Goal: Task Accomplishment & Management: Complete application form

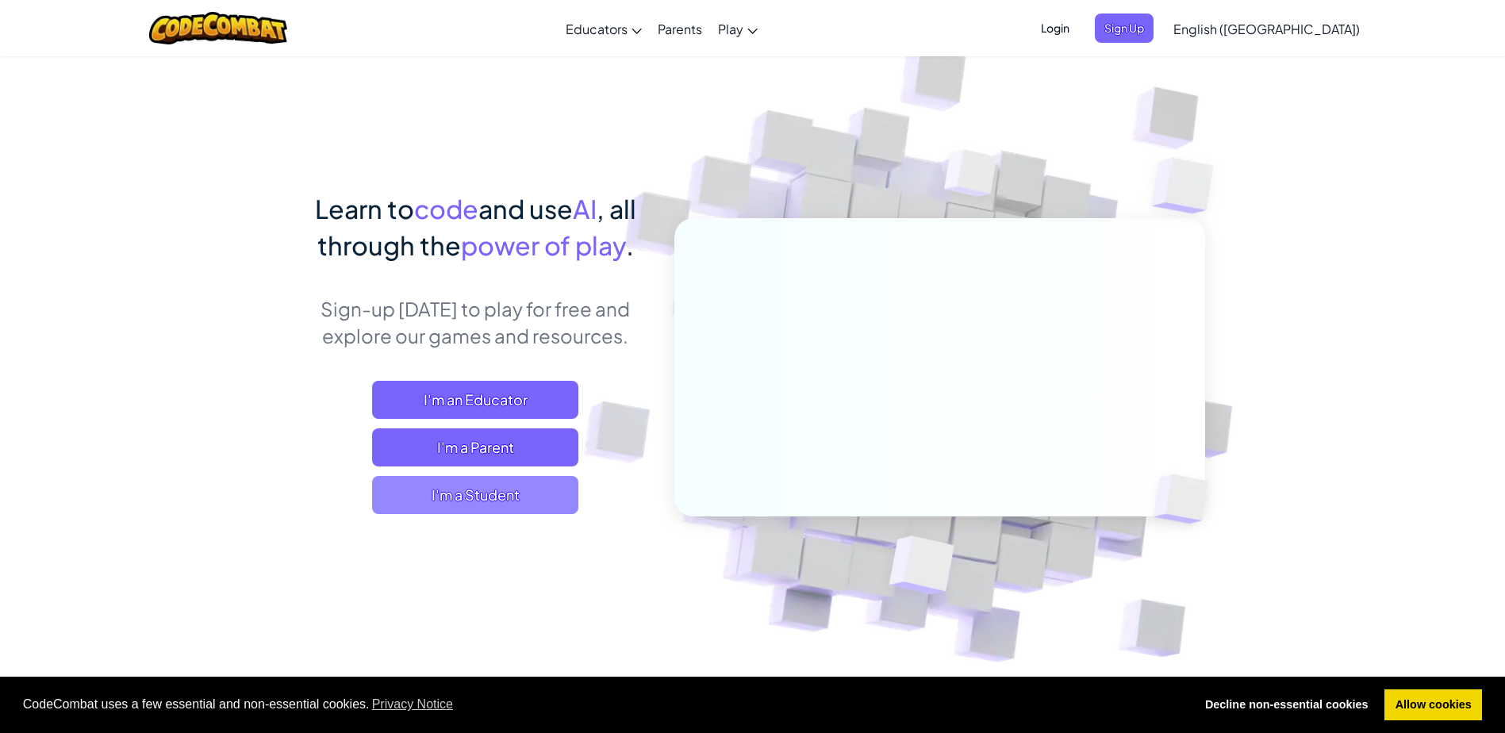
click at [470, 497] on span "I'm a Student" at bounding box center [475, 495] width 206 height 38
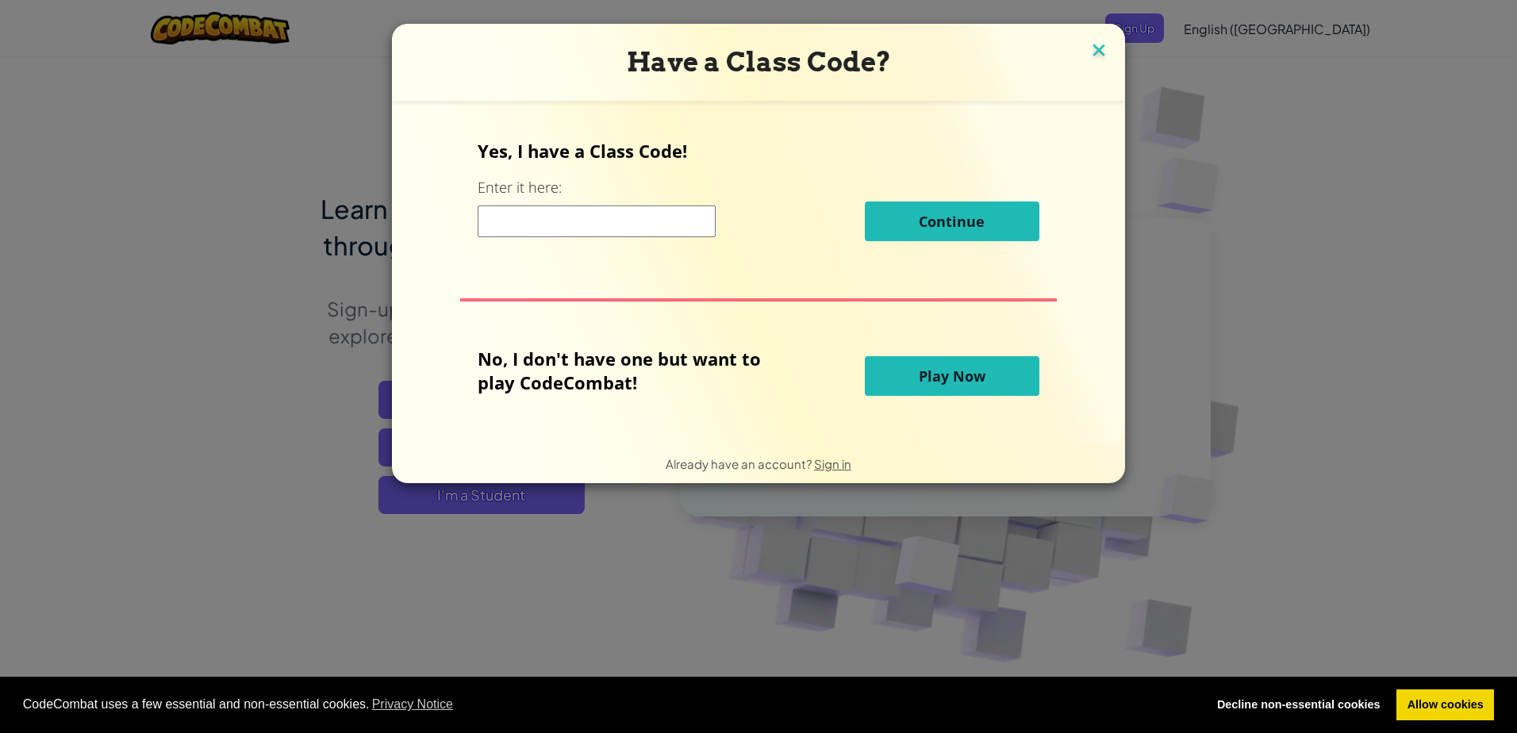
drag, startPoint x: 1100, startPoint y: 48, endPoint x: 1173, endPoint y: 50, distance: 73.0
click at [1101, 49] on img at bounding box center [1098, 52] width 21 height 24
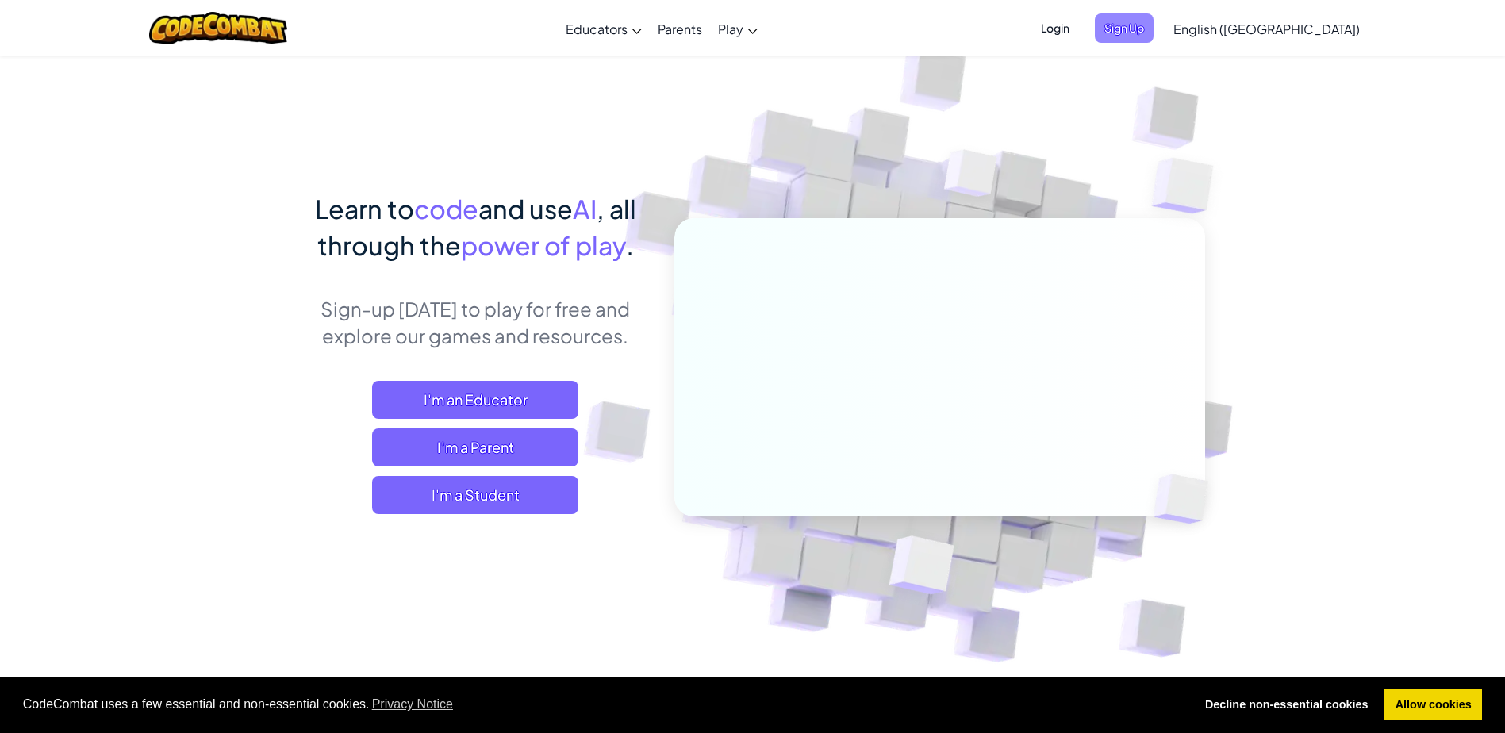
click at [1153, 19] on span "Sign Up" at bounding box center [1124, 27] width 59 height 29
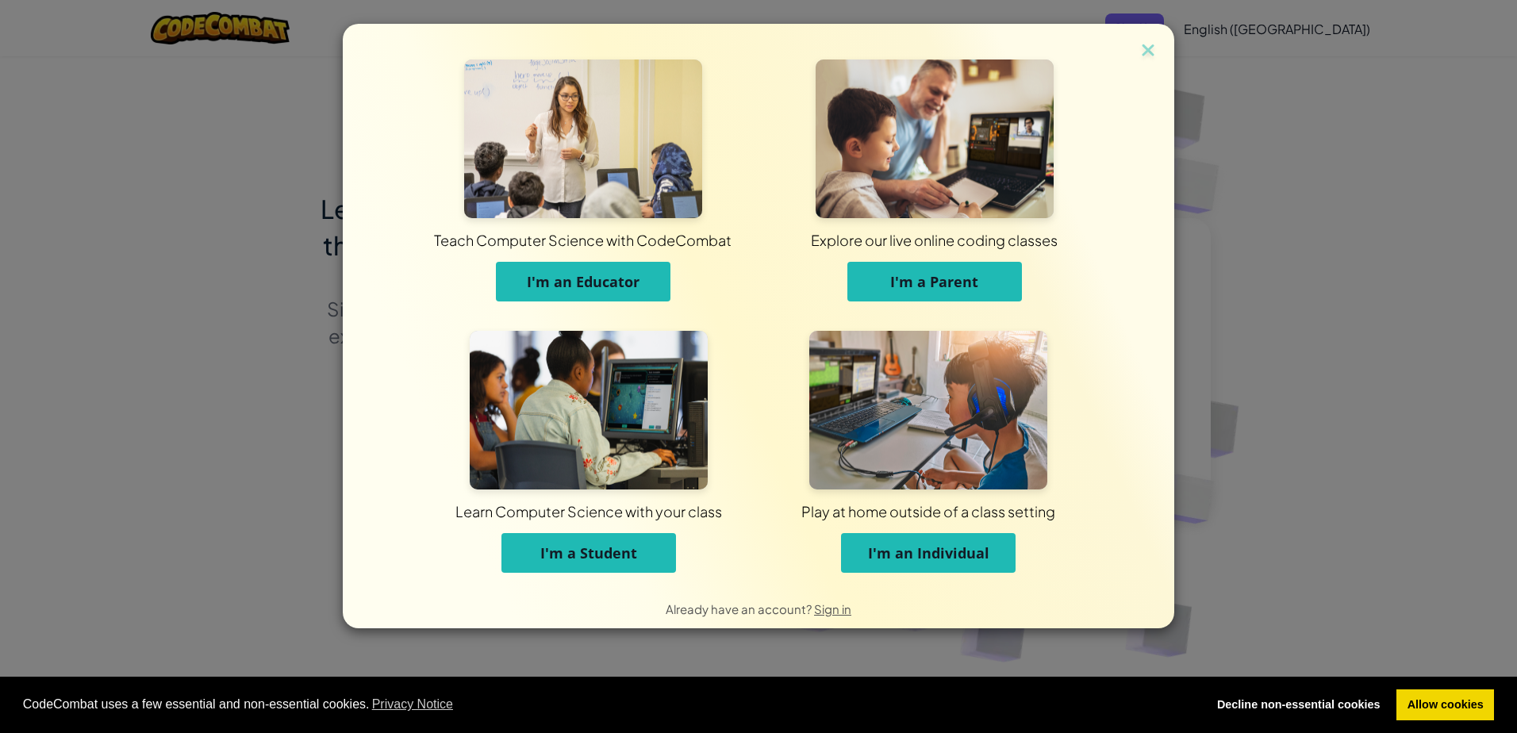
click at [617, 562] on span "I'm a Student" at bounding box center [588, 552] width 97 height 19
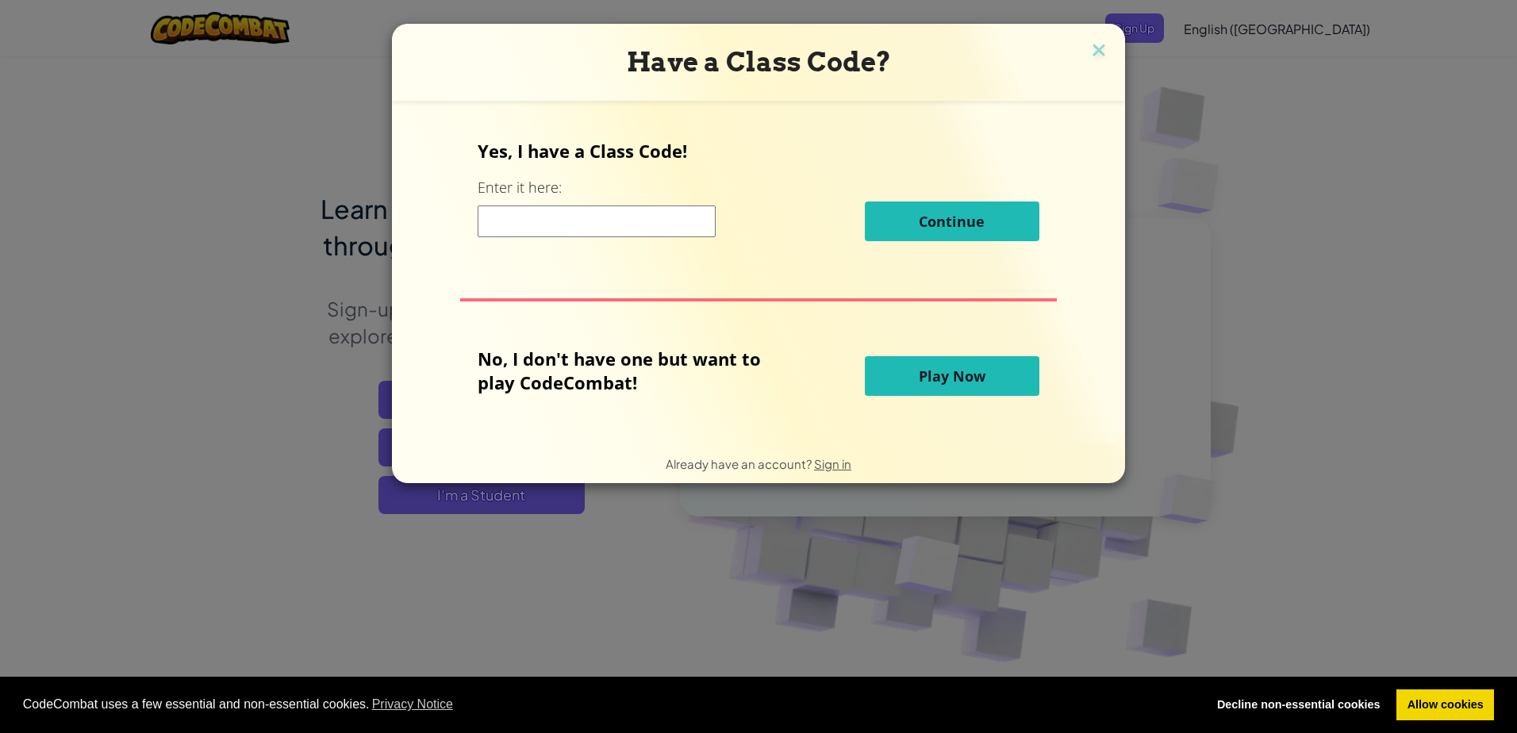
click at [943, 384] on span "Play Now" at bounding box center [952, 375] width 67 height 19
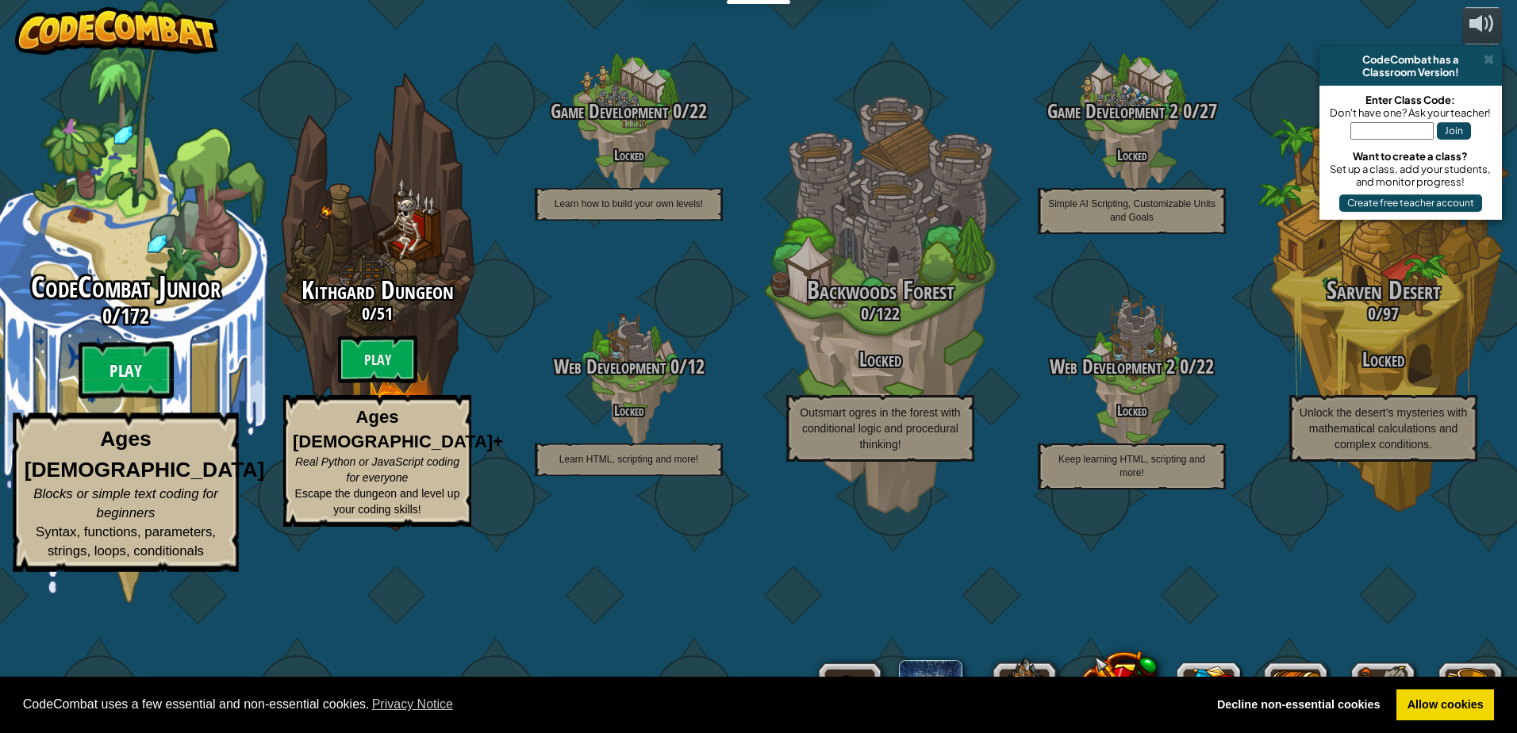
click at [79, 399] on btn "Play" at bounding box center [126, 370] width 95 height 57
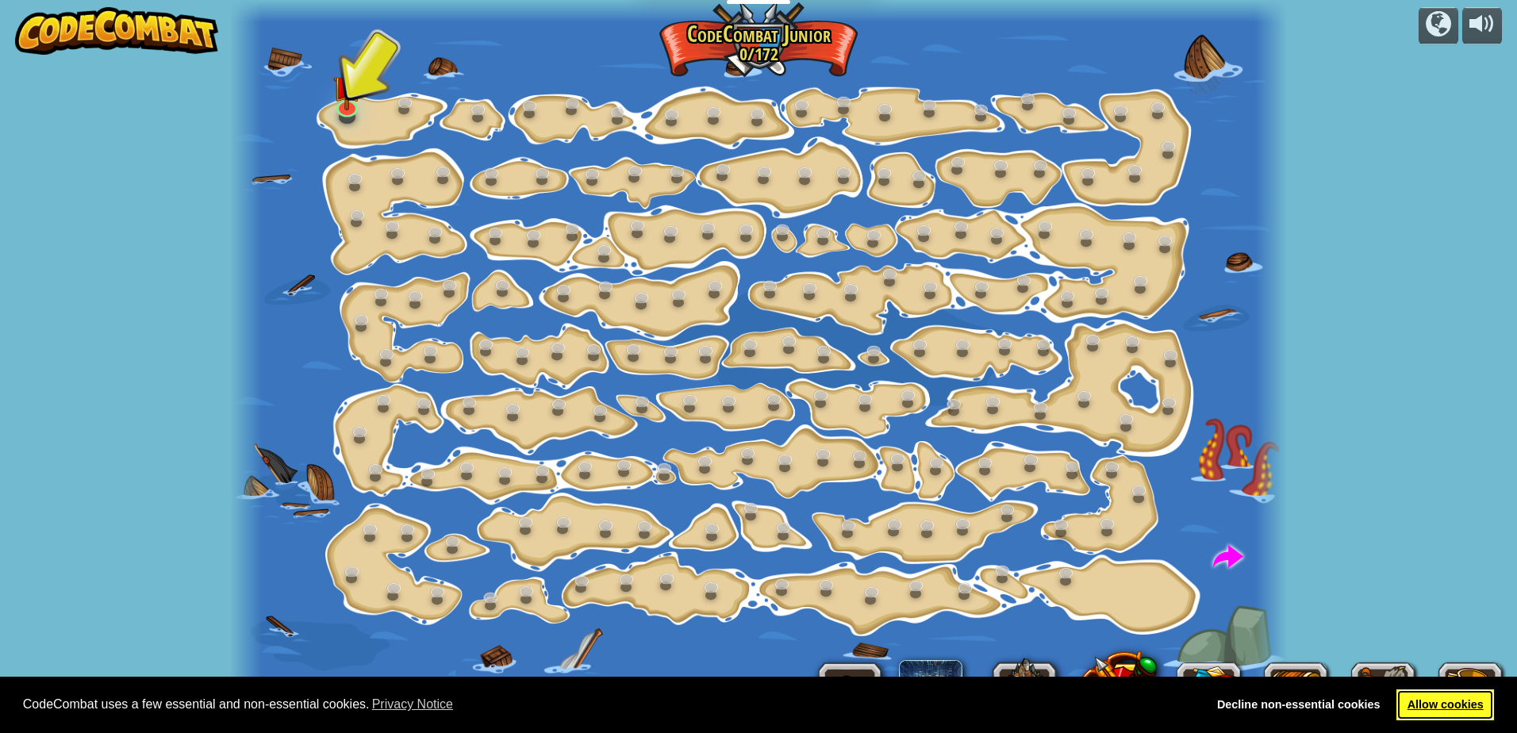
click at [1474, 698] on link "Allow cookies" at bounding box center [1445, 705] width 98 height 32
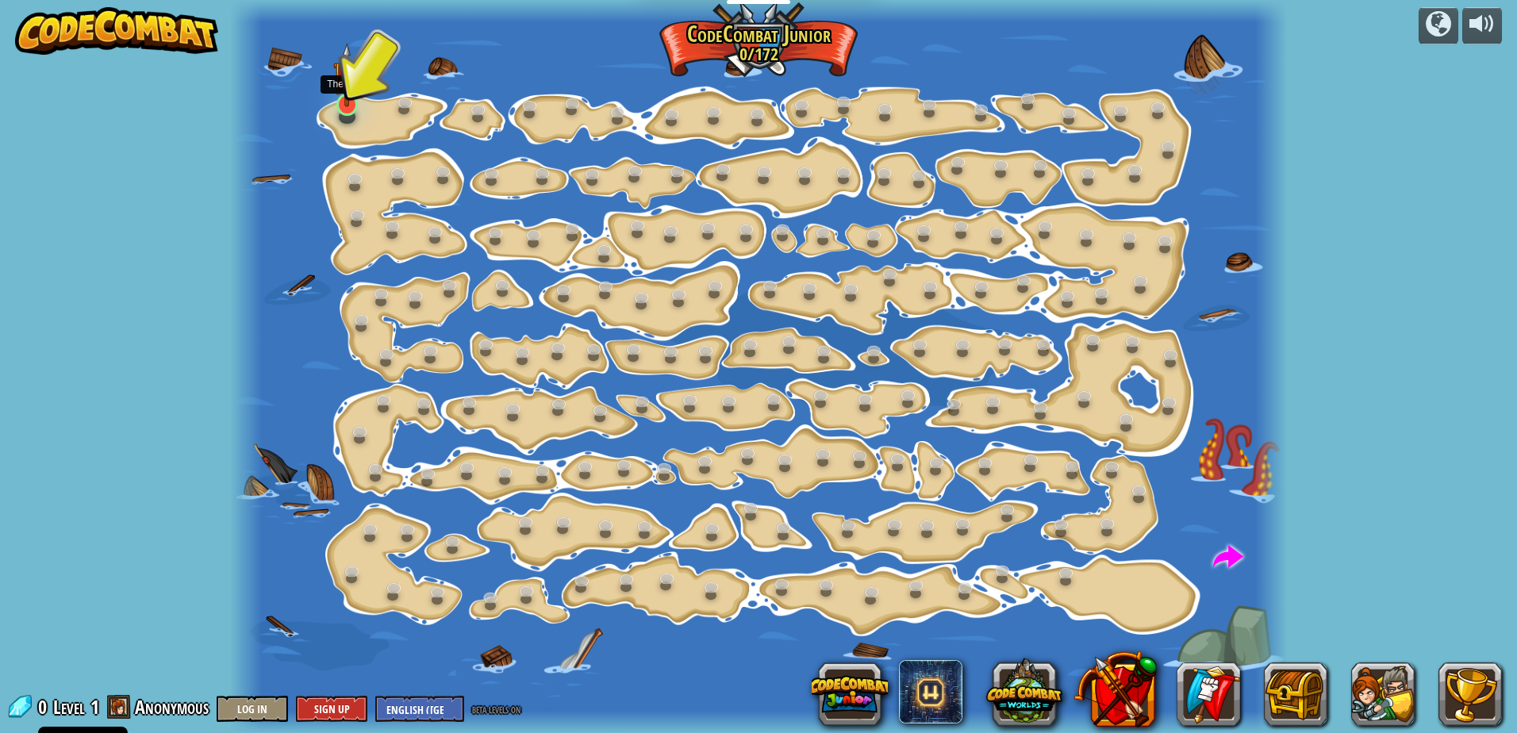
click at [340, 91] on img at bounding box center [347, 74] width 28 height 63
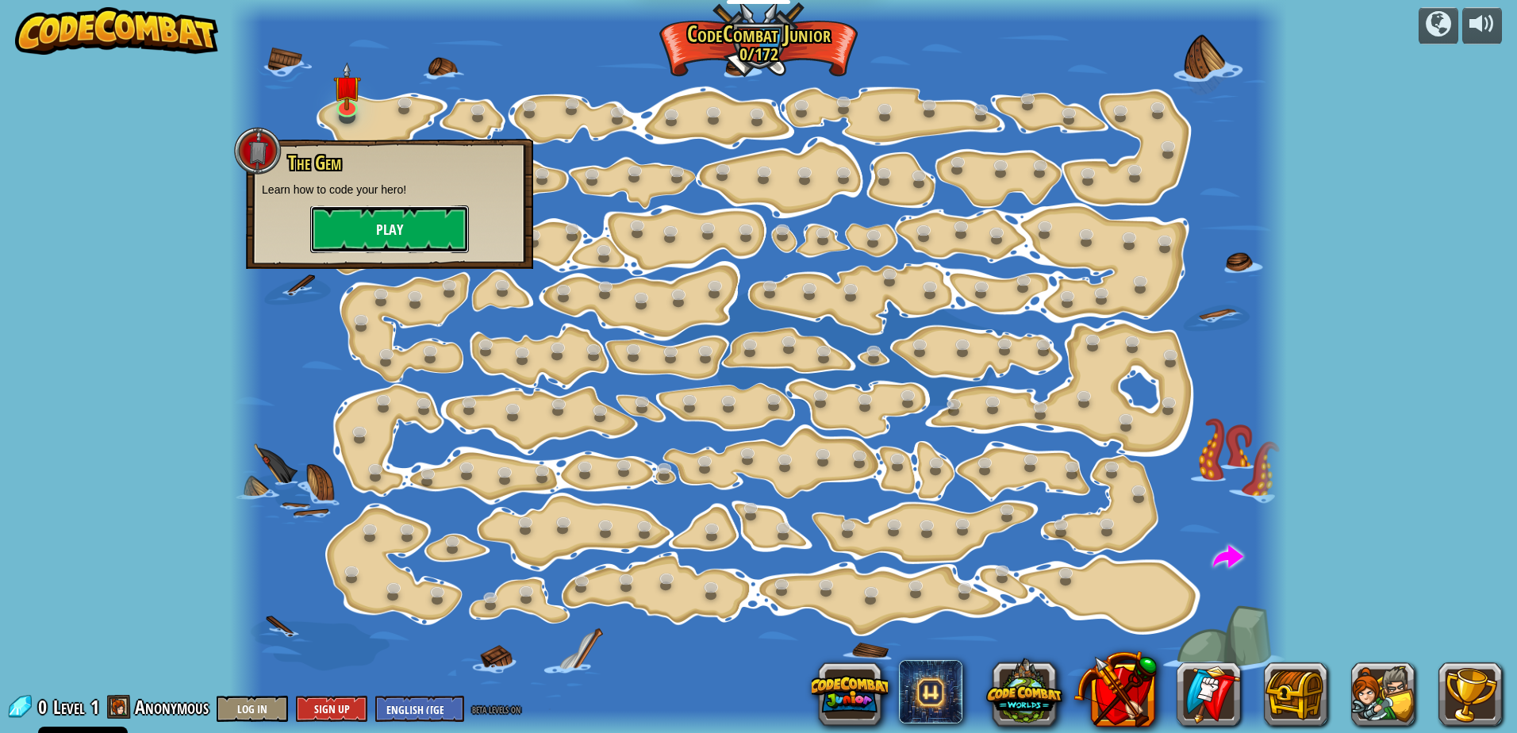
click at [432, 236] on button "Play" at bounding box center [389, 229] width 159 height 48
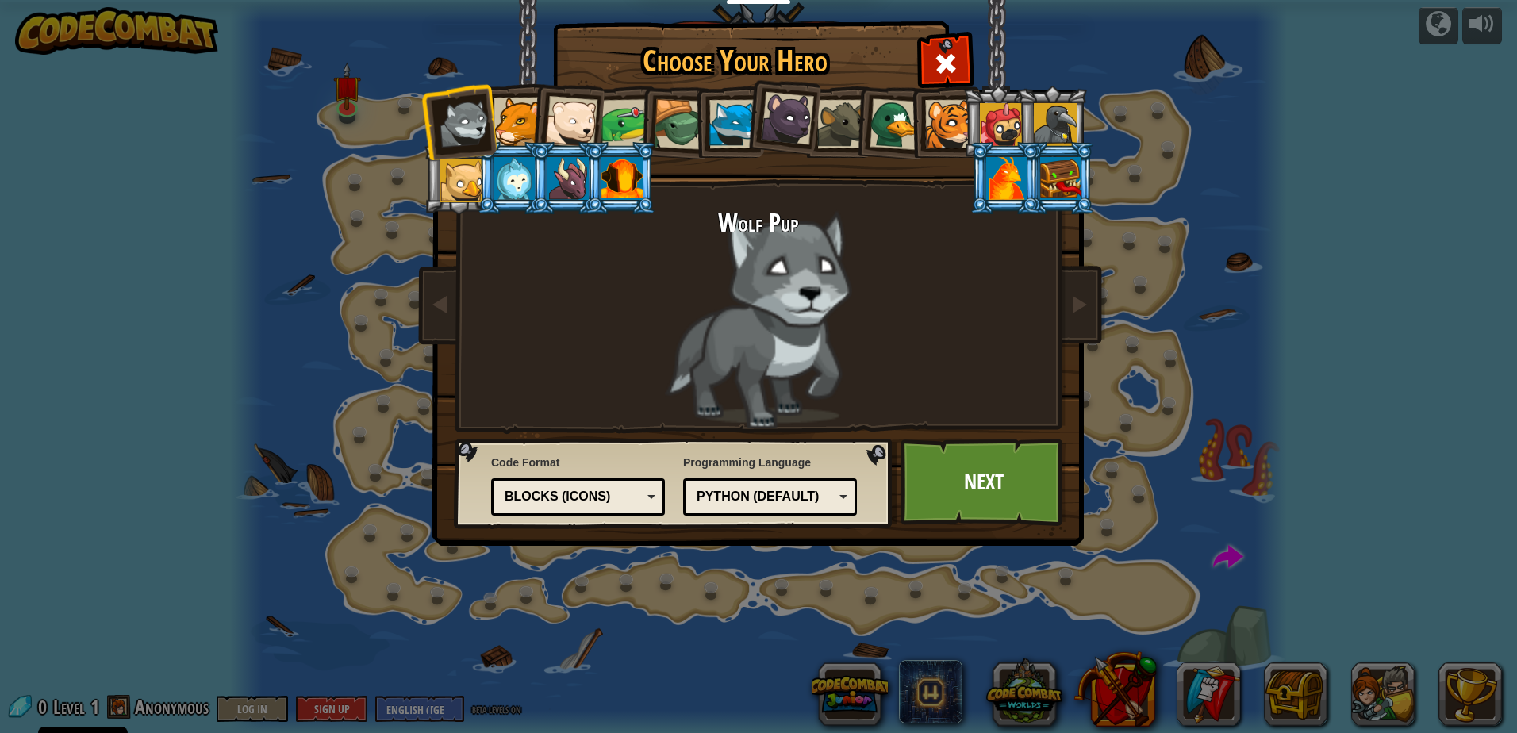
click at [996, 116] on div at bounding box center [1001, 124] width 43 height 43
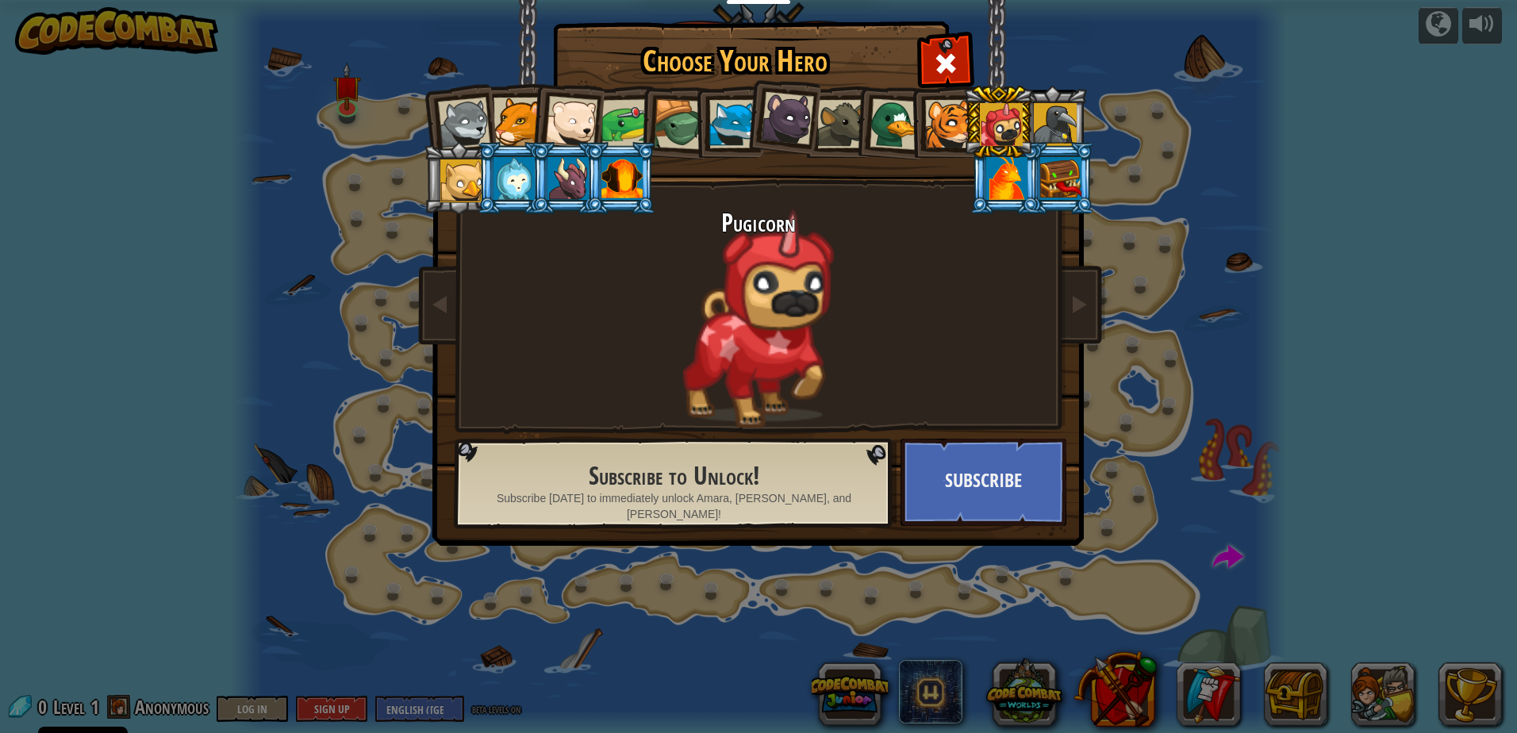
click at [938, 133] on div at bounding box center [949, 124] width 48 height 48
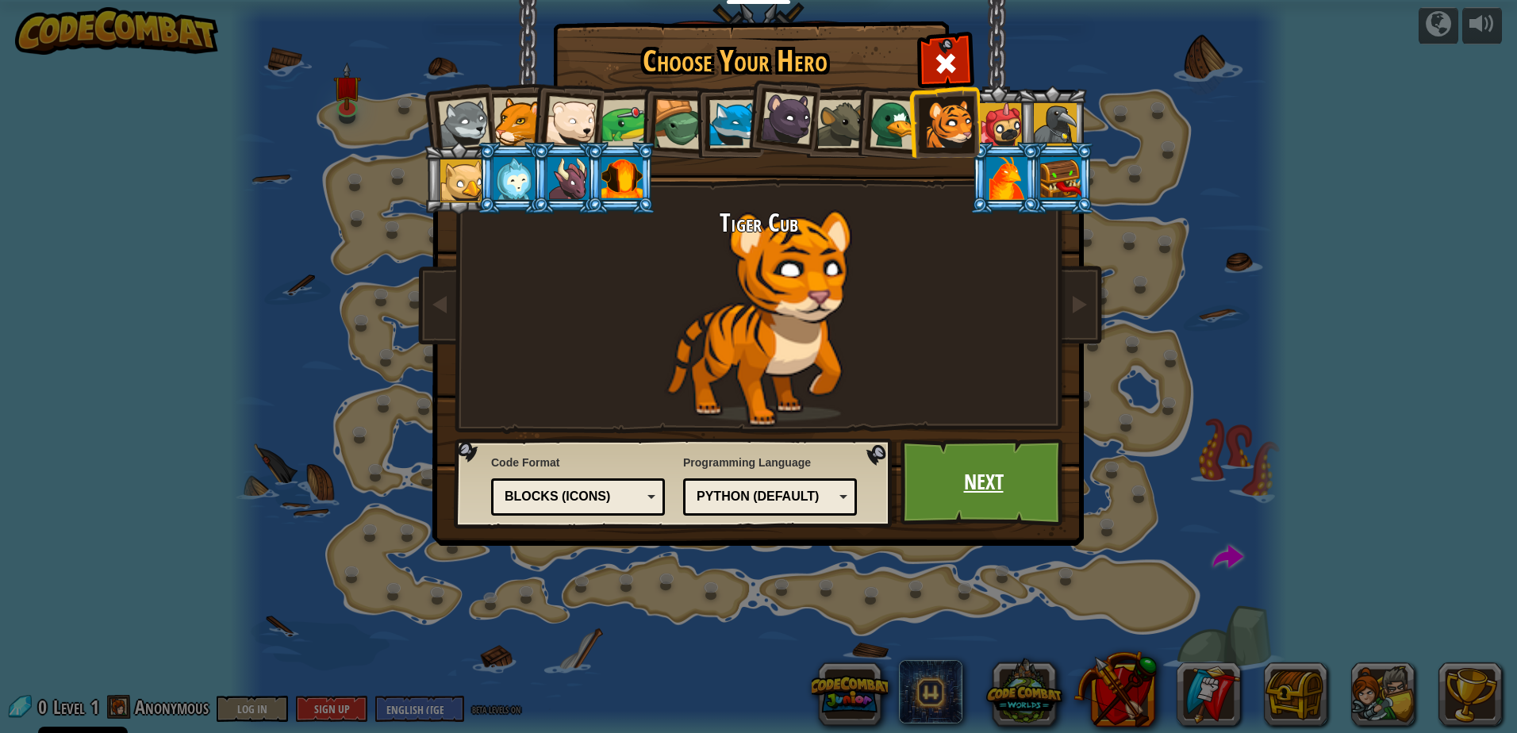
click at [1005, 451] on link "Next" at bounding box center [983, 482] width 166 height 87
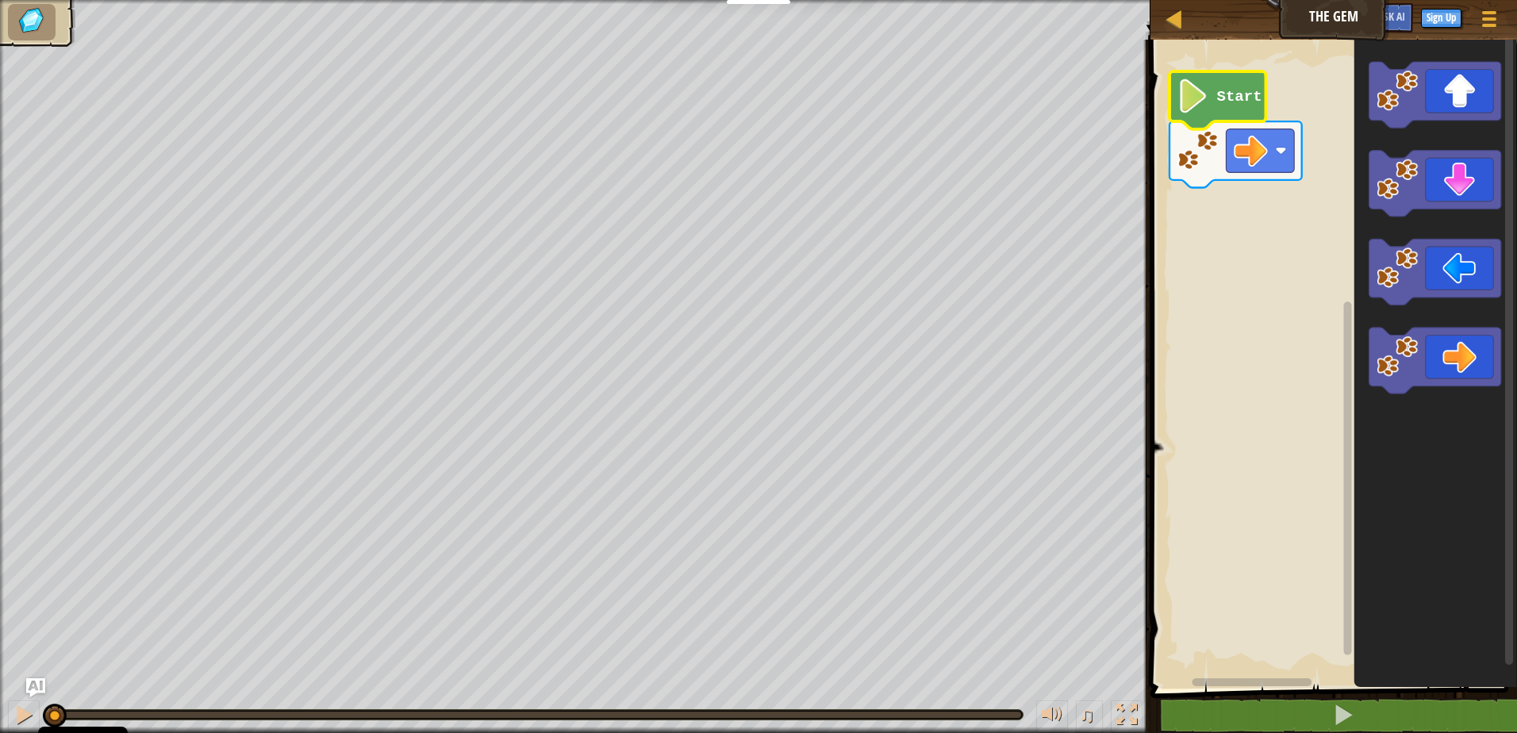
click at [1232, 110] on icon "Blockly Workspace" at bounding box center [1217, 100] width 96 height 58
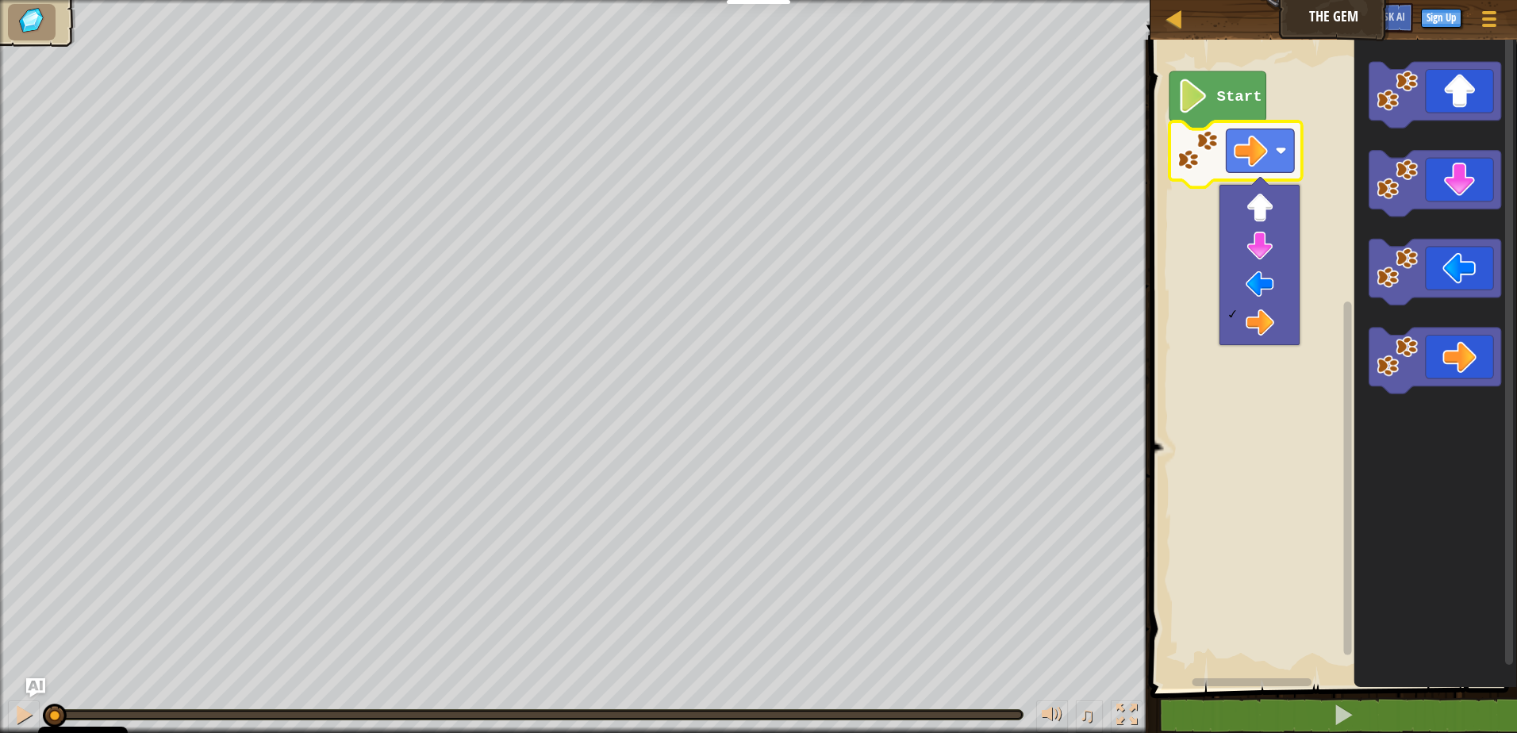
click at [1312, 89] on rect "Blockly Workspace" at bounding box center [1330, 360] width 371 height 657
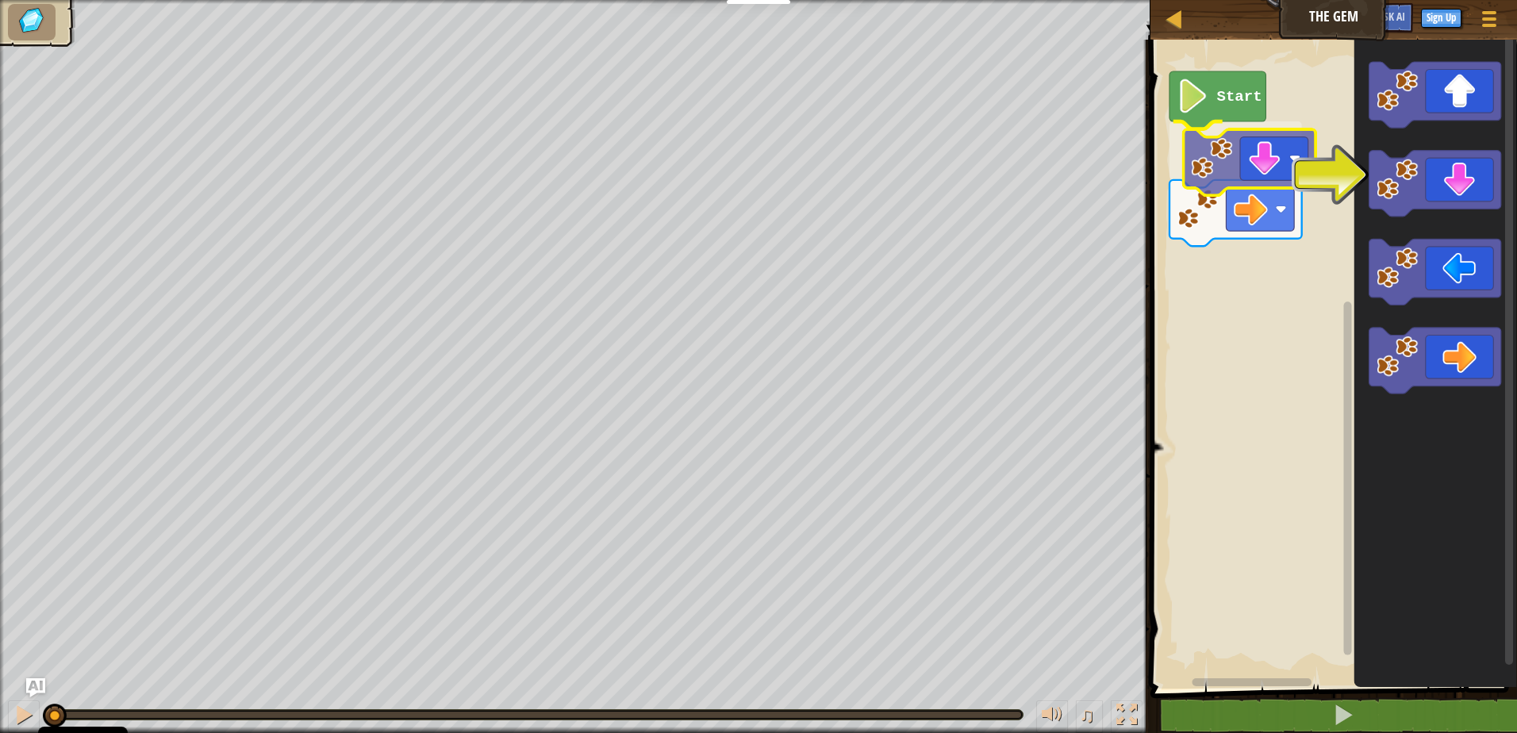
click at [1202, 187] on div "Start" at bounding box center [1330, 360] width 371 height 657
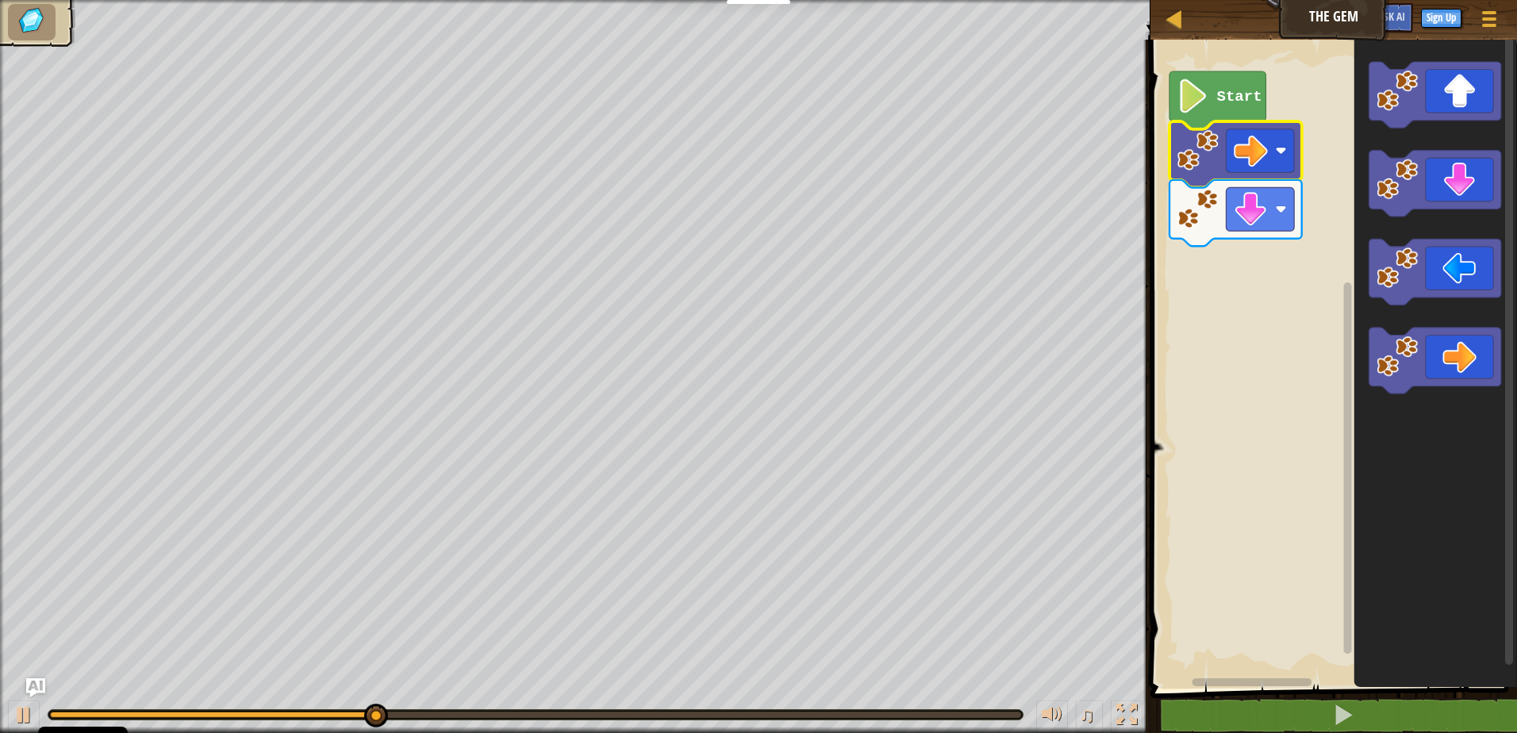
click at [1226, 426] on rect "Blockly Workspace" at bounding box center [1330, 360] width 371 height 657
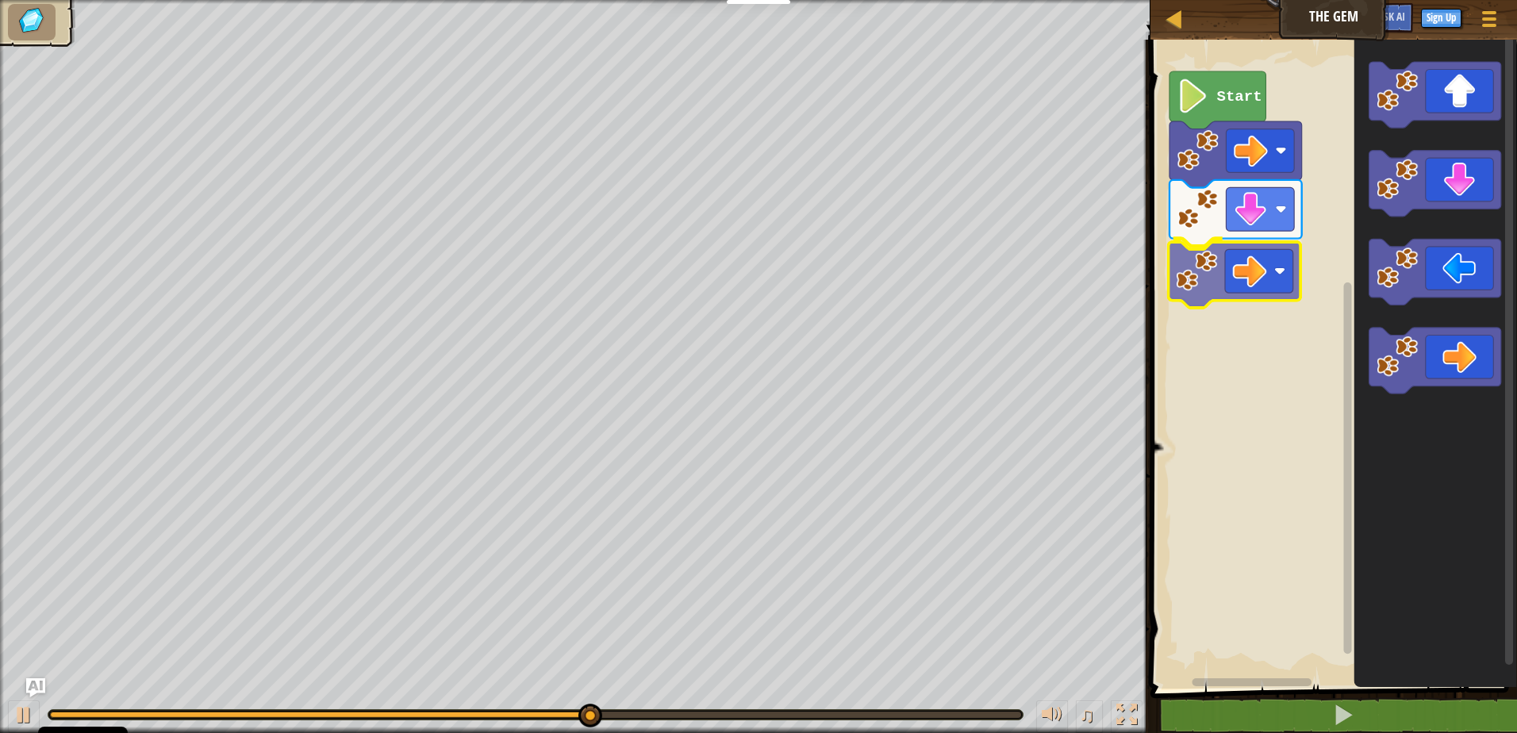
click at [1215, 286] on div "Start" at bounding box center [1330, 360] width 371 height 657
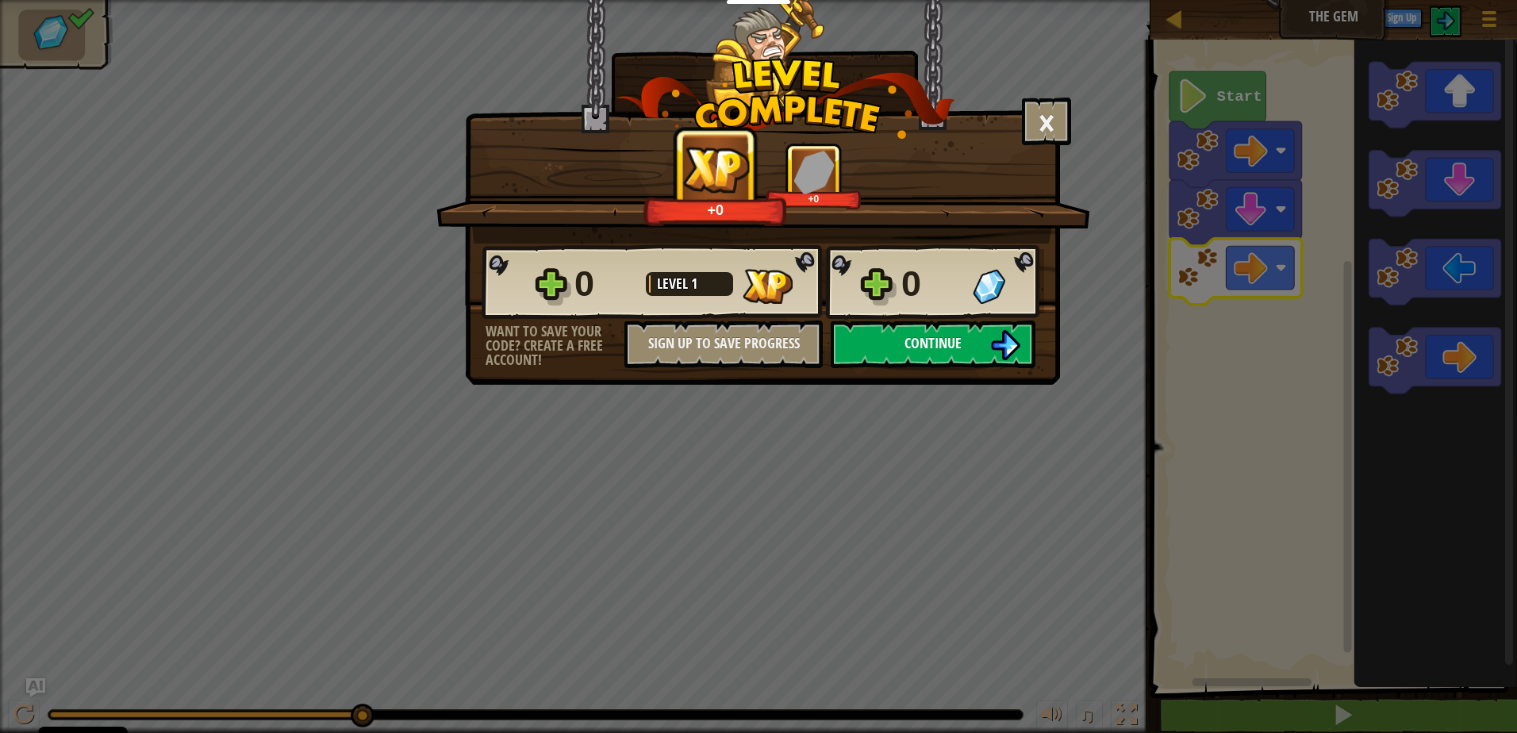
click at [948, 331] on button "Continue" at bounding box center [933, 344] width 205 height 48
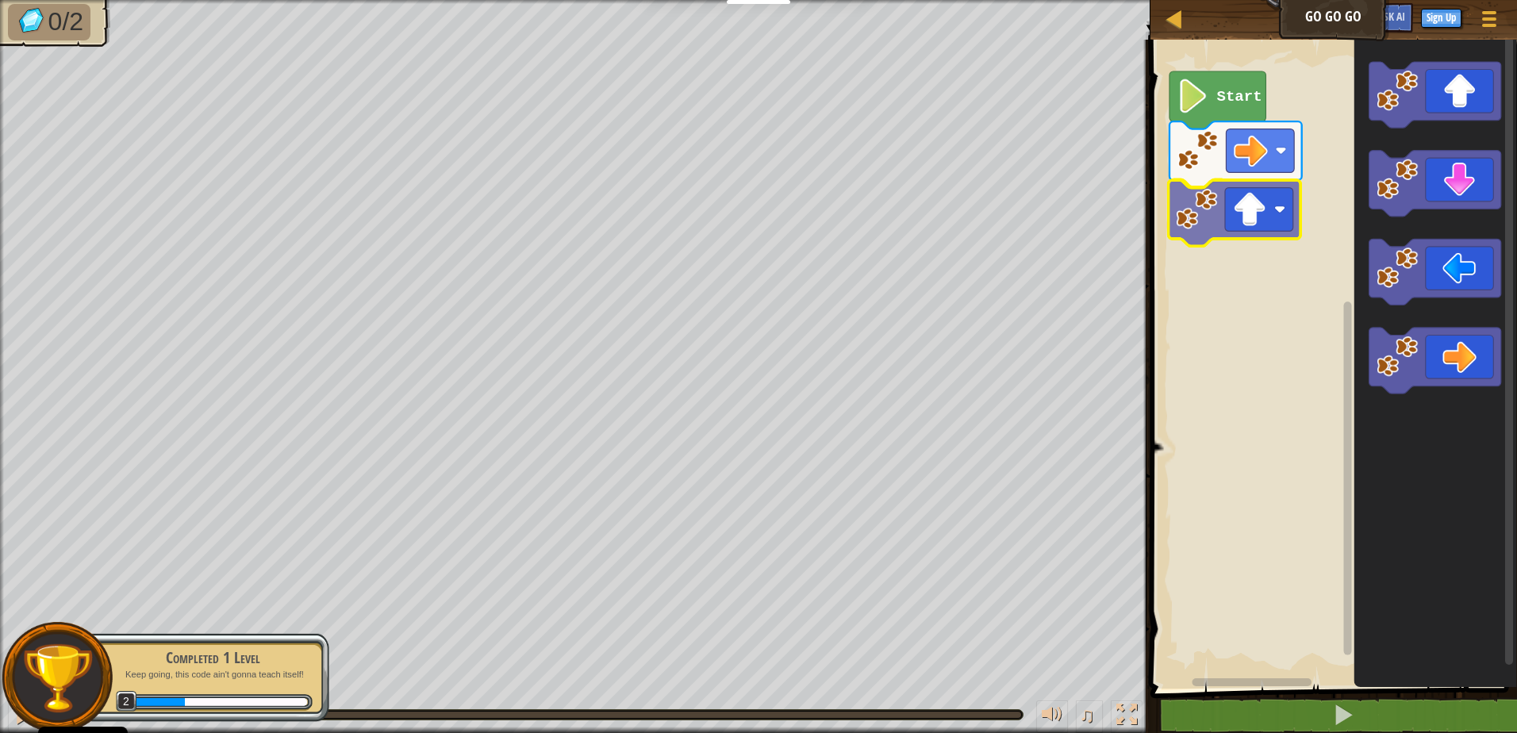
click at [1222, 240] on div "Start" at bounding box center [1330, 360] width 371 height 657
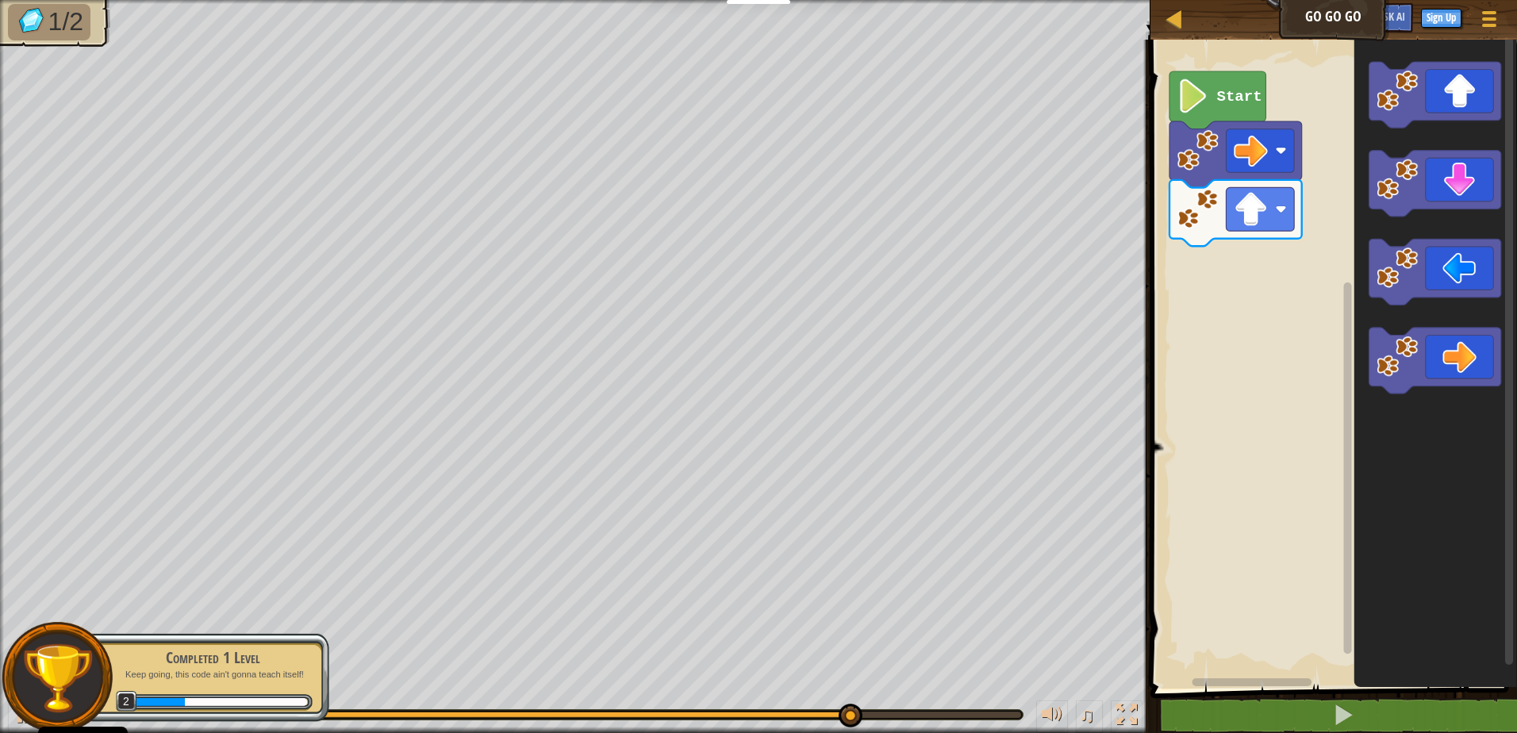
click at [1400, 113] on g "Blockly Workspace" at bounding box center [1434, 95] width 132 height 66
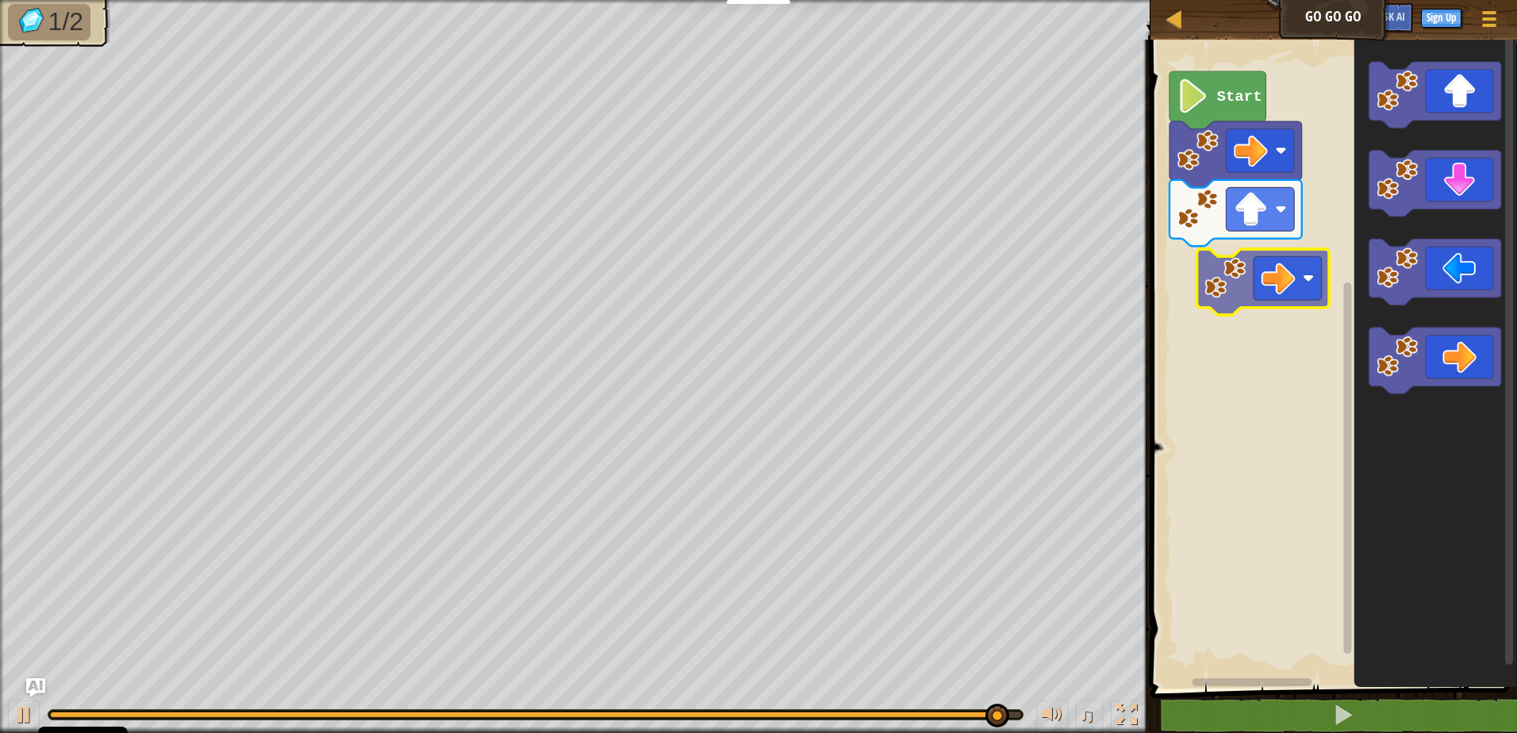
click at [1222, 292] on div "Start" at bounding box center [1330, 360] width 371 height 657
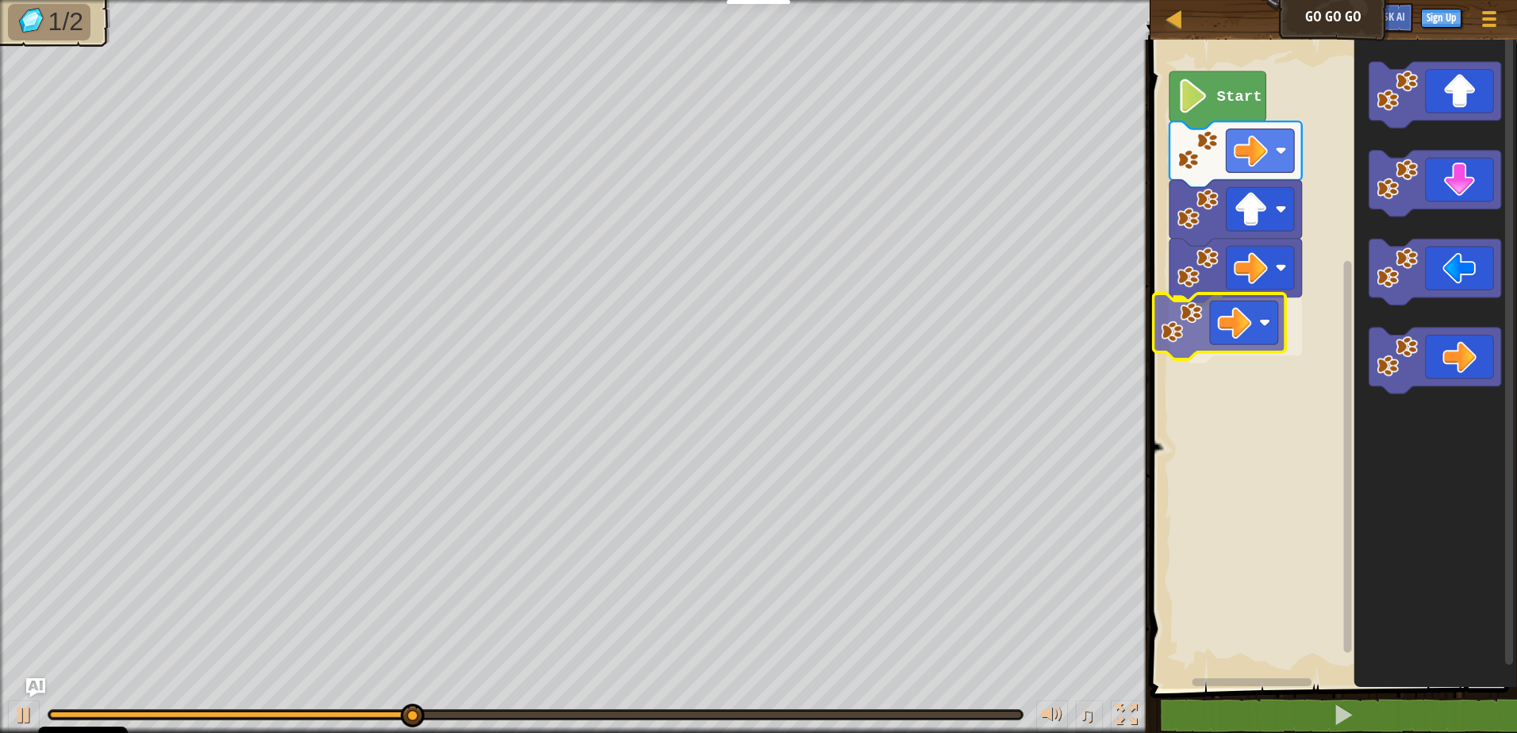
click at [1172, 343] on div "Start" at bounding box center [1330, 360] width 371 height 657
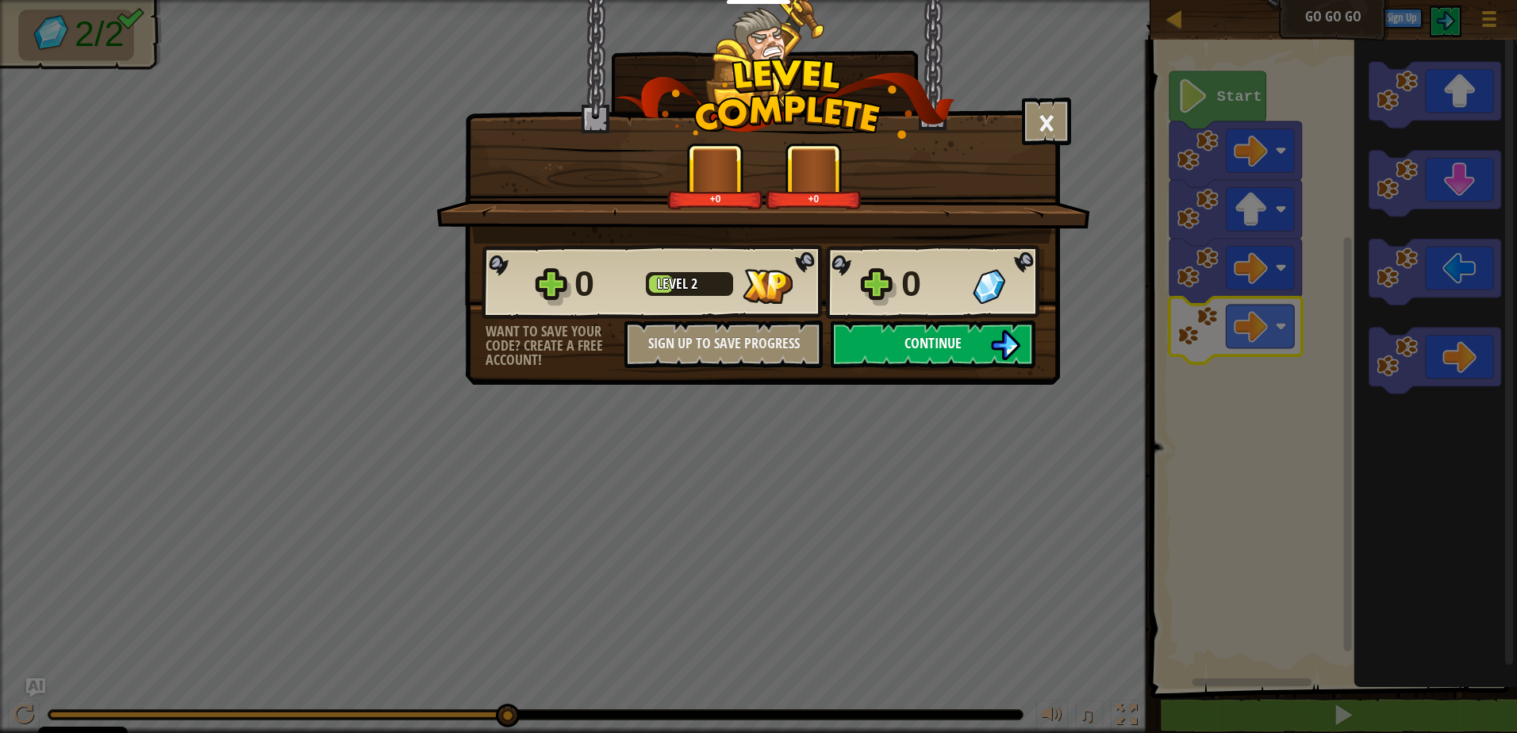
click at [869, 327] on button "Continue" at bounding box center [933, 344] width 205 height 48
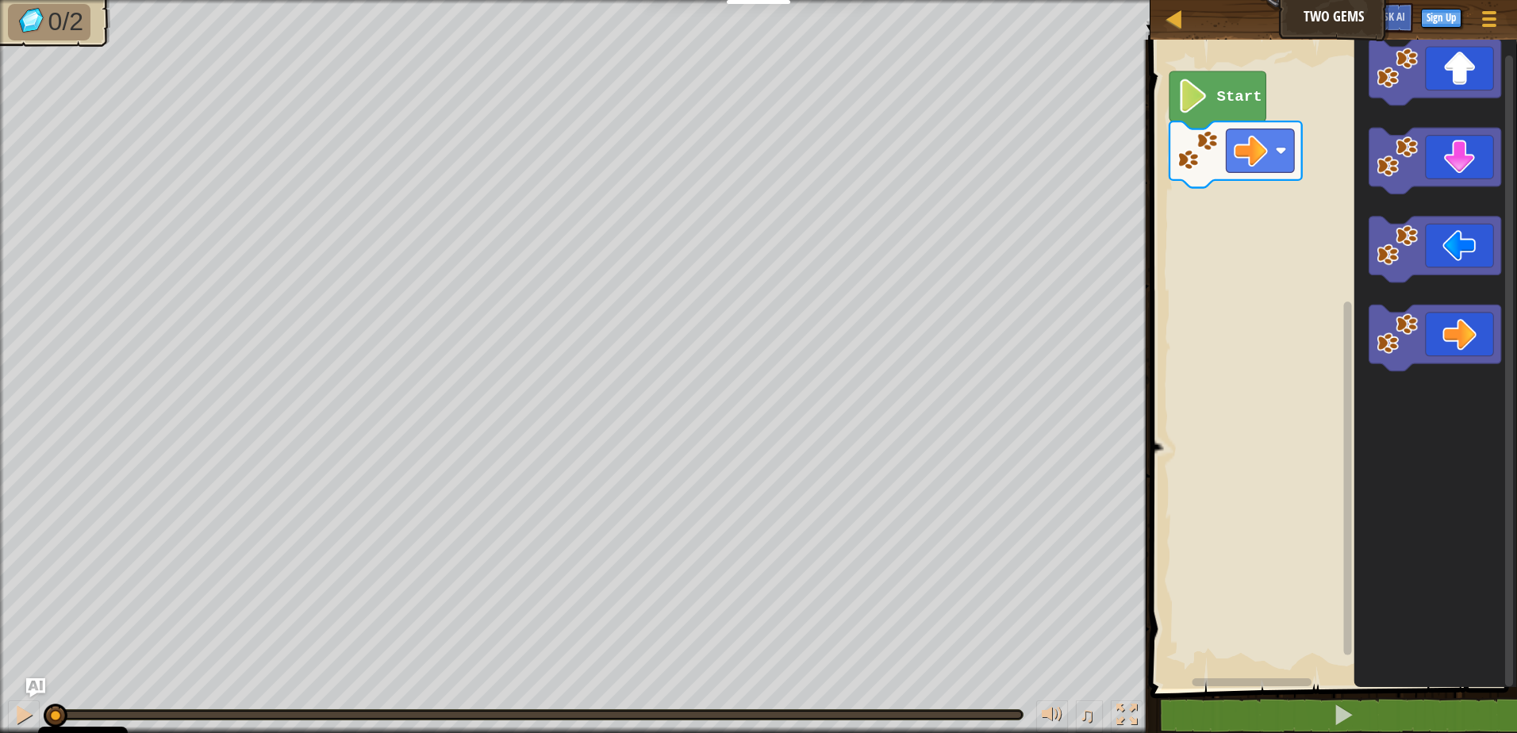
click at [1161, 254] on div "Start" at bounding box center [1330, 360] width 371 height 657
click at [1423, 308] on icon "Blockly Workspace" at bounding box center [1434, 338] width 132 height 66
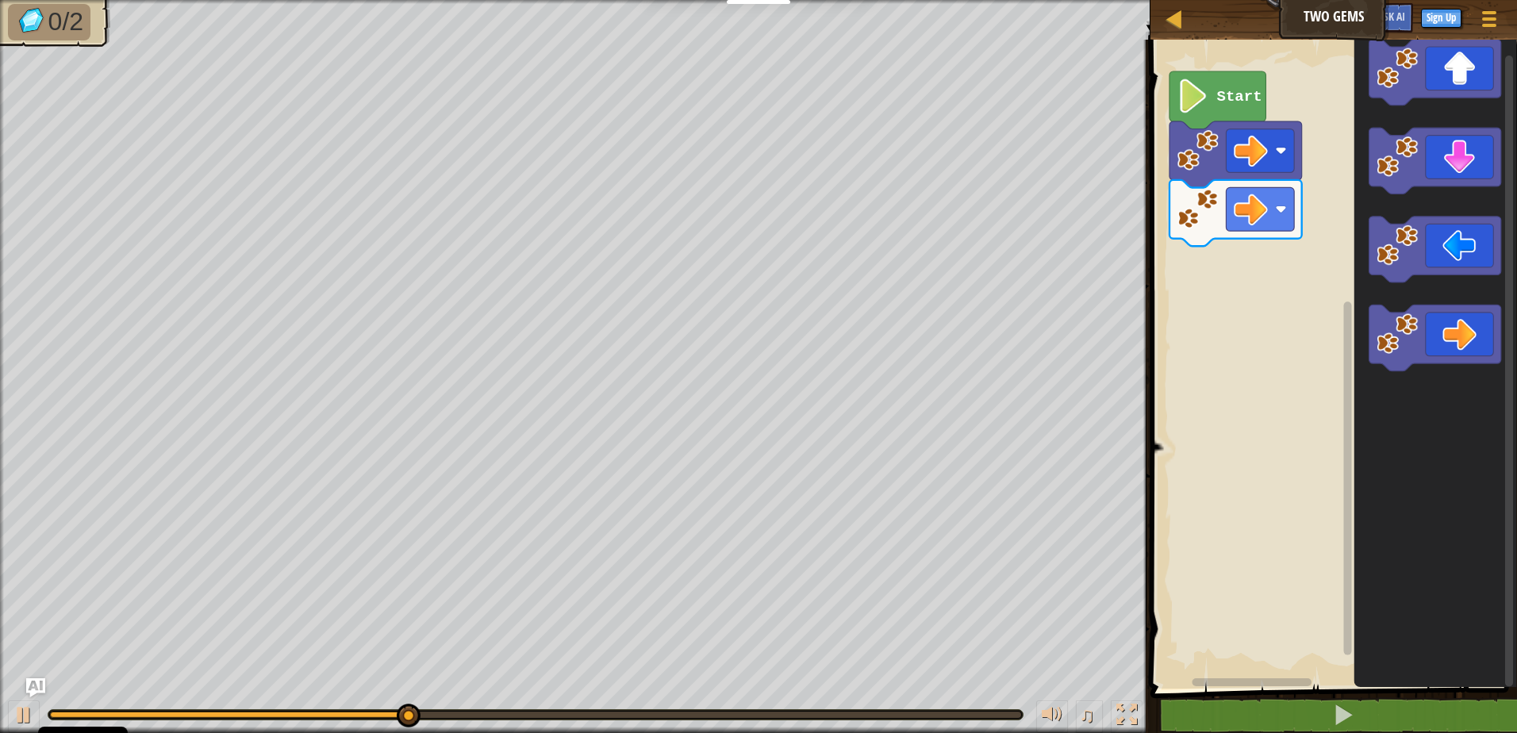
click at [1265, 342] on rect "Blockly Workspace" at bounding box center [1330, 360] width 371 height 657
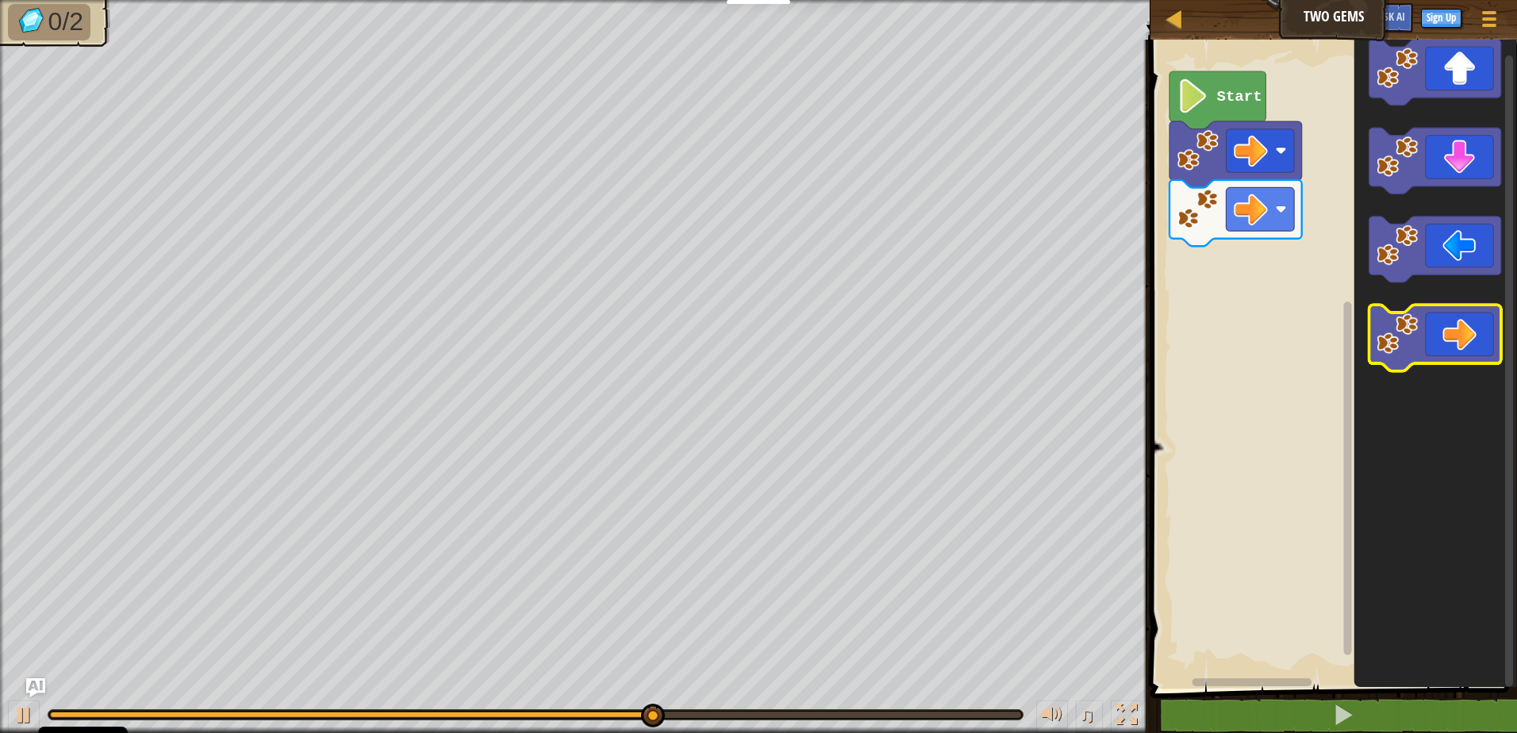
click at [1388, 332] on image "Blockly Workspace" at bounding box center [1396, 333] width 41 height 41
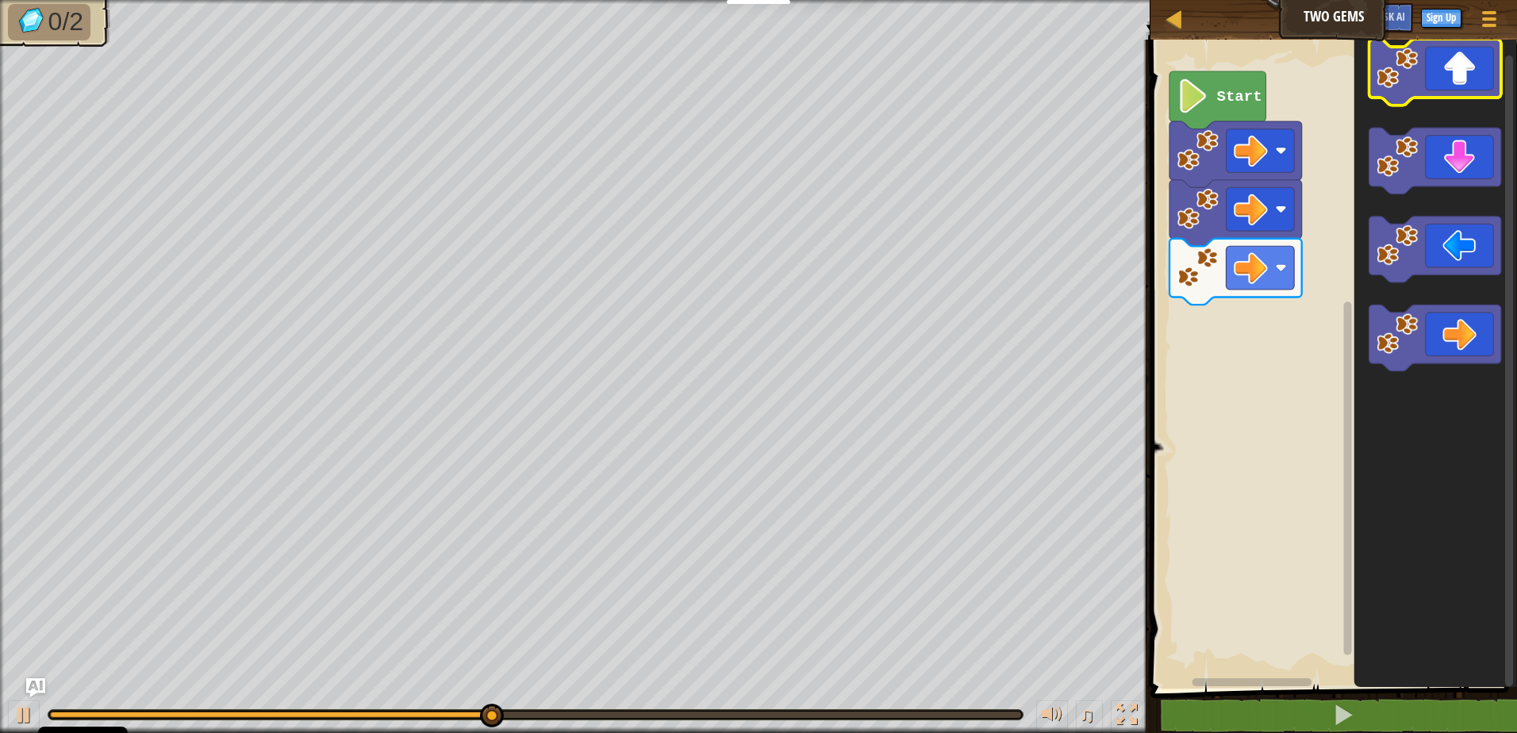
click at [1392, 76] on image "Blockly Workspace" at bounding box center [1396, 68] width 41 height 41
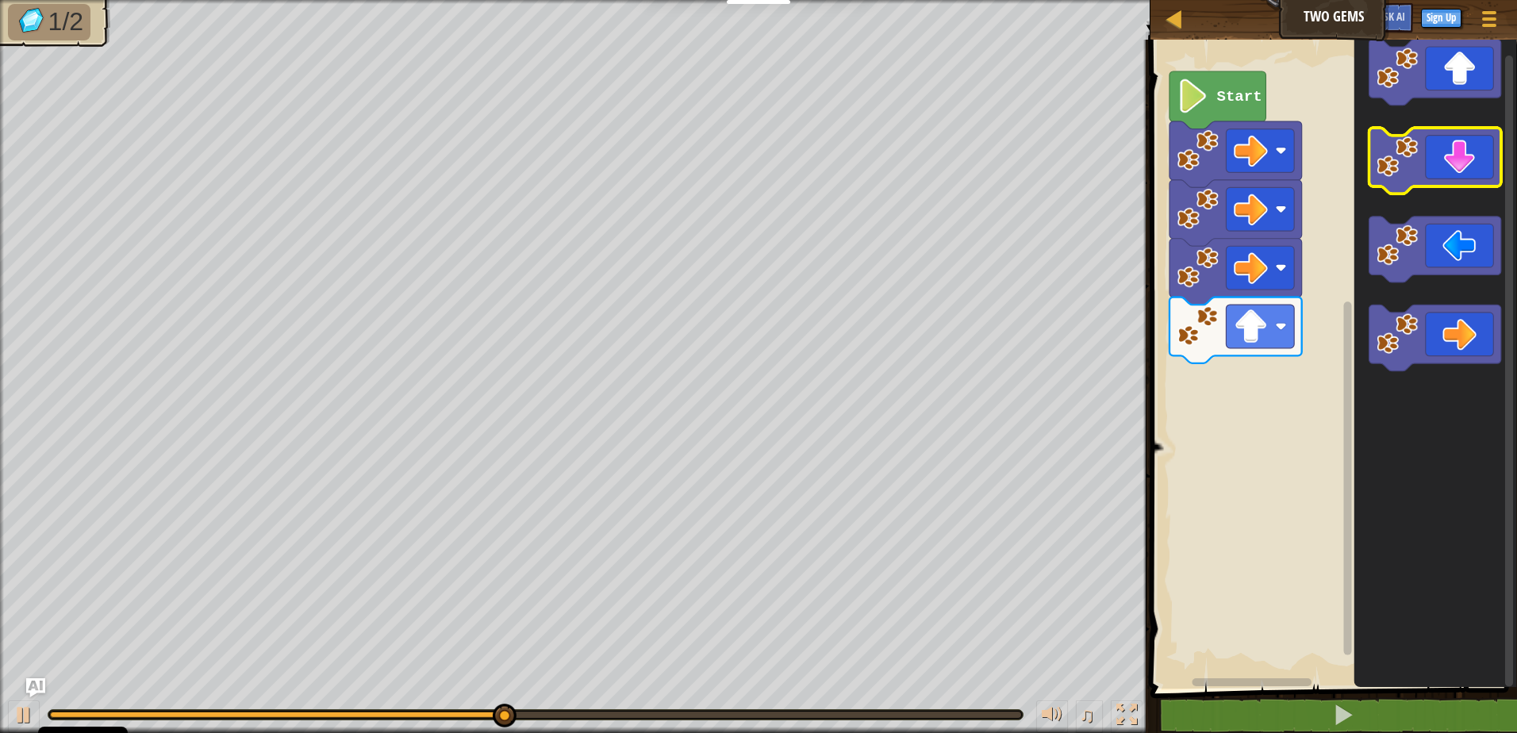
click at [1398, 178] on icon "Blockly Workspace" at bounding box center [1434, 161] width 132 height 66
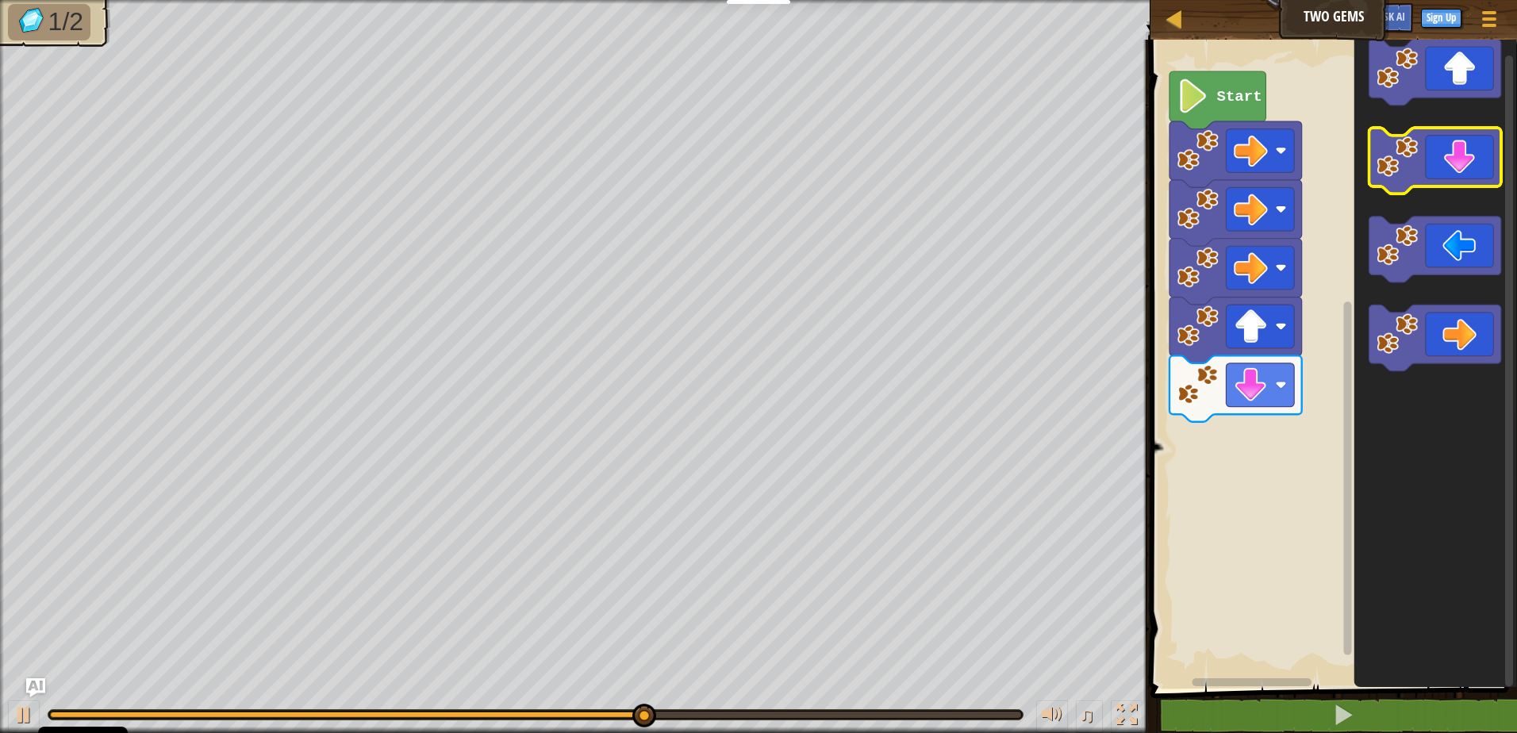
click at [1383, 175] on image "Blockly Workspace" at bounding box center [1396, 156] width 41 height 41
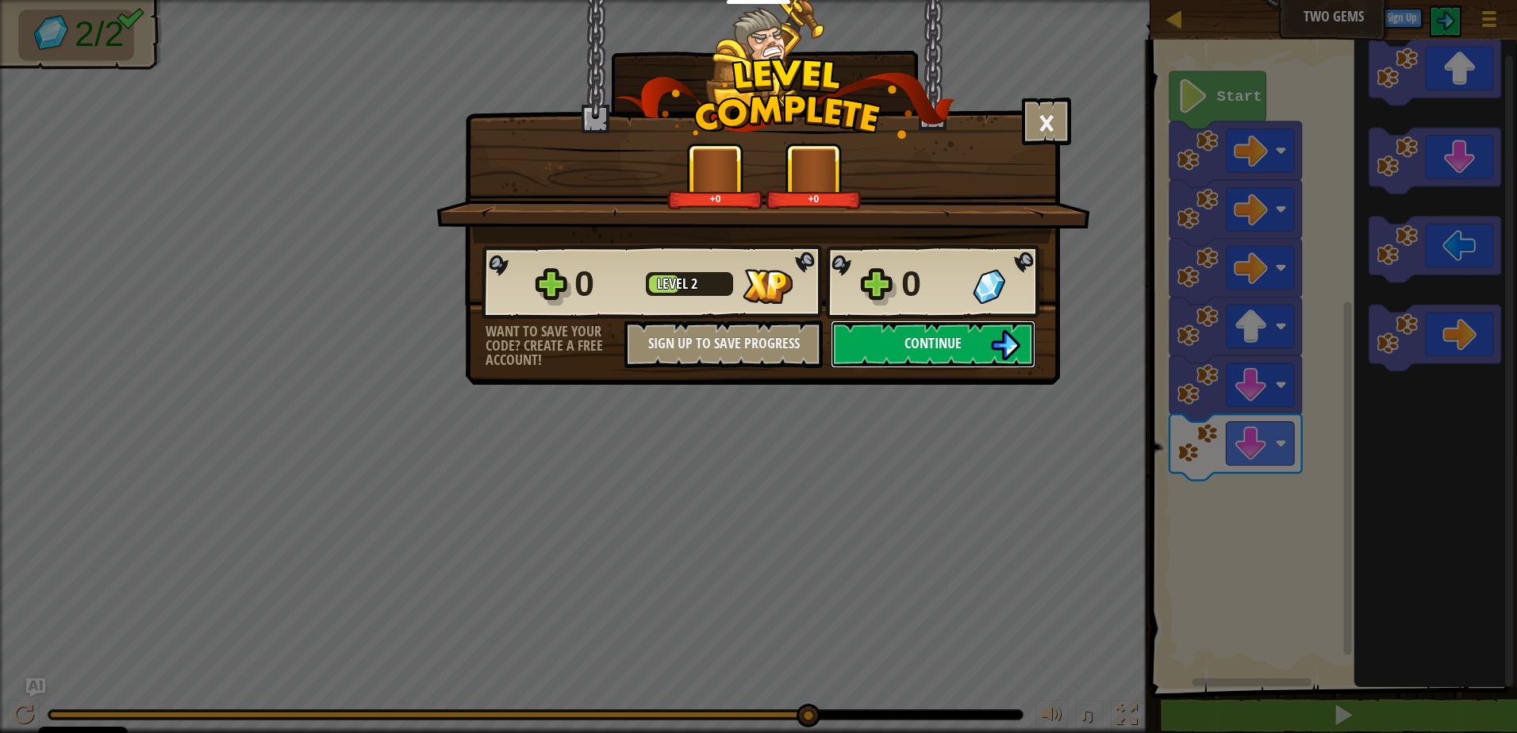
click at [970, 359] on button "Continue" at bounding box center [933, 344] width 205 height 48
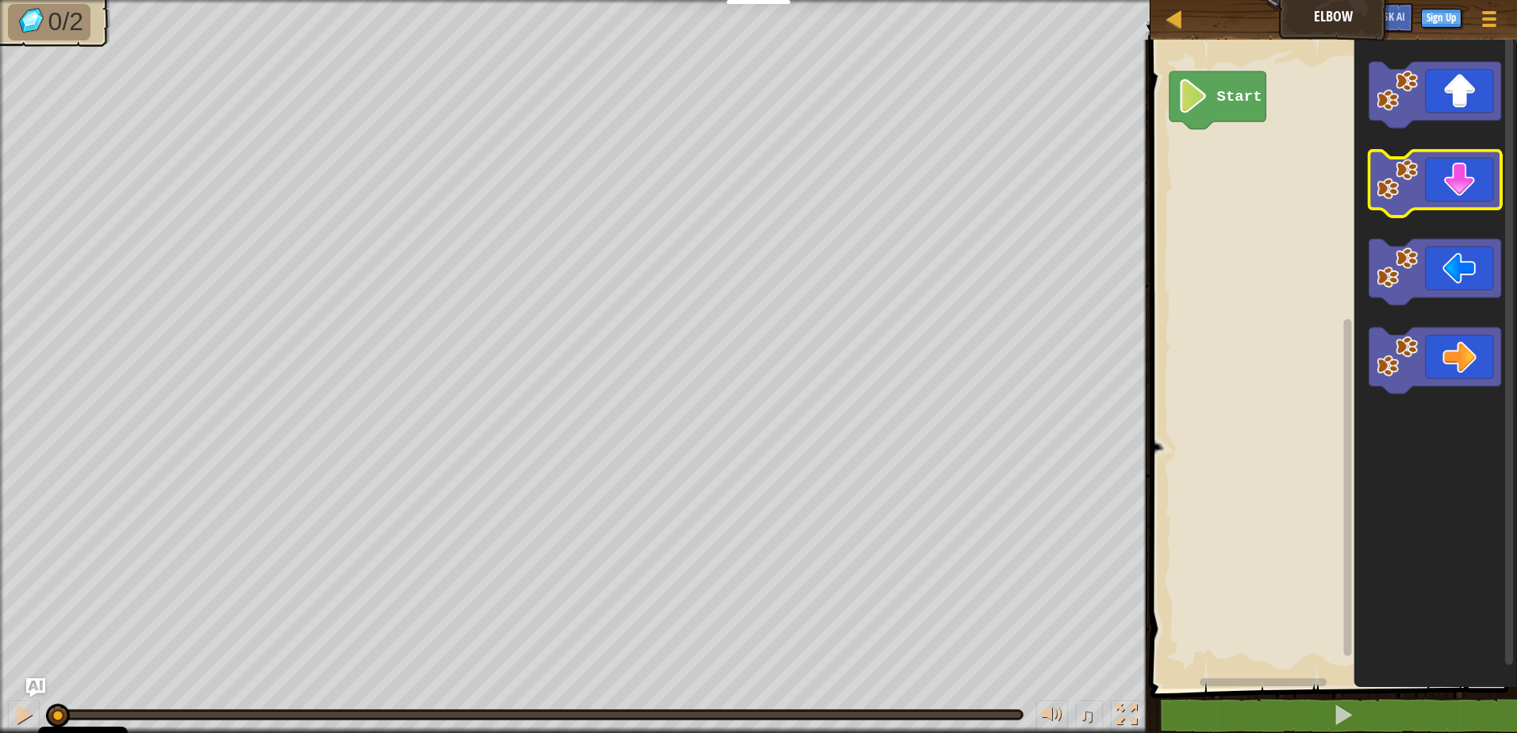
click at [1400, 172] on image "Blockly Workspace" at bounding box center [1396, 179] width 41 height 41
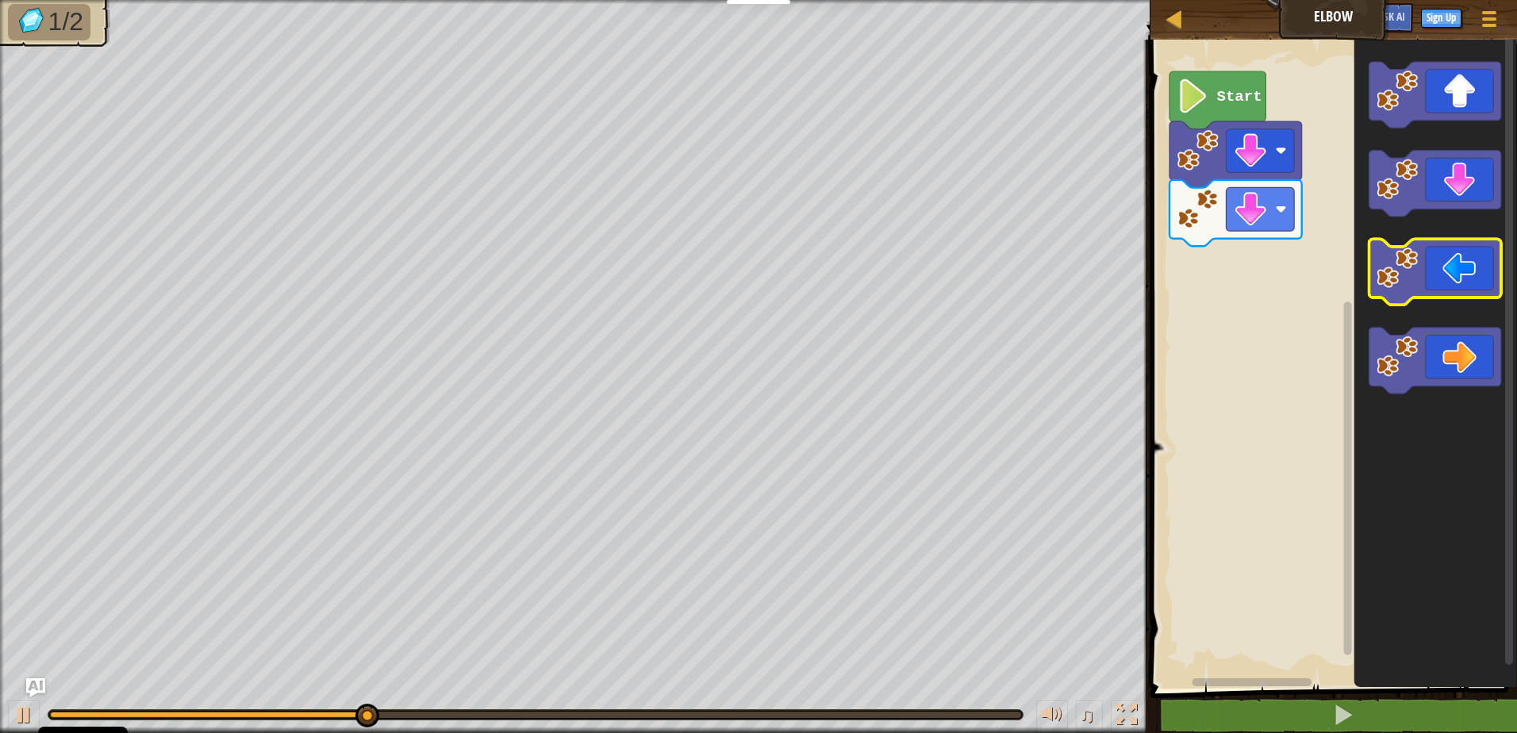
click at [1402, 276] on image "Blockly Workspace" at bounding box center [1396, 267] width 41 height 41
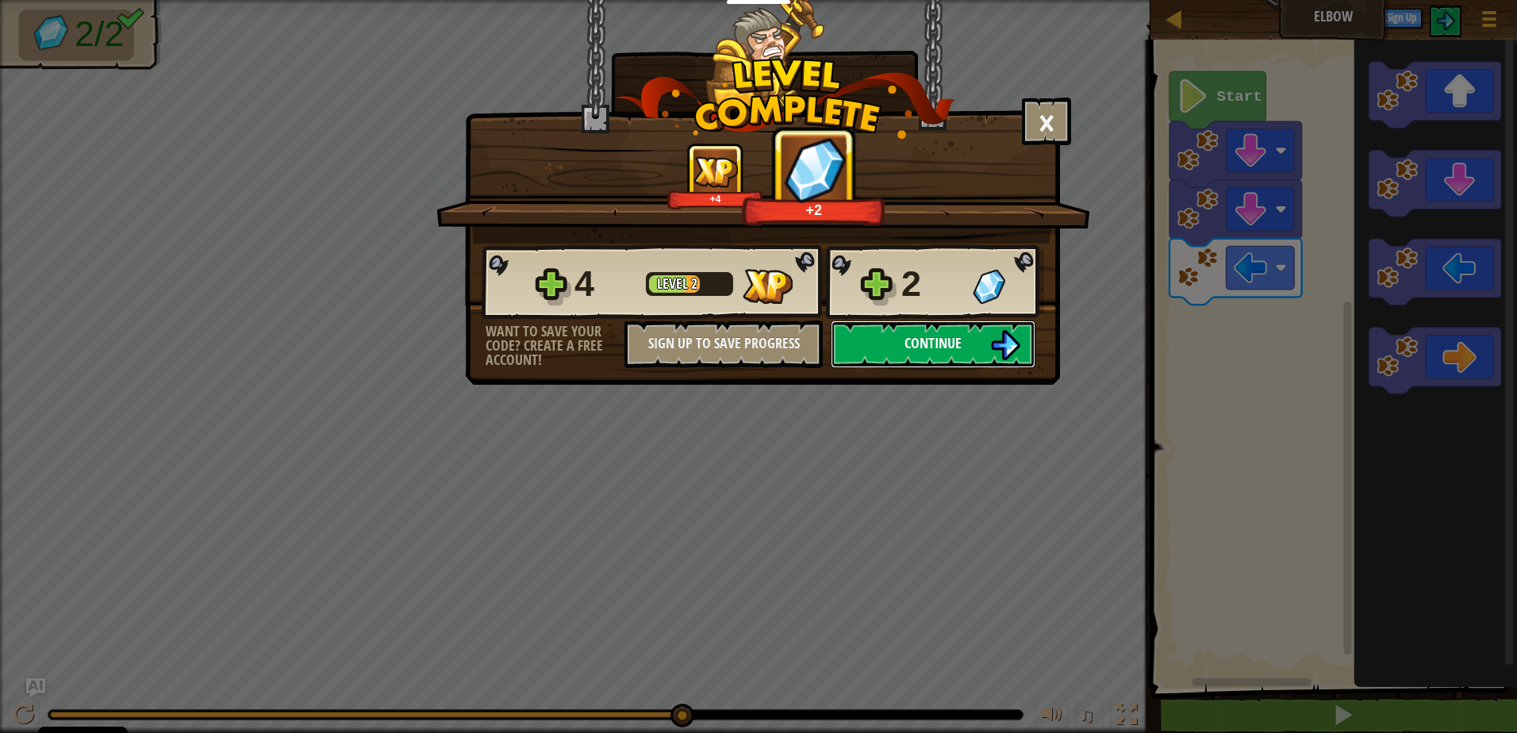
click at [920, 341] on span "Continue" at bounding box center [932, 343] width 57 height 20
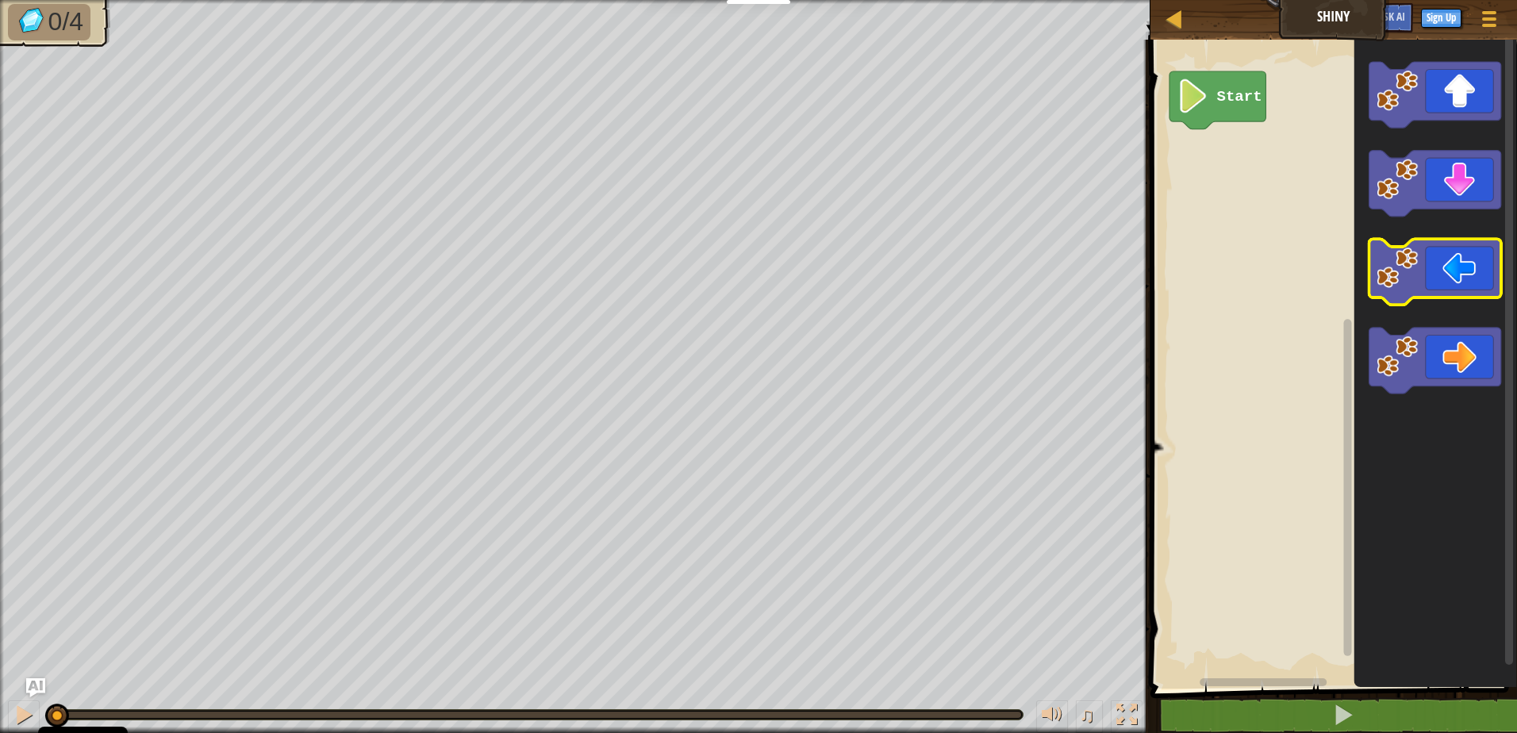
click at [1393, 292] on icon "Blockly Workspace" at bounding box center [1434, 273] width 132 height 66
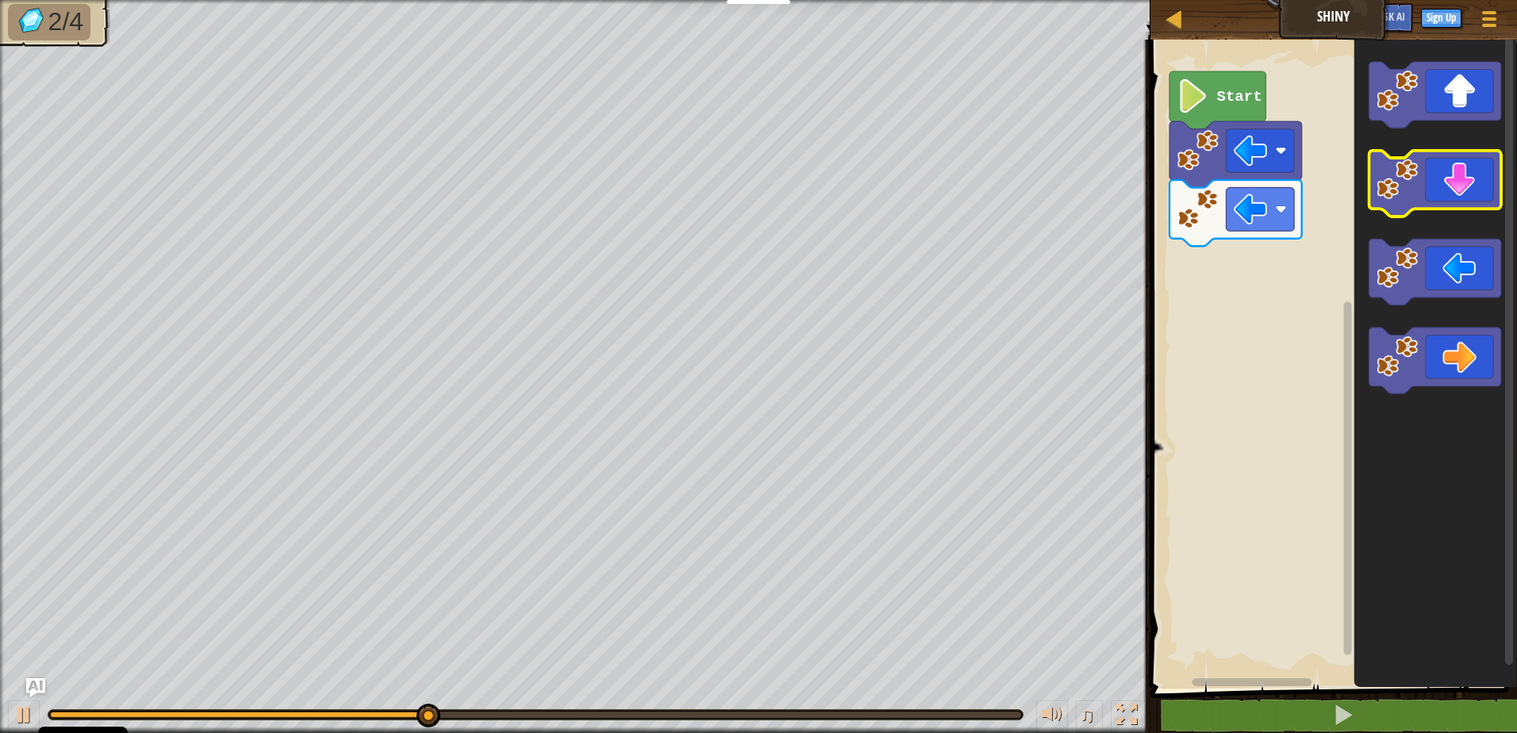
click at [1408, 190] on image "Blockly Workspace" at bounding box center [1396, 179] width 41 height 41
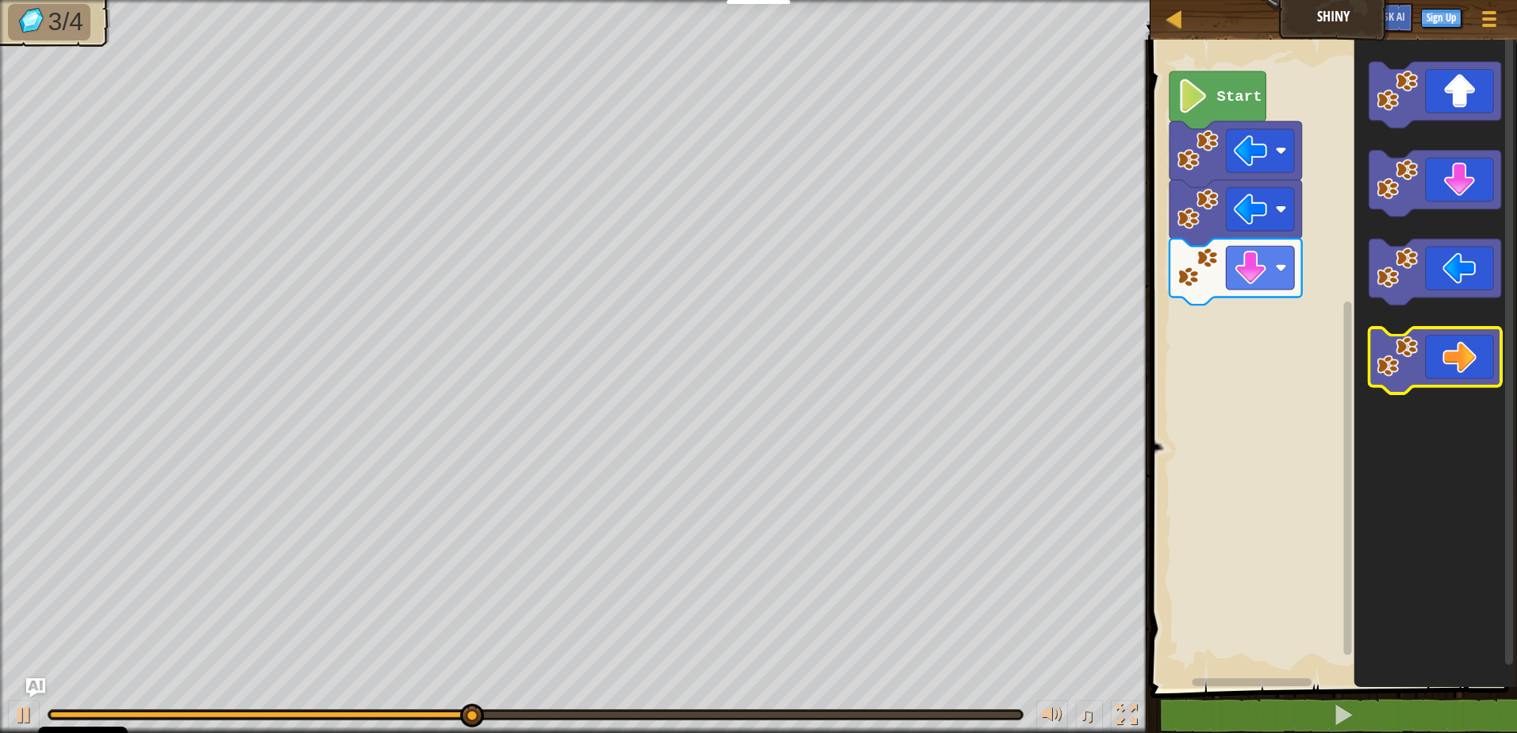
click at [1434, 386] on icon "Blockly Workspace" at bounding box center [1434, 361] width 132 height 66
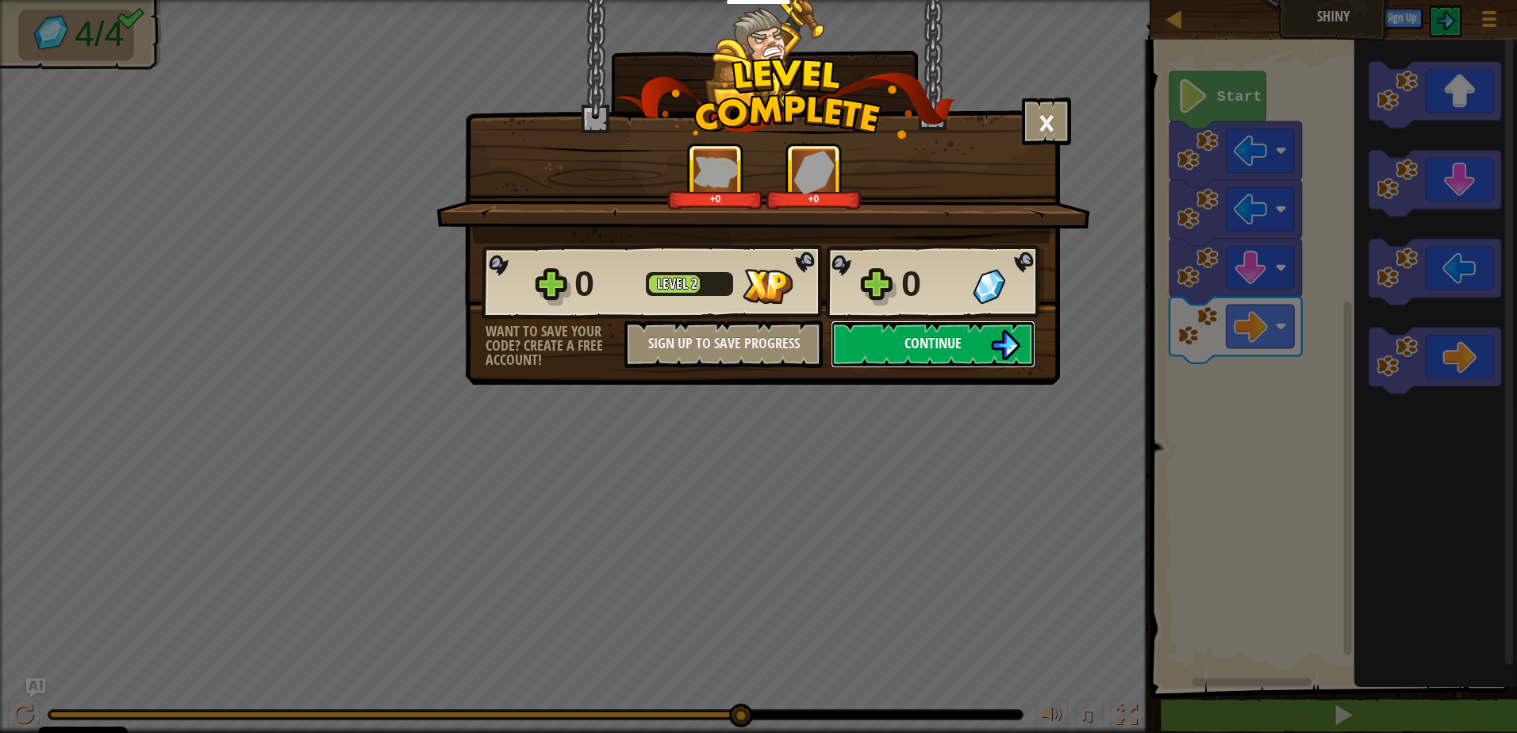
click at [923, 356] on button "Continue" at bounding box center [933, 344] width 205 height 48
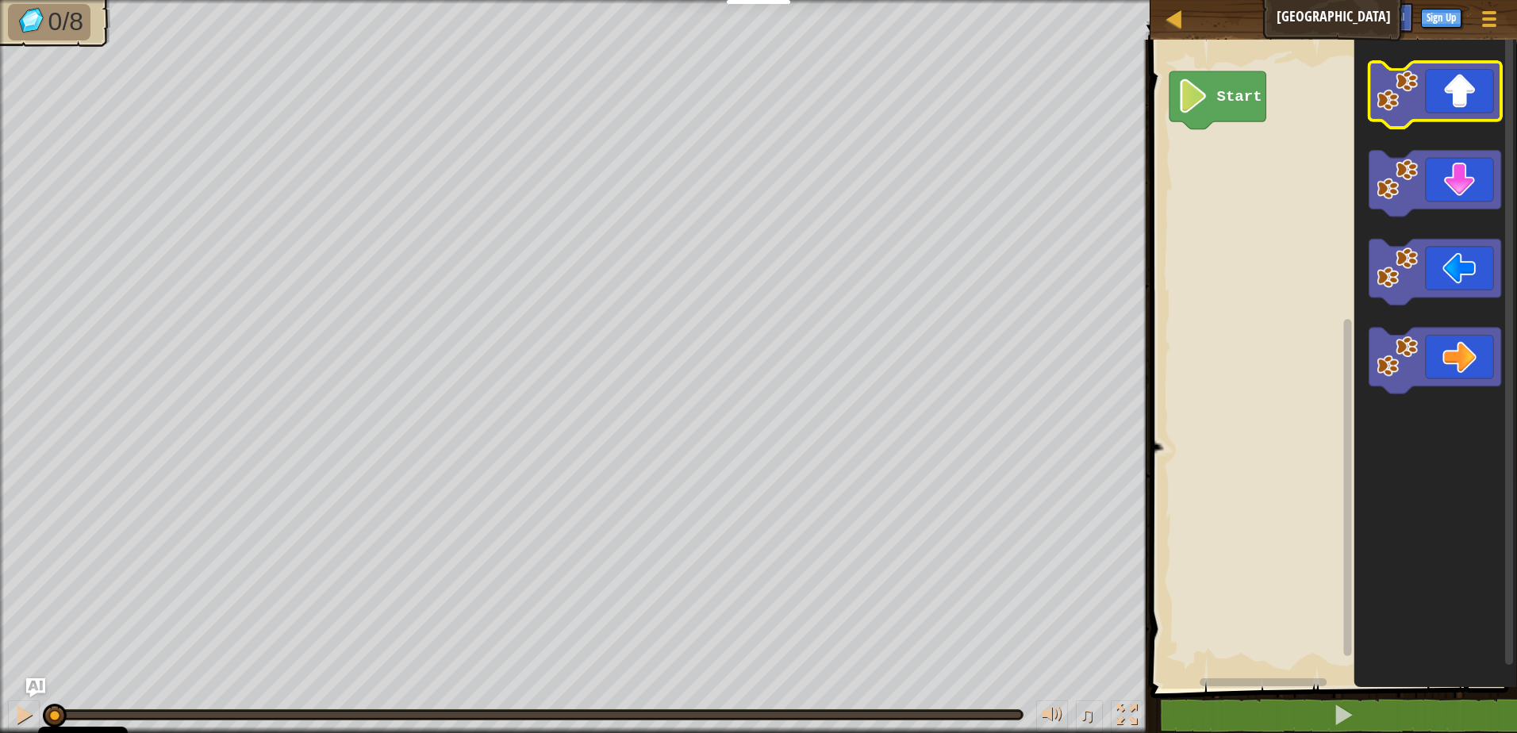
click at [1409, 111] on image "Blockly Workspace" at bounding box center [1396, 90] width 41 height 41
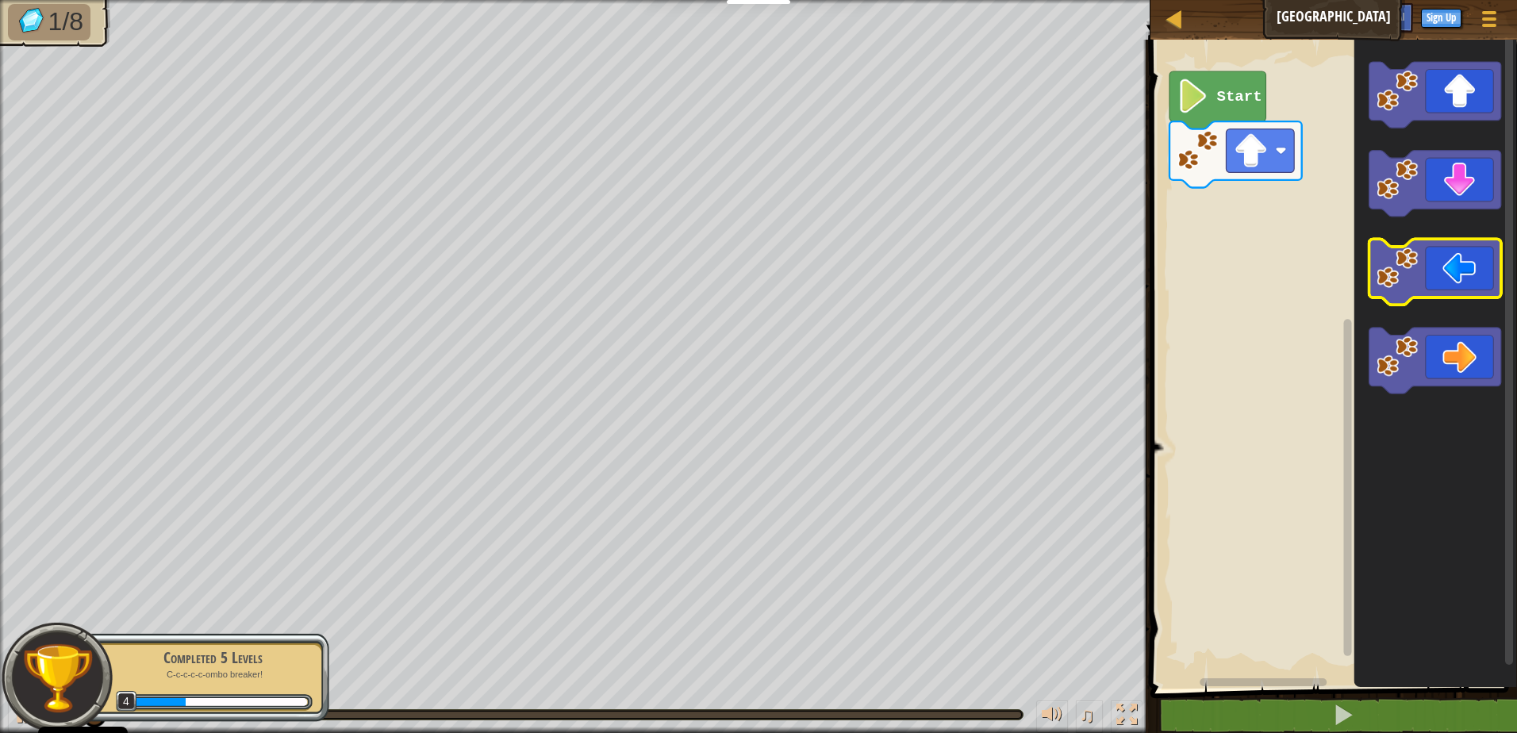
click at [1386, 288] on image "Blockly Workspace" at bounding box center [1396, 267] width 41 height 41
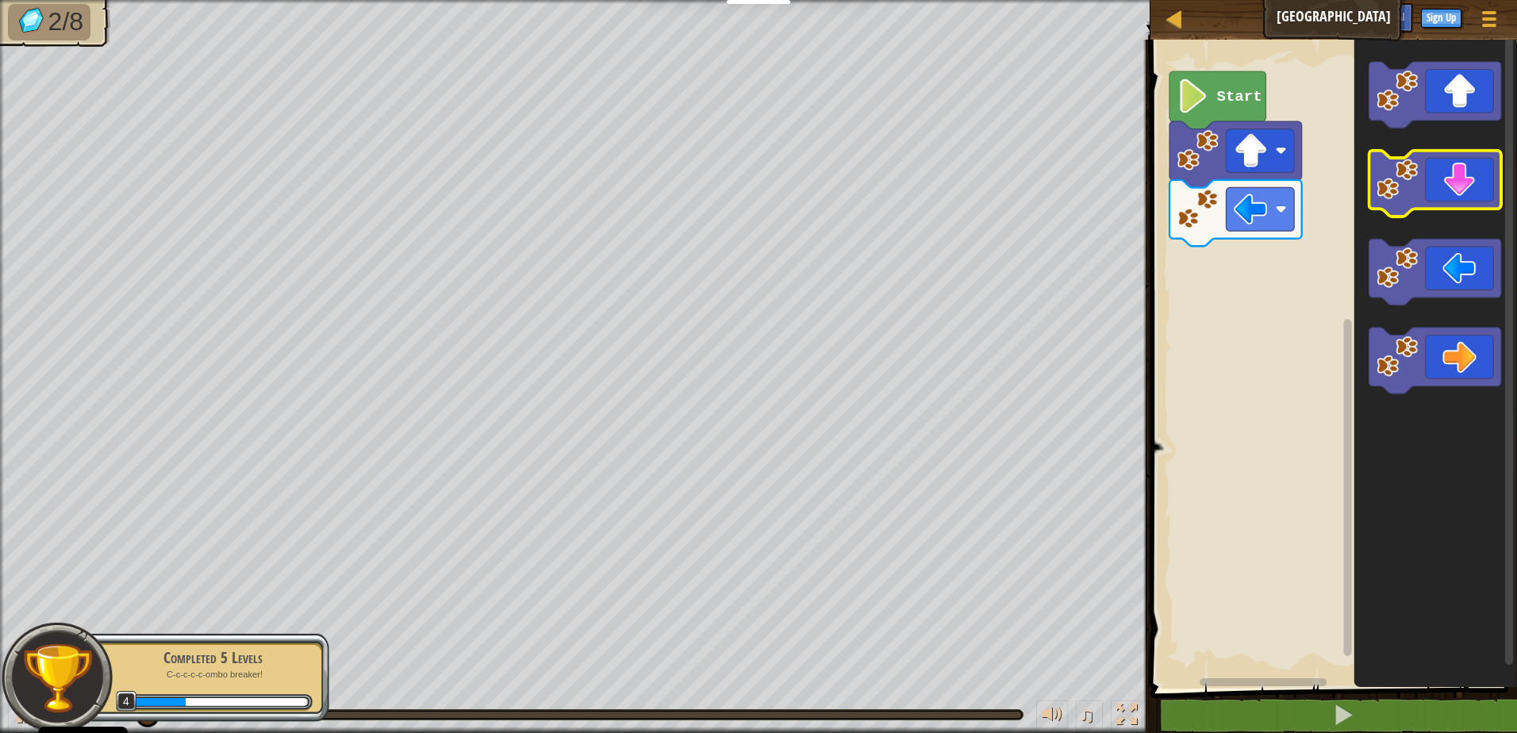
click at [1395, 181] on image "Blockly Workspace" at bounding box center [1396, 179] width 41 height 41
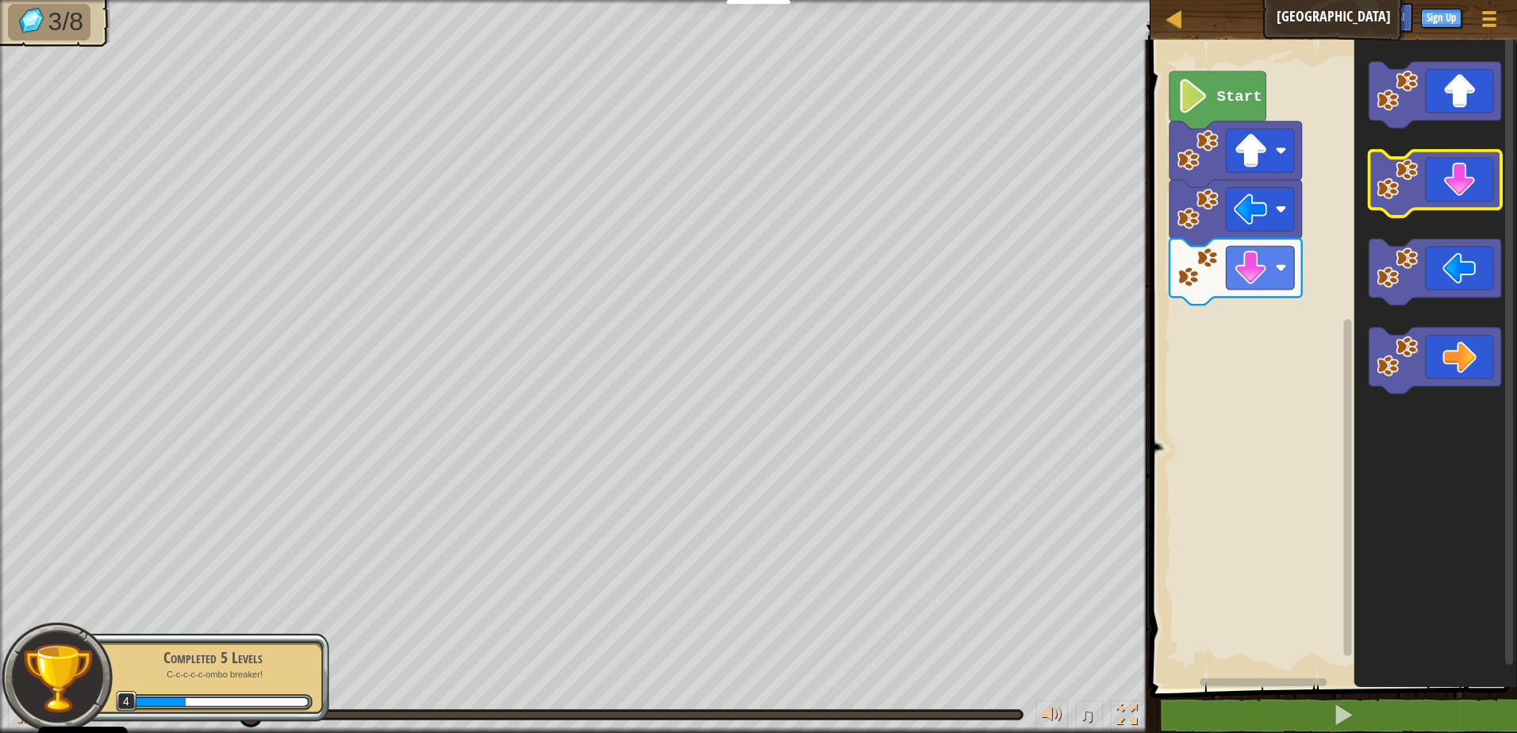
click at [1393, 202] on icon "Blockly Workspace" at bounding box center [1434, 184] width 132 height 66
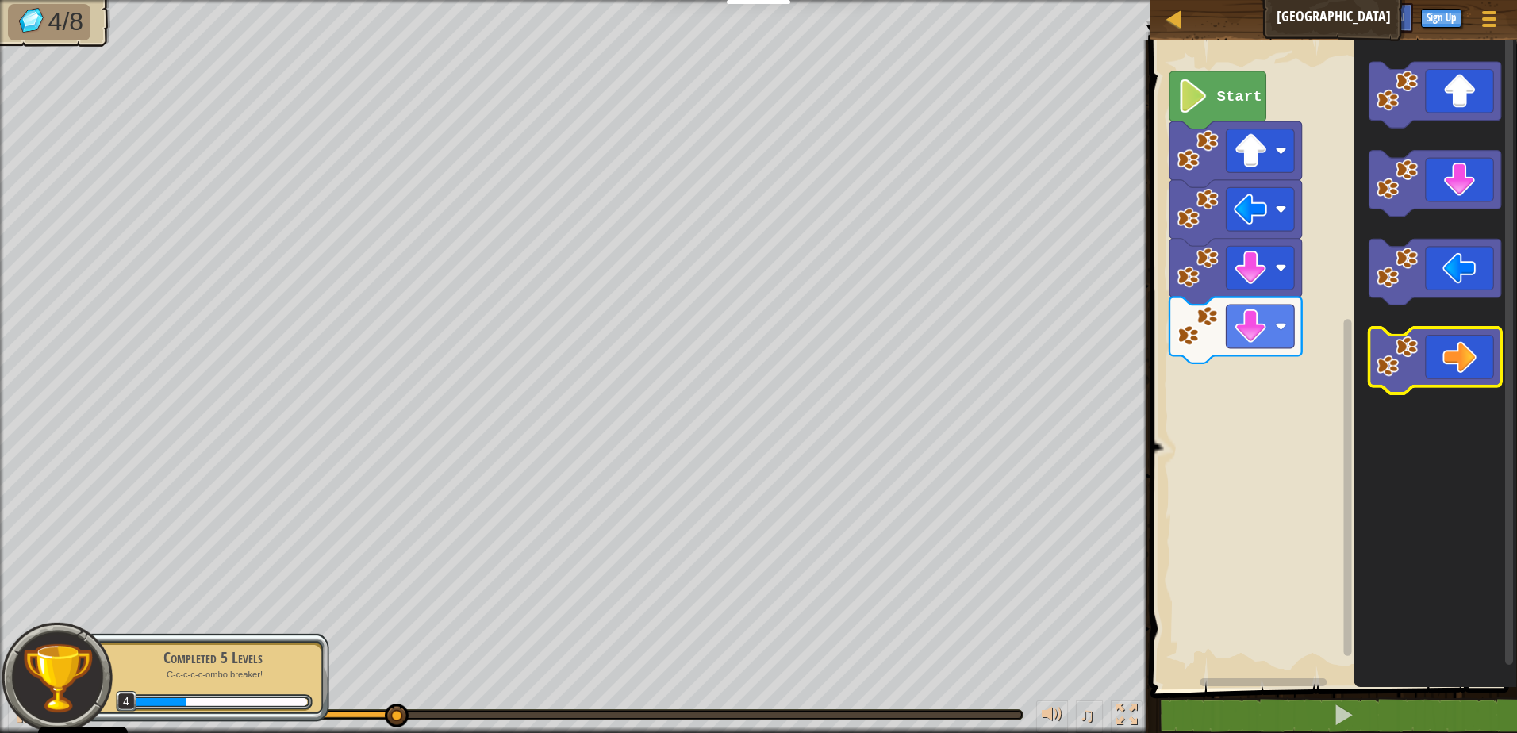
click at [1428, 364] on icon "Blockly Workspace" at bounding box center [1434, 361] width 132 height 66
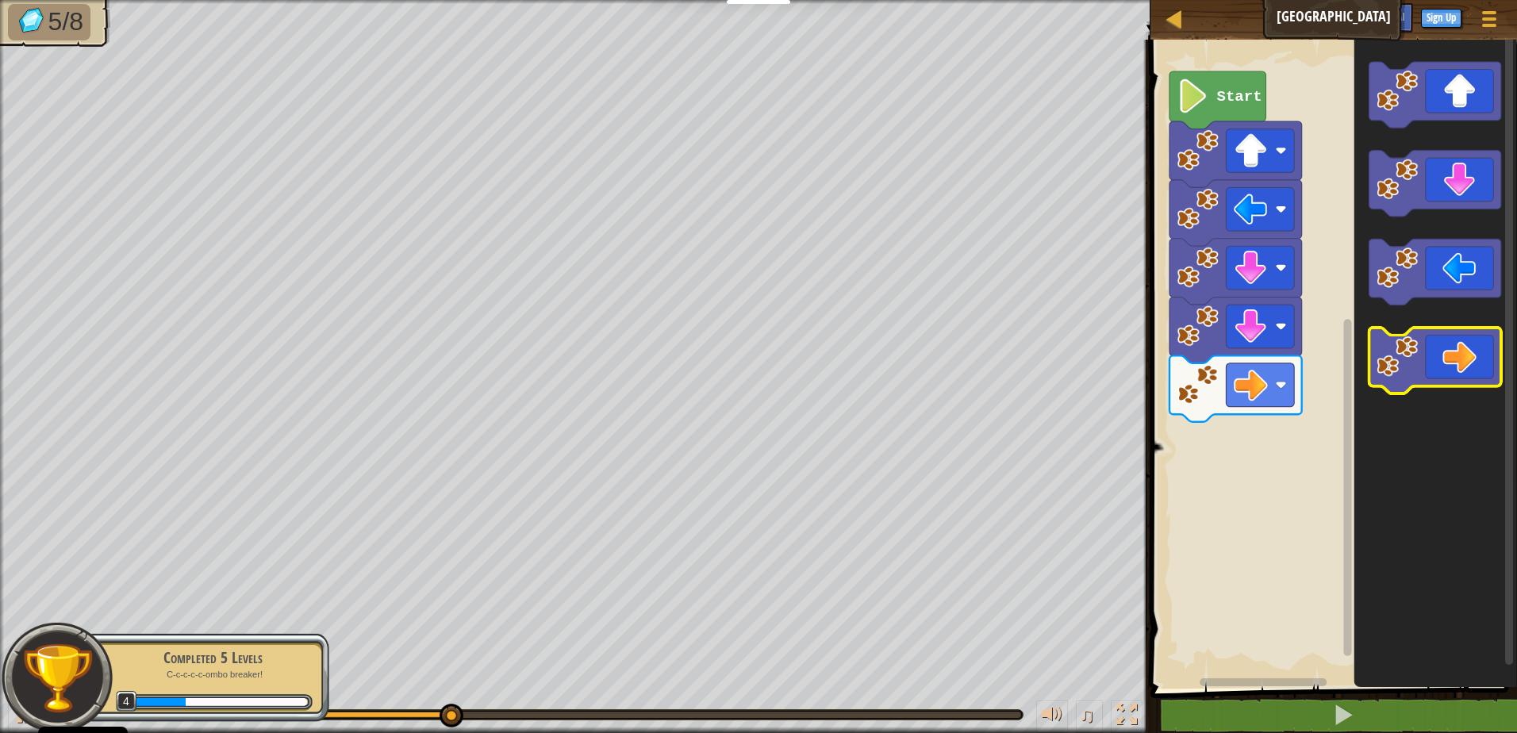
click at [1430, 363] on icon "Blockly Workspace" at bounding box center [1434, 361] width 132 height 66
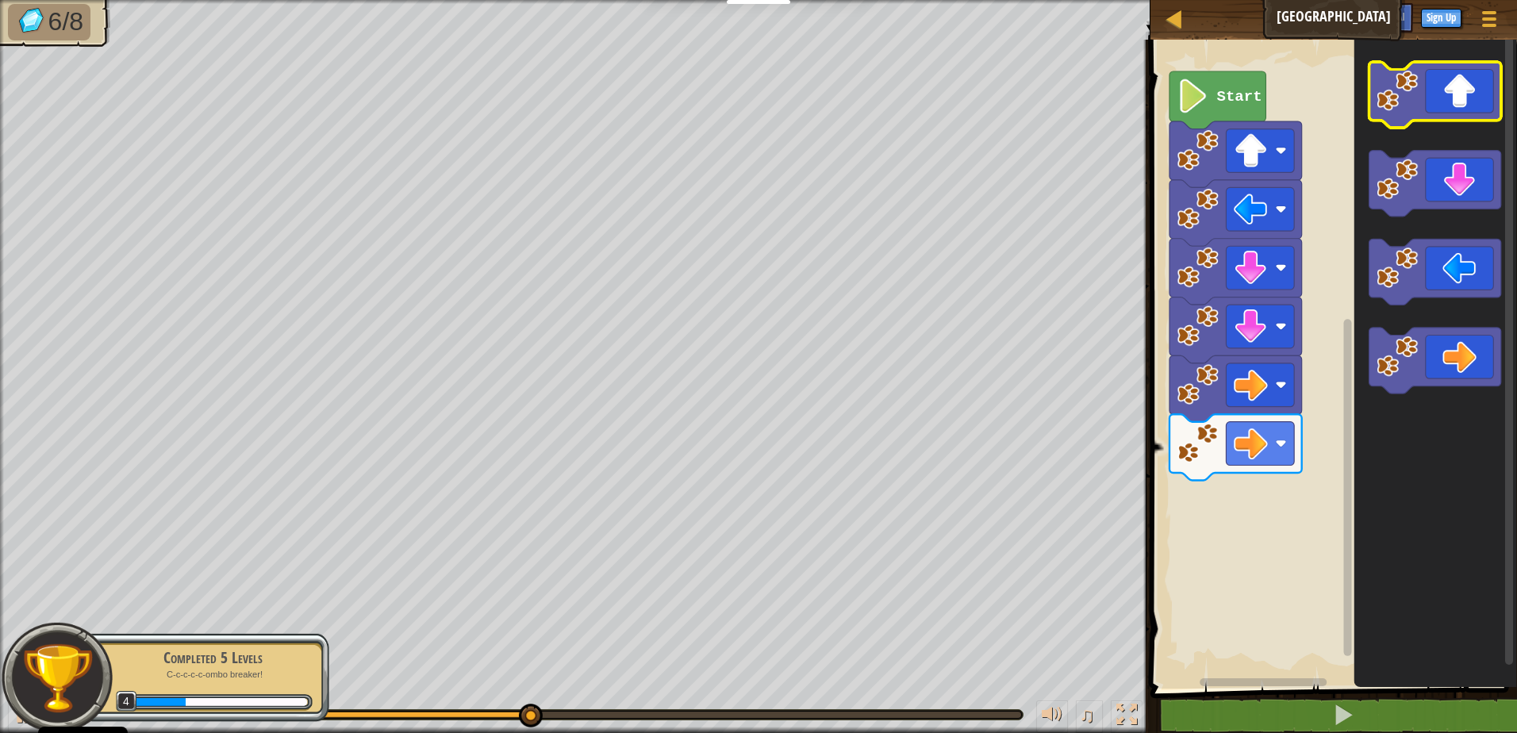
click at [1418, 110] on icon "Blockly Workspace" at bounding box center [1434, 95] width 132 height 66
click at [1411, 104] on image "Blockly Workspace" at bounding box center [1396, 90] width 41 height 41
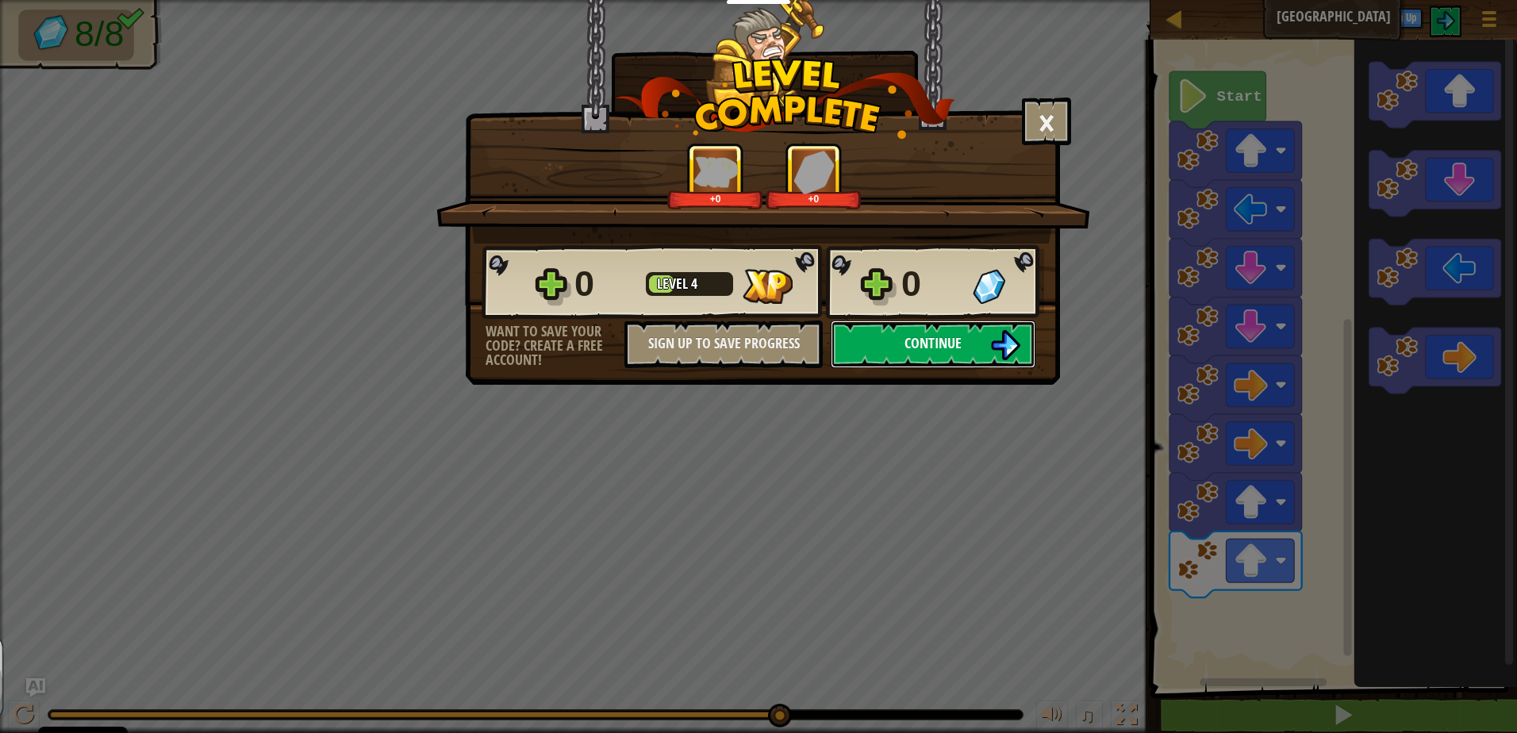
click at [927, 340] on span "Continue" at bounding box center [932, 343] width 57 height 20
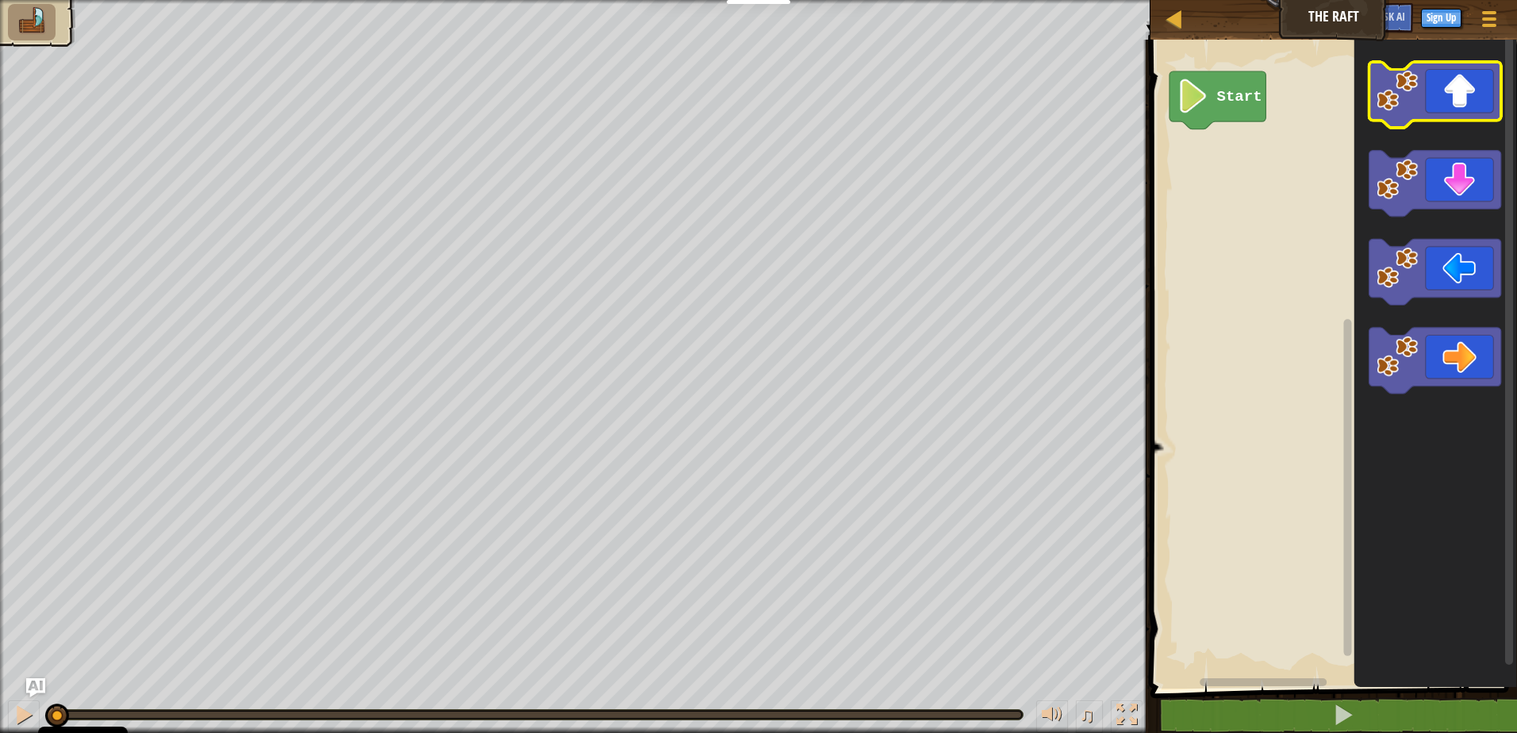
click at [1376, 94] on image "Blockly Workspace" at bounding box center [1396, 90] width 41 height 41
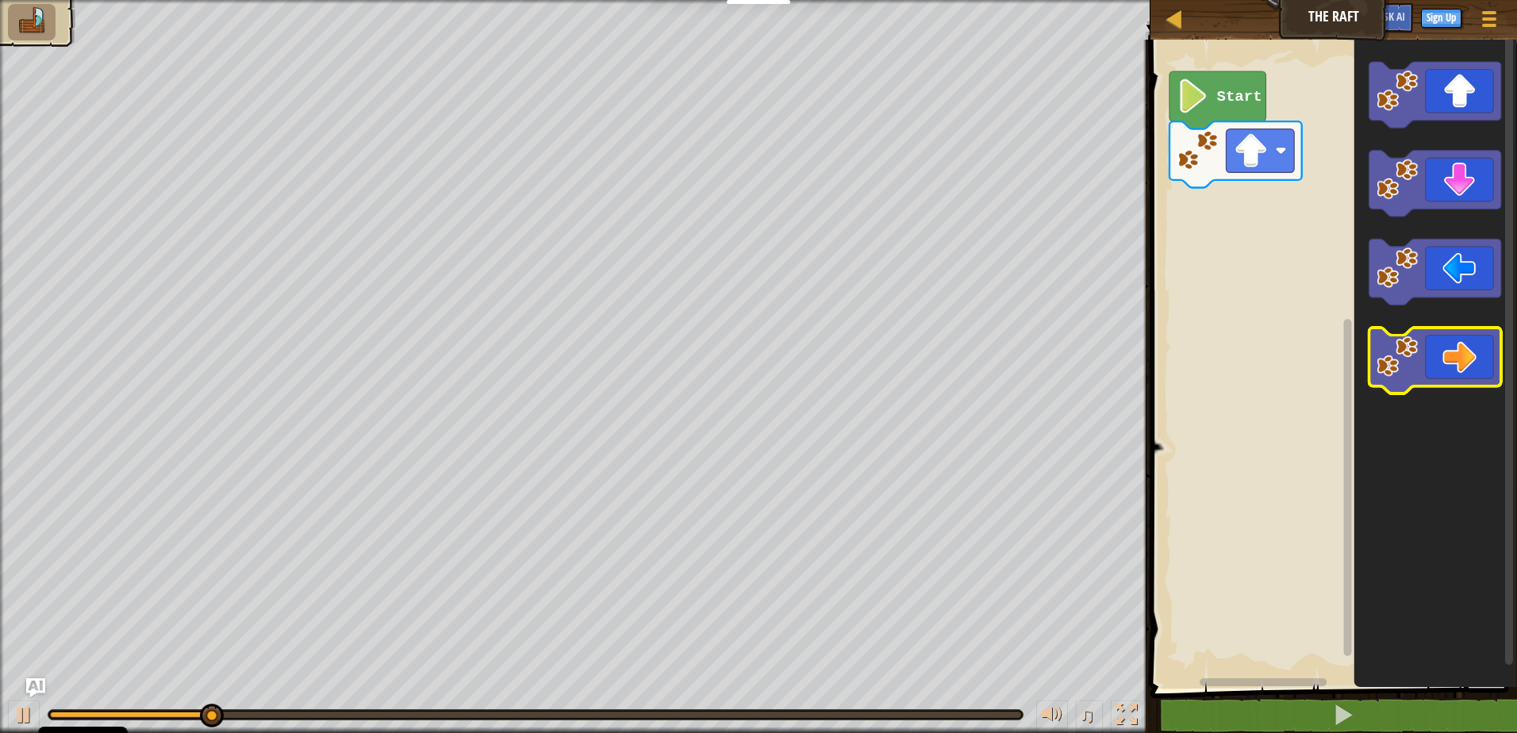
click at [1384, 374] on image "Blockly Workspace" at bounding box center [1396, 356] width 41 height 41
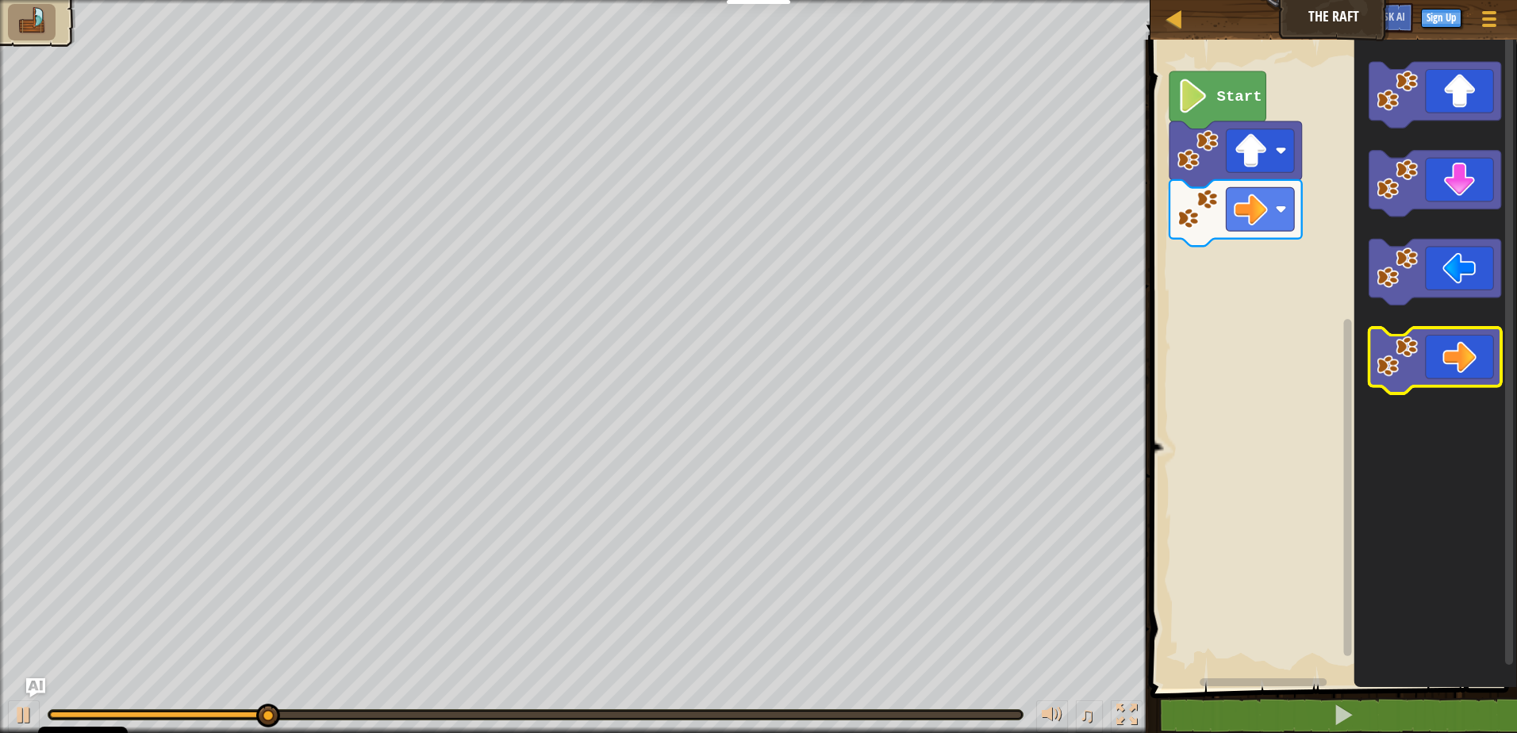
click at [1384, 374] on image "Blockly Workspace" at bounding box center [1396, 356] width 41 height 41
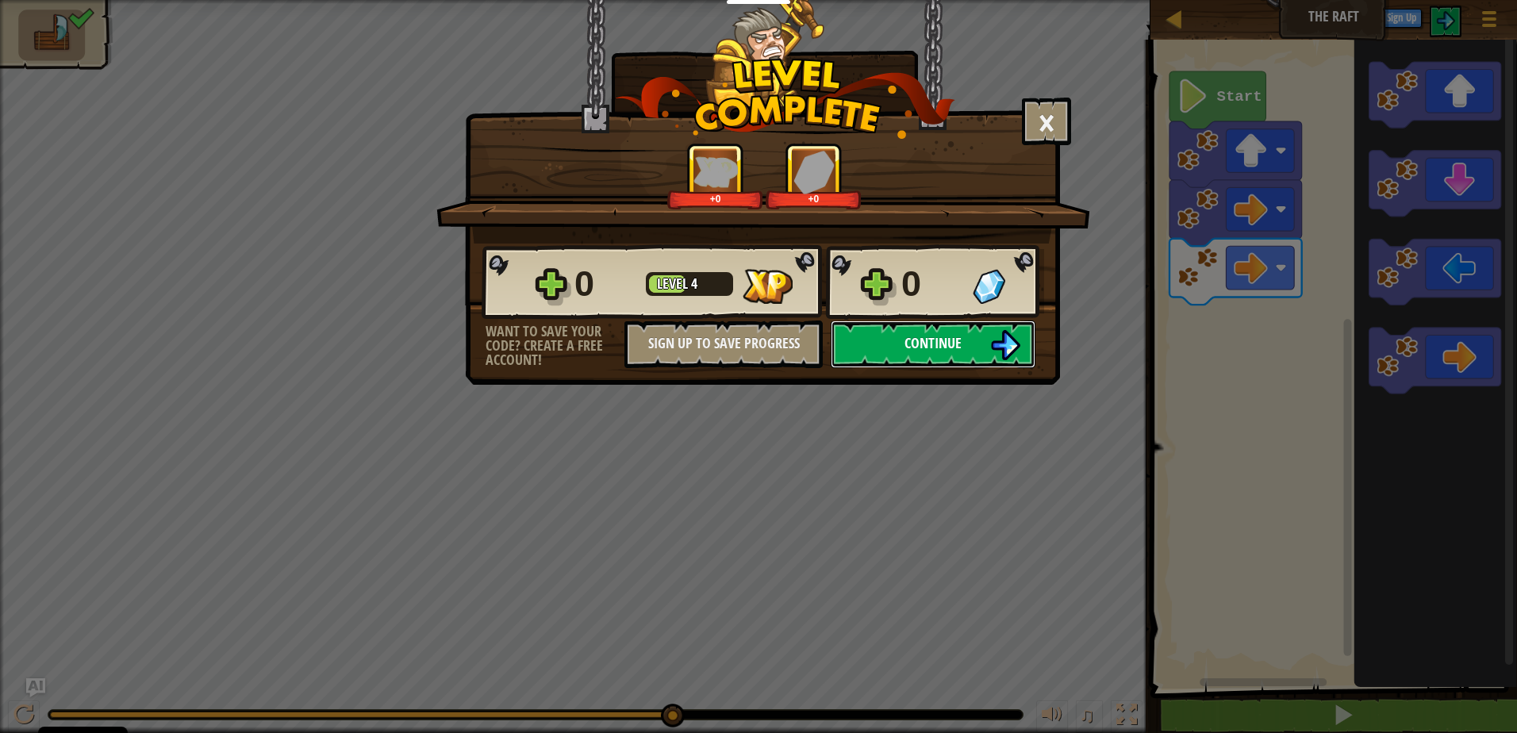
click at [1023, 354] on button "Continue" at bounding box center [933, 344] width 205 height 48
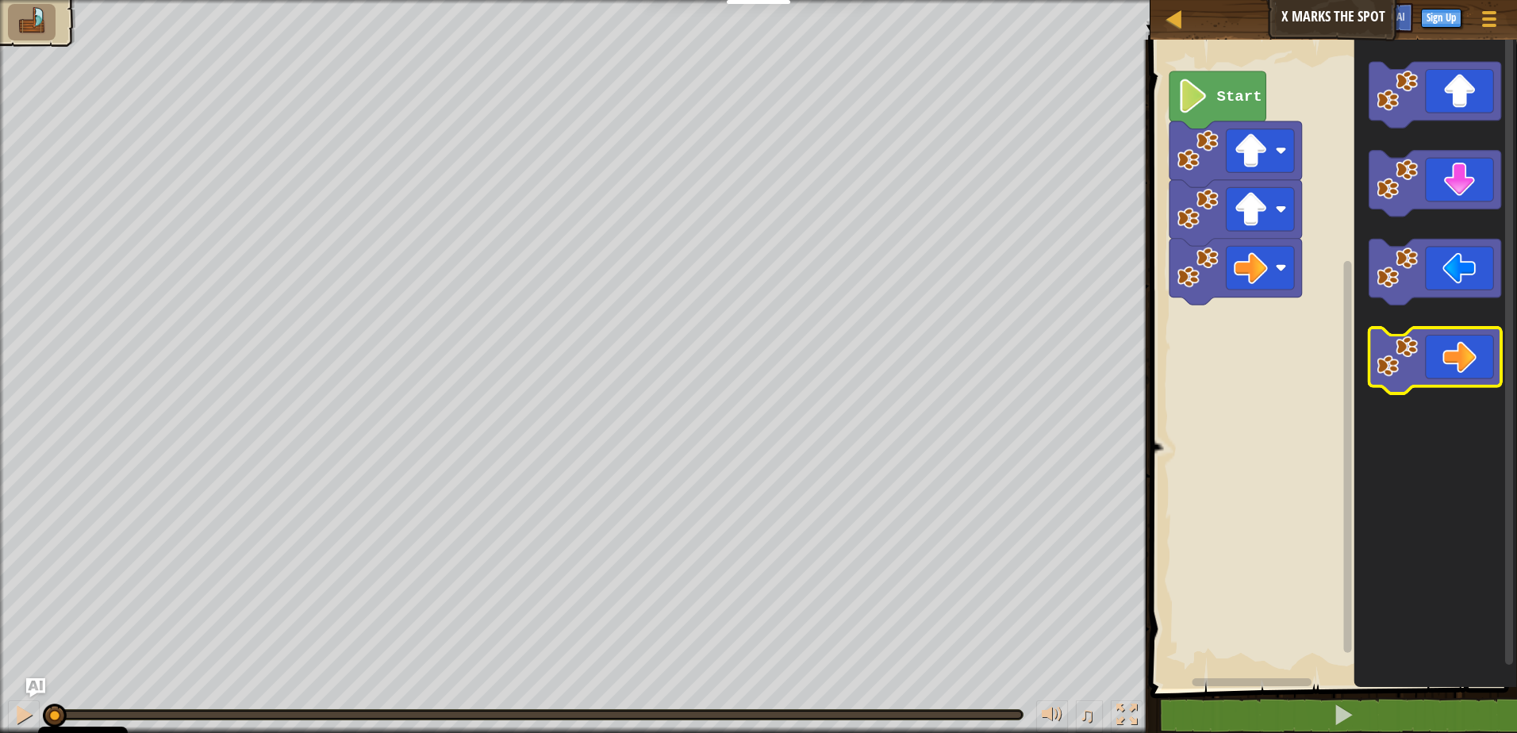
click at [1406, 385] on icon "Blockly Workspace" at bounding box center [1434, 361] width 132 height 66
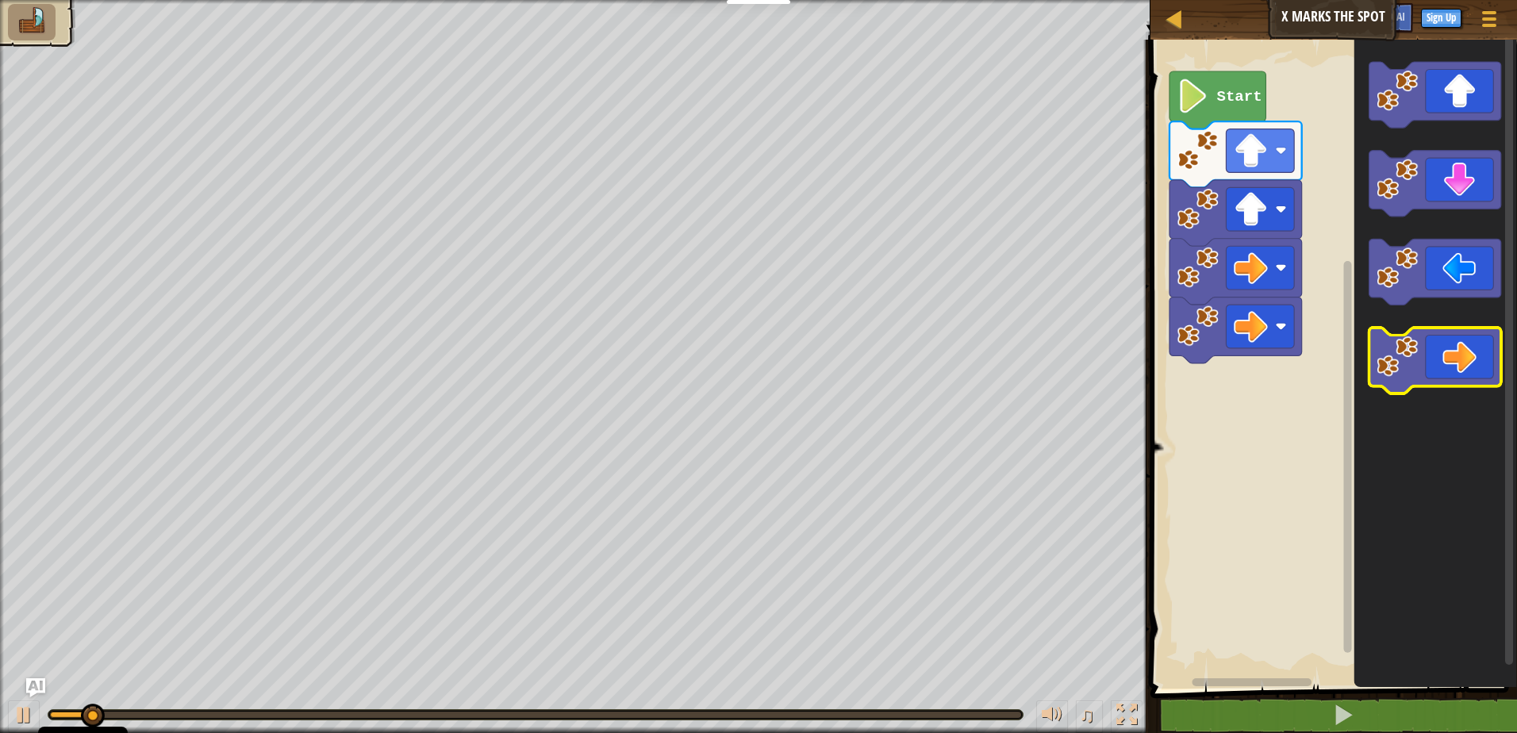
click at [1406, 385] on icon "Blockly Workspace" at bounding box center [1434, 361] width 132 height 66
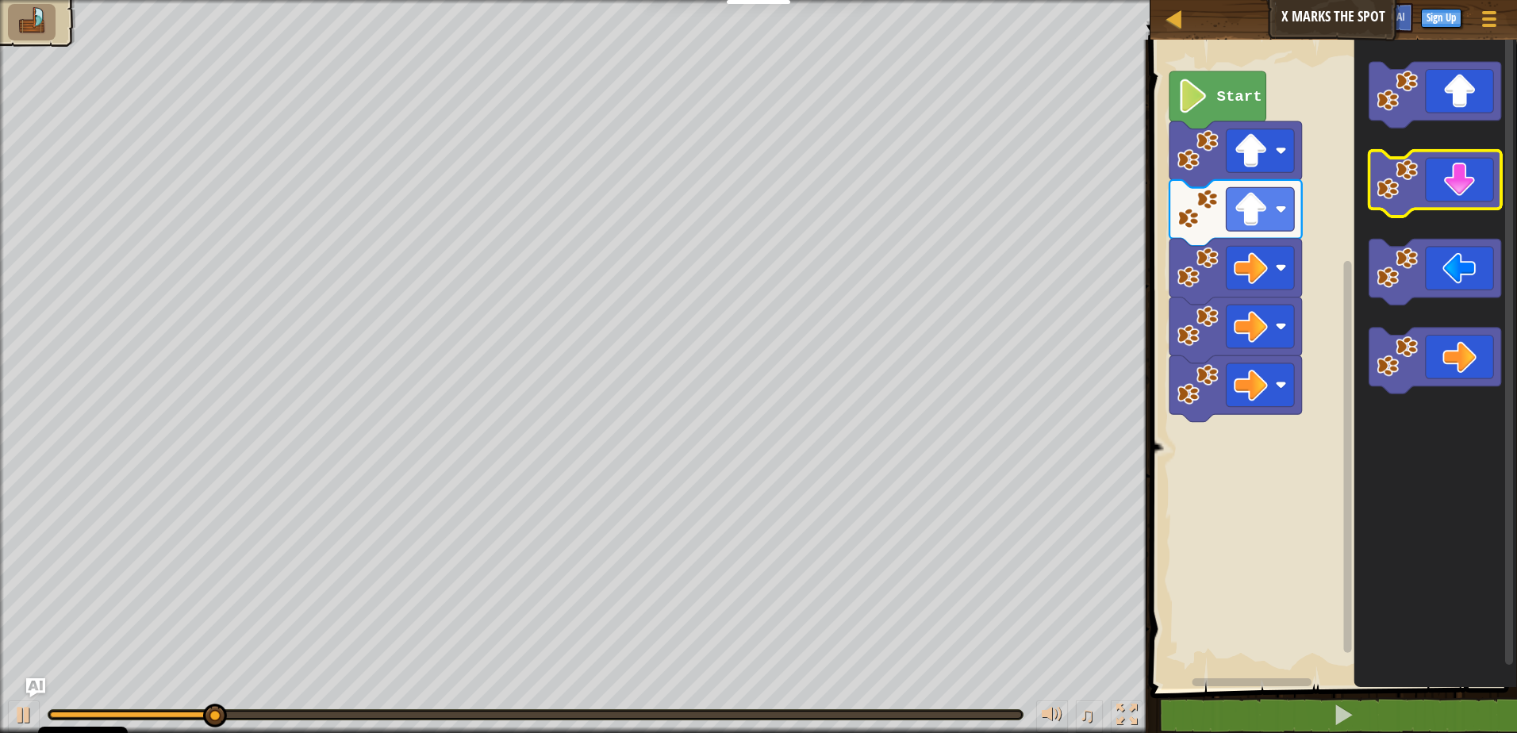
click at [1389, 191] on image "Blockly Workspace" at bounding box center [1396, 179] width 41 height 41
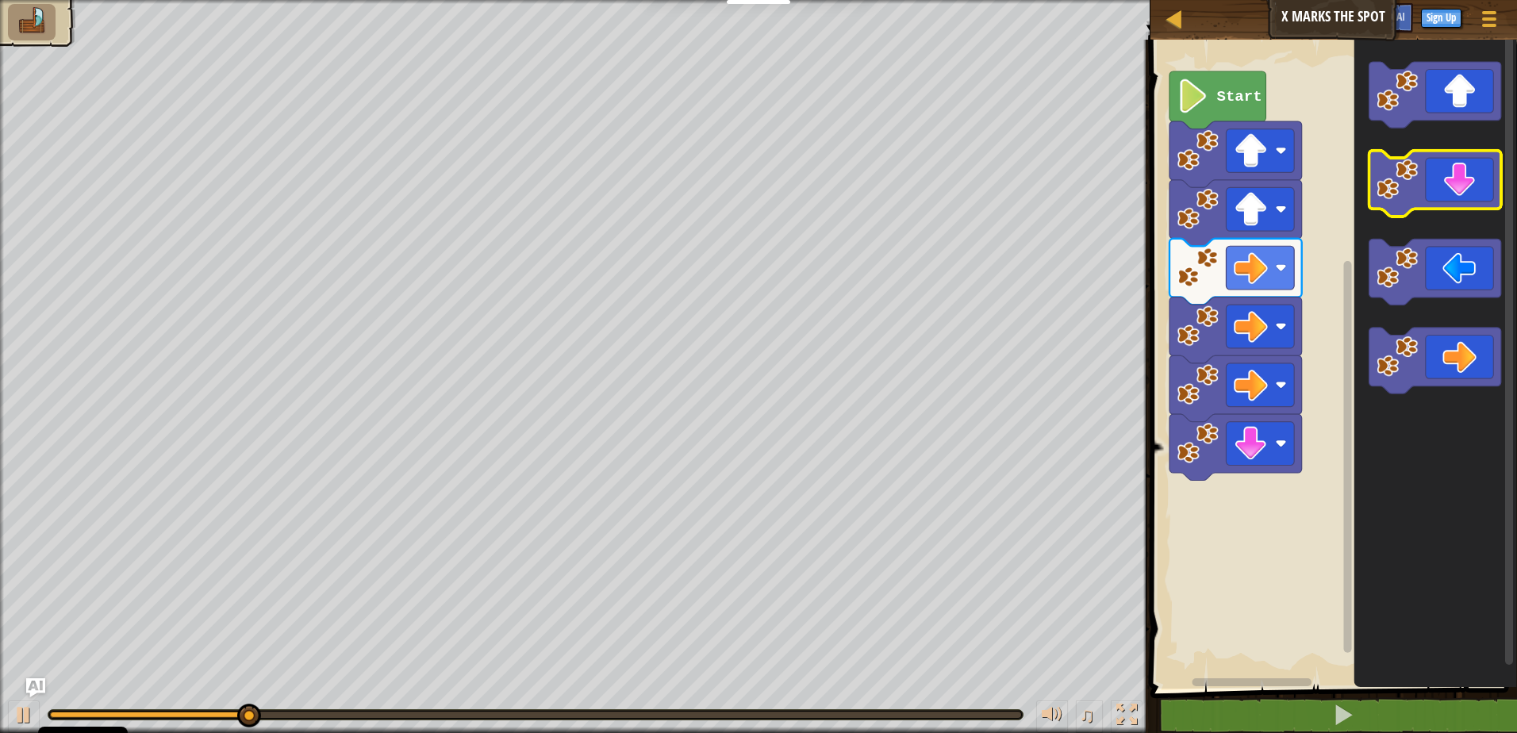
click at [1389, 192] on image "Blockly Workspace" at bounding box center [1396, 179] width 41 height 41
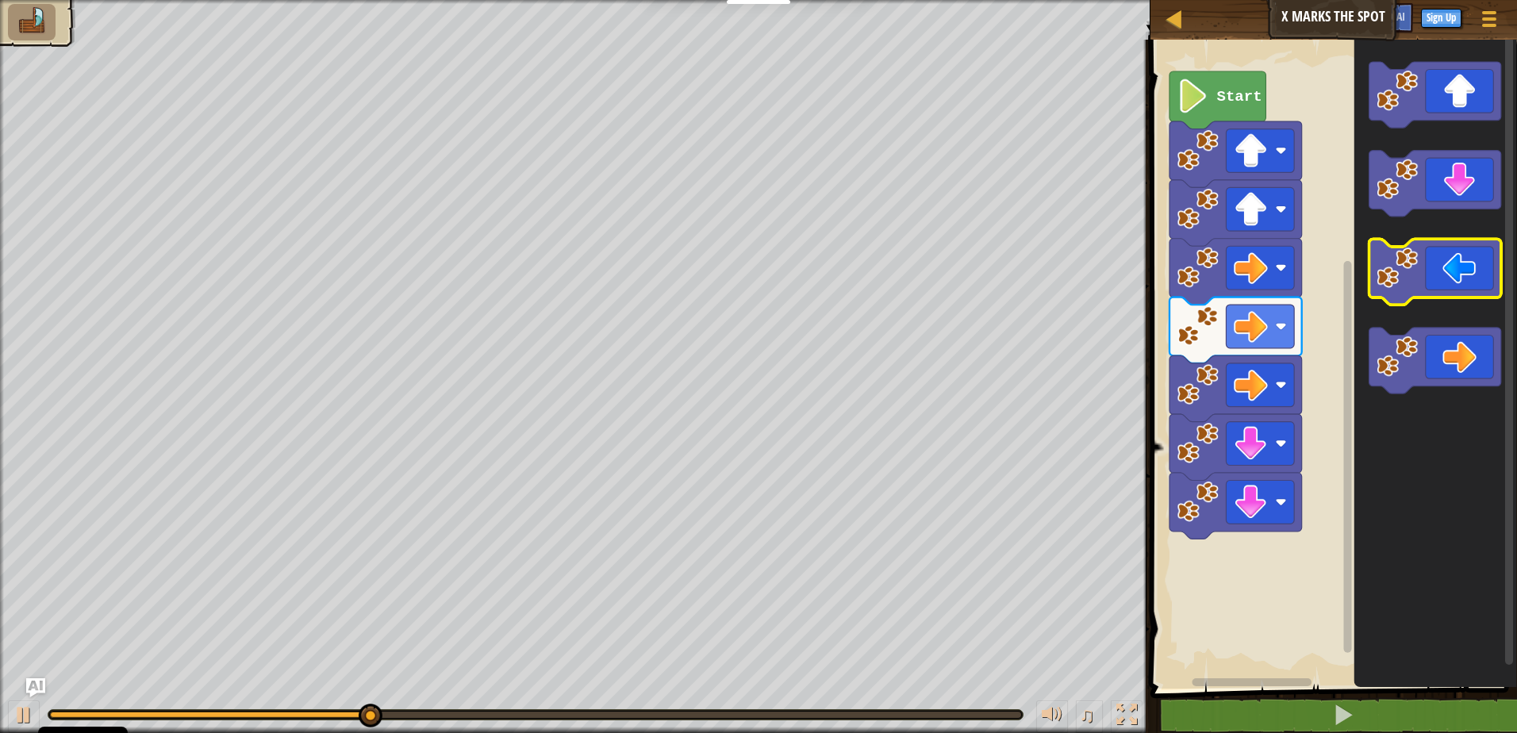
click at [1400, 288] on image "Blockly Workspace" at bounding box center [1396, 267] width 41 height 41
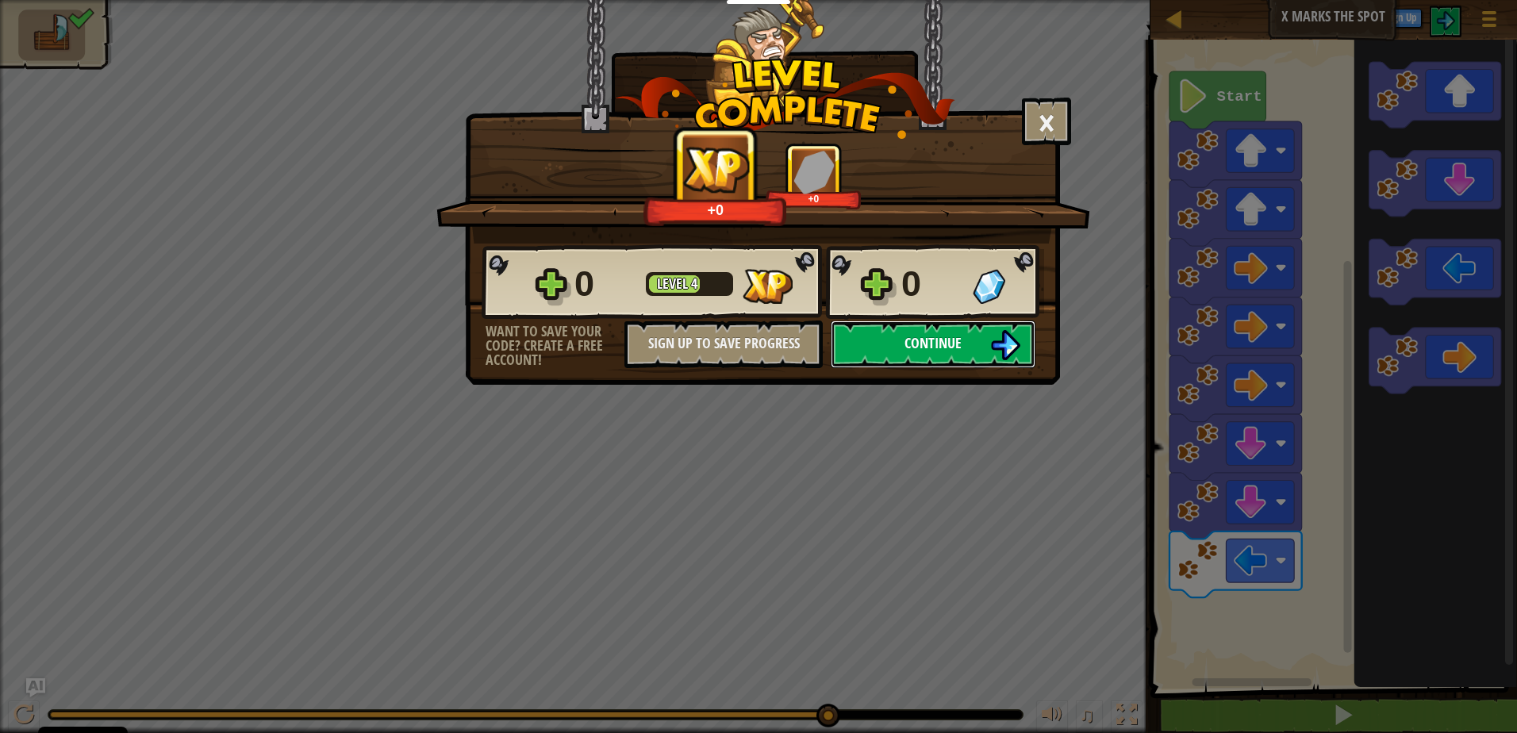
click at [964, 350] on button "Continue" at bounding box center [933, 344] width 205 height 48
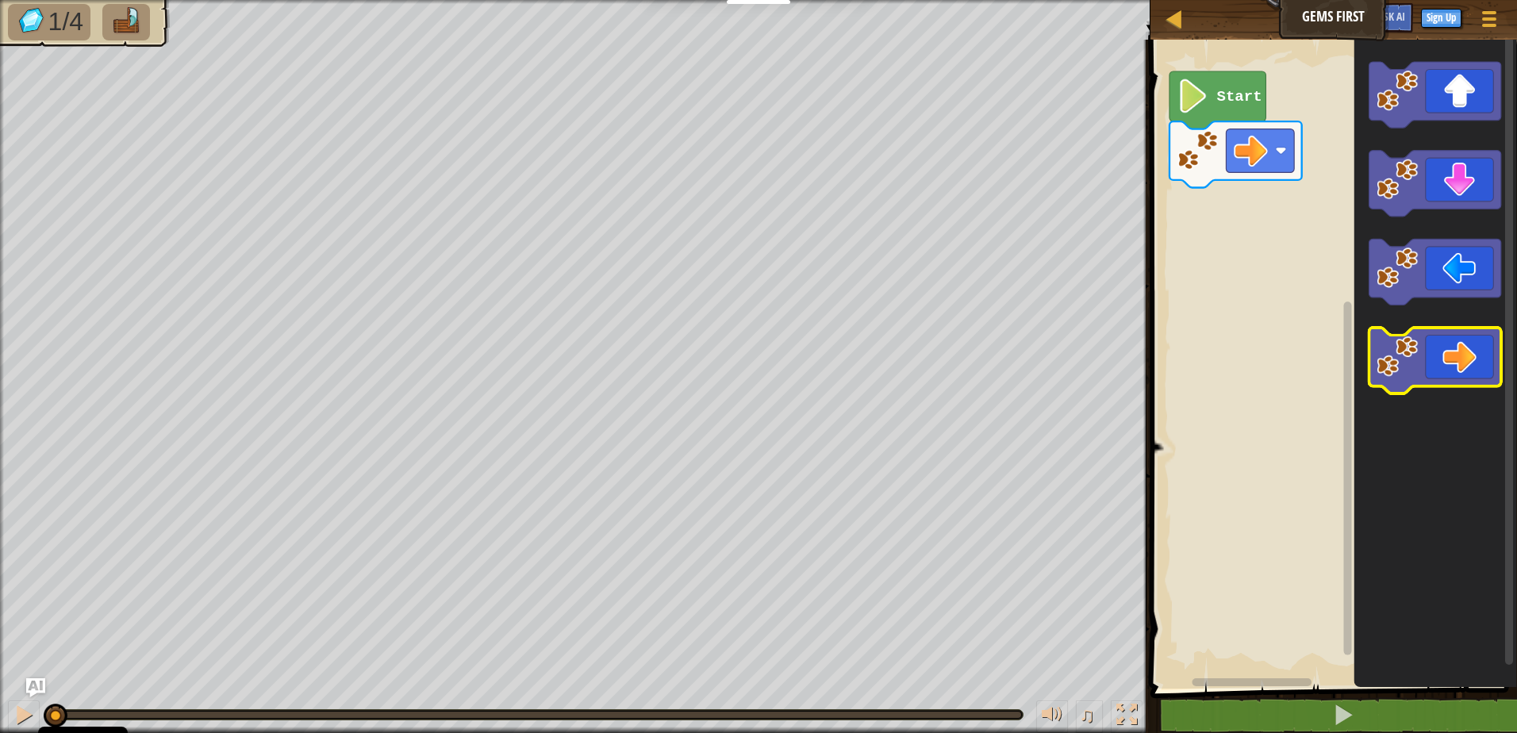
click at [1407, 365] on image "Blockly Workspace" at bounding box center [1396, 356] width 41 height 41
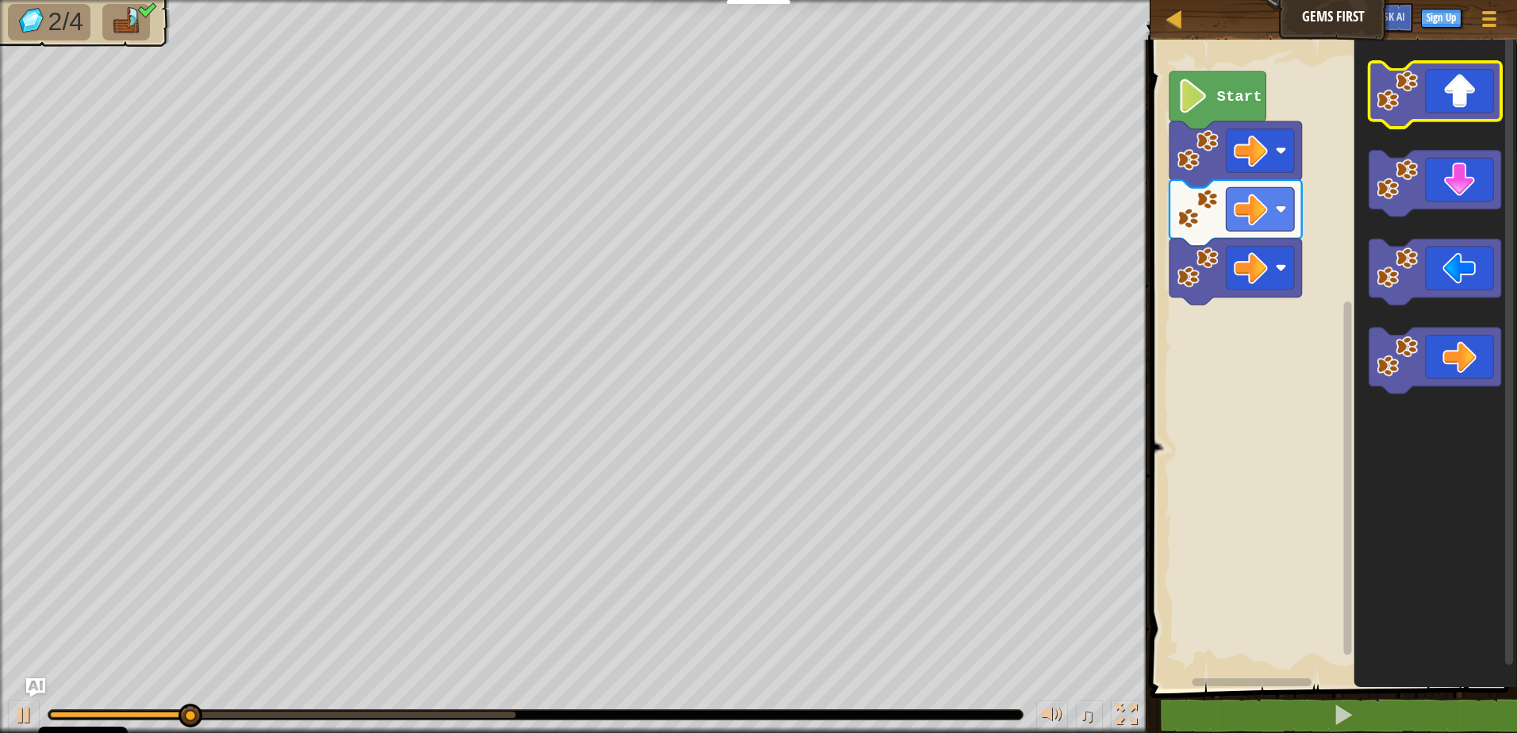
click at [1382, 84] on image "Blockly Workspace" at bounding box center [1396, 90] width 41 height 41
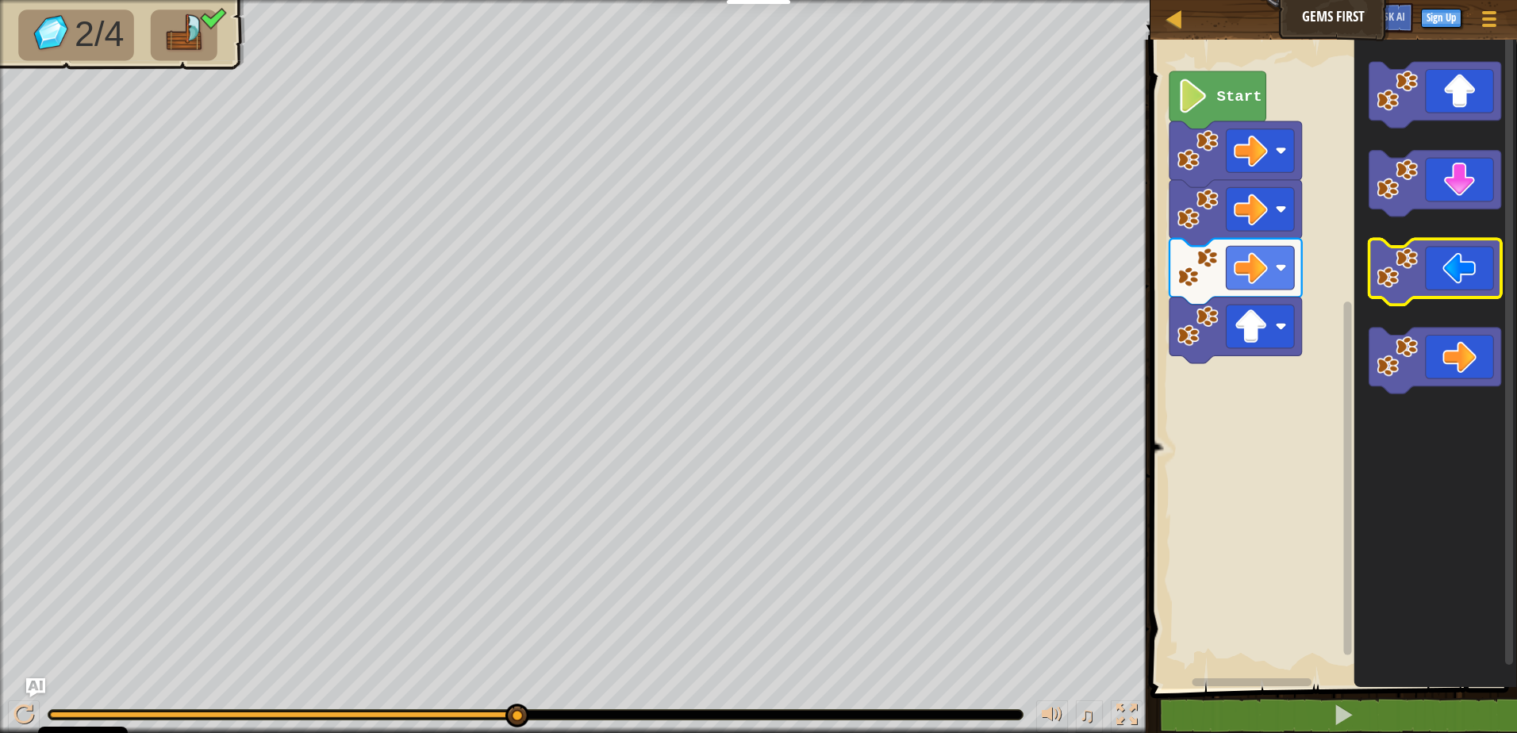
click at [1400, 280] on image "Blockly Workspace" at bounding box center [1396, 267] width 41 height 41
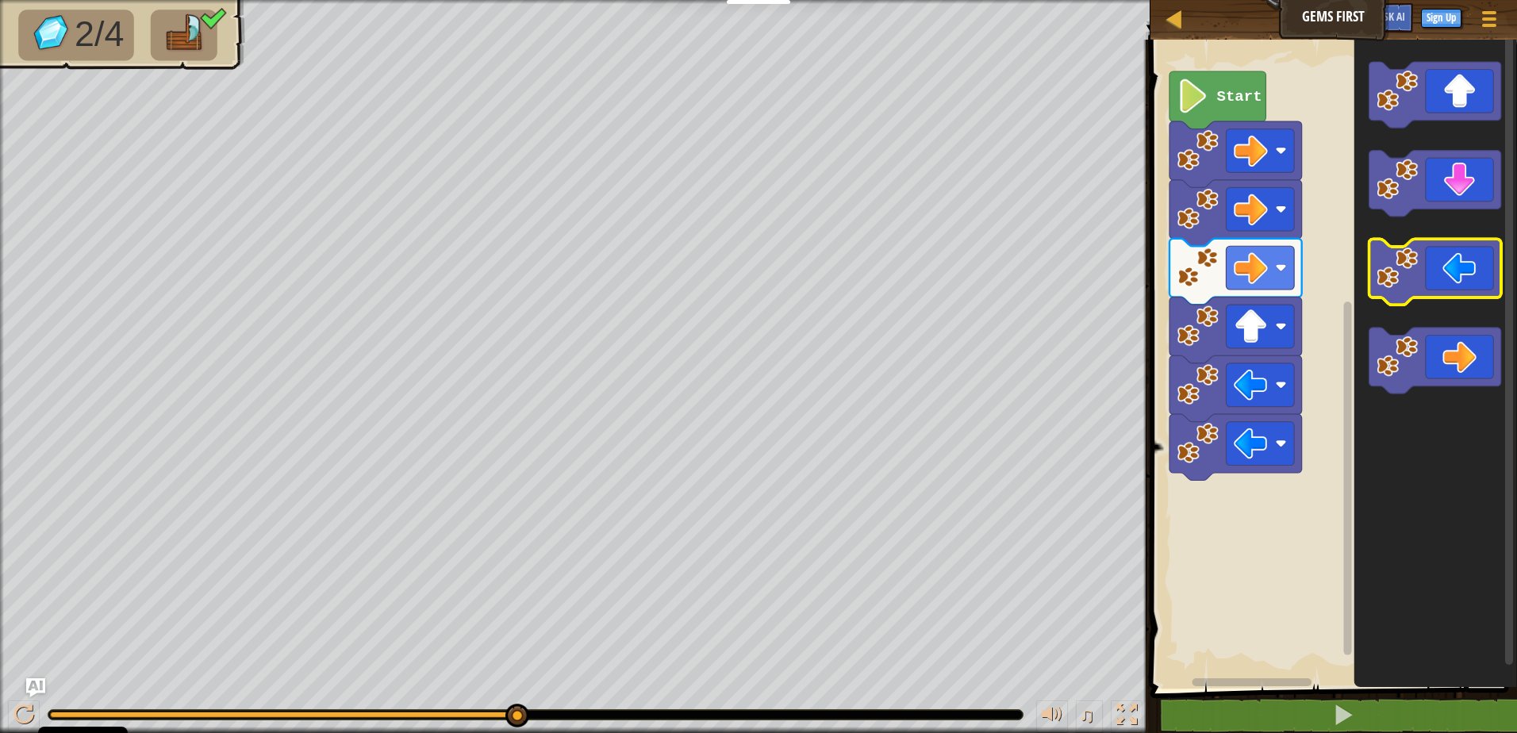
click at [1395, 282] on image "Blockly Workspace" at bounding box center [1396, 267] width 41 height 41
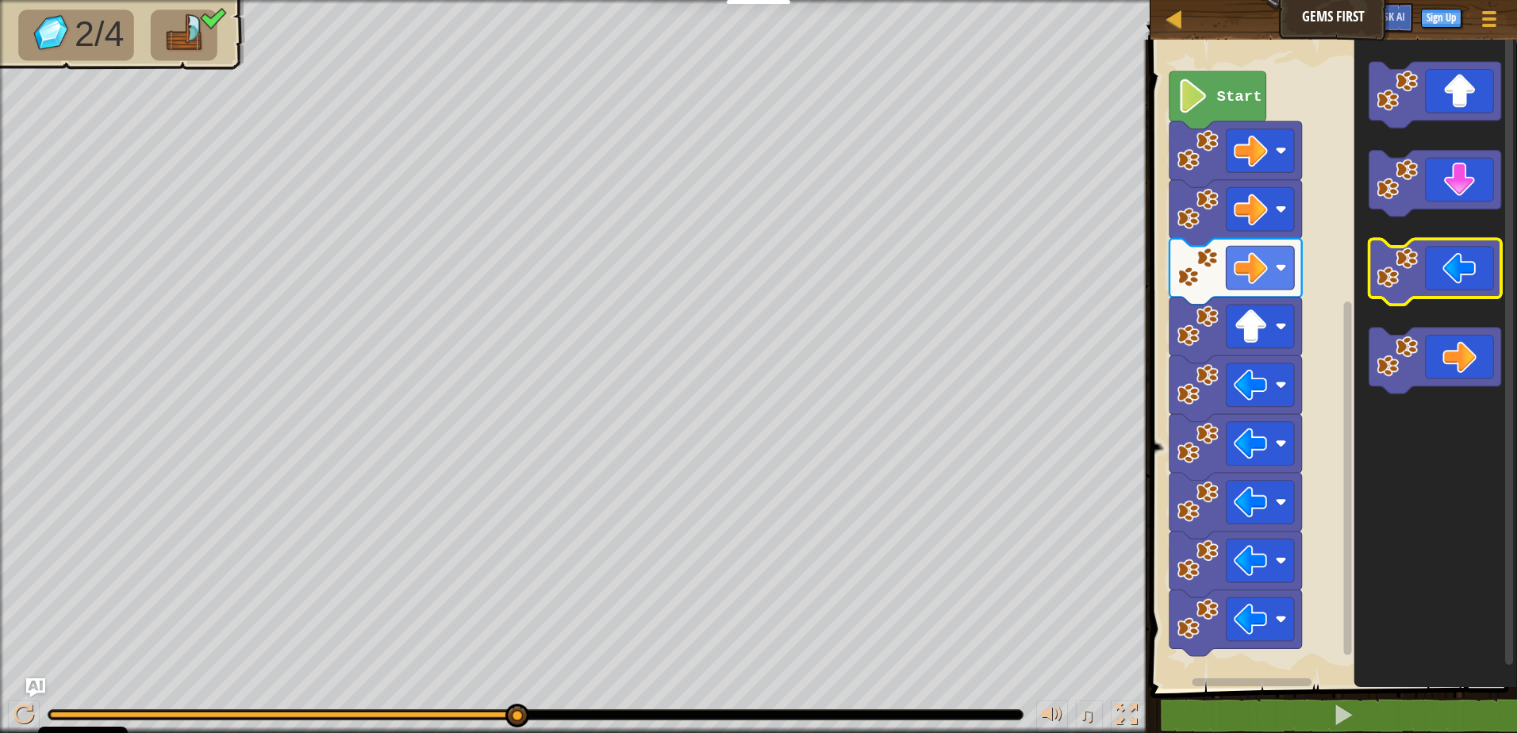
click at [1395, 282] on image "Blockly Workspace" at bounding box center [1396, 267] width 41 height 41
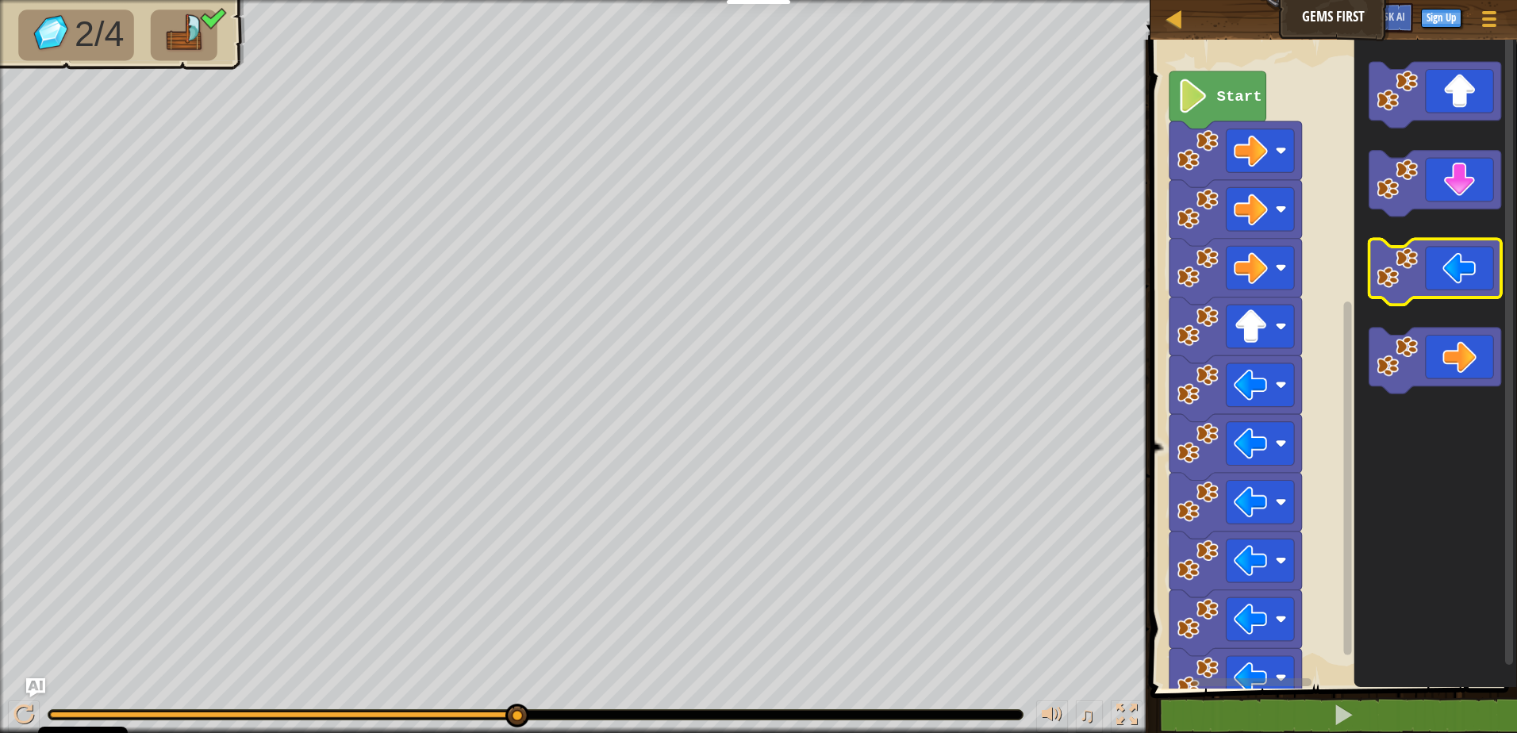
click at [1395, 282] on image "Blockly Workspace" at bounding box center [1396, 267] width 41 height 41
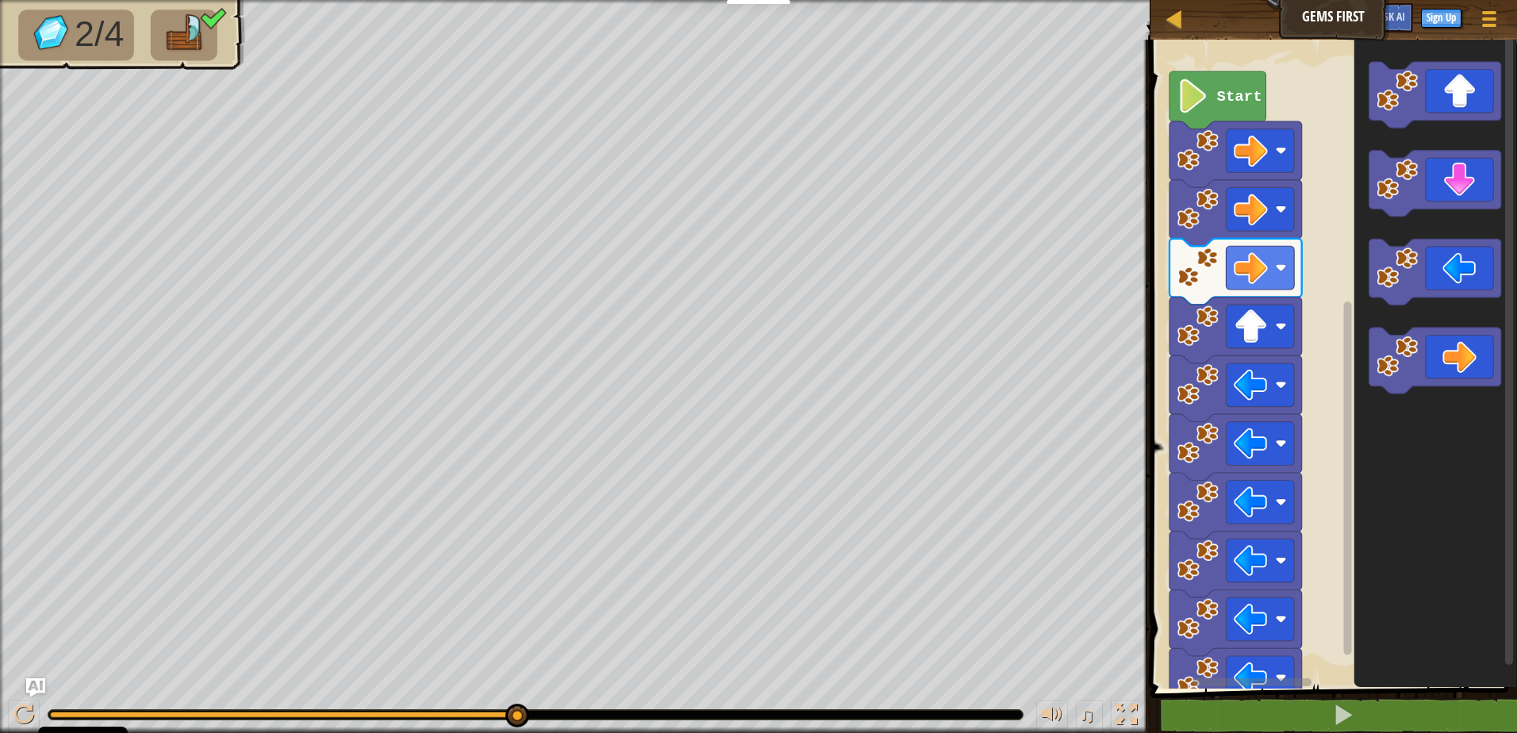
click at [1185, 94] on image "Blockly Workspace" at bounding box center [1192, 96] width 32 height 34
click at [1171, 10] on div at bounding box center [1174, 19] width 20 height 20
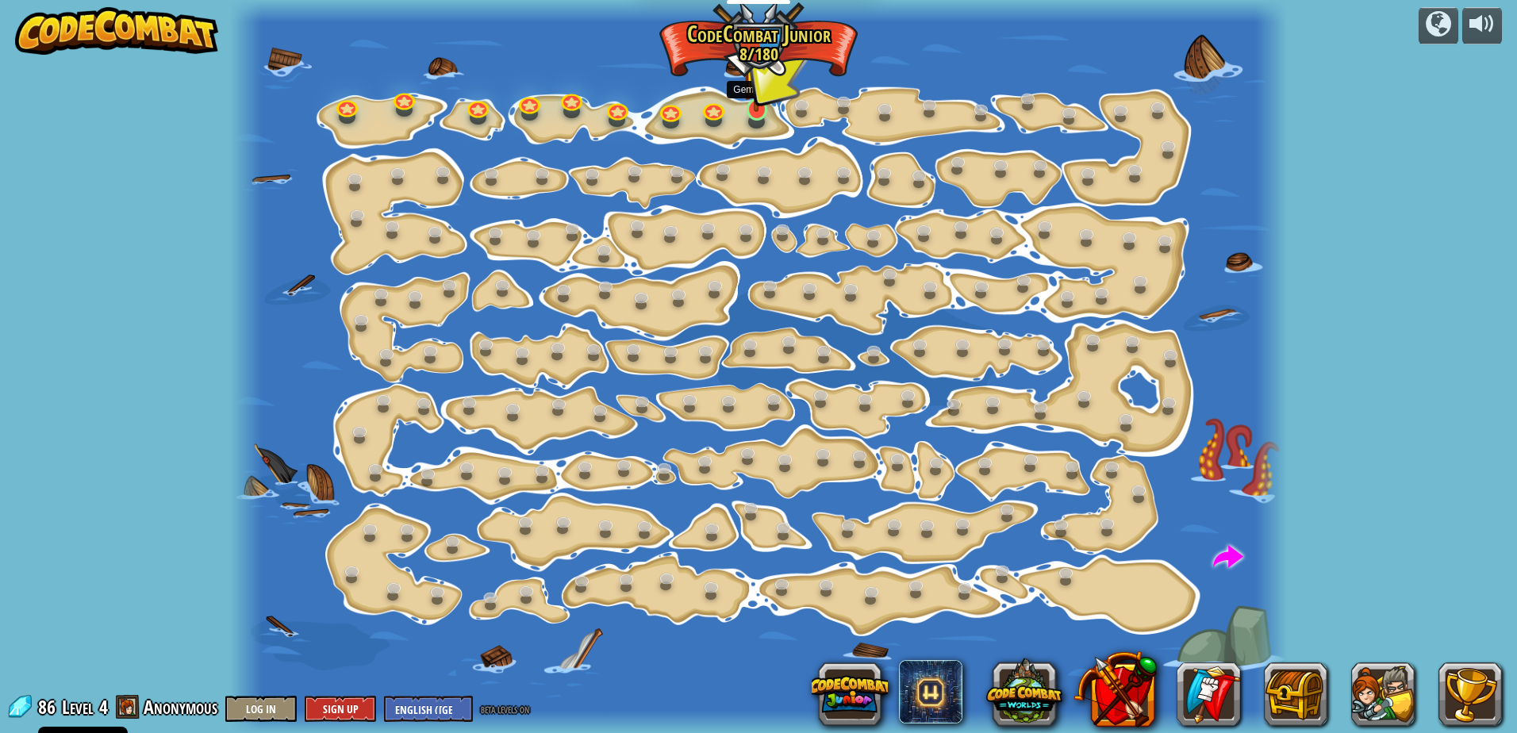
click at [756, 111] on img at bounding box center [756, 79] width 28 height 63
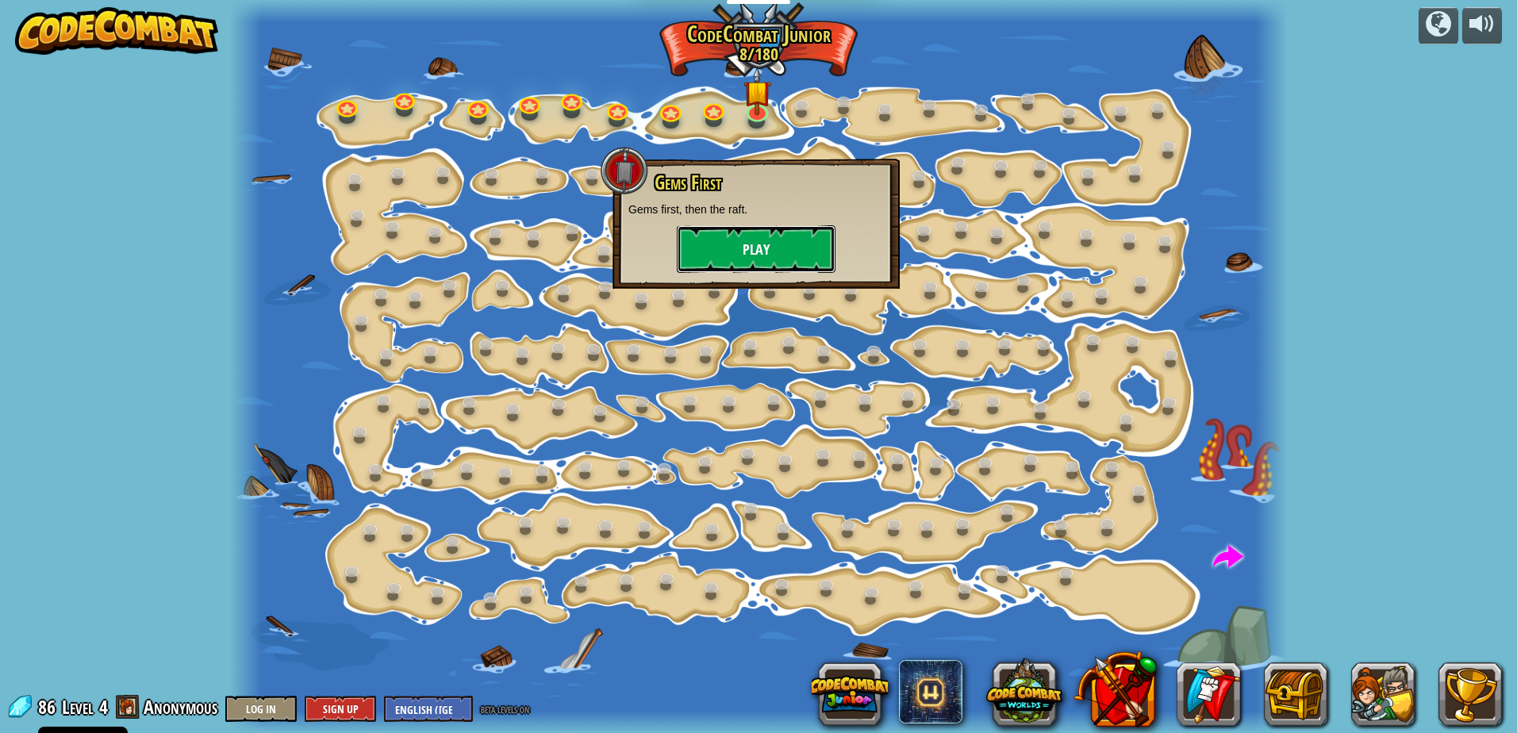
click at [795, 236] on button "Play" at bounding box center [756, 249] width 159 height 48
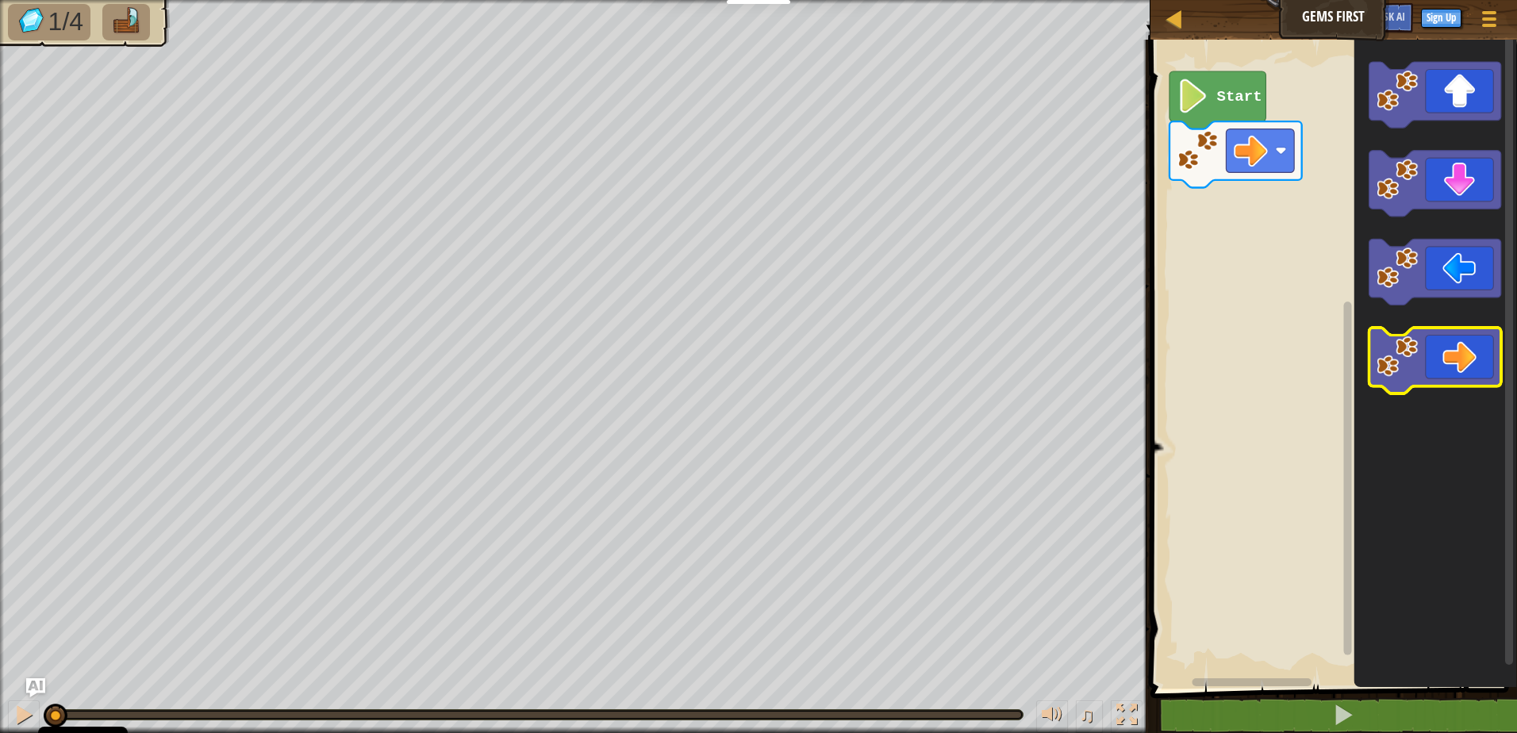
click at [1389, 355] on image "Blockly Workspace" at bounding box center [1396, 356] width 41 height 41
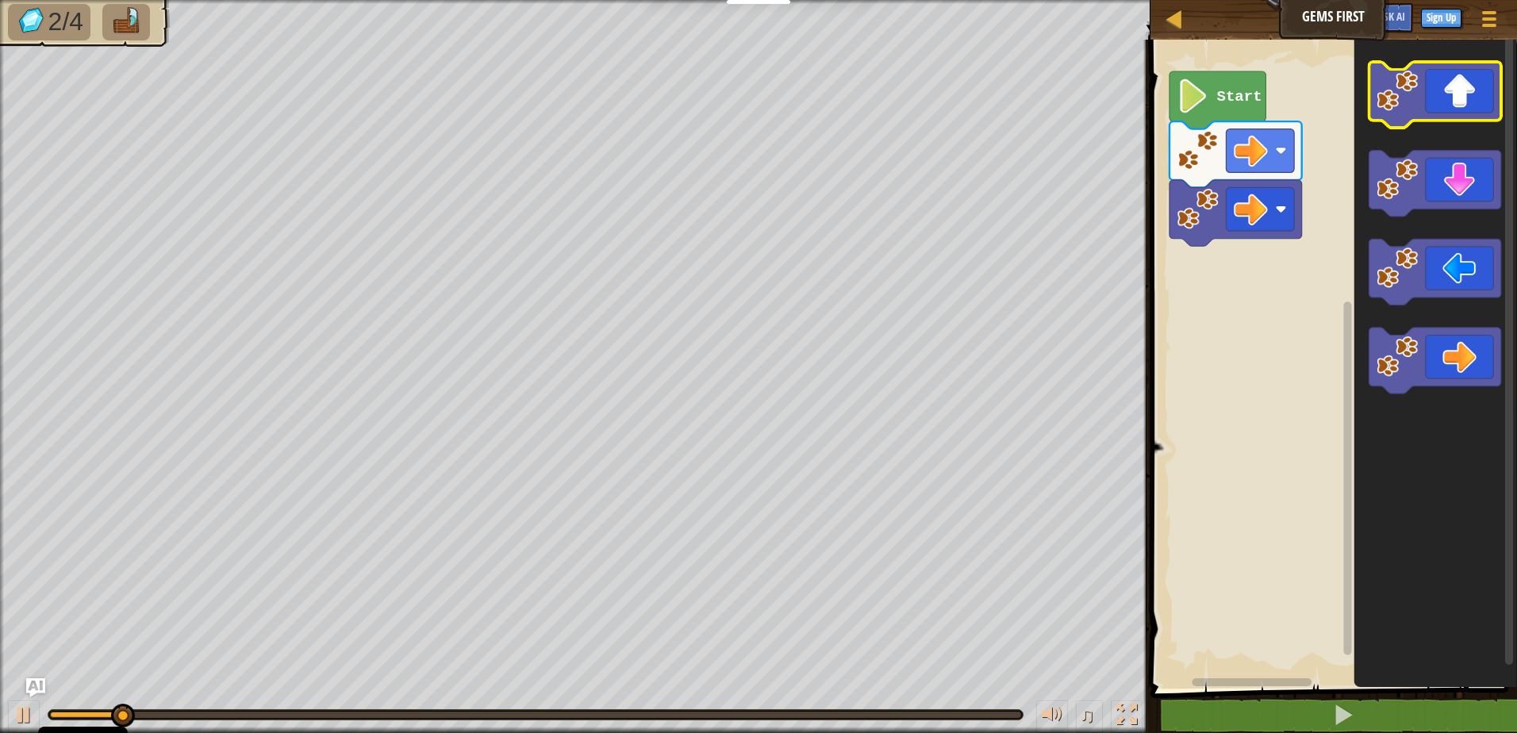
click at [1387, 102] on image "Blockly Workspace" at bounding box center [1396, 90] width 41 height 41
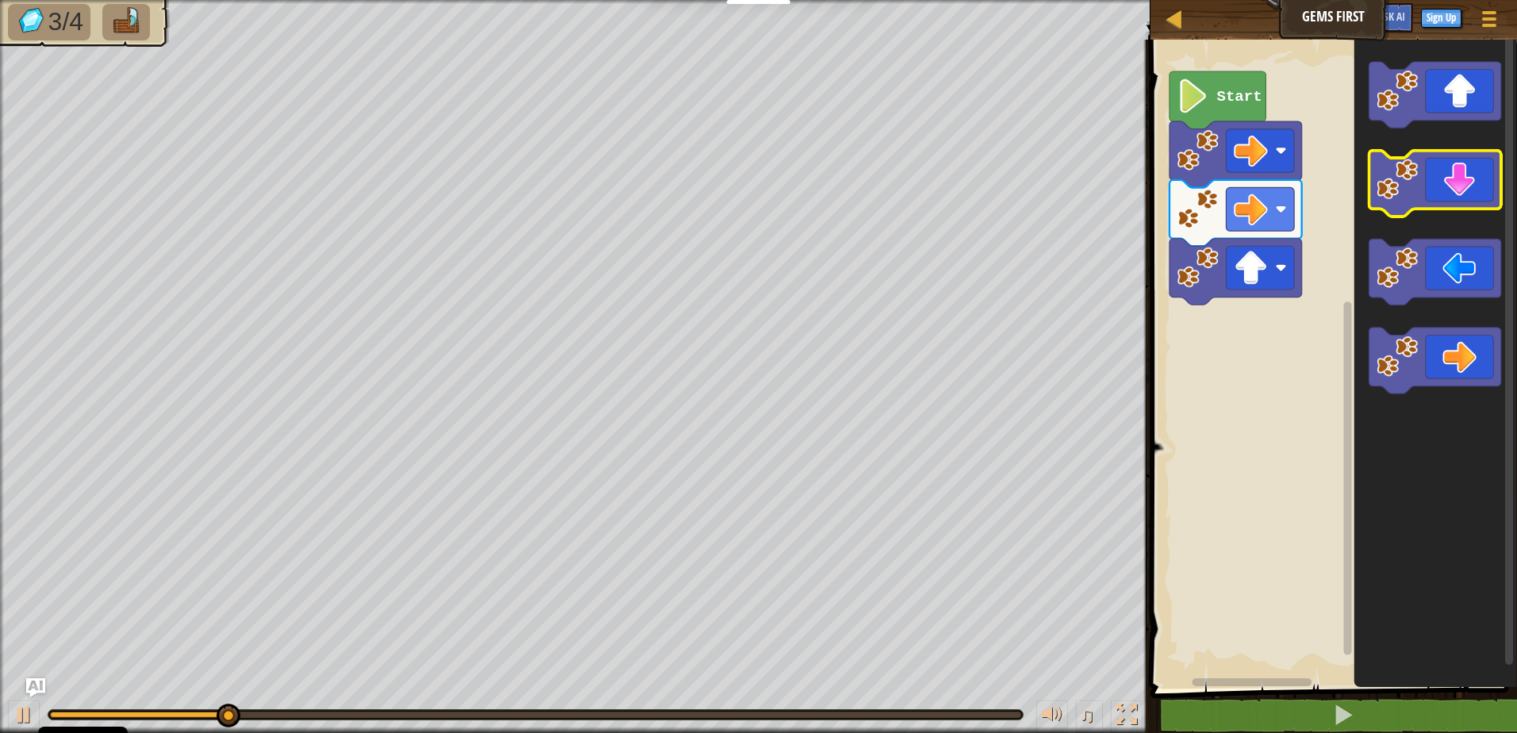
click at [1391, 194] on image "Blockly Workspace" at bounding box center [1396, 179] width 41 height 41
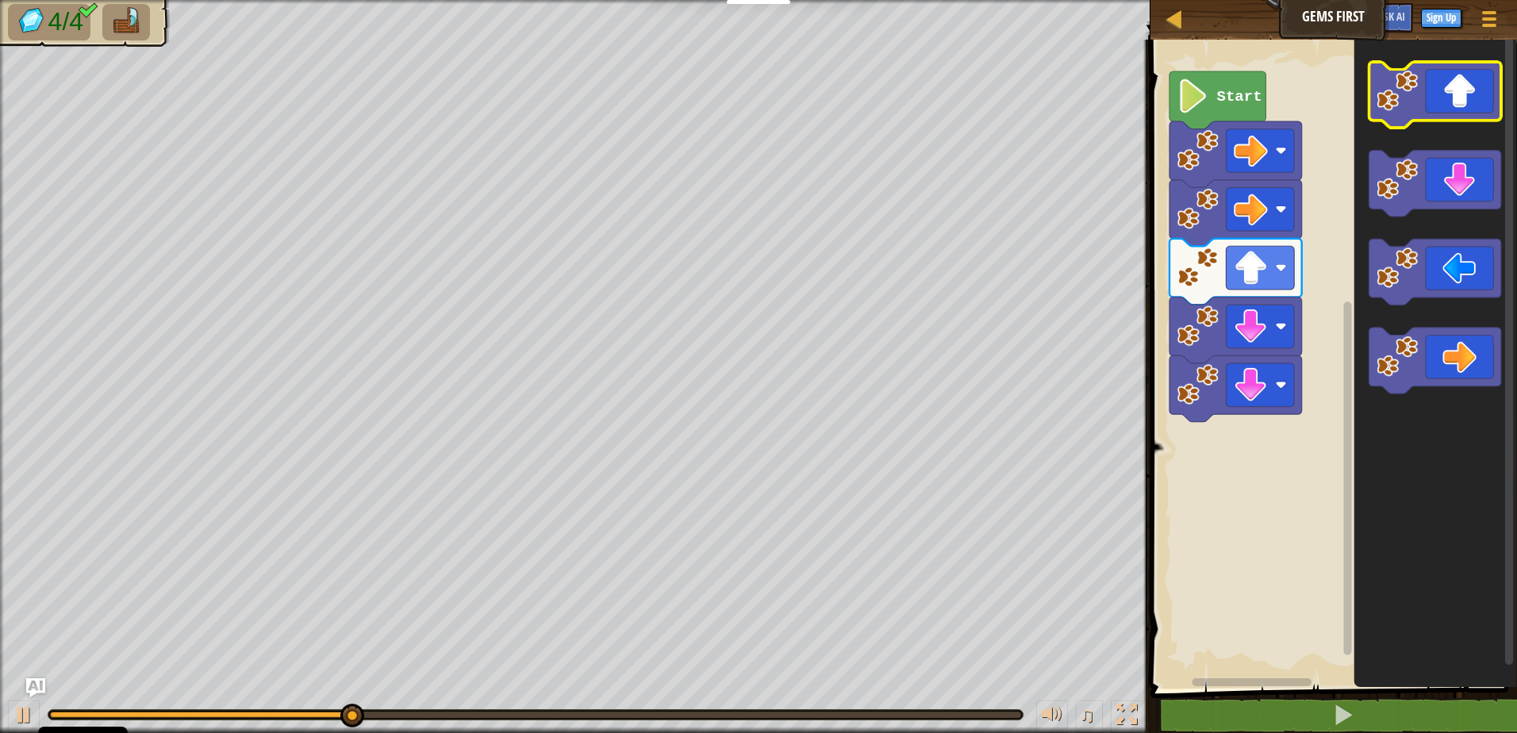
click at [1408, 106] on image "Blockly Workspace" at bounding box center [1396, 90] width 41 height 41
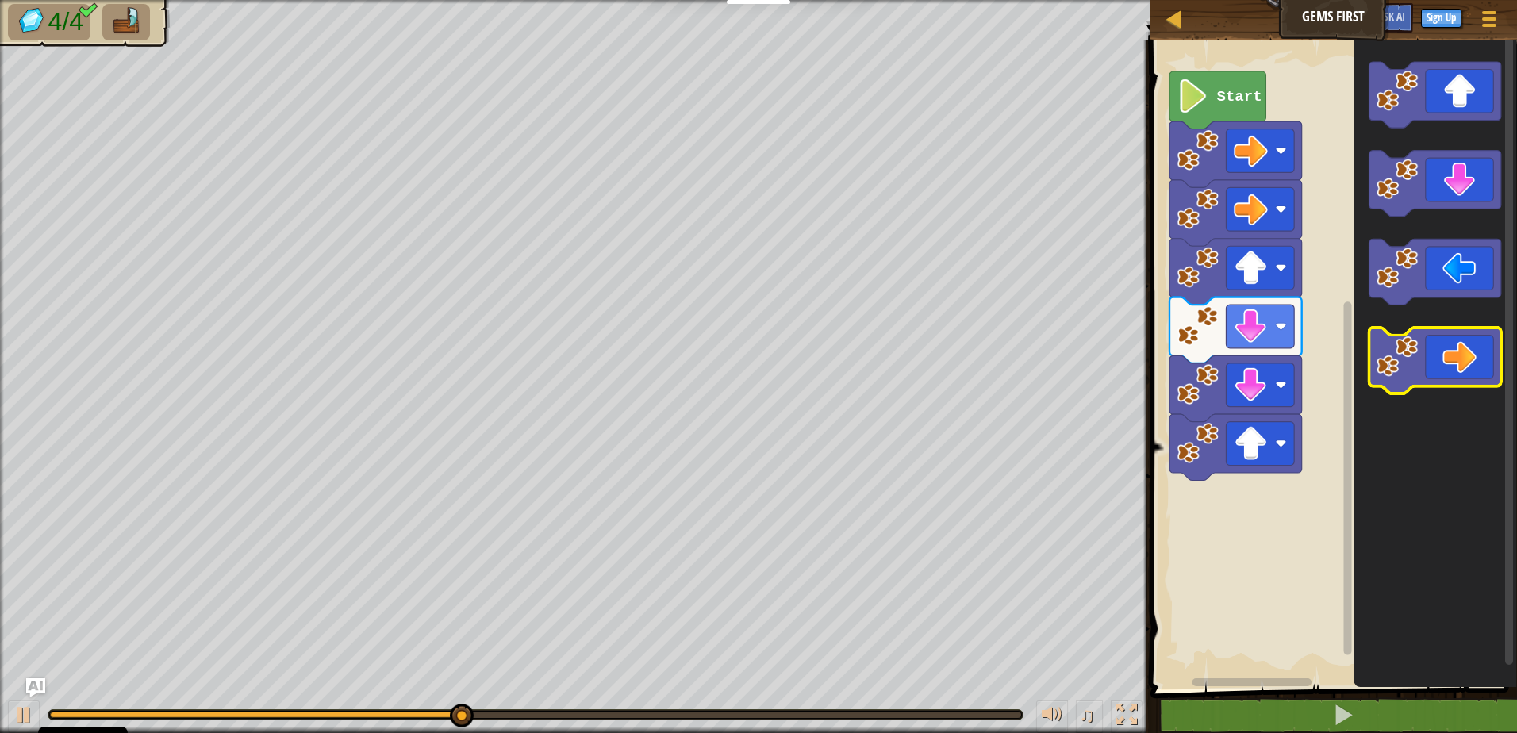
click at [1444, 372] on icon "Blockly Workspace" at bounding box center [1434, 361] width 132 height 66
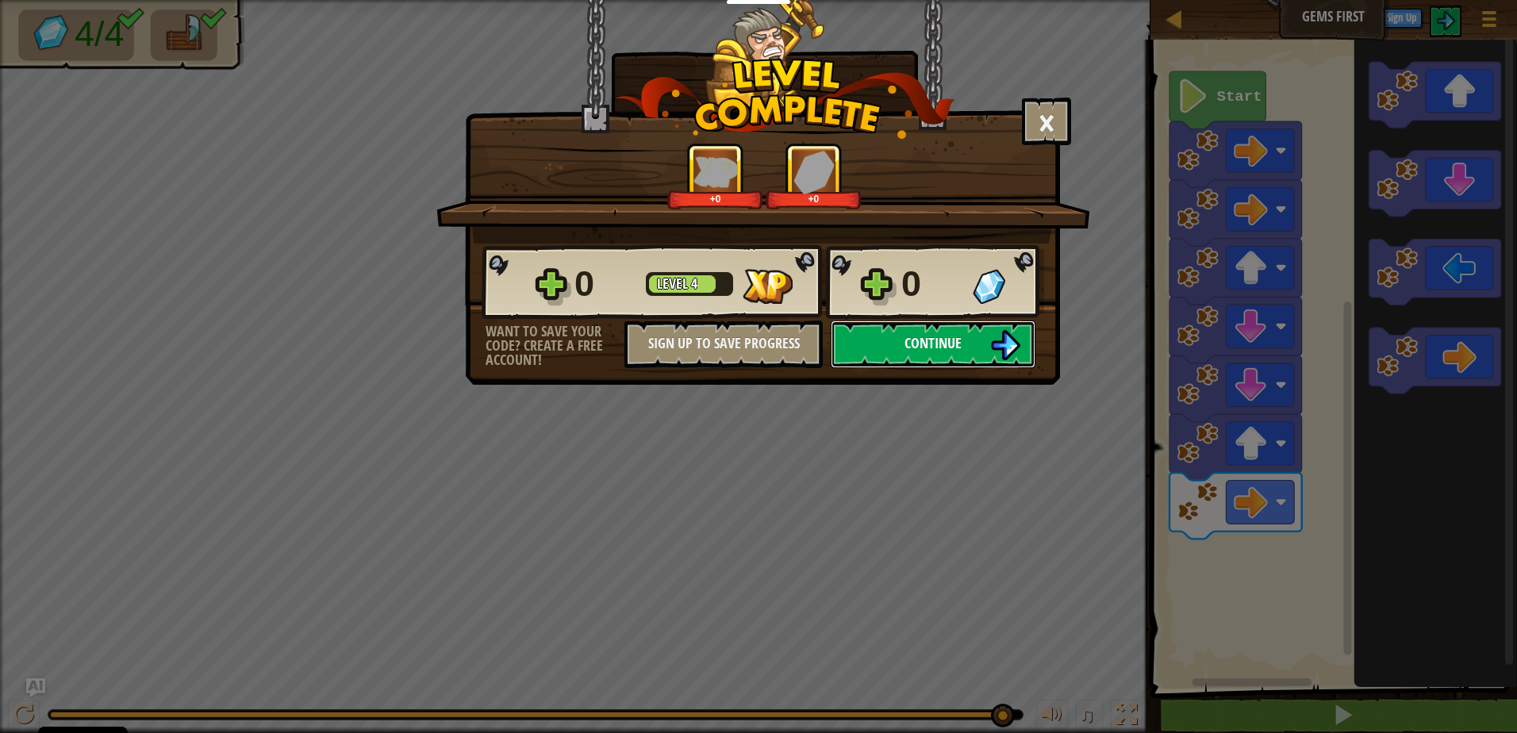
click at [889, 347] on button "Continue" at bounding box center [933, 344] width 205 height 48
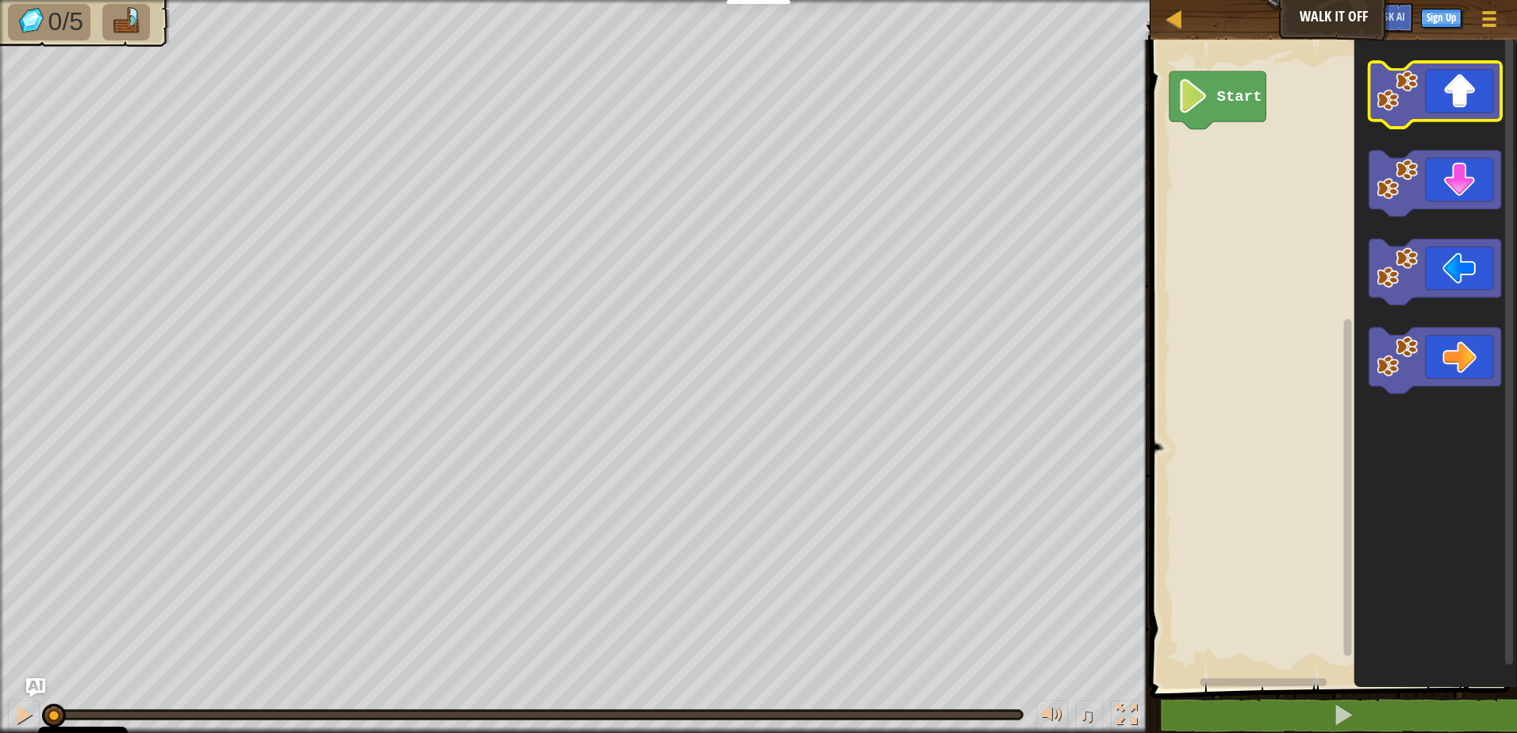
click at [1389, 103] on image "Blockly Workspace" at bounding box center [1396, 90] width 41 height 41
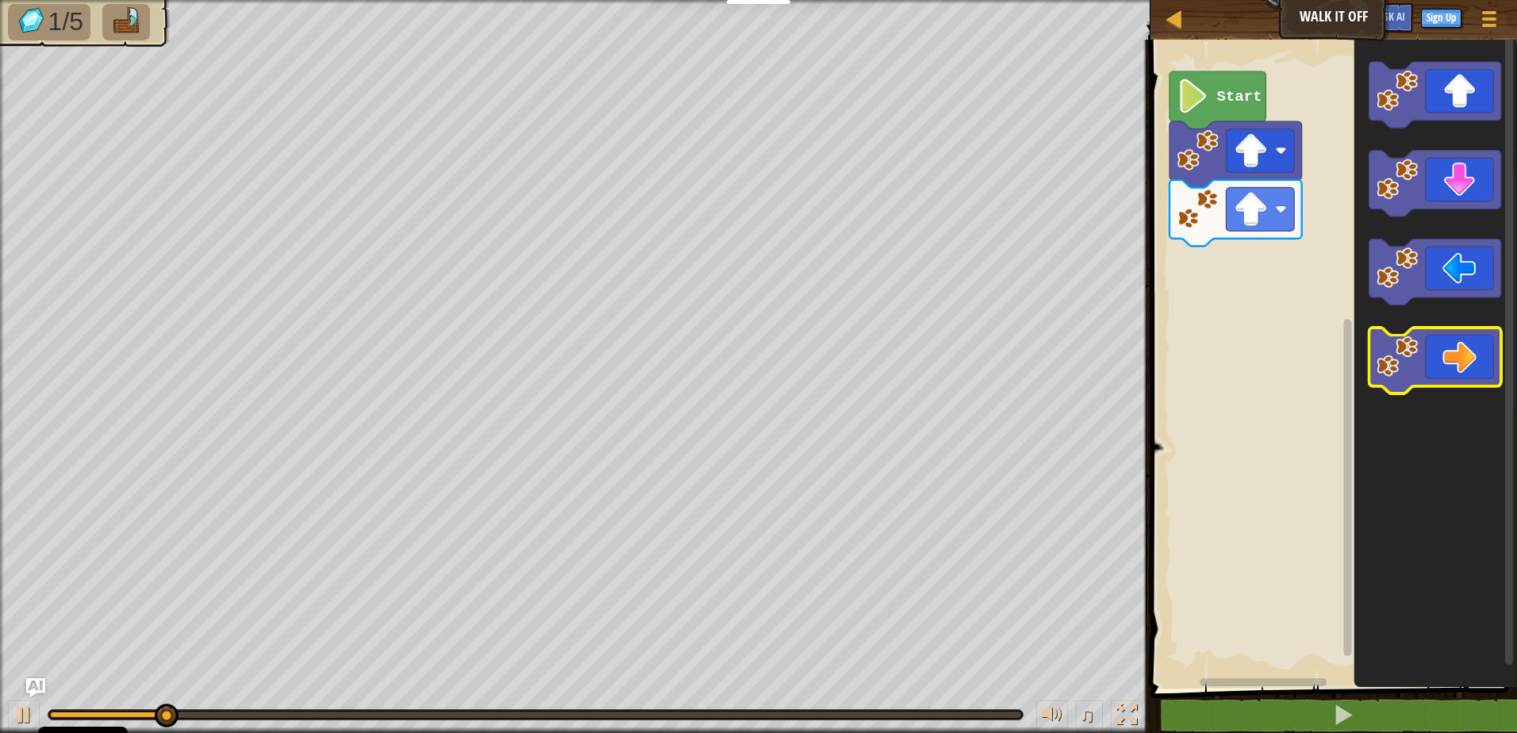
click at [1406, 373] on image "Blockly Workspace" at bounding box center [1396, 356] width 41 height 41
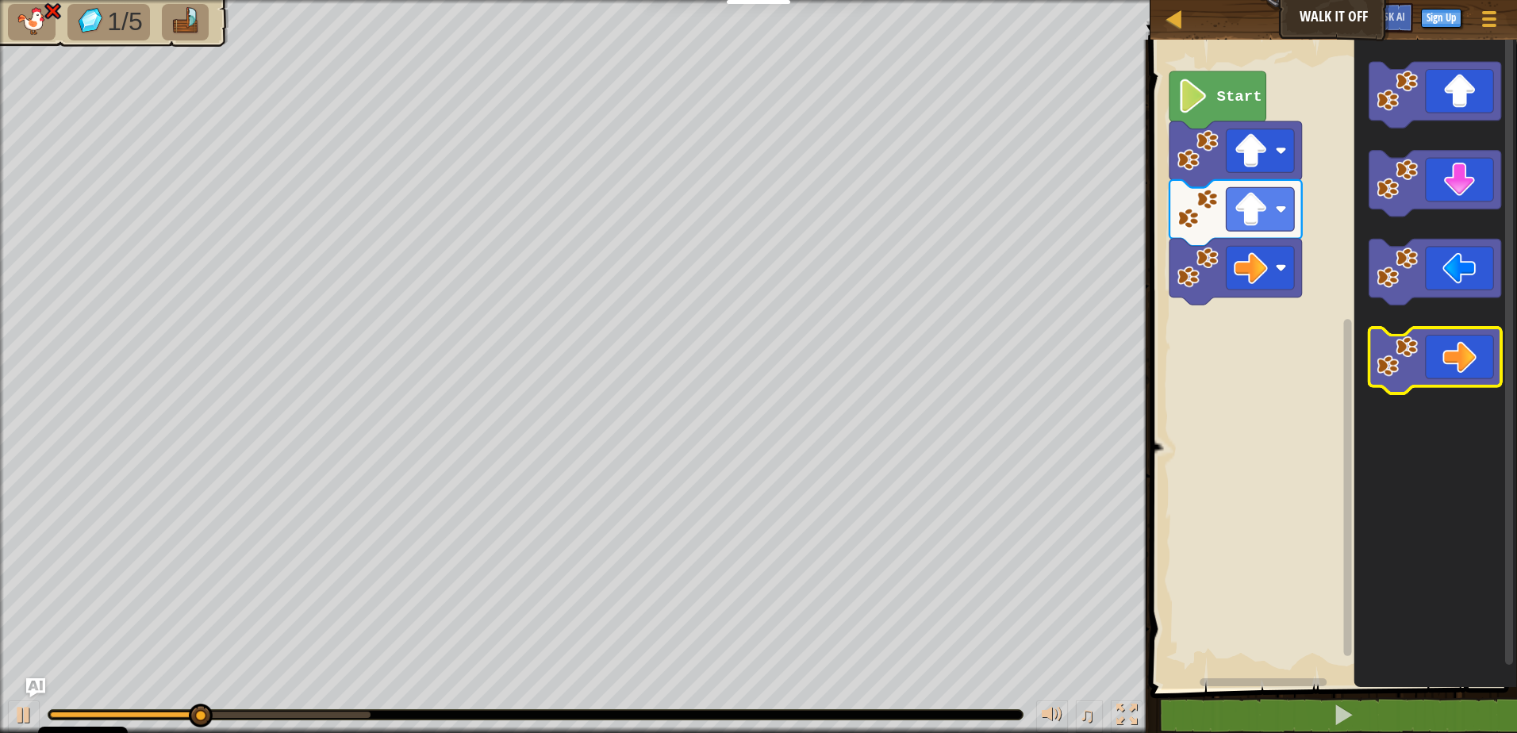
click at [1406, 373] on image "Blockly Workspace" at bounding box center [1396, 356] width 41 height 41
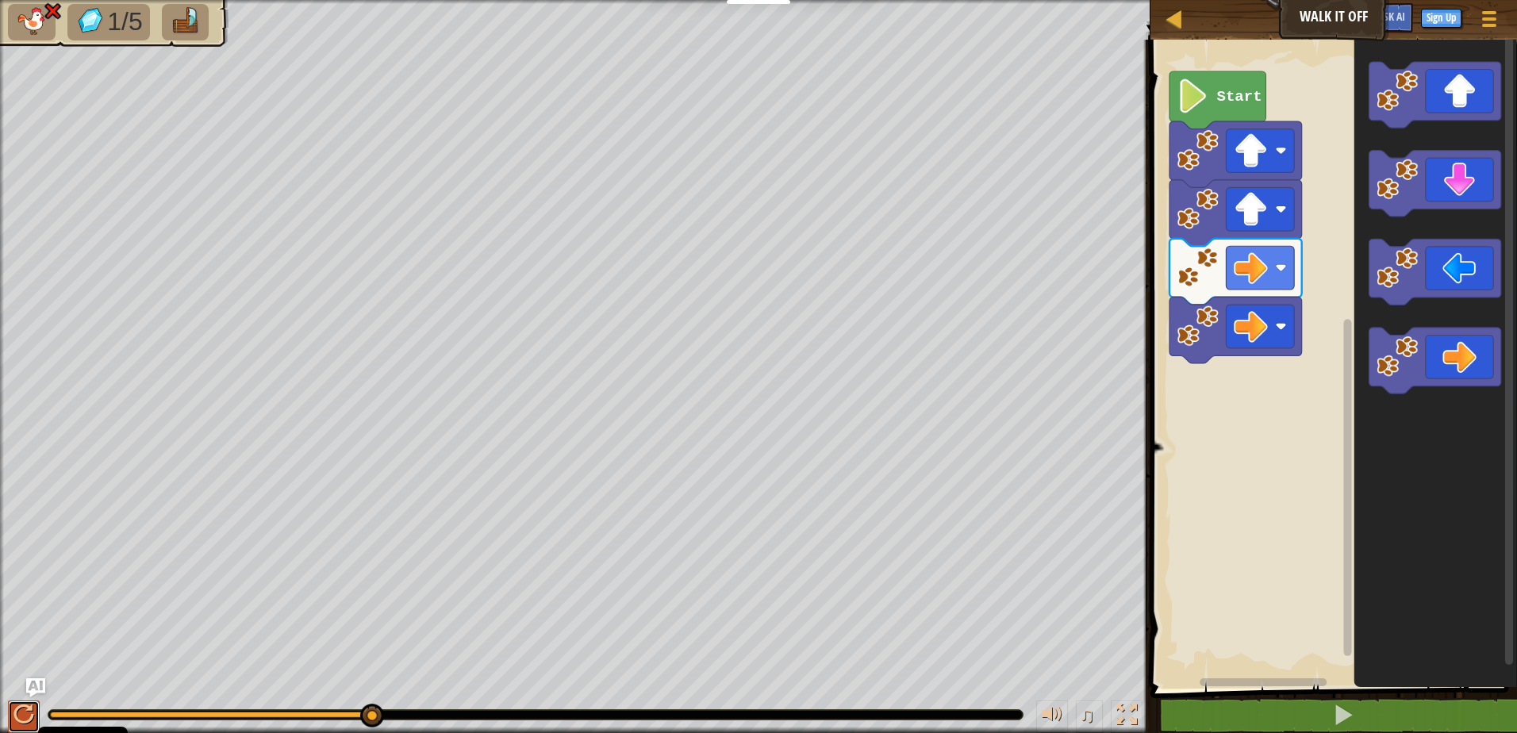
click at [29, 712] on div at bounding box center [23, 714] width 21 height 21
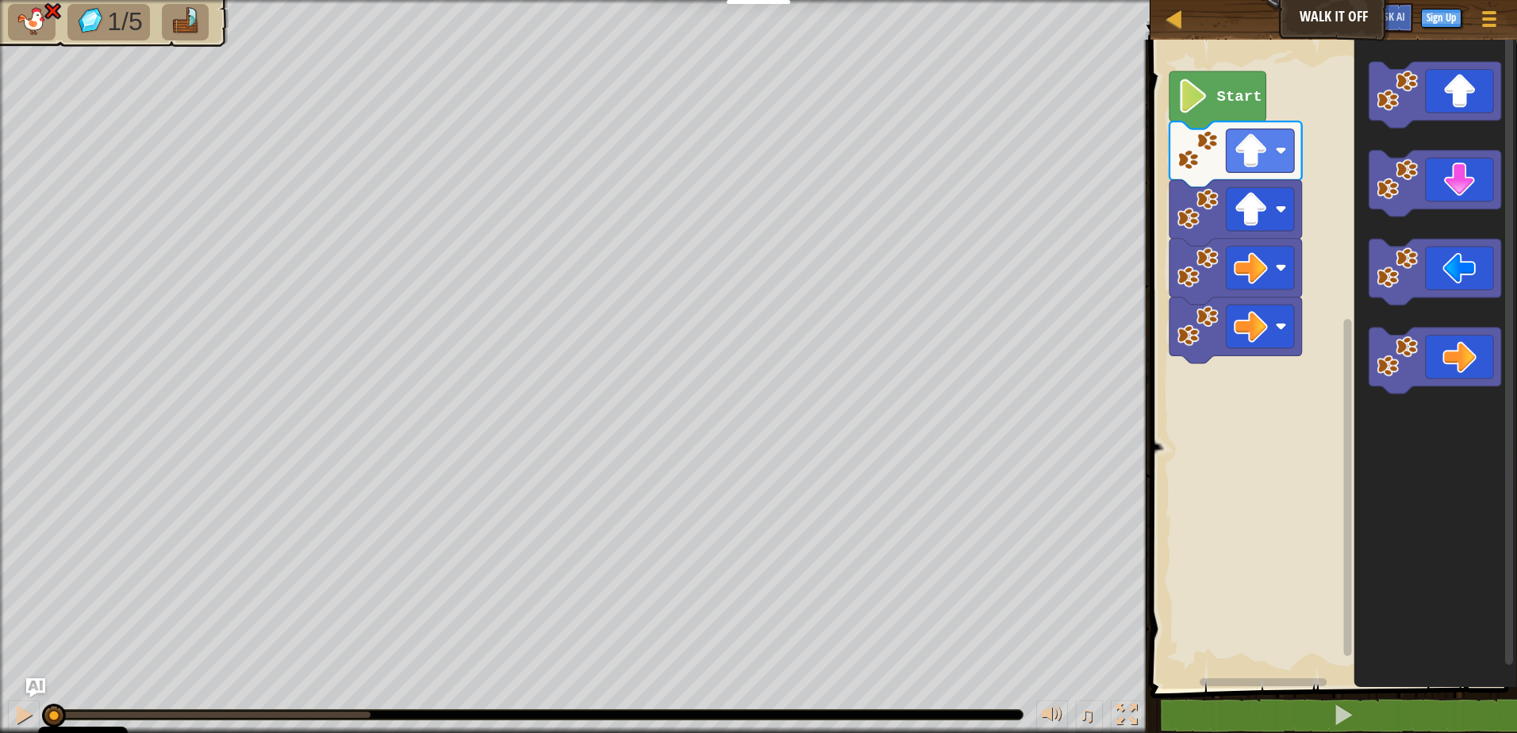
drag, startPoint x: 255, startPoint y: 714, endPoint x: -3, endPoint y: 676, distance: 261.4
click at [0, 0] on html "Cookie Policy CodeCombat uses a few essential and non-essential cookies. Privac…" at bounding box center [758, 0] width 1517 height 0
click at [17, 728] on button at bounding box center [24, 716] width 32 height 33
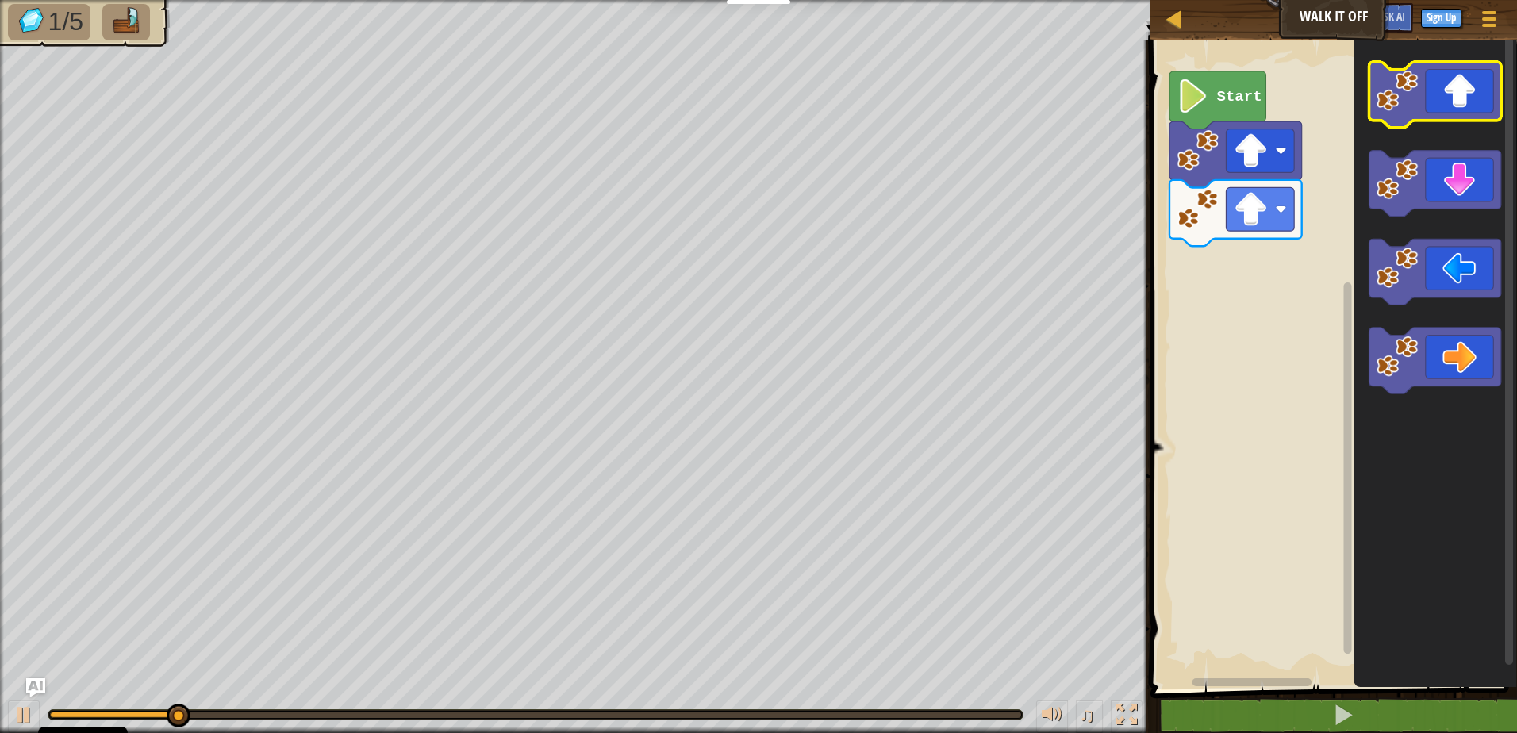
click at [1416, 101] on image "Blockly Workspace" at bounding box center [1396, 90] width 41 height 41
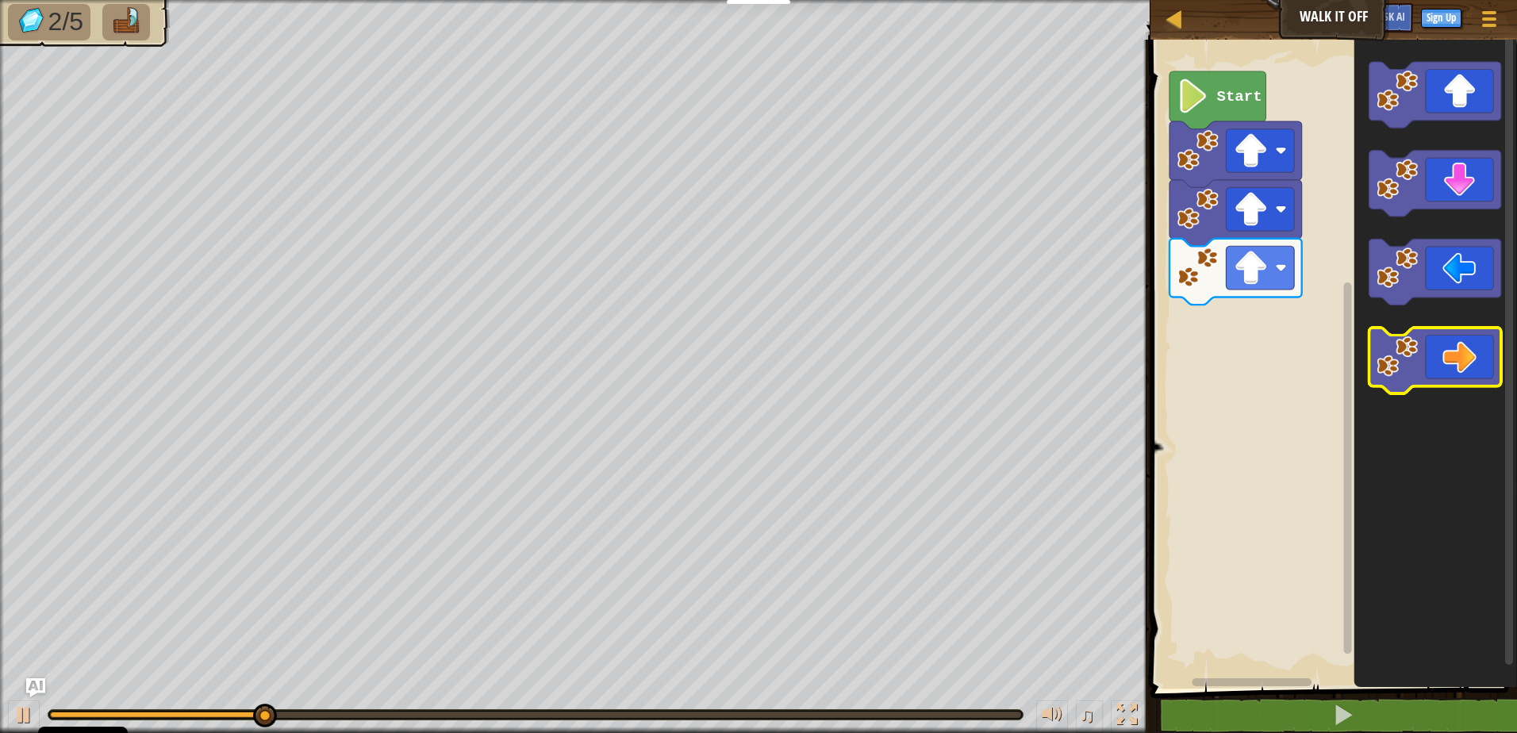
click at [1397, 370] on image "Blockly Workspace" at bounding box center [1396, 356] width 41 height 41
click at [1398, 370] on image "Blockly Workspace" at bounding box center [1396, 356] width 41 height 41
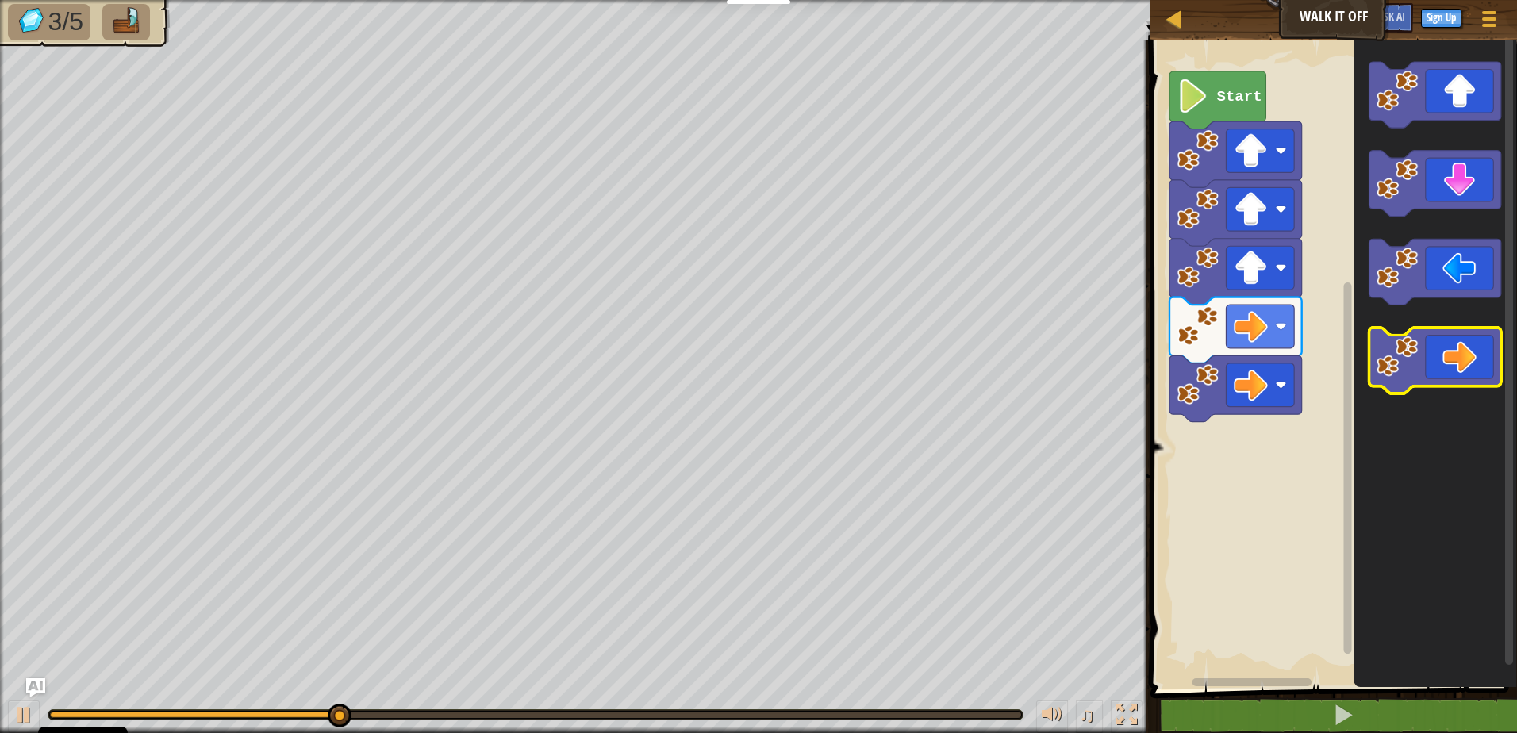
click at [1398, 370] on image "Blockly Workspace" at bounding box center [1396, 356] width 41 height 41
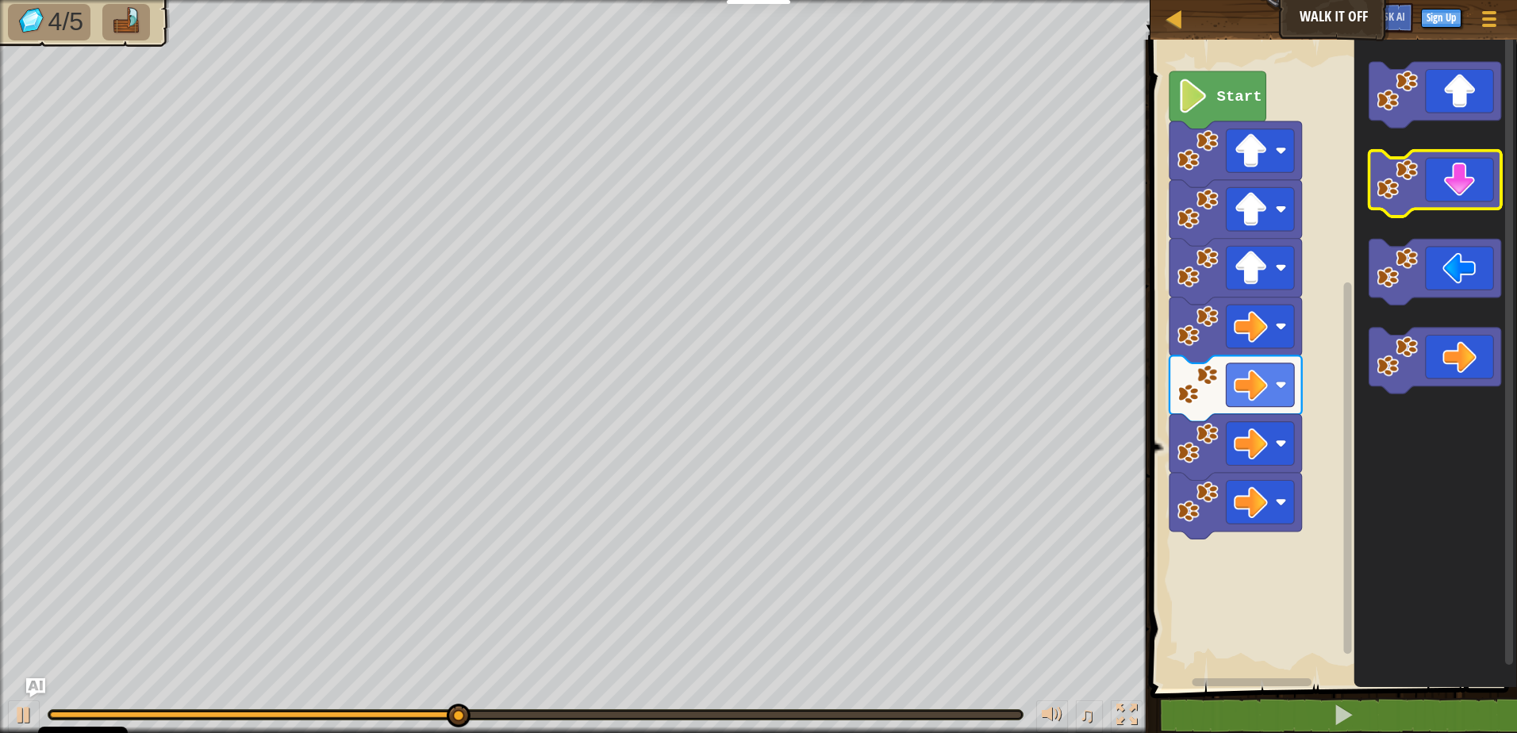
click at [1410, 192] on image "Blockly Workspace" at bounding box center [1396, 179] width 41 height 41
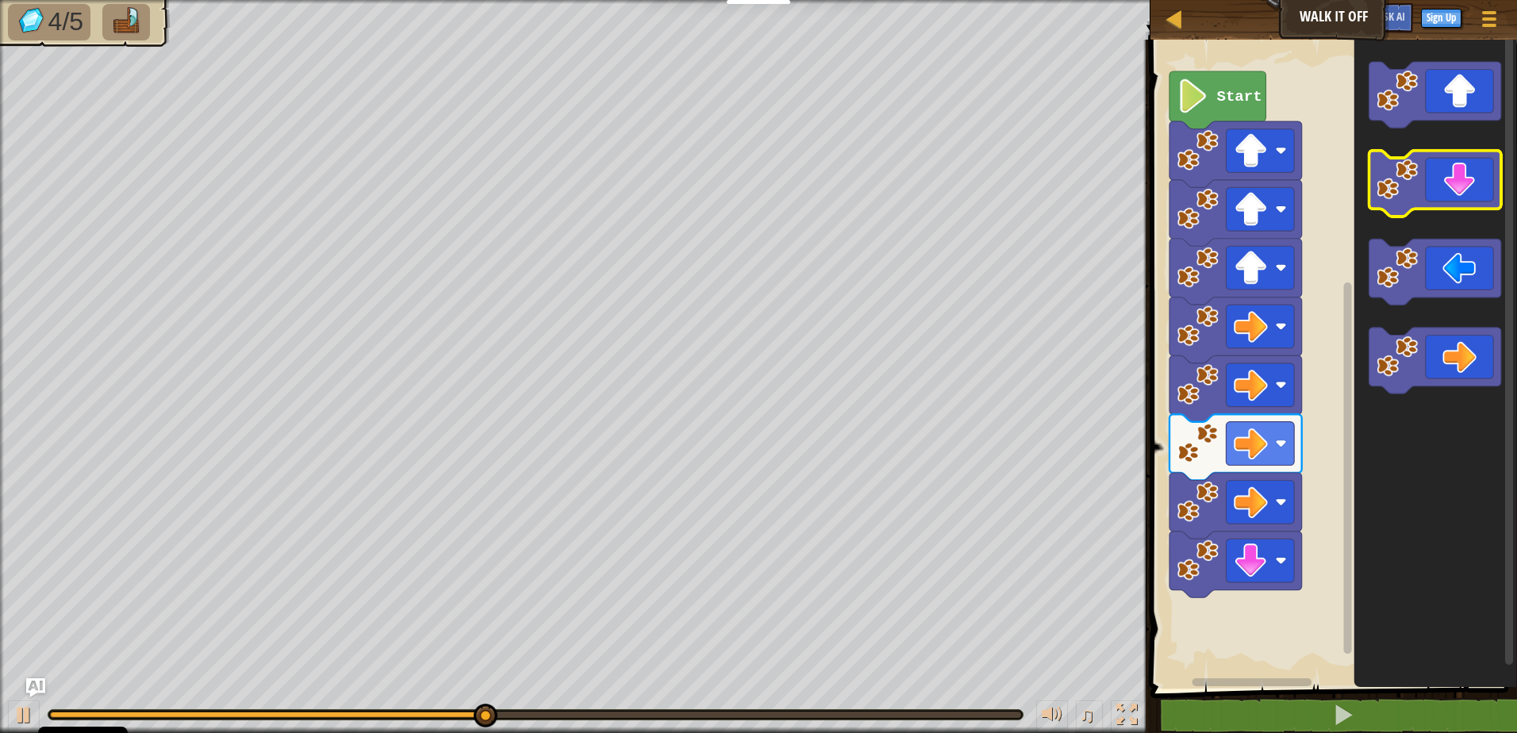
click at [1410, 192] on image "Blockly Workspace" at bounding box center [1396, 179] width 41 height 41
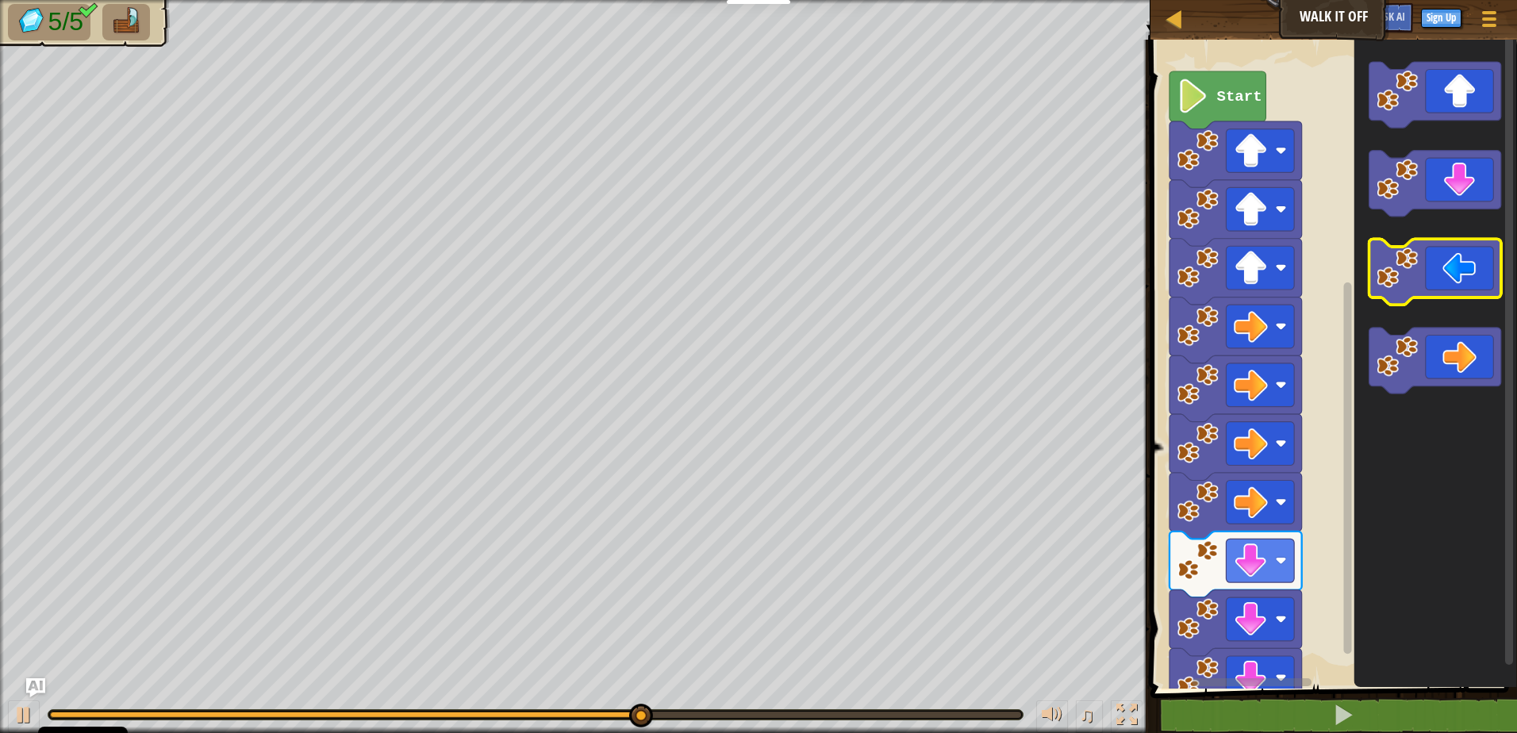
click at [1383, 255] on image "Blockly Workspace" at bounding box center [1396, 267] width 41 height 41
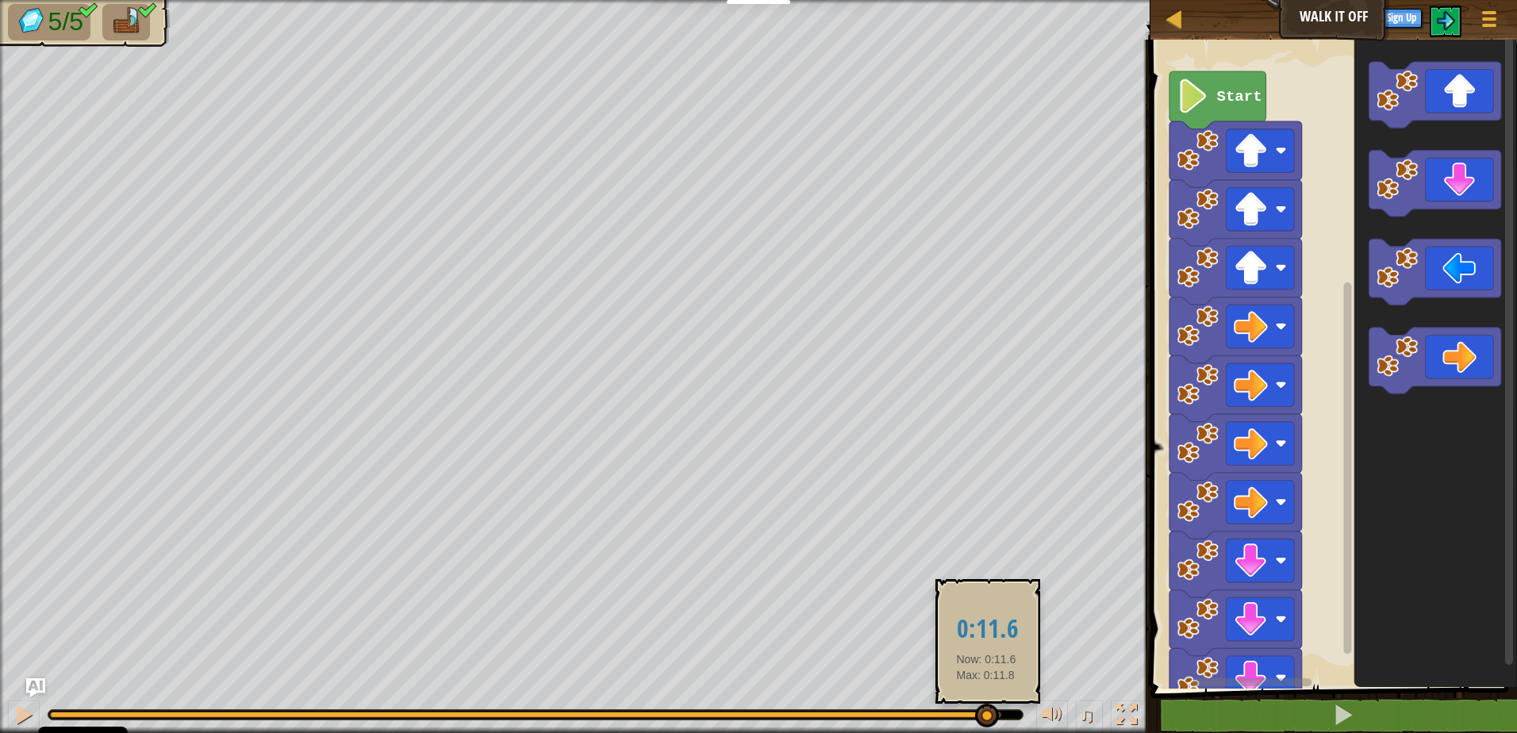
drag, startPoint x: 898, startPoint y: 712, endPoint x: 986, endPoint y: 708, distance: 88.2
click at [986, 708] on div at bounding box center [987, 716] width 24 height 24
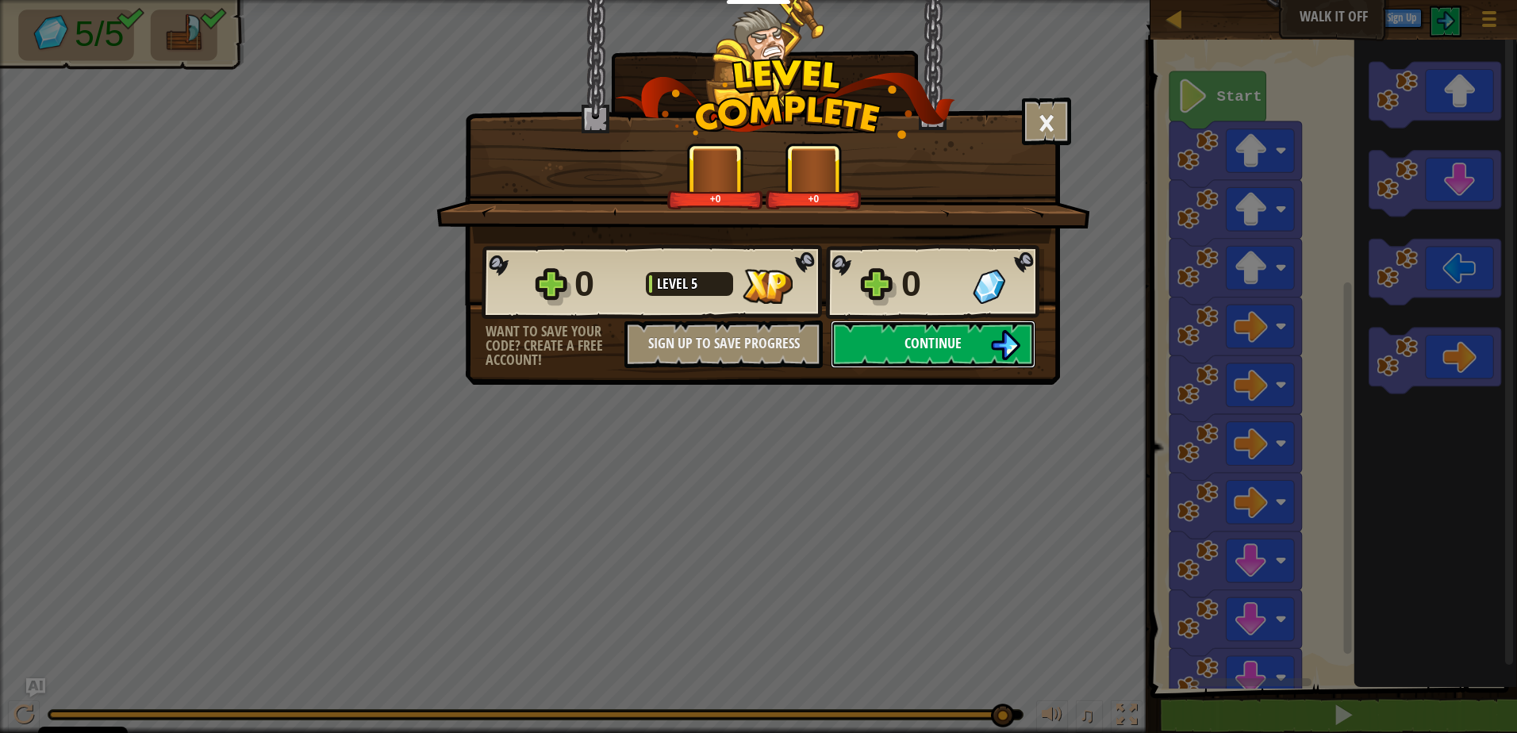
click at [937, 357] on button "Continue" at bounding box center [933, 344] width 205 height 48
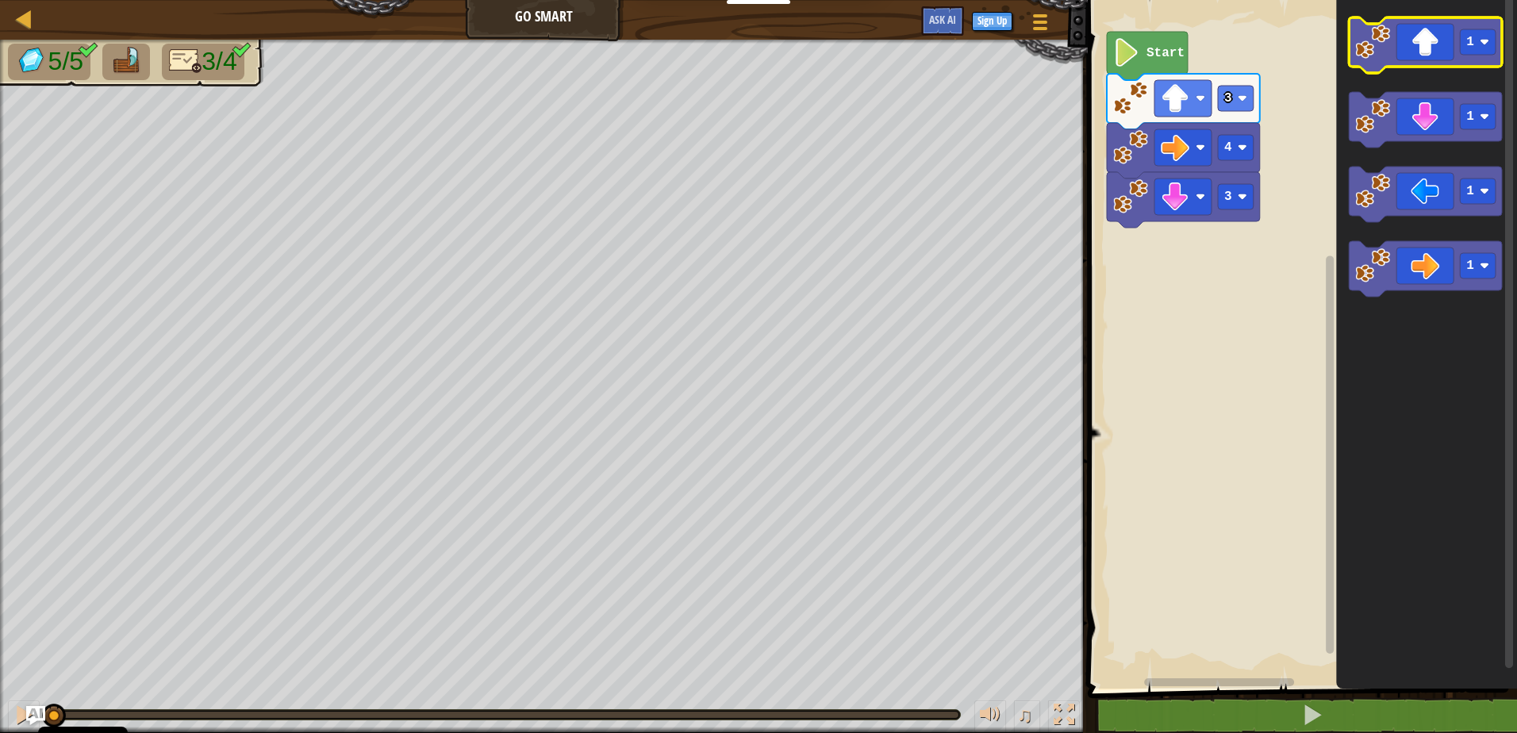
click at [1372, 60] on icon "Blockly Workspace" at bounding box center [1425, 45] width 153 height 56
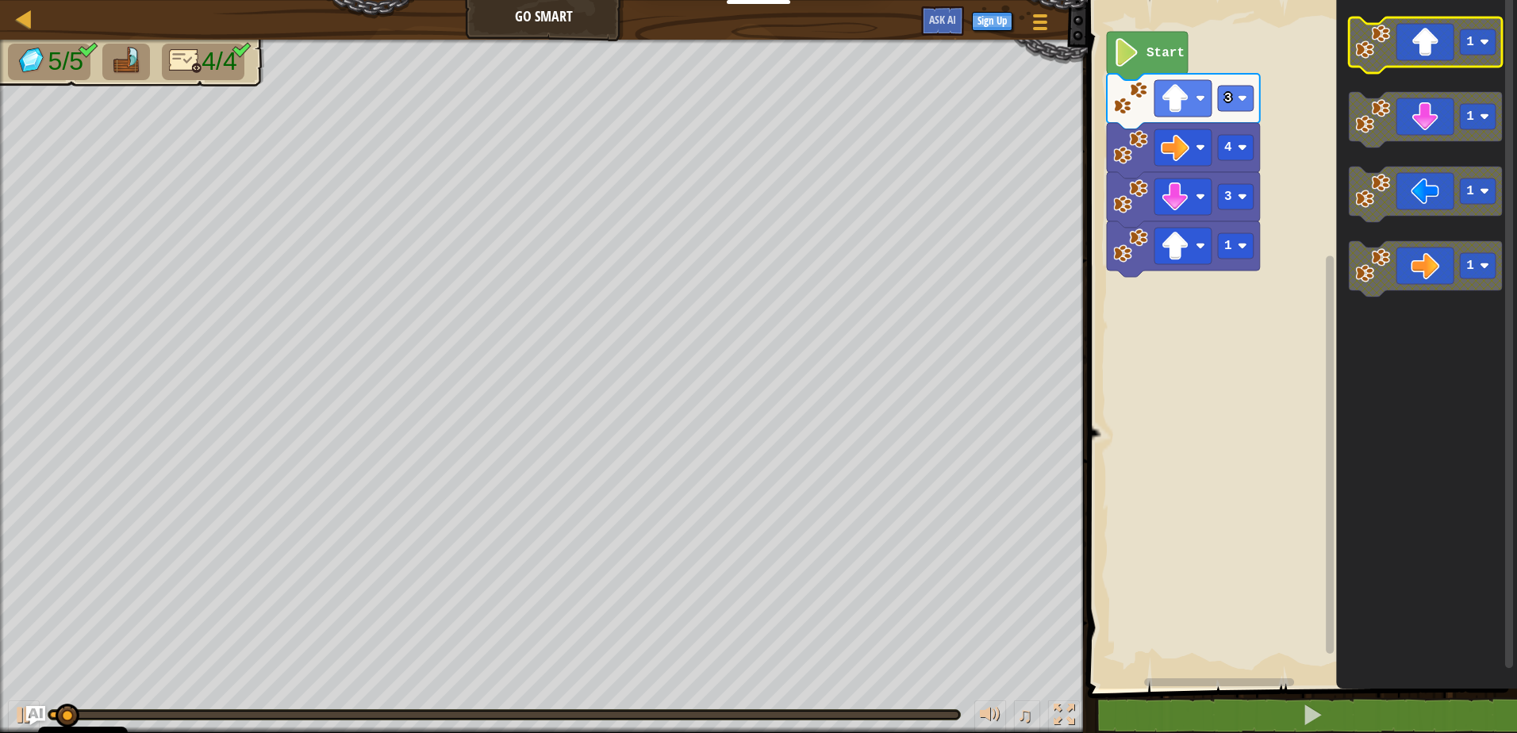
click at [1372, 60] on icon "Blockly Workspace" at bounding box center [1425, 45] width 153 height 56
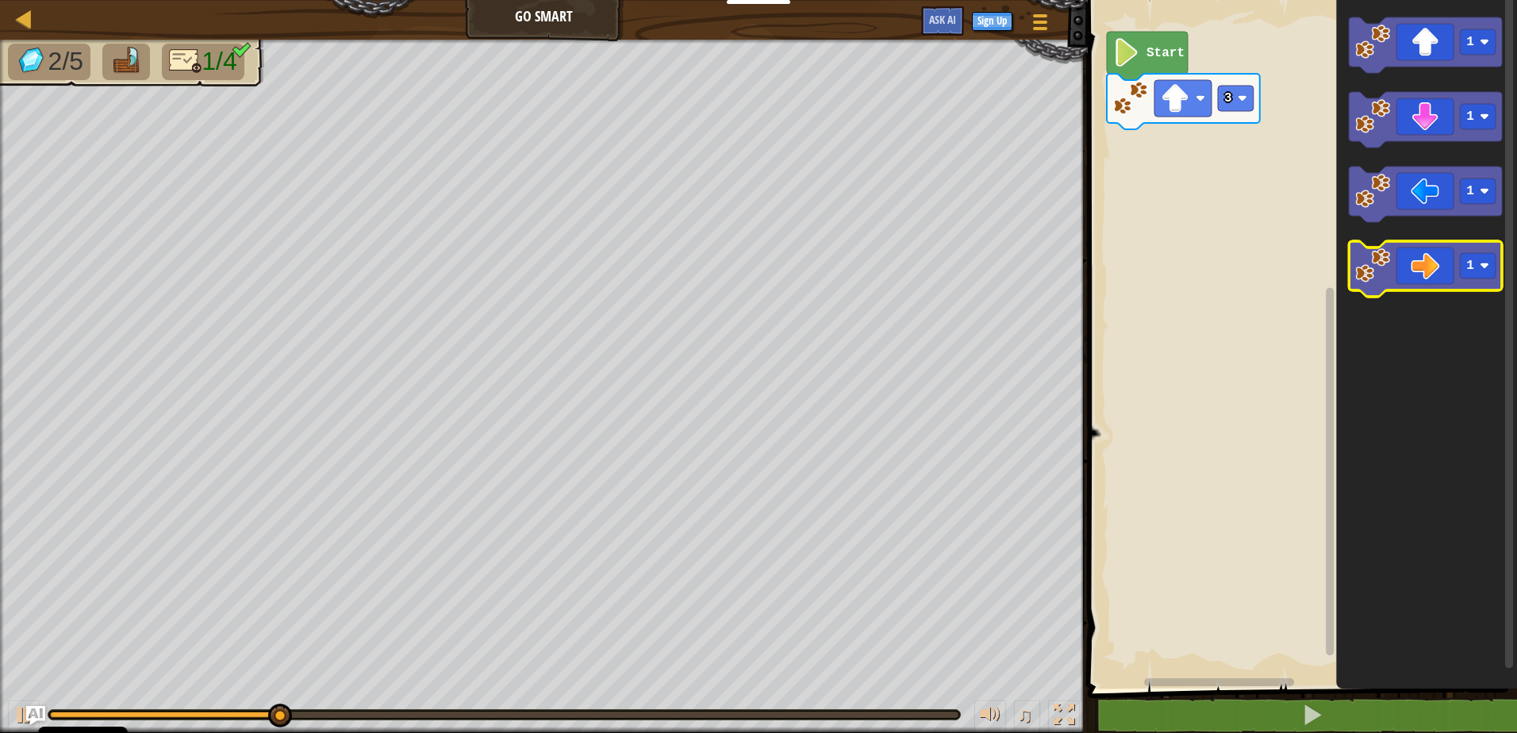
click at [1356, 284] on icon "Blockly Workspace" at bounding box center [1425, 269] width 153 height 56
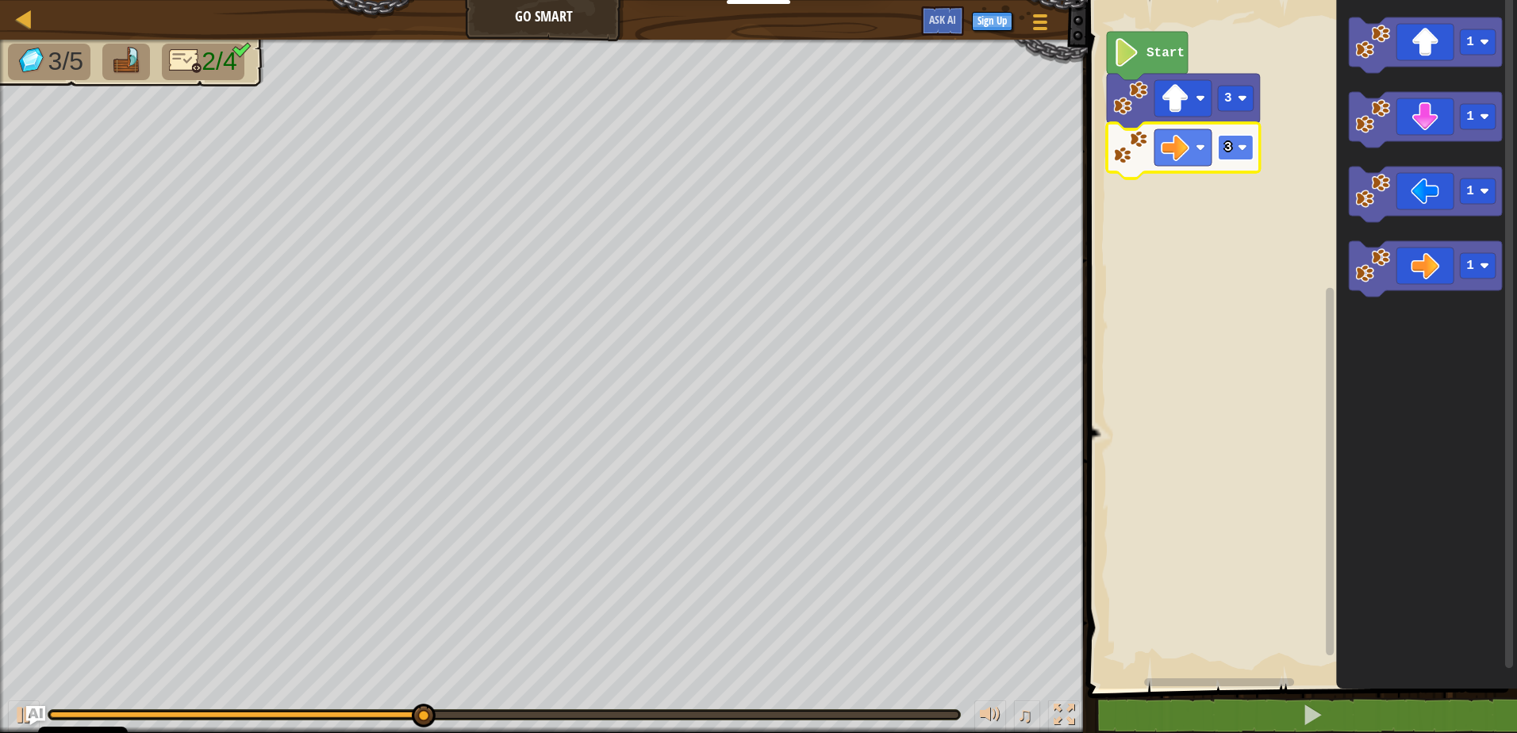
click at [1237, 143] on rect "Blockly Workspace" at bounding box center [1236, 147] width 36 height 25
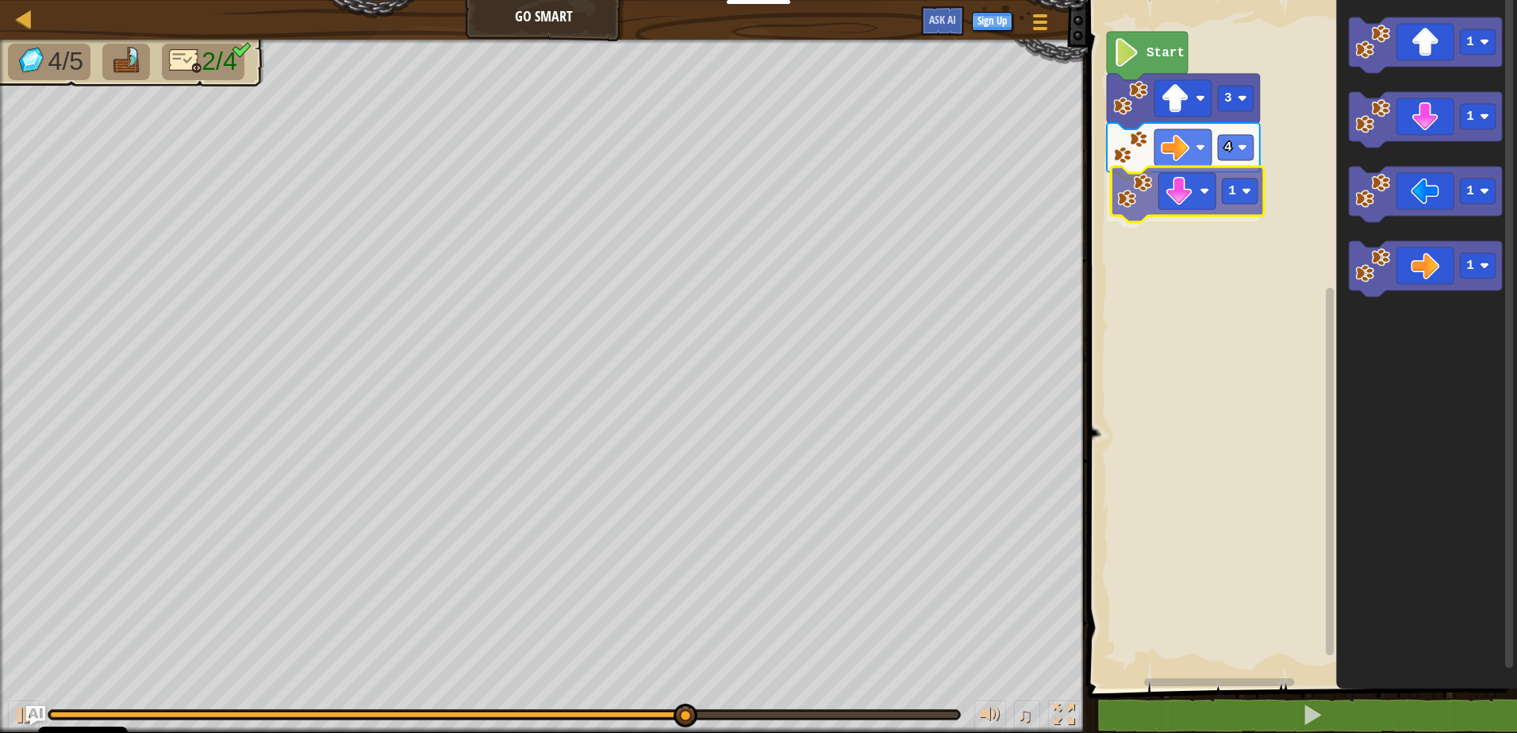
click at [1122, 217] on div "Start 3 4 1 1 1 1 1 1" at bounding box center [1300, 340] width 434 height 696
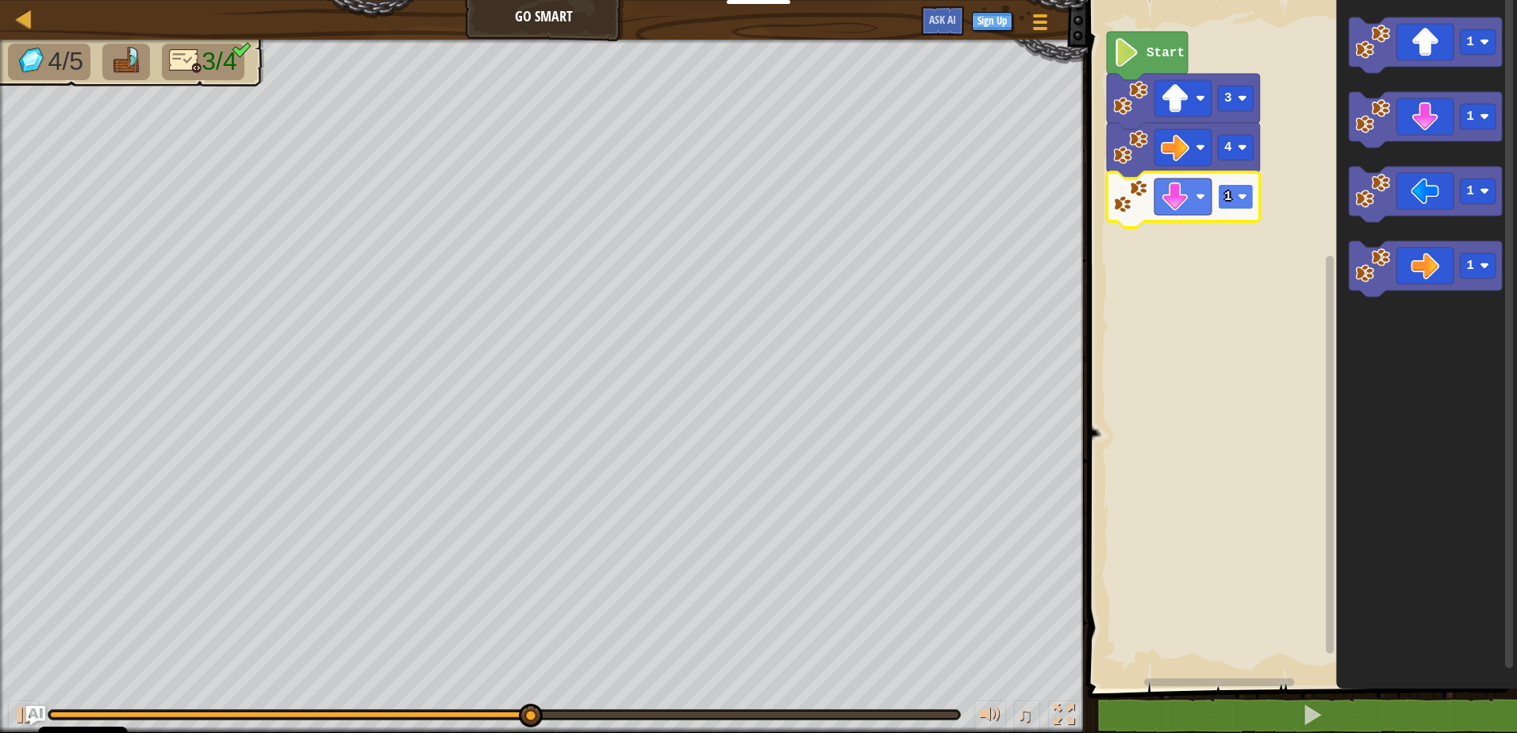
click at [1243, 198] on image "Blockly Workspace" at bounding box center [1242, 197] width 10 height 10
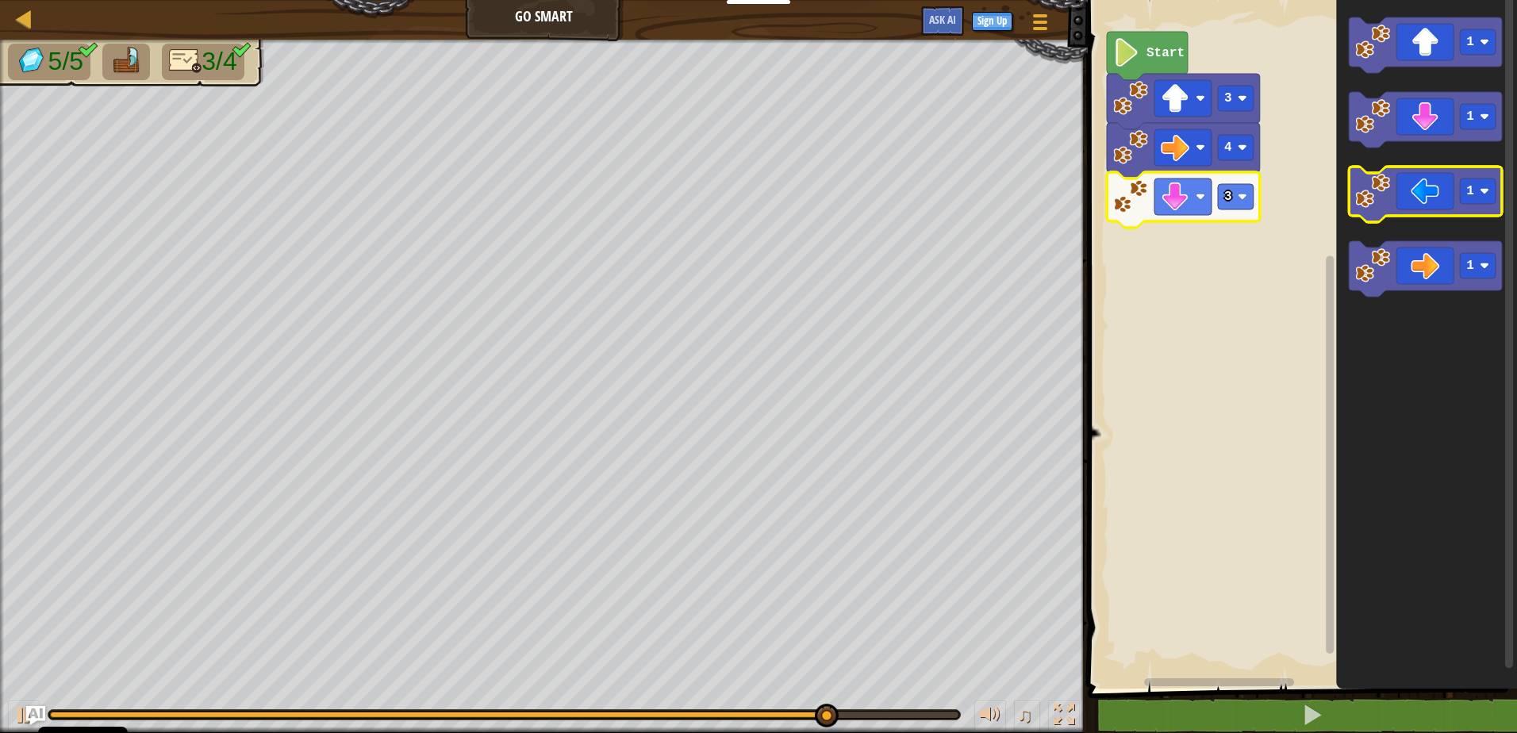
click at [1385, 201] on image "Blockly Workspace" at bounding box center [1372, 191] width 35 height 35
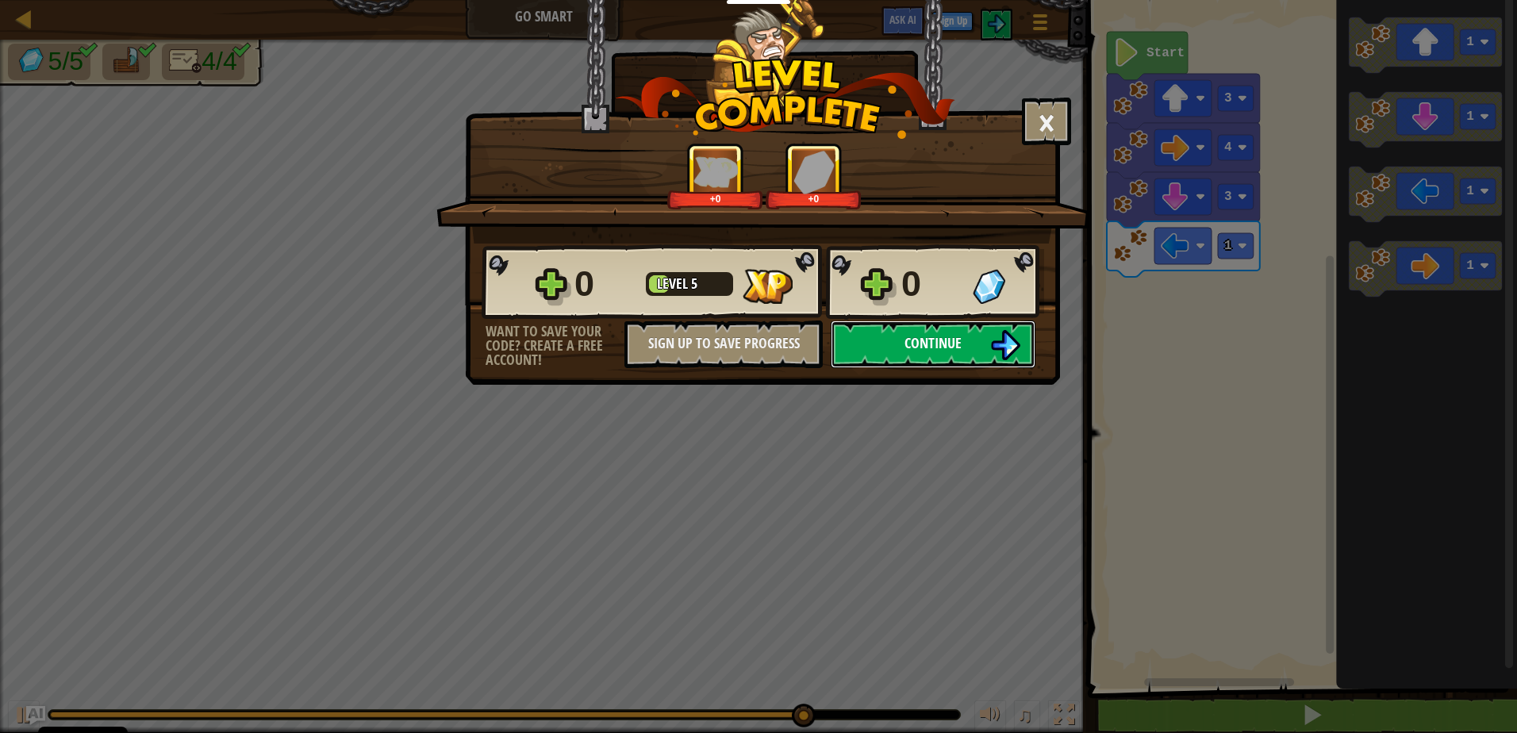
click at [916, 358] on button "Continue" at bounding box center [933, 344] width 205 height 48
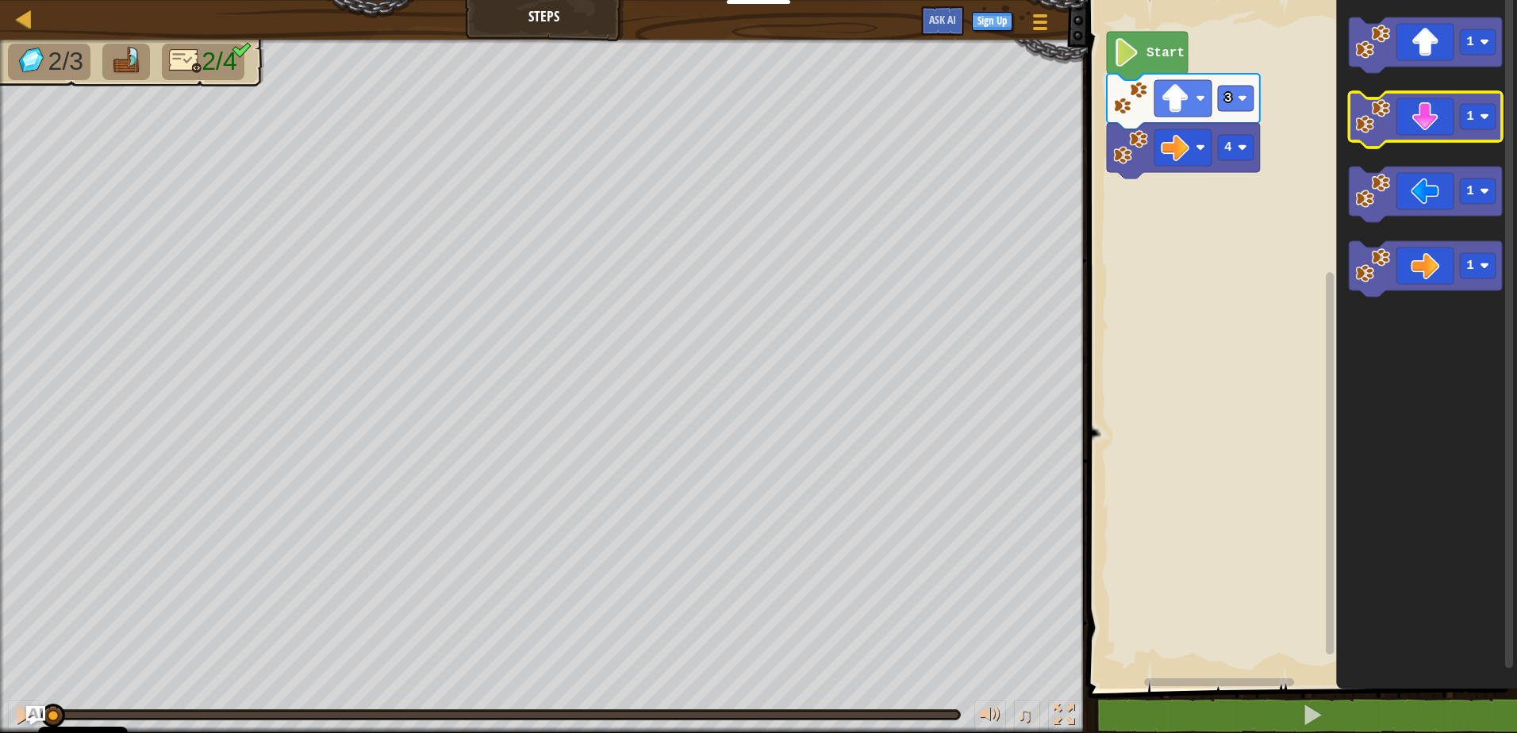
click at [1374, 141] on icon "Blockly Workspace" at bounding box center [1425, 120] width 153 height 56
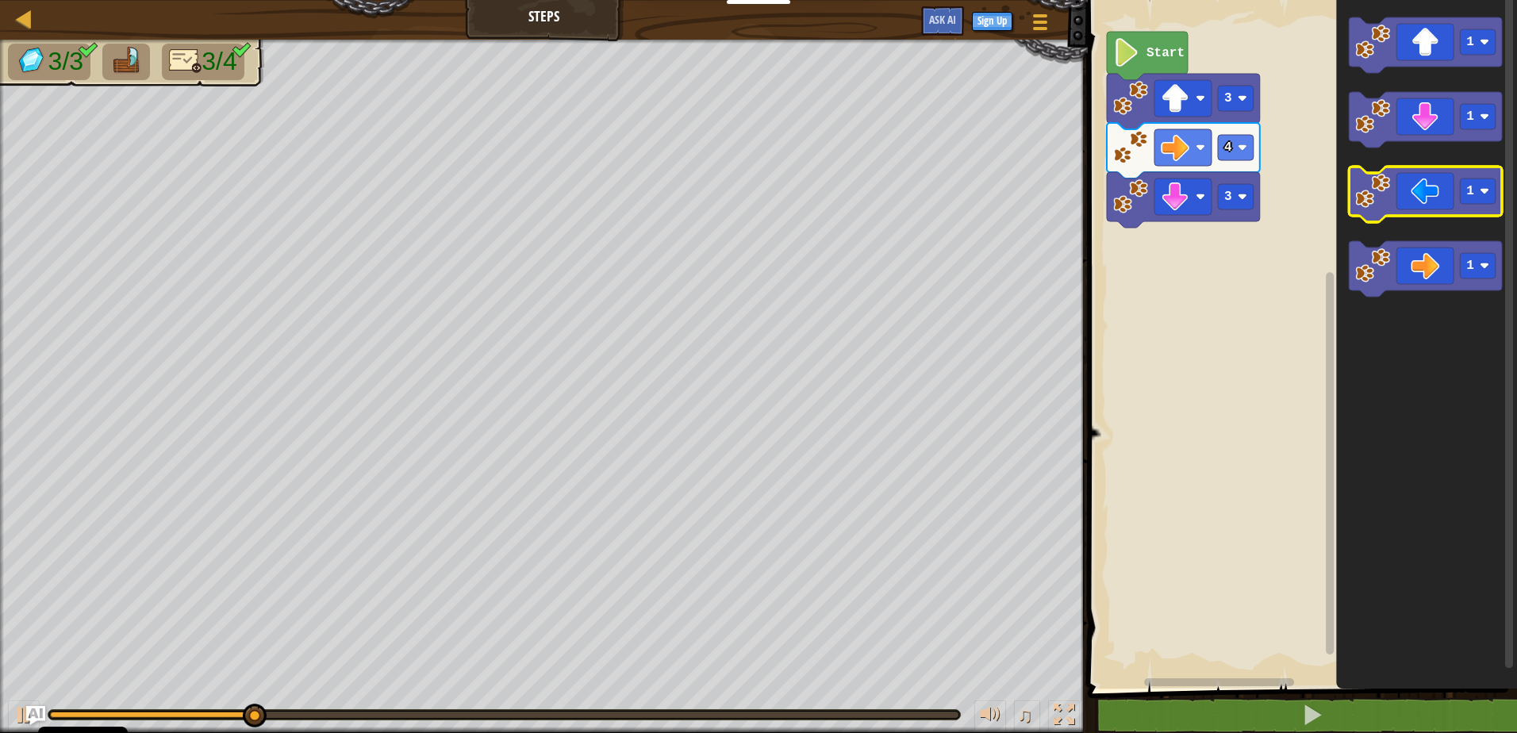
click at [1371, 212] on icon "Blockly Workspace" at bounding box center [1425, 195] width 153 height 56
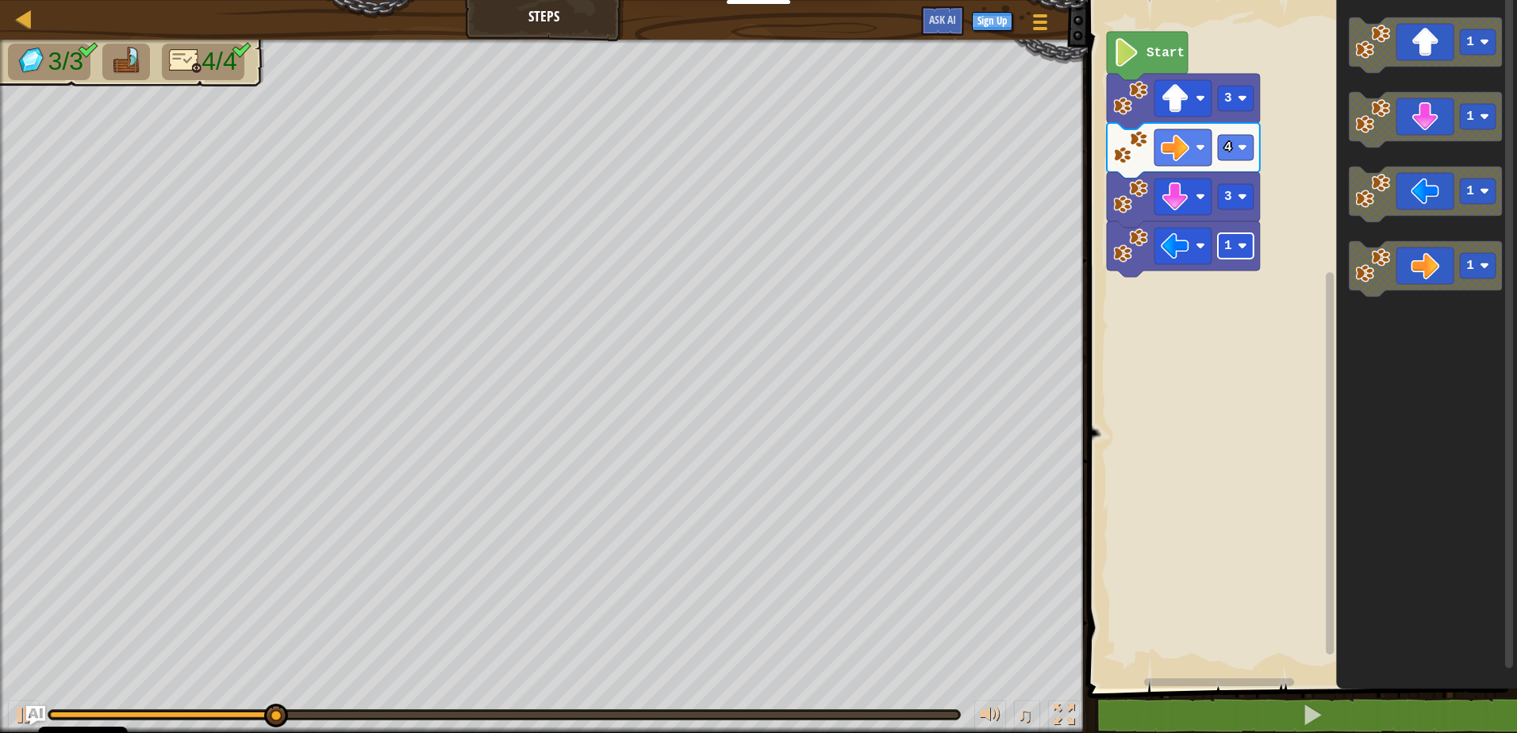
click at [1226, 240] on text "1" at bounding box center [1228, 246] width 8 height 14
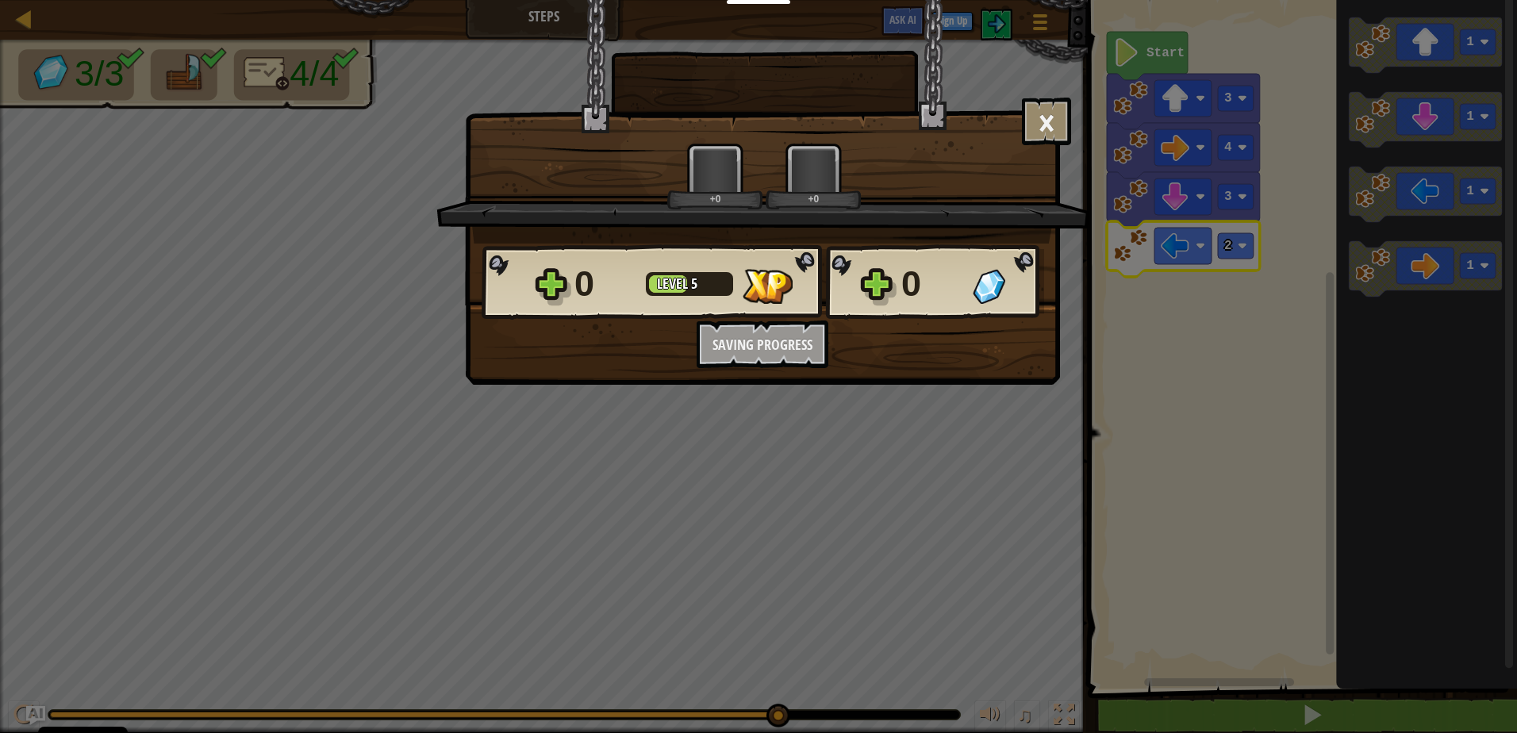
drag, startPoint x: 711, startPoint y: 712, endPoint x: 772, endPoint y: 715, distance: 61.1
click at [928, 2] on body "Cookie Policy CodeCombat uses a few essential and non-essential cookies. Privac…" at bounding box center [758, 1] width 1517 height 2
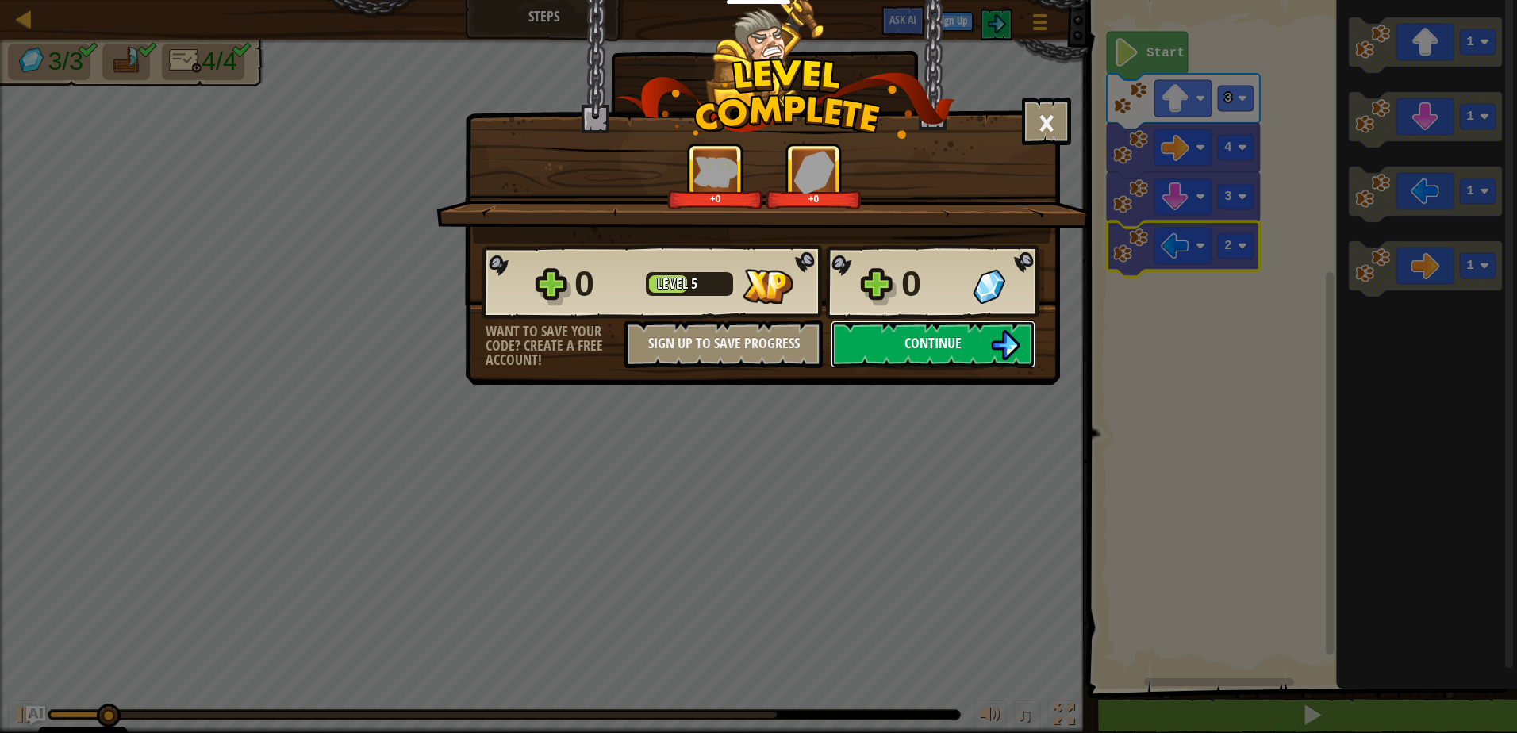
click at [918, 358] on button "Continue" at bounding box center [933, 344] width 205 height 48
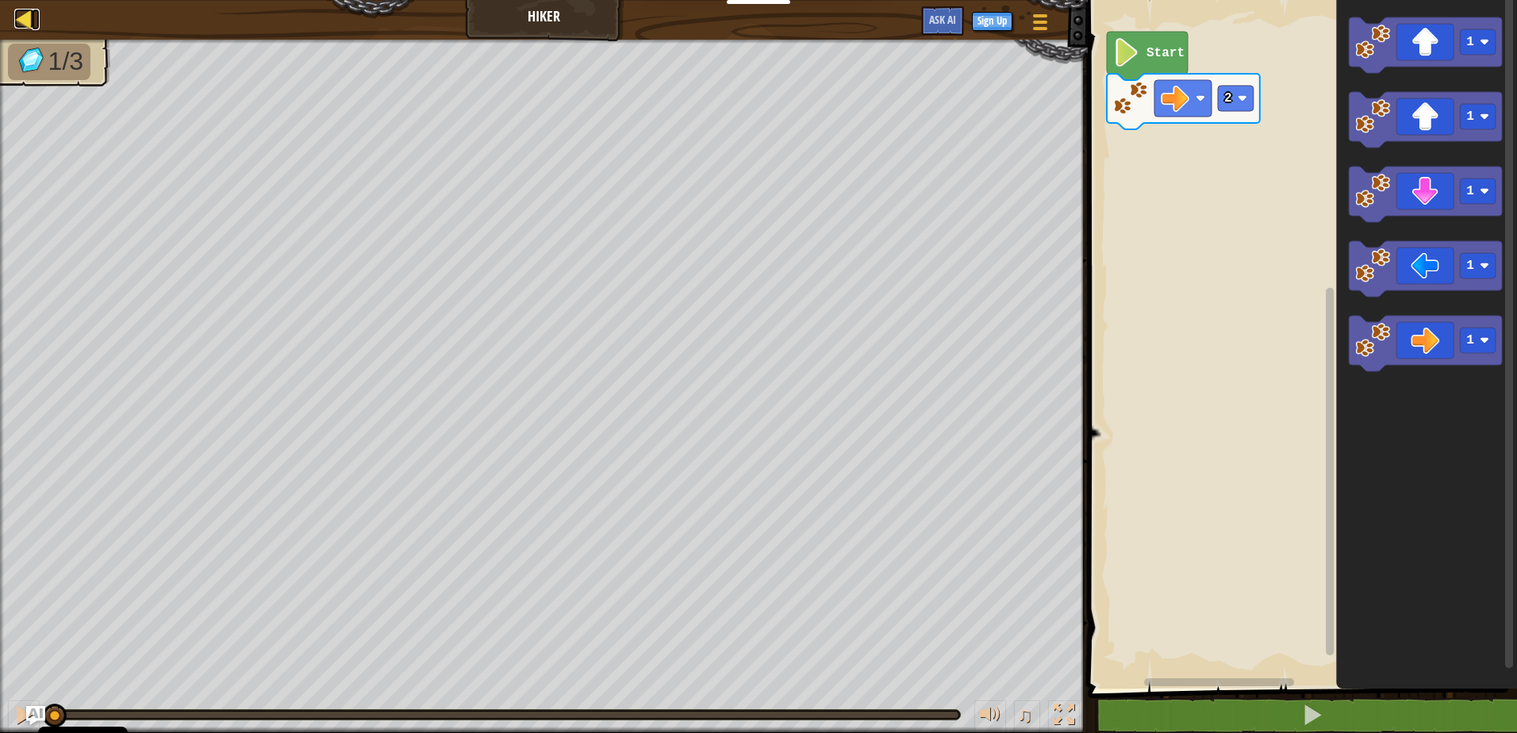
click at [25, 12] on div at bounding box center [24, 19] width 20 height 20
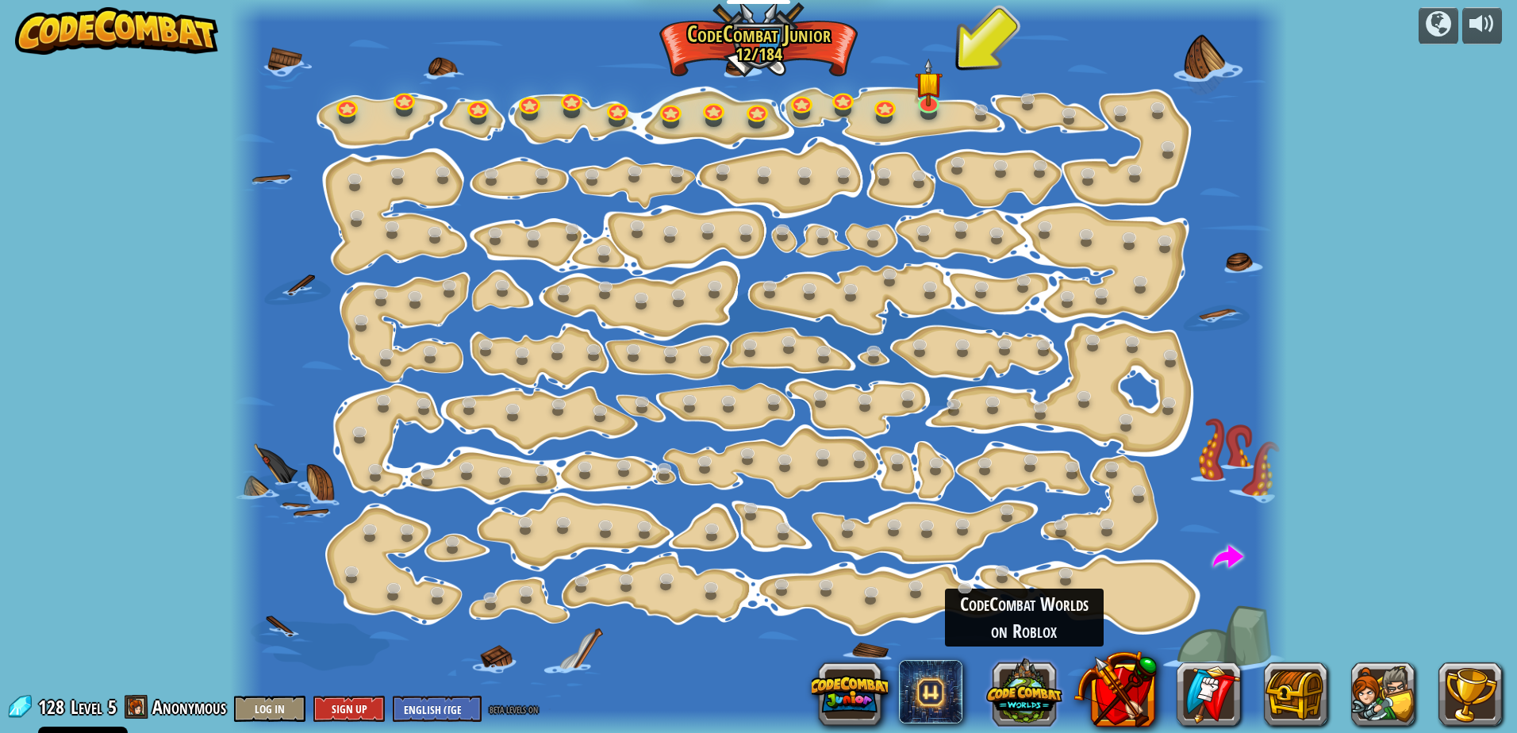
click at [1049, 696] on button at bounding box center [1024, 691] width 76 height 76
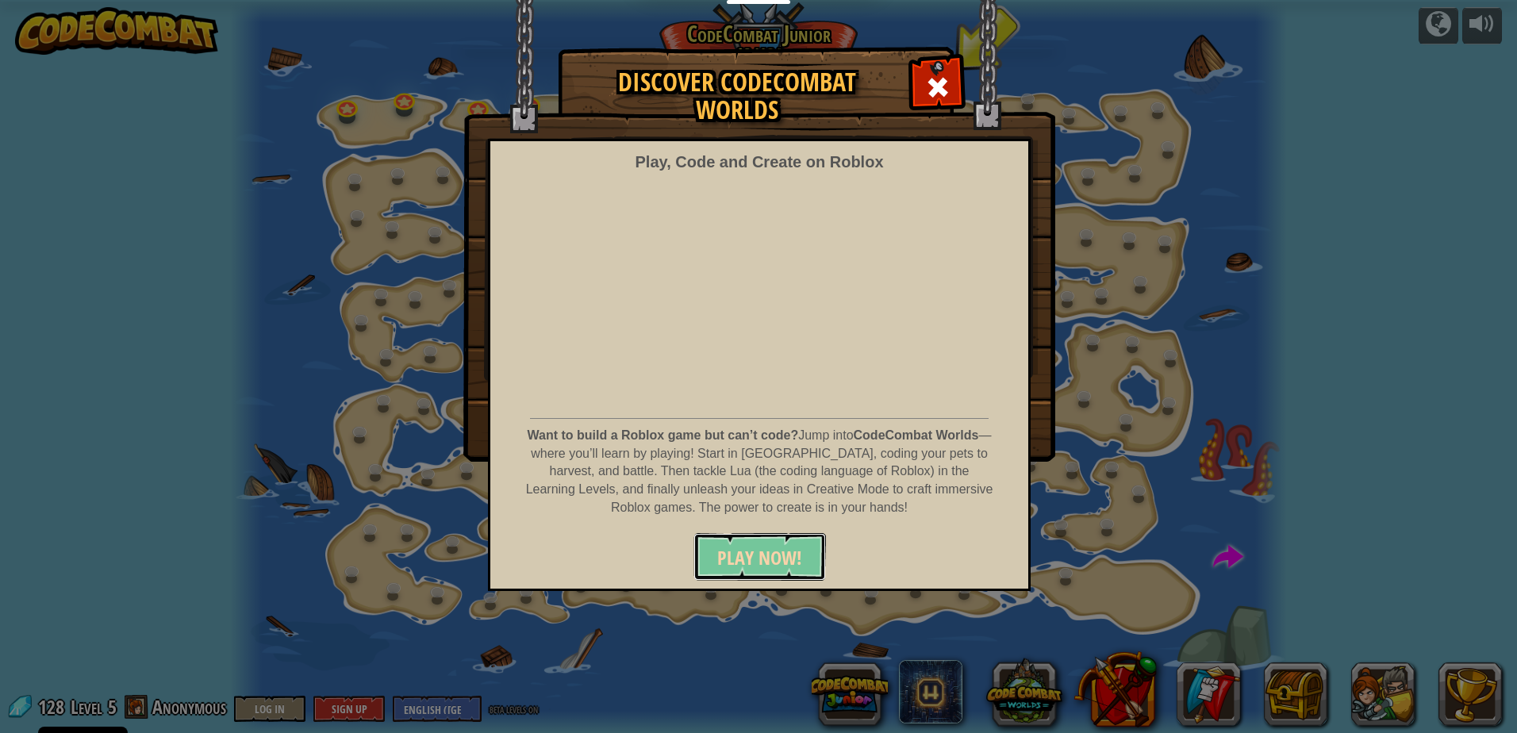
click at [782, 563] on span "PLAY NOW!" at bounding box center [759, 557] width 85 height 25
click at [950, 71] on div at bounding box center [937, 85] width 50 height 50
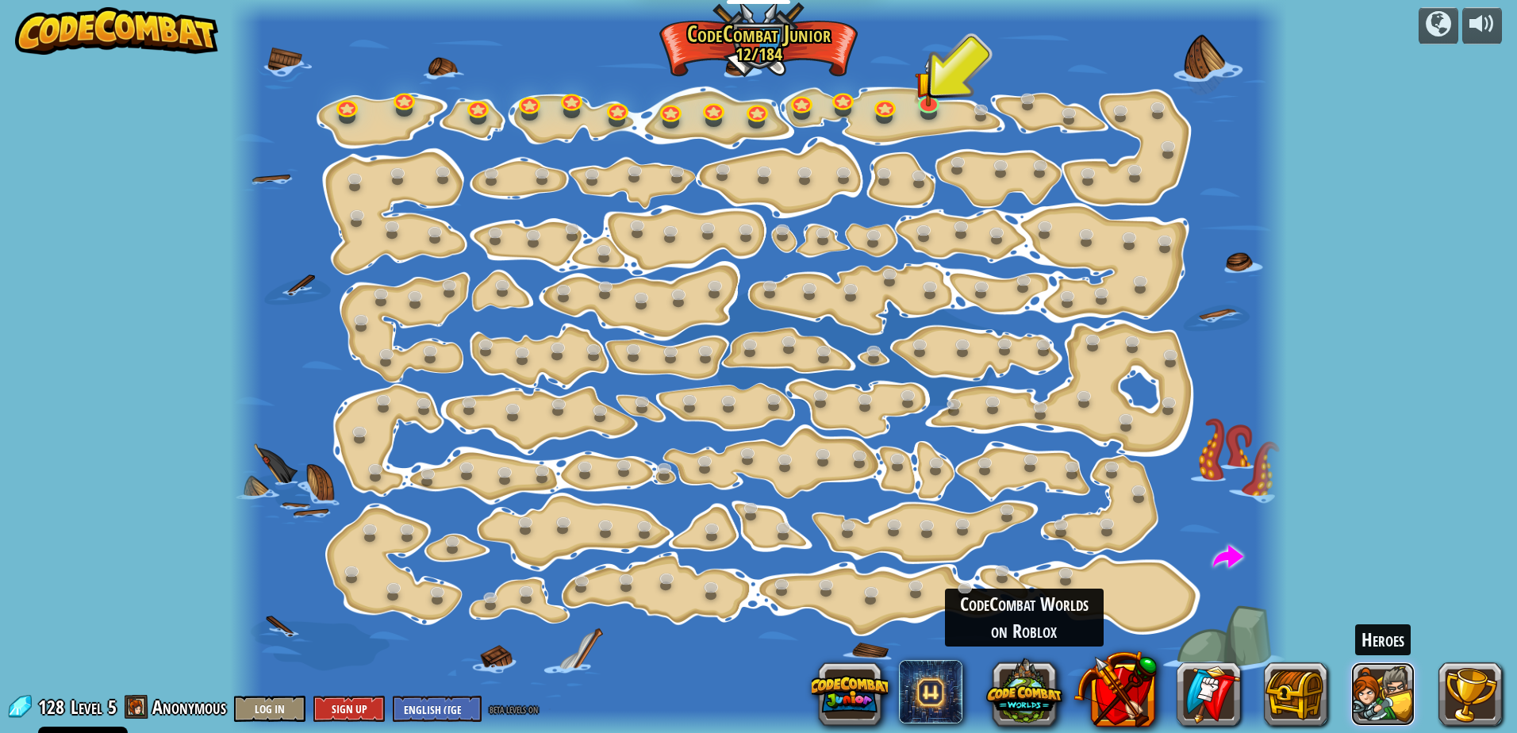
click at [1363, 703] on button at bounding box center [1382, 693] width 63 height 63
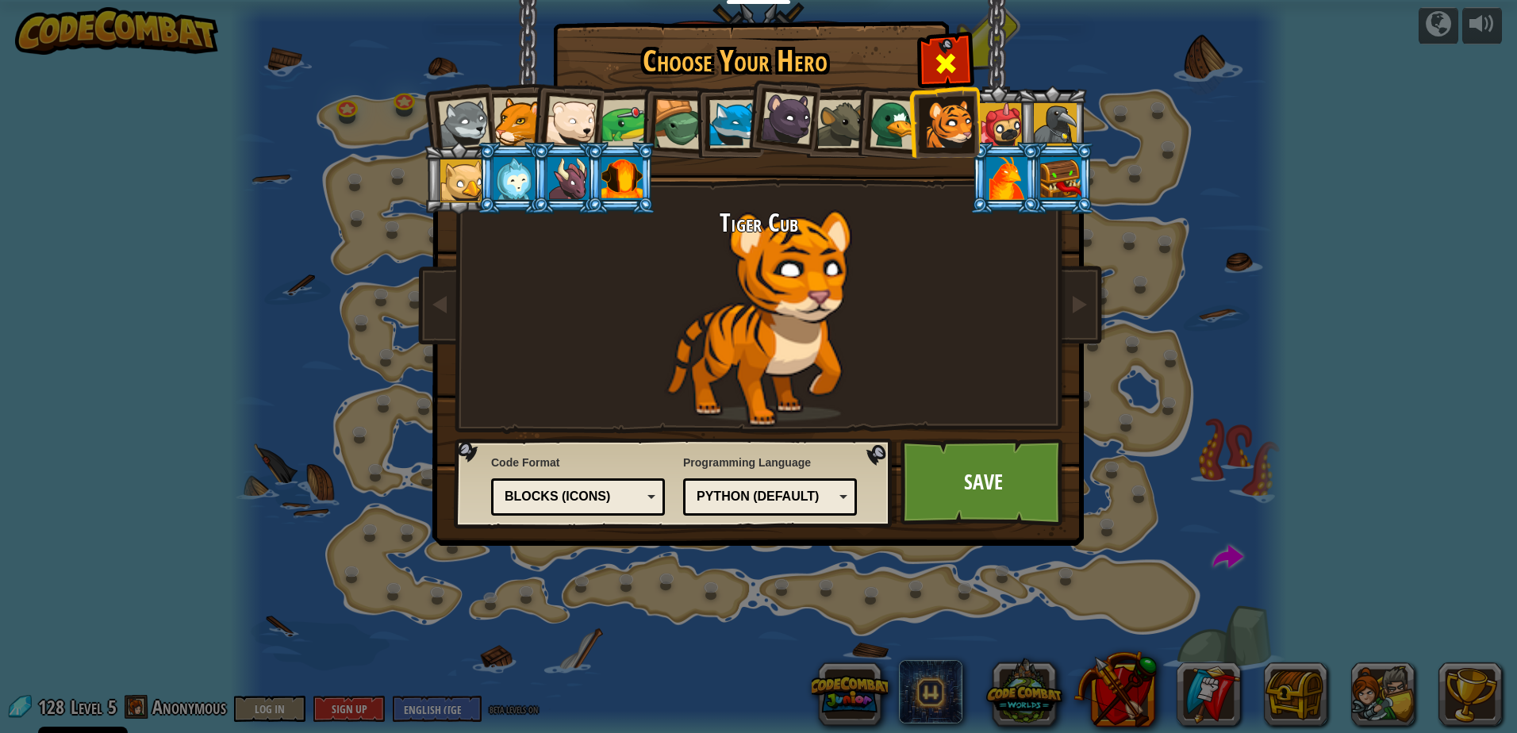
click at [959, 56] on div at bounding box center [945, 61] width 50 height 50
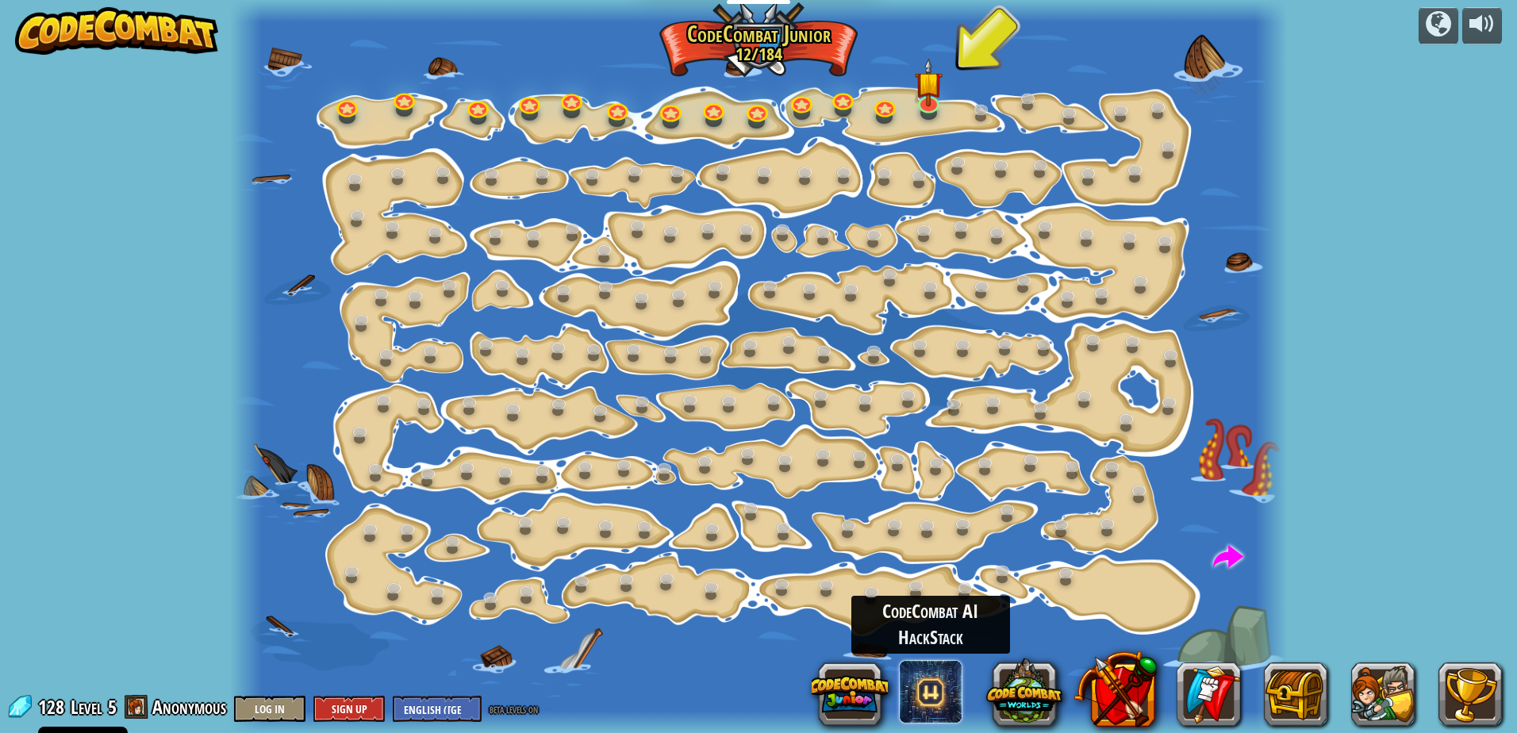
click at [904, 698] on span at bounding box center [930, 691] width 63 height 63
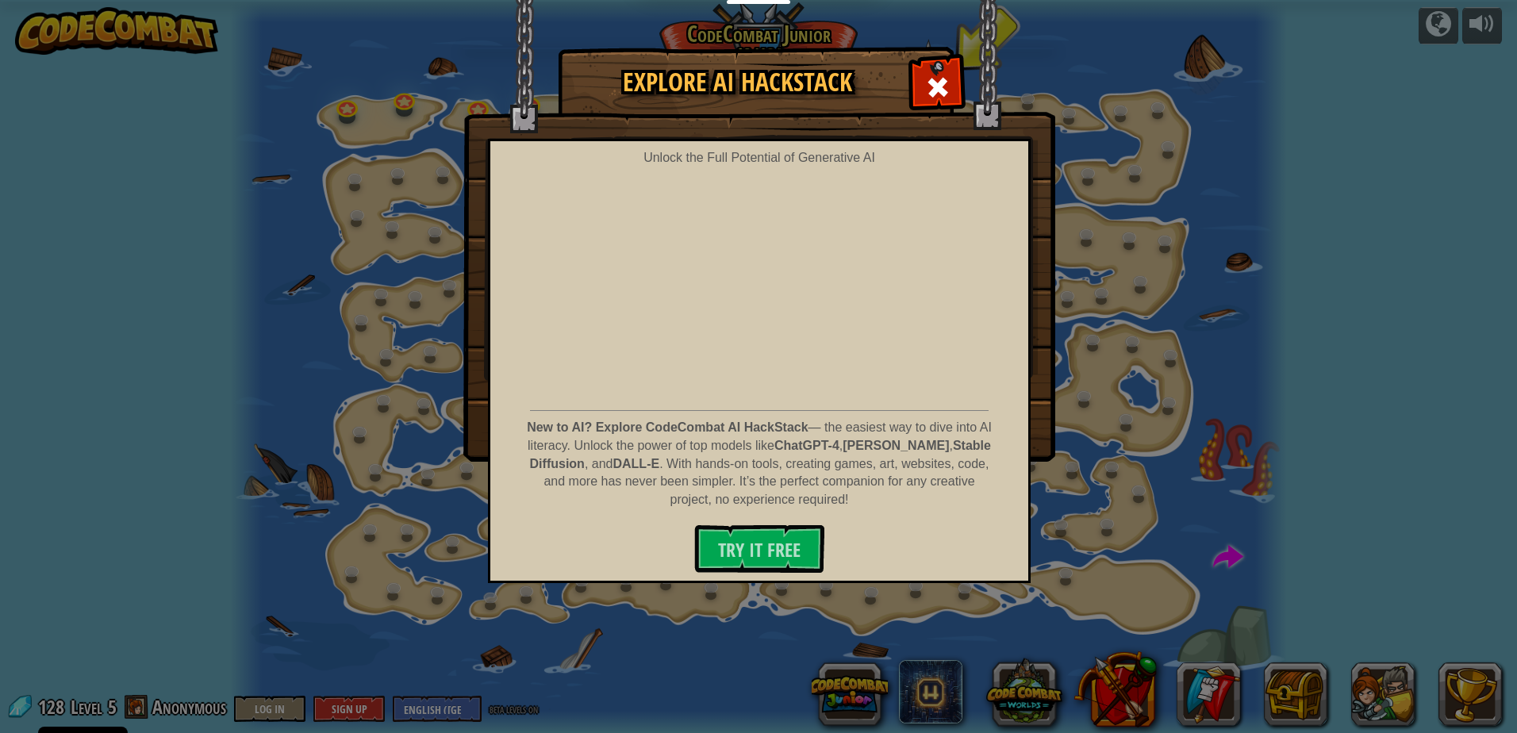
click at [941, 71] on div at bounding box center [937, 85] width 50 height 50
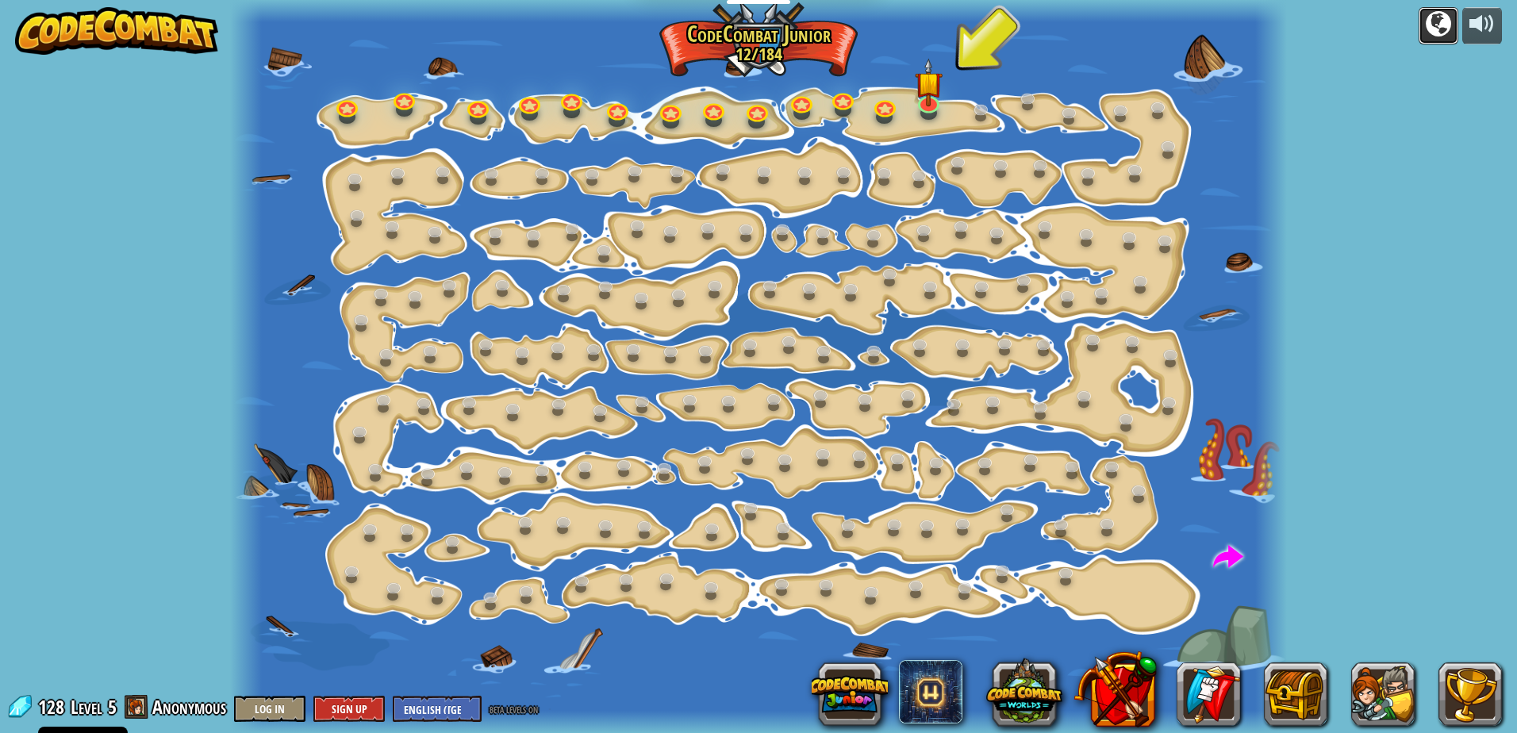
click at [1445, 23] on div at bounding box center [1437, 23] width 25 height 25
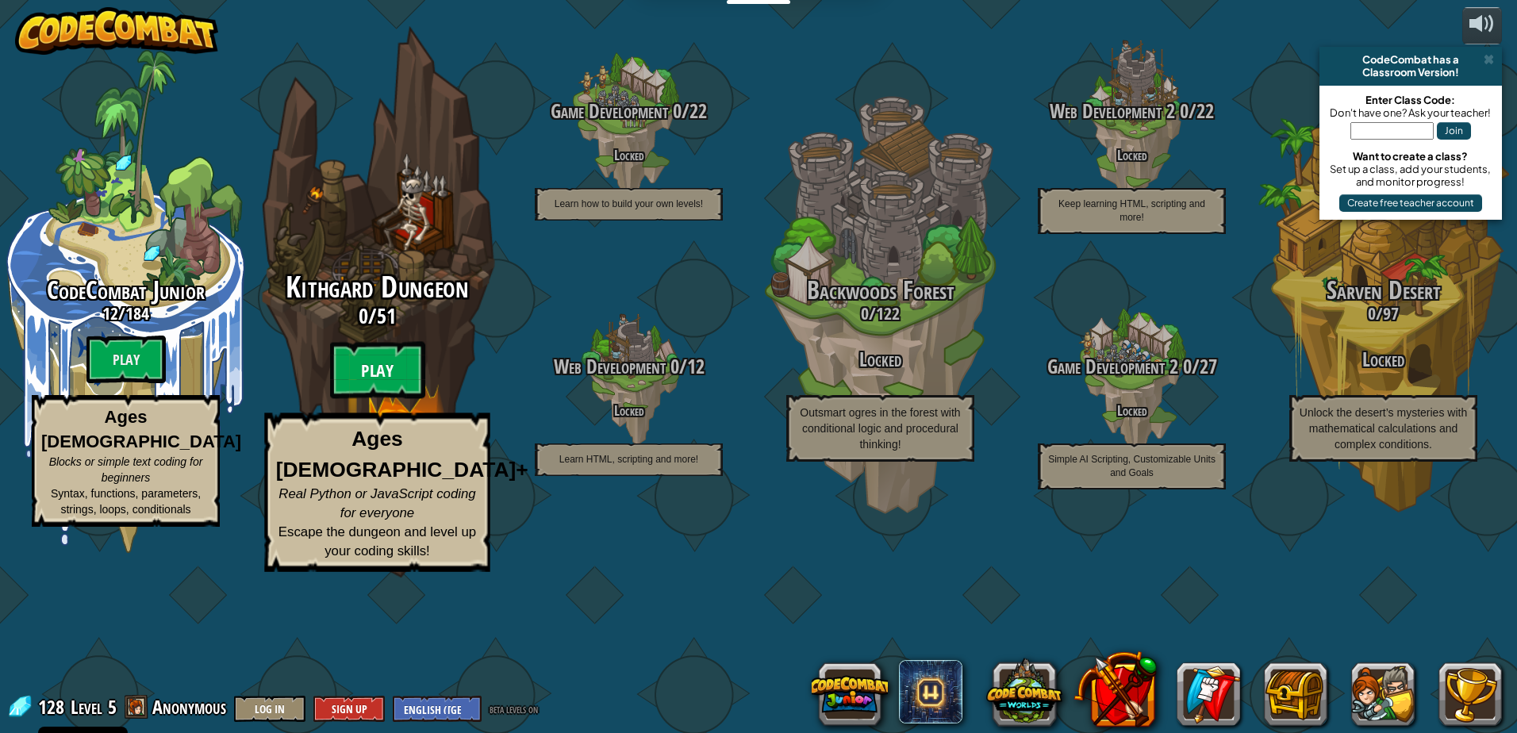
click at [397, 399] on btn "Play" at bounding box center [377, 370] width 95 height 57
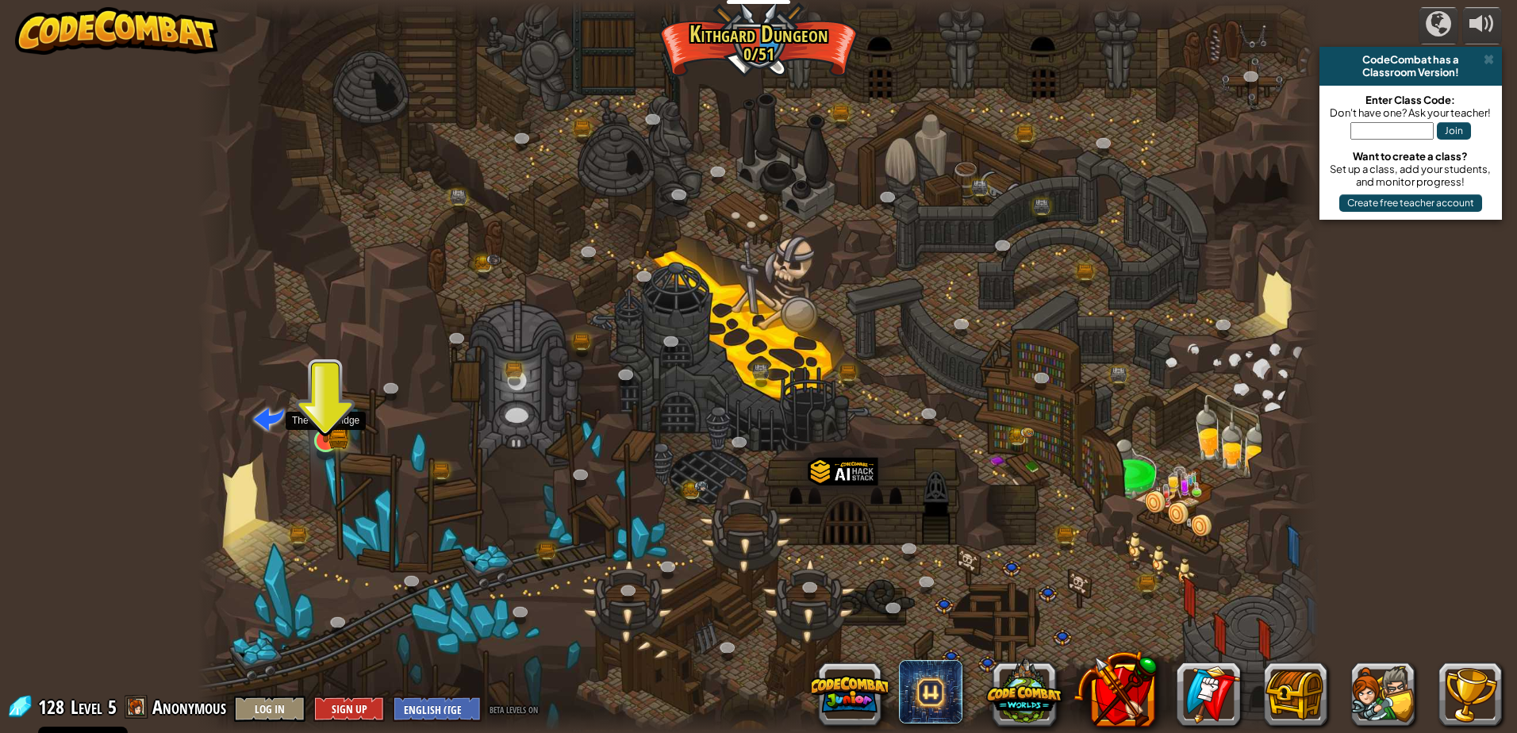
click at [340, 435] on img at bounding box center [326, 410] width 30 height 66
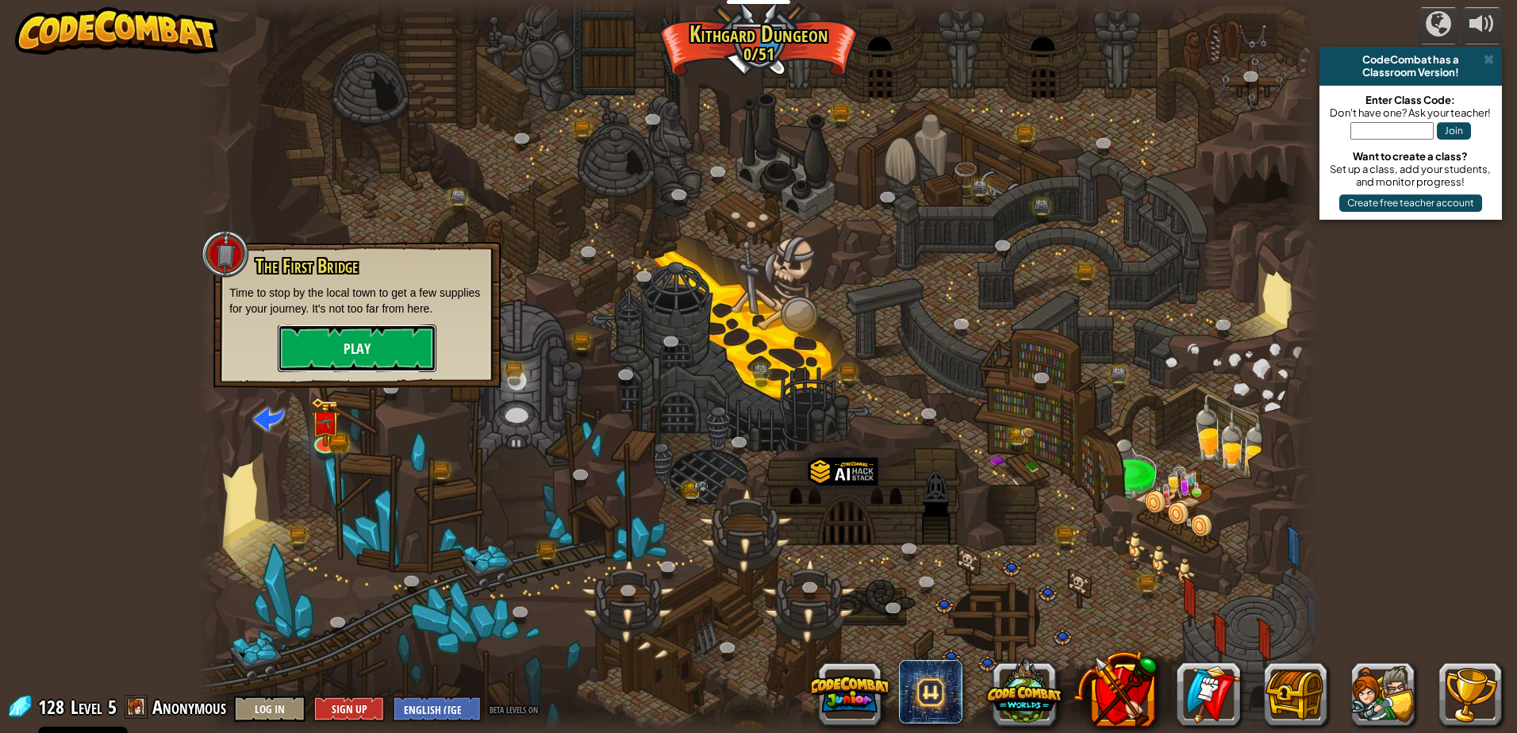
click at [391, 324] on button "Play" at bounding box center [357, 348] width 159 height 48
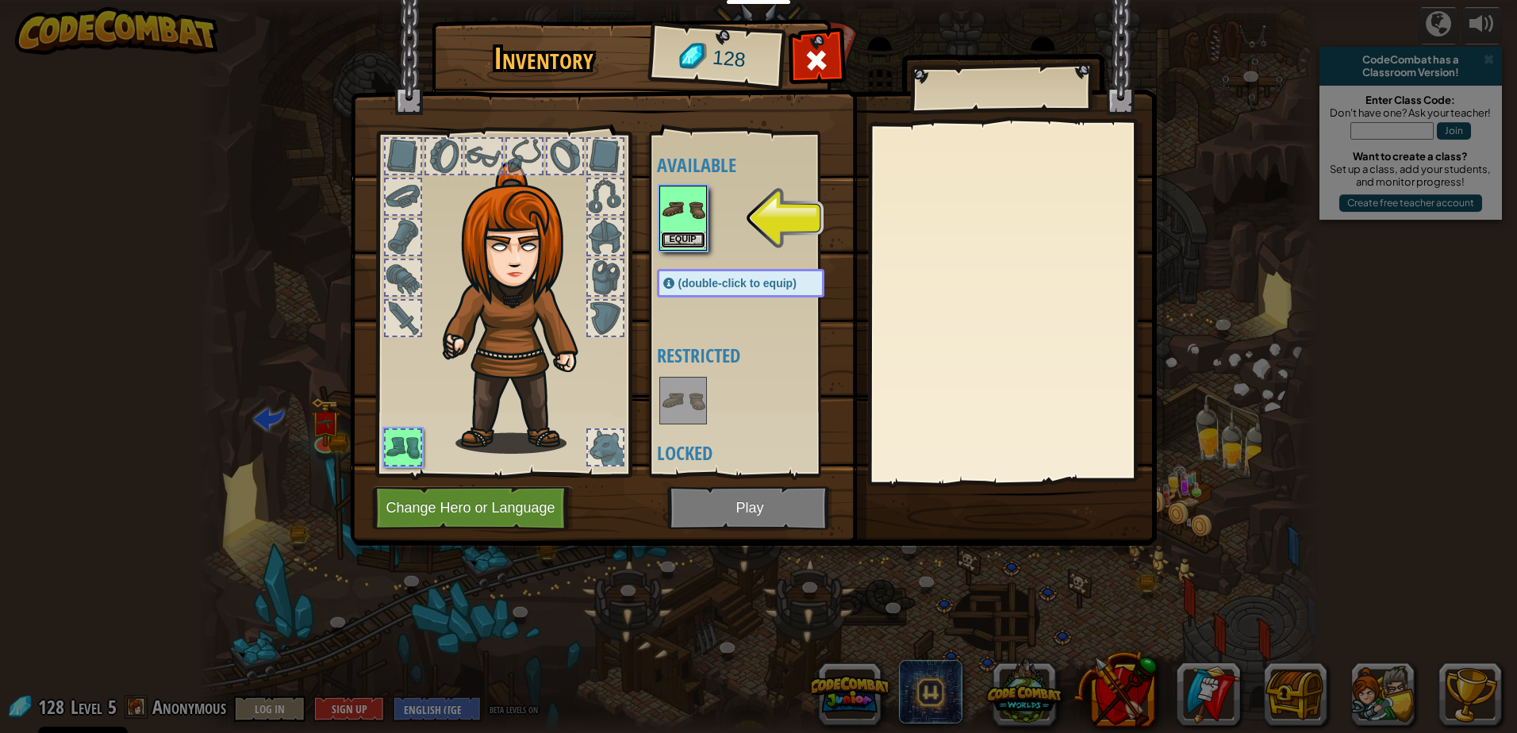
click at [689, 243] on button "Equip" at bounding box center [683, 240] width 44 height 17
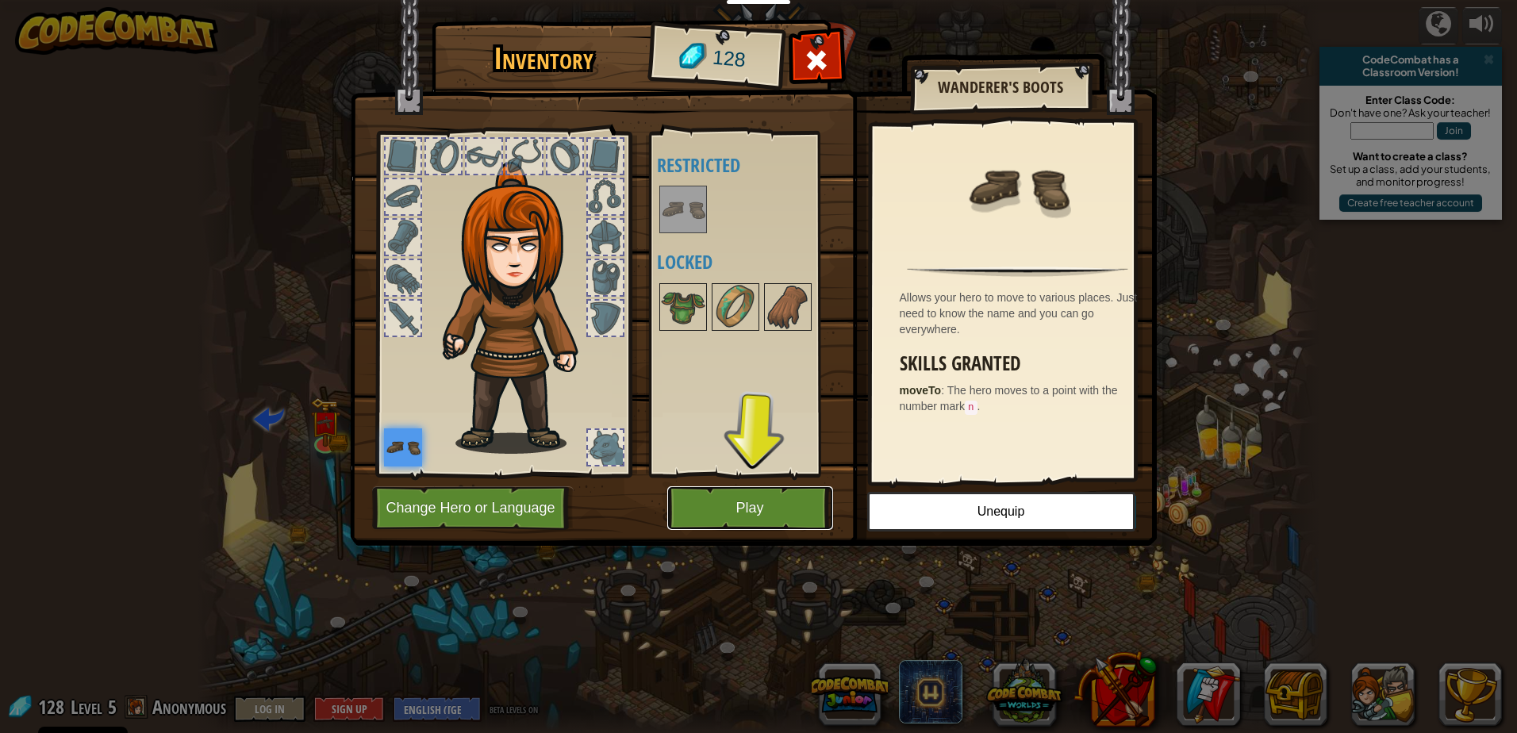
click at [723, 504] on button "Play" at bounding box center [750, 508] width 166 height 44
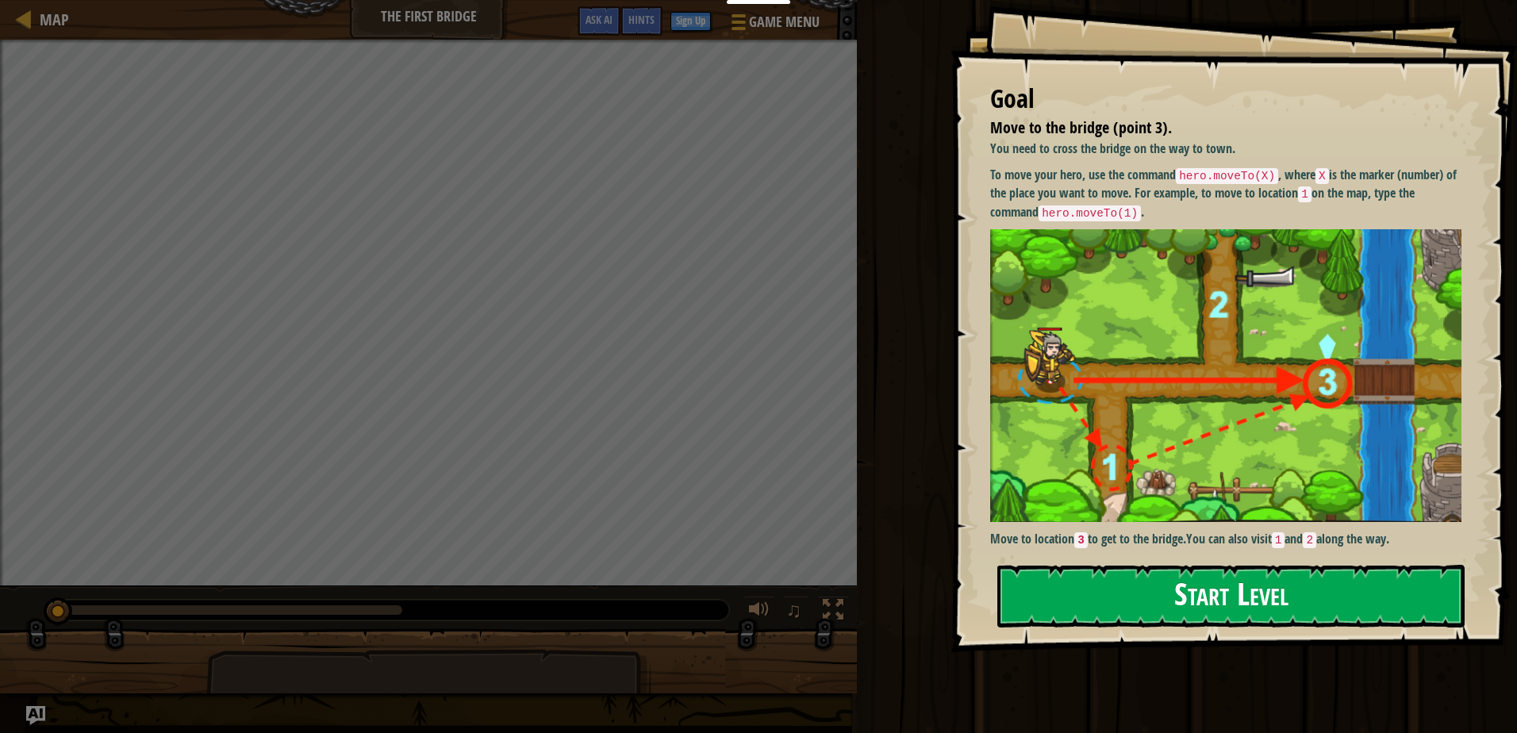
click at [1101, 593] on button "Start Level" at bounding box center [1230, 596] width 467 height 63
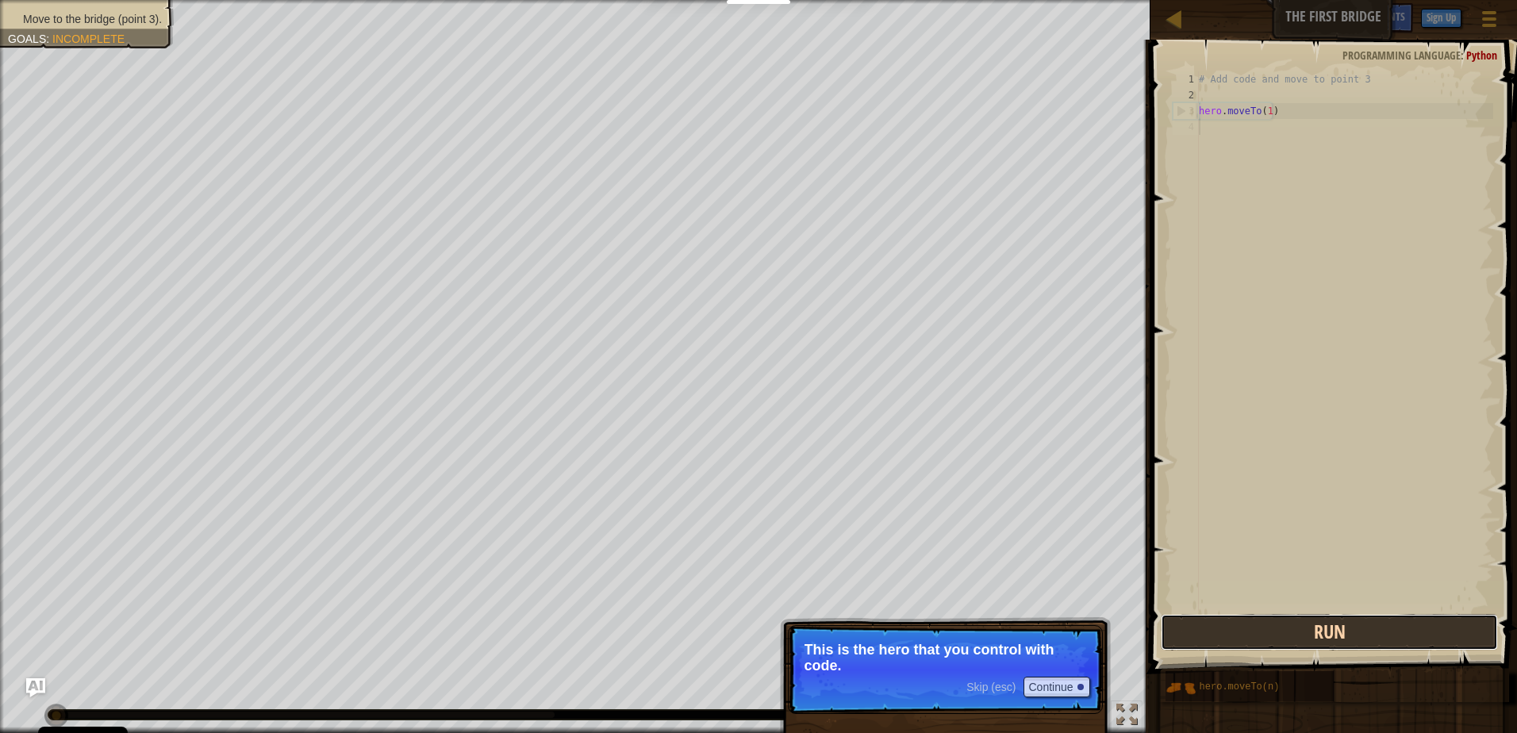
click at [1336, 628] on button "Run" at bounding box center [1329, 632] width 337 height 36
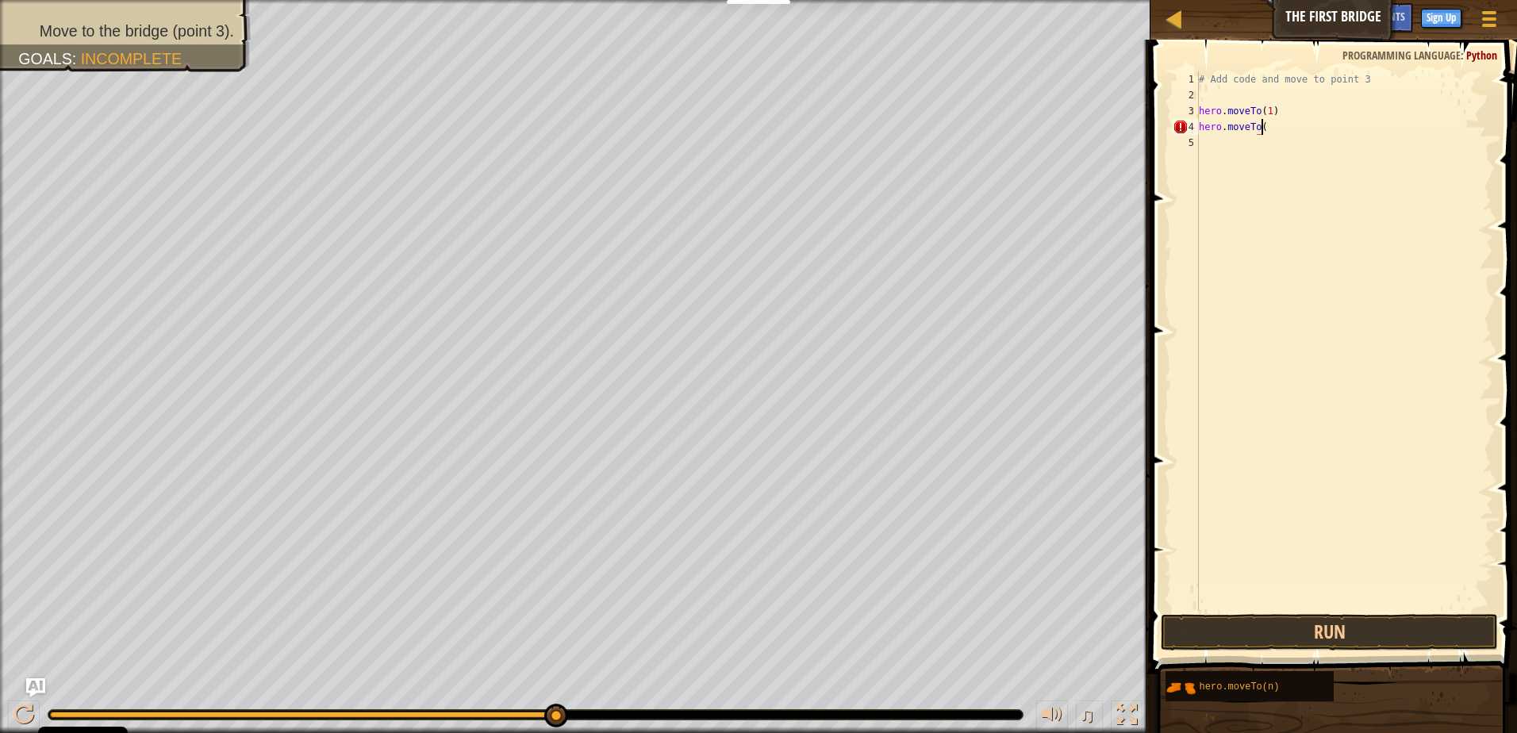
scroll to position [7, 5]
type textarea "hero.moveTo(3)"
click at [1349, 636] on button "Run" at bounding box center [1329, 632] width 337 height 36
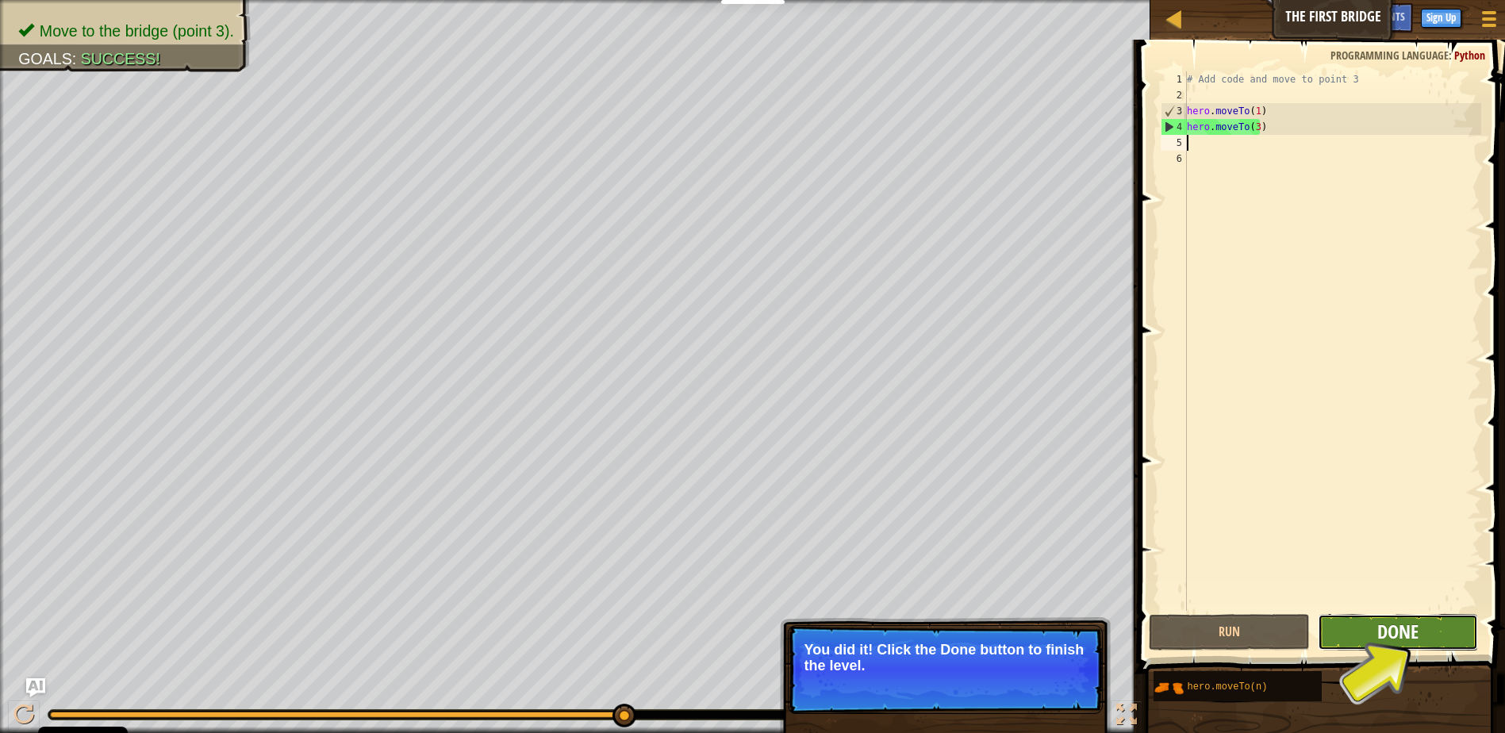
click at [1408, 638] on span "Done" at bounding box center [1397, 631] width 41 height 25
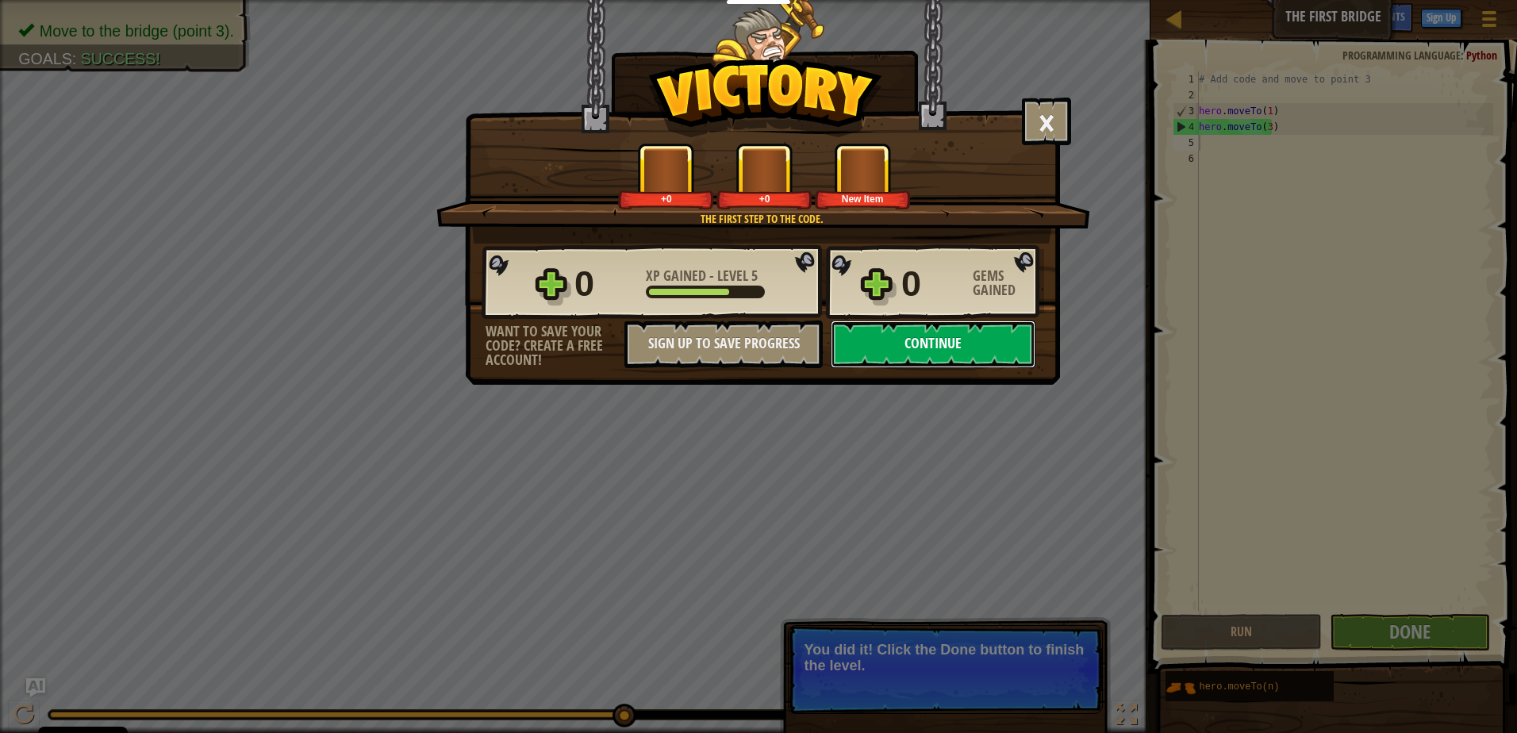
click at [933, 351] on button "Continue" at bounding box center [933, 344] width 205 height 48
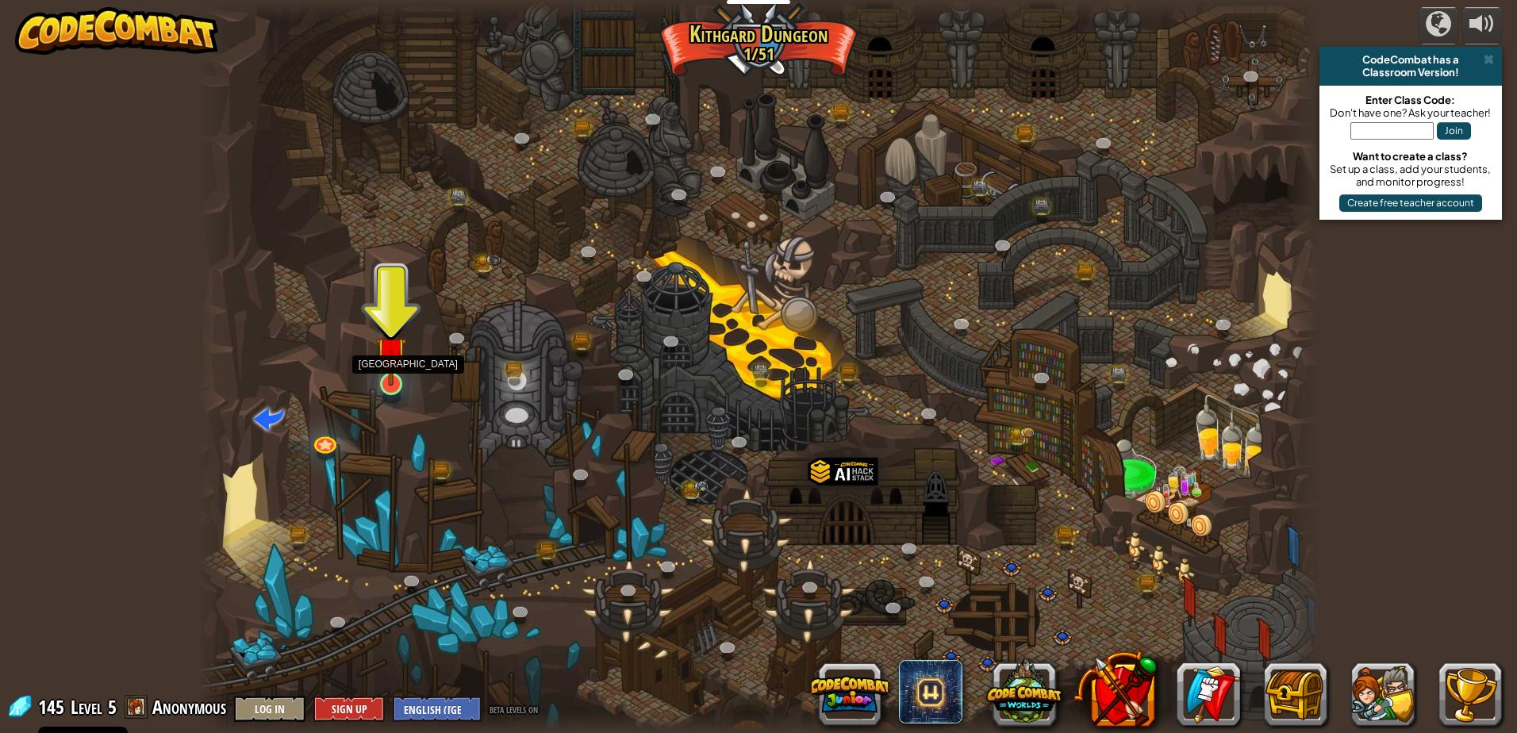
click at [399, 371] on img at bounding box center [391, 351] width 30 height 69
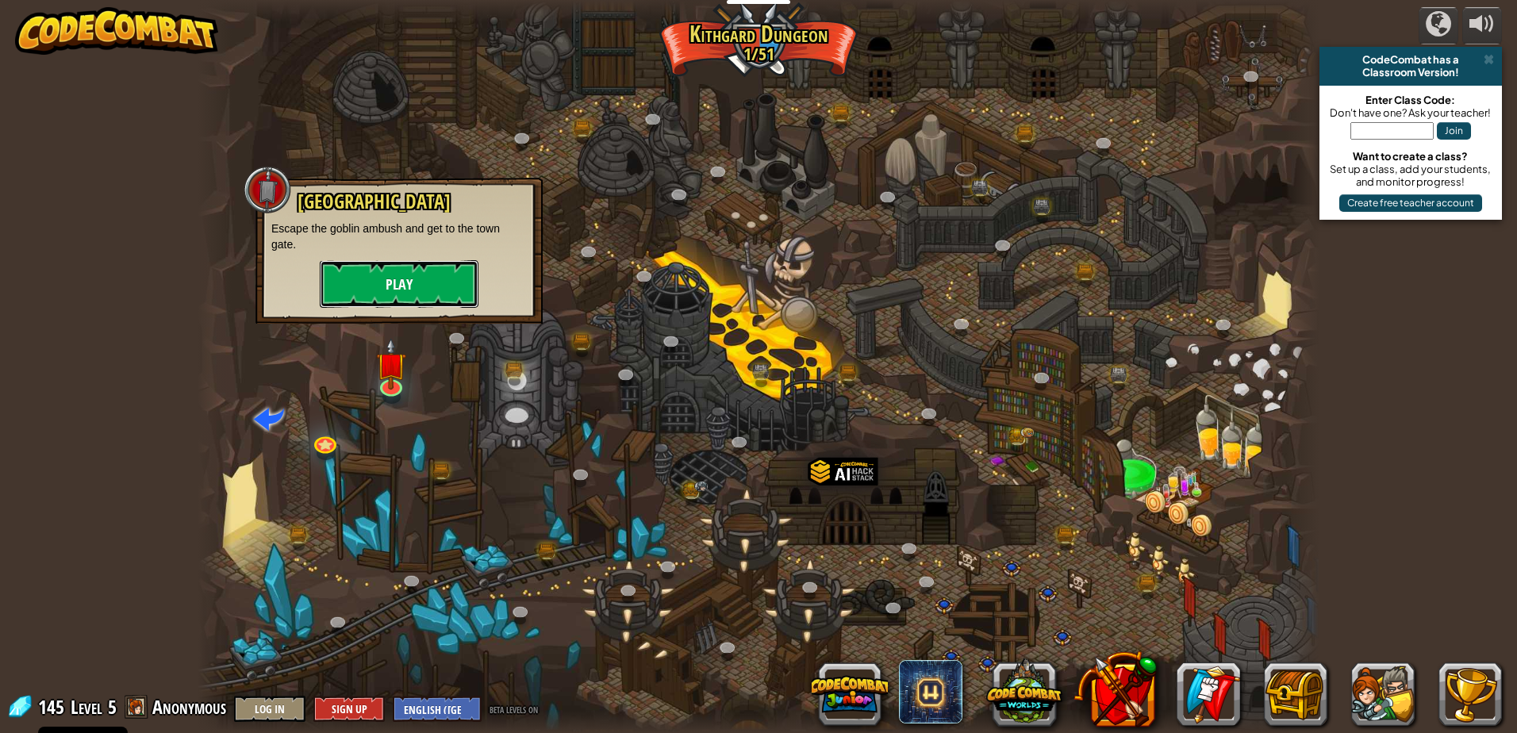
click at [452, 275] on button "Play" at bounding box center [399, 284] width 159 height 48
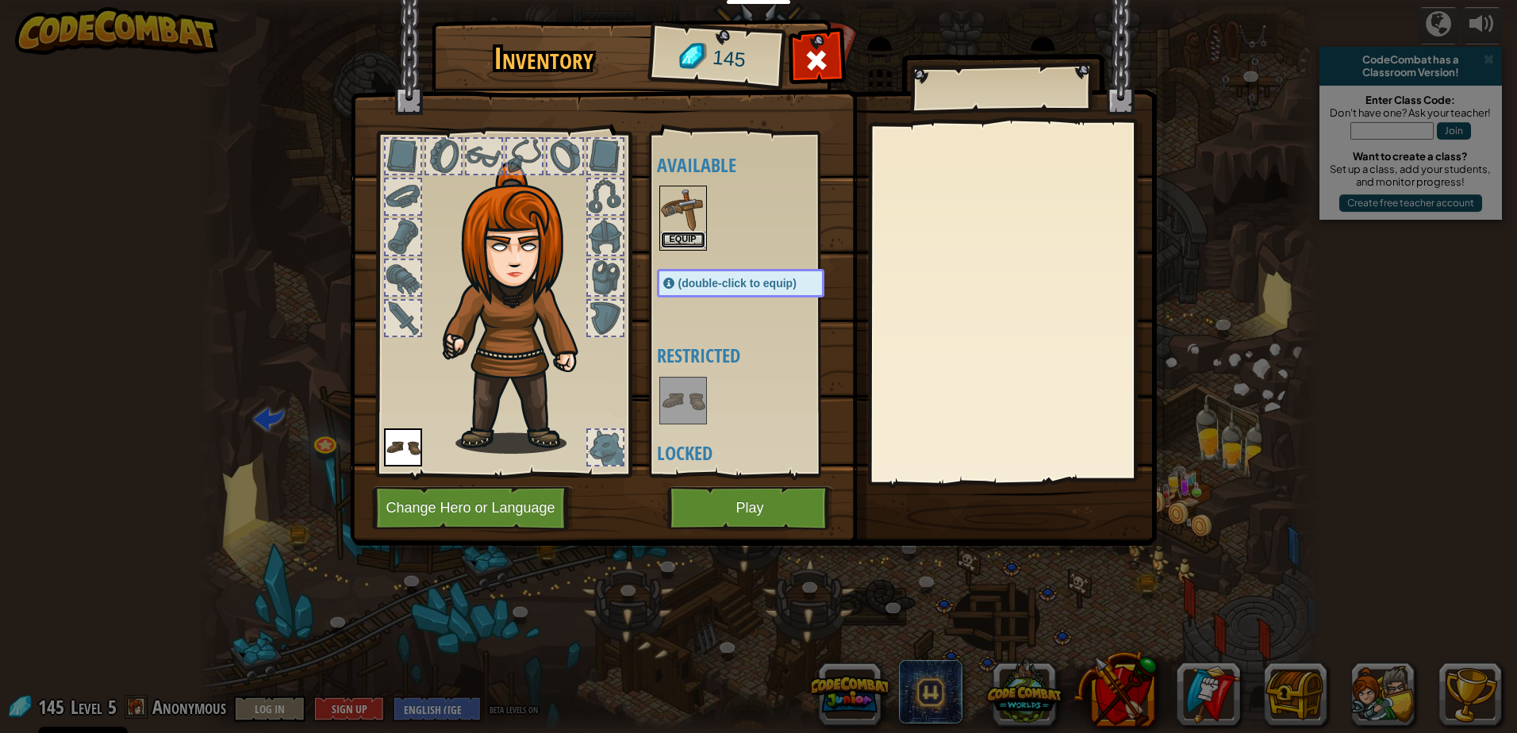
click at [677, 243] on button "Equip" at bounding box center [683, 240] width 44 height 17
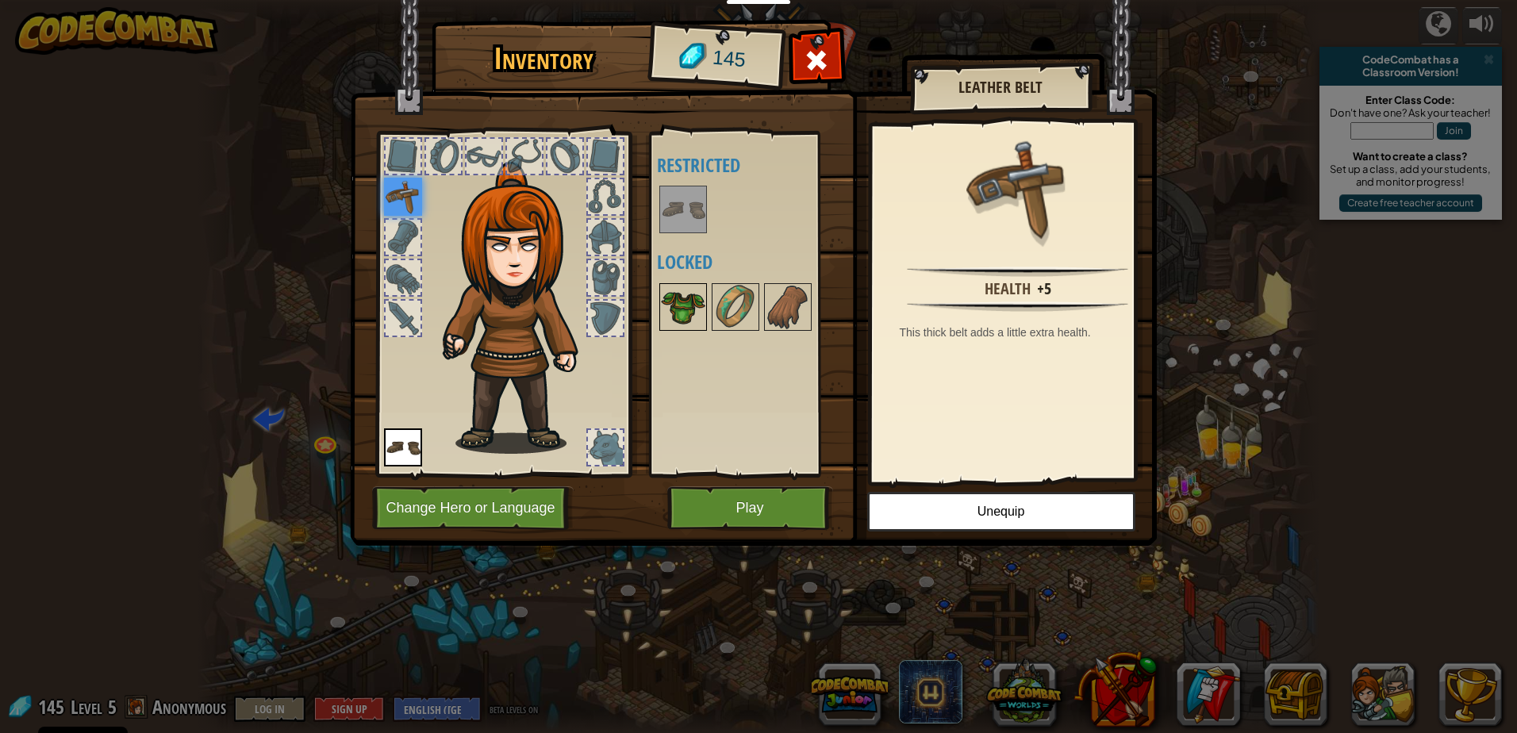
drag, startPoint x: 674, startPoint y: 304, endPoint x: 679, endPoint y: 313, distance: 9.9
click at [674, 305] on img at bounding box center [683, 307] width 44 height 44
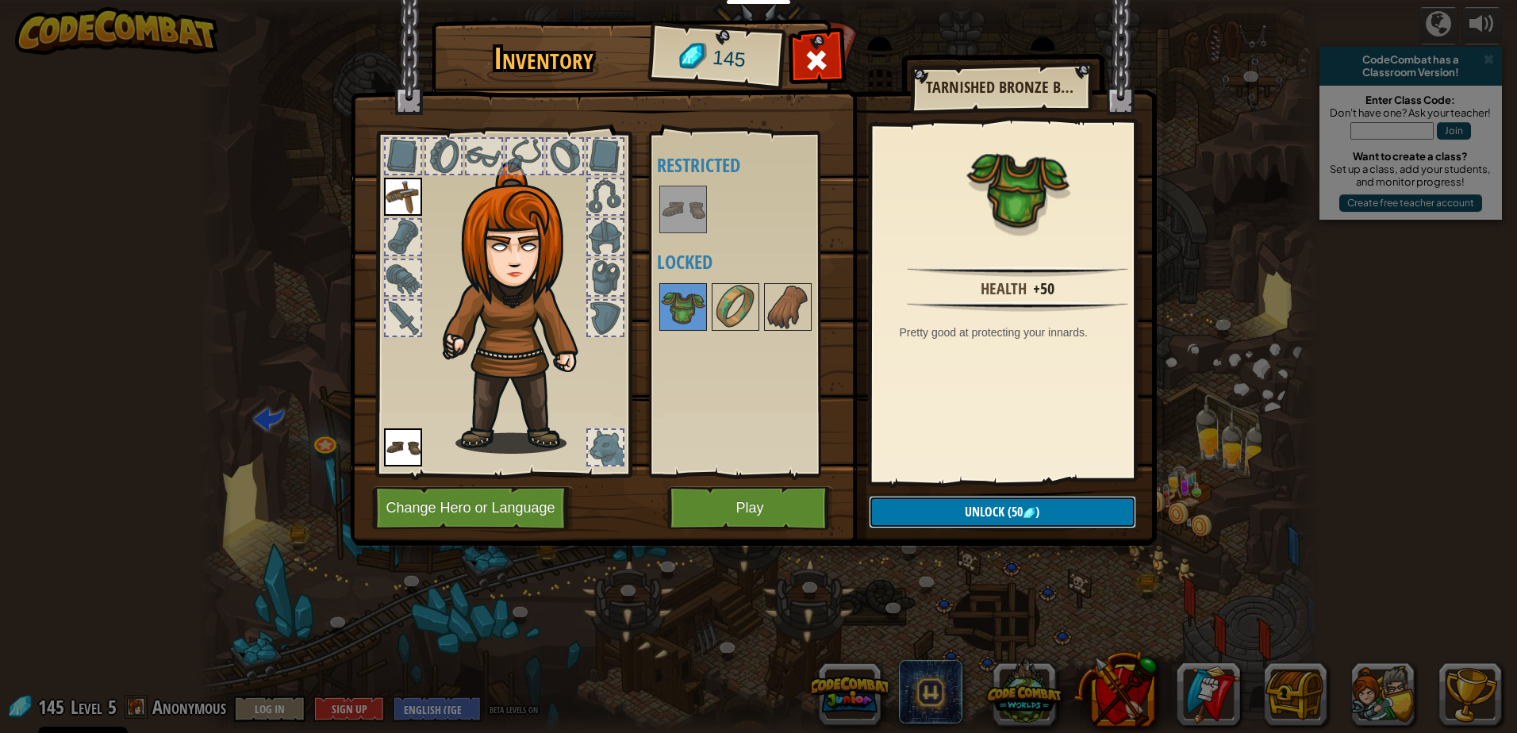
click at [985, 512] on span "Unlock" at bounding box center [985, 511] width 40 height 17
click at [1000, 518] on button "Confirm" at bounding box center [1002, 512] width 267 height 33
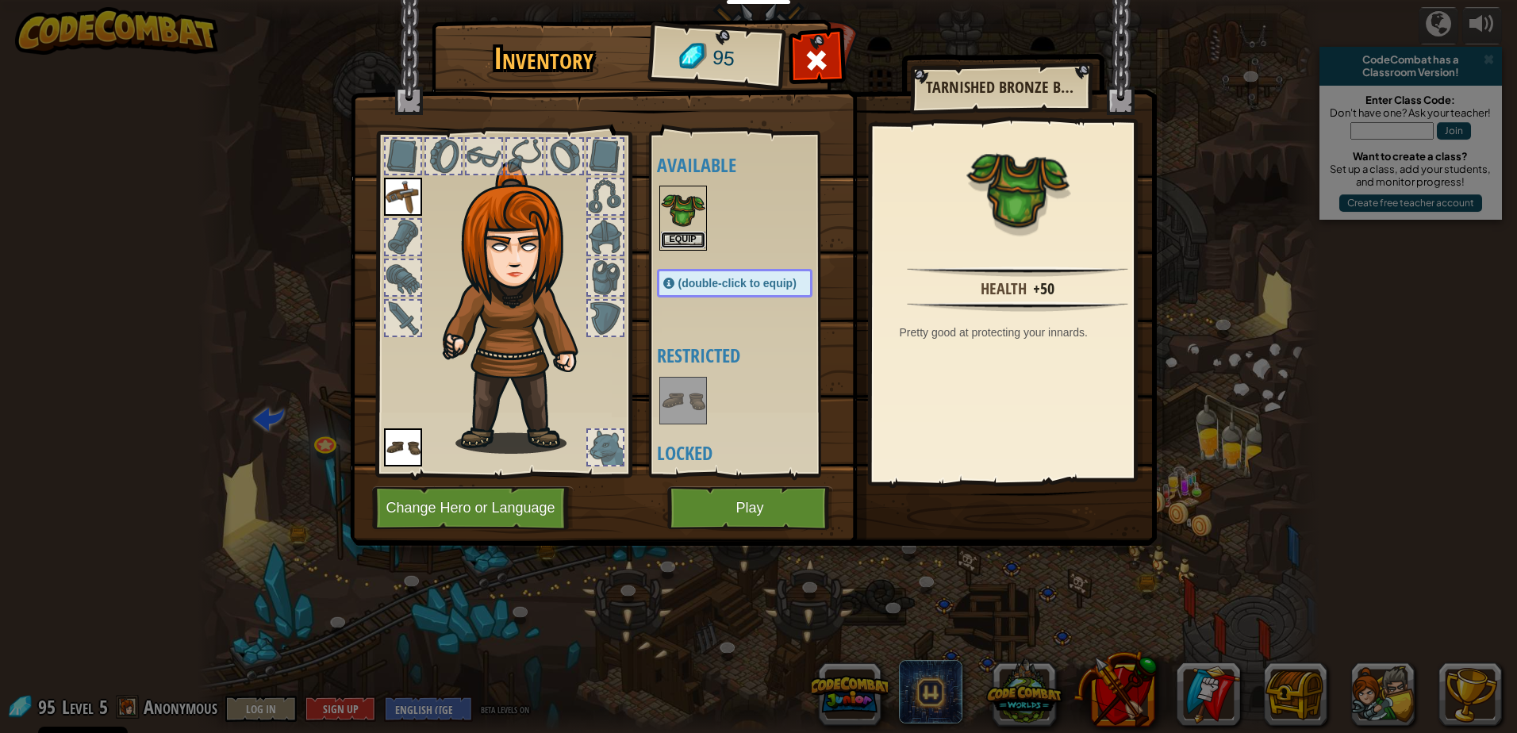
click at [698, 239] on button "Equip" at bounding box center [683, 240] width 44 height 17
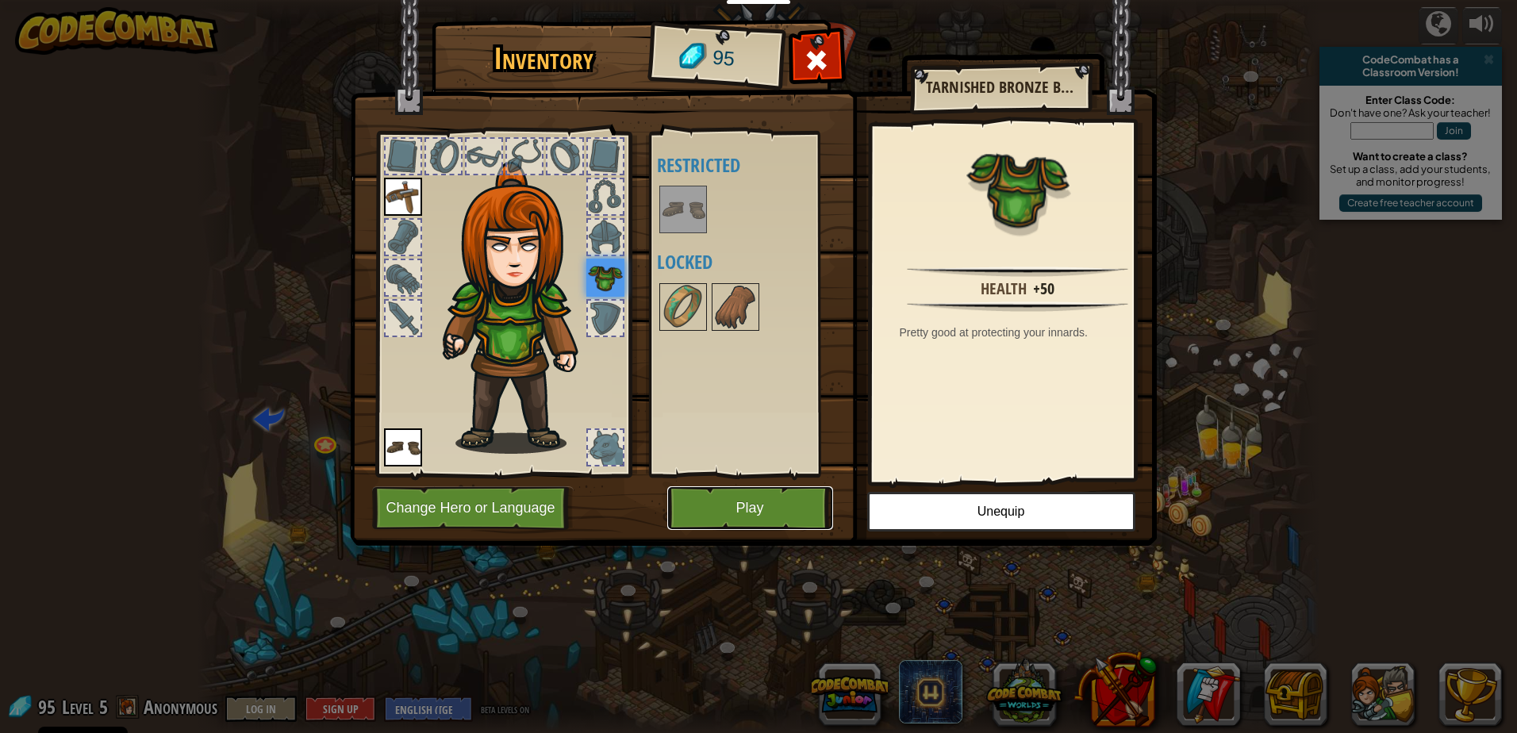
click at [785, 512] on button "Play" at bounding box center [750, 508] width 166 height 44
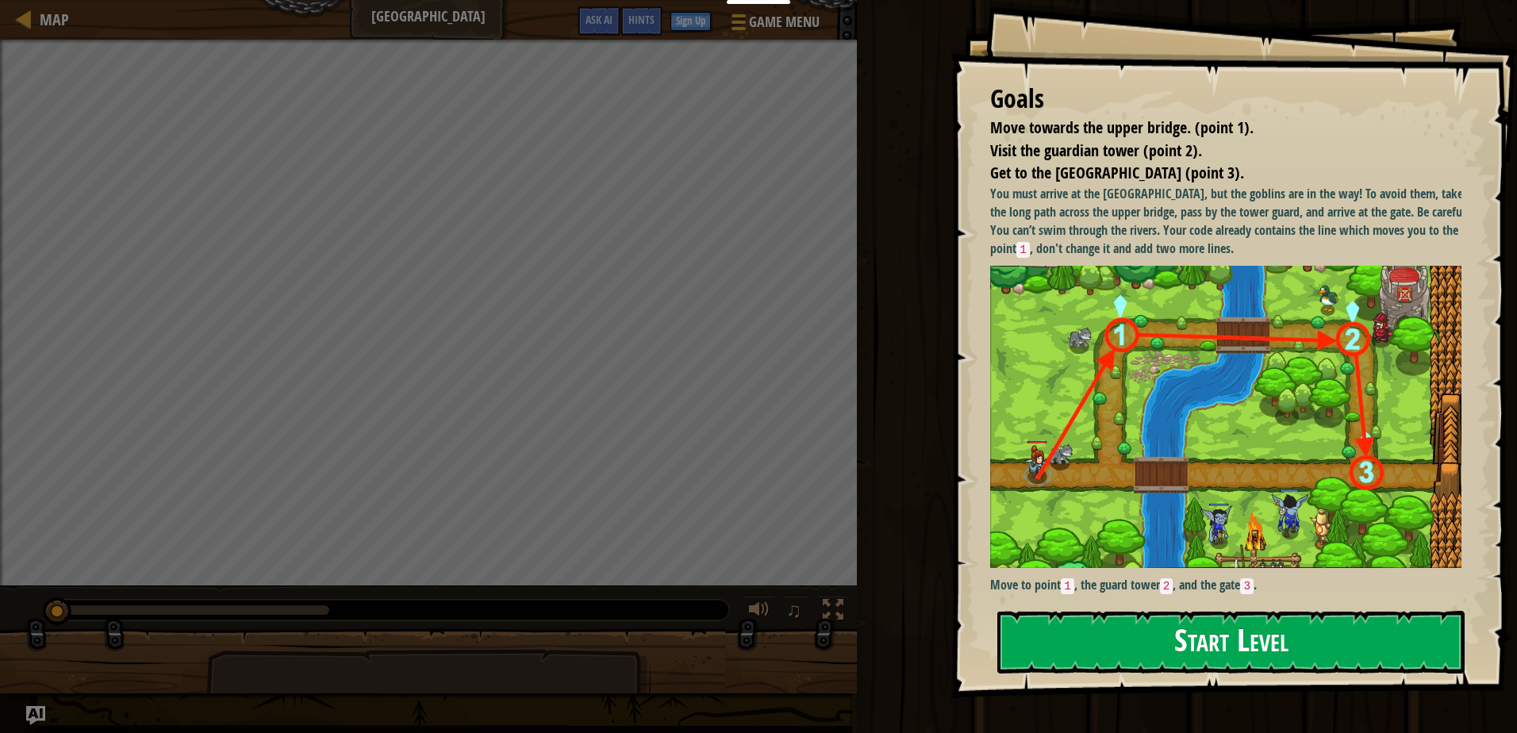
click at [1253, 616] on button "Start Level" at bounding box center [1230, 642] width 467 height 63
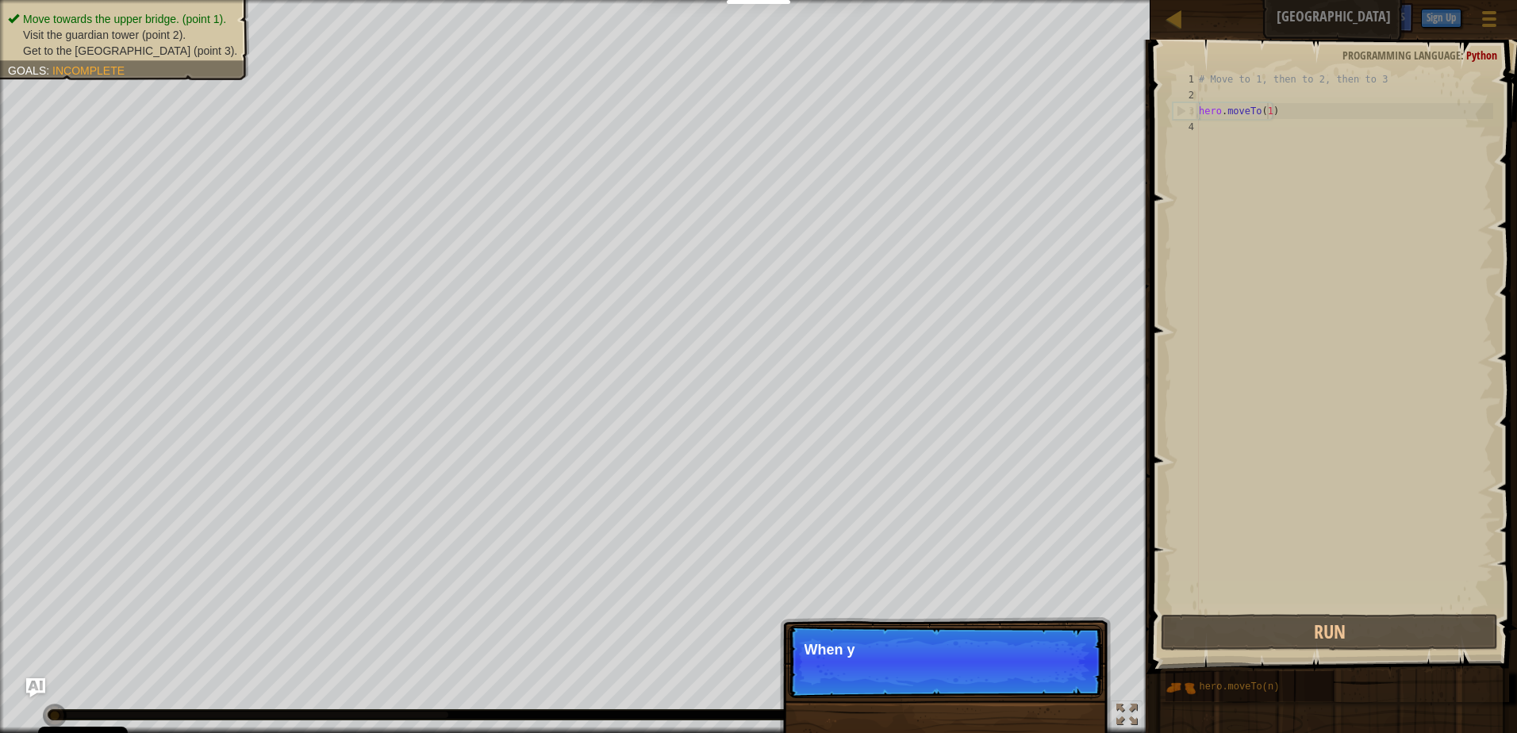
drag, startPoint x: 1266, startPoint y: 115, endPoint x: 1261, endPoint y: 129, distance: 15.1
click at [1266, 116] on div "# Move to 1, then to 2, then to 3 hero . moveTo ( 1 )" at bounding box center [1343, 356] width 297 height 571
drag, startPoint x: 1037, startPoint y: 630, endPoint x: 1050, endPoint y: 636, distance: 14.9
click at [1037, 629] on p "Skip (esc) Continue When you first start a level, chec" at bounding box center [945, 661] width 315 height 73
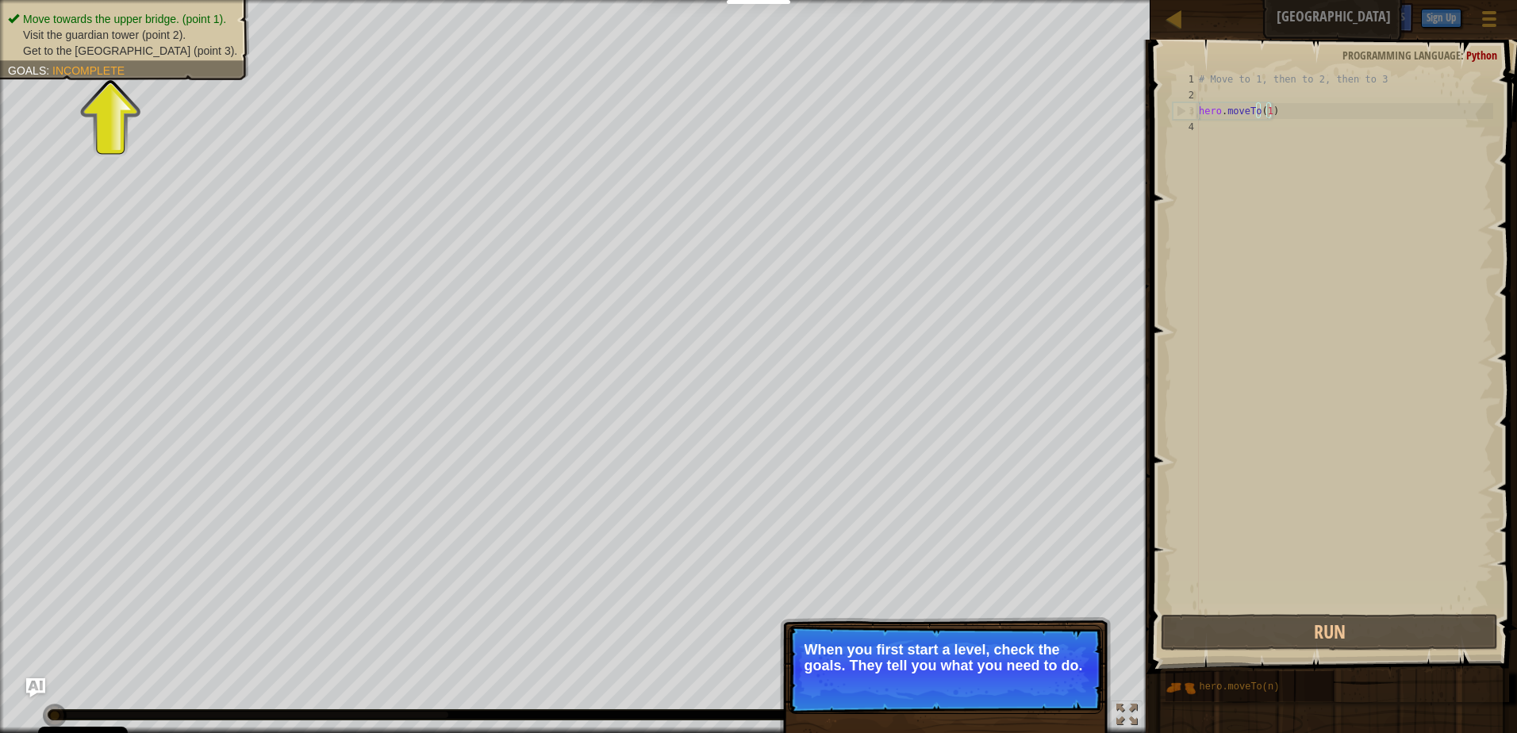
click at [121, 48] on span "Get to the town gate (point 3)." at bounding box center [130, 50] width 214 height 13
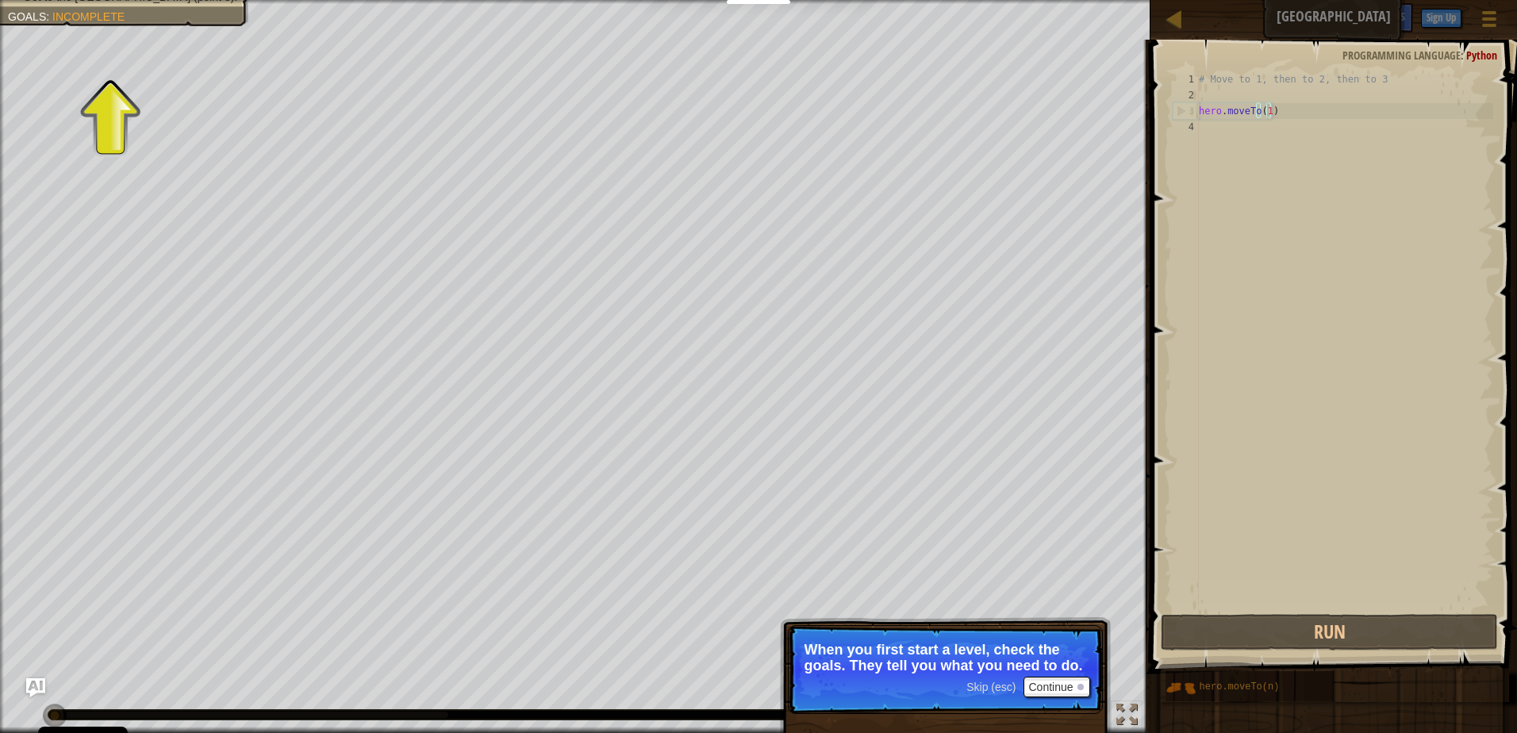
click at [1041, 676] on p "Skip (esc) Continue When you first start a level, check the goals. They tell yo…" at bounding box center [945, 669] width 315 height 89
click at [1085, 688] on button "Continue" at bounding box center [1056, 687] width 66 height 21
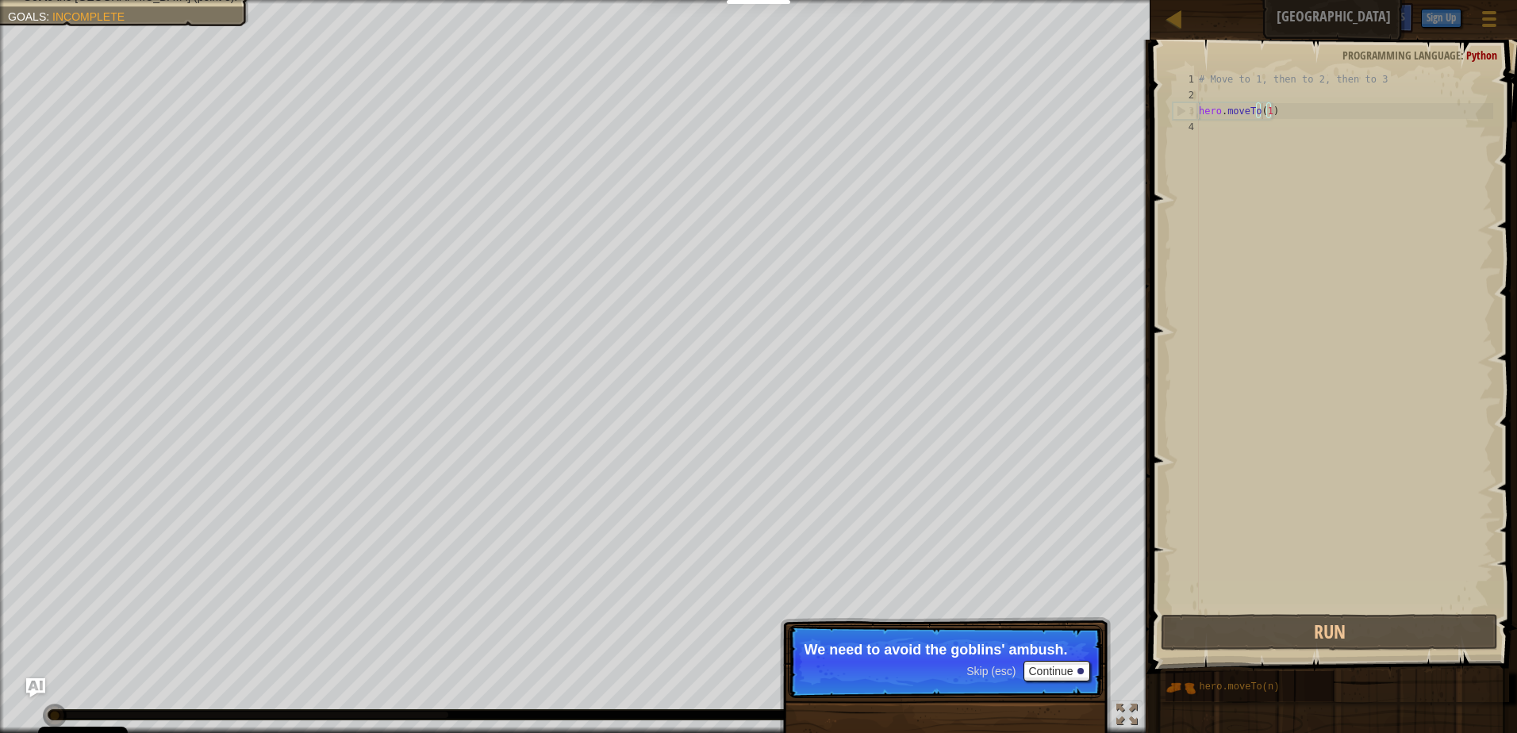
click at [1263, 109] on div "# Move to 1, then to 2, then to 3 hero . moveTo ( 1 )" at bounding box center [1343, 356] width 297 height 571
click at [1062, 673] on button "Continue" at bounding box center [1056, 671] width 66 height 21
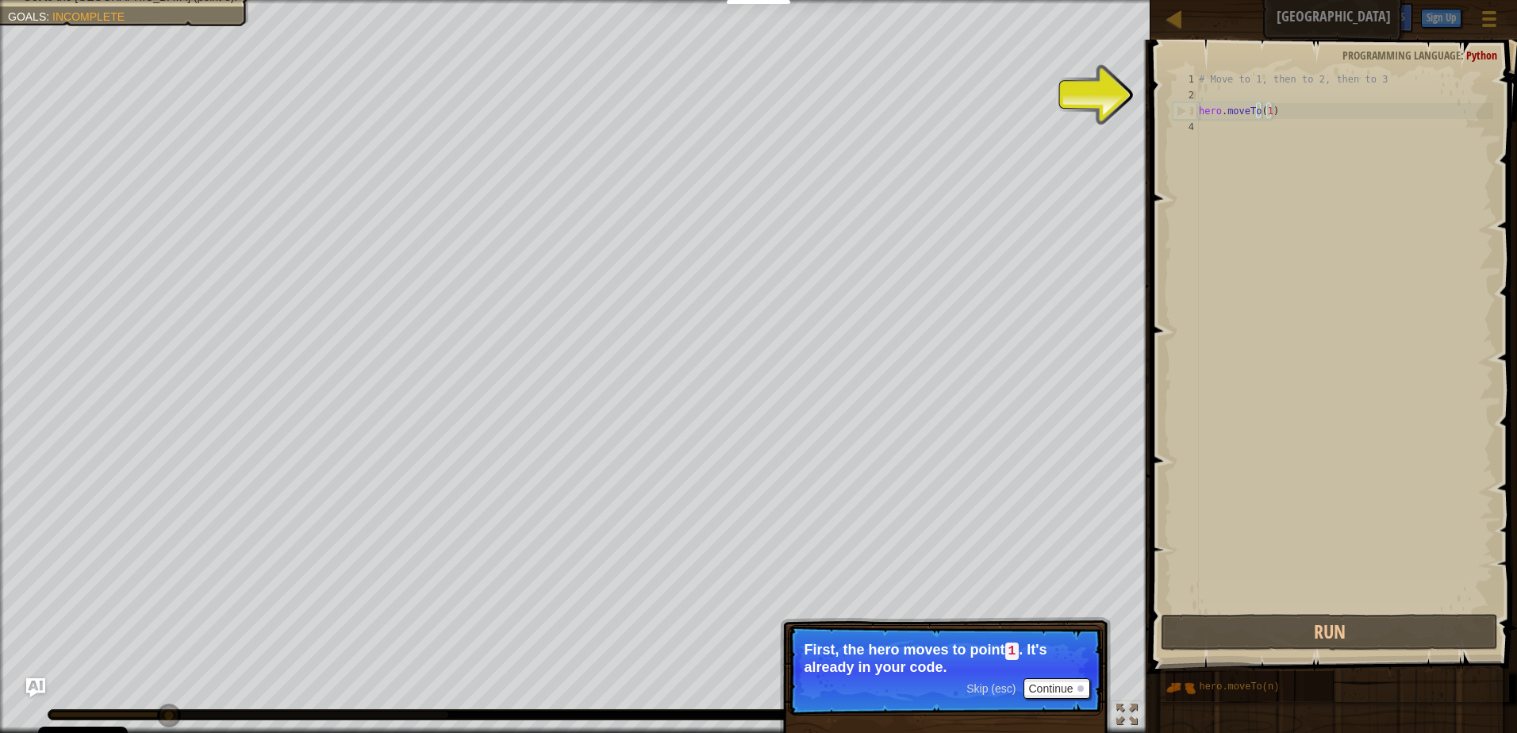
click at [1014, 623] on div "Skip (esc) Continue First, the hero moves to point 1 . It's already in your cod…" at bounding box center [945, 734] width 331 height 235
click at [1063, 683] on button "Continue" at bounding box center [1056, 688] width 66 height 21
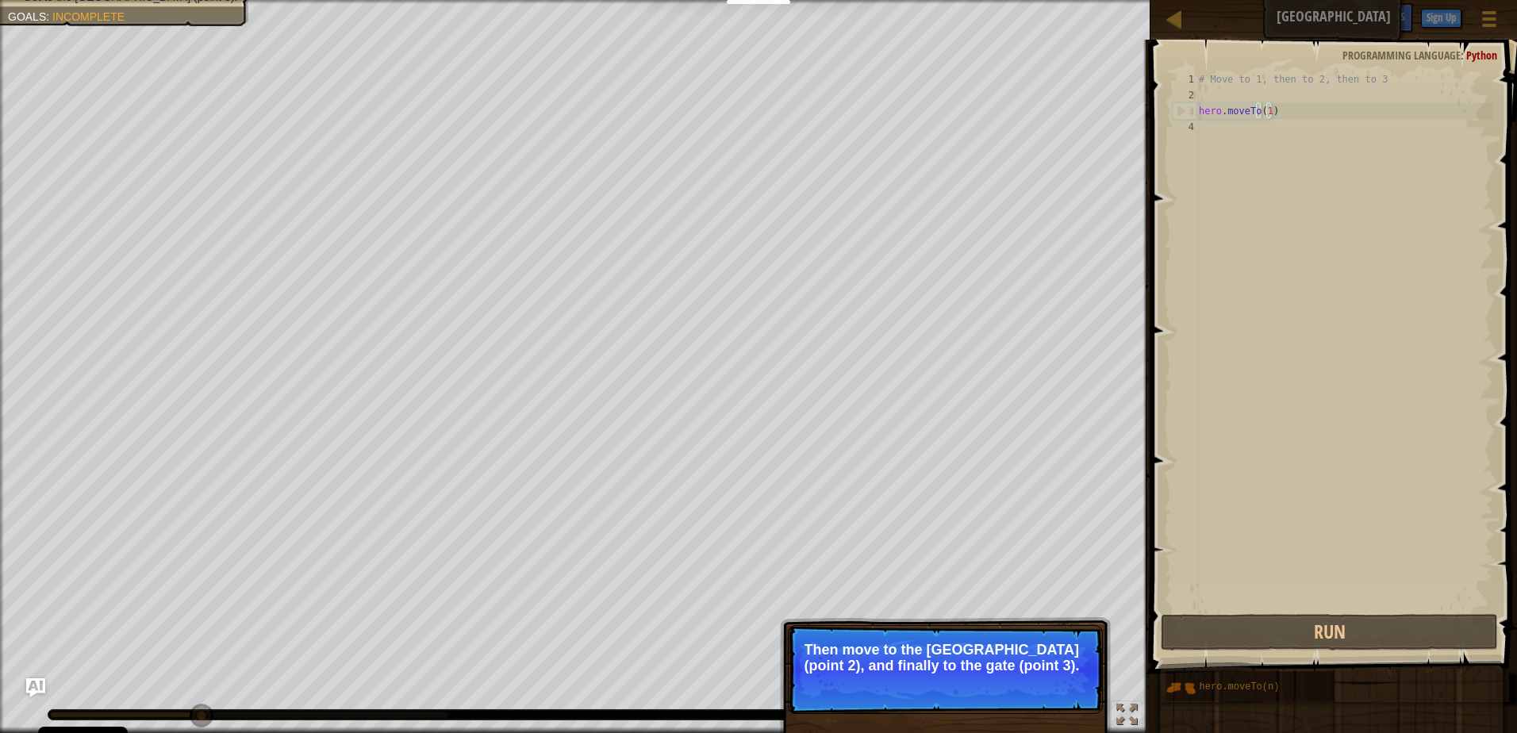
click at [1063, 668] on p "Then move to the Guard tower (point 2), and finally to the gate (point 3)." at bounding box center [945, 658] width 282 height 32
click at [1045, 686] on button "Continue" at bounding box center [1056, 687] width 66 height 21
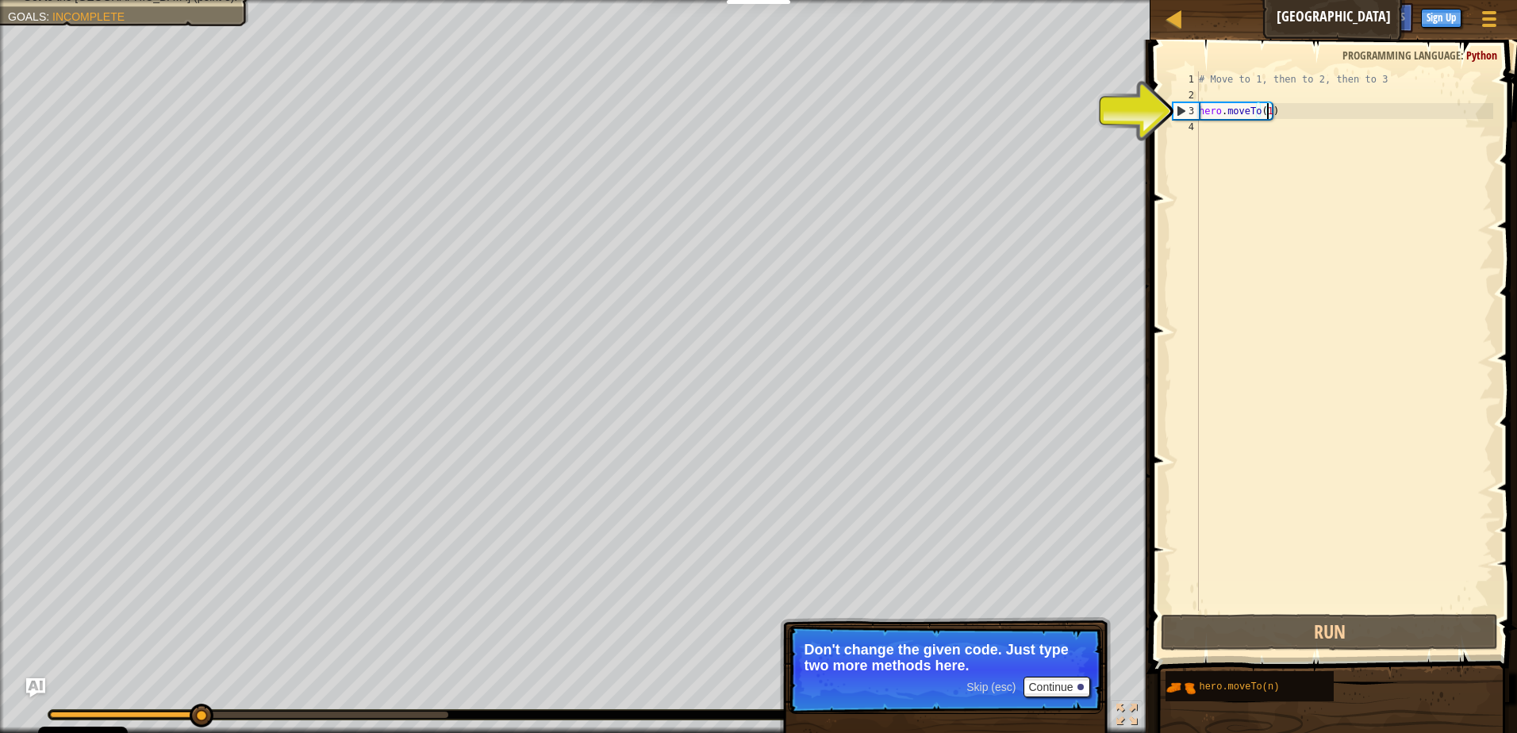
click at [1267, 111] on div "# Move to 1, then to 2, then to 3 hero . moveTo ( 1 )" at bounding box center [1343, 356] width 297 height 571
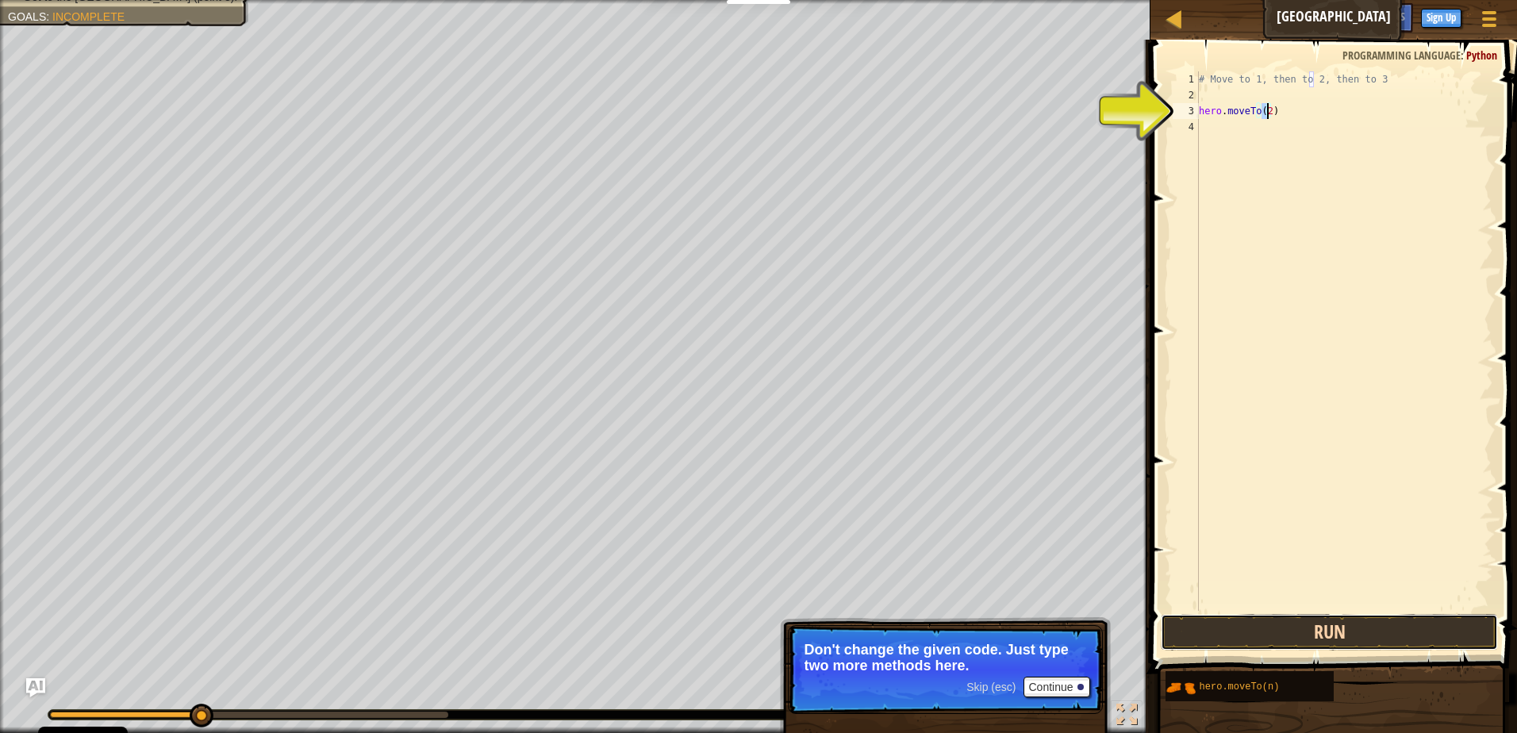
click at [1247, 641] on button "Run" at bounding box center [1329, 632] width 337 height 36
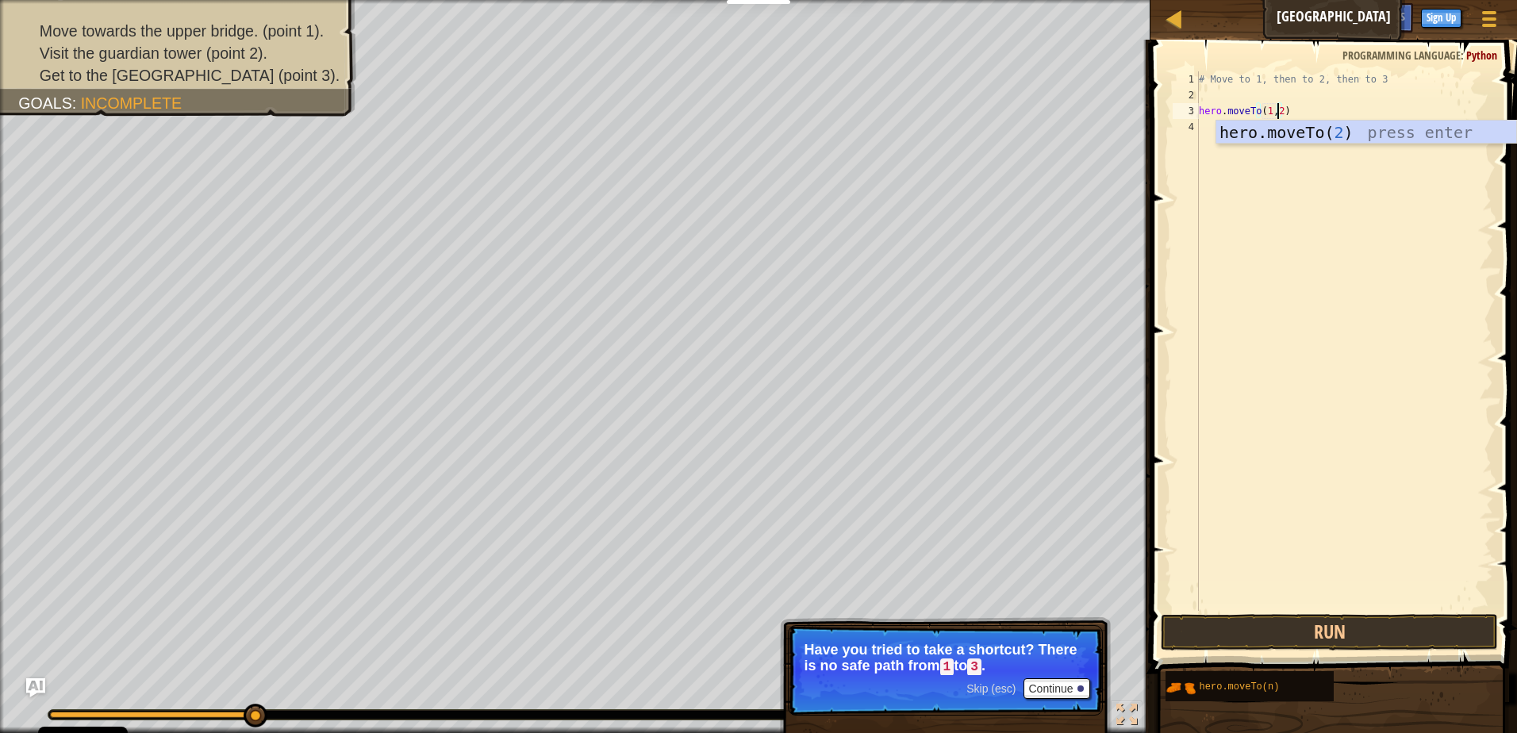
scroll to position [7, 6]
click at [1313, 624] on button "Run" at bounding box center [1329, 632] width 337 height 36
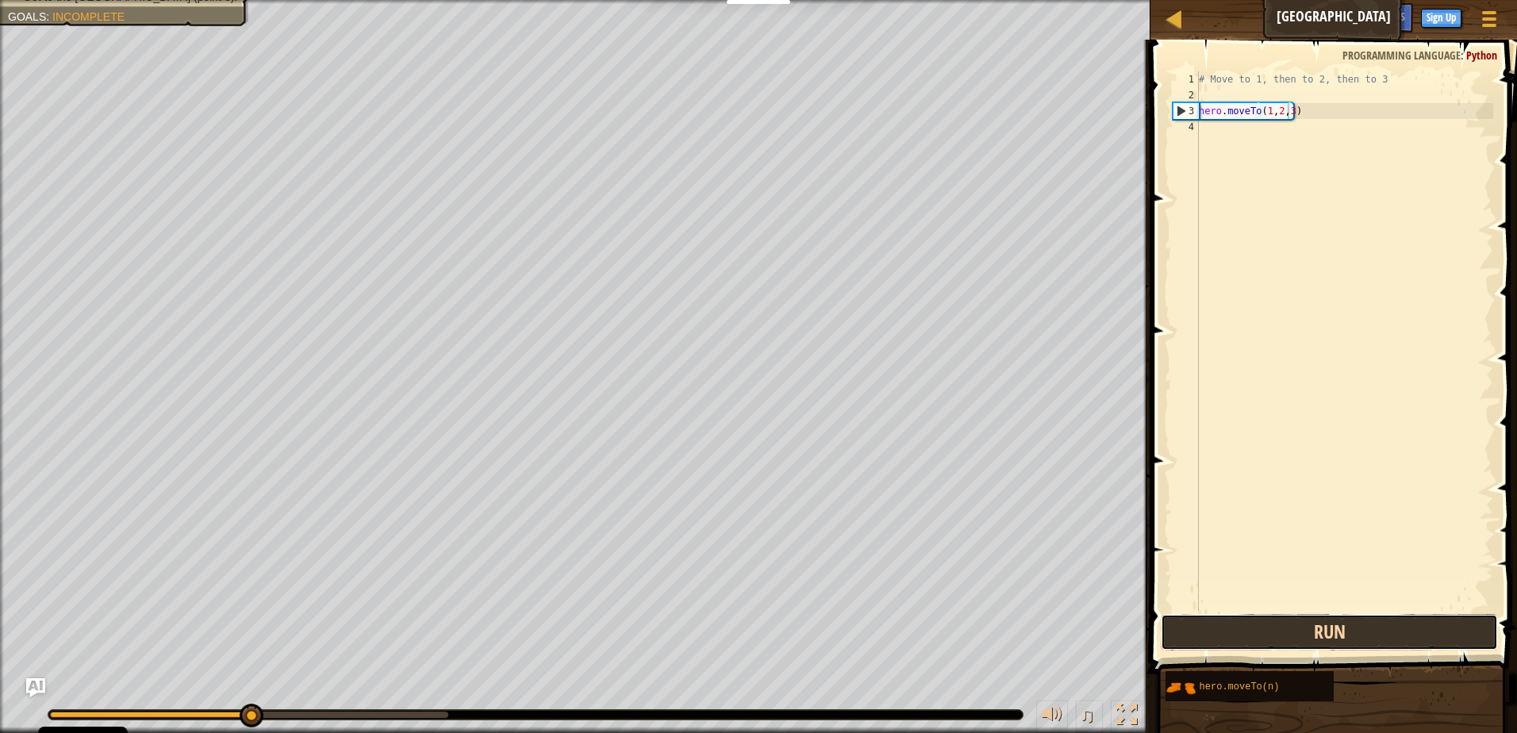
click at [1269, 636] on button "Run" at bounding box center [1329, 632] width 337 height 36
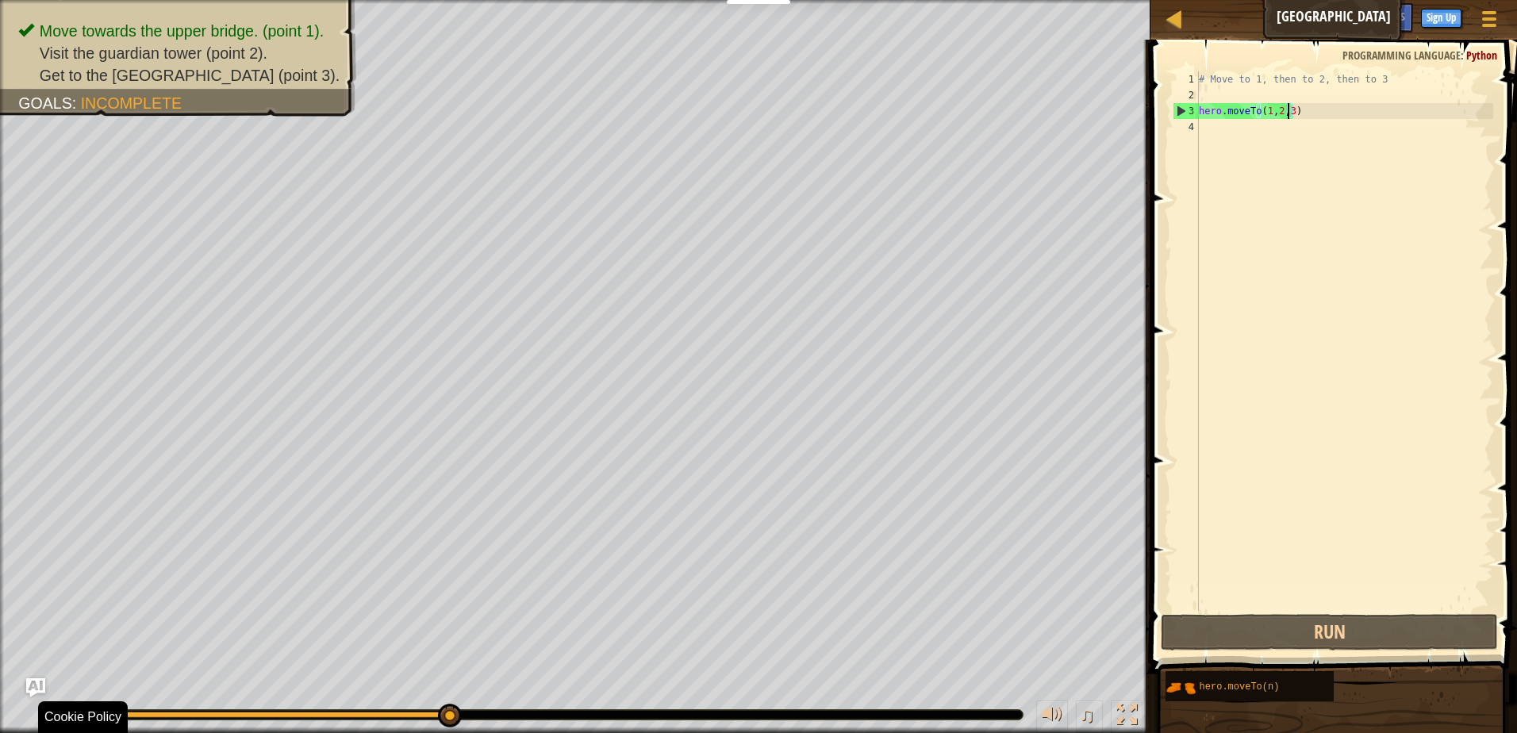
drag, startPoint x: 299, startPoint y: 712, endPoint x: 577, endPoint y: 741, distance: 279.2
click at [577, 0] on html "Cookie Policy CodeCombat uses a few essential and non-essential cookies. Privac…" at bounding box center [758, 0] width 1517 height 0
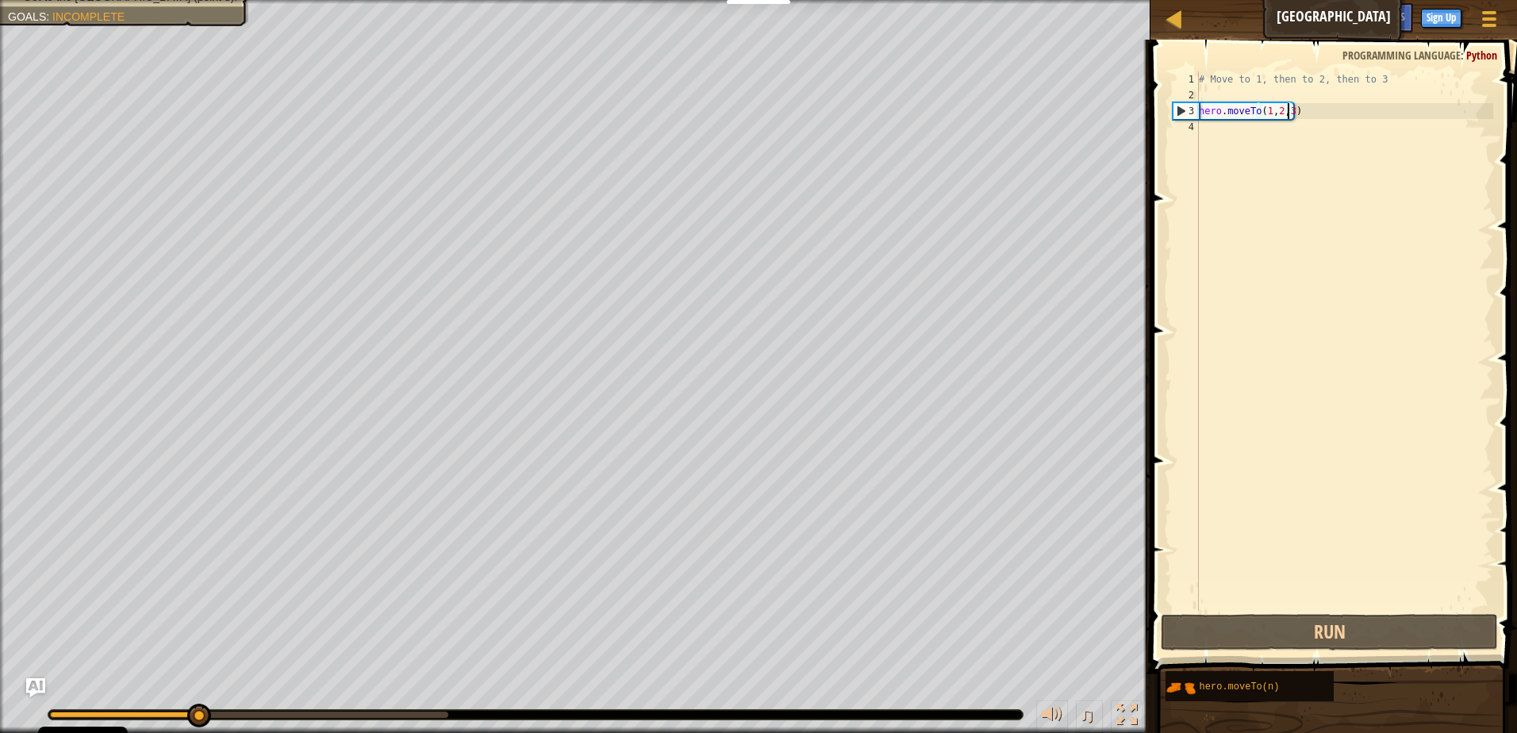
click at [1300, 109] on div "# Move to 1, then to 2, then to 3 hero . moveTo ( 1 , 2 , 3 )" at bounding box center [1343, 356] width 297 height 571
drag, startPoint x: 1286, startPoint y: 107, endPoint x: 1295, endPoint y: 112, distance: 9.9
click at [1287, 107] on div "# Move to 1, then to 2, then to 3 hero . moveTo ( 1 , 2 , 3 )" at bounding box center [1343, 356] width 297 height 571
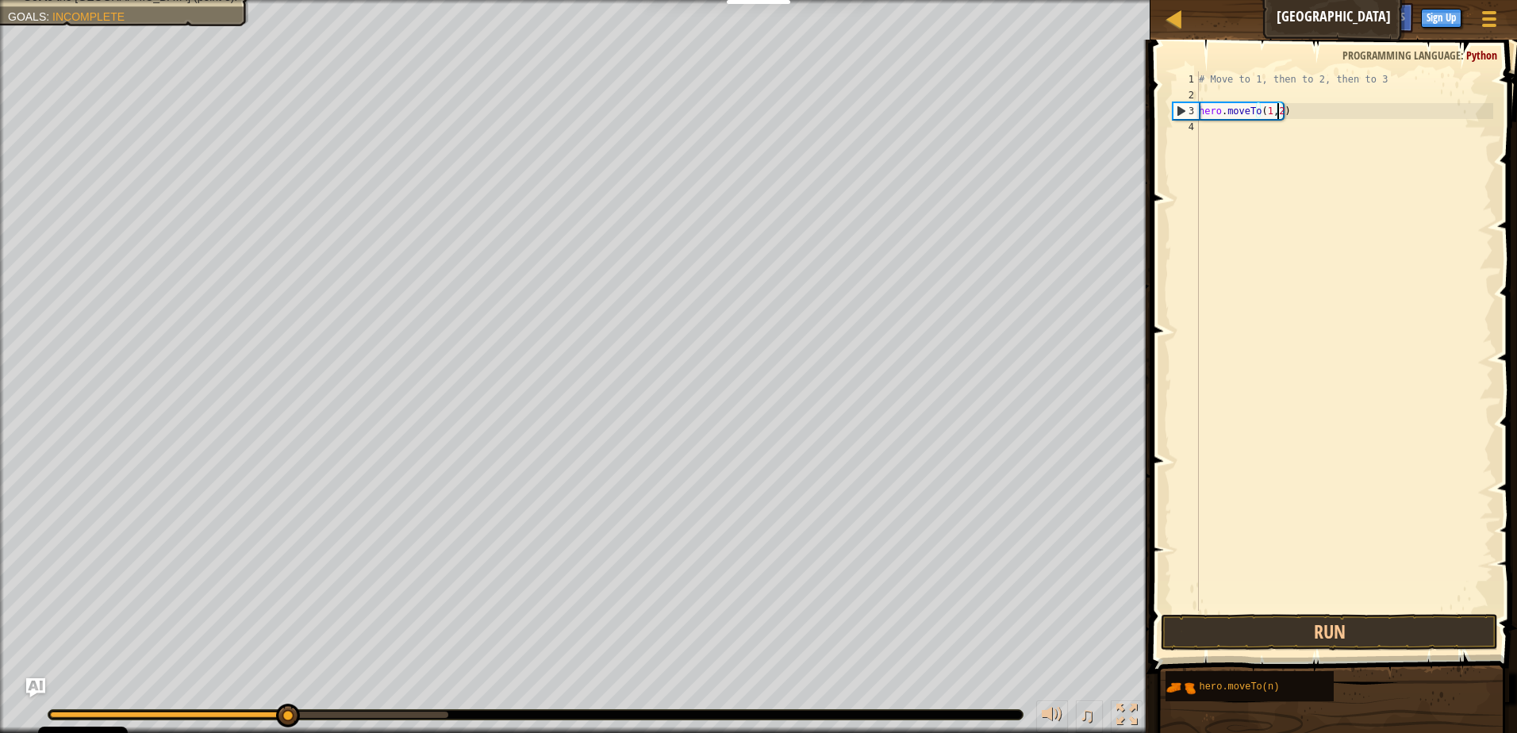
scroll to position [7, 6]
type textarea "hero.moveTo(1)"
drag, startPoint x: 1274, startPoint y: 113, endPoint x: 1183, endPoint y: 115, distance: 91.3
click at [1183, 115] on div "hero.moveTo(1) 1 2 3 4 # Move to 1, then to 2, then to 3 hero . moveTo ( 1 ) הה…" at bounding box center [1331, 340] width 324 height 539
drag, startPoint x: 1287, startPoint y: 115, endPoint x: 1278, endPoint y: 121, distance: 10.8
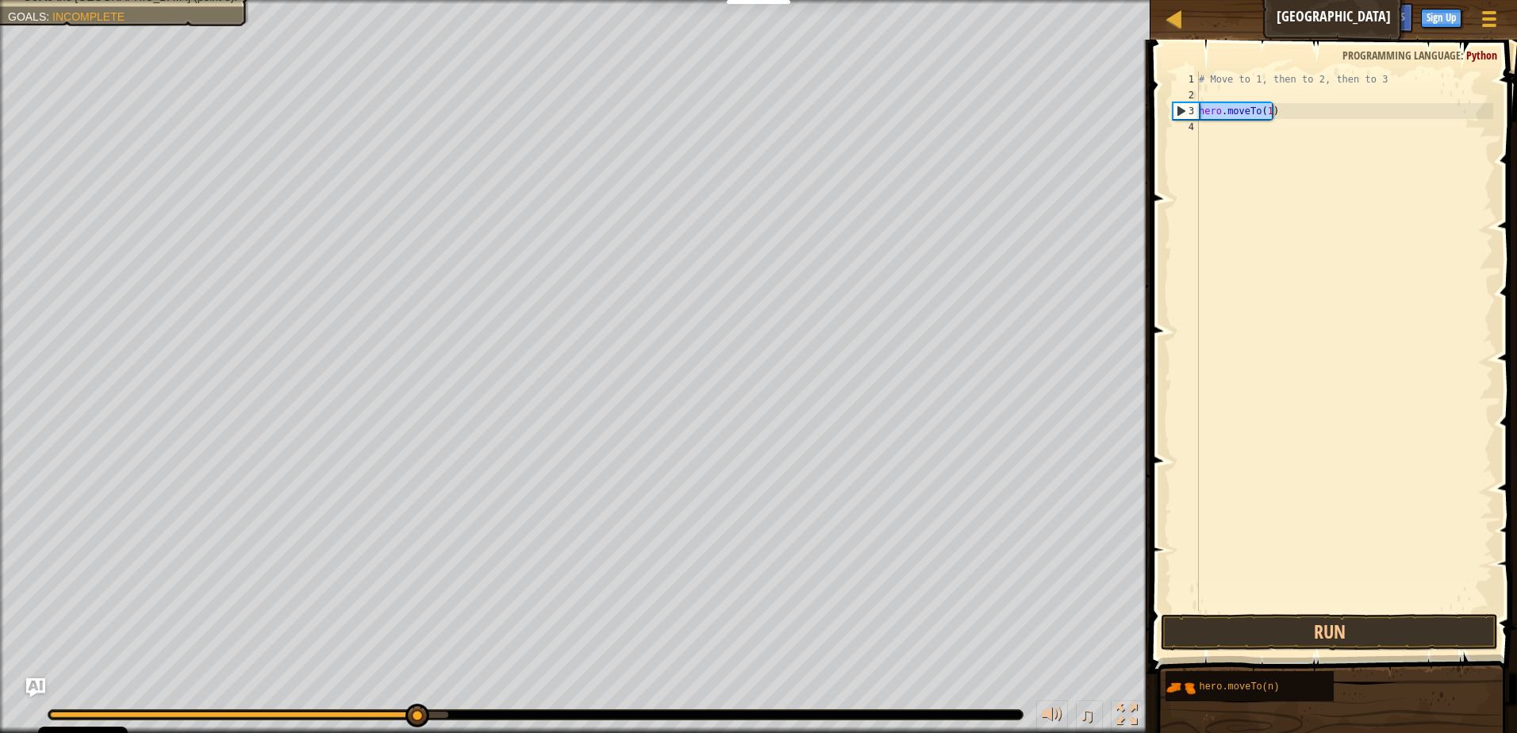
click at [1286, 115] on div "# Move to 1, then to 2, then to 3 hero . moveTo ( 1 )" at bounding box center [1343, 340] width 297 height 539
click at [1207, 129] on div "# Move to 1, then to 2, then to 3 hero . moveTo ( 1 )" at bounding box center [1343, 356] width 297 height 571
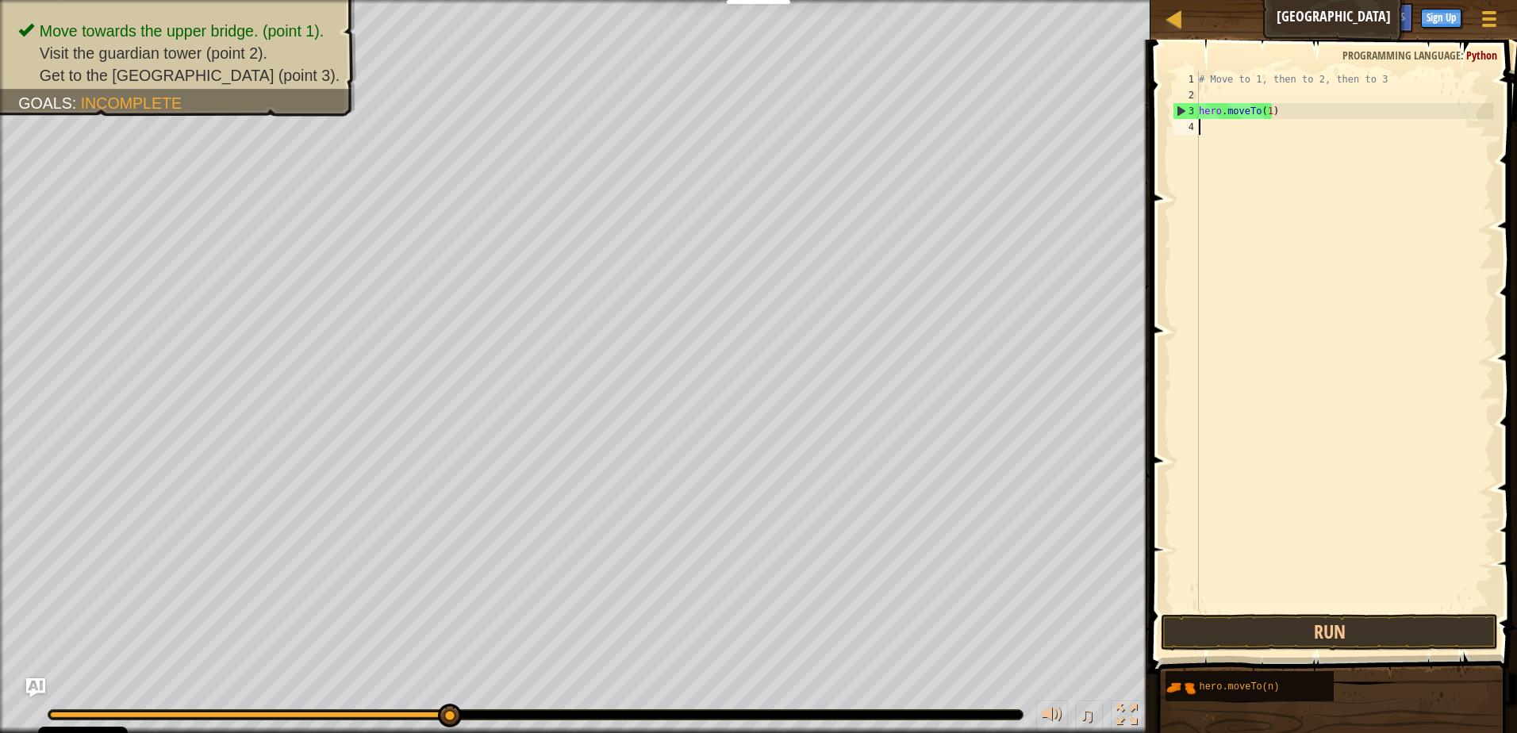
paste textarea "hero.moveTo(1)"
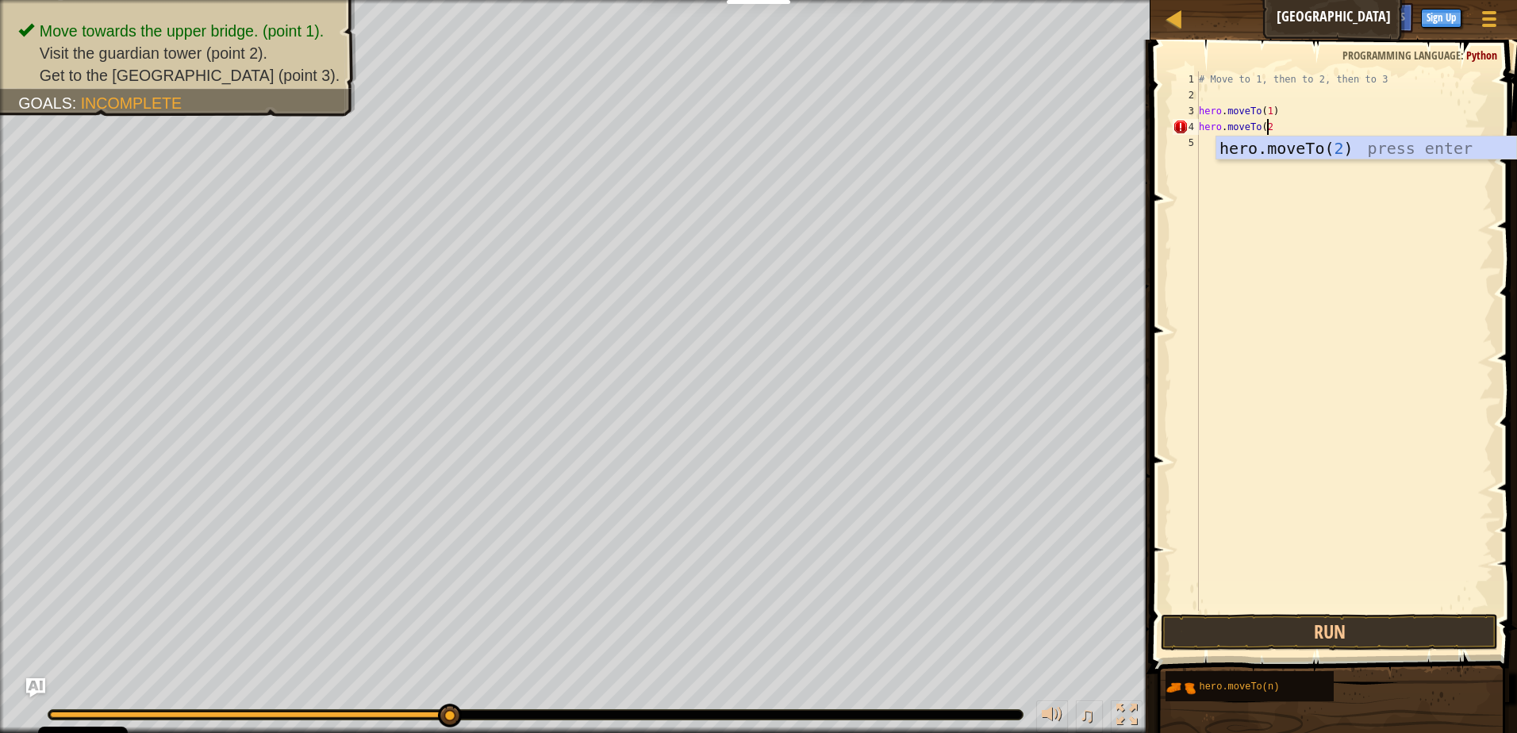
type textarea "hero.moveTo(2)"
paste textarea "hero.moveTo(1)"
type textarea "hero.moveTo(3)"
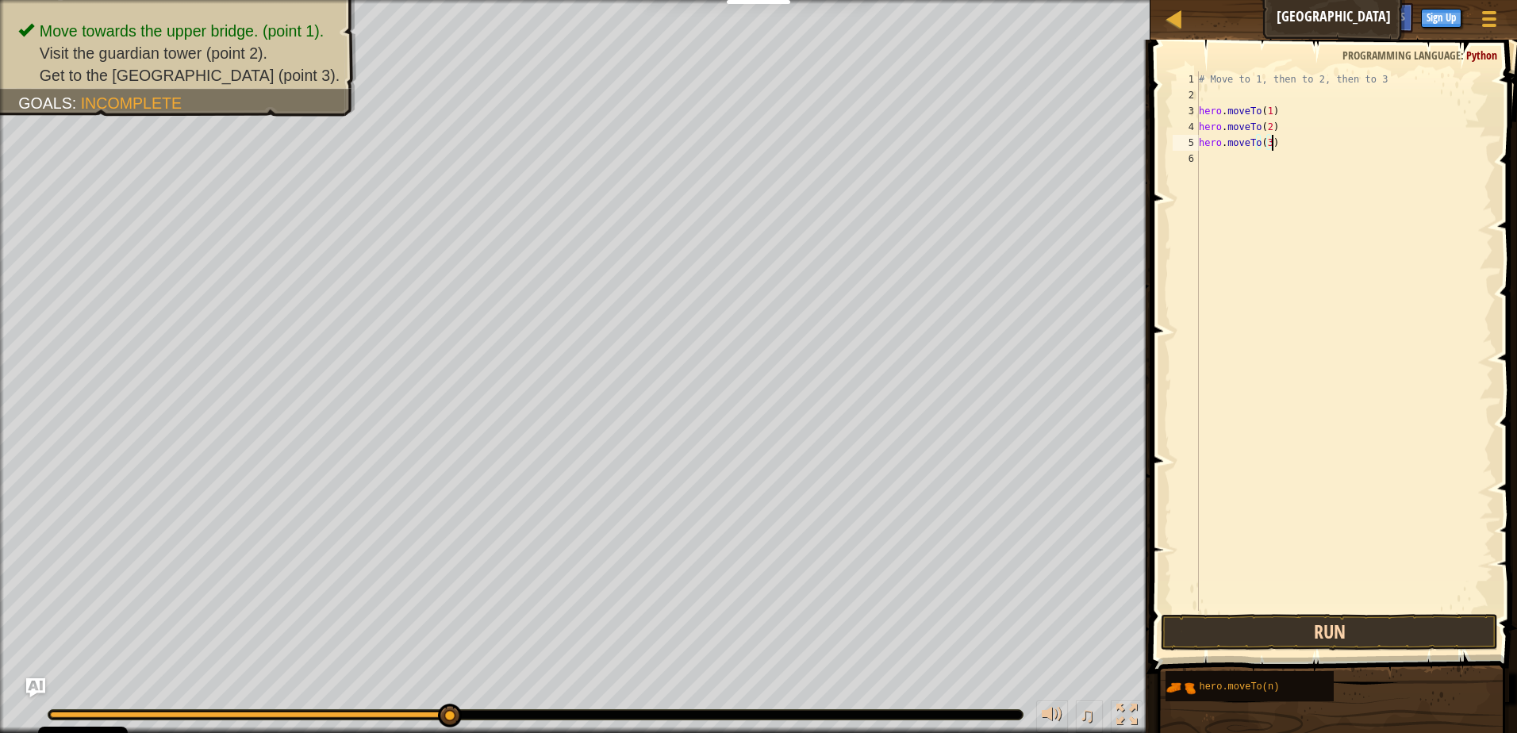
drag, startPoint x: 1326, startPoint y: 612, endPoint x: 1327, endPoint y: 625, distance: 12.7
click at [1327, 615] on div "hero.moveTo(3) 1 2 3 4 5 6 # Move to 1, then to 2, then to 3 hero . moveTo ( 1 …" at bounding box center [1330, 388] width 371 height 681
click at [1327, 630] on button "Run" at bounding box center [1329, 632] width 337 height 36
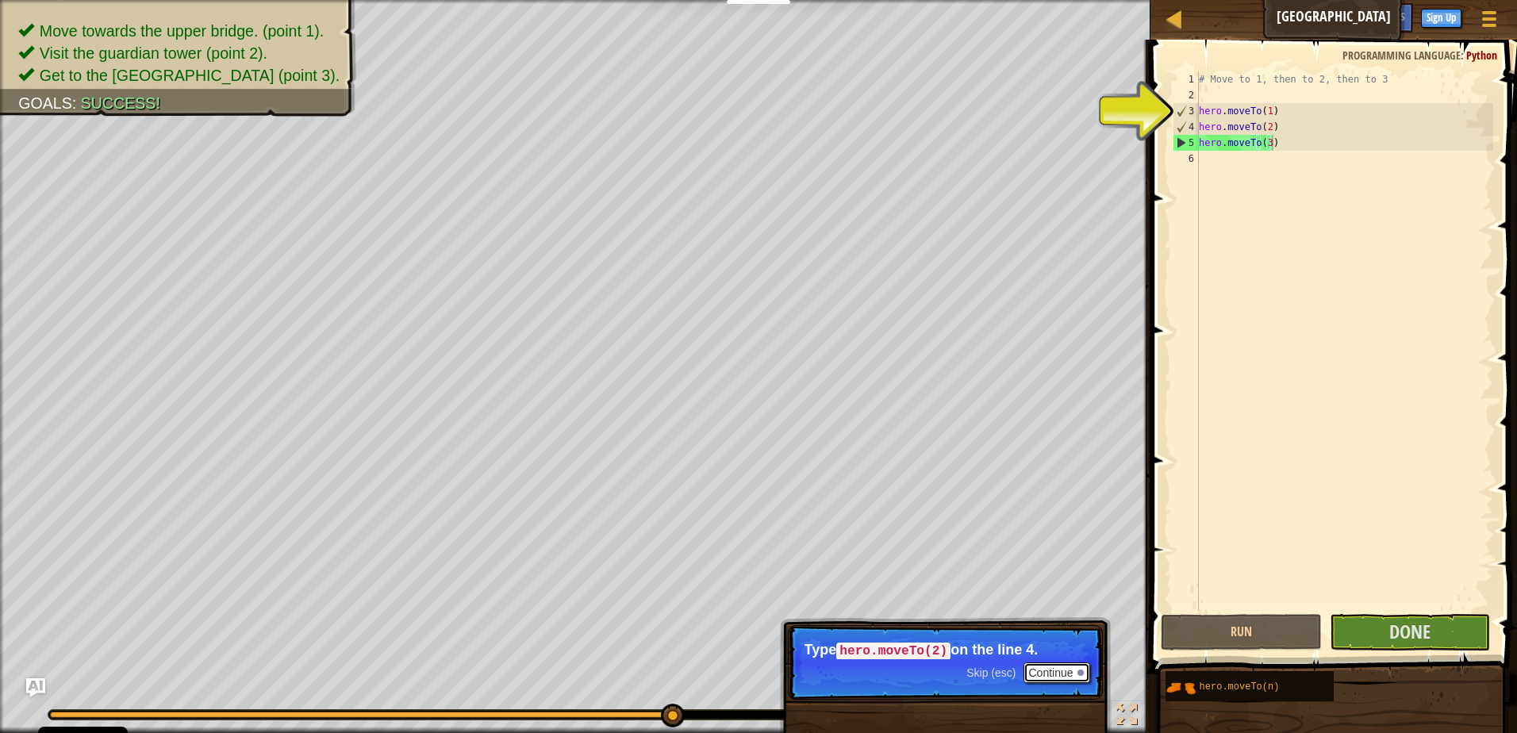
click at [1074, 669] on button "Continue" at bounding box center [1056, 672] width 66 height 21
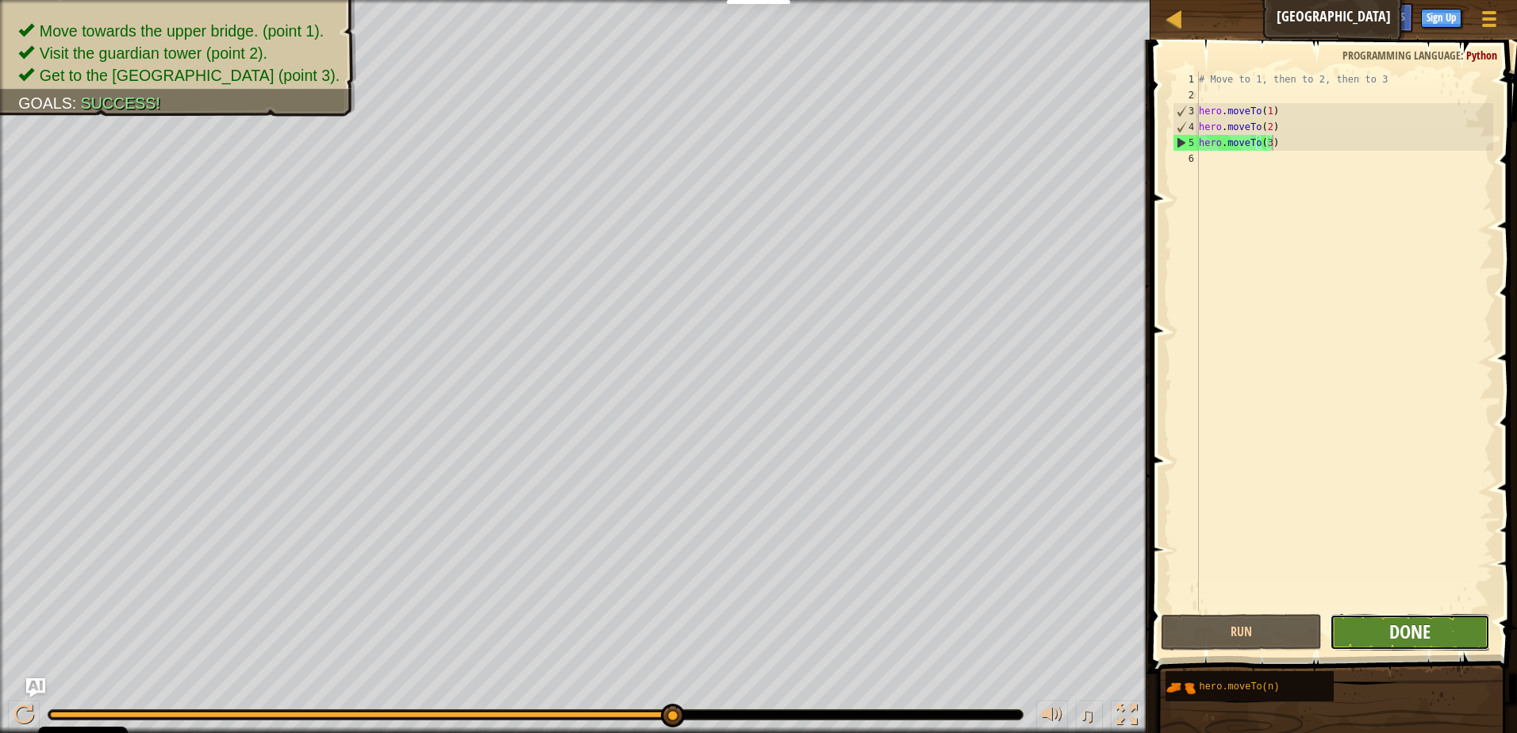
click at [1420, 639] on span "Done" at bounding box center [1409, 631] width 41 height 25
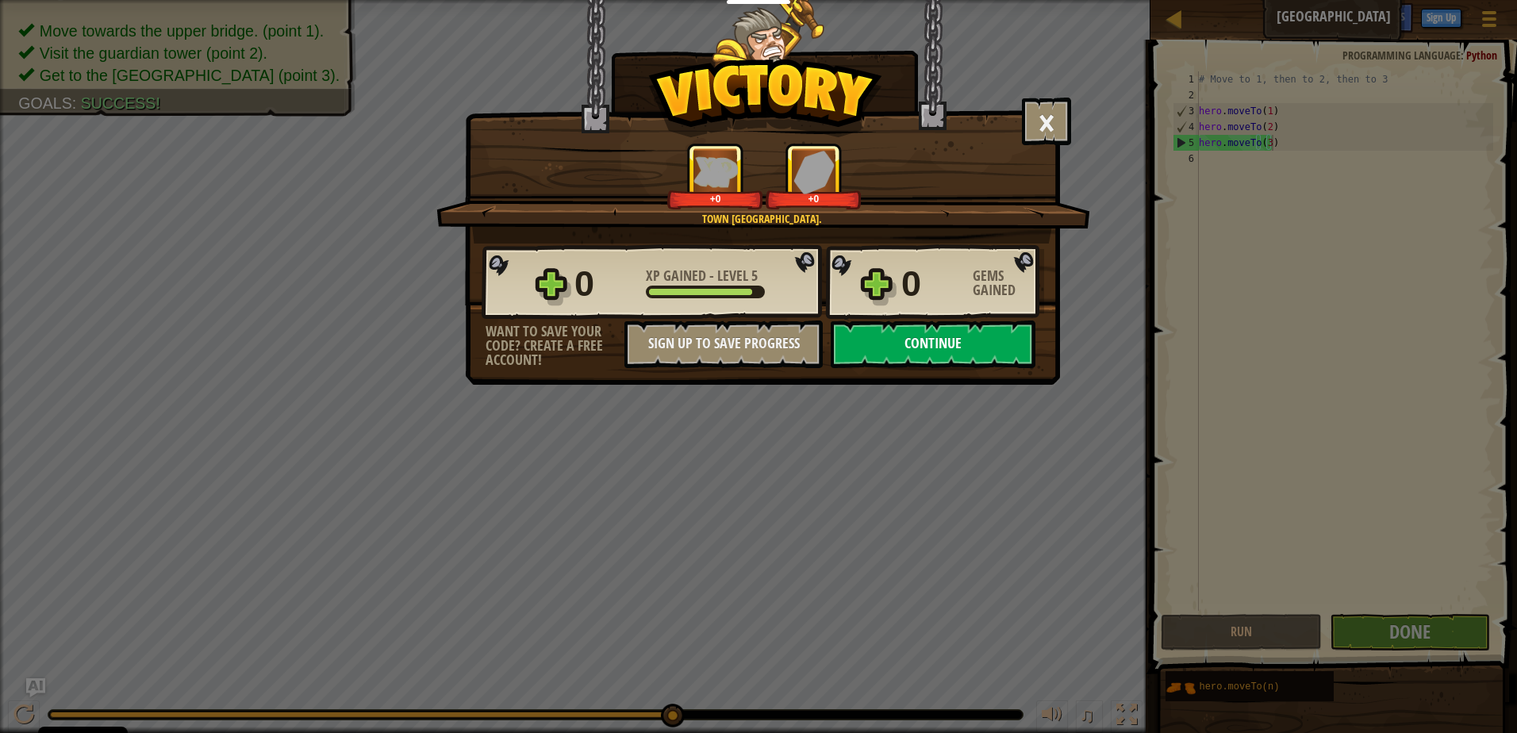
click at [918, 340] on button "Continue" at bounding box center [933, 344] width 205 height 48
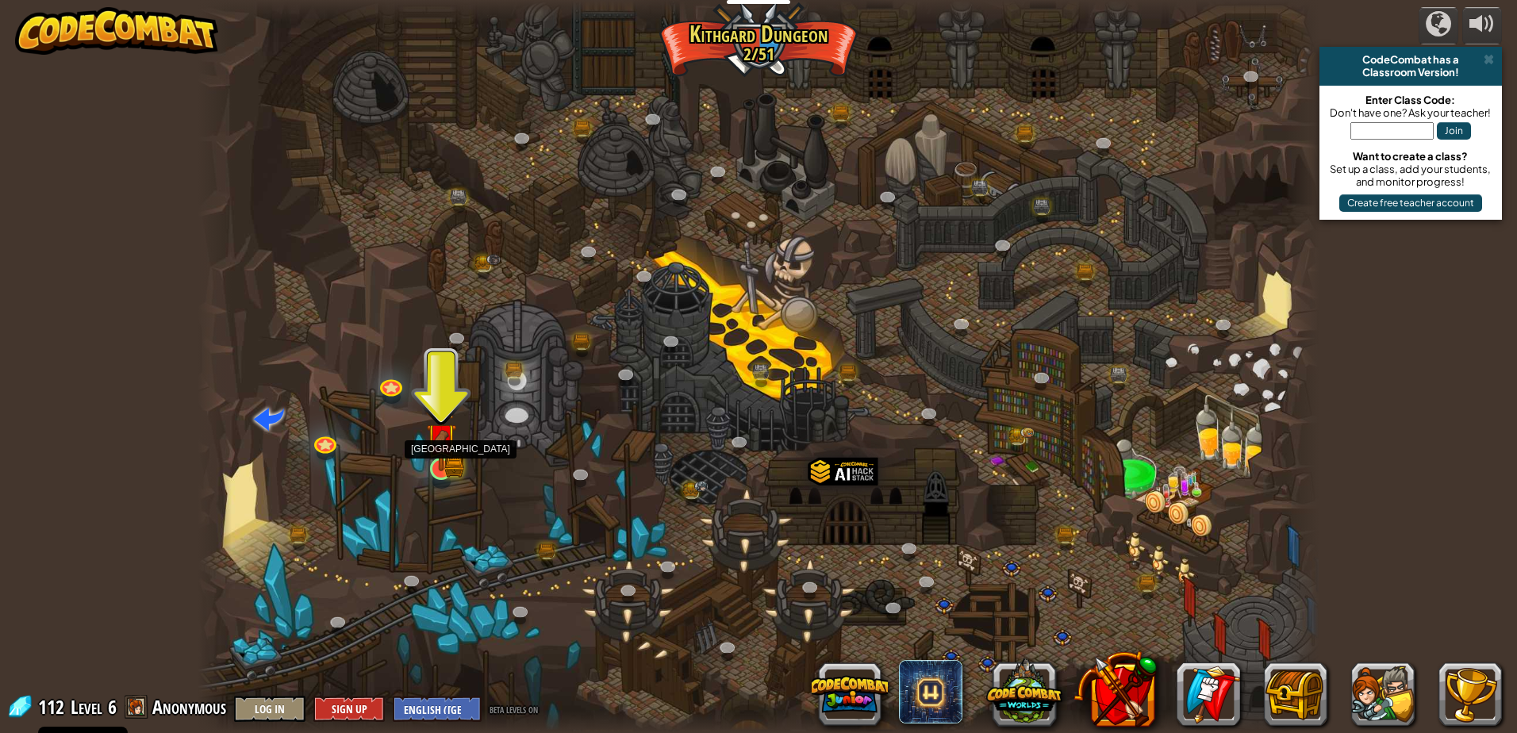
click at [455, 456] on img at bounding box center [441, 438] width 30 height 66
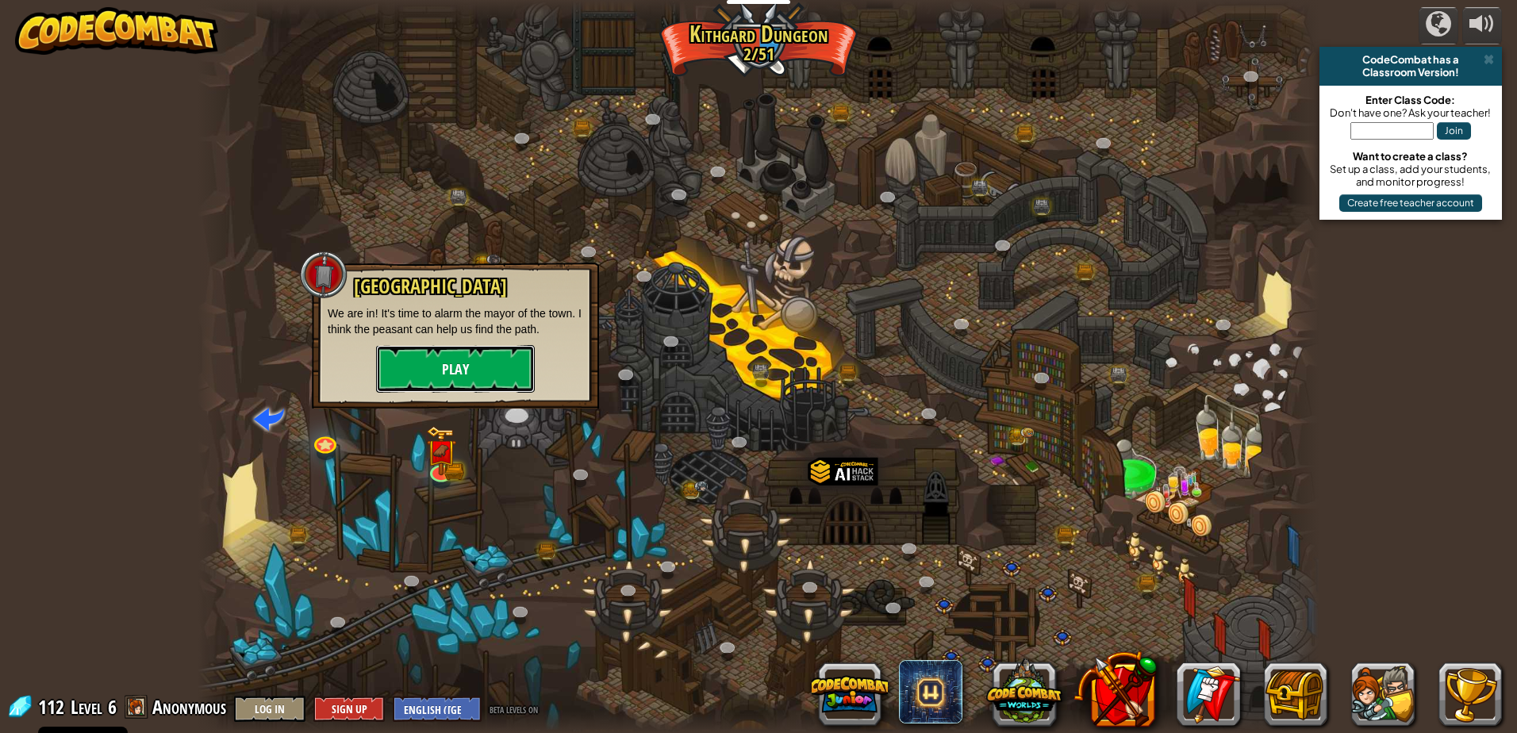
click at [482, 375] on button "Play" at bounding box center [455, 369] width 159 height 48
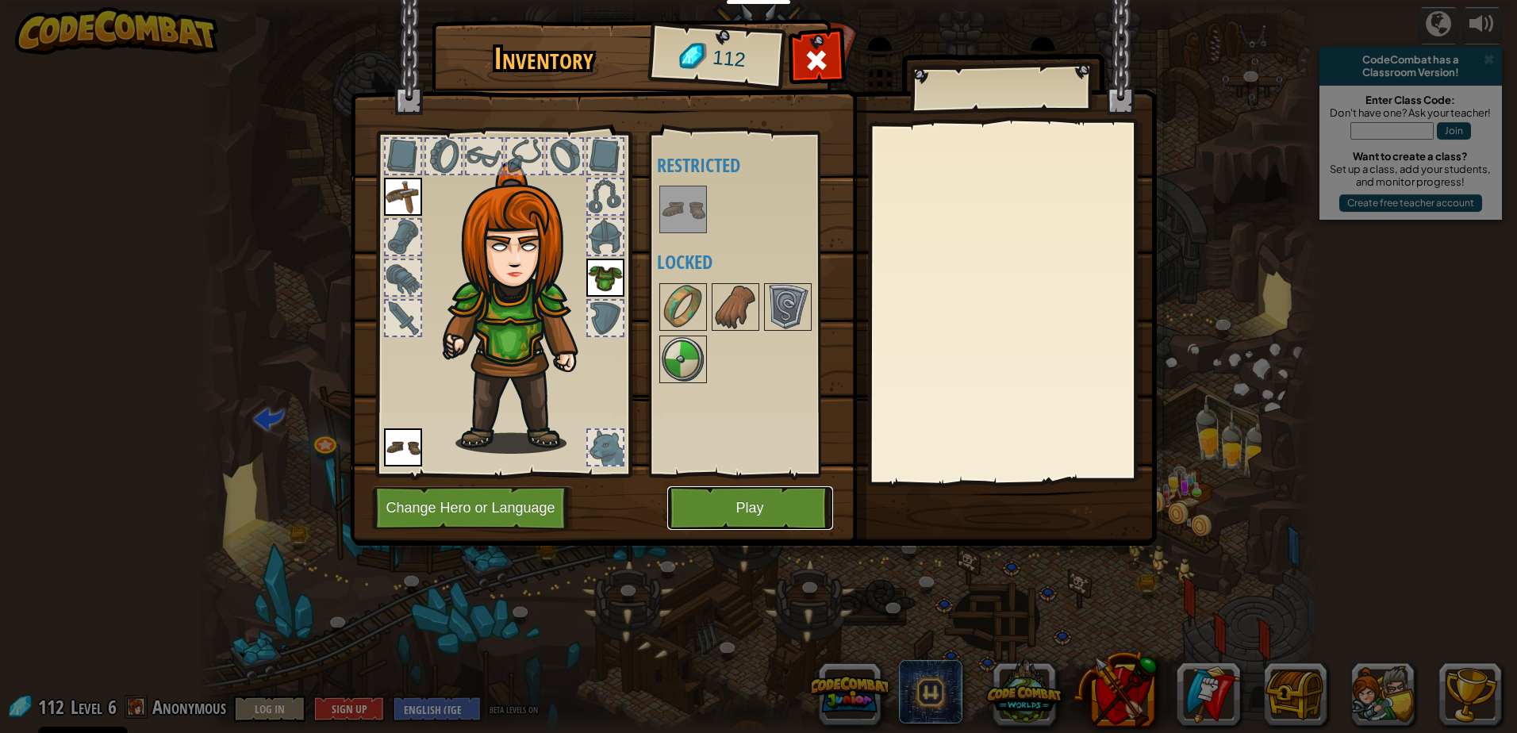
click at [739, 501] on button "Play" at bounding box center [750, 508] width 166 height 44
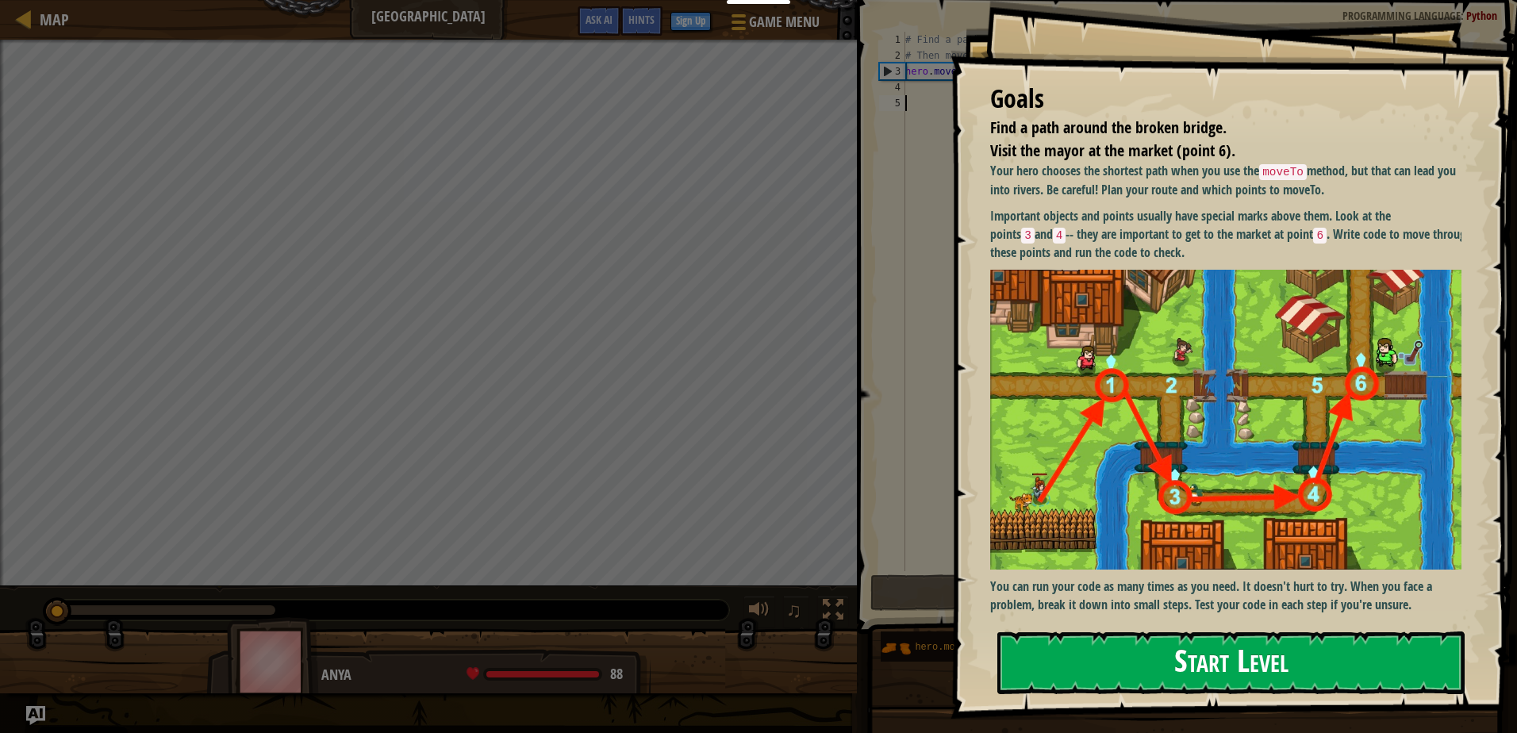
click at [1107, 306] on div "Goals Find a path around the broken bridge. Visit the mayor at the market (poin…" at bounding box center [1233, 359] width 566 height 719
drag, startPoint x: 1124, startPoint y: 597, endPoint x: 1124, endPoint y: 606, distance: 9.5
click at [1124, 606] on p "You can run your code as many times as you need. It doesn't hurt to try. When y…" at bounding box center [1231, 595] width 483 height 36
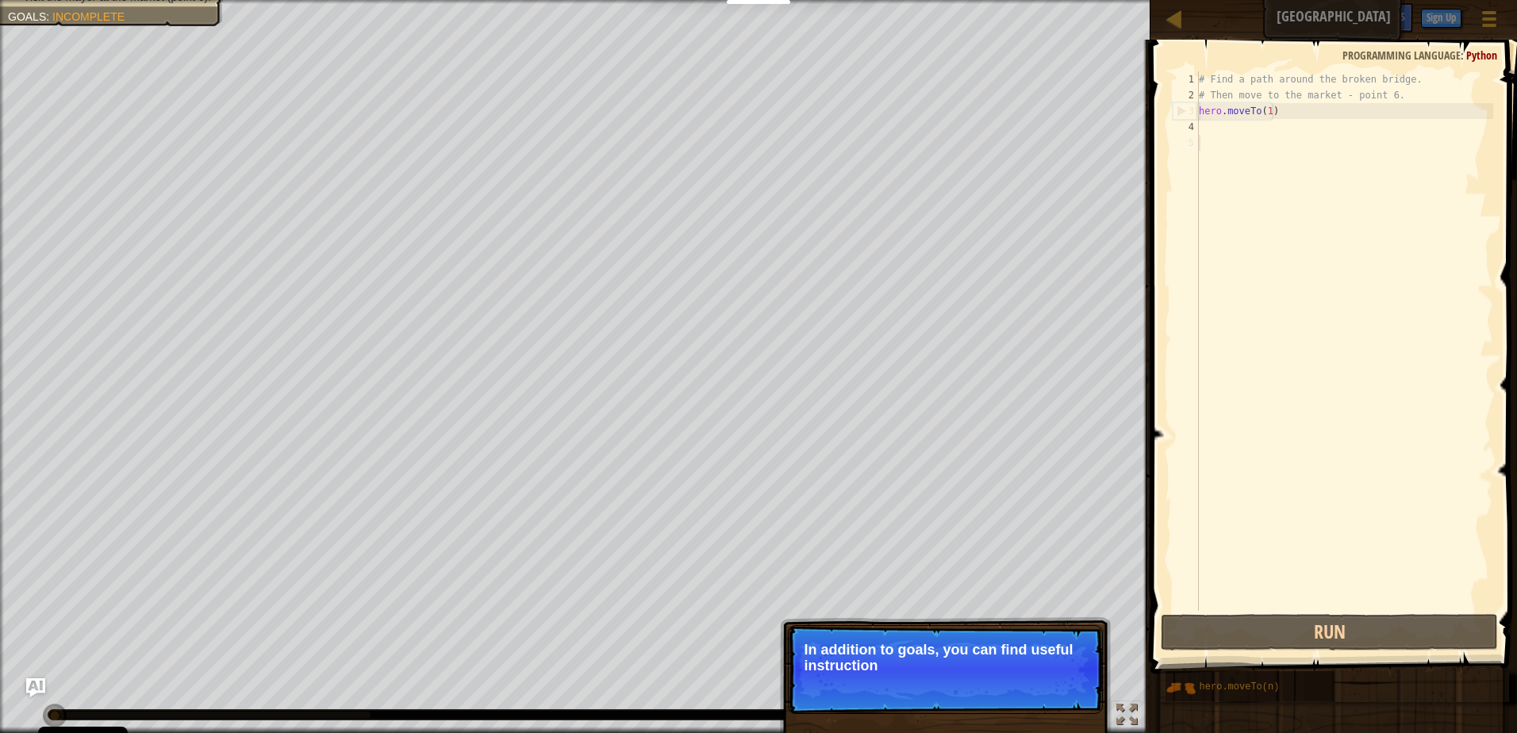
drag, startPoint x: 1268, startPoint y: 125, endPoint x: 1283, endPoint y: 121, distance: 14.6
click at [1269, 125] on div "# Find a path around the broken bridge. # Then move to the market - point 6. he…" at bounding box center [1343, 356] width 297 height 571
click at [1281, 117] on div "# Find a path around the broken bridge. # Then move to the market - point 6. he…" at bounding box center [1343, 356] width 297 height 571
type textarea "hero.moveTo(1)"
click at [1214, 129] on div "# Find a path around the broken bridge. # Then move to the market - point 6. he…" at bounding box center [1343, 356] width 297 height 571
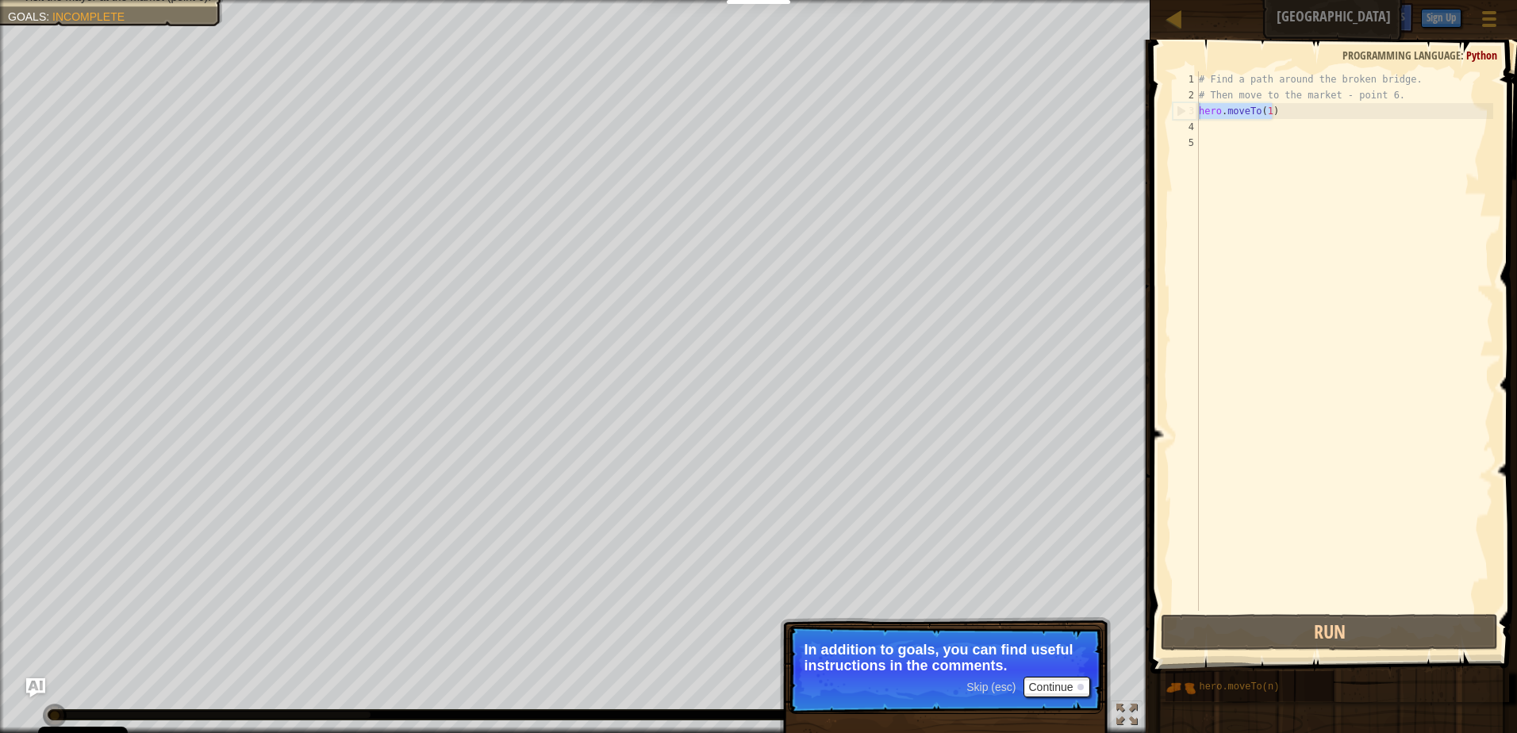
drag, startPoint x: 1278, startPoint y: 113, endPoint x: 1194, endPoint y: 117, distance: 84.2
click at [1194, 117] on div "1 2 3 4 5 # Find a path around the broken bridge. # Then move to the market - p…" at bounding box center [1331, 340] width 324 height 539
type textarea "hero.moveTo(1)"
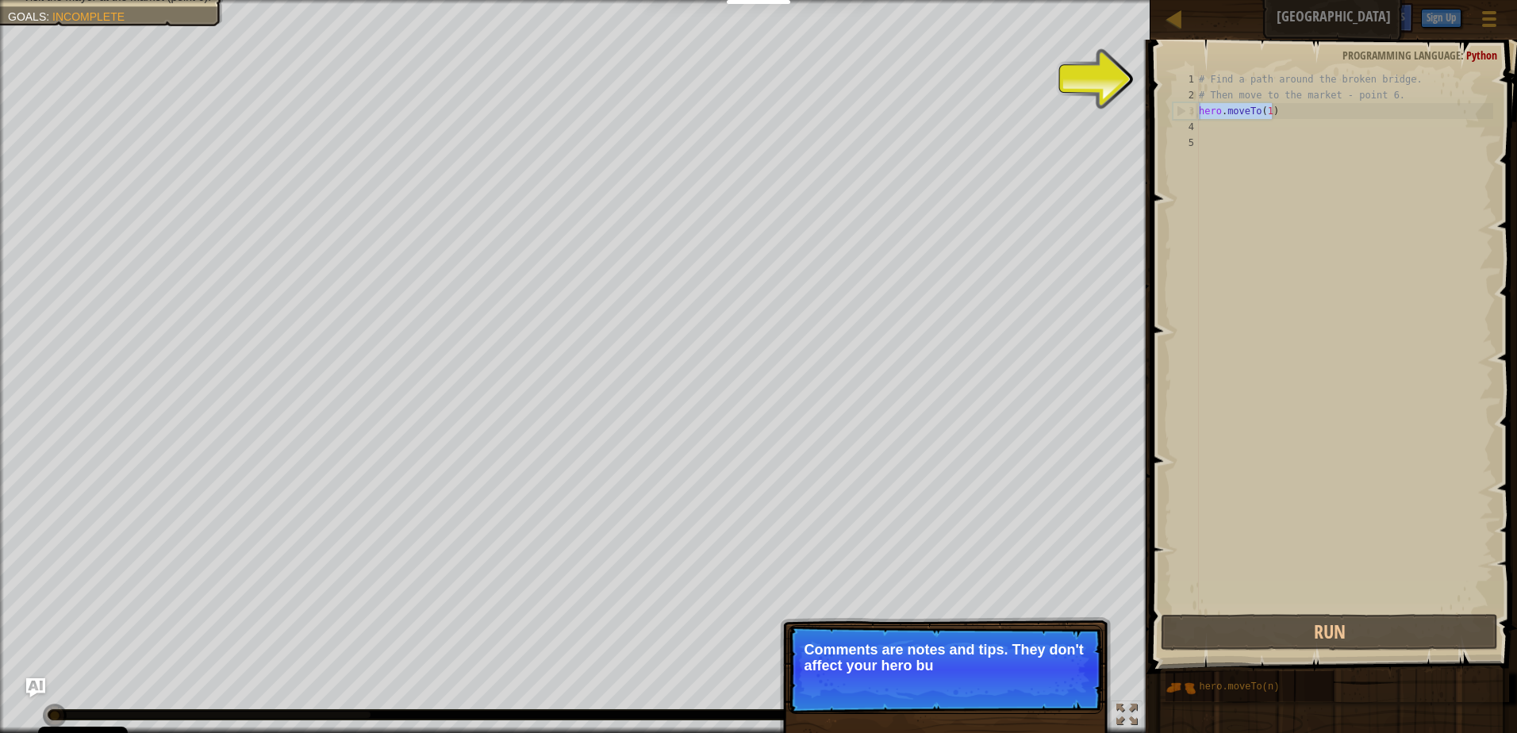
click at [1245, 120] on div "# Find a path around the broken bridge. # Then move to the market - point 6. he…" at bounding box center [1343, 356] width 297 height 571
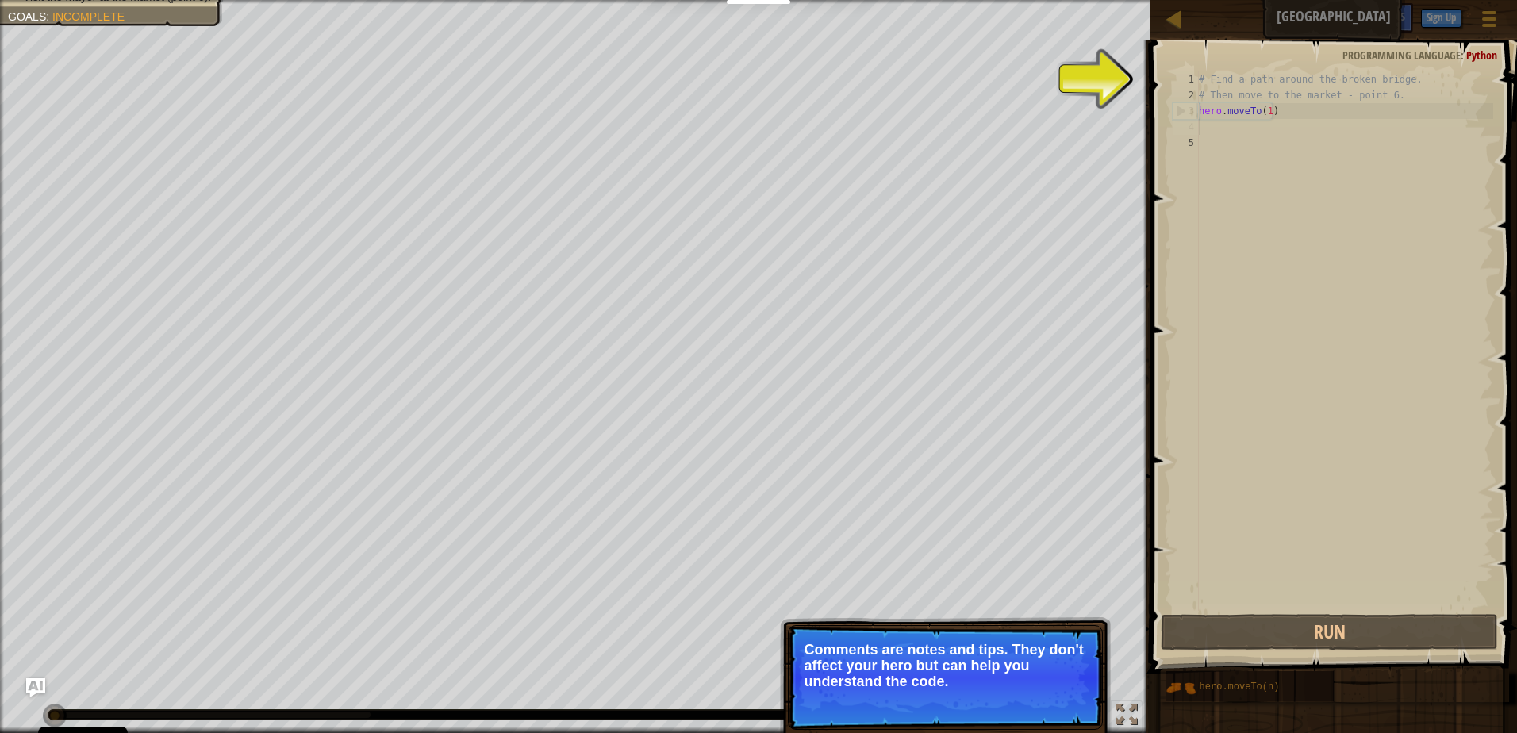
paste textarea "hero.moveTo(1)"
click at [1220, 116] on div "# Find a path around the broken bridge. # Then move to the market - point 6. he…" at bounding box center [1343, 356] width 297 height 571
type textarea "hero.moveTo(1)"
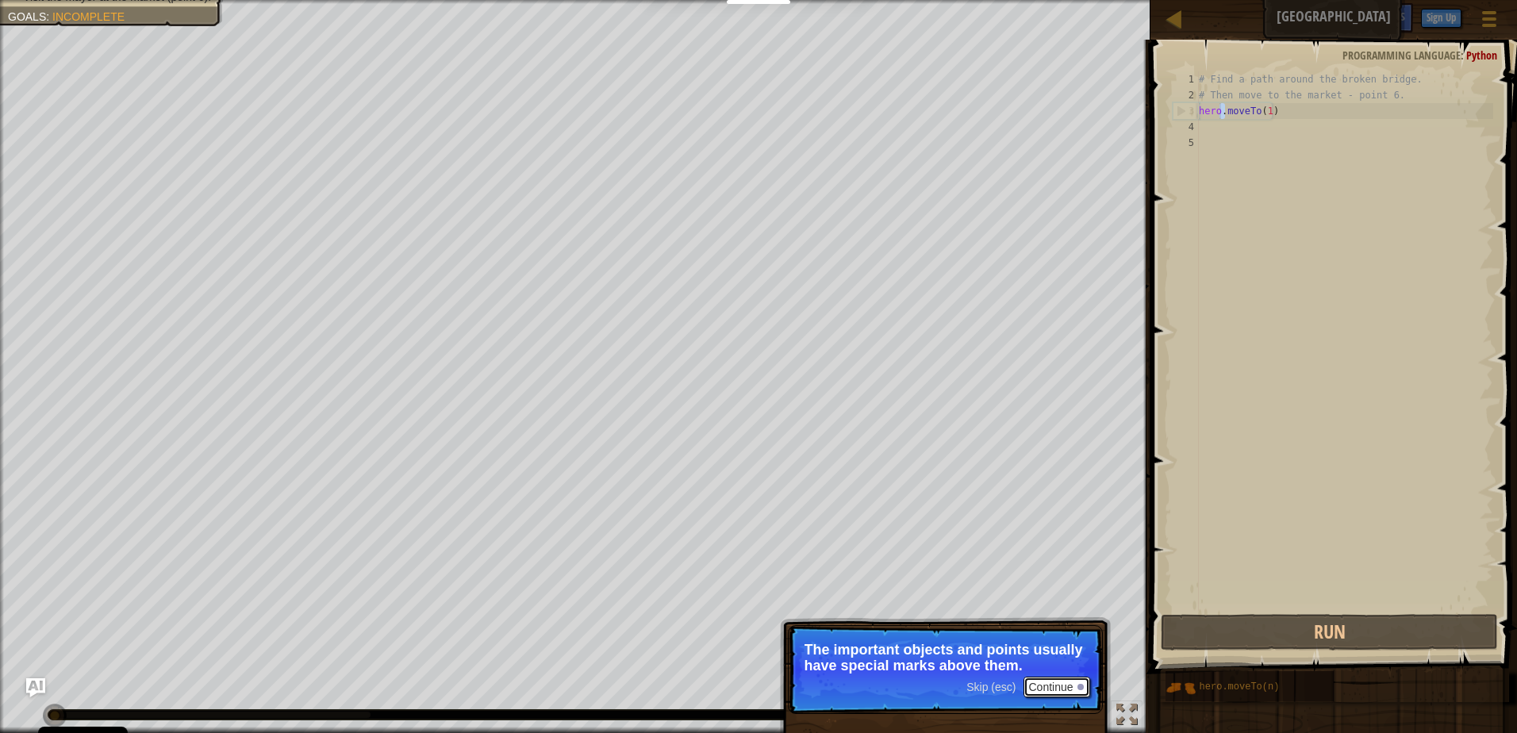
click at [1054, 681] on button "Continue" at bounding box center [1056, 687] width 66 height 21
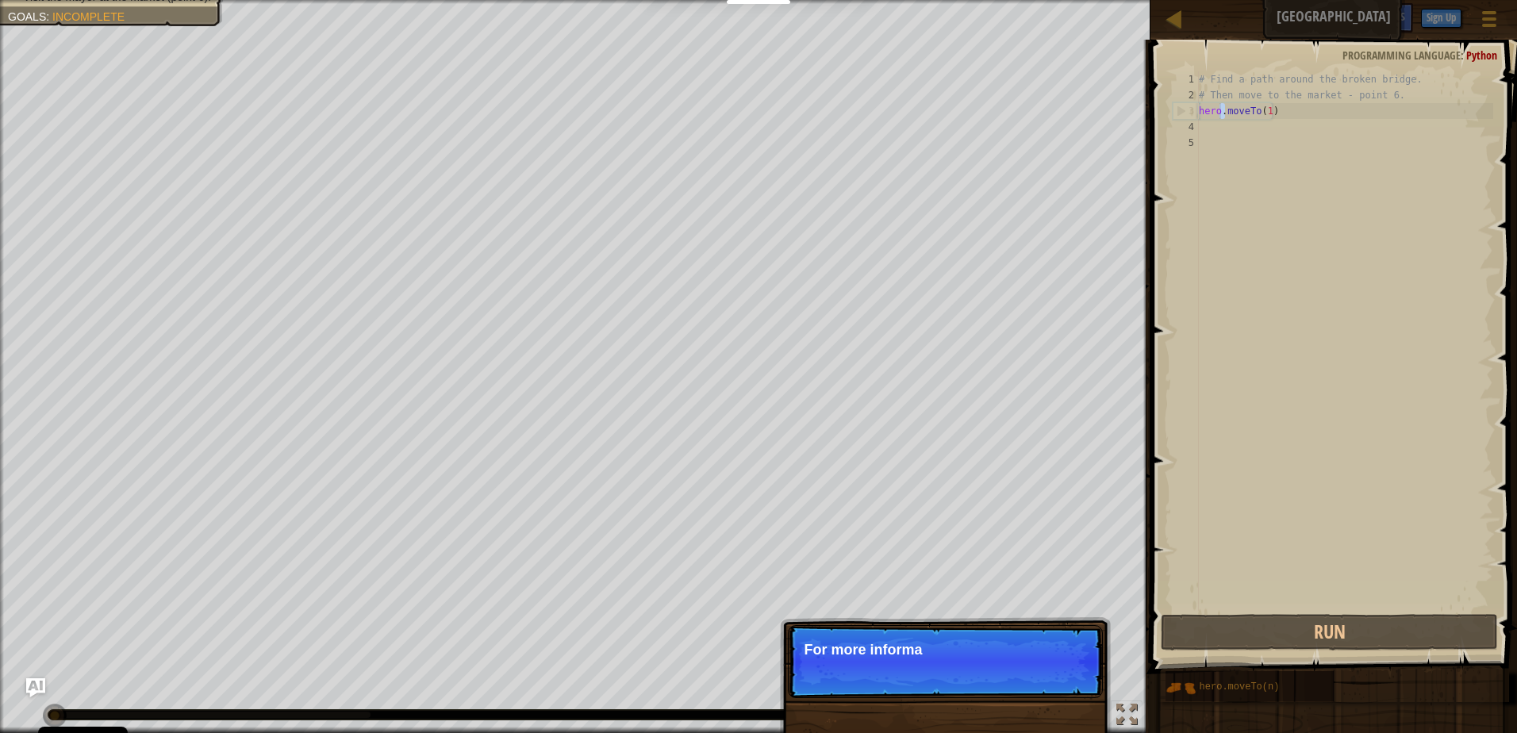
click at [1051, 686] on p "Skip (esc) Continue For more informa" at bounding box center [945, 661] width 315 height 73
click at [1051, 686] on p "Skip (esc) Continue For more information, r" at bounding box center [945, 661] width 315 height 73
click at [1054, 672] on button "Continue" at bounding box center [1056, 671] width 66 height 21
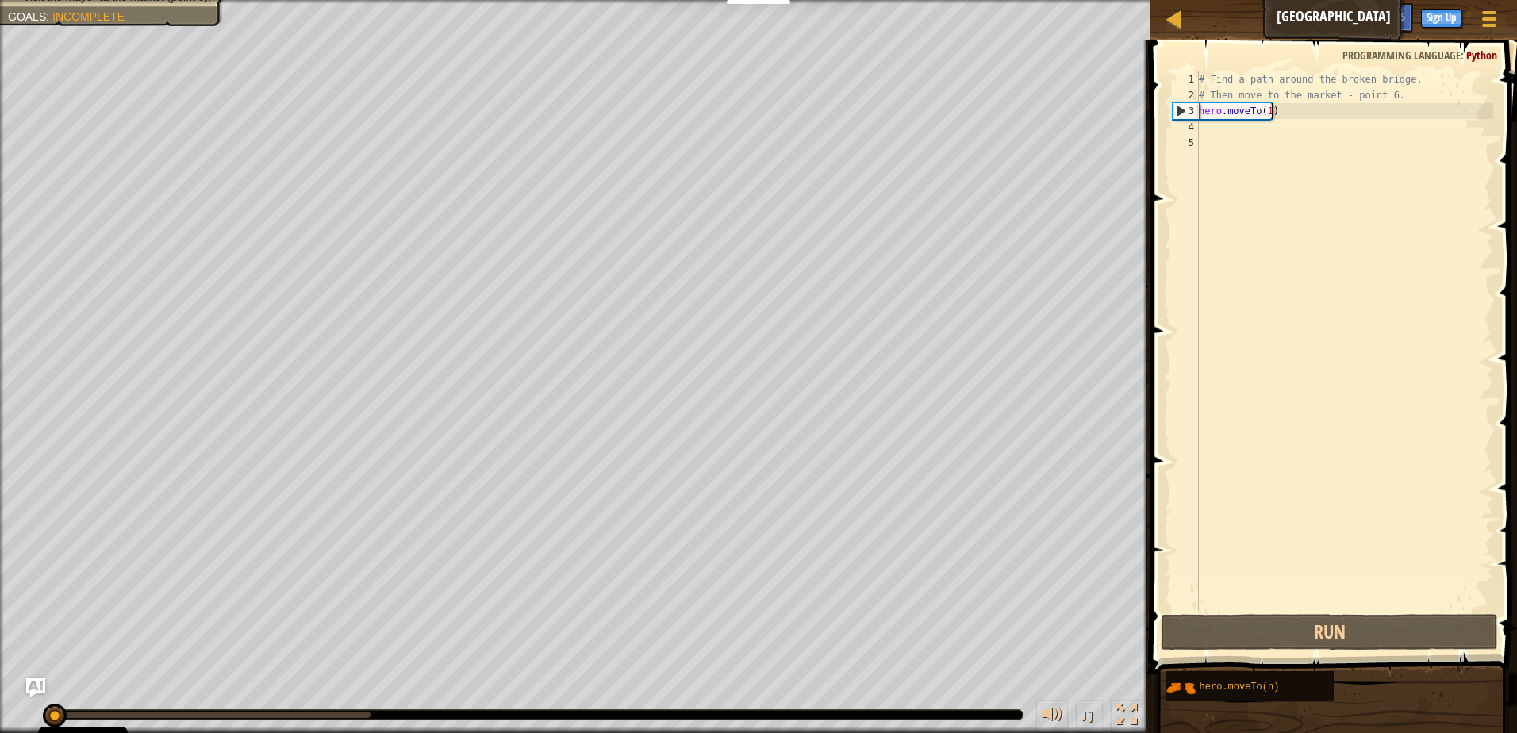
click at [1275, 110] on div "# Find a path around the broken bridge. # Then move to the market - point 6. he…" at bounding box center [1343, 356] width 297 height 571
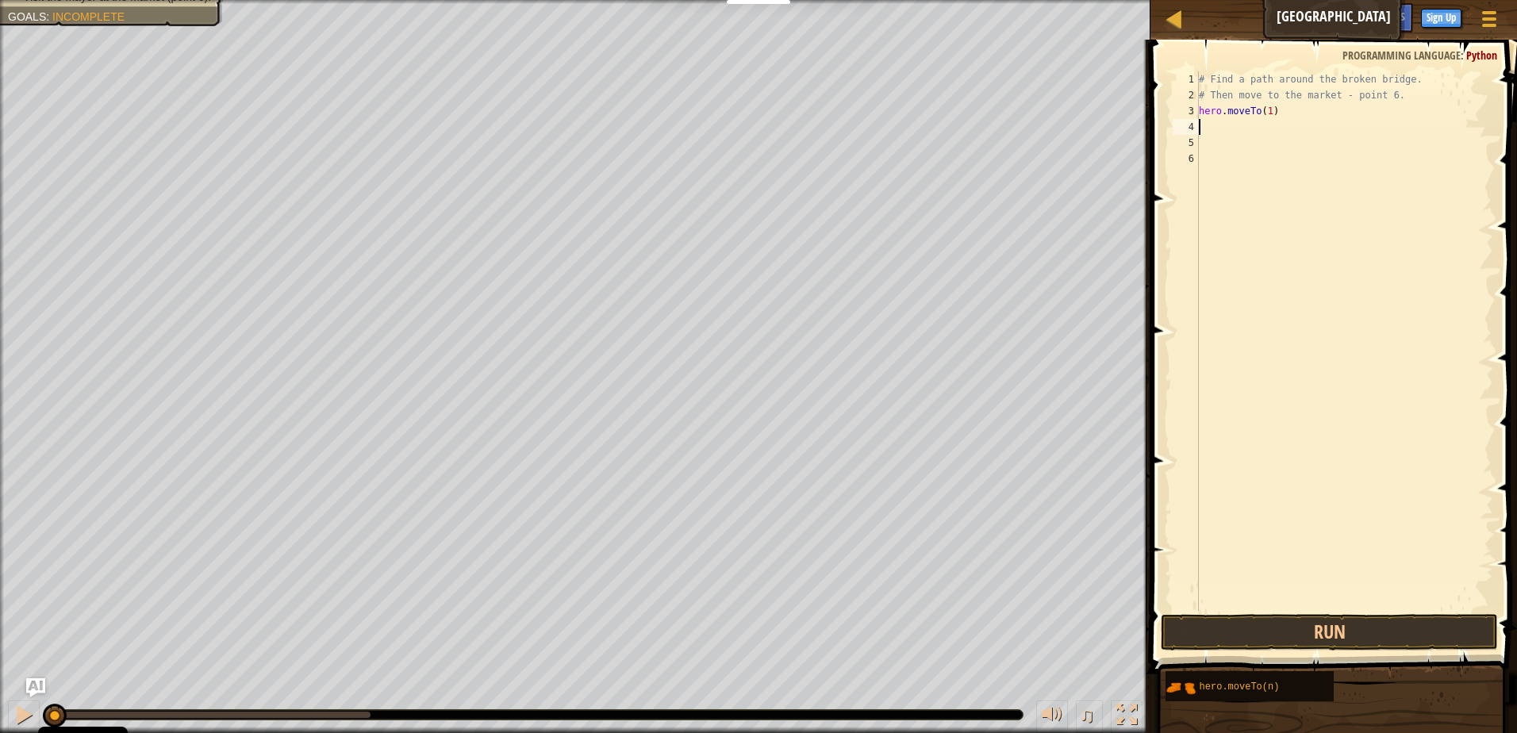
paste textarea "hero.moveTo(1)"
type textarea "hero.moveTo(1)"
paste textarea "hero.moveTo(1)"
type textarea "hero.moveTo(1)"
paste textarea "hero.moveTo(1)"
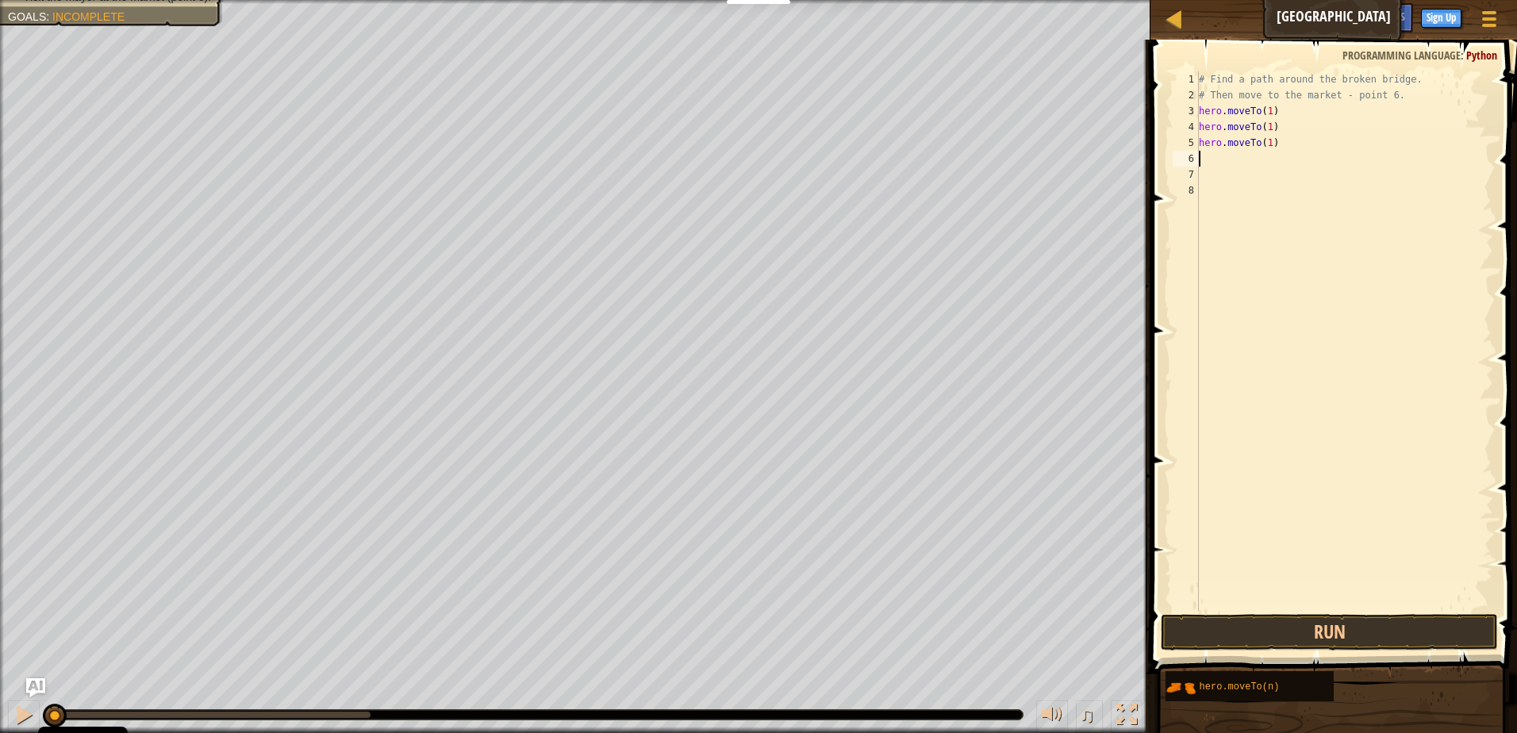
type textarea "hero.moveTo(1)"
paste textarea "hero.moveTo(1)"
type textarea "hero.moveTo(1)"
paste textarea "hero.moveTo(1)"
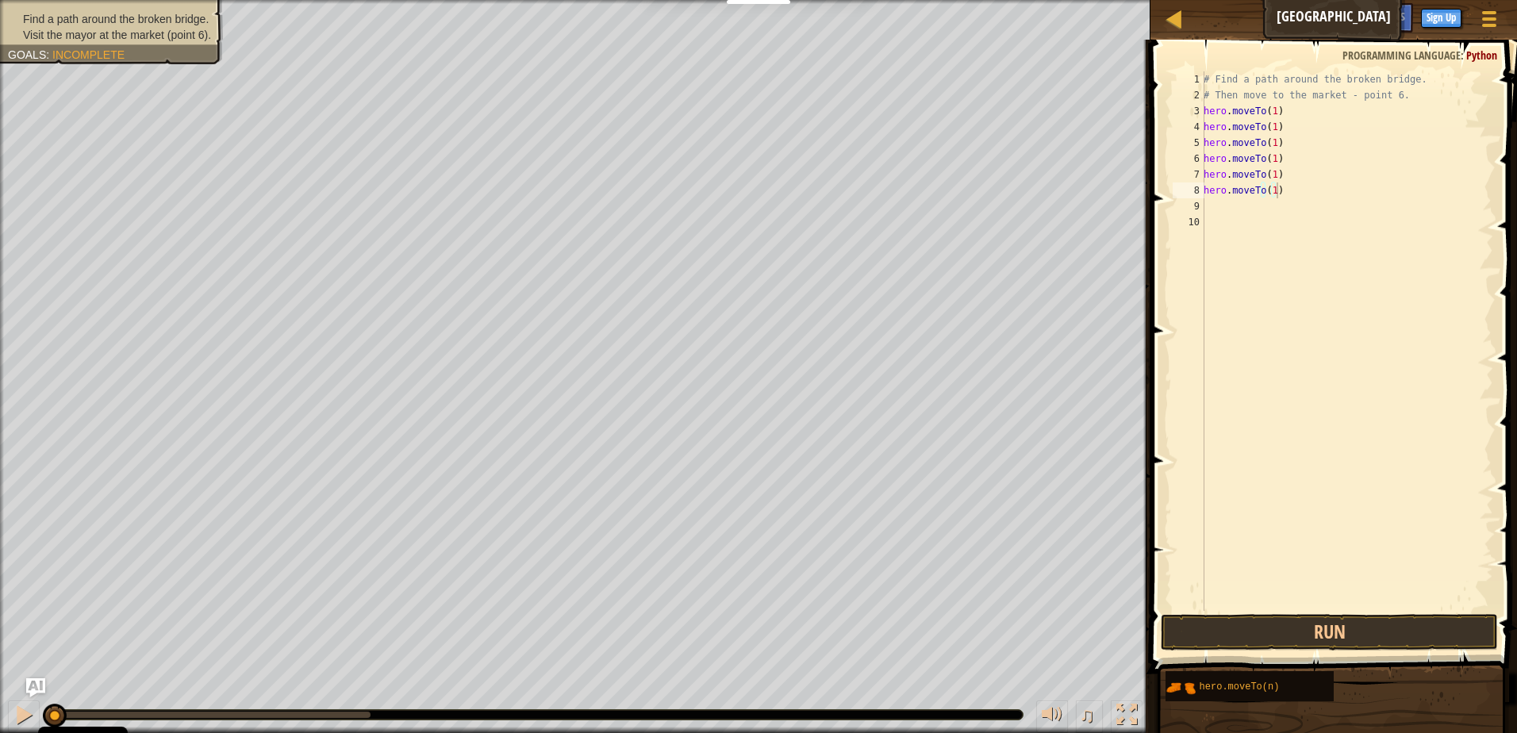
click at [86, 23] on ul "Find a path around the broken bridge. Visit the mayor at the market (point 6)." at bounding box center [111, 27] width 207 height 32
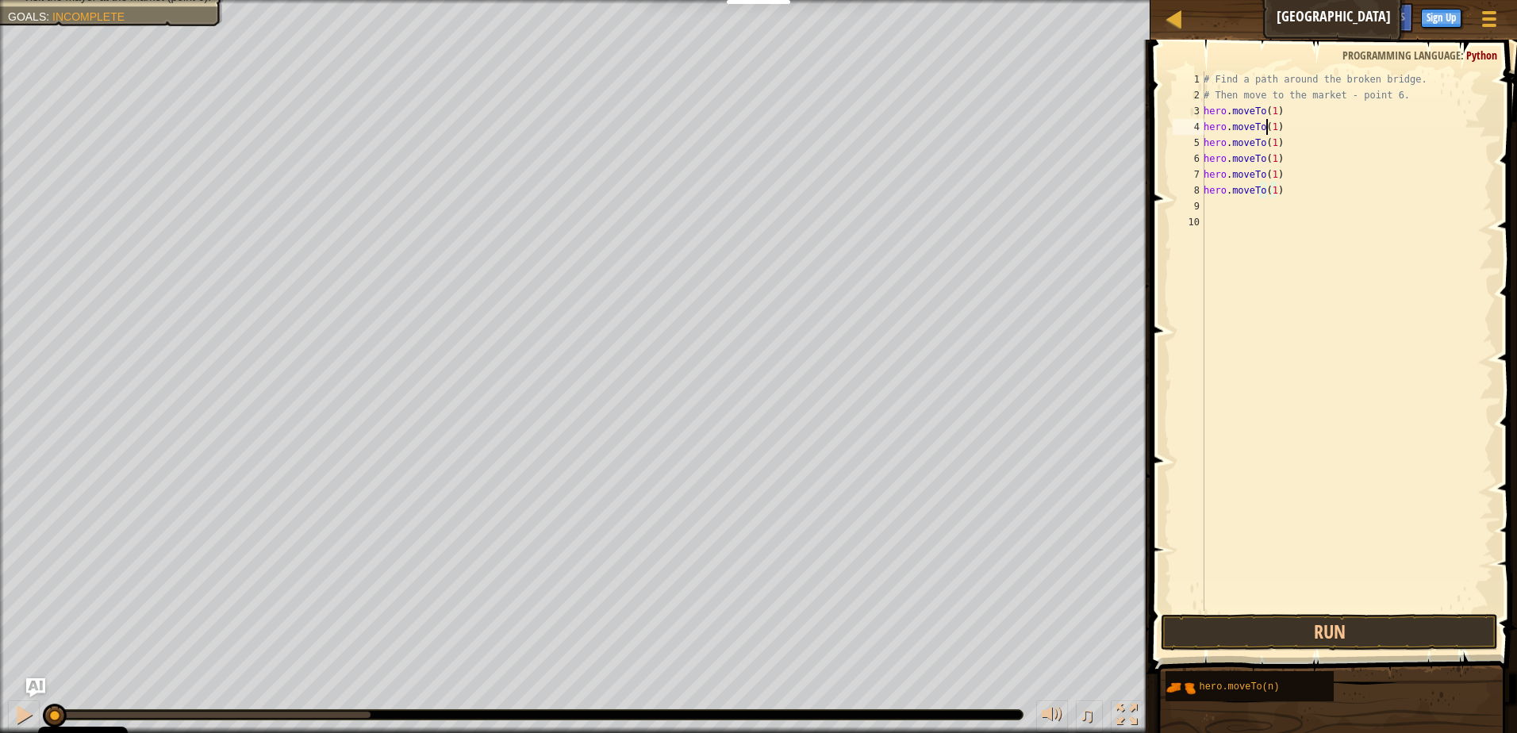
click at [1268, 129] on div "# Find a path around the broken bridge. # Then move to the market - point 6. he…" at bounding box center [1346, 356] width 293 height 571
drag, startPoint x: 1304, startPoint y: 117, endPoint x: 1287, endPoint y: 141, distance: 29.7
click at [1302, 120] on div "# Find a path around the broken bridge. # Then move to the market - point 6. he…" at bounding box center [1346, 356] width 293 height 571
click at [1271, 144] on div "# Find a path around the broken bridge. # Then move to the market - point 6. he…" at bounding box center [1346, 356] width 293 height 571
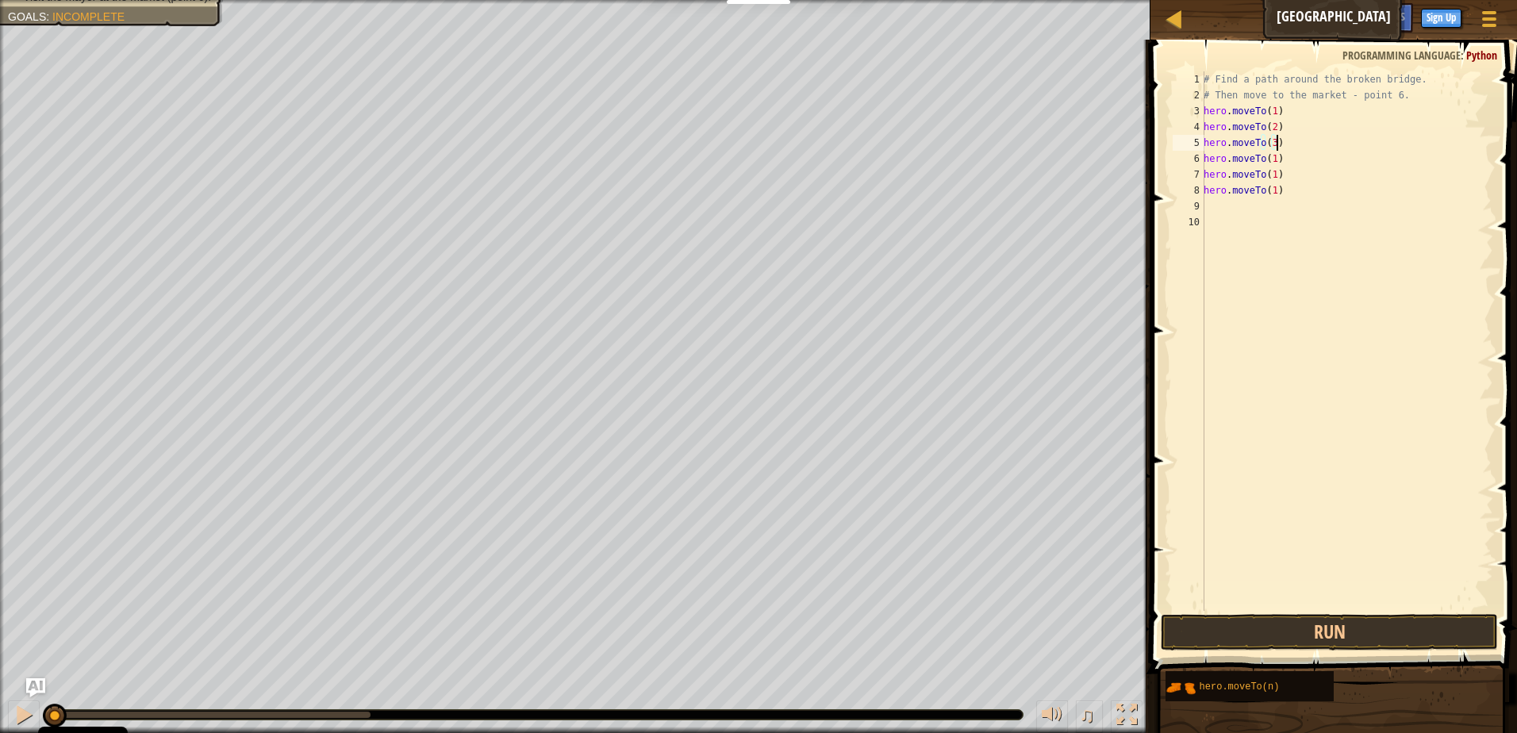
click at [1300, 140] on div "# Find a path around the broken bridge. # Then move to the market - point 6. he…" at bounding box center [1346, 356] width 293 height 571
click at [1274, 156] on div "# Find a path around the broken bridge. # Then move to the market - point 6. he…" at bounding box center [1346, 356] width 293 height 571
click at [1268, 163] on div "# Find a path around the broken bridge. # Then move to the market - point 6. he…" at bounding box center [1346, 356] width 293 height 571
click at [1269, 164] on div "# Find a path around the broken bridge. # Then move to the market - point 6. he…" at bounding box center [1346, 356] width 293 height 571
click at [1272, 176] on div "# Find a path around the broken bridge. # Then move to the market - point 6. he…" at bounding box center [1346, 356] width 293 height 571
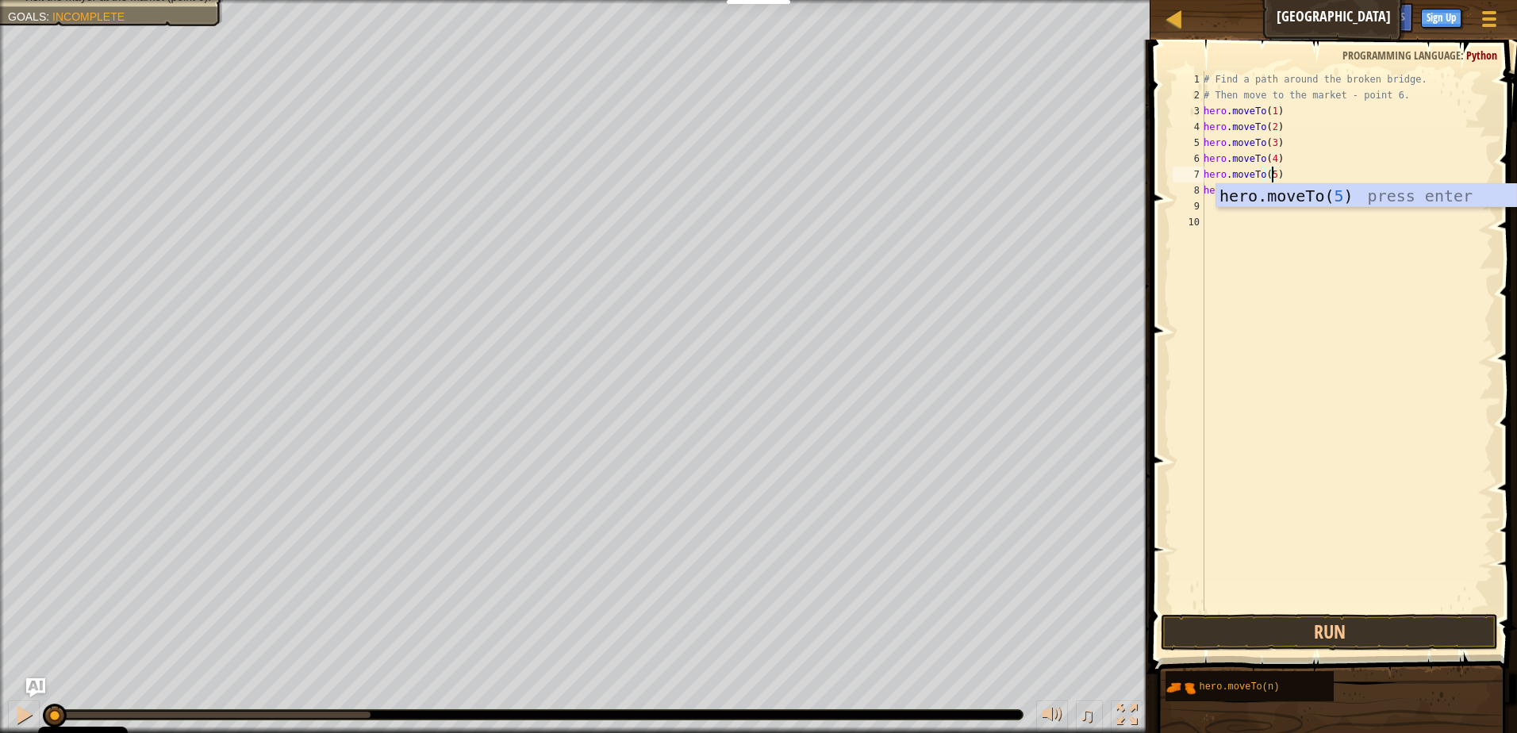
drag, startPoint x: 1312, startPoint y: 125, endPoint x: 1306, endPoint y: 147, distance: 22.9
click at [1310, 134] on div "# Find a path around the broken bridge. # Then move to the market - point 6. he…" at bounding box center [1346, 356] width 293 height 571
click at [1276, 191] on div "# Find a path around the broken bridge. # Then move to the market - point 6. he…" at bounding box center [1346, 356] width 293 height 571
type textarea "hero.moveTo(6)"
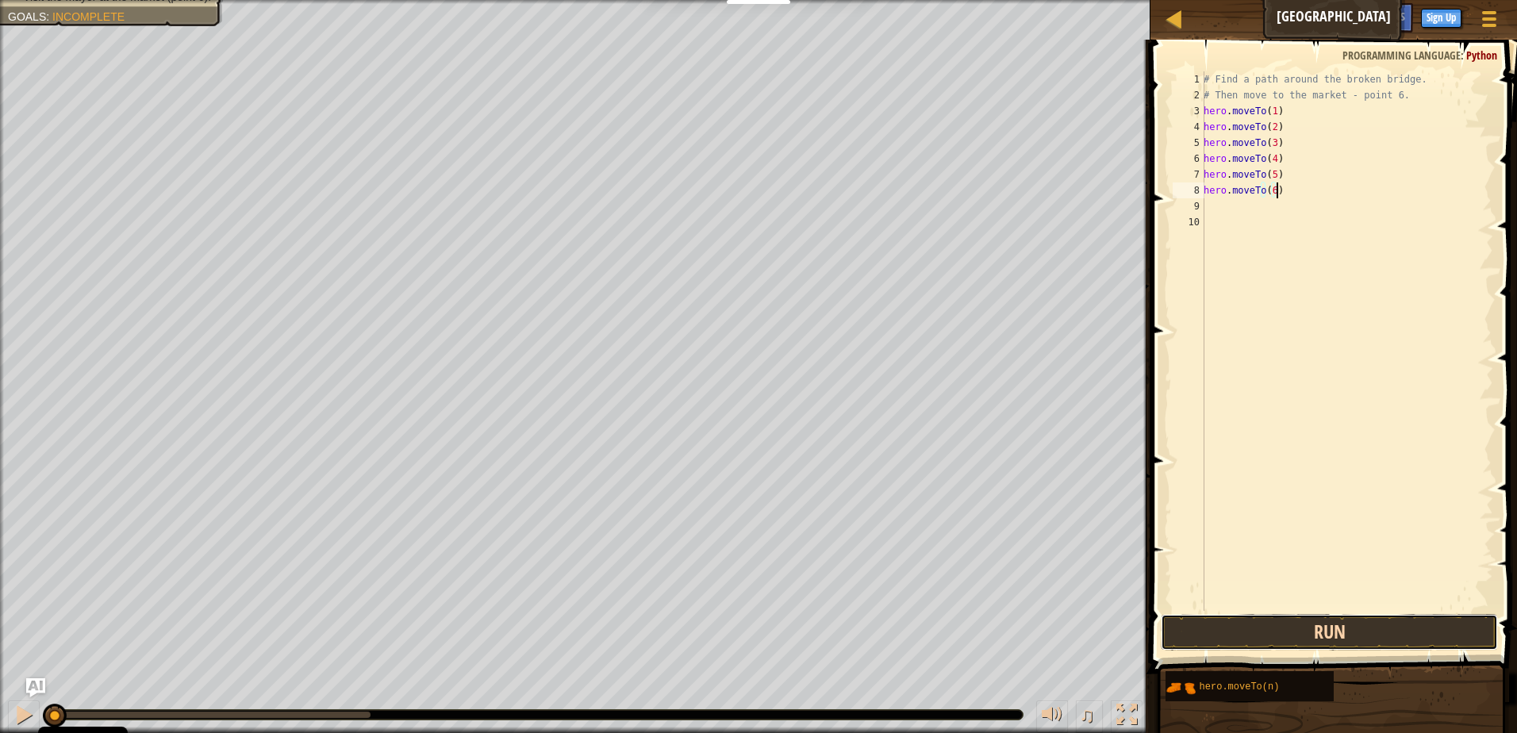
click at [1341, 625] on button "Run" at bounding box center [1329, 632] width 337 height 36
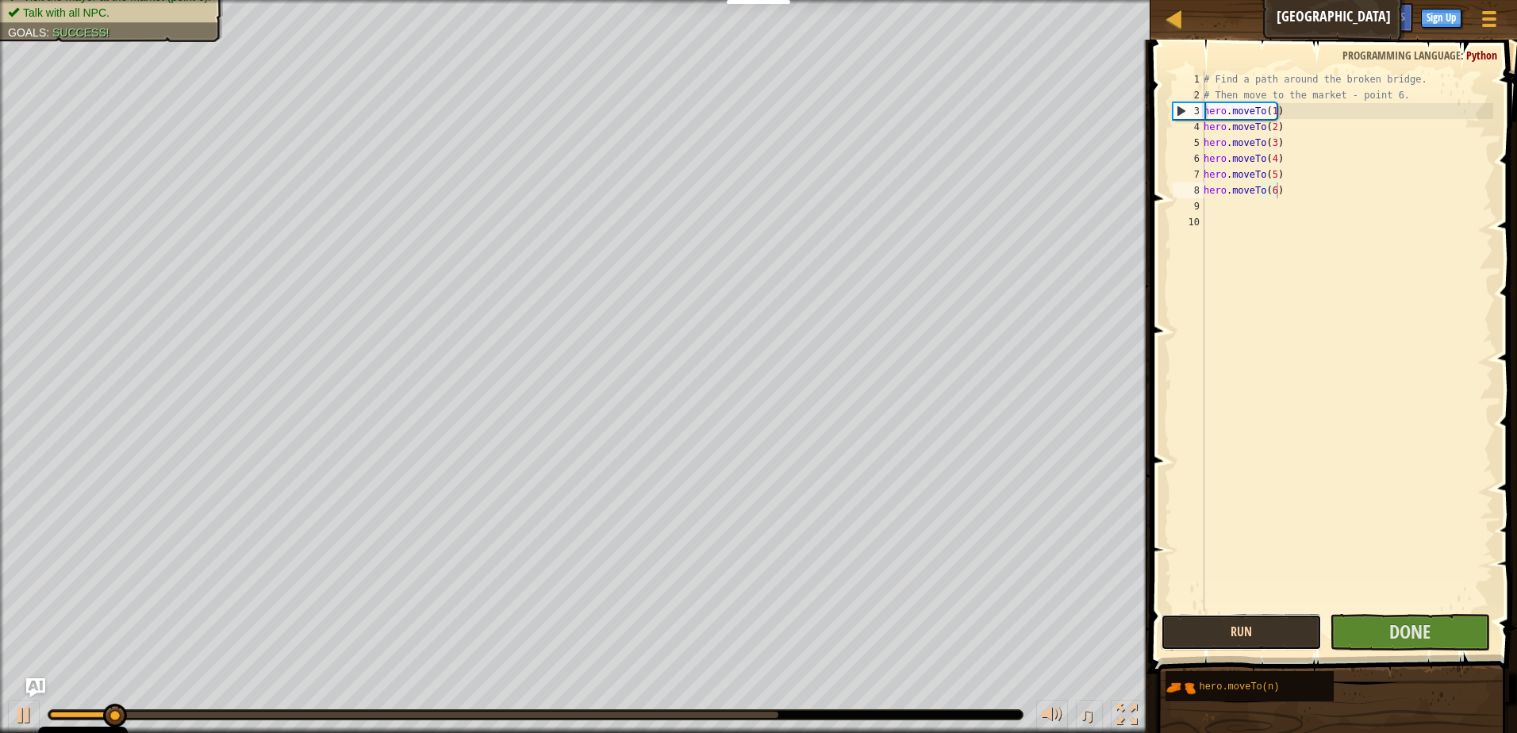
click at [1221, 630] on button "Run" at bounding box center [1241, 632] width 161 height 36
click at [1199, 638] on button "Run" at bounding box center [1241, 632] width 161 height 36
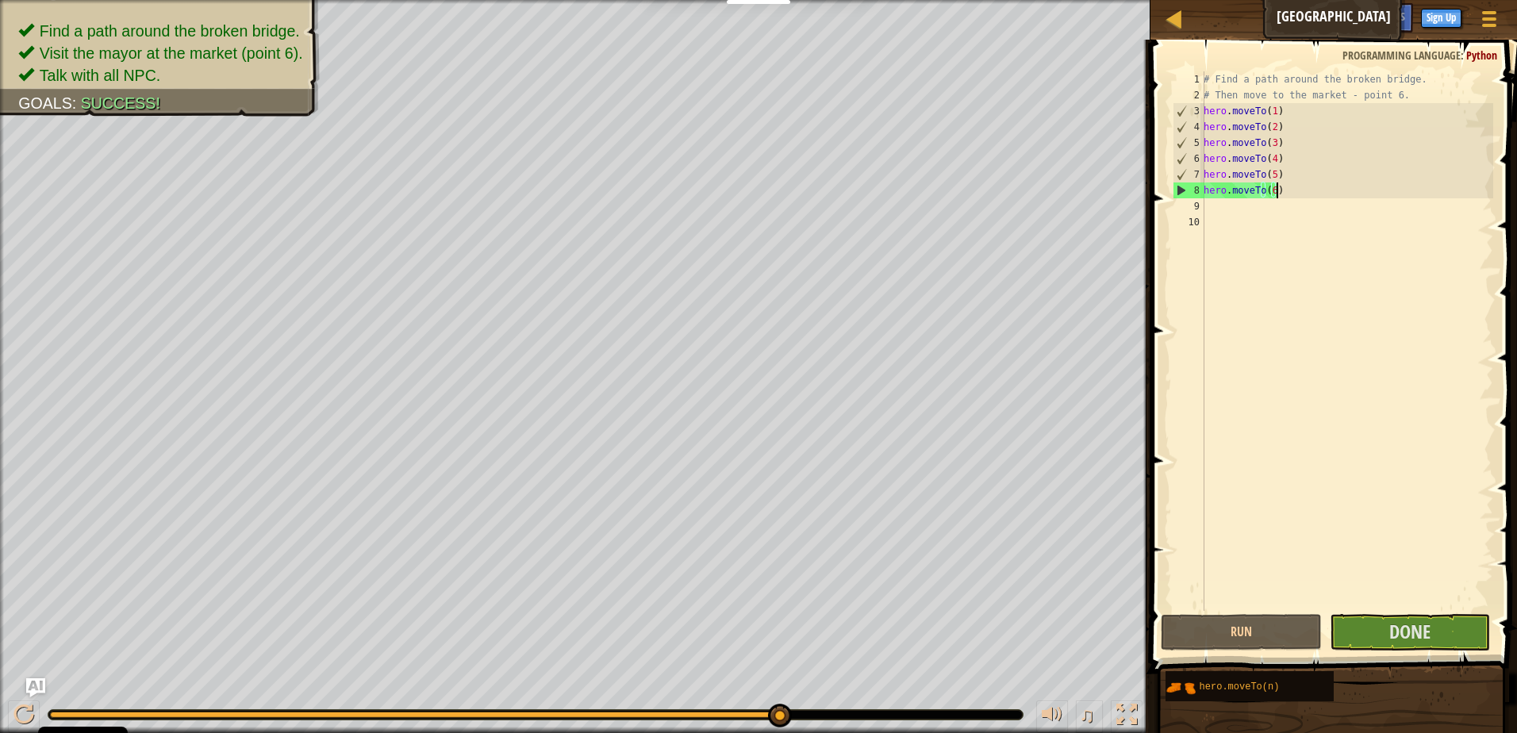
click at [813, 674] on div "Find a path around the broken bridge. Visit the mayor at the market (point 6). …" at bounding box center [758, 366] width 1517 height 733
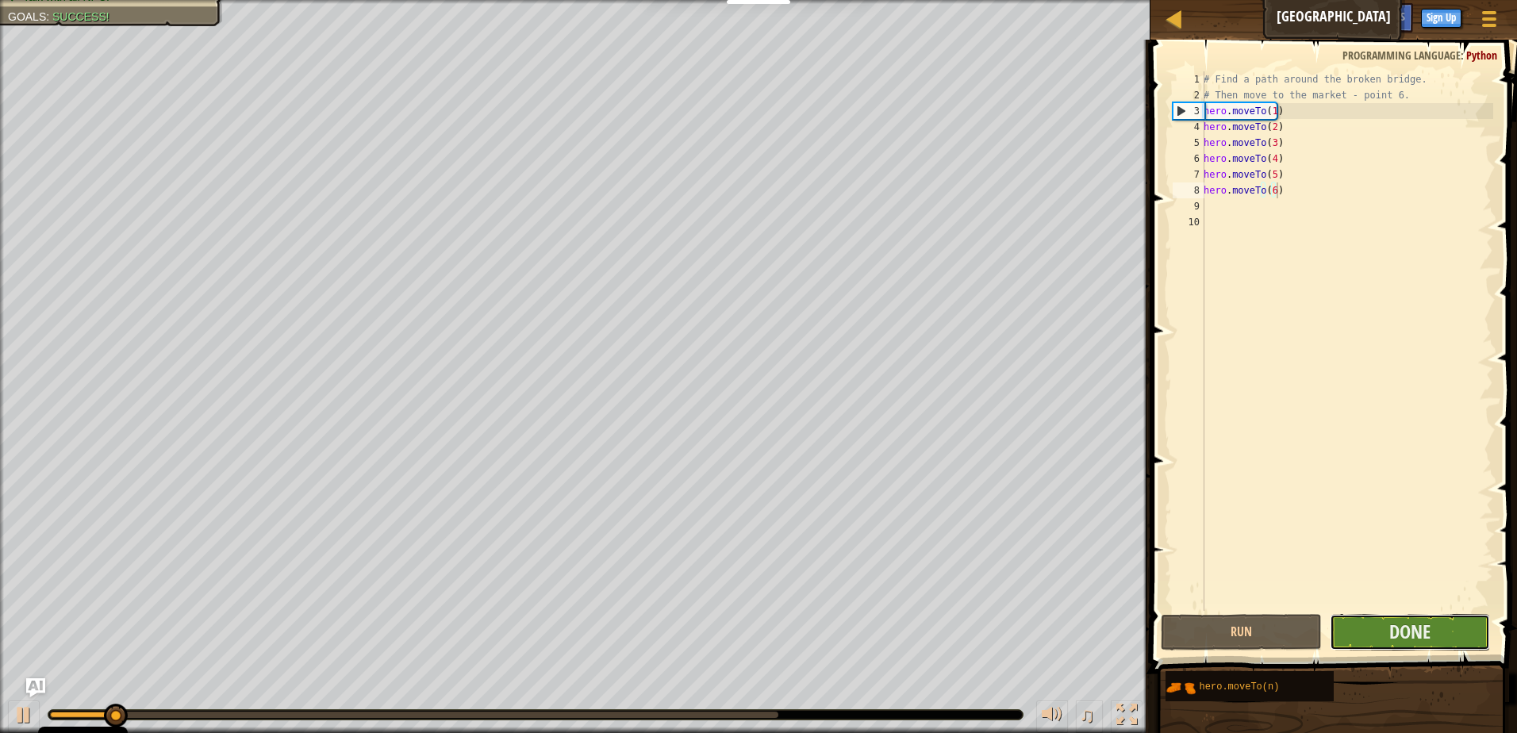
click at [1444, 620] on button "Done" at bounding box center [1409, 632] width 161 height 36
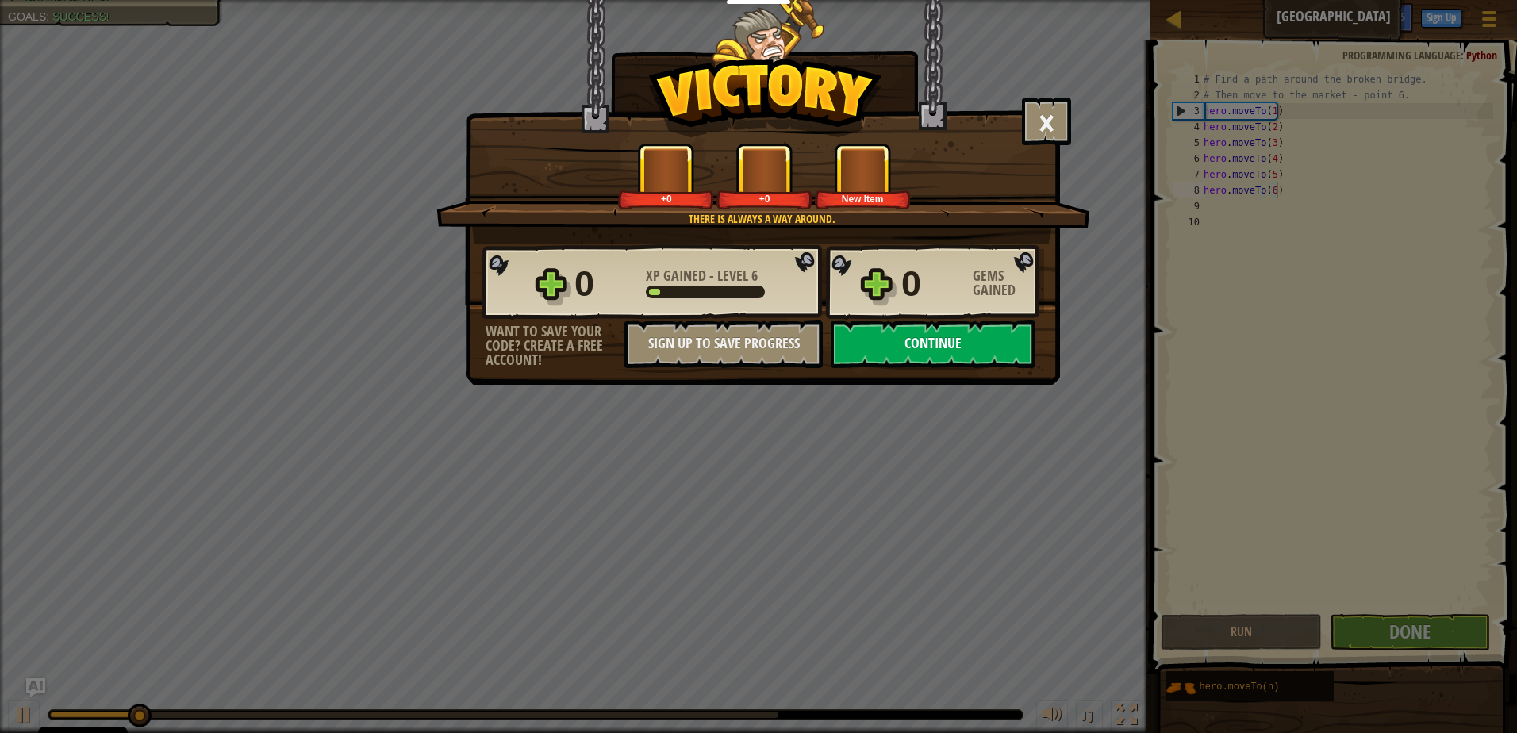
click at [999, 343] on button "Continue" at bounding box center [933, 344] width 205 height 48
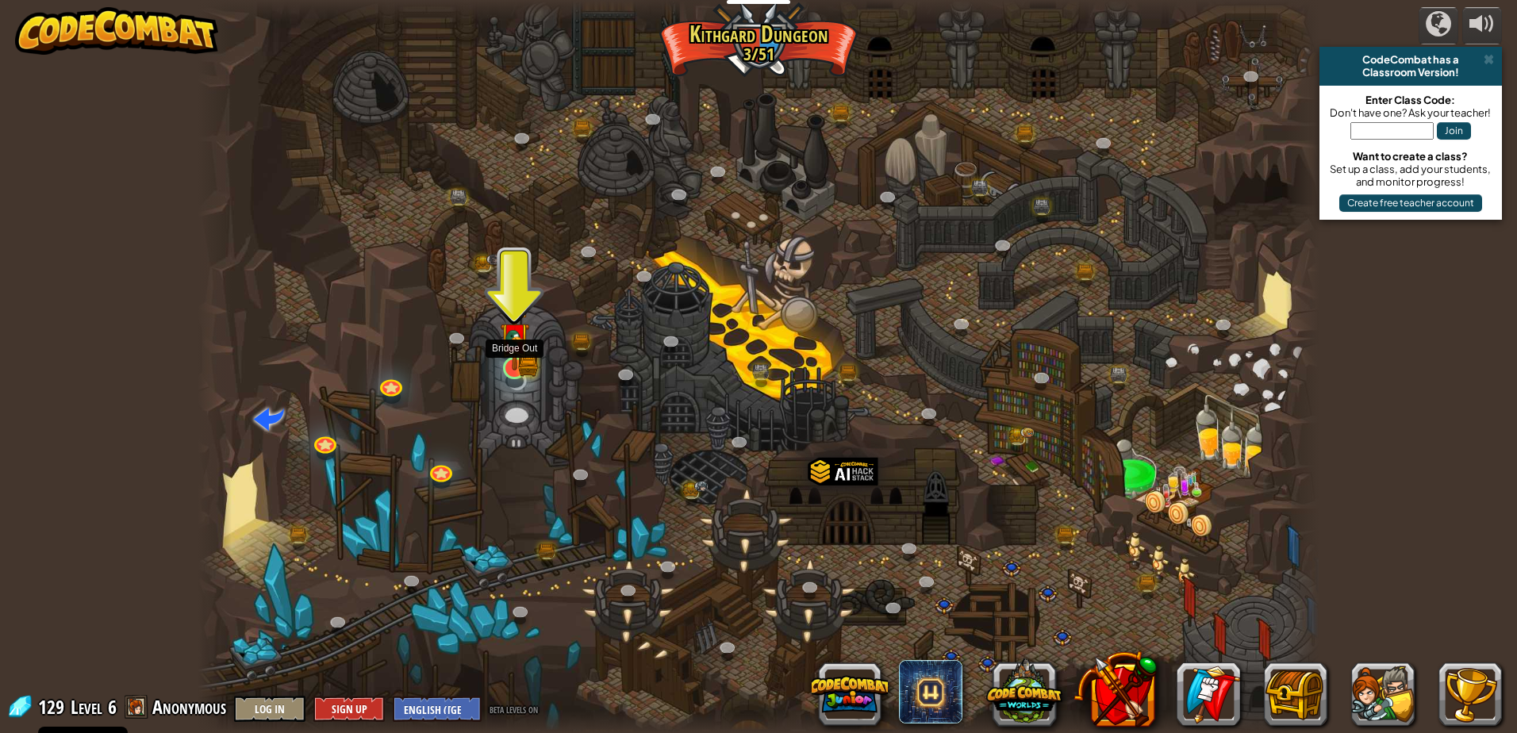
click at [503, 374] on div at bounding box center [514, 368] width 22 height 22
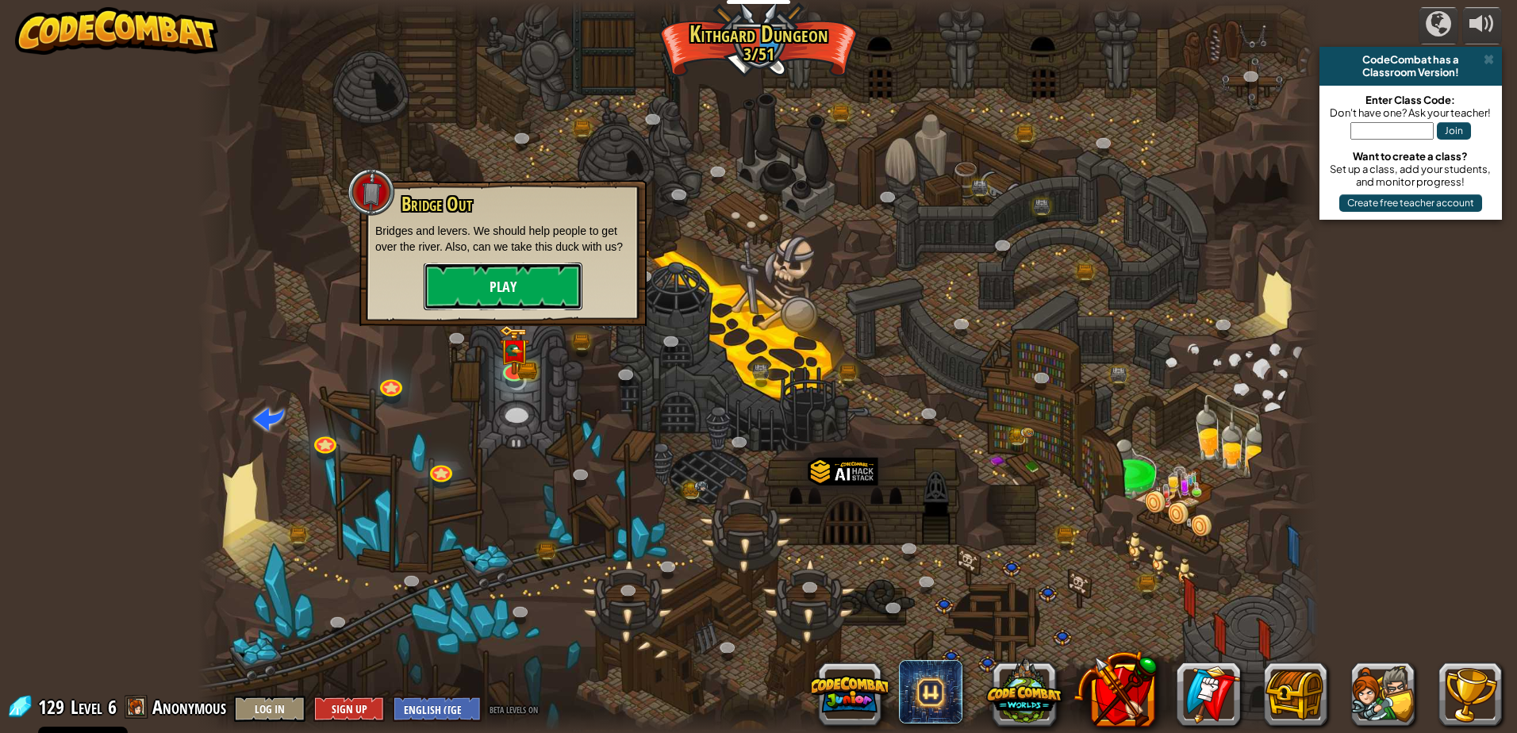
click at [481, 285] on button "Play" at bounding box center [503, 287] width 159 height 48
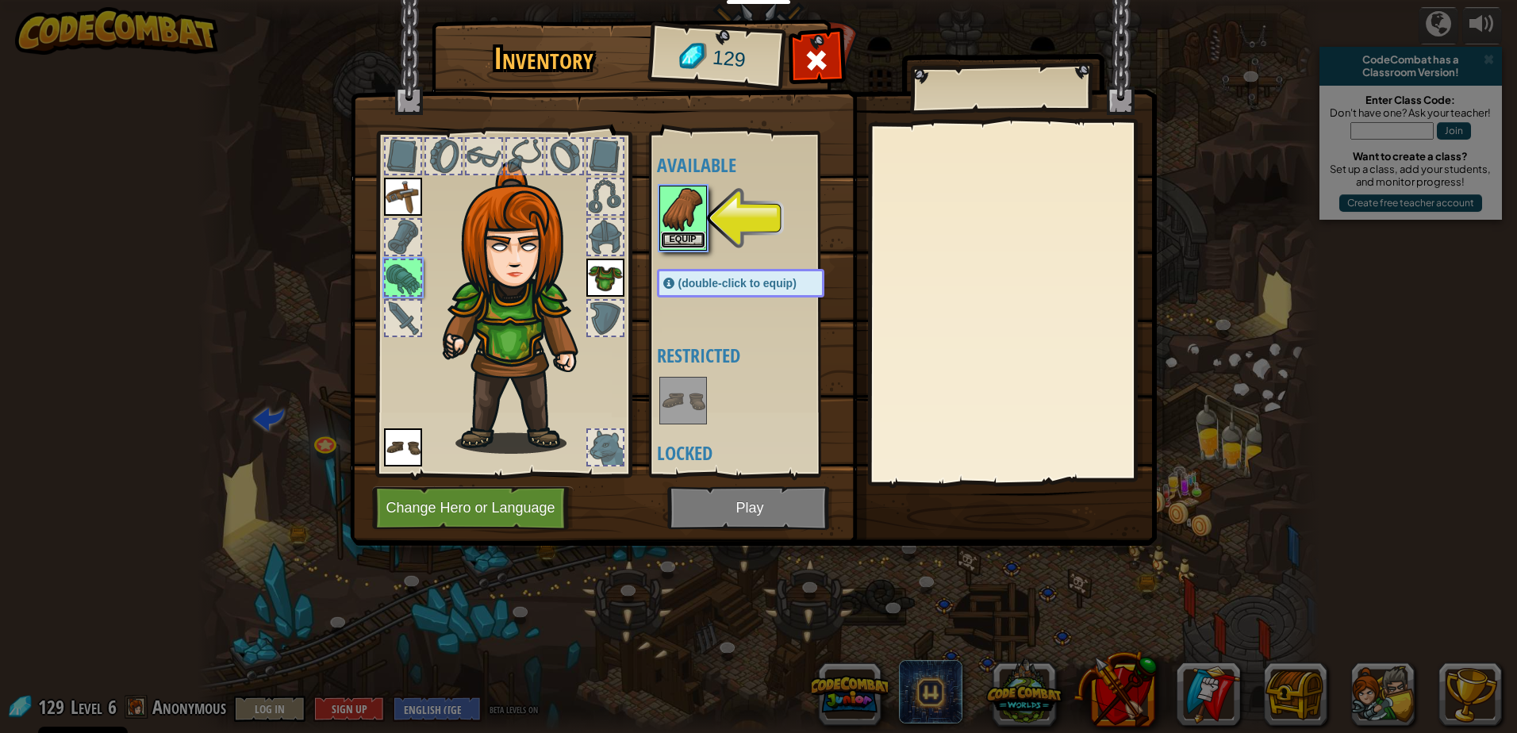
click at [697, 236] on button "Equip" at bounding box center [683, 240] width 44 height 17
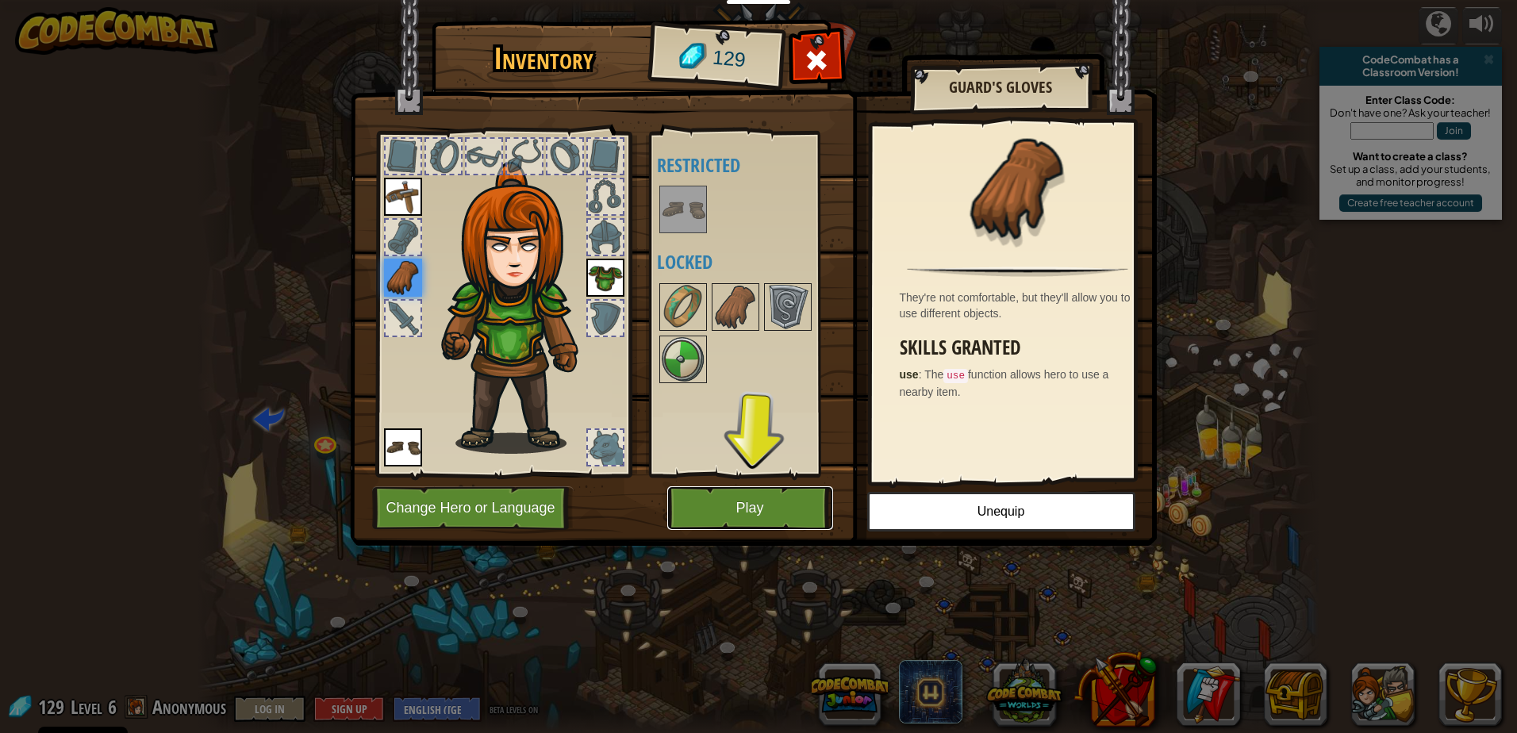
click at [796, 499] on button "Play" at bounding box center [750, 508] width 166 height 44
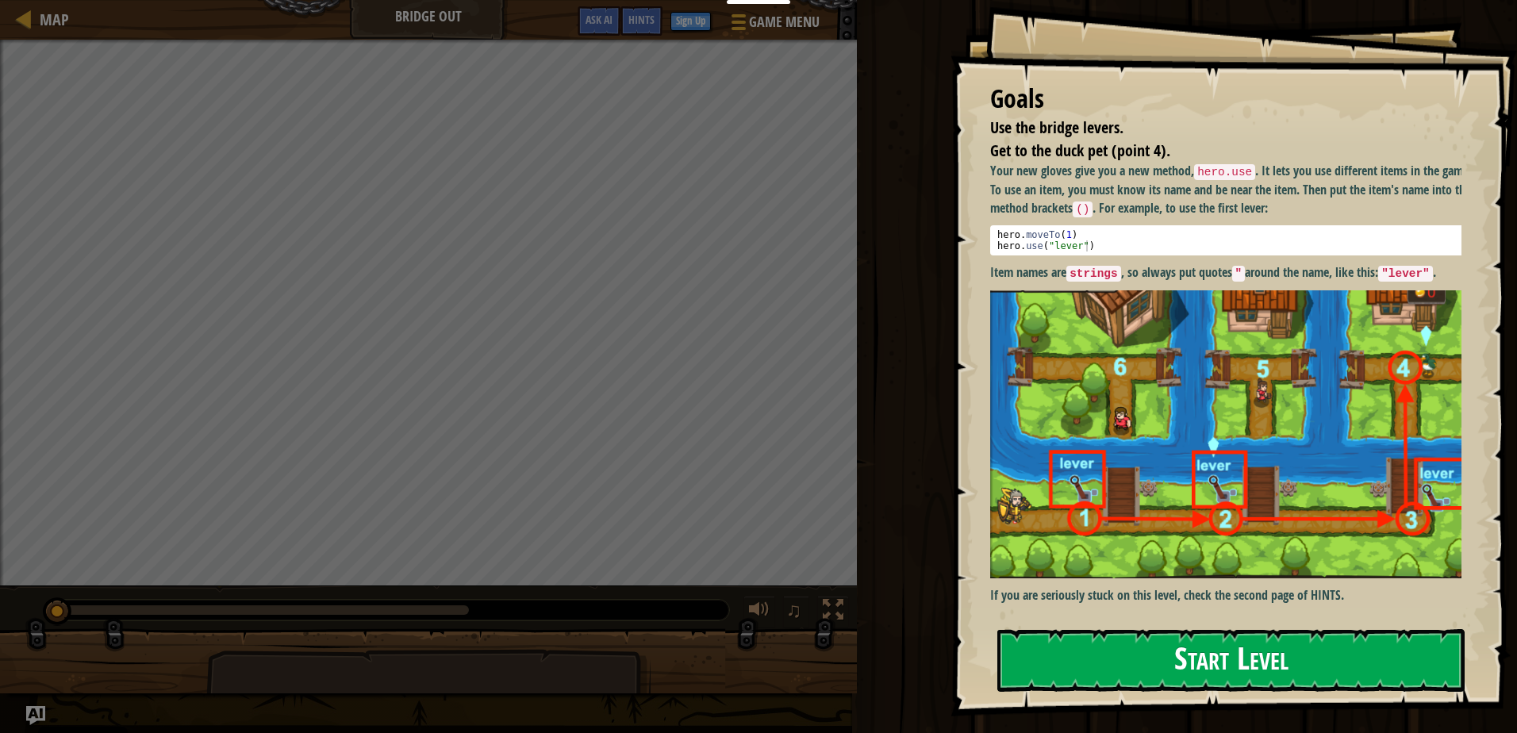
click at [1088, 648] on button "Start Level" at bounding box center [1230, 660] width 467 height 63
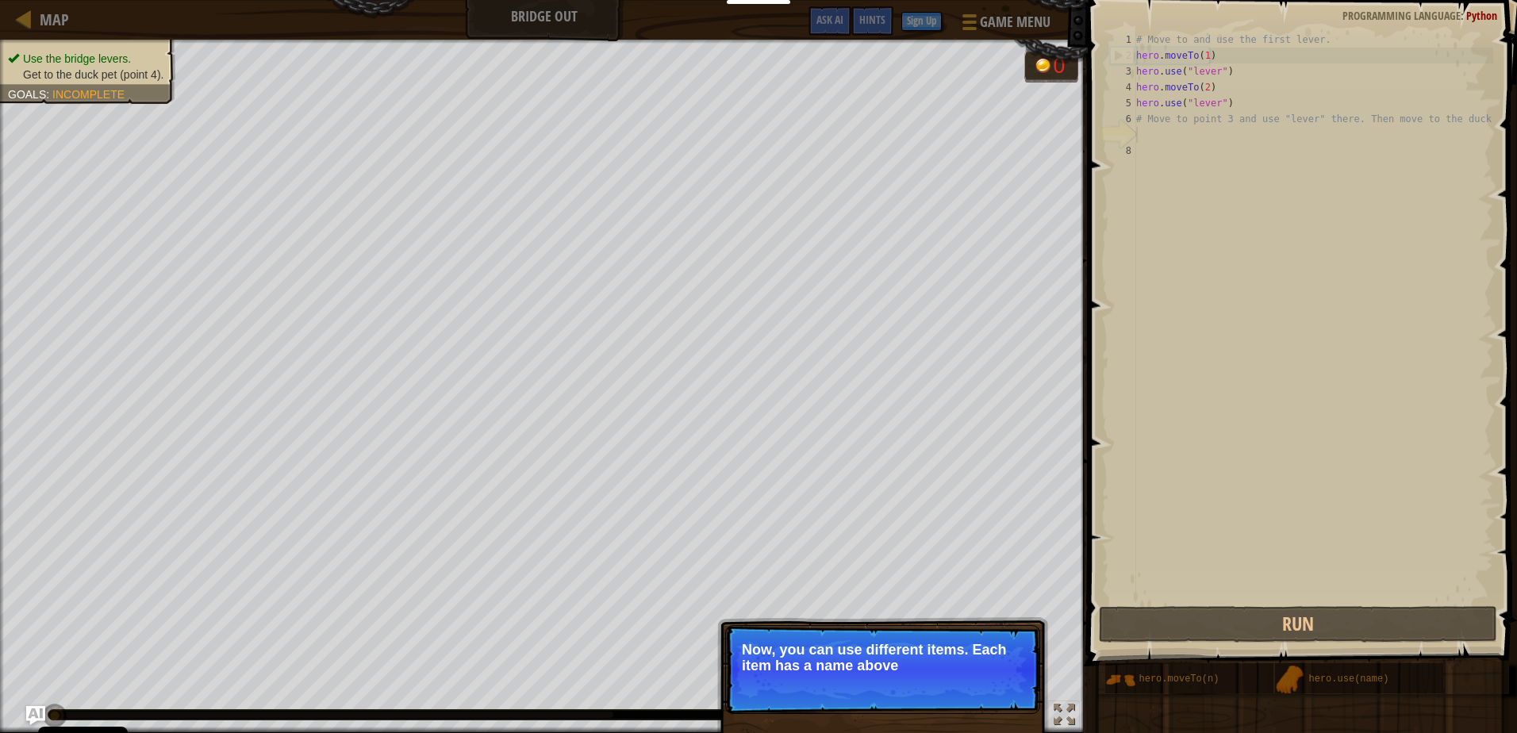
click at [1141, 138] on div "# Move to and use the first lever. hero . moveTo ( 1 ) hero . use ( "lever" ) h…" at bounding box center [1313, 333] width 360 height 603
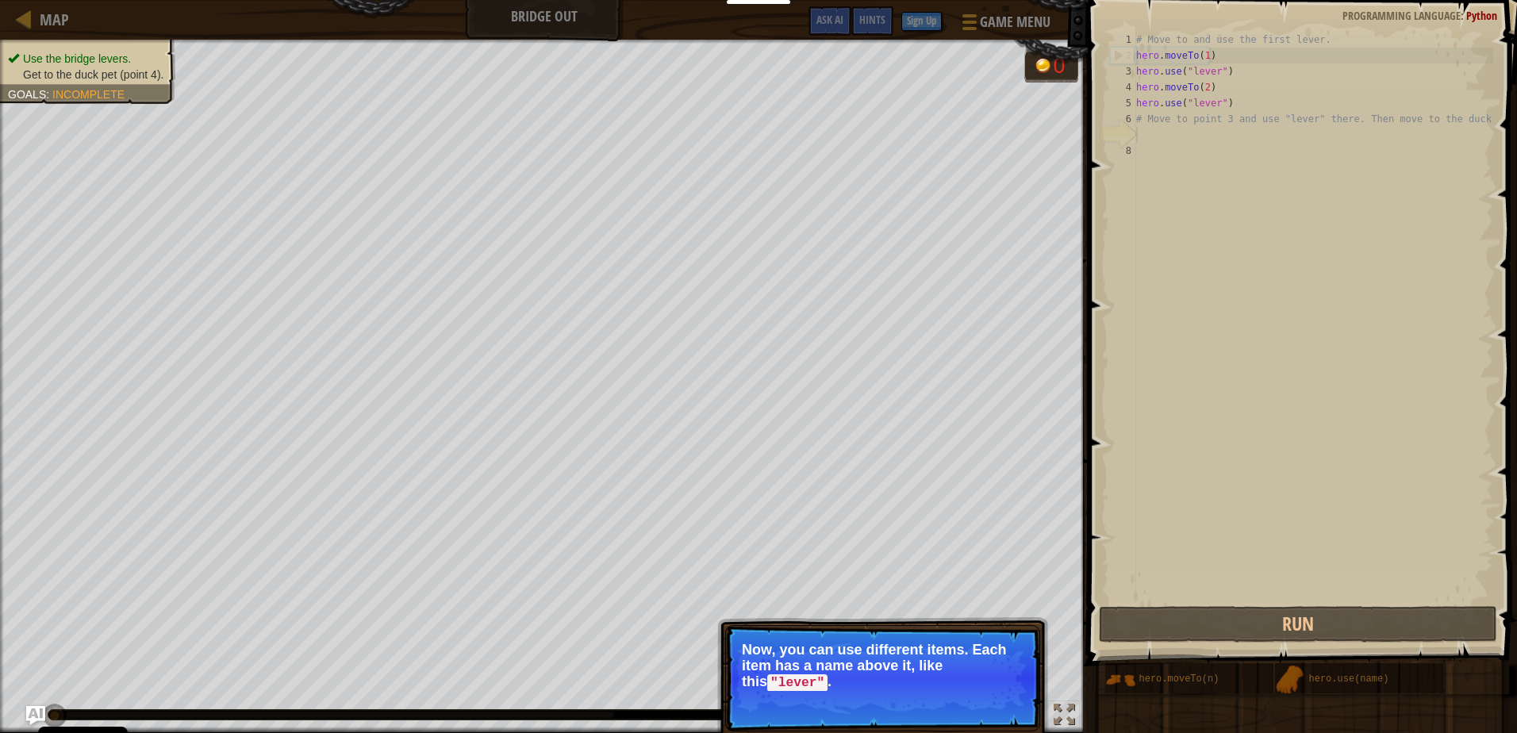
click at [802, 685] on p "Now, you can use different items. Each item has a name above it, like this "lev…" at bounding box center [883, 666] width 282 height 49
click at [1005, 700] on button "Continue" at bounding box center [994, 704] width 66 height 21
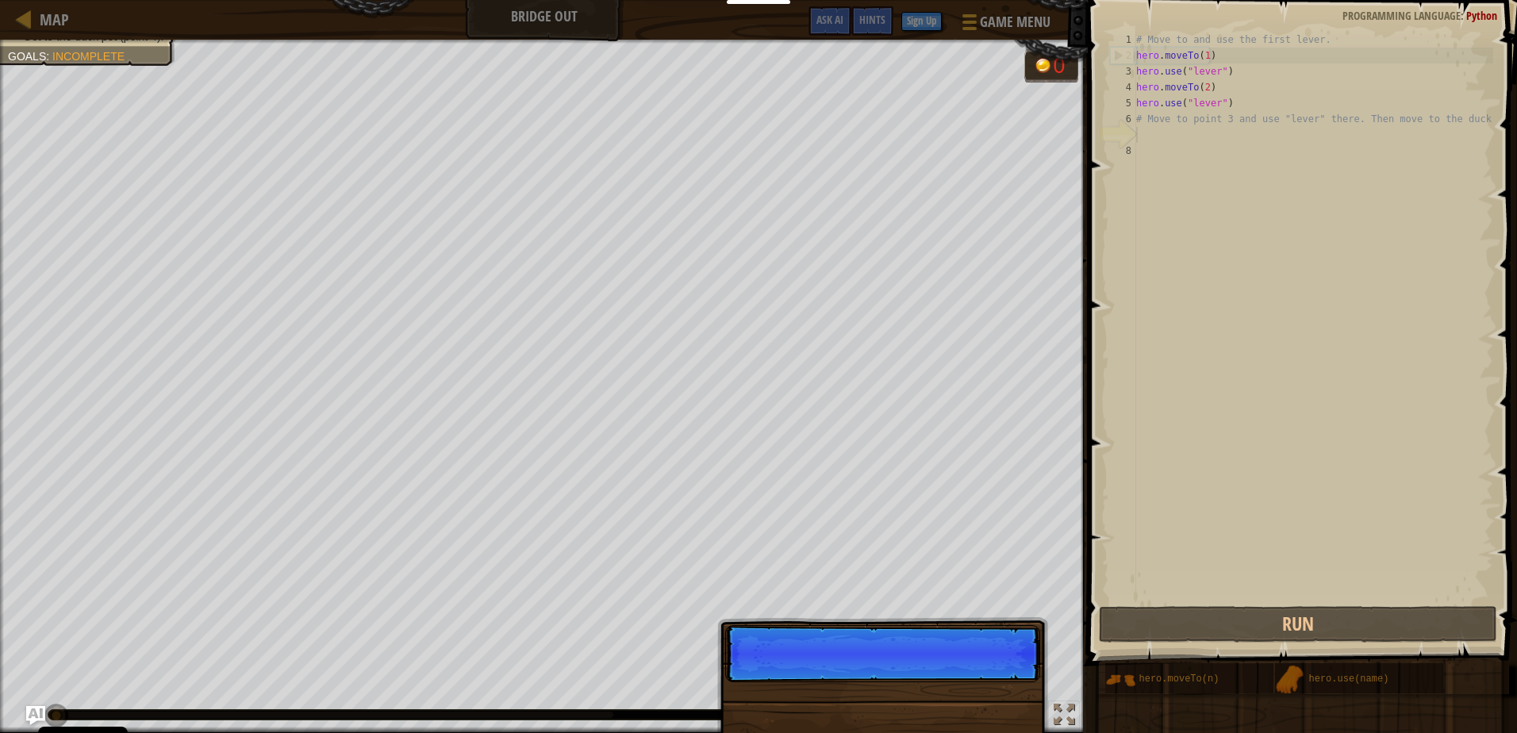
scroll to position [7, 0]
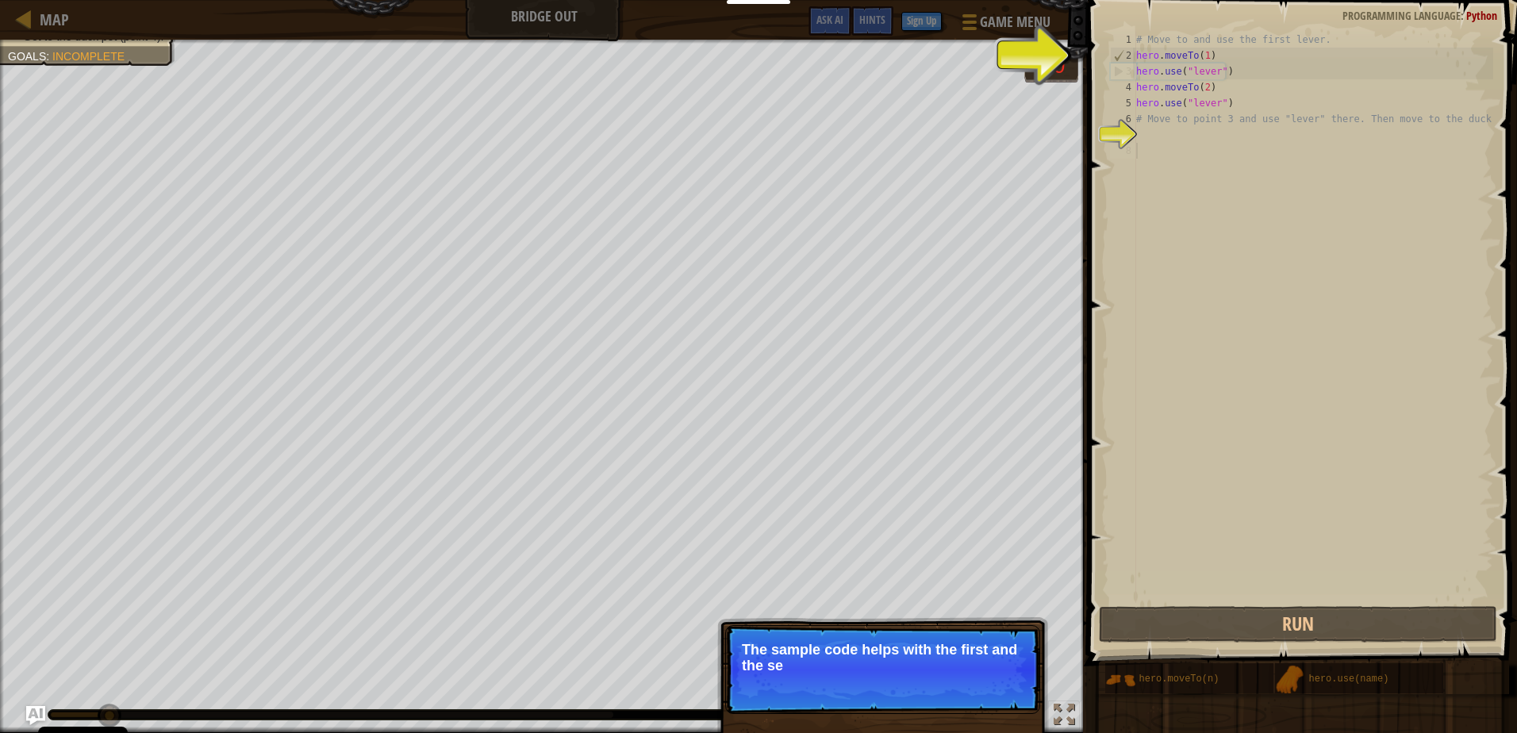
drag, startPoint x: 1207, startPoint y: 237, endPoint x: 1191, endPoint y: 150, distance: 88.7
click at [1202, 210] on div "# Move to and use the first lever. hero . moveTo ( 1 ) hero . use ( "lever" ) h…" at bounding box center [1313, 333] width 360 height 603
click at [1174, 94] on div "# Move to and use the first lever. hero . moveTo ( 1 ) hero . use ( "lever" ) h…" at bounding box center [1313, 333] width 360 height 603
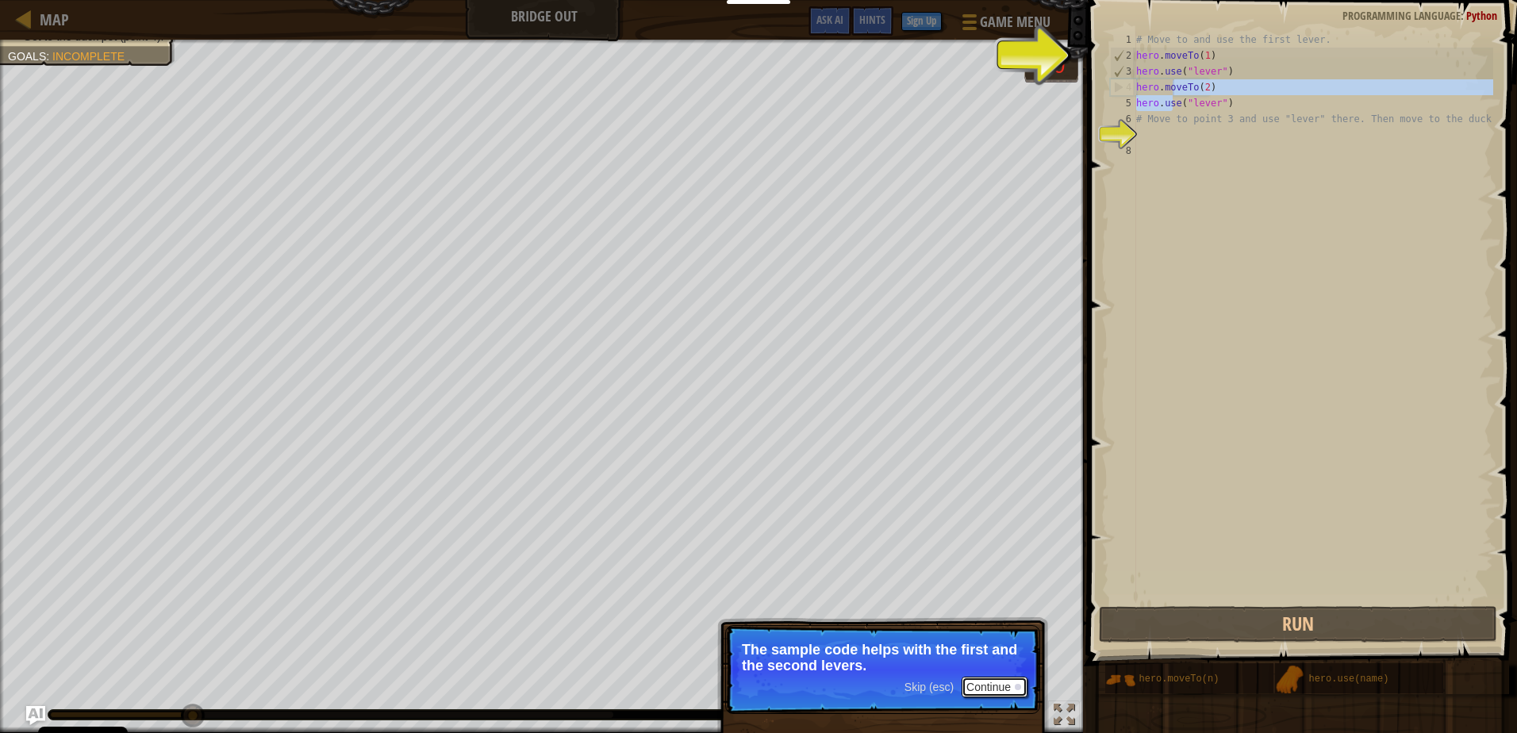
drag, startPoint x: 1015, startPoint y: 683, endPoint x: 1013, endPoint y: 666, distance: 17.6
click at [1015, 682] on button "Continue" at bounding box center [994, 687] width 66 height 21
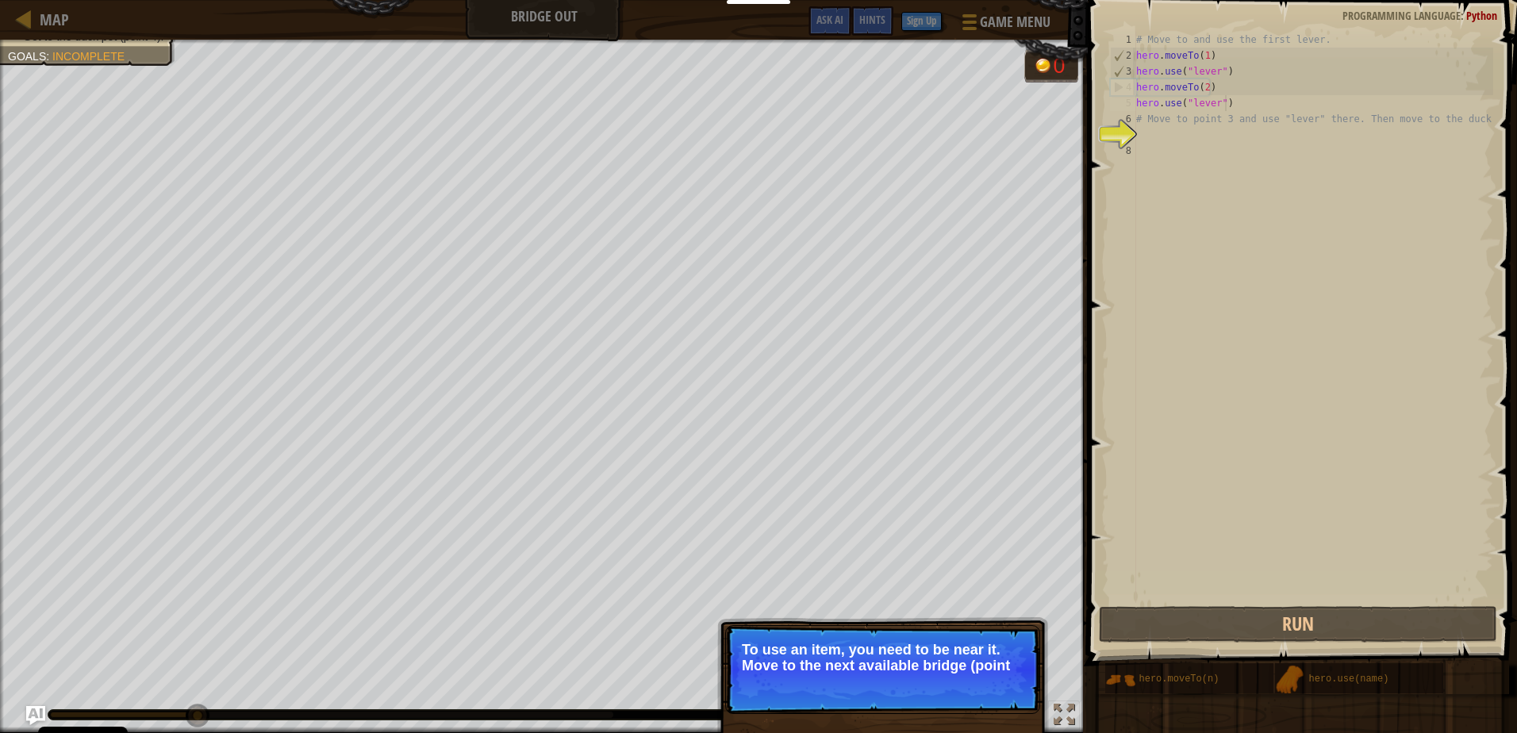
click at [1237, 102] on div "# Move to and use the first lever. hero . moveTo ( 1 ) hero . use ( "lever" ) h…" at bounding box center [1313, 333] width 360 height 603
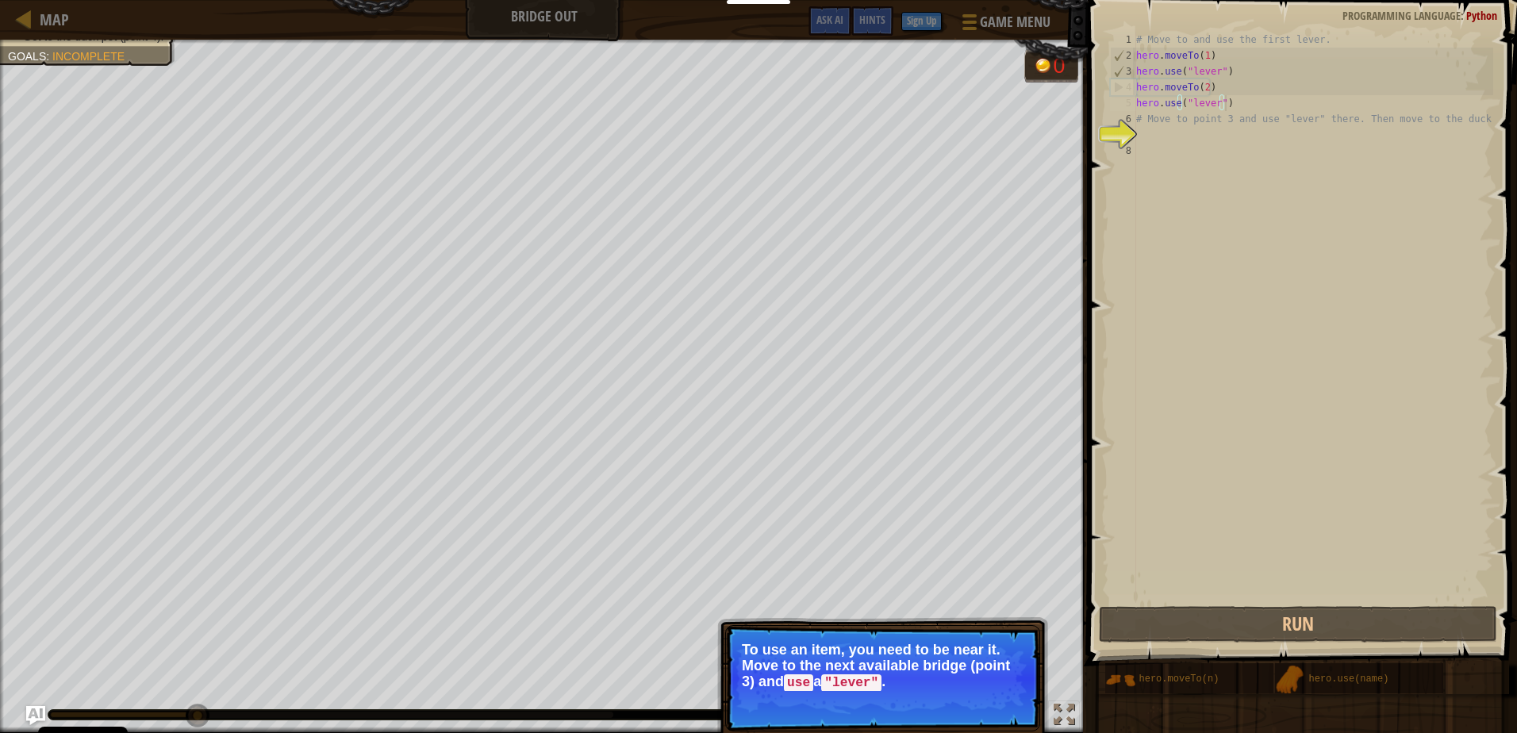
click at [1244, 117] on div "# Move to and use the first lever. hero . moveTo ( 1 ) hero . use ( "lever" ) h…" at bounding box center [1313, 333] width 360 height 603
click at [981, 704] on button "Continue" at bounding box center [994, 704] width 66 height 21
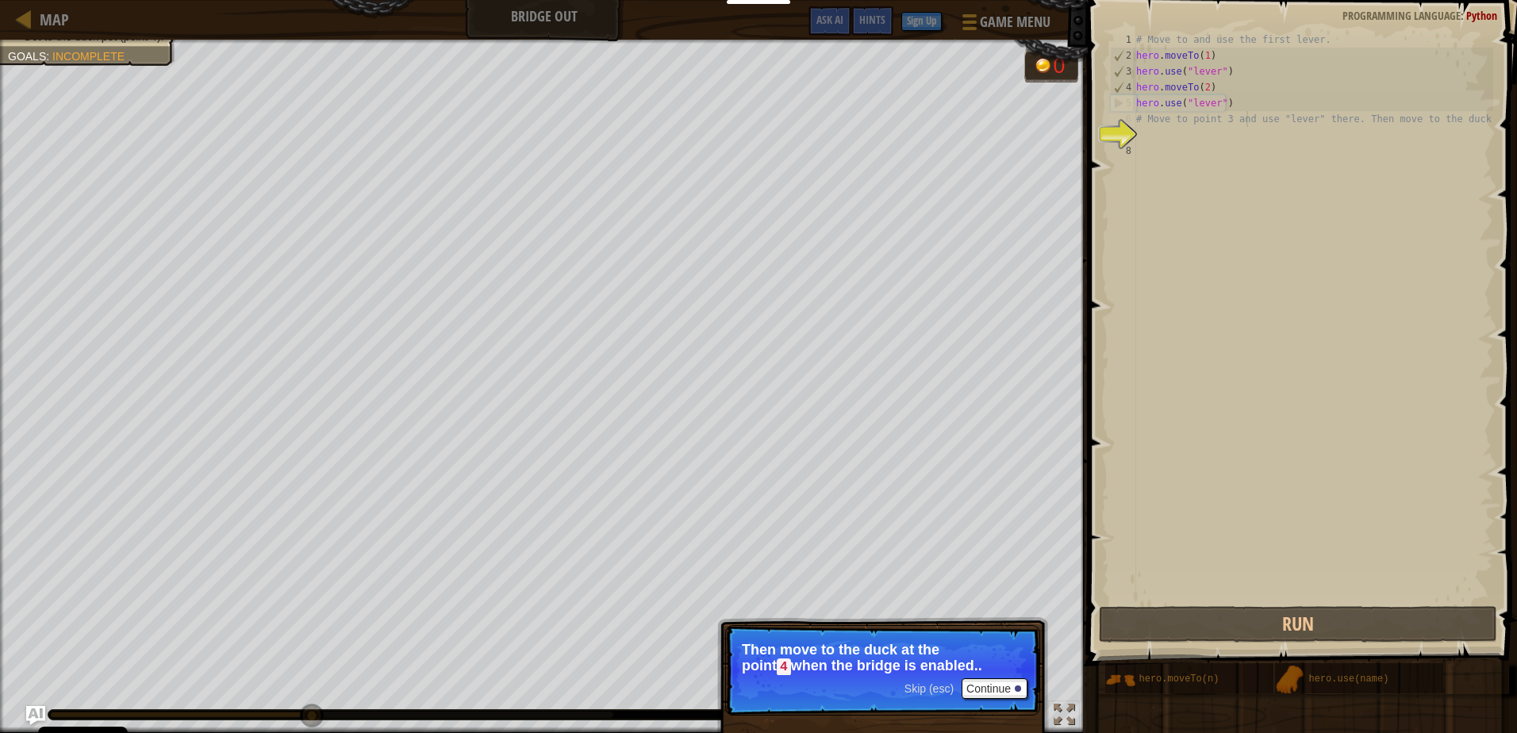
click at [1003, 703] on p "Skip (esc) Continue Then move to the duck at the point 4 when the bridge is ena…" at bounding box center [882, 670] width 315 height 90
click at [1001, 694] on button "Continue" at bounding box center [994, 688] width 66 height 21
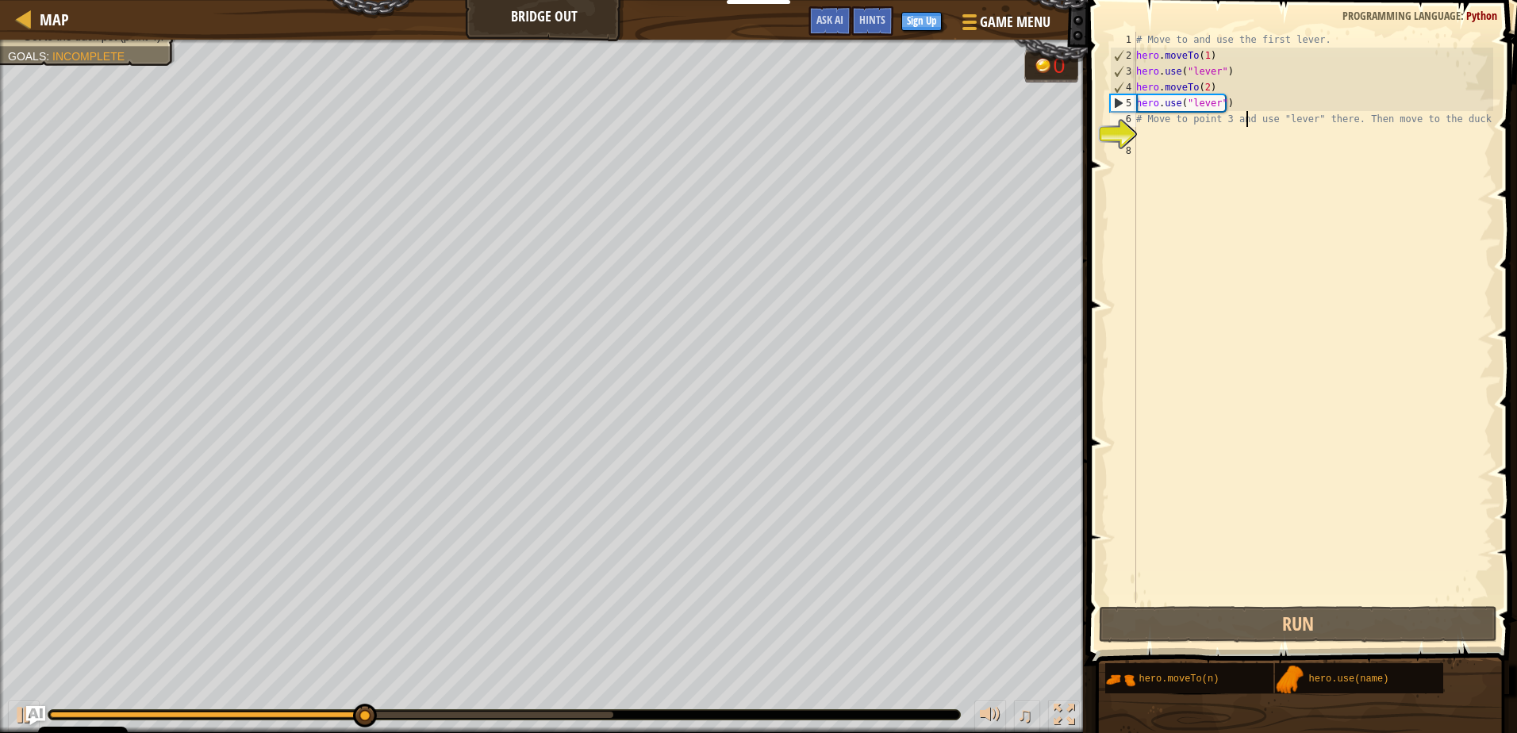
drag, startPoint x: 1201, startPoint y: 102, endPoint x: 1216, endPoint y: 87, distance: 20.8
click at [1203, 102] on div "# Move to and use the first lever. hero . moveTo ( 1 ) hero . use ( "lever" ) h…" at bounding box center [1313, 333] width 360 height 603
drag, startPoint x: 1234, startPoint y: 105, endPoint x: 1134, endPoint y: 86, distance: 101.7
click at [1134, 86] on div "hero.moveTo(2) hero.use("lever") 1 2 3 4 5 6 7 8 # Move to and use the first le…" at bounding box center [1300, 317] width 386 height 571
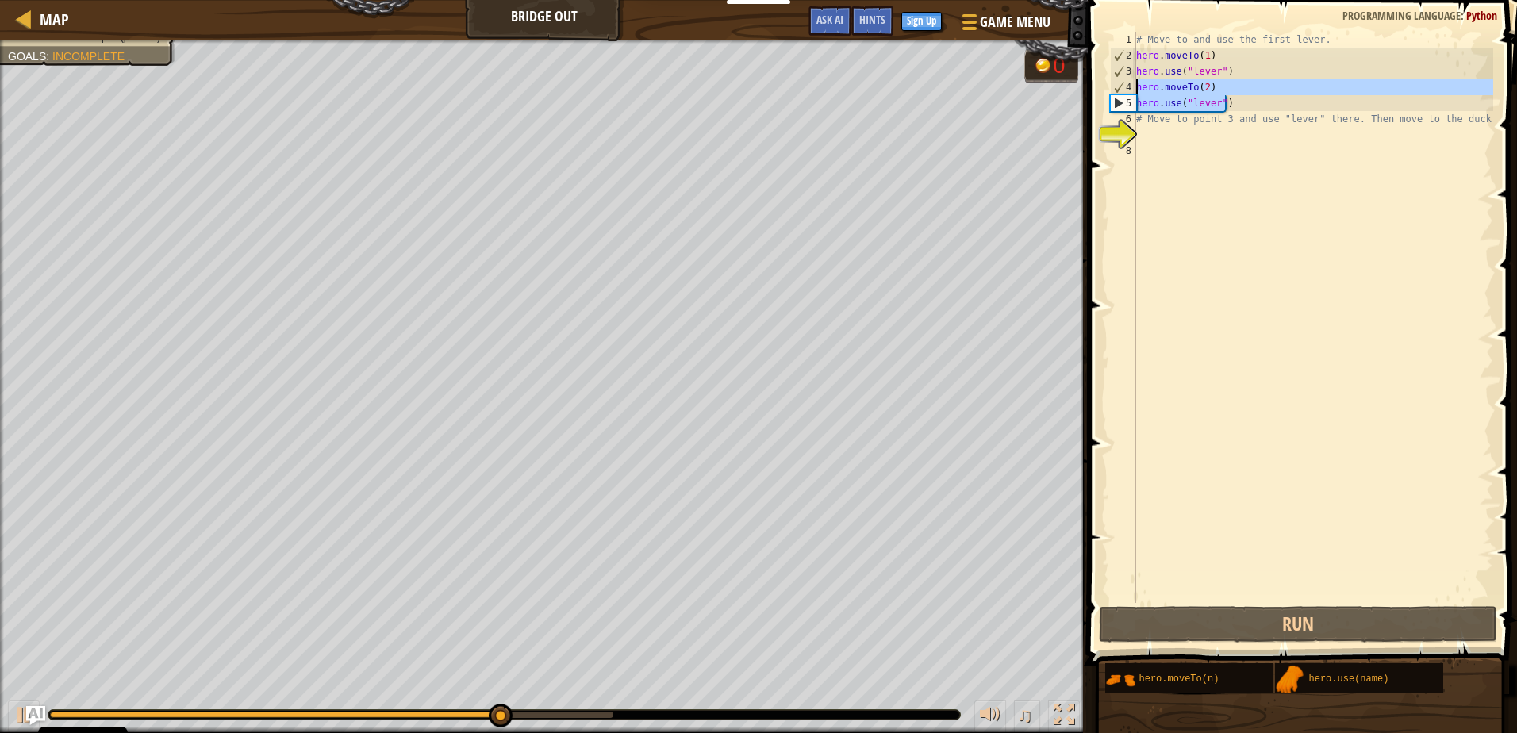
click at [1141, 121] on div "# Move to and use the first lever. hero . moveTo ( 1 ) hero . use ( "lever" ) h…" at bounding box center [1313, 333] width 360 height 603
type textarea "# Move to point 3 and use "lever" there. Then move to the duck."
click at [1144, 135] on div "# Move to and use the first lever. hero . moveTo ( 1 ) hero . use ( "lever" ) h…" at bounding box center [1313, 333] width 360 height 603
paste textarea "hero.use("lever")"
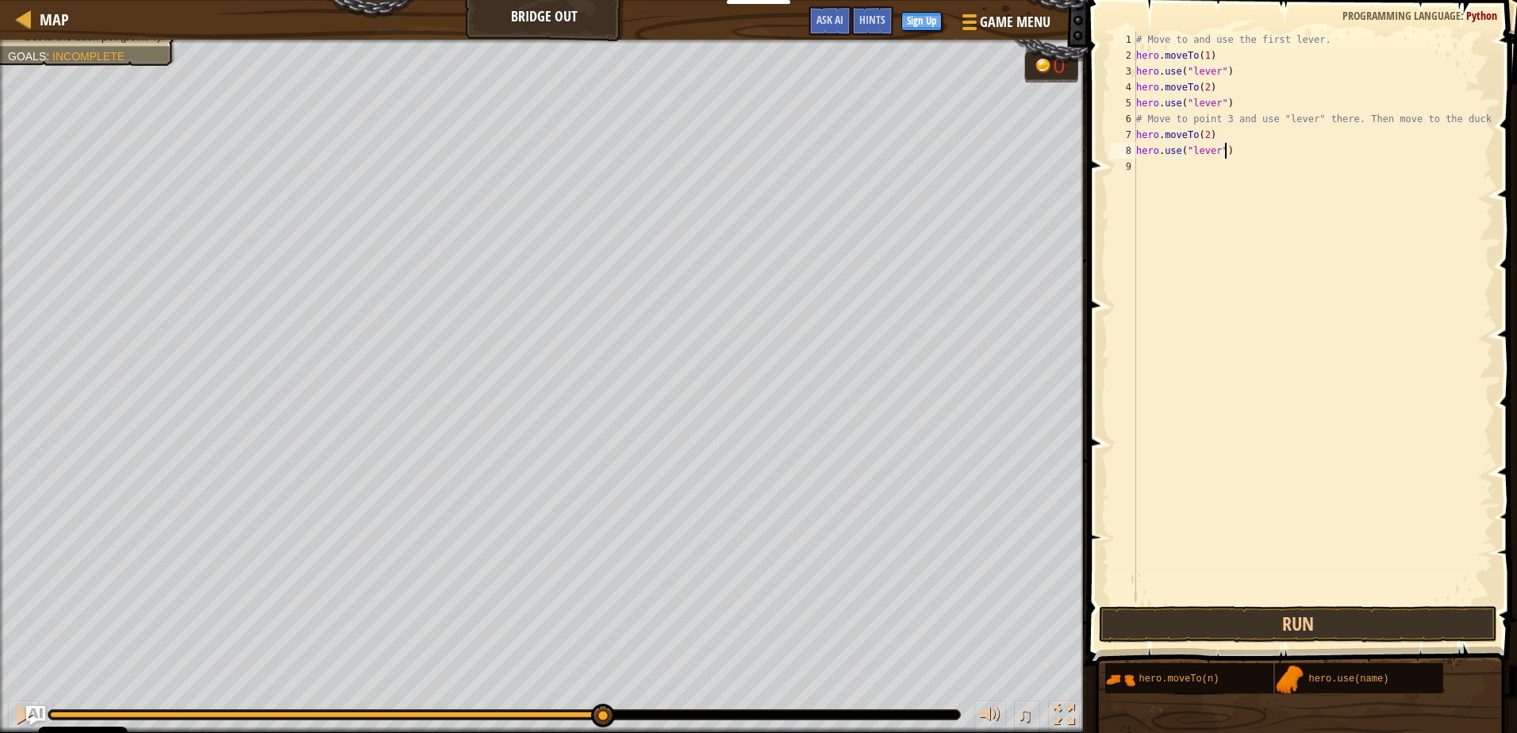
drag, startPoint x: 1203, startPoint y: 136, endPoint x: 1210, endPoint y: 149, distance: 14.2
click at [1206, 143] on div "# Move to and use the first lever. hero . moveTo ( 1 ) hero . use ( "lever" ) h…" at bounding box center [1313, 333] width 360 height 603
type textarea "hero.moveTo(2) hero.use("lever")"
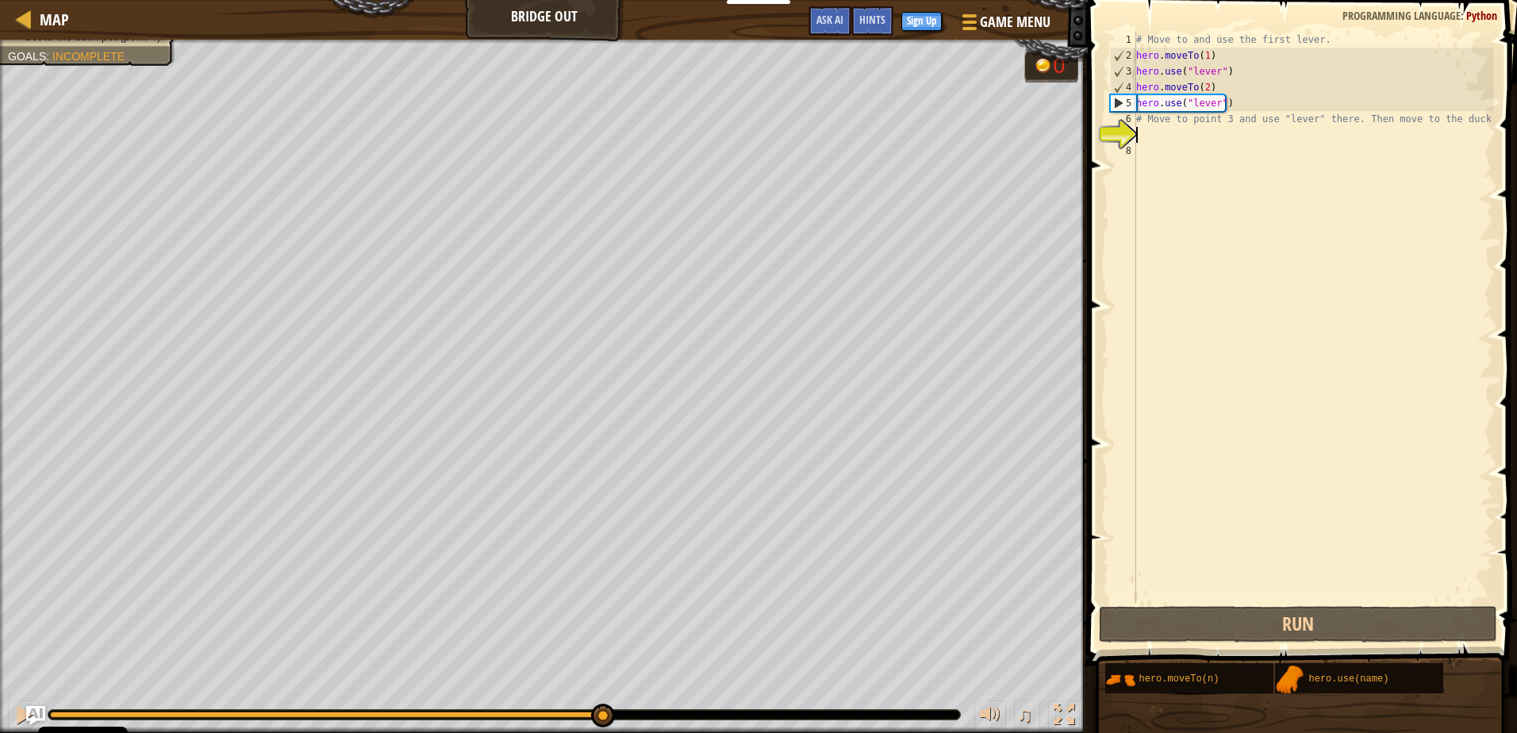
paste textarea "hero.use("lever")"
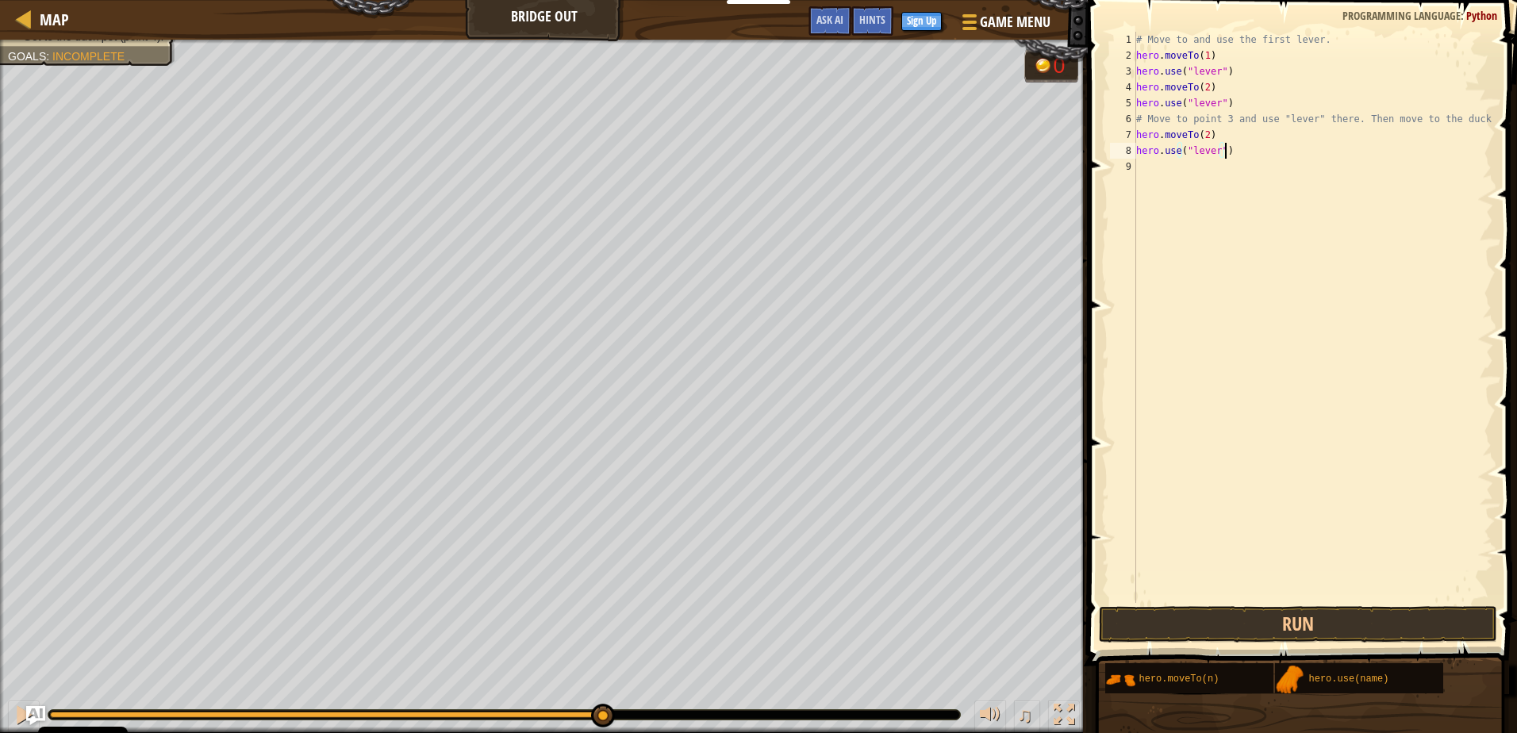
click at [1205, 135] on div "# Move to and use the first lever. hero . moveTo ( 1 ) hero . use ( "lever" ) h…" at bounding box center [1313, 333] width 360 height 603
type textarea "hero.moveTo(3)"
click at [1248, 296] on div "# Move to and use the first lever. hero . moveTo ( 1 ) hero . use ( "lever" ) h…" at bounding box center [1313, 333] width 360 height 603
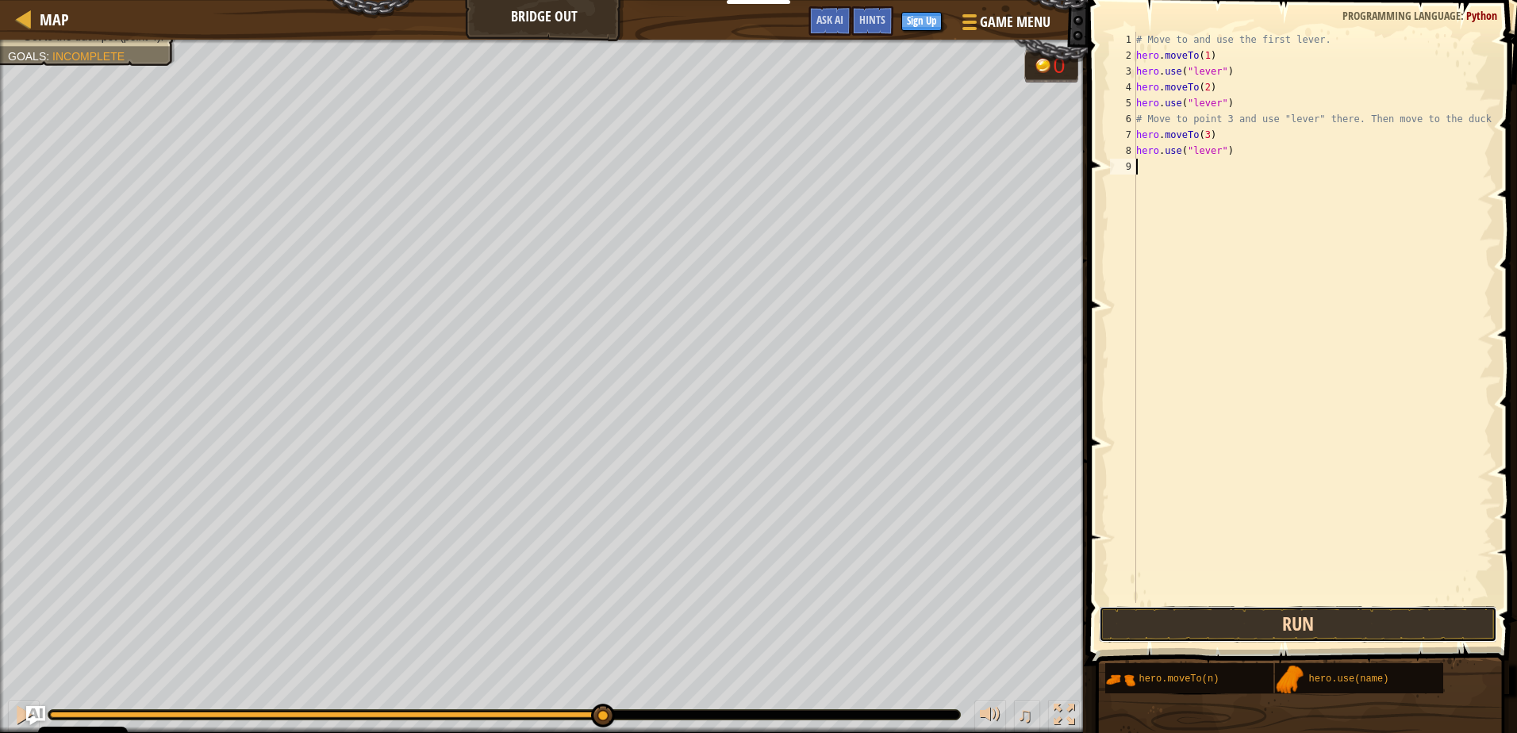
click at [1303, 620] on button "Run" at bounding box center [1297, 624] width 397 height 36
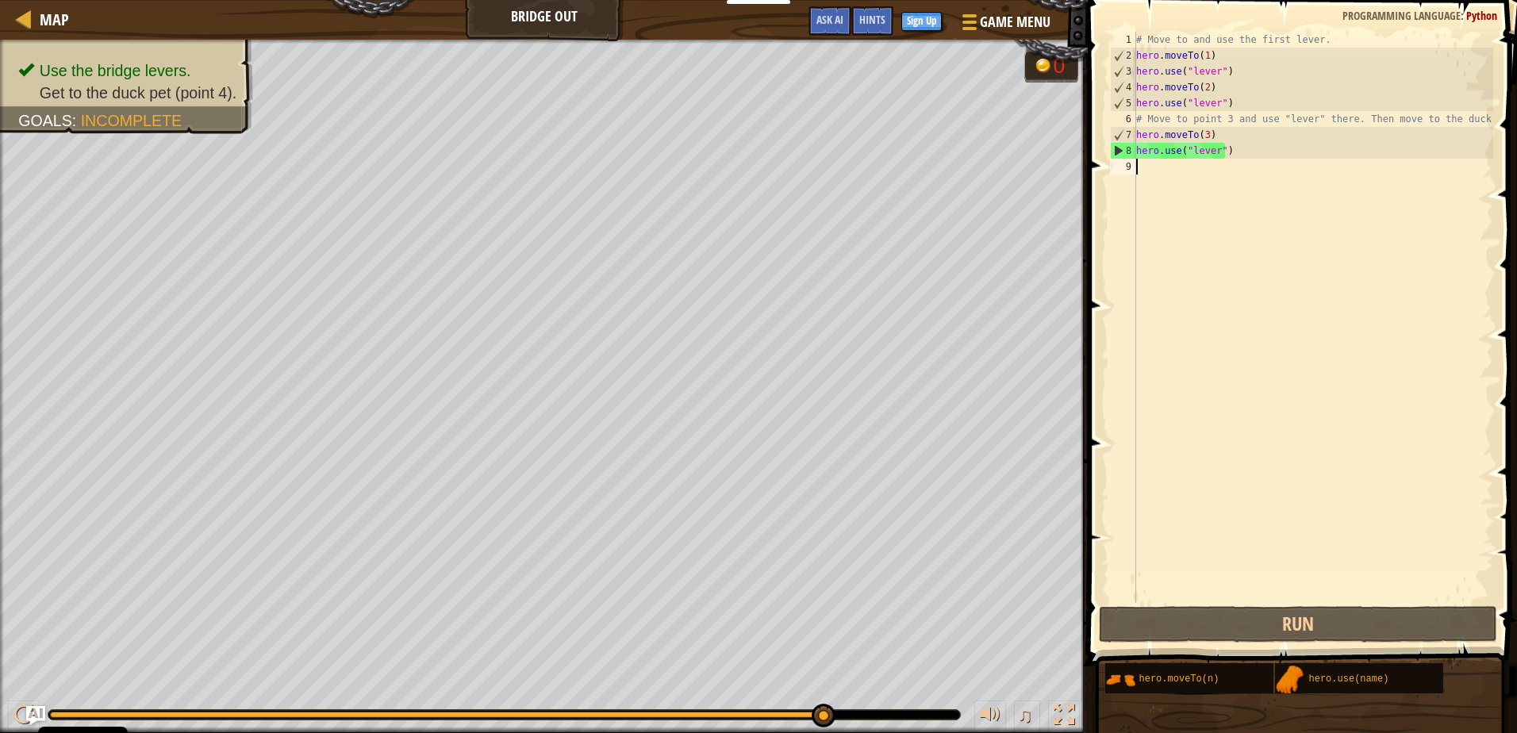
drag, startPoint x: 199, startPoint y: 718, endPoint x: 891, endPoint y: 709, distance: 691.8
click at [891, 709] on div at bounding box center [504, 714] width 913 height 11
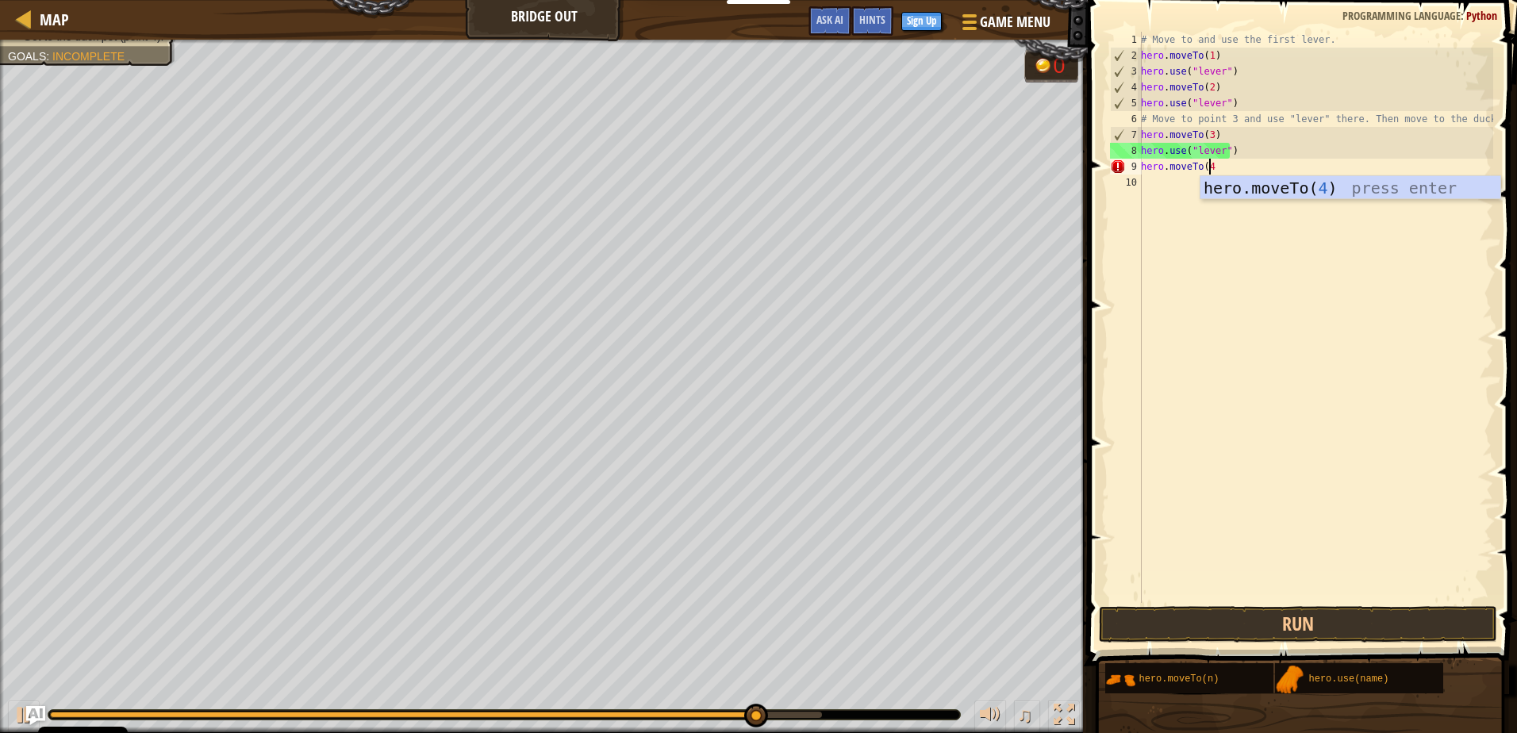
scroll to position [7, 6]
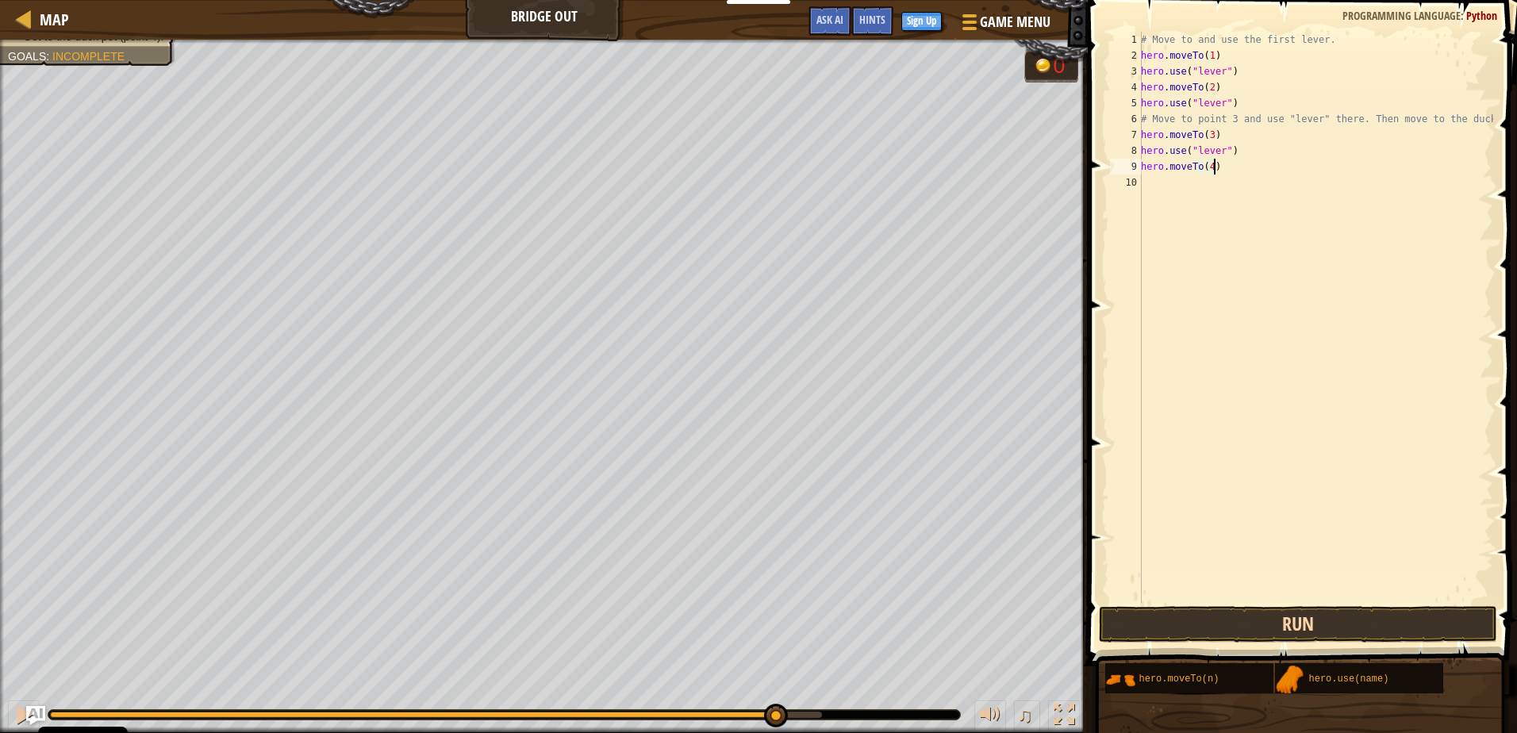
type textarea "hero.moveTo(4)"
click at [1344, 630] on button "Run" at bounding box center [1297, 624] width 397 height 36
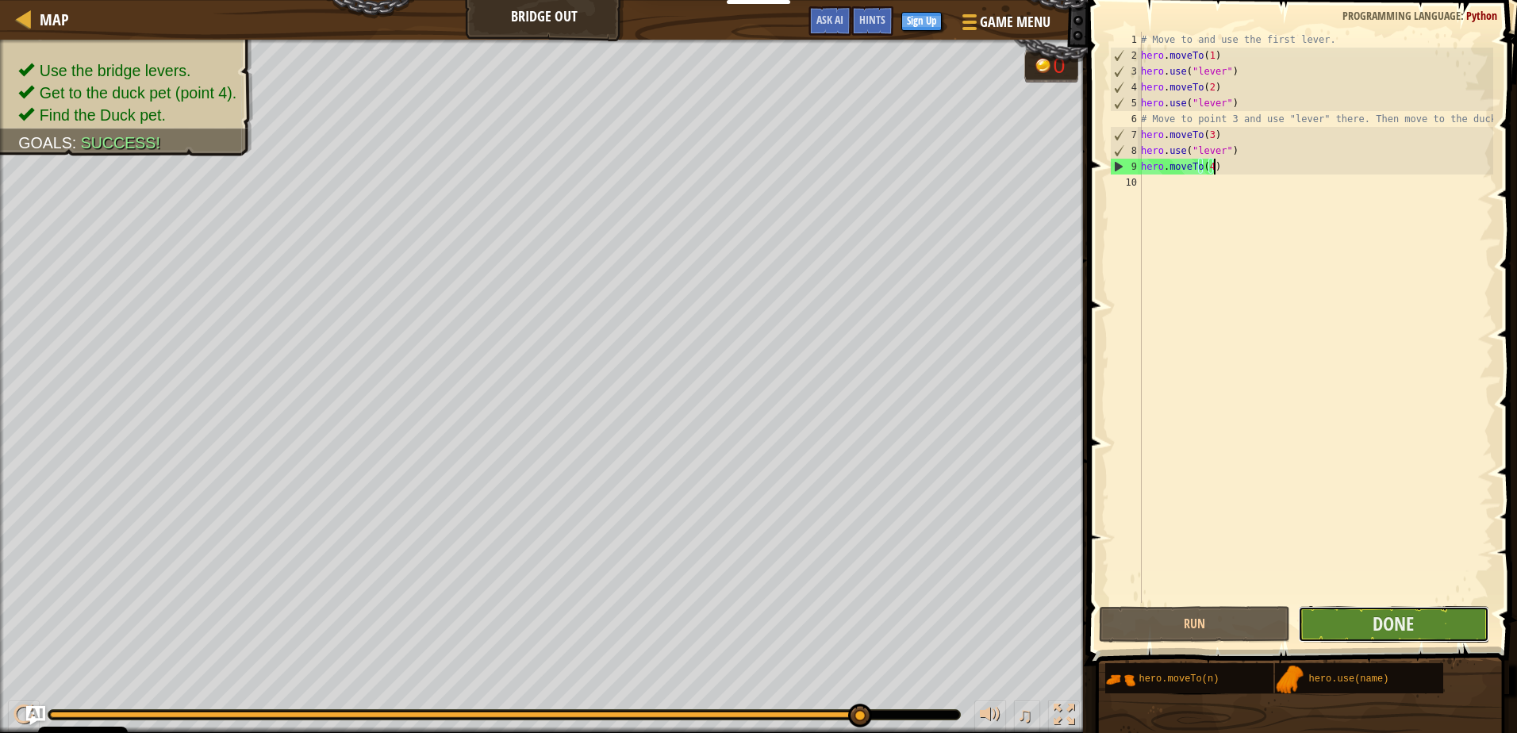
click at [1353, 632] on button "Done" at bounding box center [1393, 624] width 191 height 36
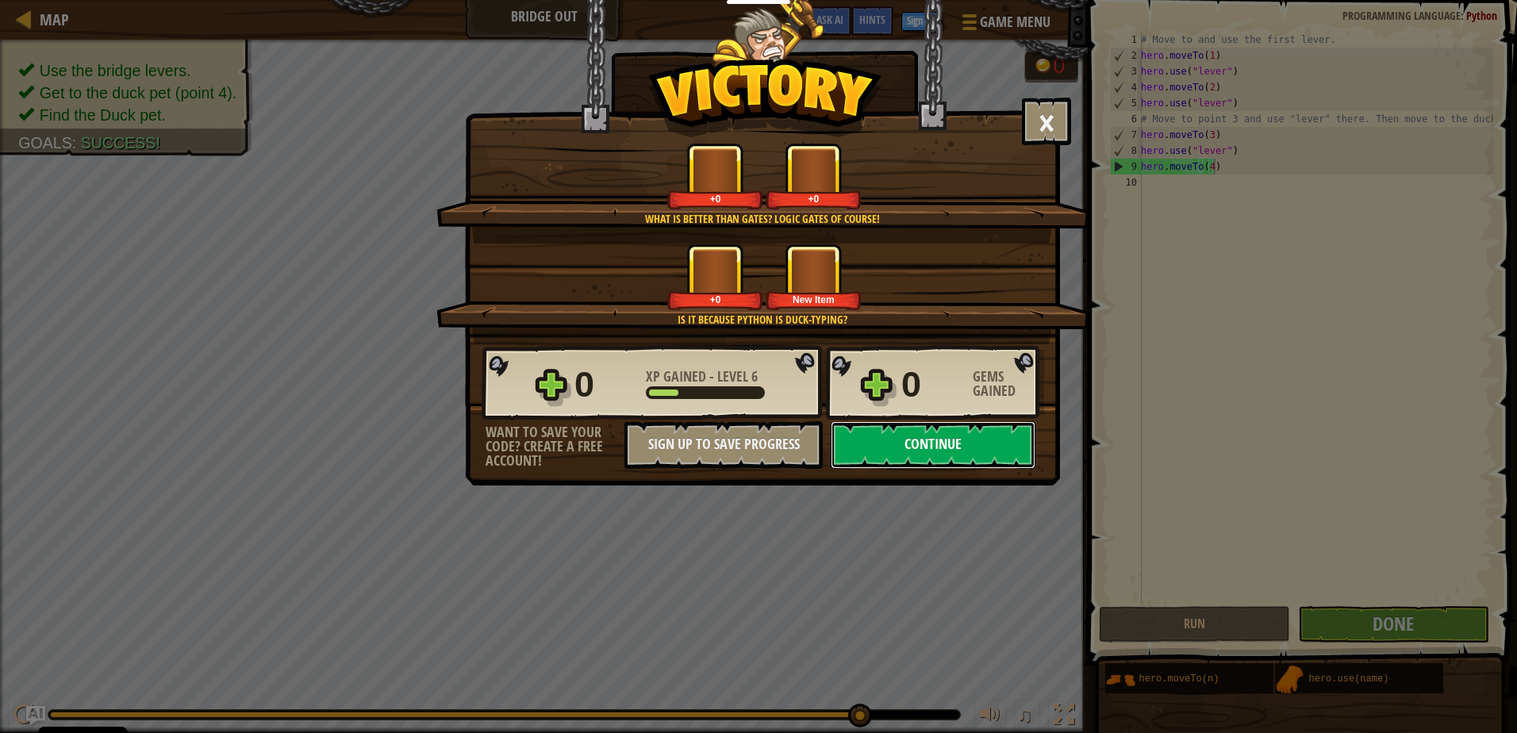
click at [884, 447] on button "Continue" at bounding box center [933, 445] width 205 height 48
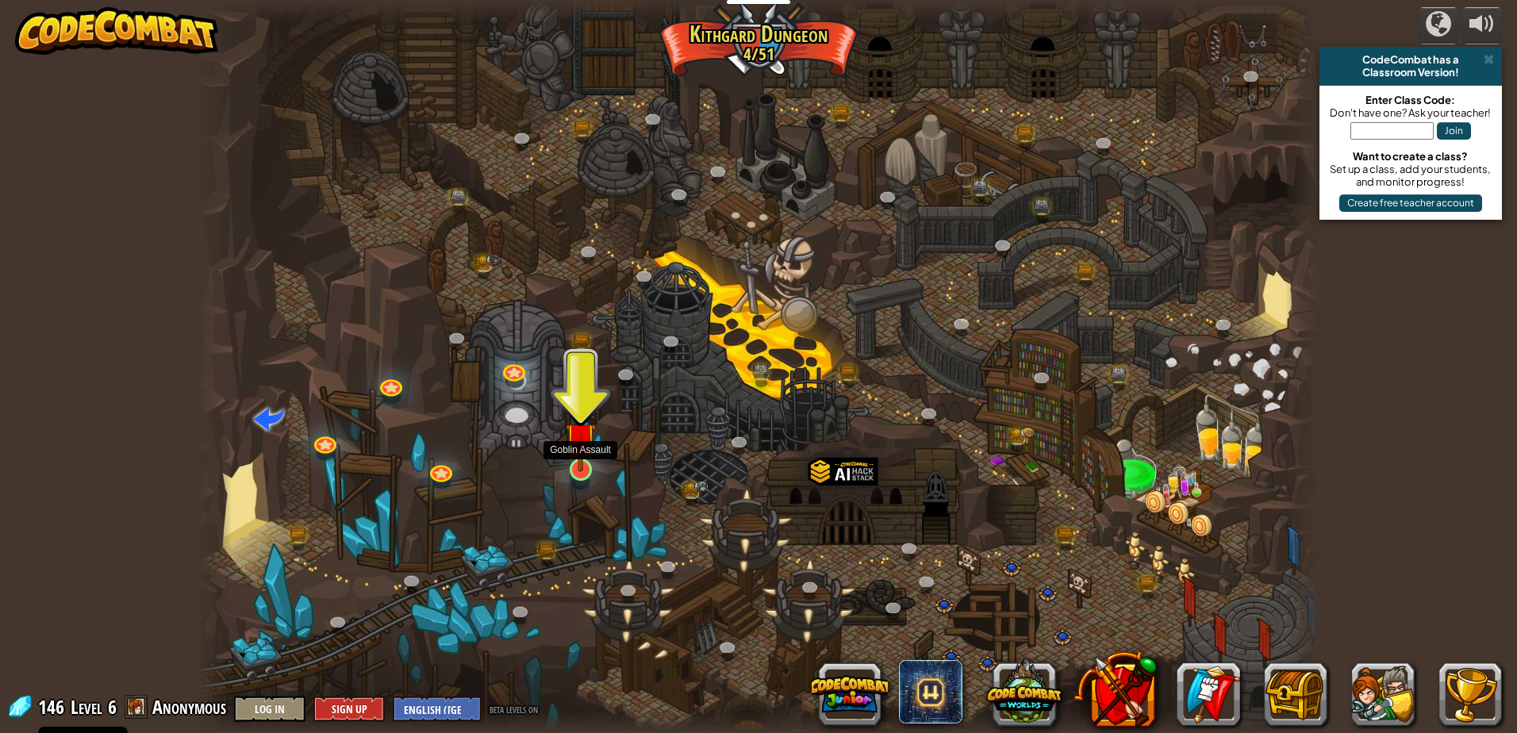
click at [590, 462] on img at bounding box center [581, 437] width 30 height 69
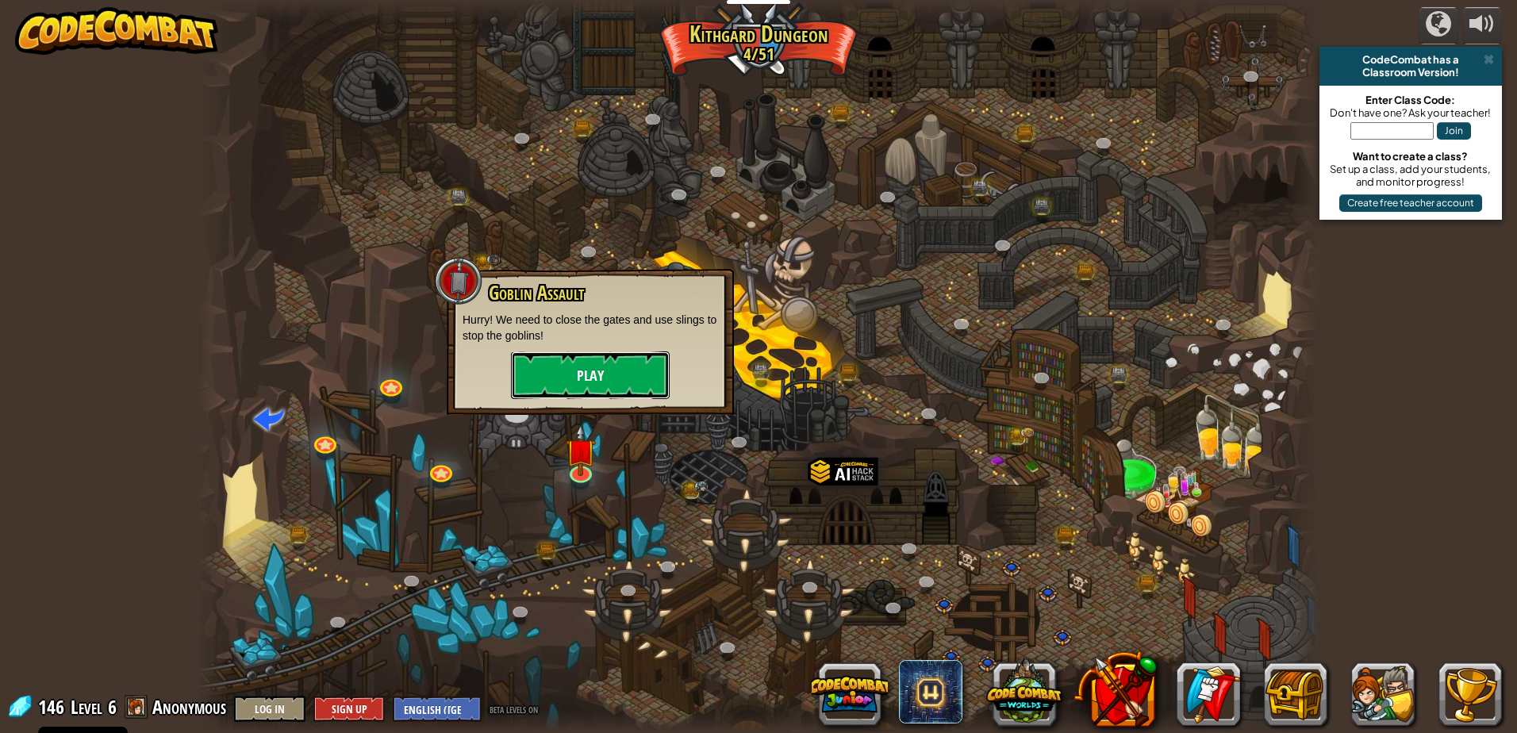
click at [635, 369] on button "Play" at bounding box center [590, 375] width 159 height 48
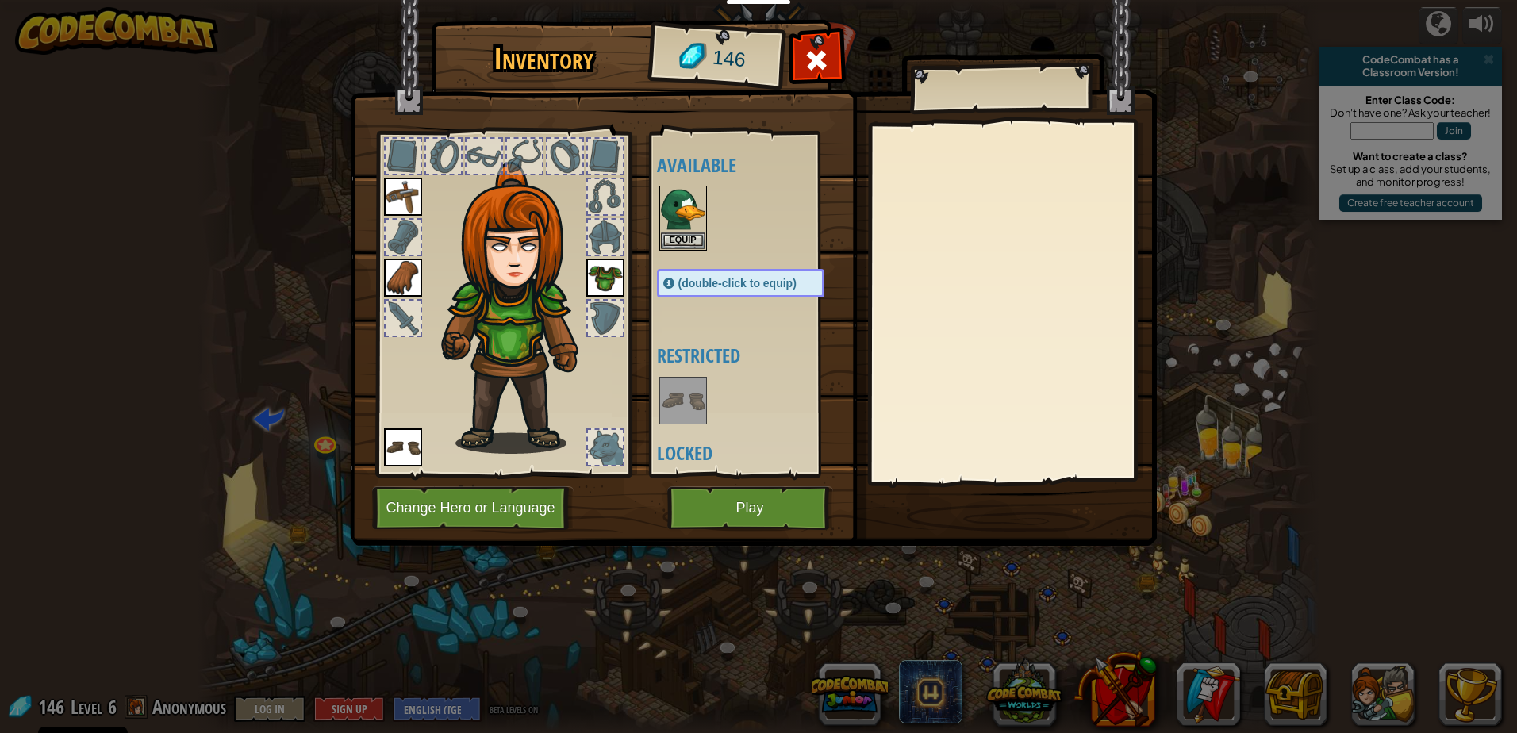
click at [759, 269] on div "(double-click to equip)" at bounding box center [740, 283] width 167 height 29
click at [681, 240] on button "Equip" at bounding box center [683, 240] width 44 height 17
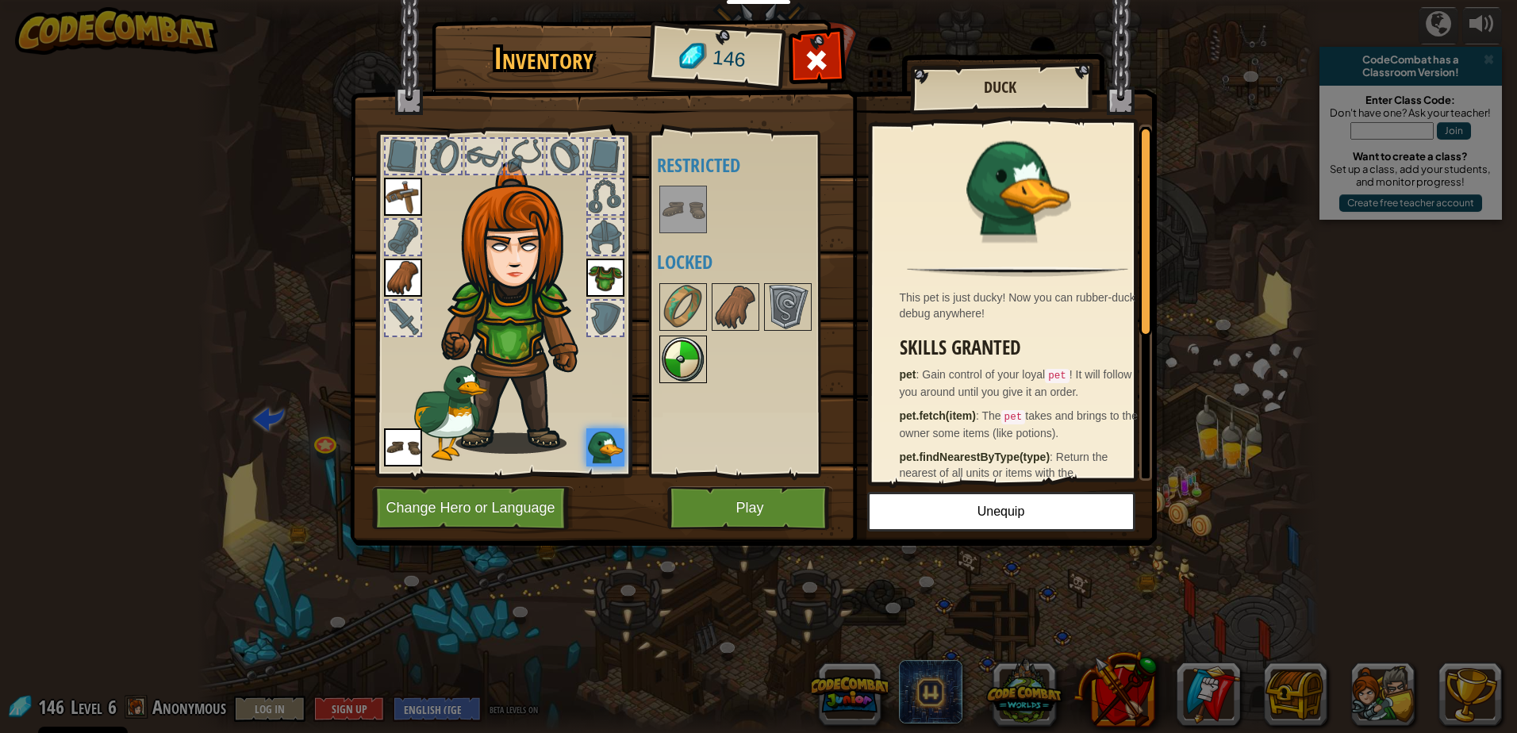
click at [685, 349] on img at bounding box center [683, 359] width 44 height 44
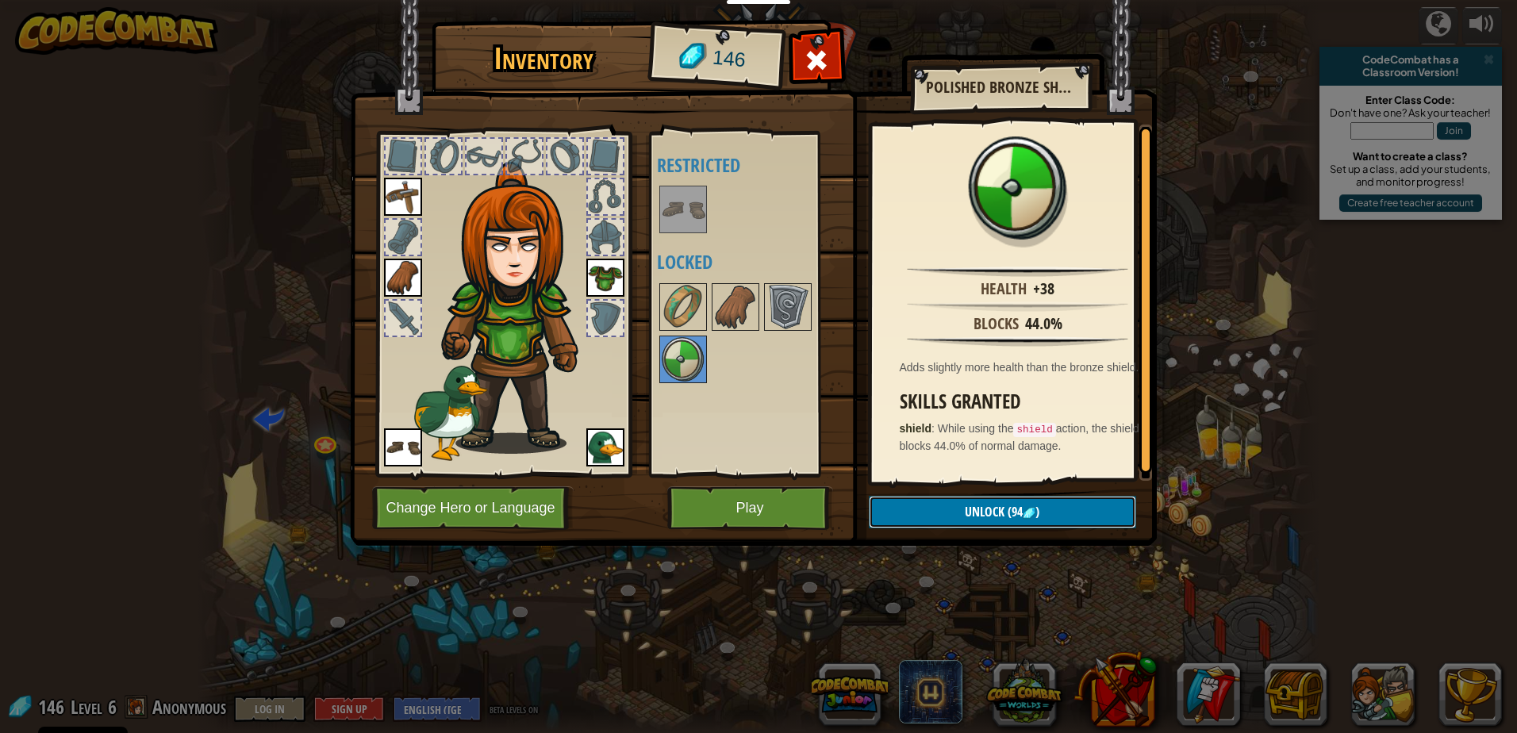
click at [1000, 511] on span "Unlock" at bounding box center [985, 511] width 40 height 17
click at [1061, 507] on button "Confirm" at bounding box center [1002, 512] width 267 height 33
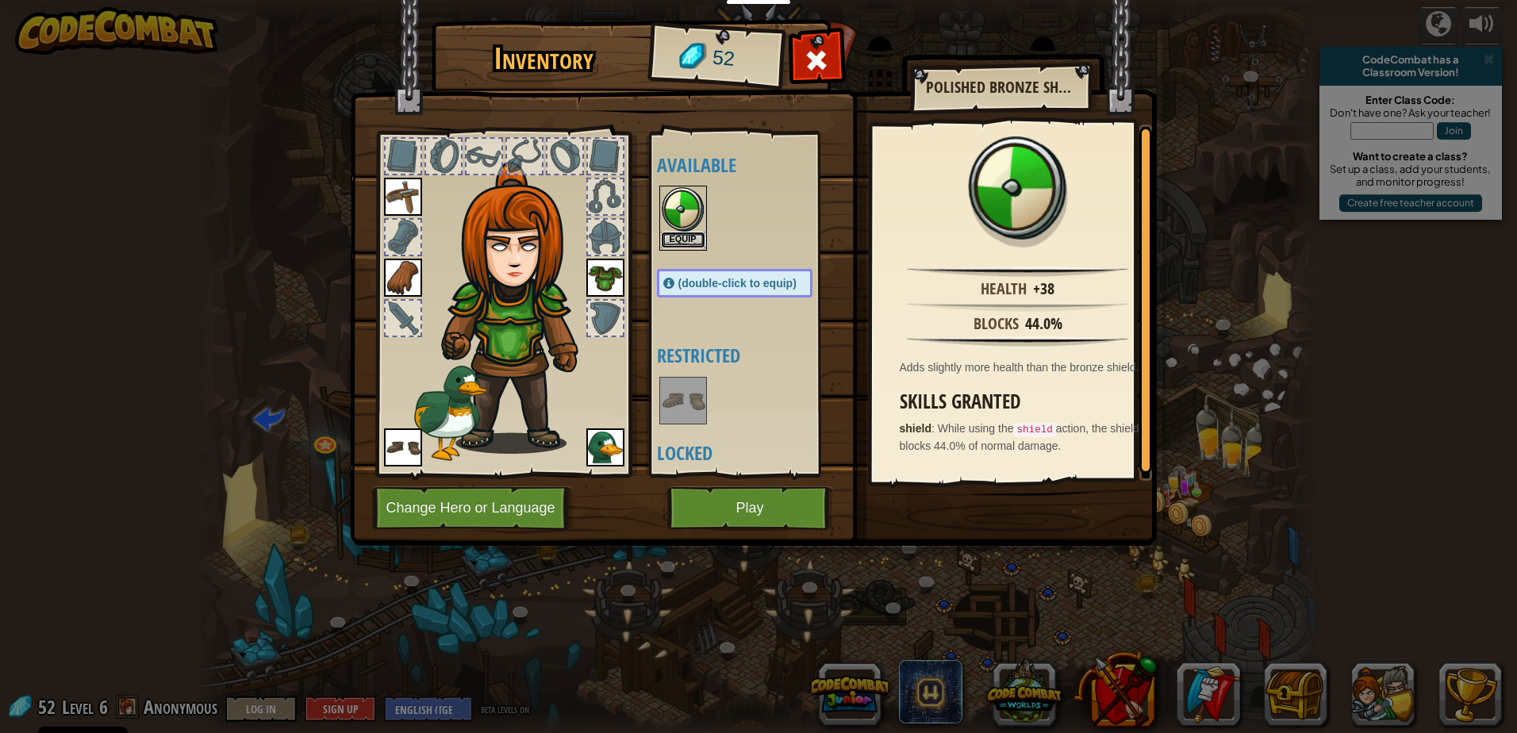
click at [676, 239] on button "Equip" at bounding box center [683, 240] width 44 height 17
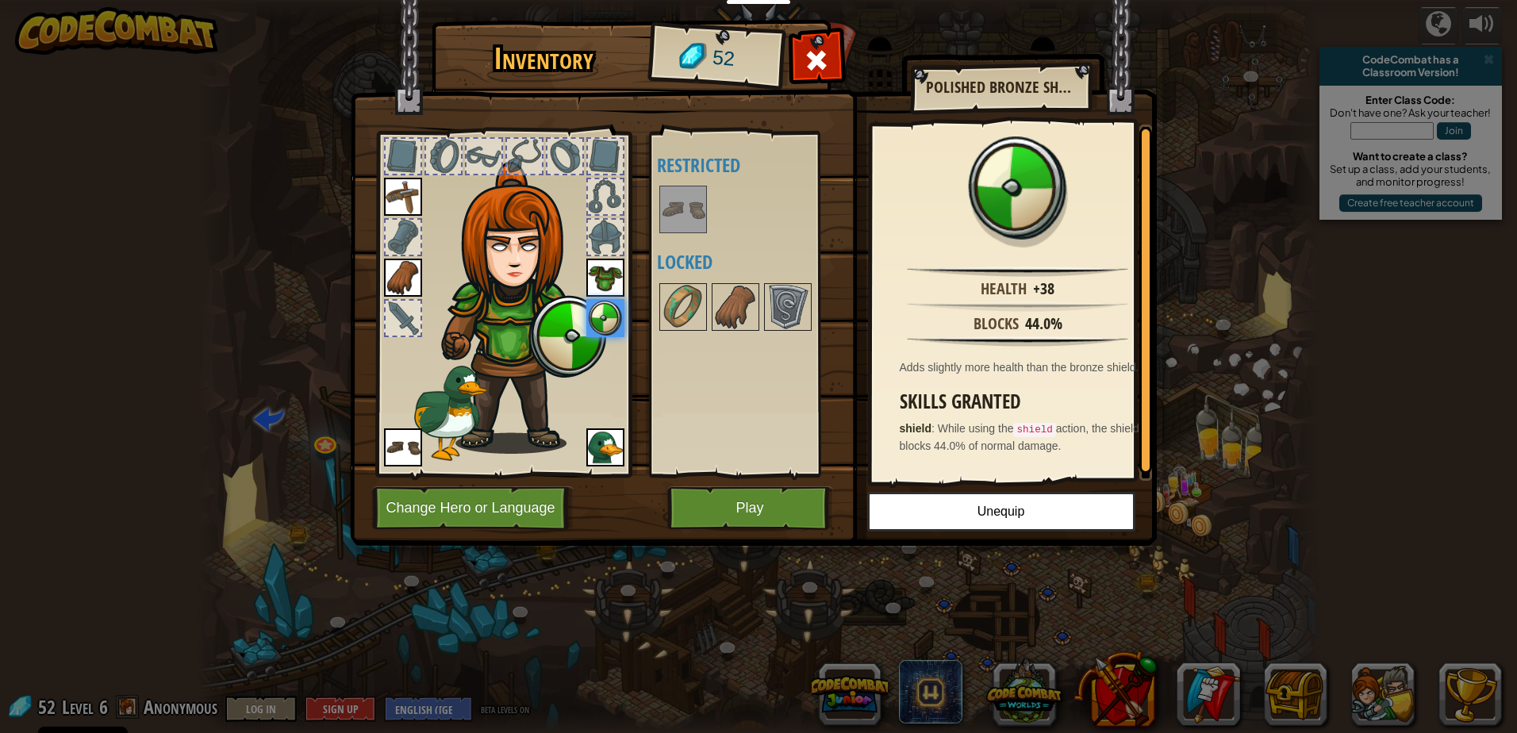
click at [614, 232] on div at bounding box center [605, 237] width 35 height 35
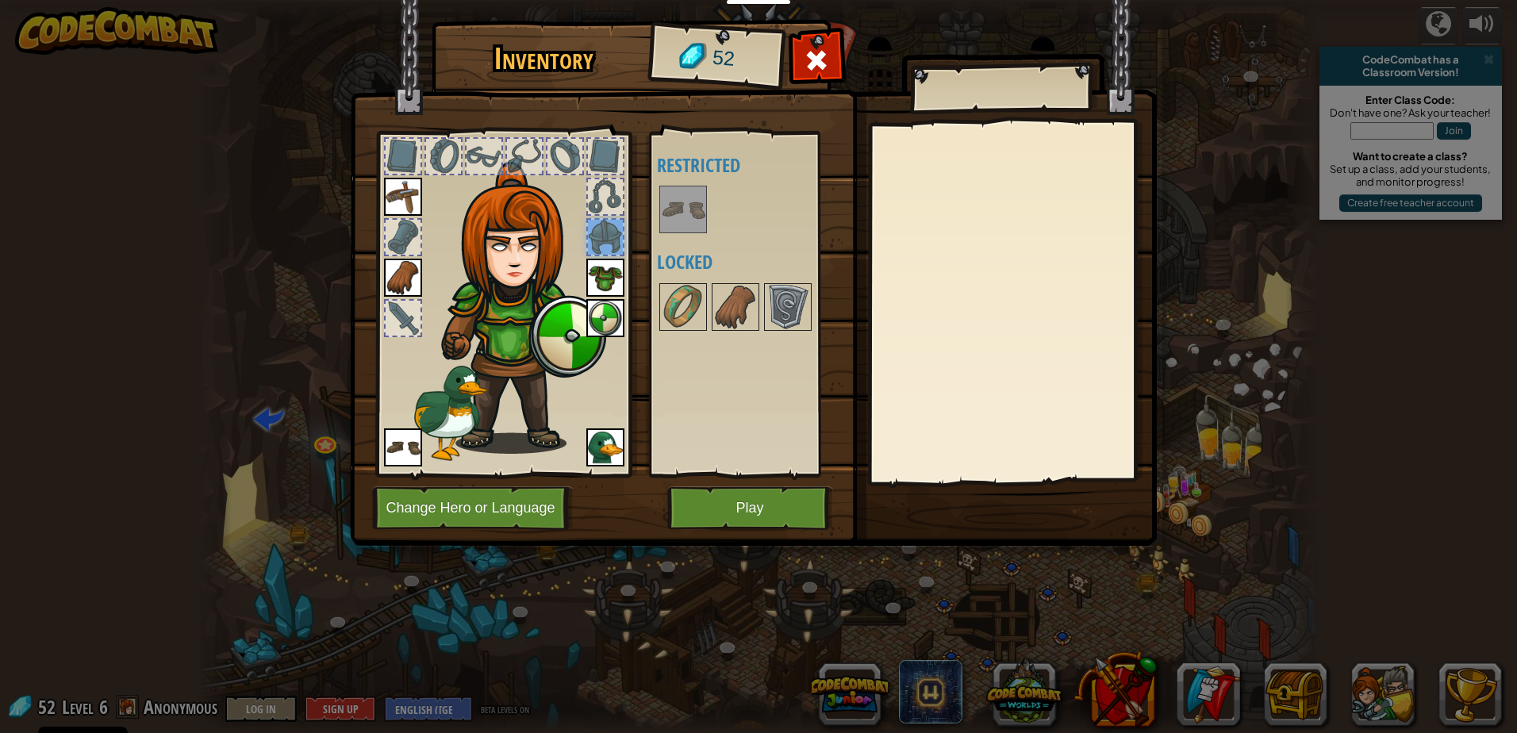
click at [610, 194] on div at bounding box center [605, 196] width 35 height 35
click at [559, 169] on div at bounding box center [564, 156] width 35 height 35
click at [516, 148] on div at bounding box center [524, 156] width 35 height 35
click at [496, 157] on div at bounding box center [483, 156] width 35 height 35
drag, startPoint x: 447, startPoint y: 163, endPoint x: 379, endPoint y: 205, distance: 79.7
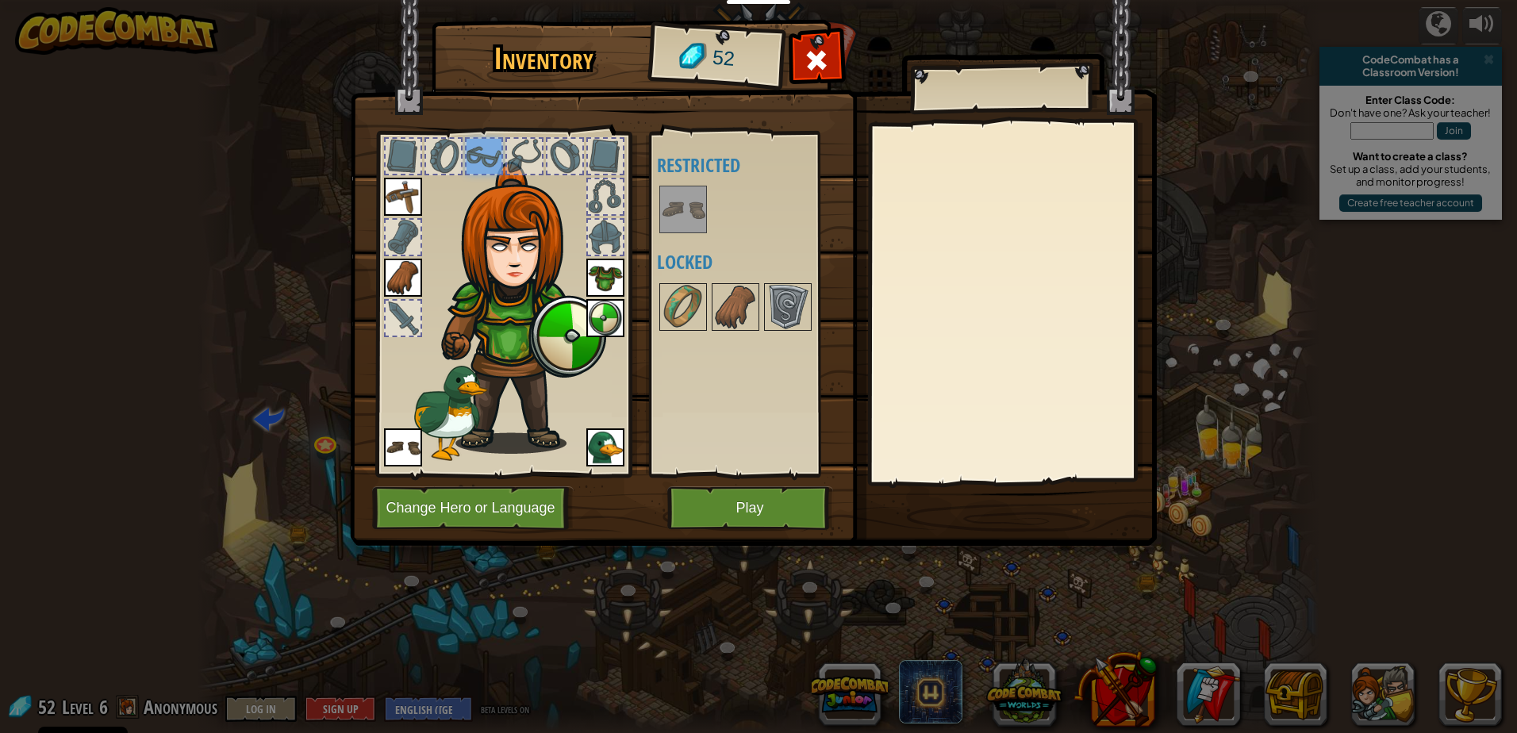
click at [447, 164] on div at bounding box center [443, 156] width 35 height 35
click at [510, 523] on button "Change Hero or Language" at bounding box center [472, 508] width 201 height 44
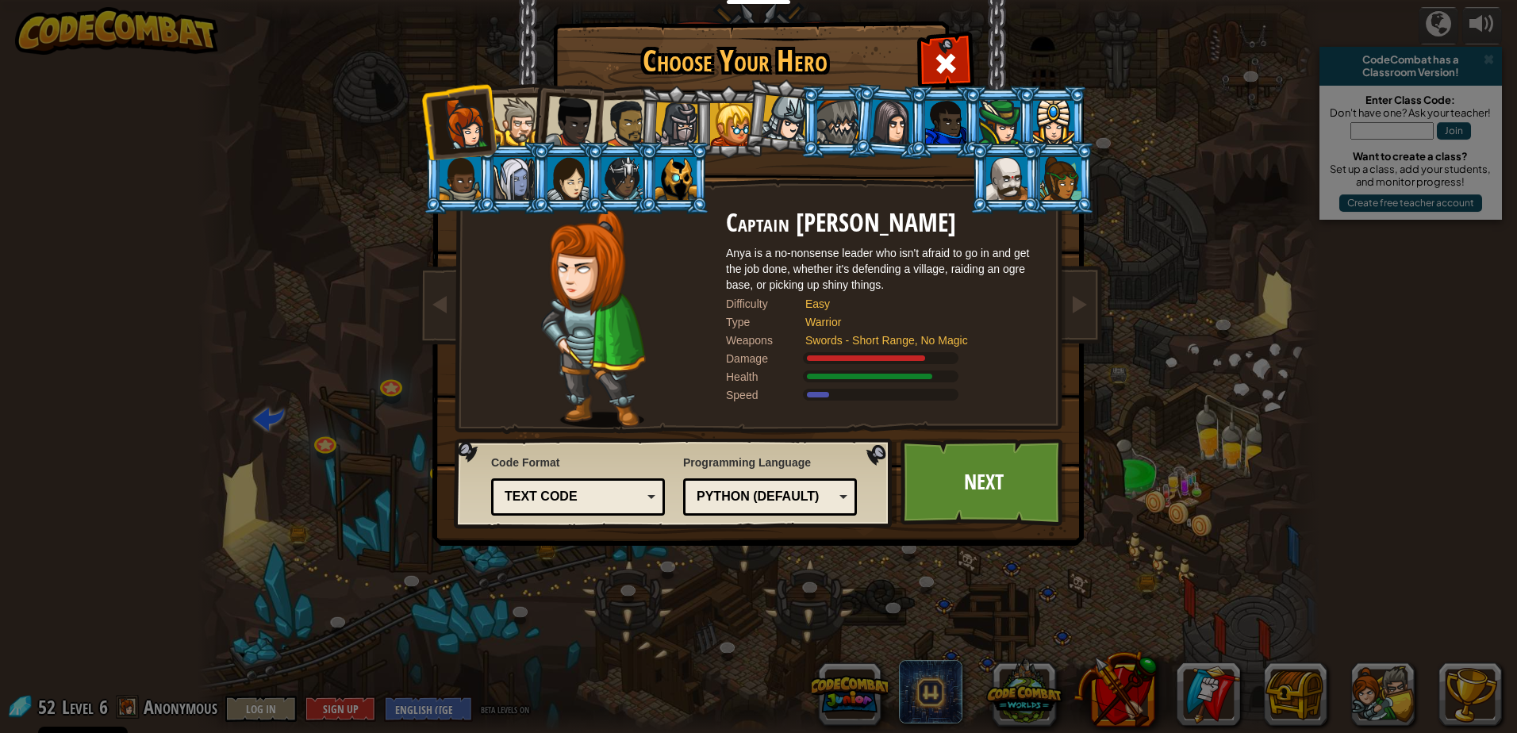
click at [498, 172] on div at bounding box center [513, 178] width 41 height 43
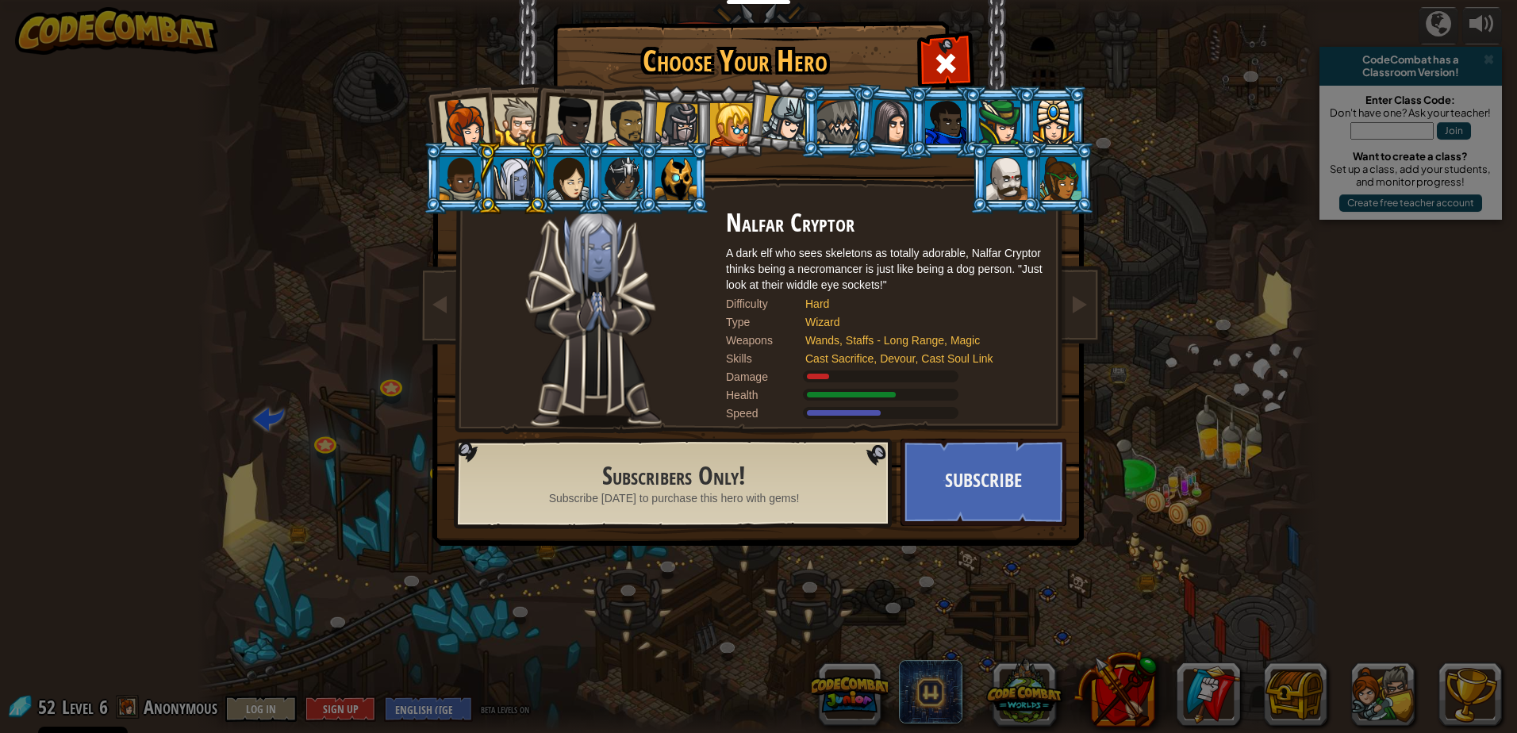
click at [514, 127] on div at bounding box center [517, 122] width 48 height 48
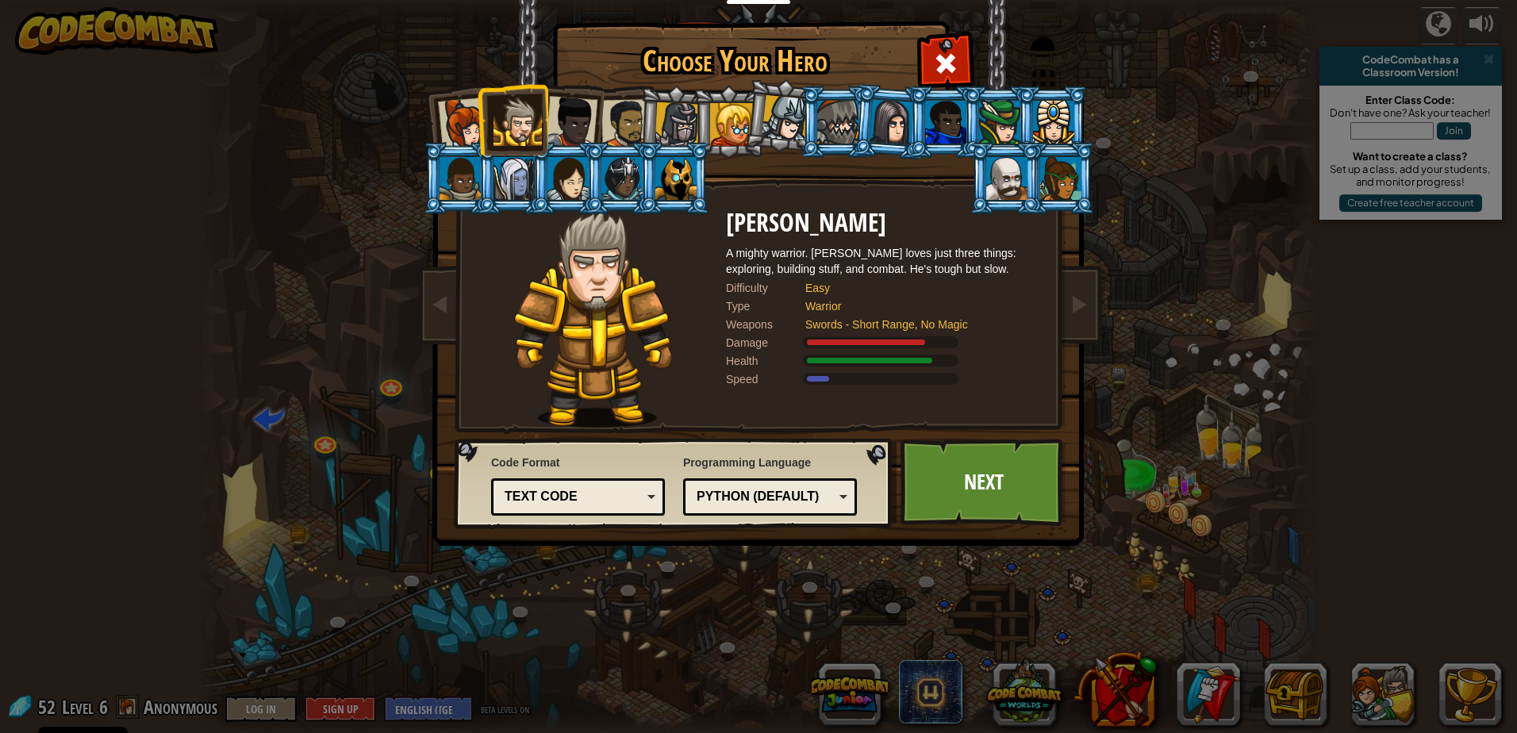
click at [894, 128] on div at bounding box center [891, 121] width 44 height 45
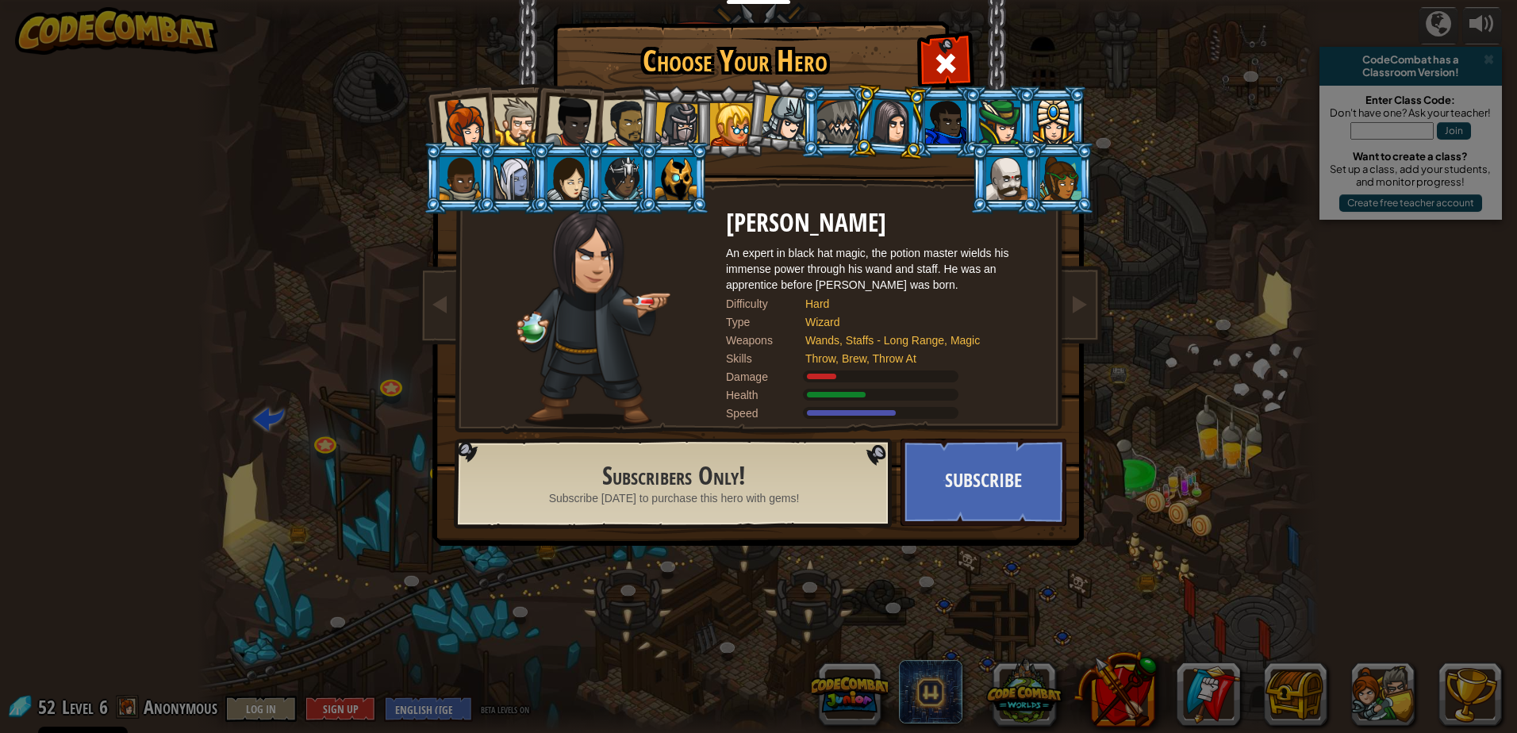
click at [471, 112] on div at bounding box center [464, 124] width 52 height 52
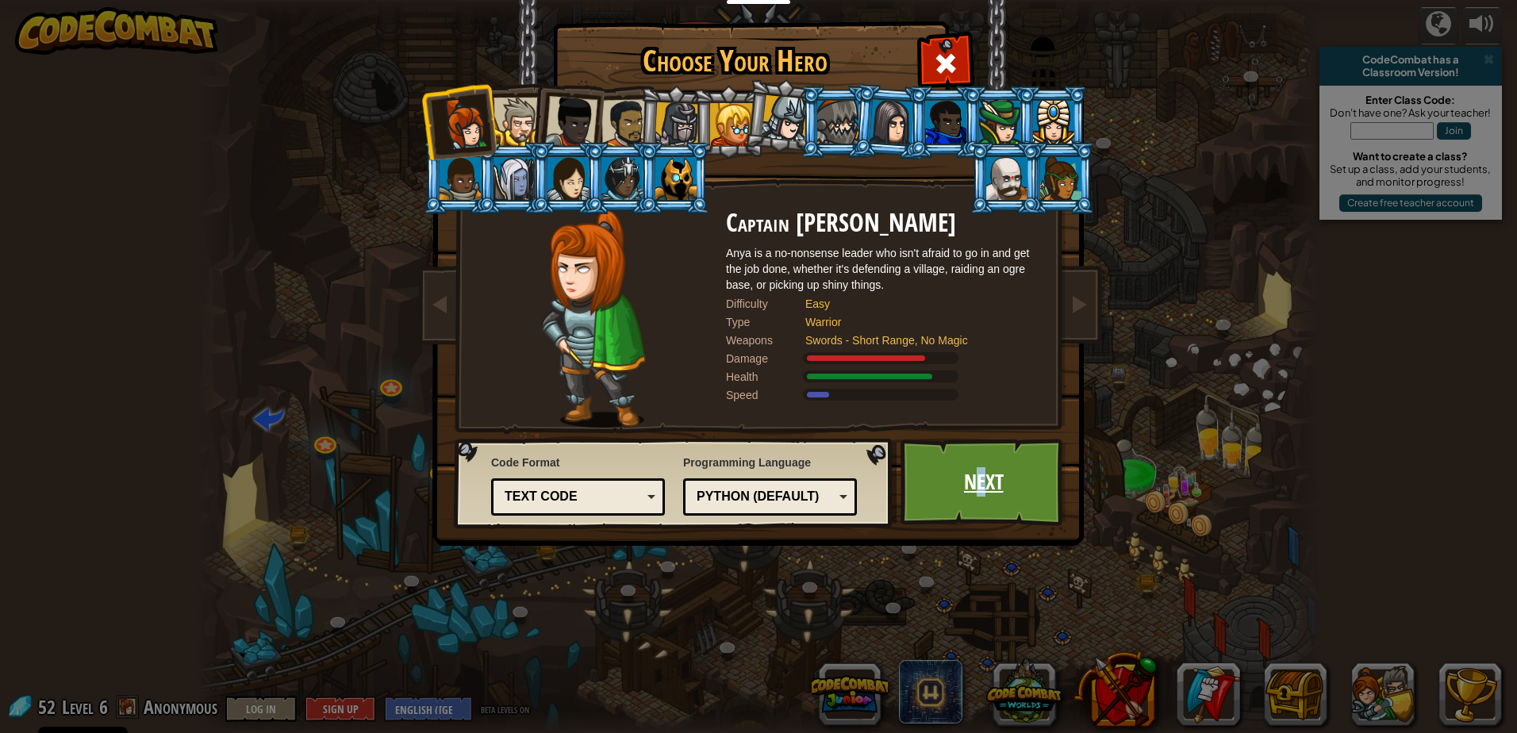
click at [980, 472] on link "Next" at bounding box center [983, 482] width 166 height 87
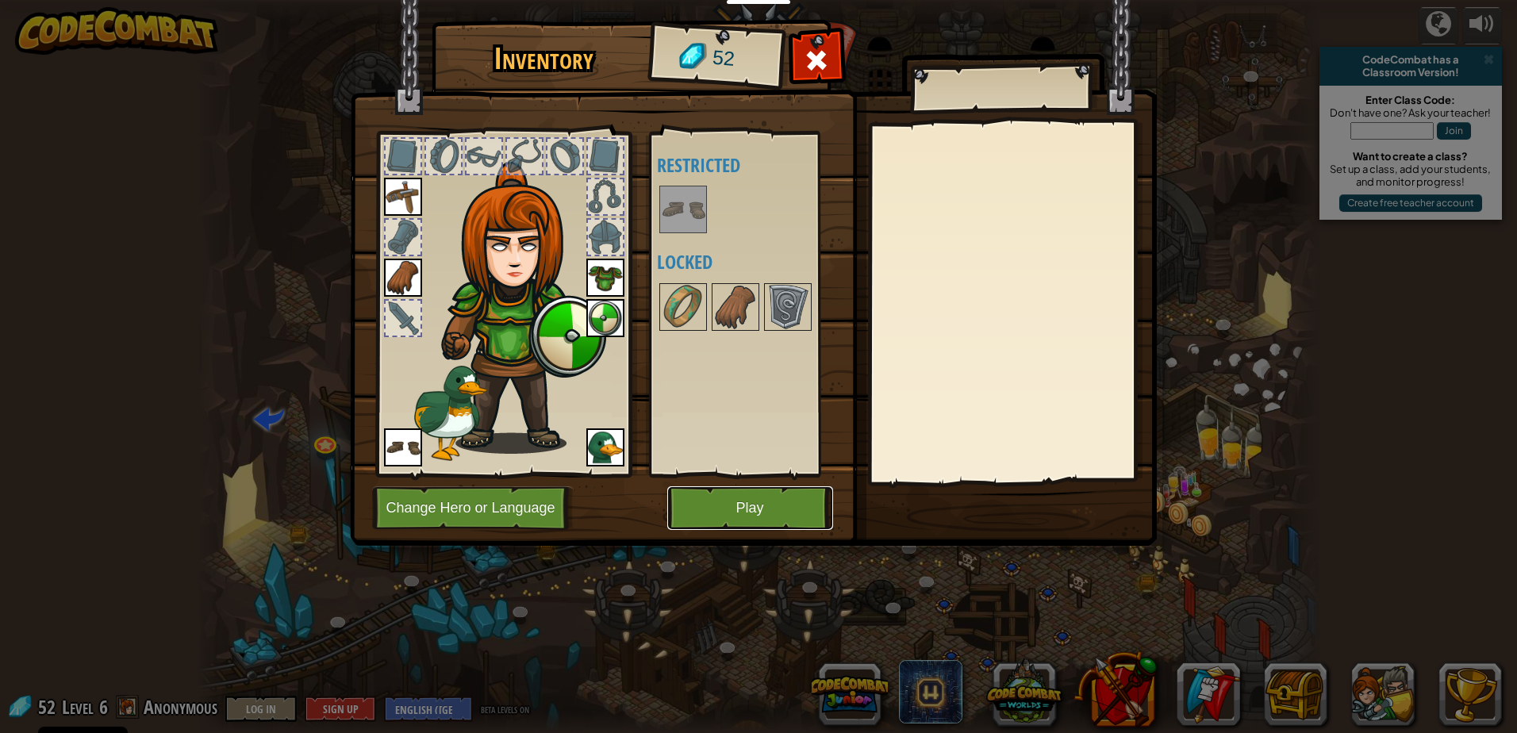
click at [723, 512] on button "Play" at bounding box center [750, 508] width 166 height 44
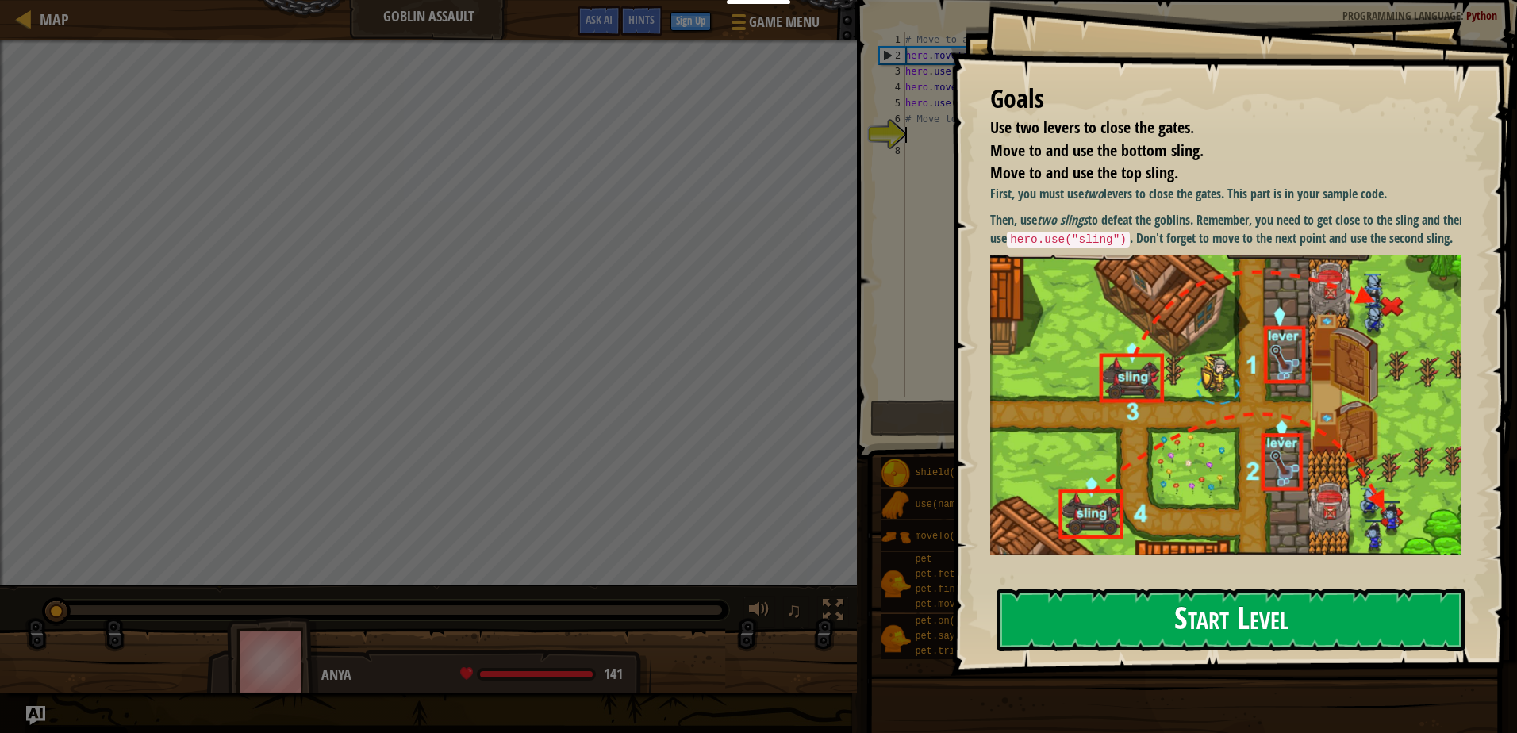
click at [1187, 627] on button "Start Level" at bounding box center [1230, 620] width 467 height 63
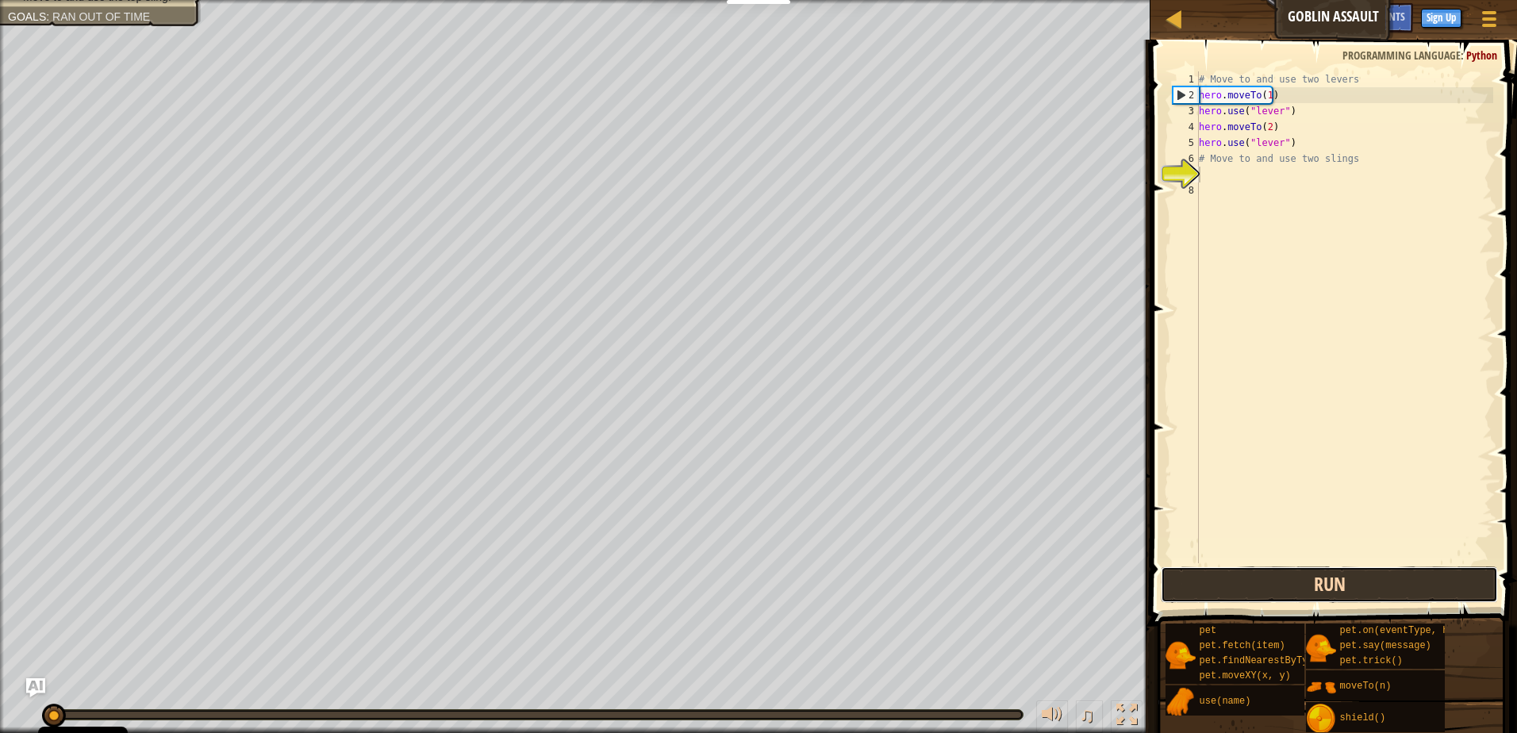
click at [1338, 571] on button "Run" at bounding box center [1329, 584] width 337 height 36
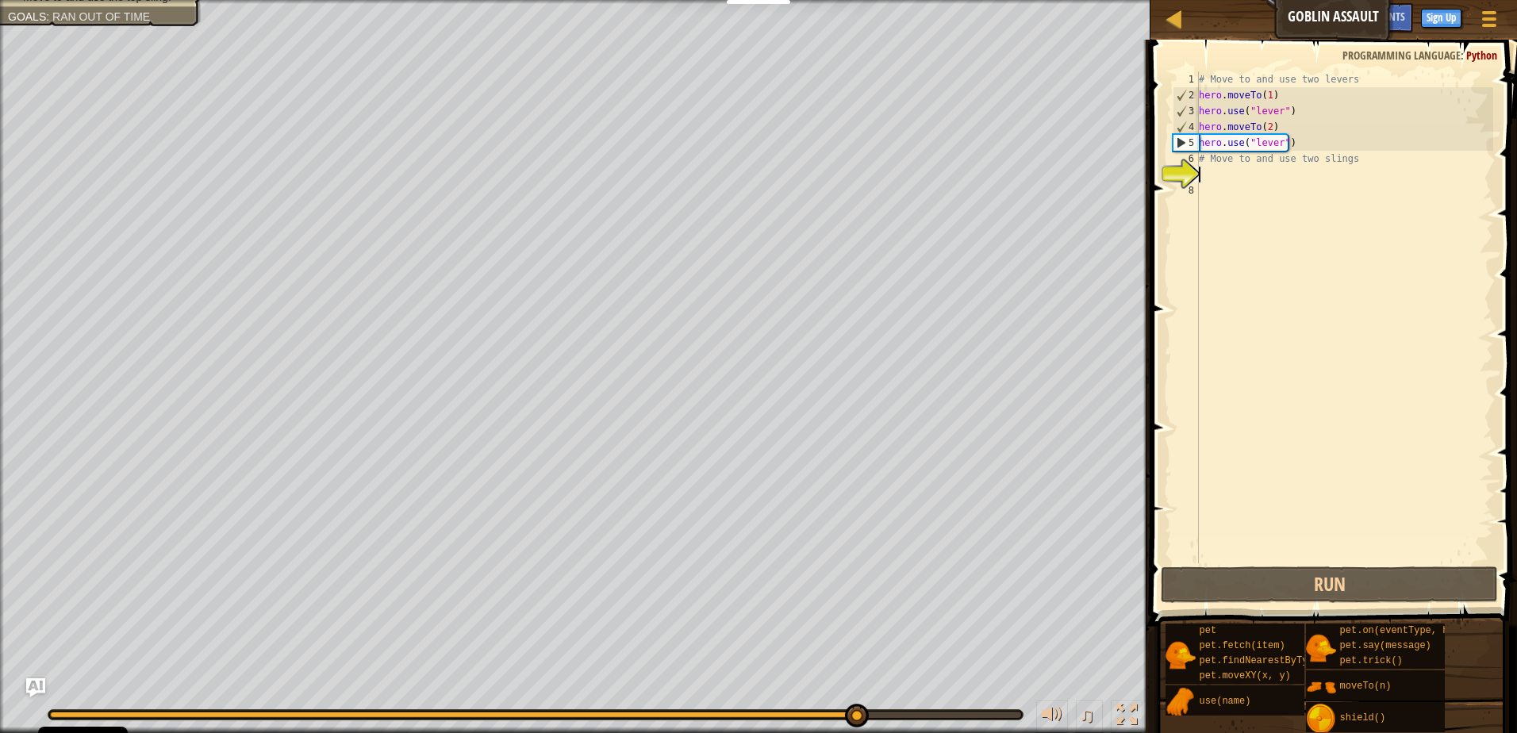
drag, startPoint x: 517, startPoint y: 720, endPoint x: 1092, endPoint y: 689, distance: 575.2
click at [1077, 693] on div "♫" at bounding box center [575, 711] width 1150 height 48
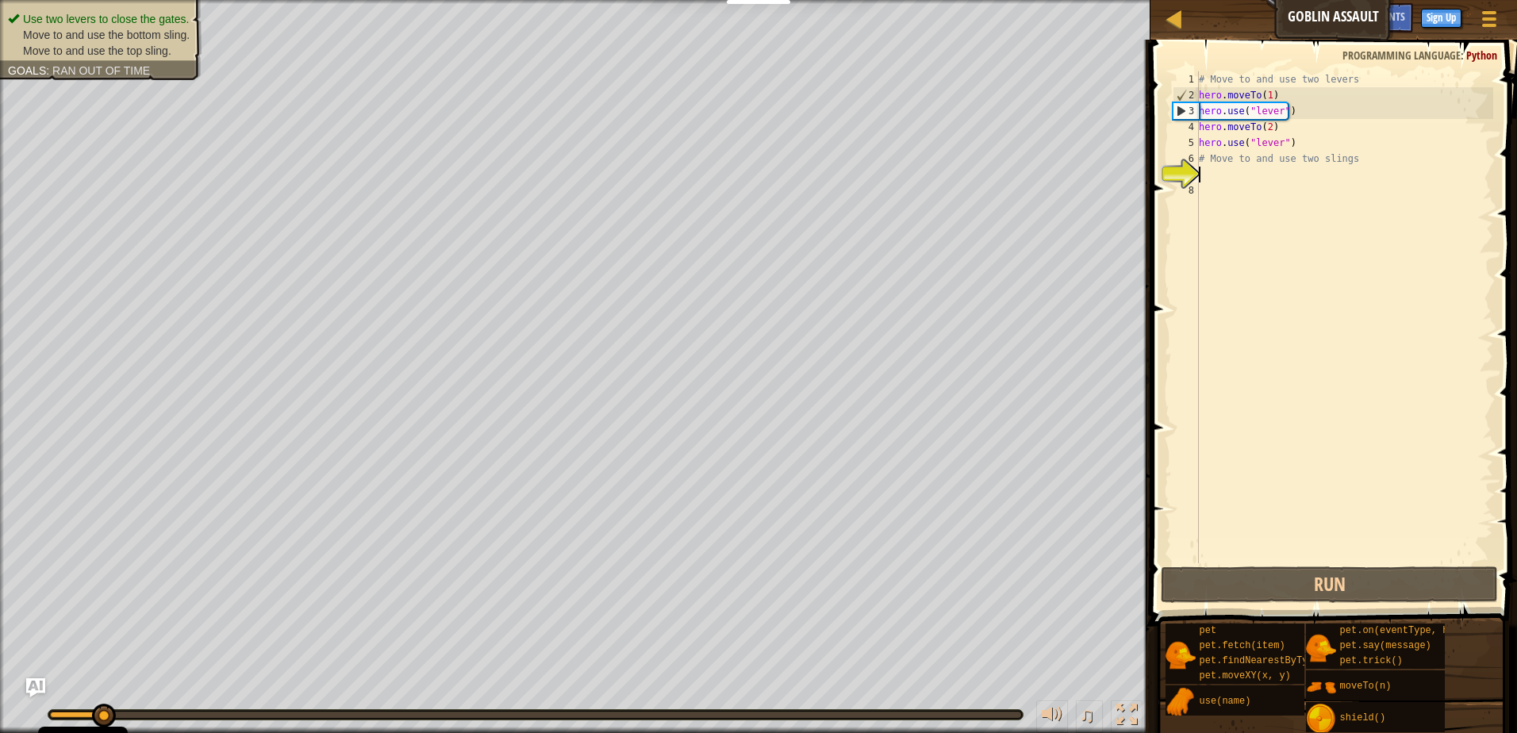
click at [136, 24] on ul "Use two levers to close the gates. Move to and use the bottom sling. Move to an…" at bounding box center [101, 35] width 186 height 48
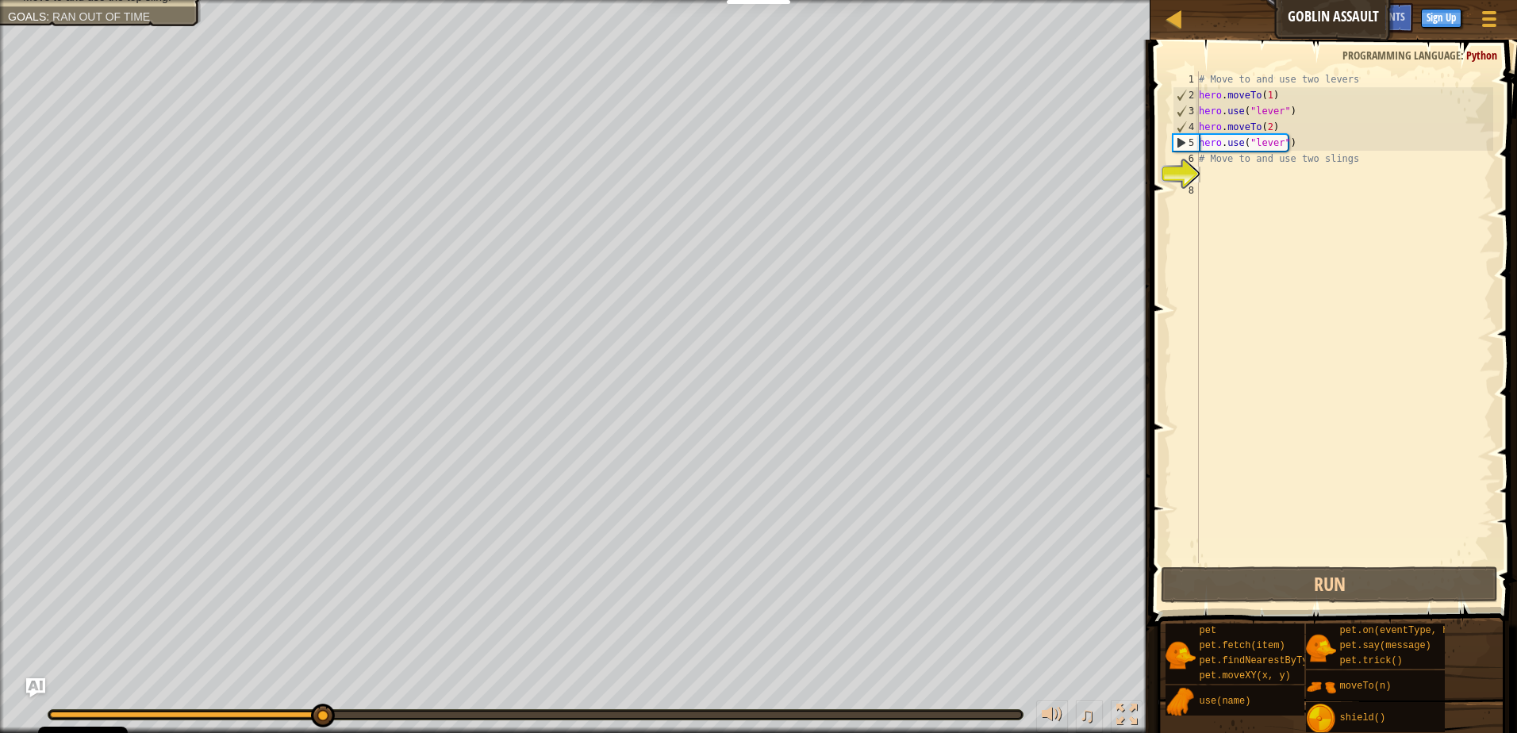
click at [1211, 171] on div "# Move to and use two levers hero . moveTo ( 1 ) hero . use ( "lever" ) hero . …" at bounding box center [1343, 333] width 297 height 524
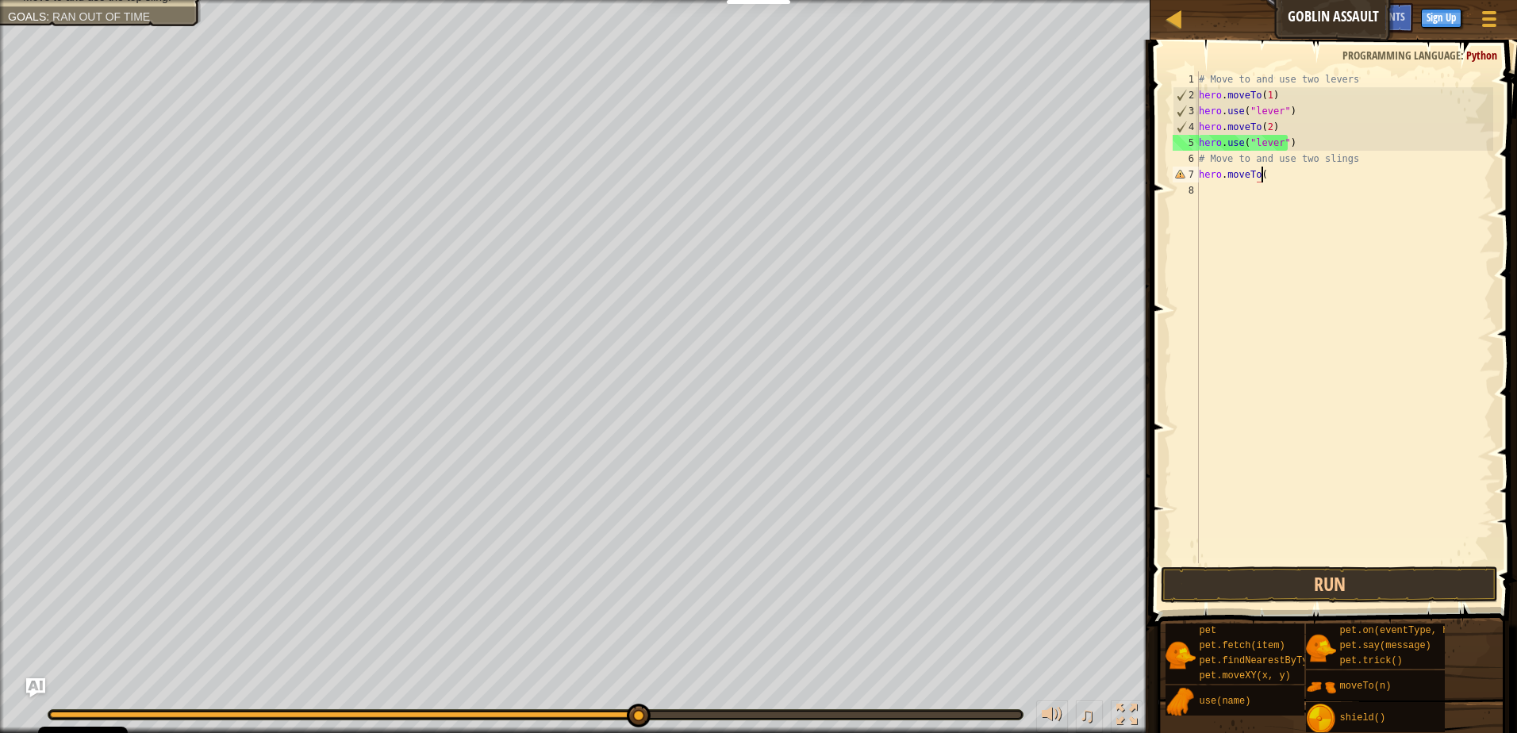
scroll to position [7, 5]
type textarea "hero.moveTo(4)"
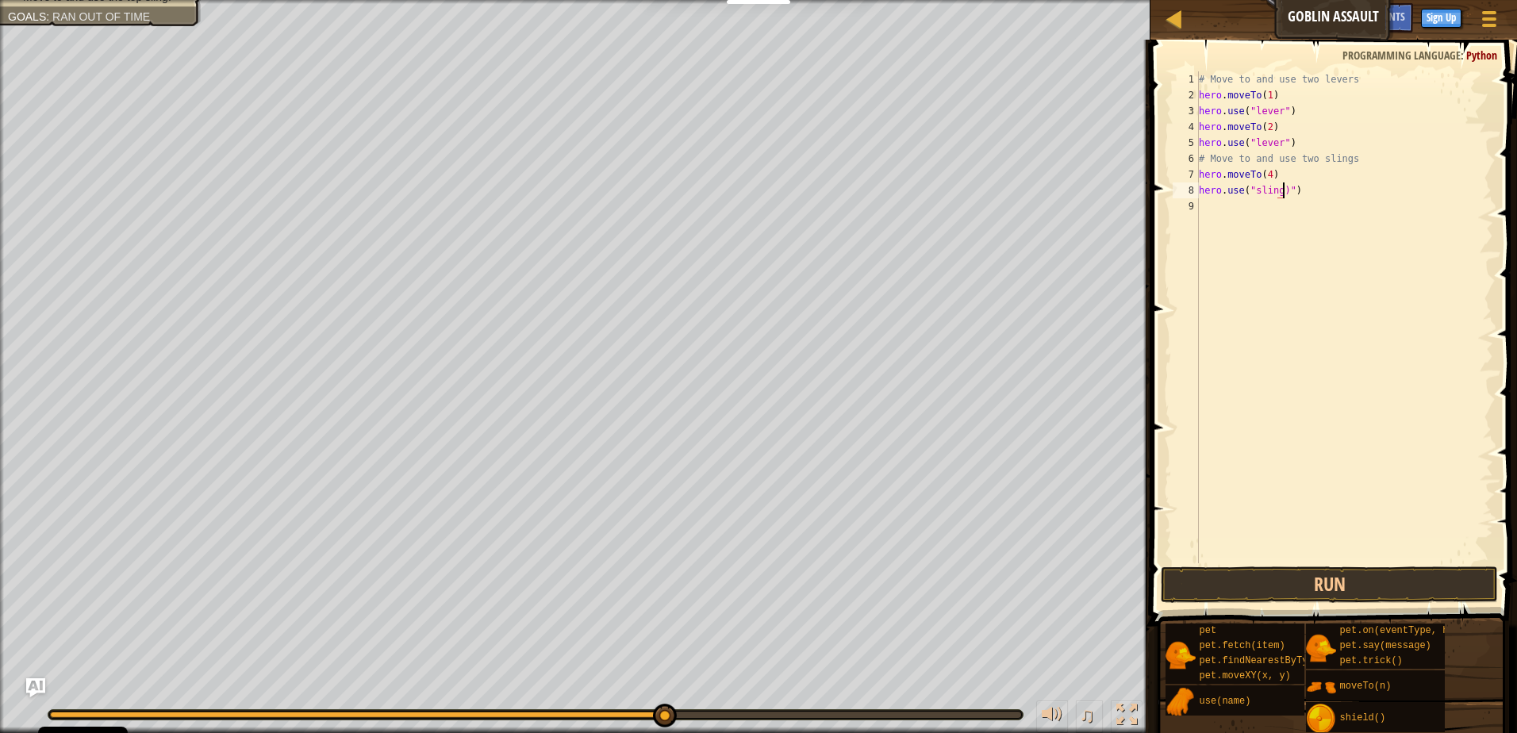
scroll to position [7, 6]
type textarea "hero.use("sling")"
click at [1215, 206] on div "# Move to and use two levers hero . moveTo ( 1 ) hero . use ( "lever" ) hero . …" at bounding box center [1346, 333] width 293 height 524
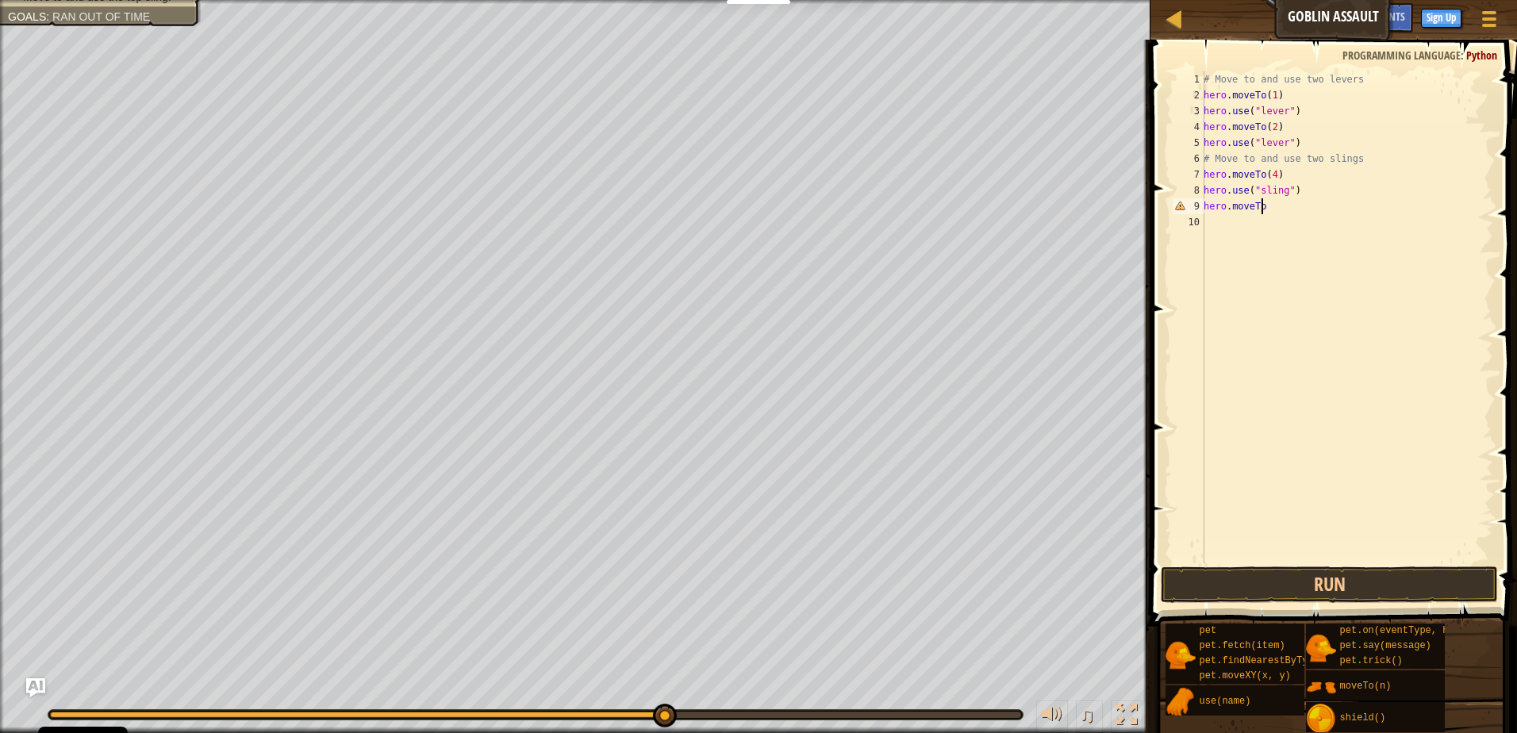
click at [1267, 202] on div "# Move to and use two levers hero . moveTo ( 1 ) hero . use ( "lever" ) hero . …" at bounding box center [1346, 333] width 293 height 524
type textarea "hero.moveTo(3)"
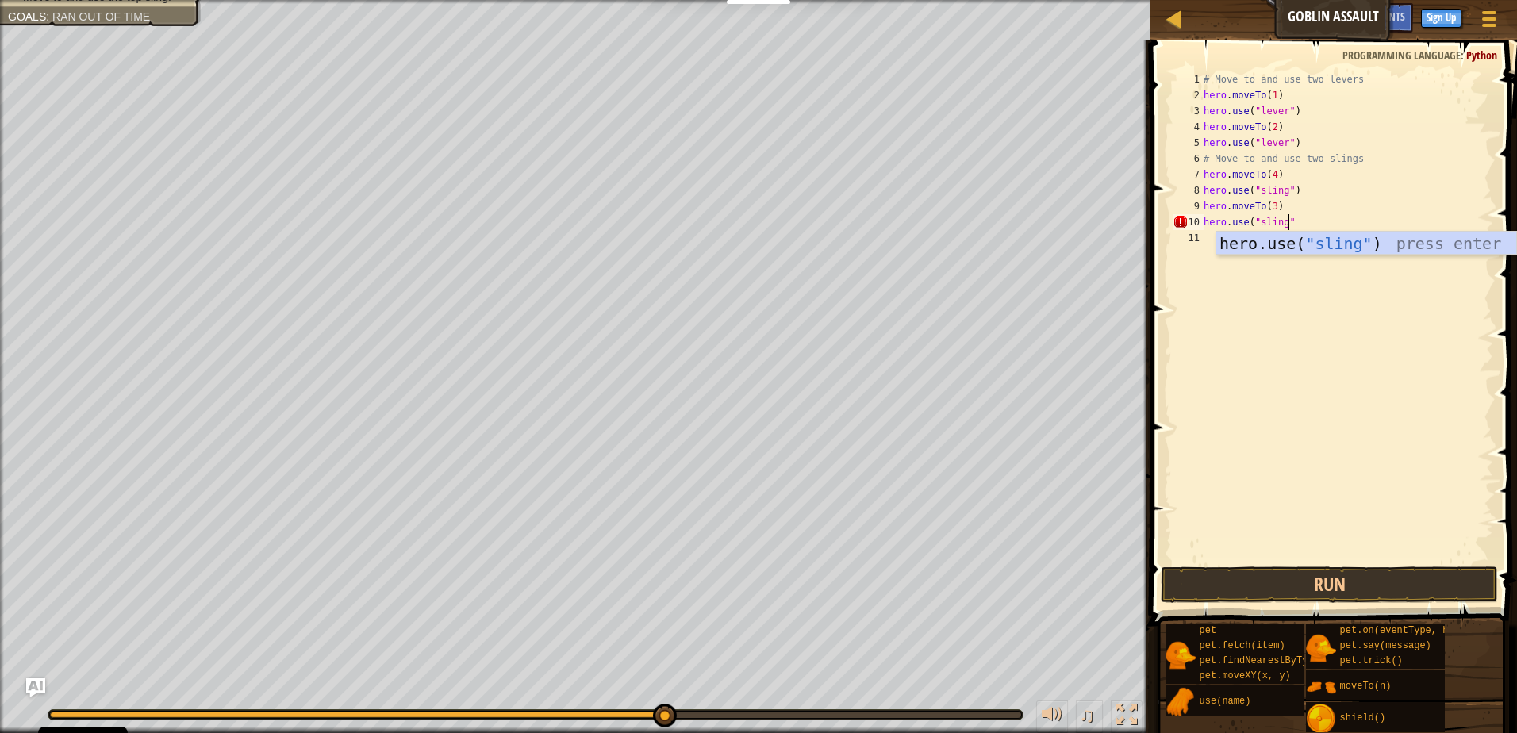
scroll to position [7, 6]
type textarea "hero.use("sling")"
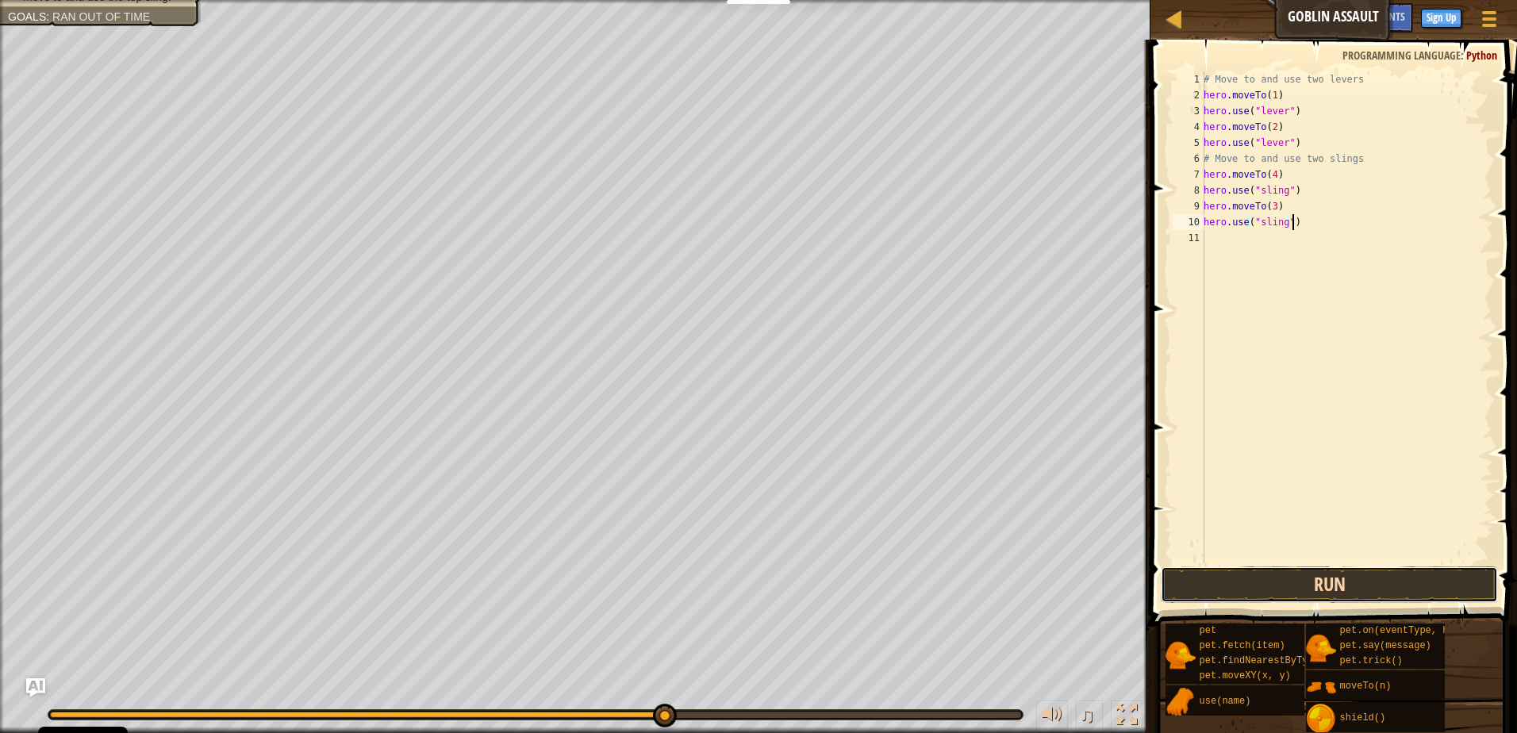
click at [1356, 589] on button "Run" at bounding box center [1329, 584] width 337 height 36
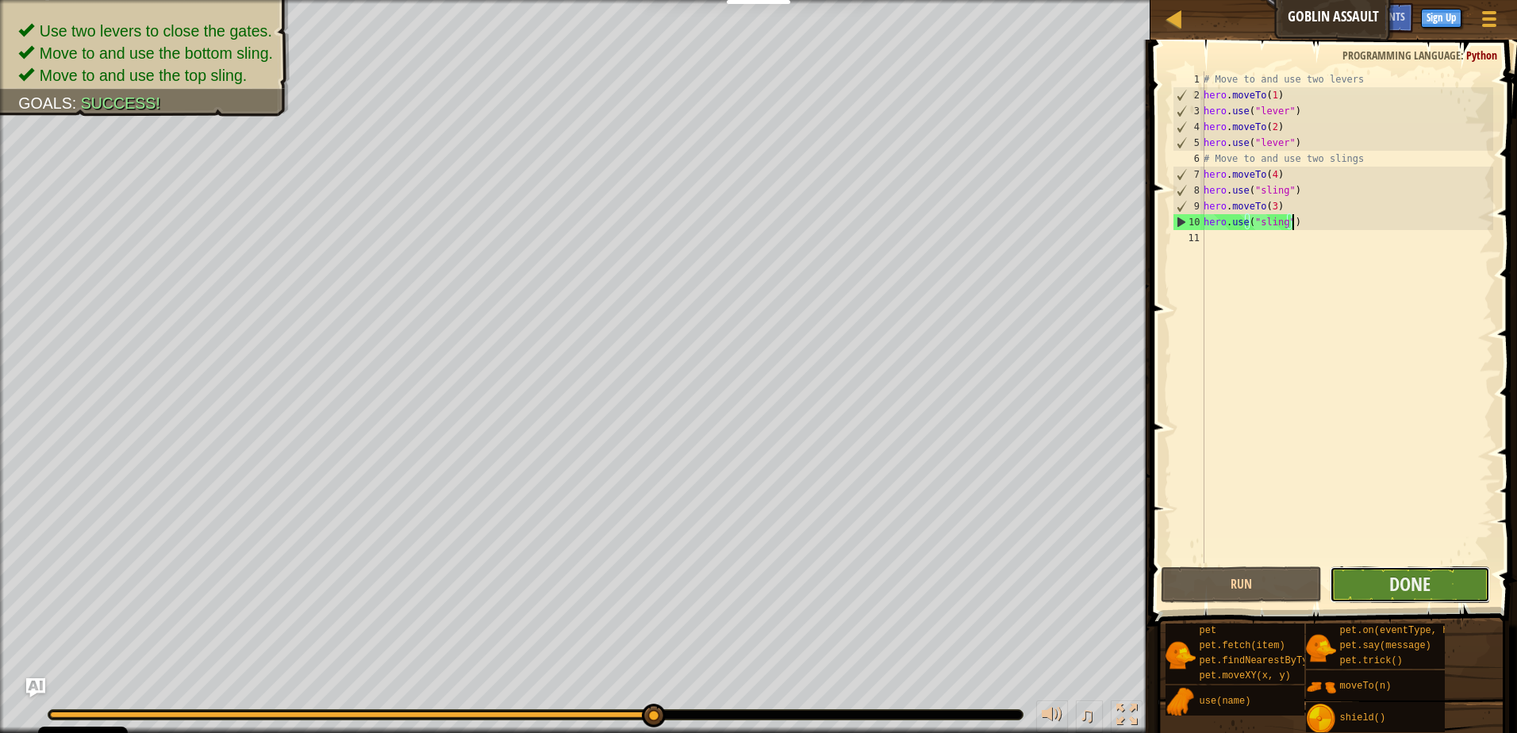
click at [1407, 566] on button "Done" at bounding box center [1409, 584] width 161 height 36
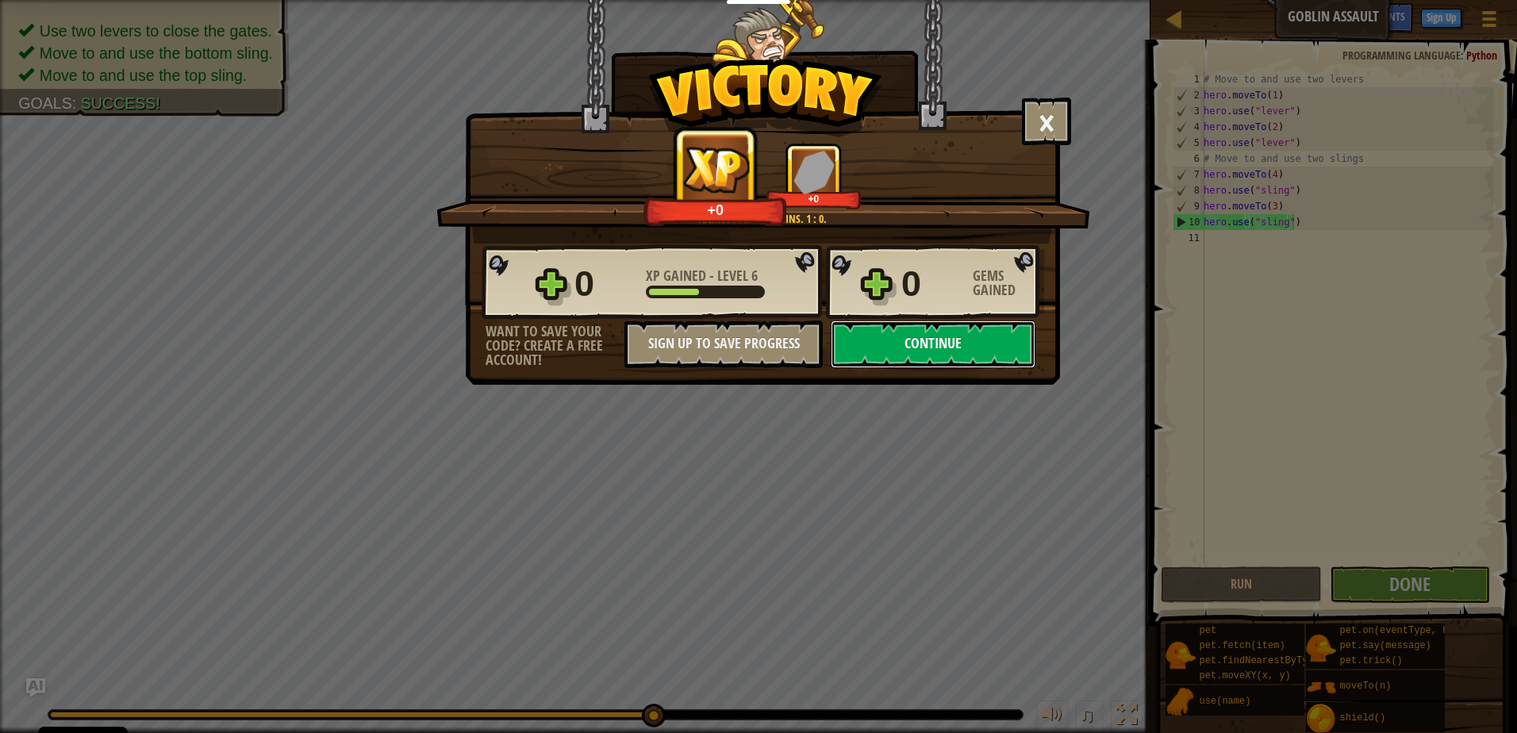
click at [903, 340] on button "Continue" at bounding box center [933, 344] width 205 height 48
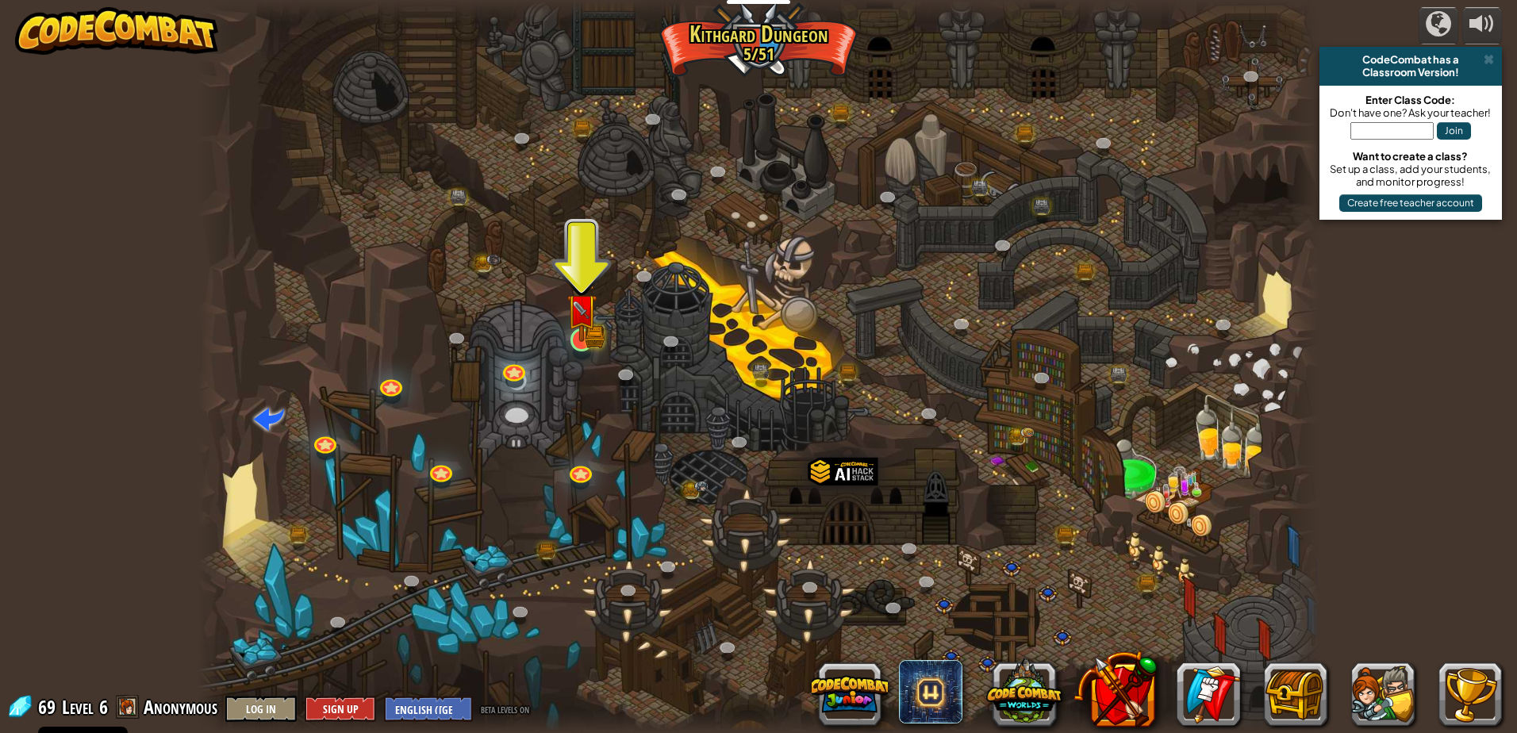
click at [597, 328] on img at bounding box center [581, 309] width 30 height 66
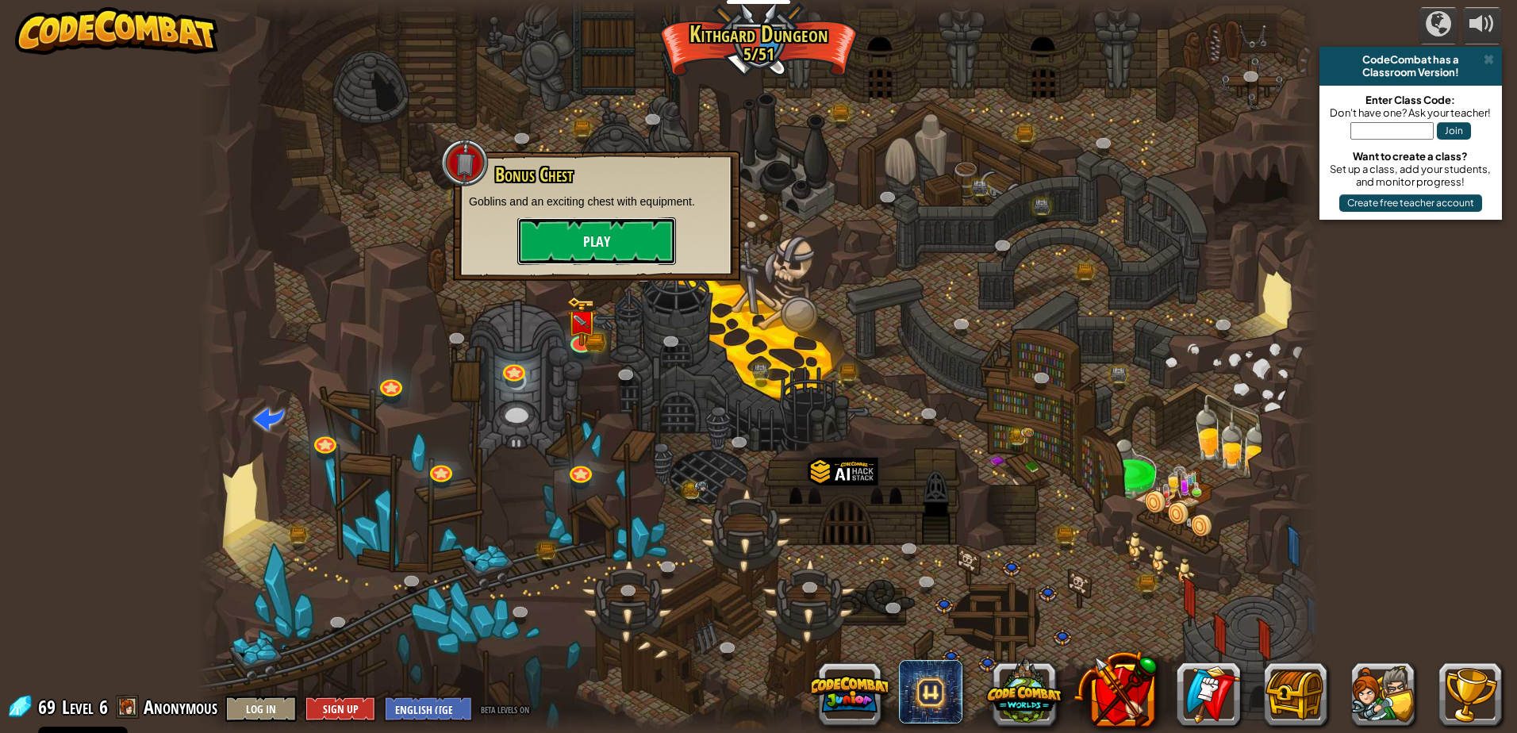
click at [619, 247] on button "Play" at bounding box center [596, 241] width 159 height 48
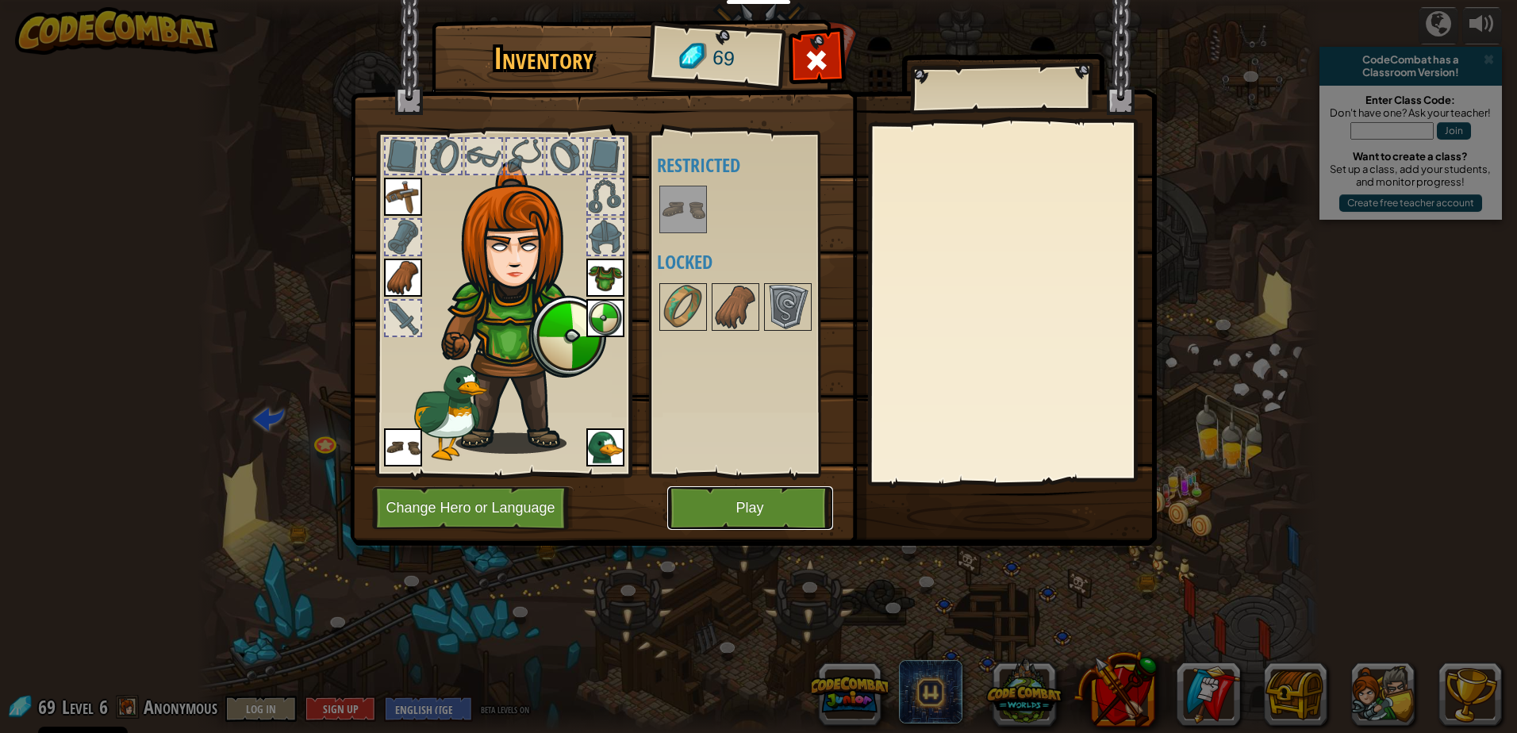
click at [782, 510] on button "Play" at bounding box center [750, 508] width 166 height 44
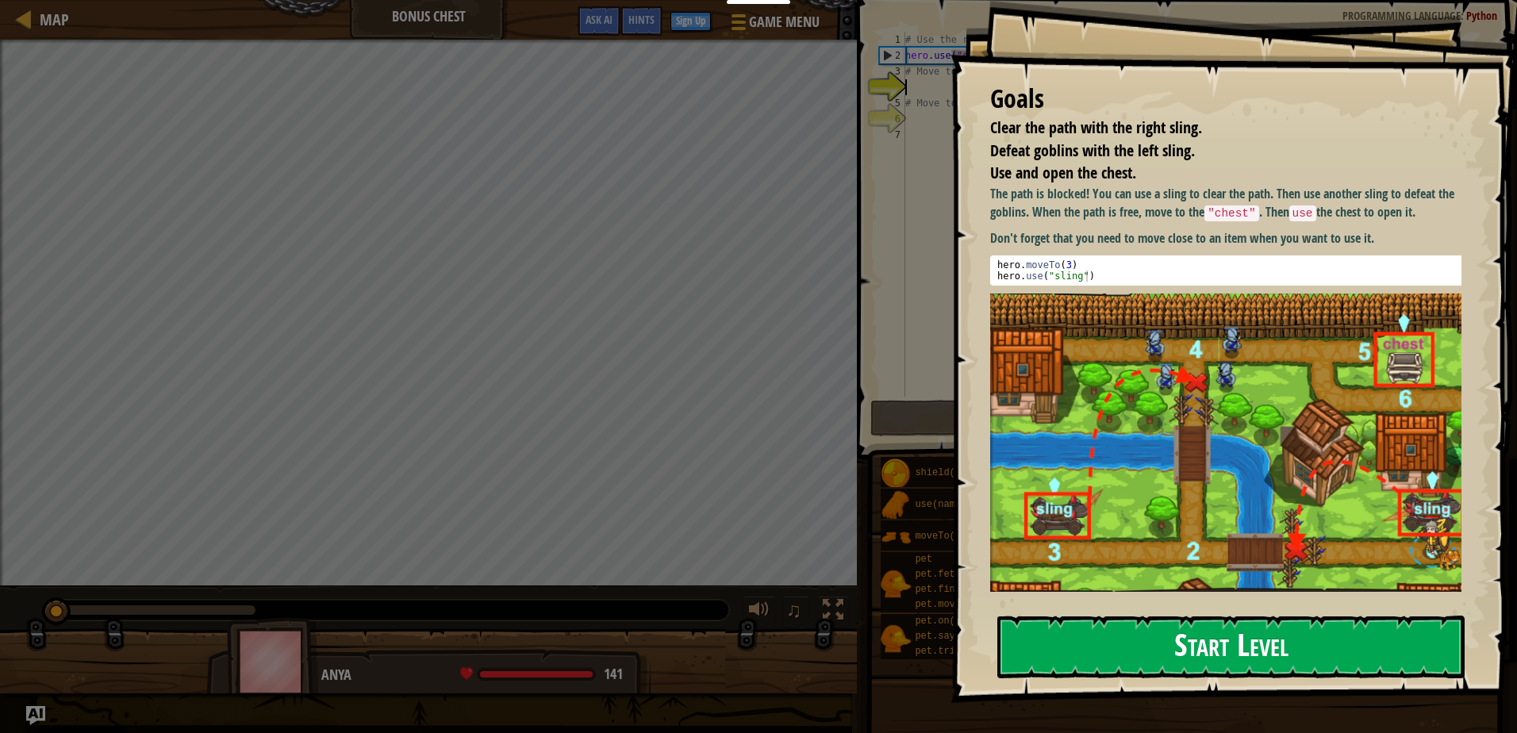
click at [1264, 639] on button "Start Level" at bounding box center [1230, 647] width 467 height 63
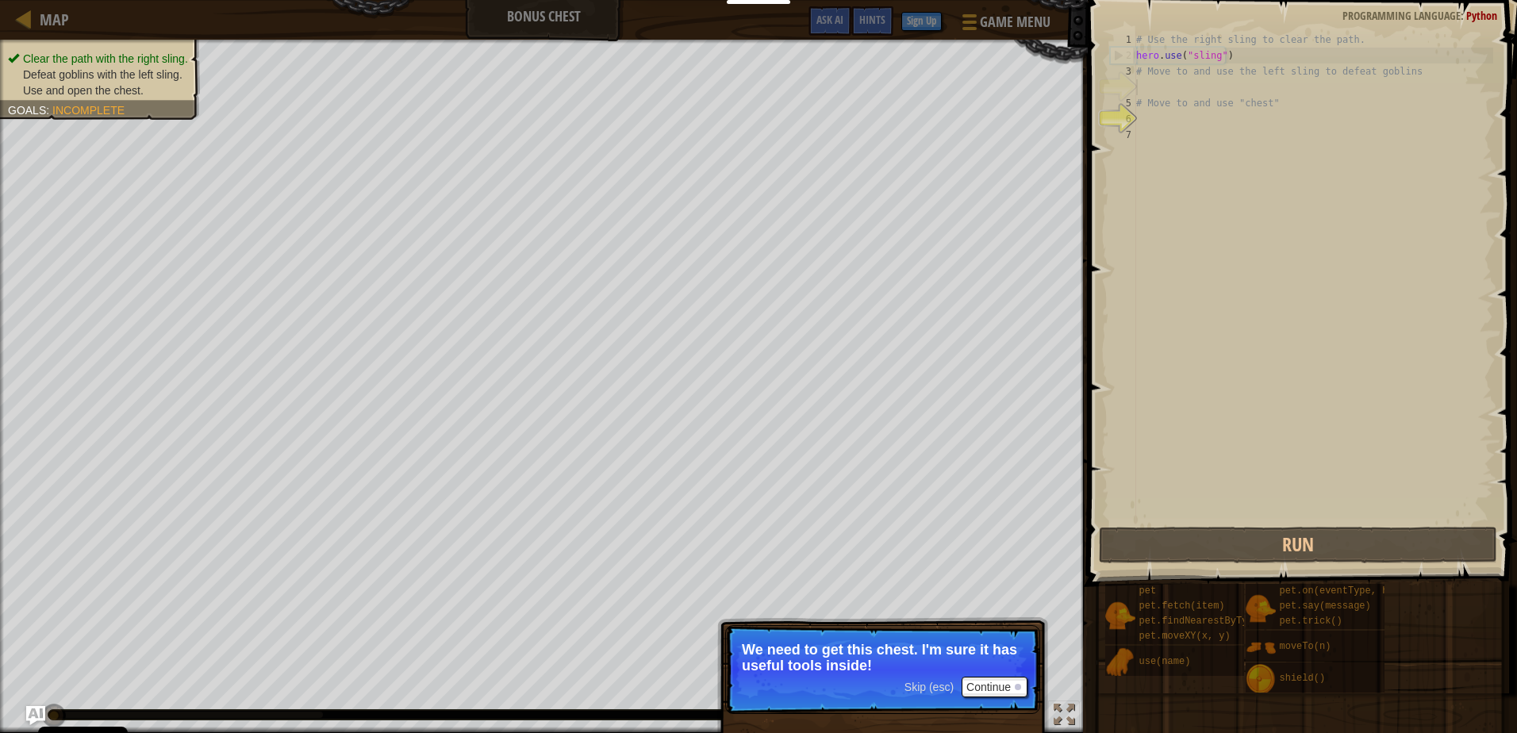
click at [1084, 340] on span at bounding box center [1304, 270] width 442 height 633
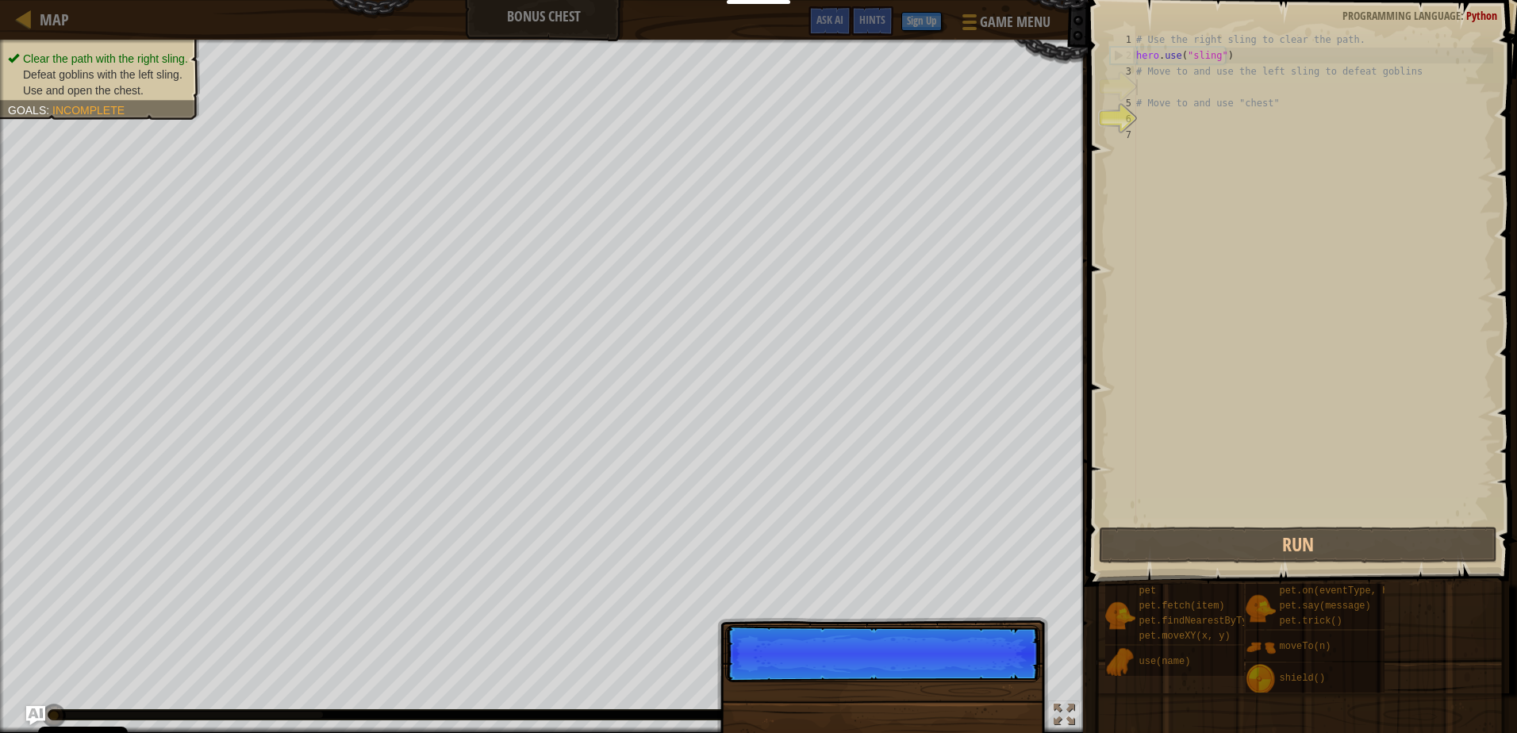
scroll to position [7, 0]
click at [1182, 455] on div "# Use the right sling to clear the path. hero . use ( "sling" ) # Move to and u…" at bounding box center [1313, 294] width 360 height 524
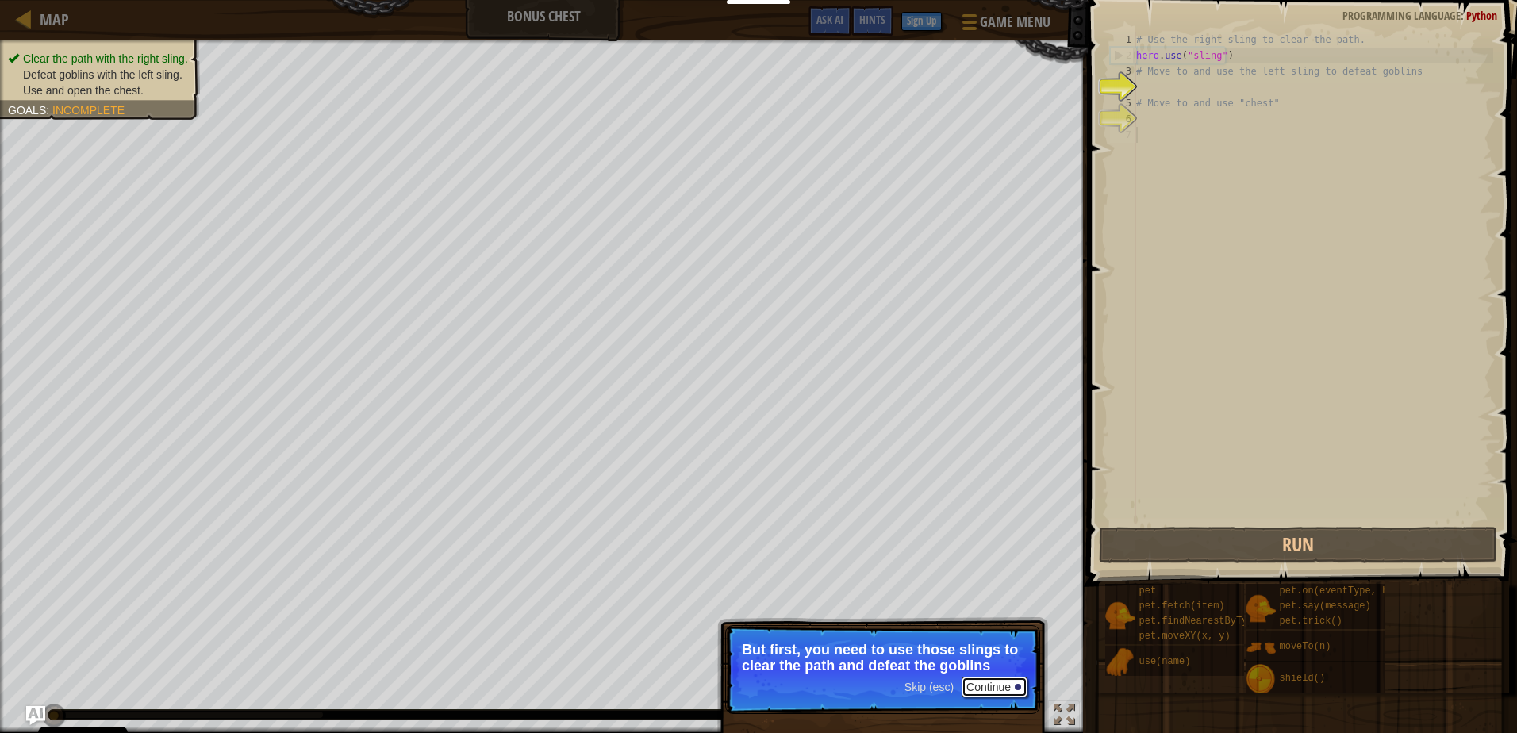
click at [973, 688] on button "Continue" at bounding box center [994, 687] width 66 height 21
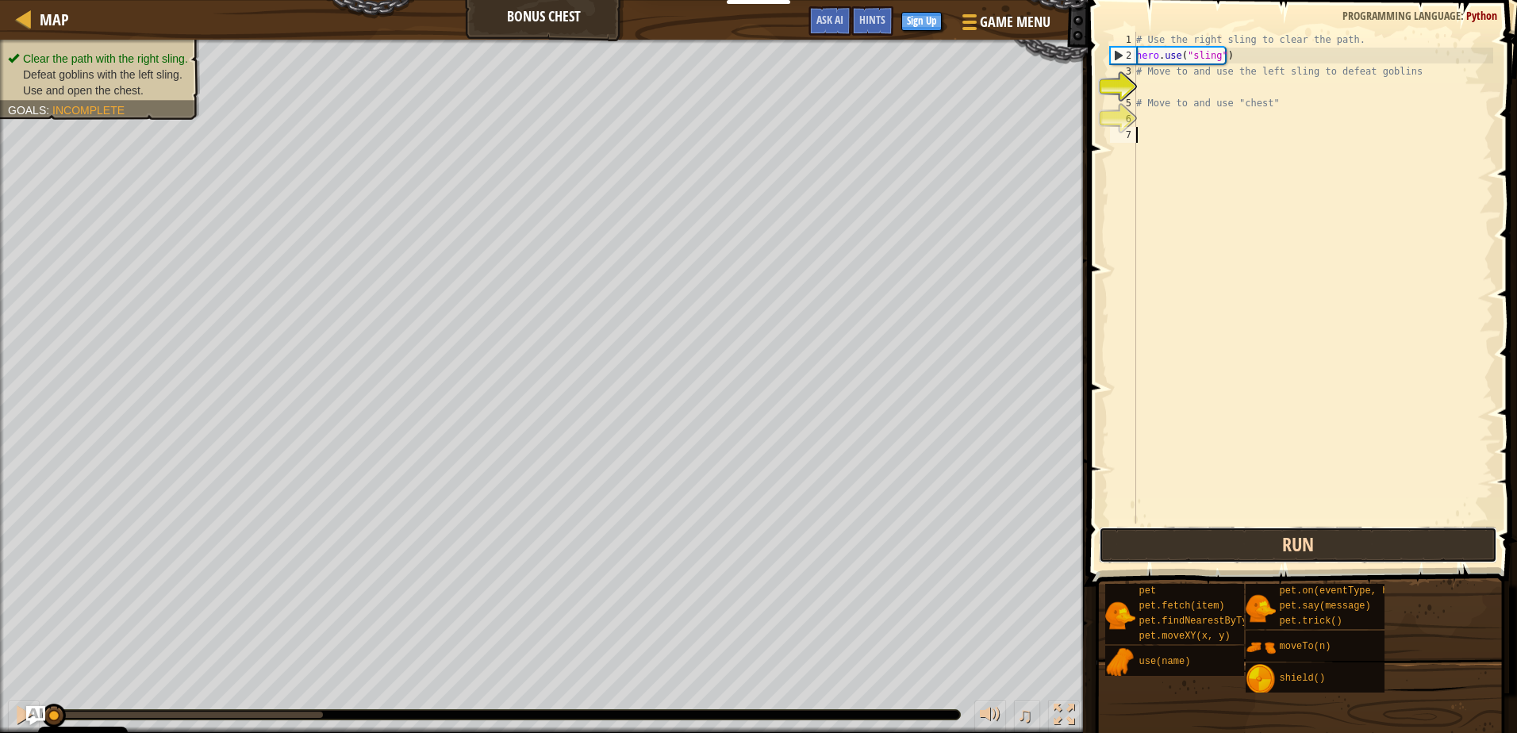
click at [1199, 549] on button "Run" at bounding box center [1297, 545] width 397 height 36
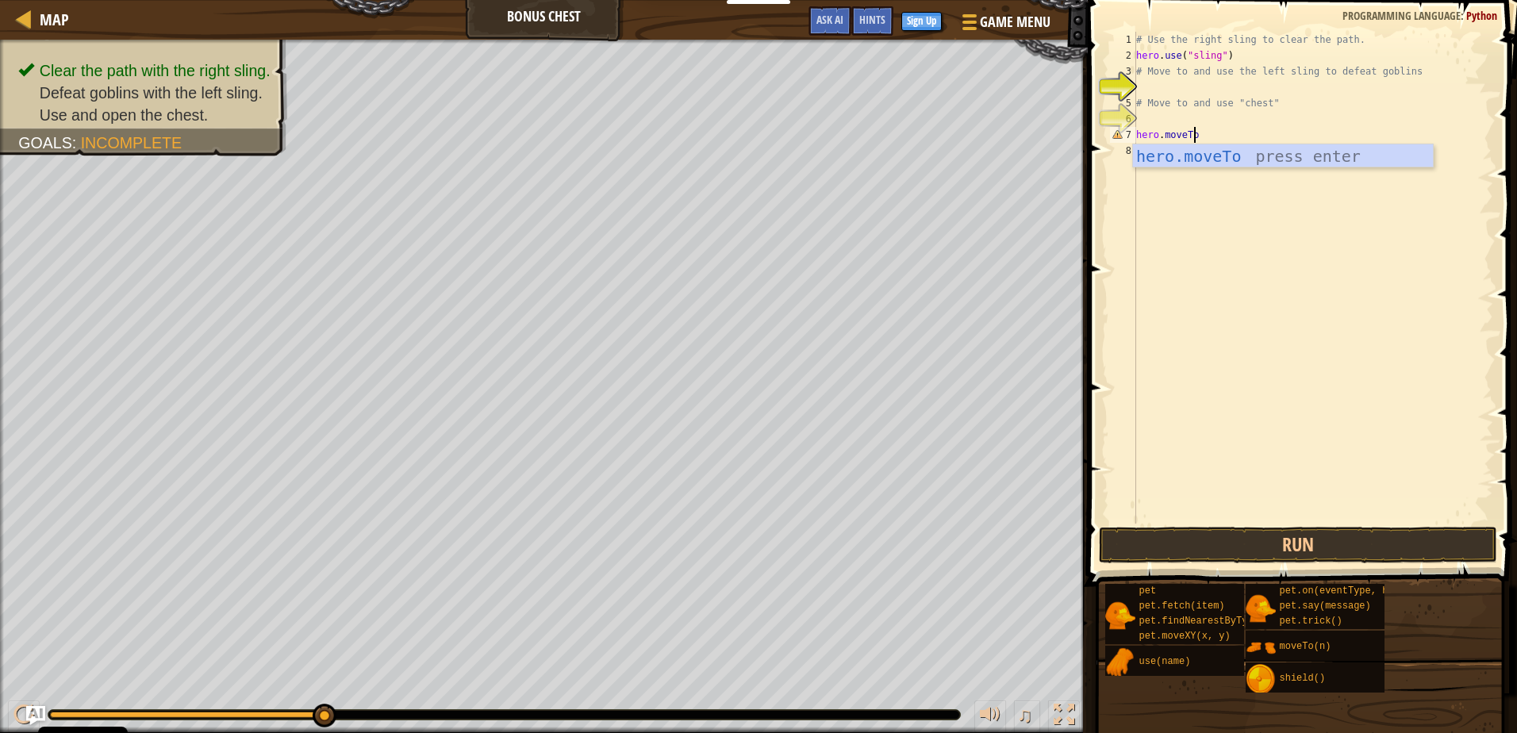
scroll to position [7, 5]
type textarea "hero.moveTo(3)"
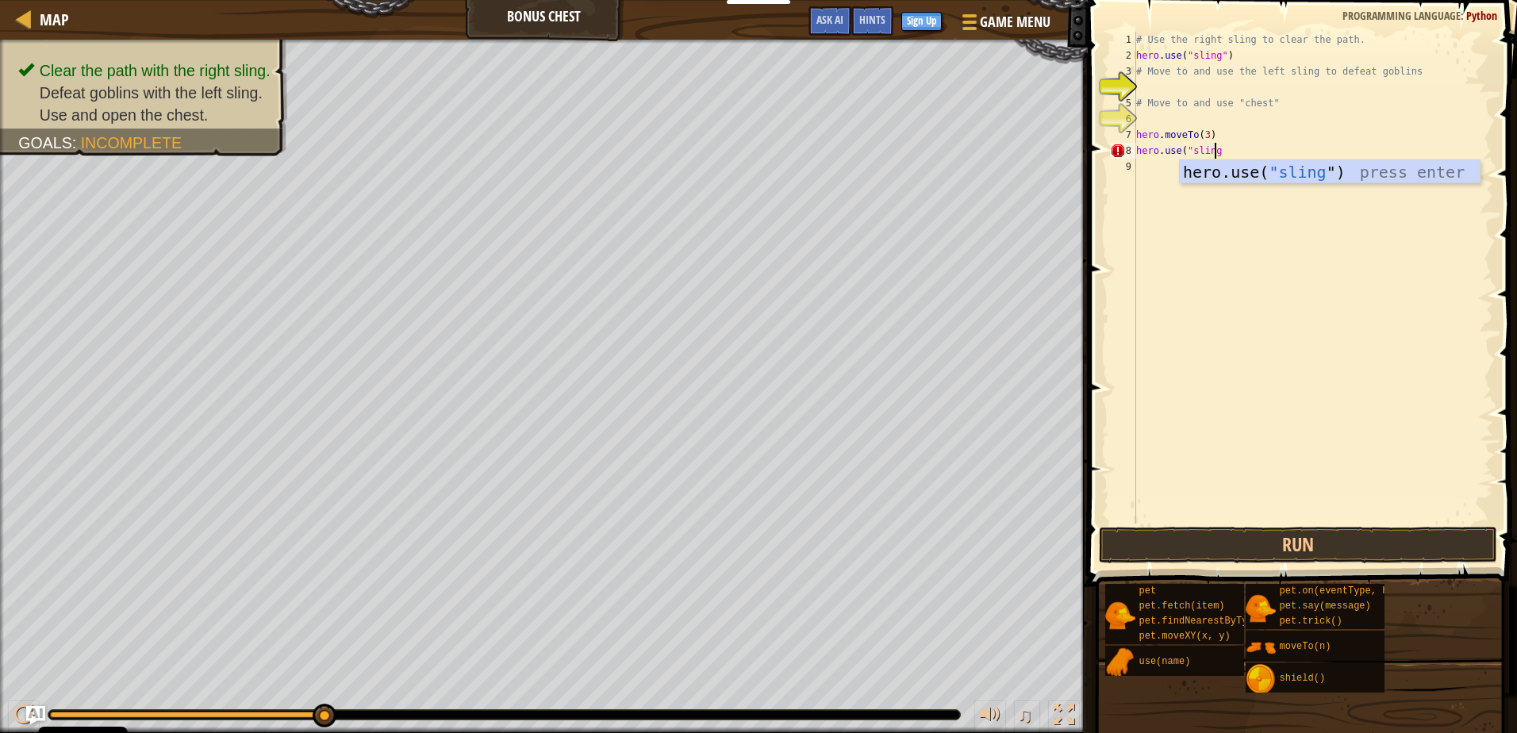
scroll to position [7, 6]
type textarea "hero.use("sling")"
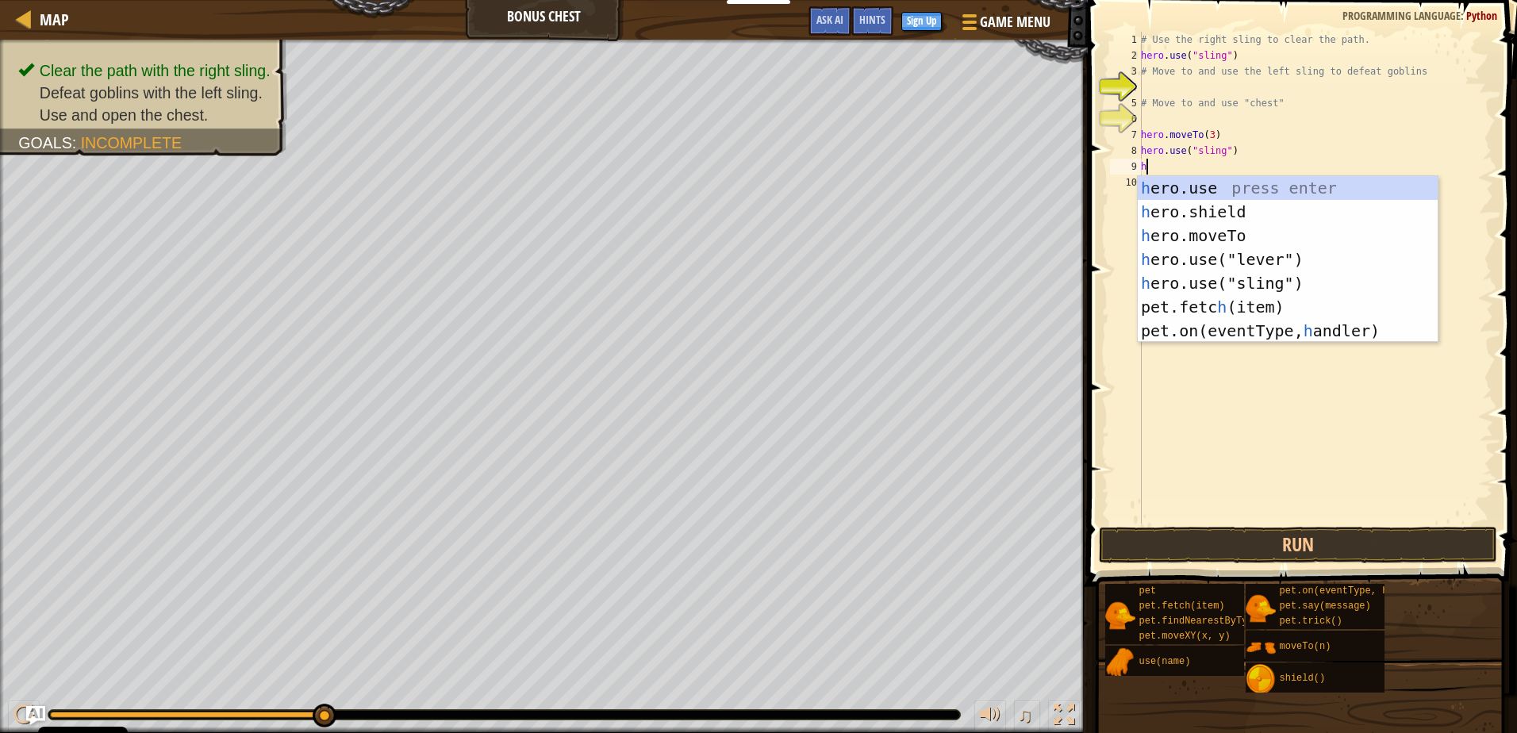
type textarea "hr"
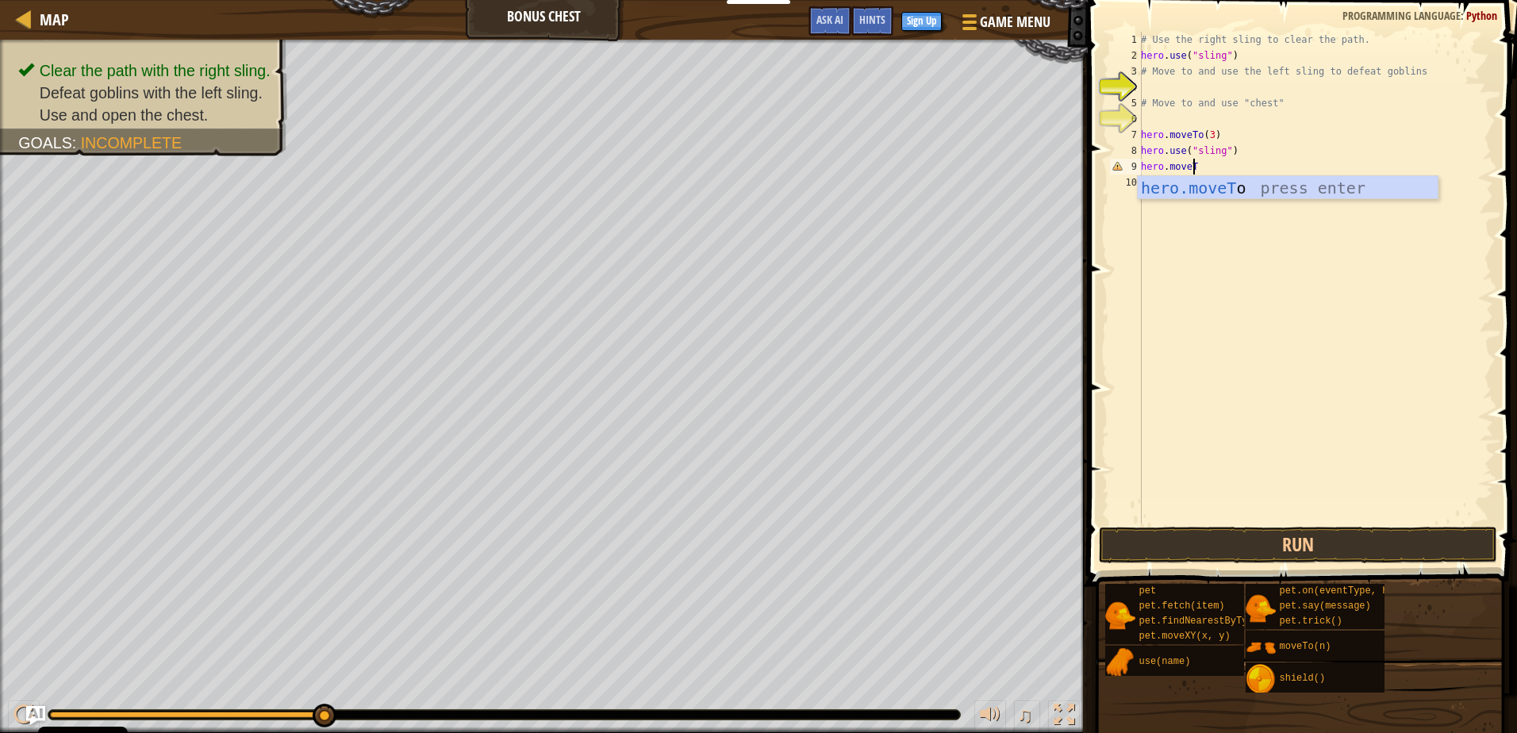
scroll to position [7, 4]
type textarea "hero.moveTo(2)"
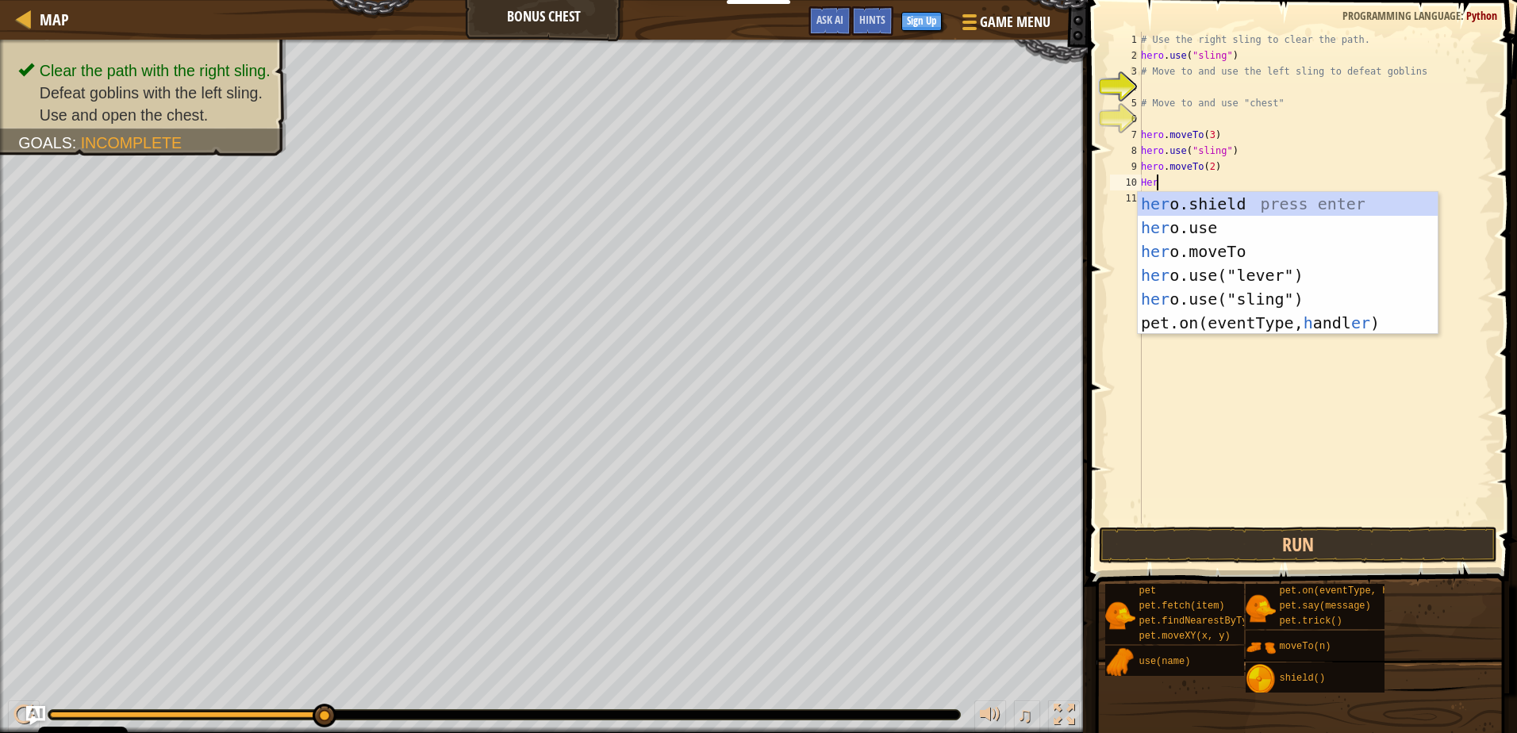
scroll to position [7, 0]
type textarea "H"
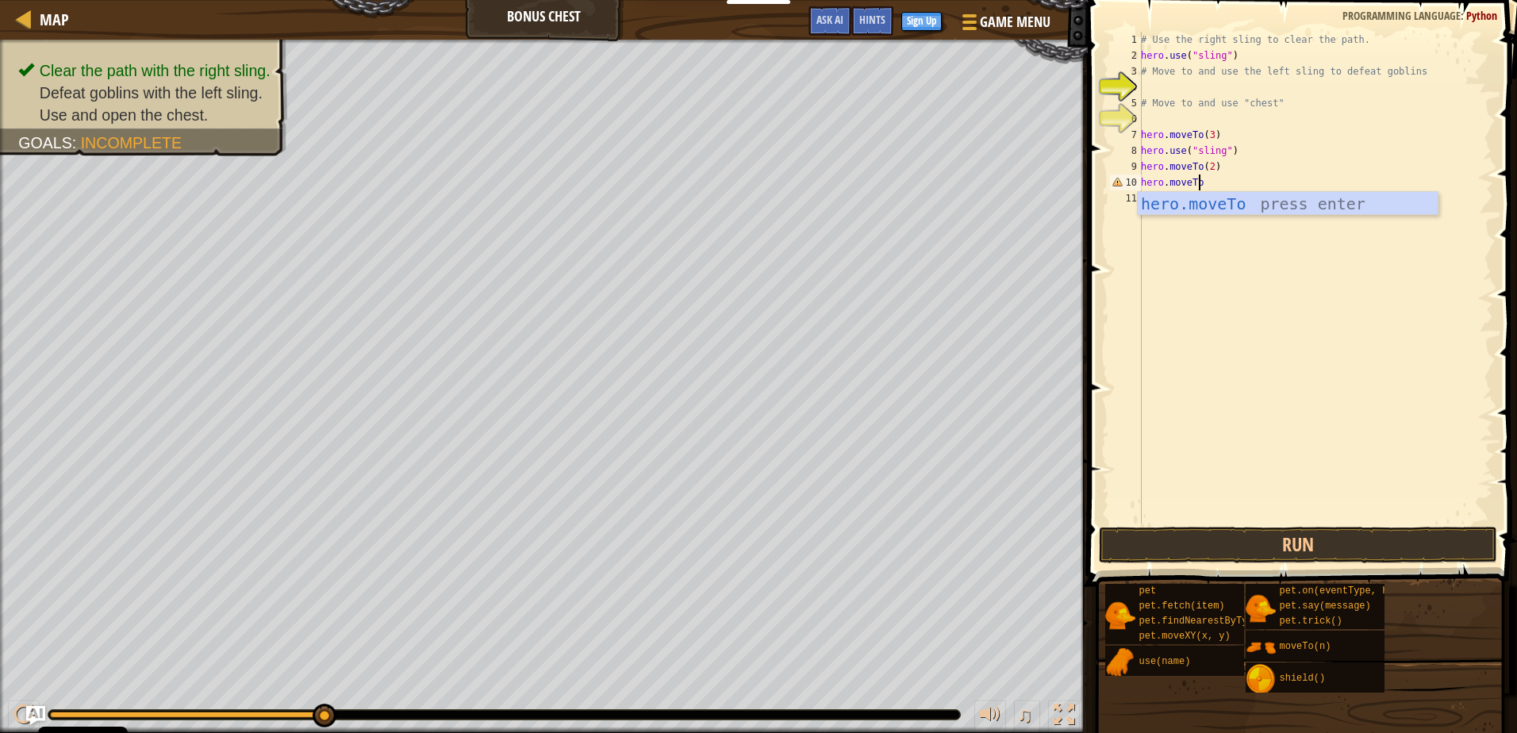
scroll to position [7, 5]
type textarea "hero.moveTo(4)"
type textarea "hero.moveTo(6)"
type textarea "hero.openchest"
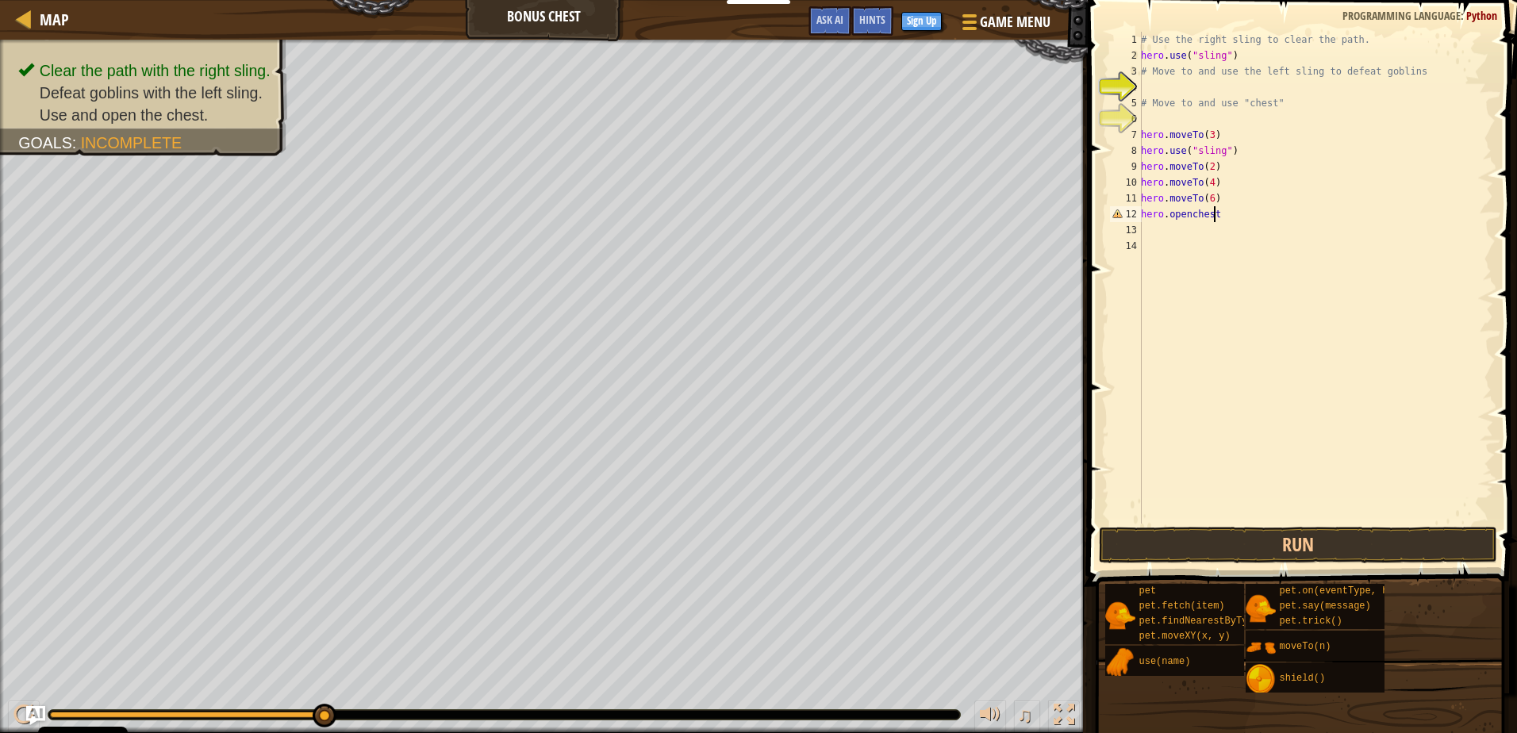
click at [1215, 216] on div "# Use the right sling to clear the path. hero . use ( "sling" ) # Move to and u…" at bounding box center [1315, 294] width 355 height 524
type textarea "h"
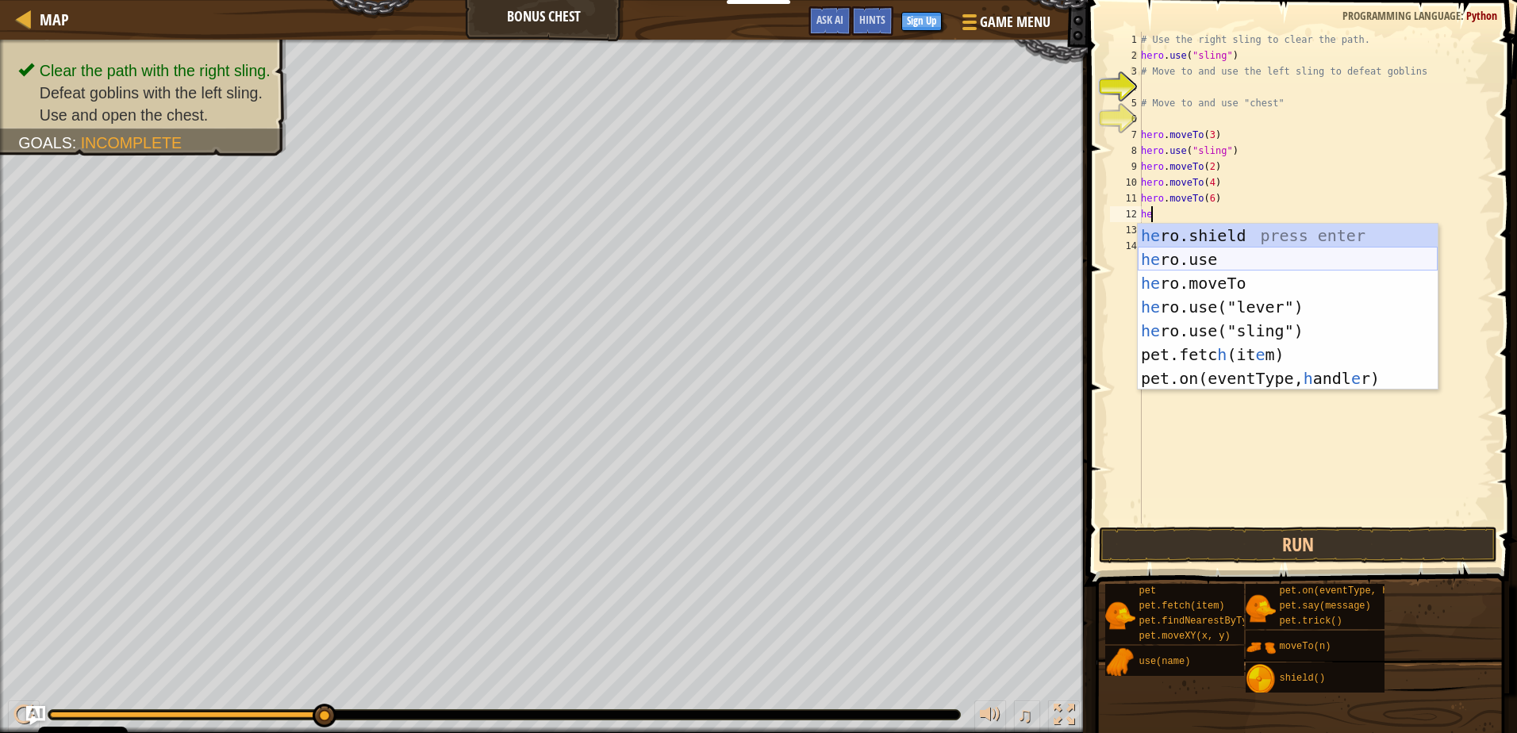
click at [1236, 256] on div "he ro.shield press enter he ro.use press enter he ro.moveTo press enter he ro.u…" at bounding box center [1288, 331] width 300 height 214
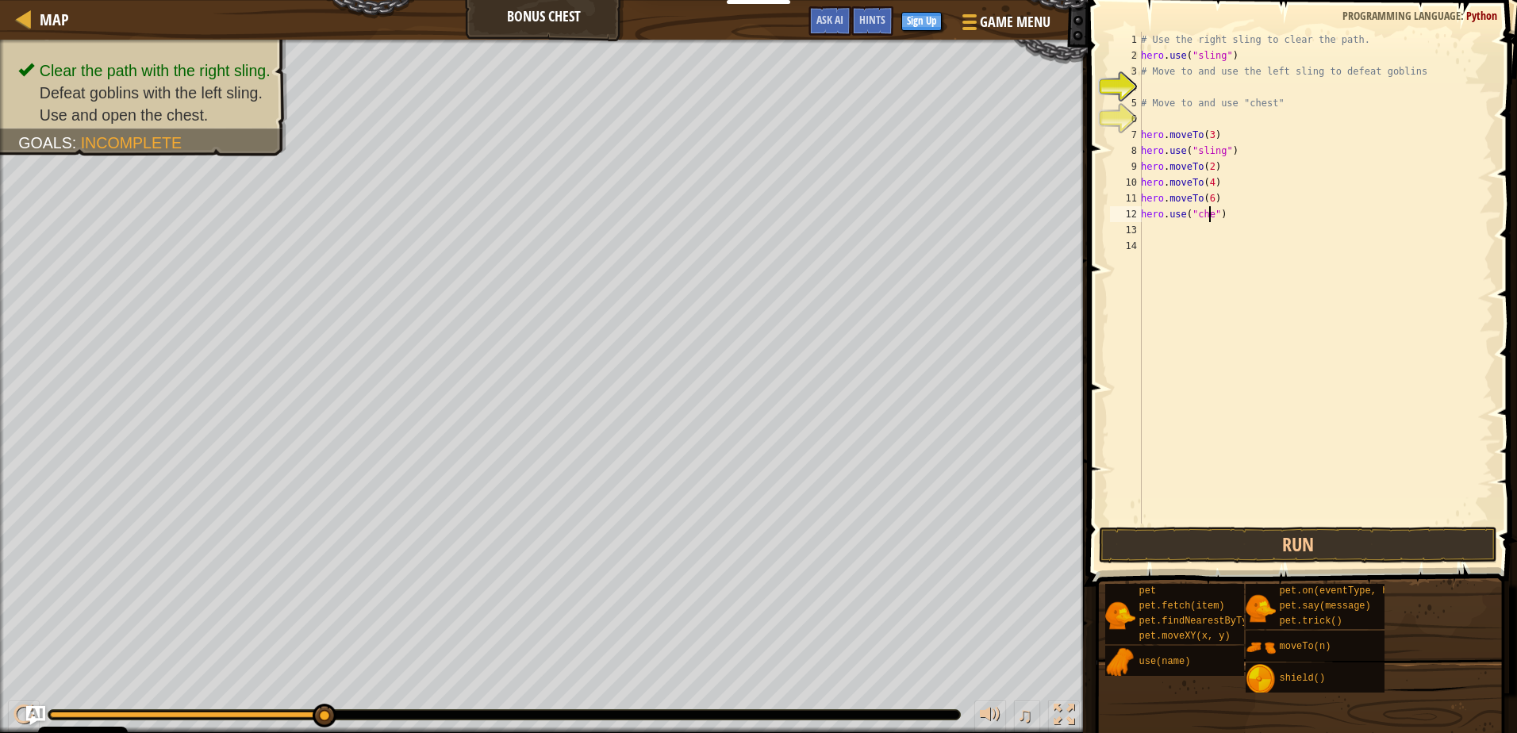
scroll to position [7, 6]
type textarea "hero.use("chest")"
click at [1249, 536] on button "Run" at bounding box center [1297, 545] width 397 height 36
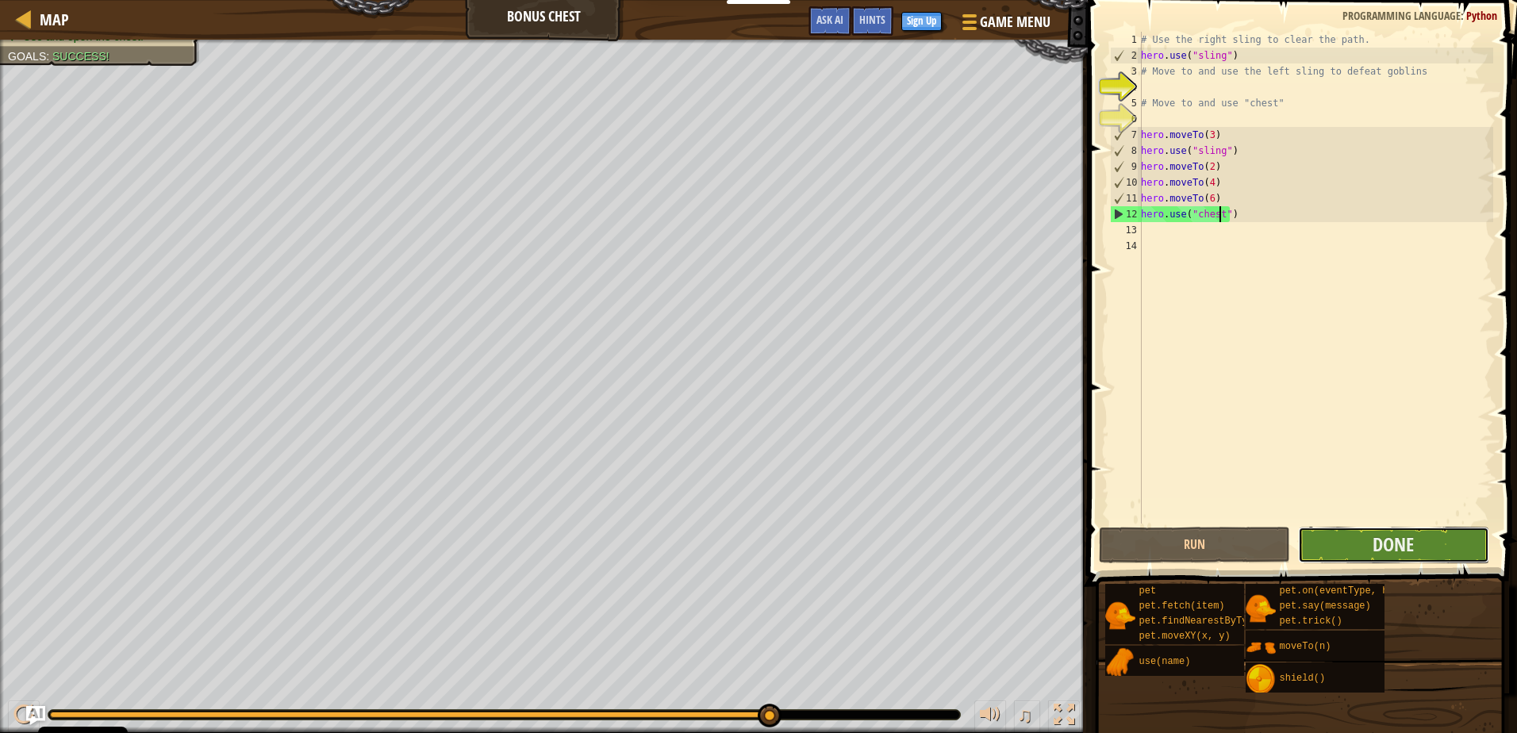
click at [1418, 537] on button "Done" at bounding box center [1393, 545] width 191 height 36
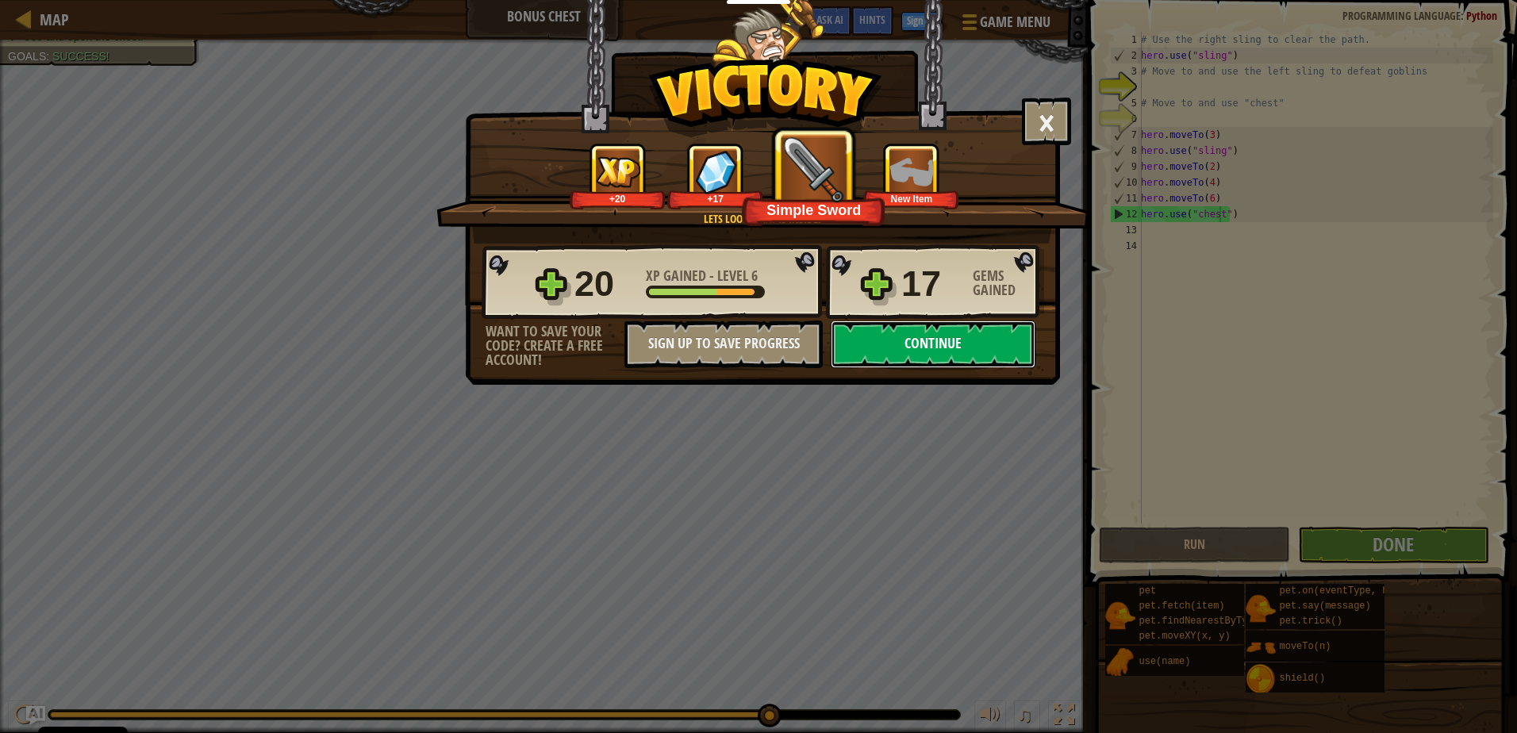
click at [880, 340] on button "Continue" at bounding box center [933, 344] width 205 height 48
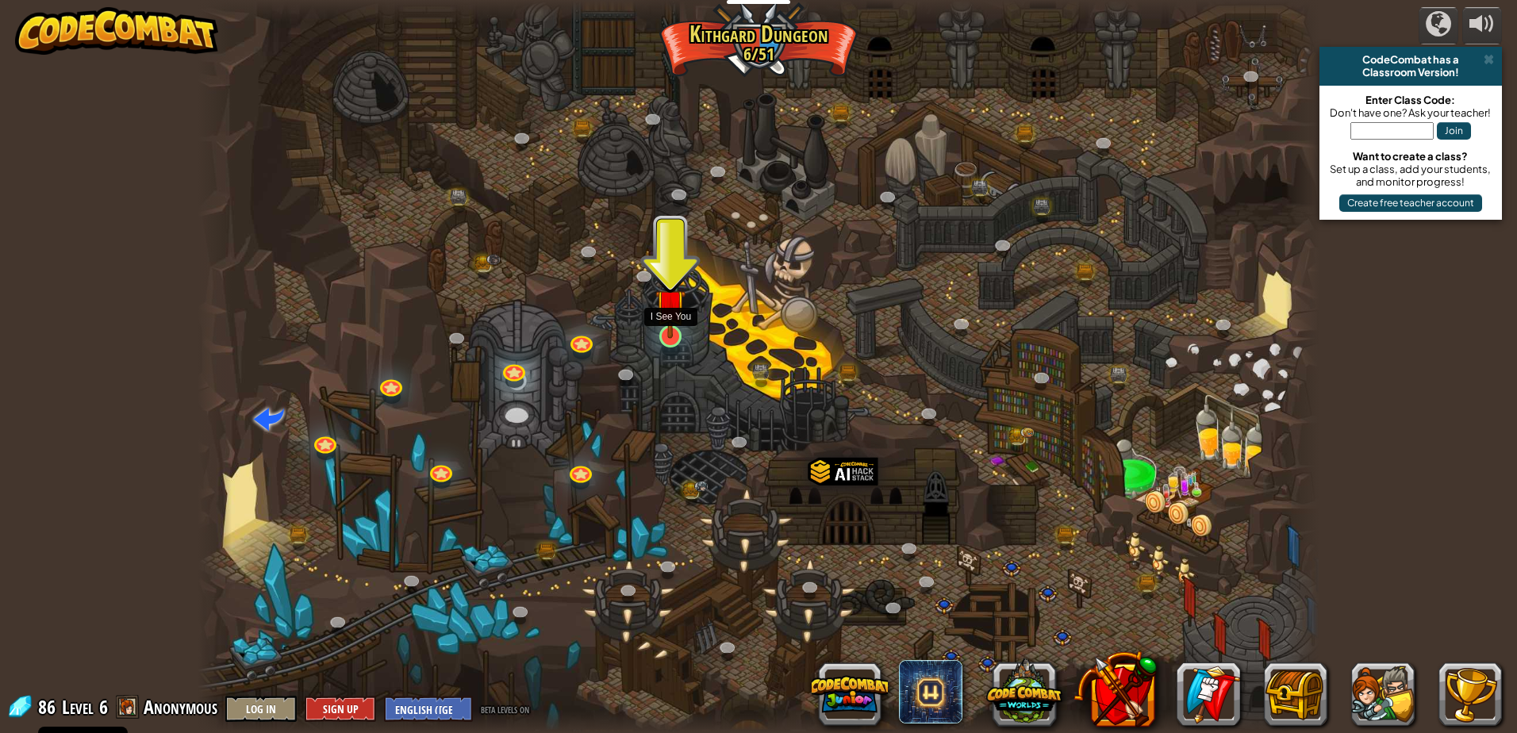
click at [673, 335] on img at bounding box center [670, 304] width 30 height 69
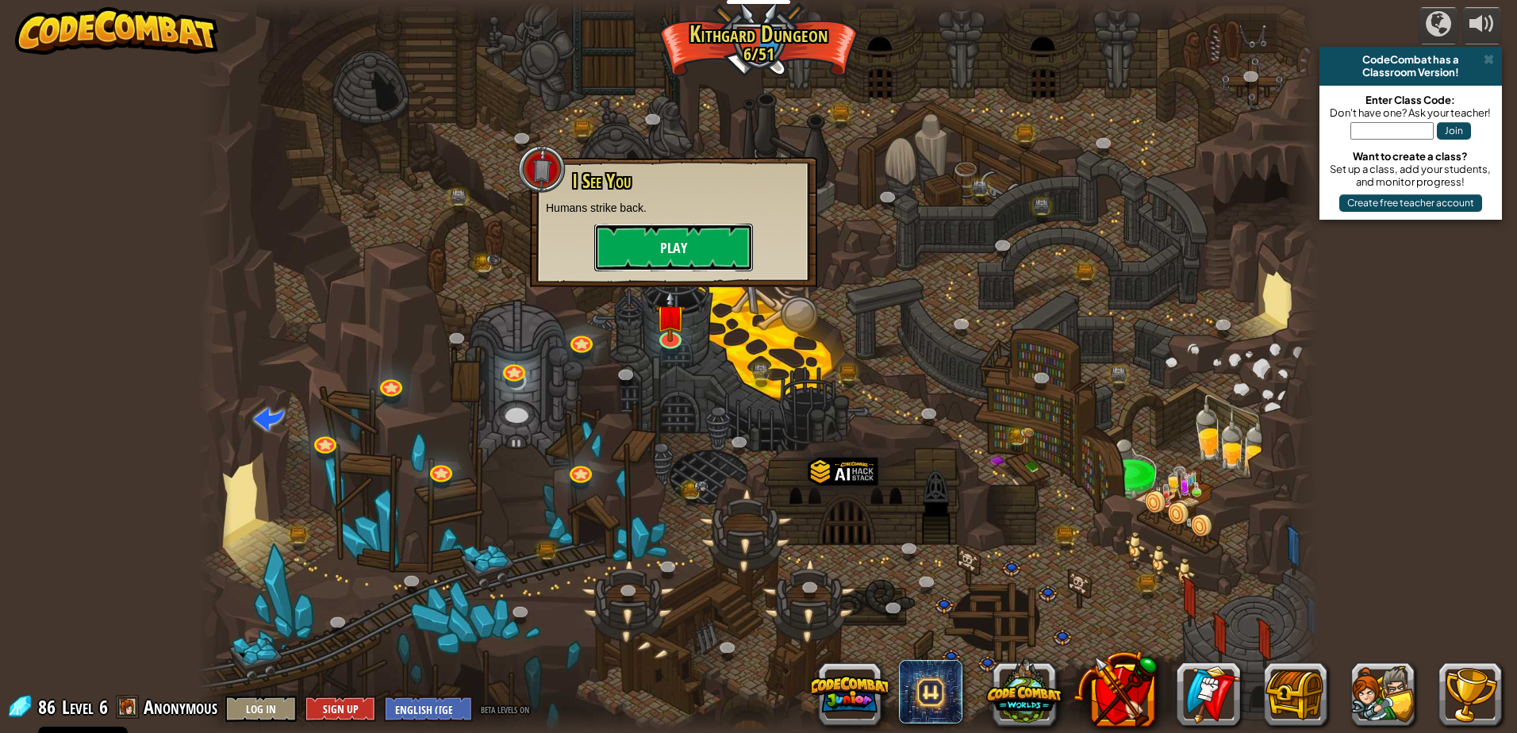
click at [658, 240] on button "Play" at bounding box center [673, 248] width 159 height 48
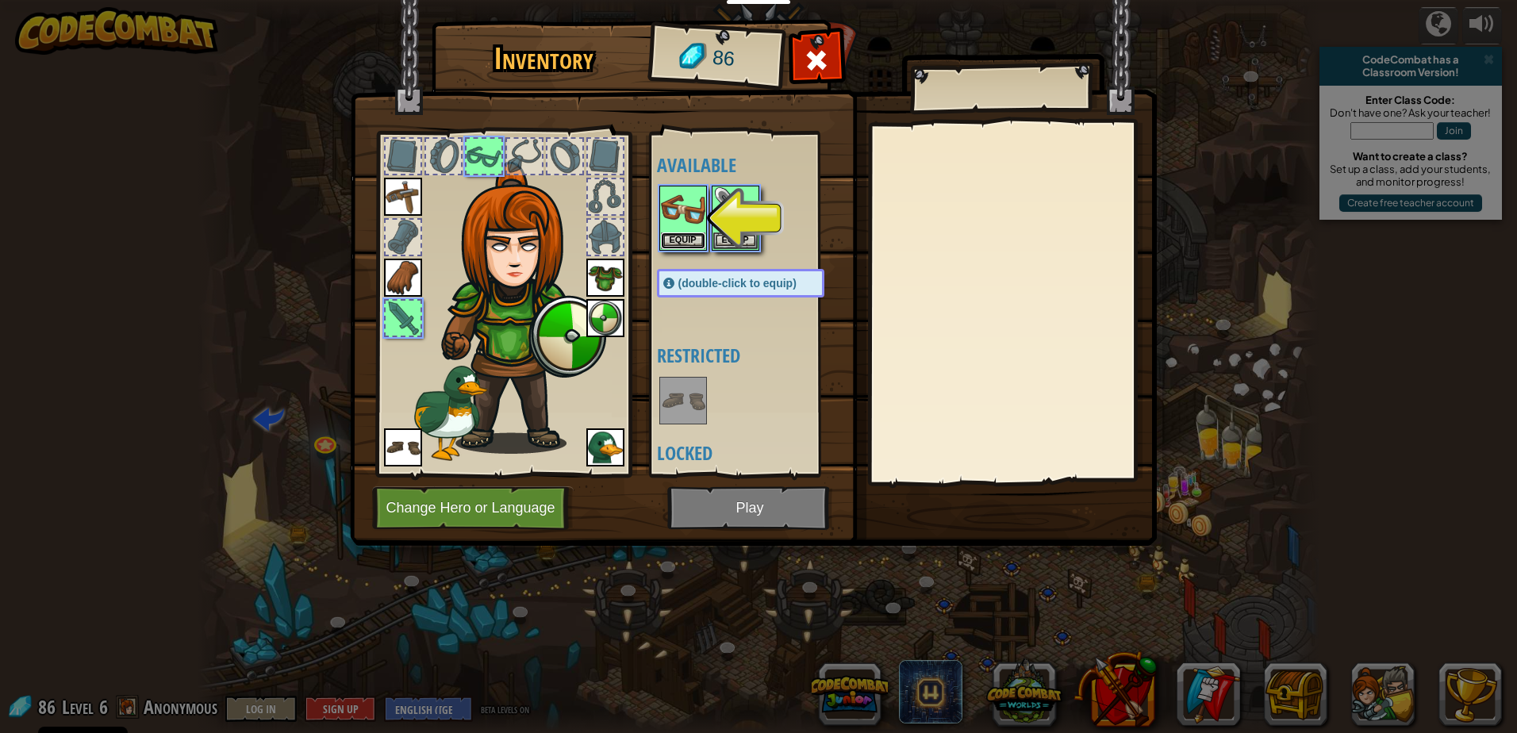
drag, startPoint x: 697, startPoint y: 241, endPoint x: 723, endPoint y: 240, distance: 26.2
click at [698, 241] on button "Equip" at bounding box center [683, 240] width 44 height 17
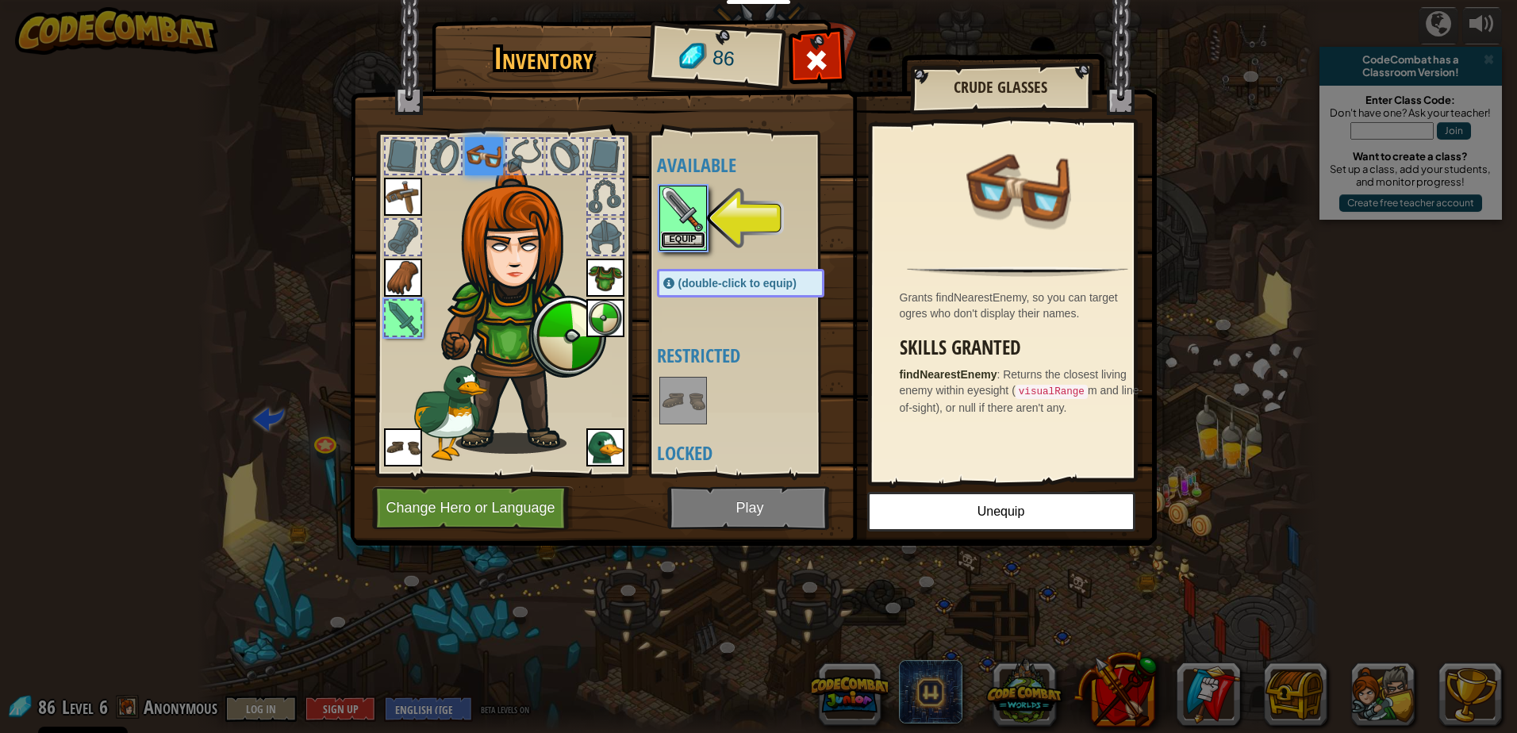
click at [691, 243] on button "Equip" at bounding box center [683, 240] width 44 height 17
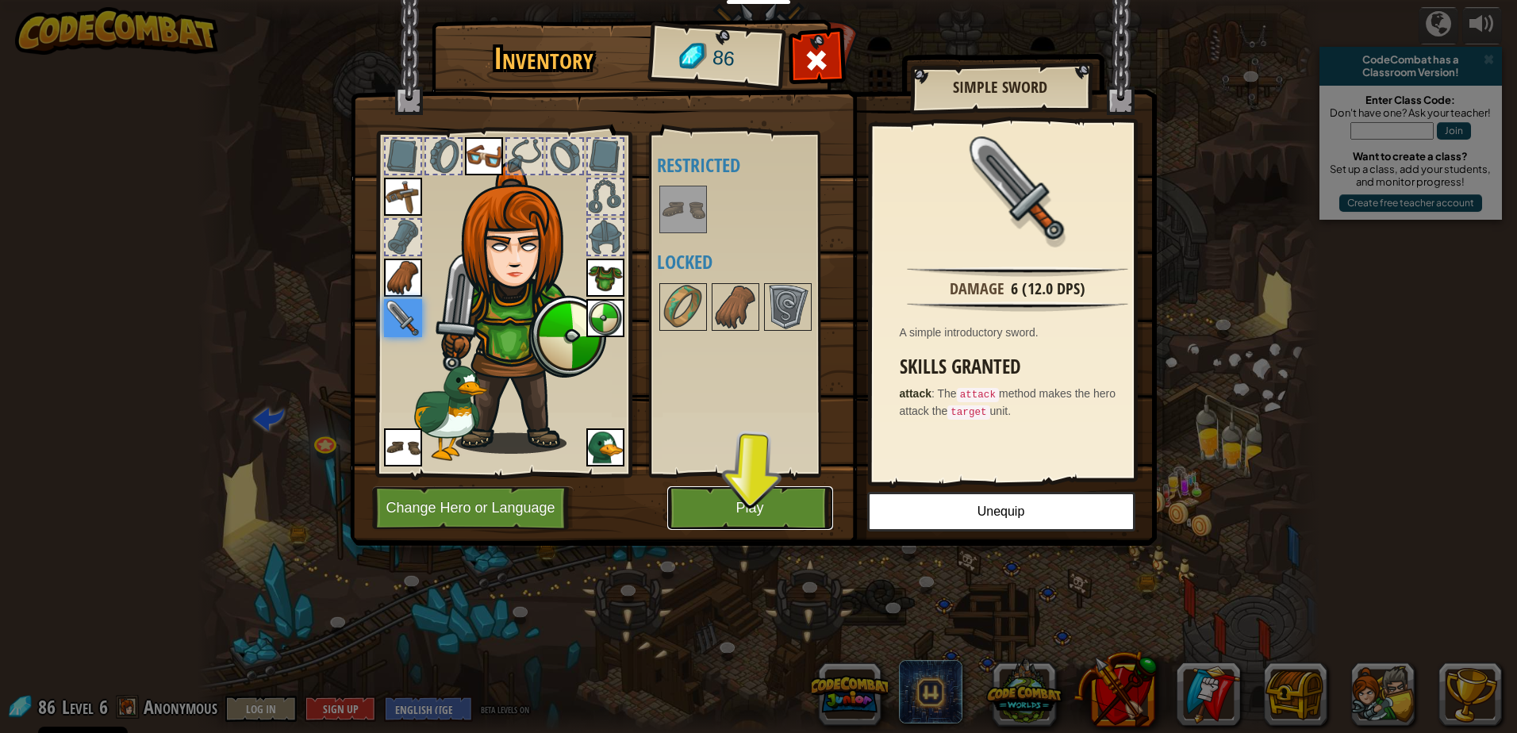
click at [747, 493] on button "Play" at bounding box center [750, 508] width 166 height 44
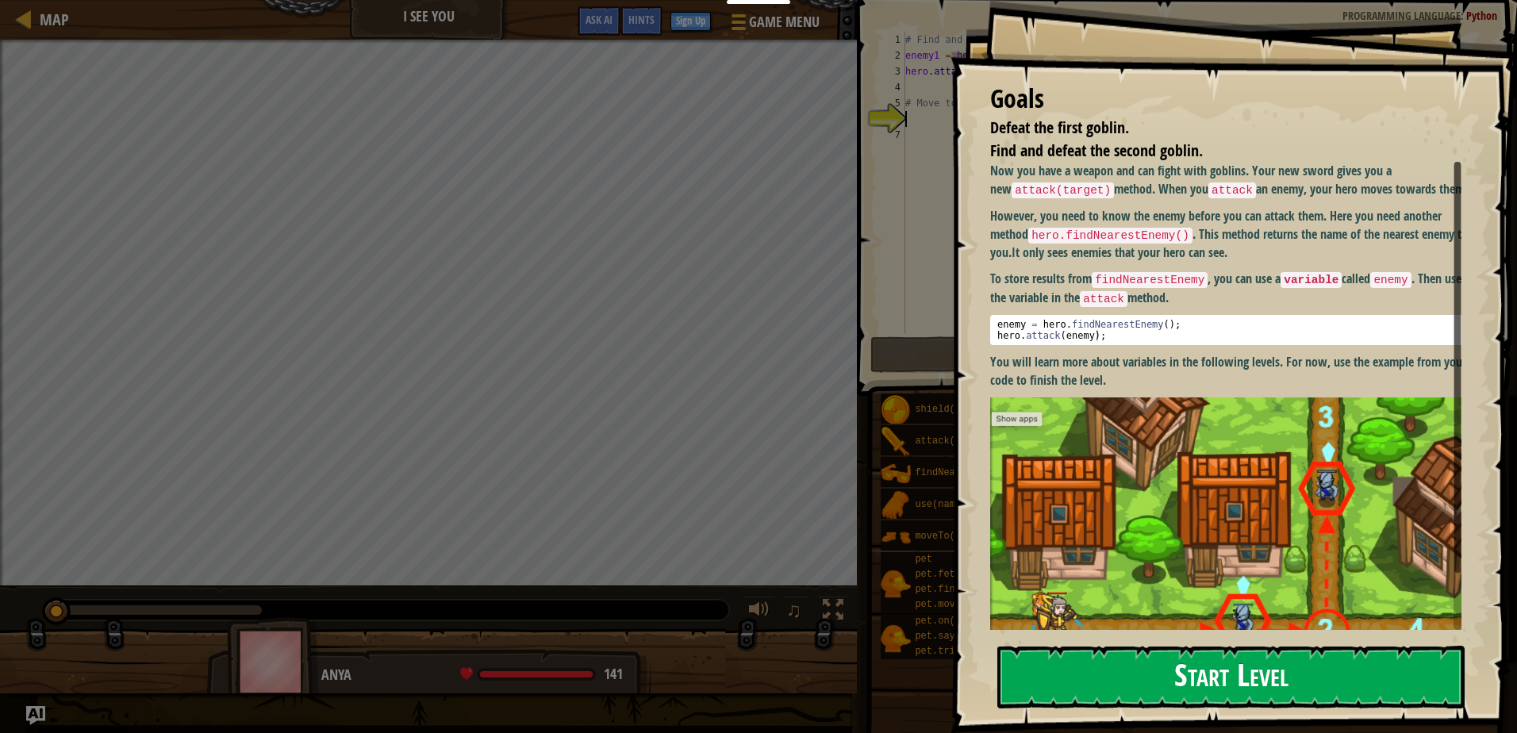
click at [1228, 681] on button "Start Level" at bounding box center [1230, 677] width 467 height 63
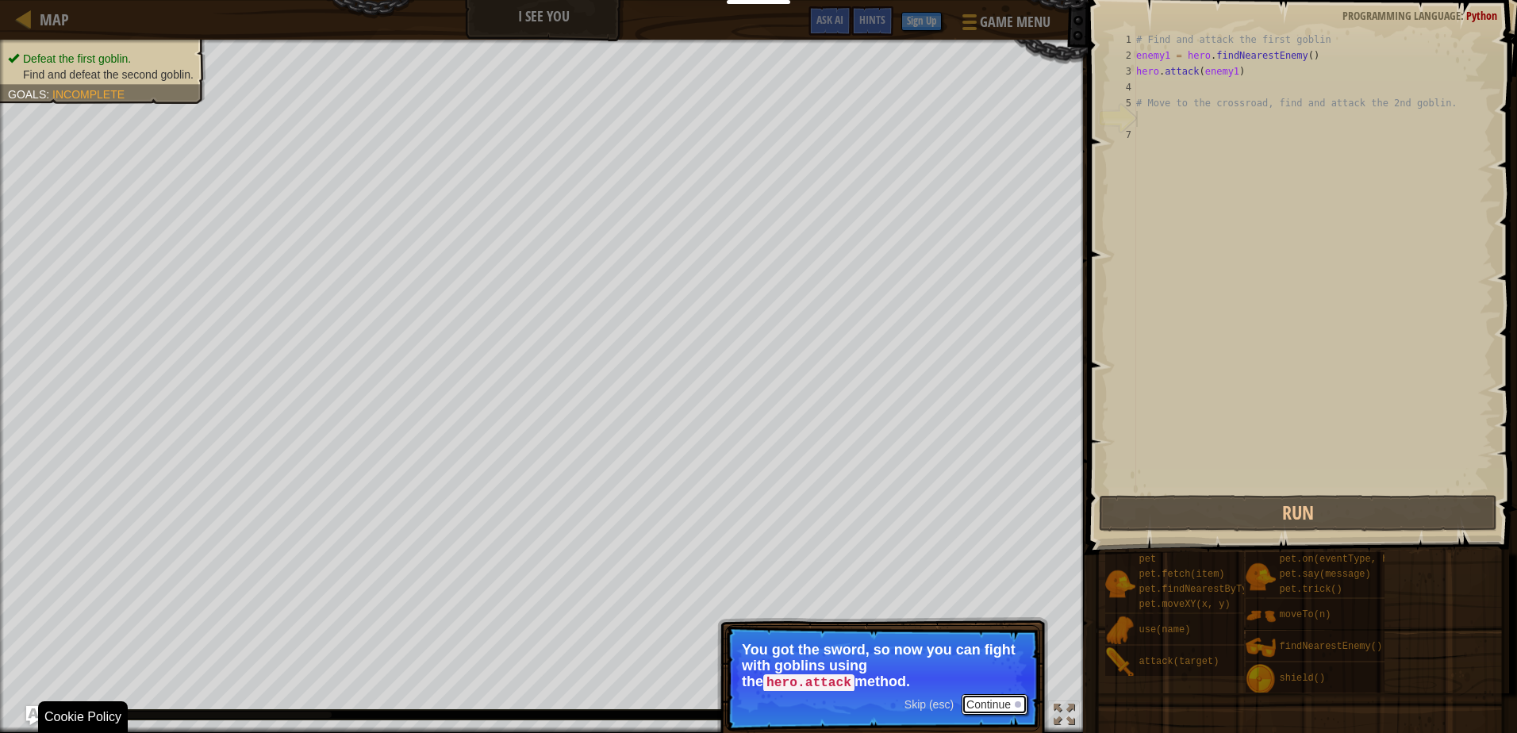
click at [965, 712] on button "Continue" at bounding box center [994, 704] width 66 height 21
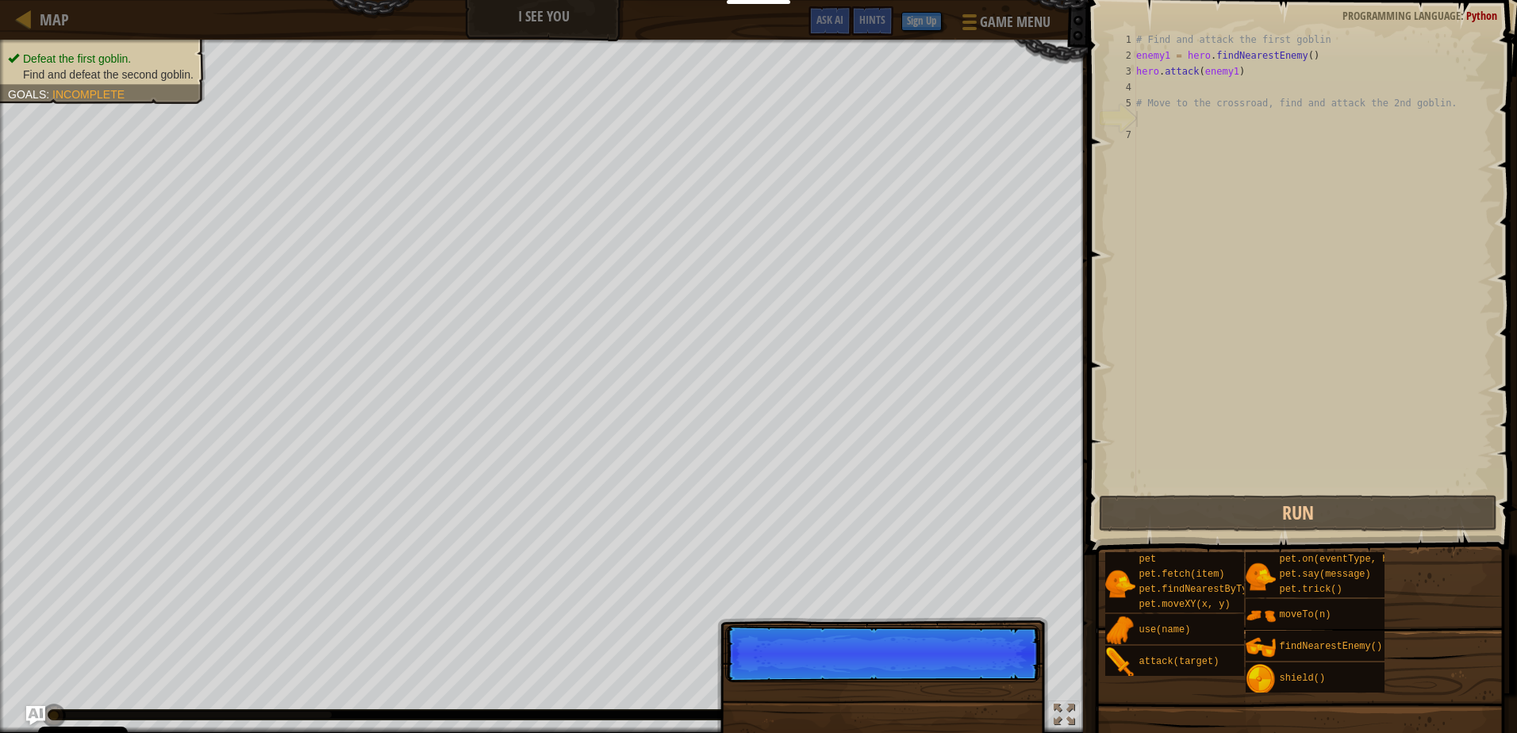
scroll to position [7, 0]
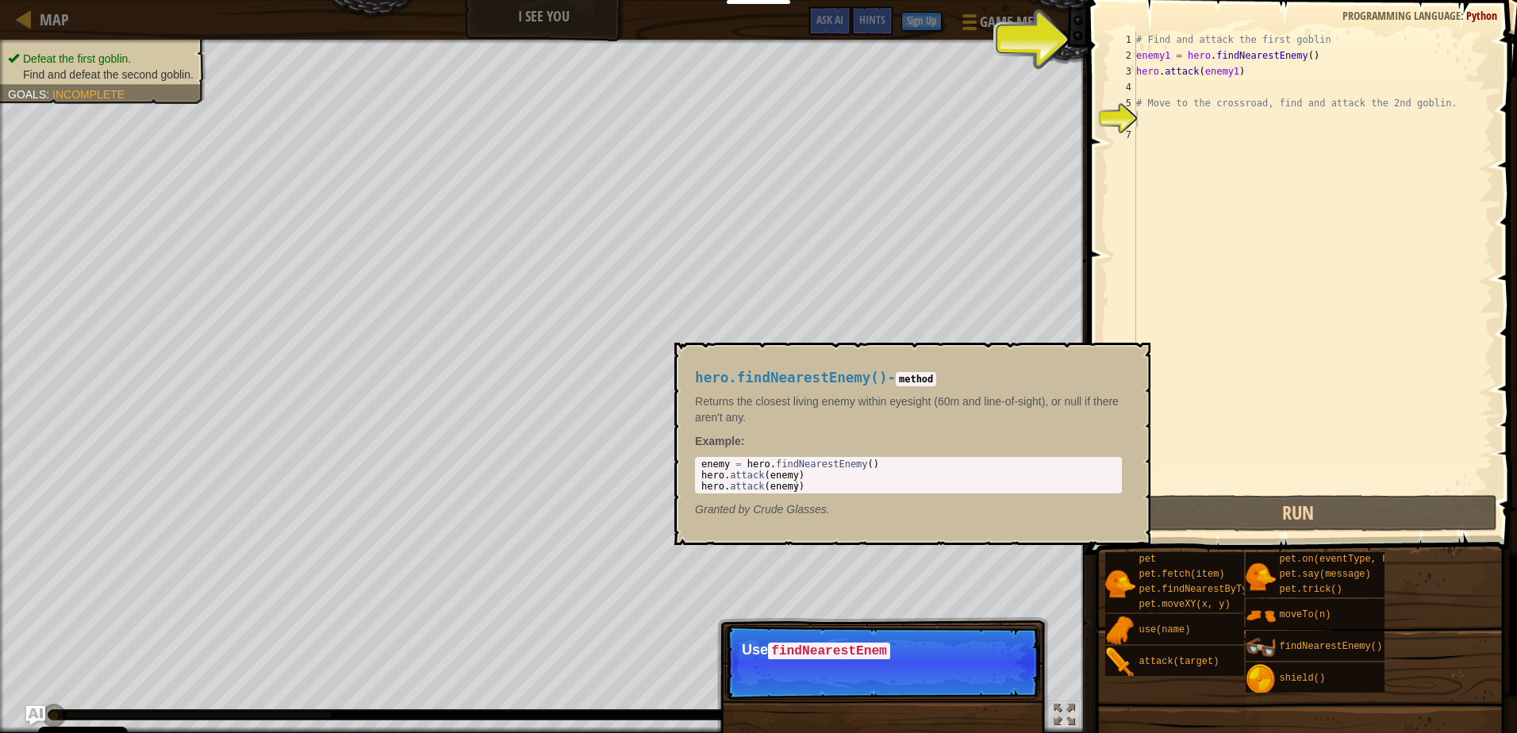
click at [1266, 651] on img at bounding box center [1260, 647] width 30 height 30
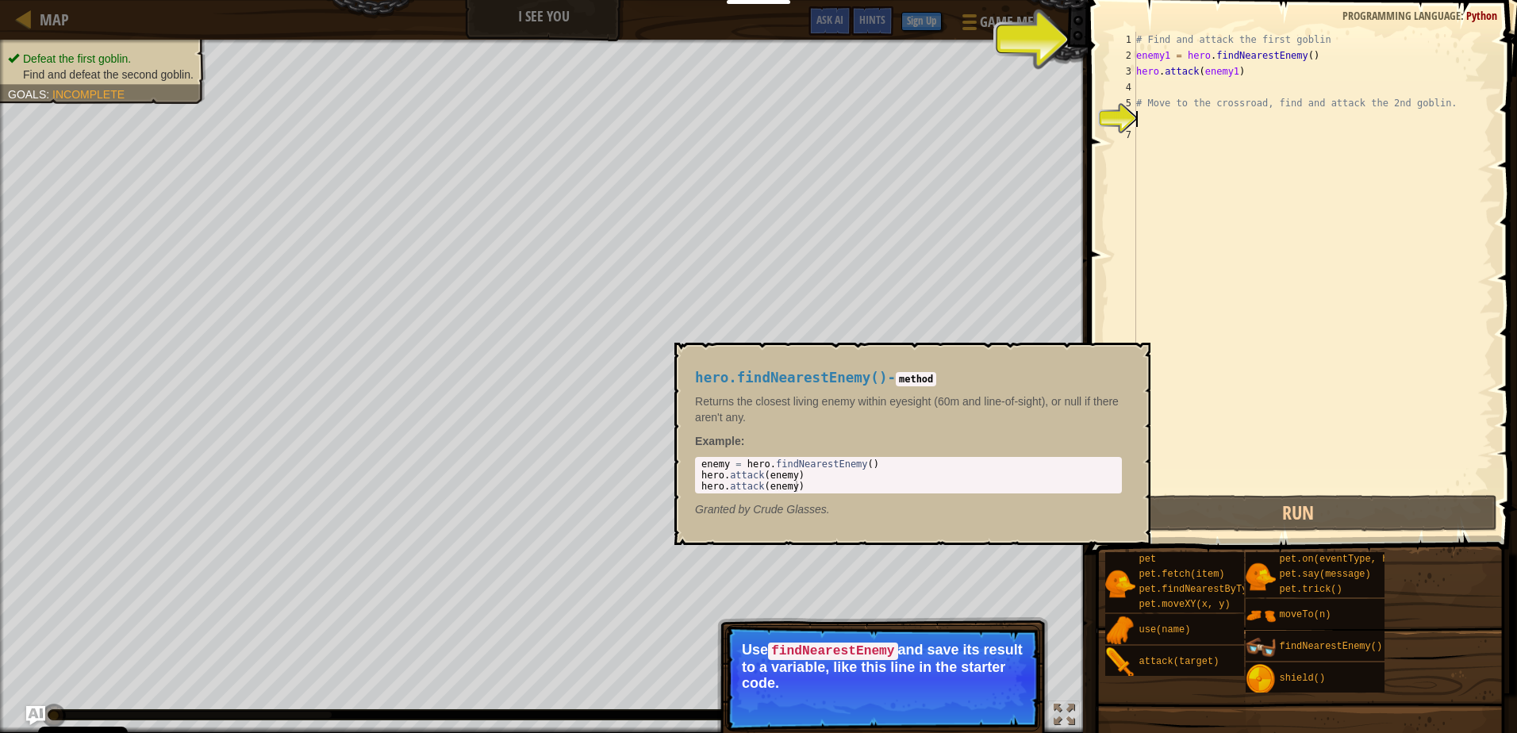
click at [1268, 643] on img at bounding box center [1260, 647] width 30 height 30
click at [1281, 644] on span "findNearestEnemy()" at bounding box center [1330, 646] width 103 height 11
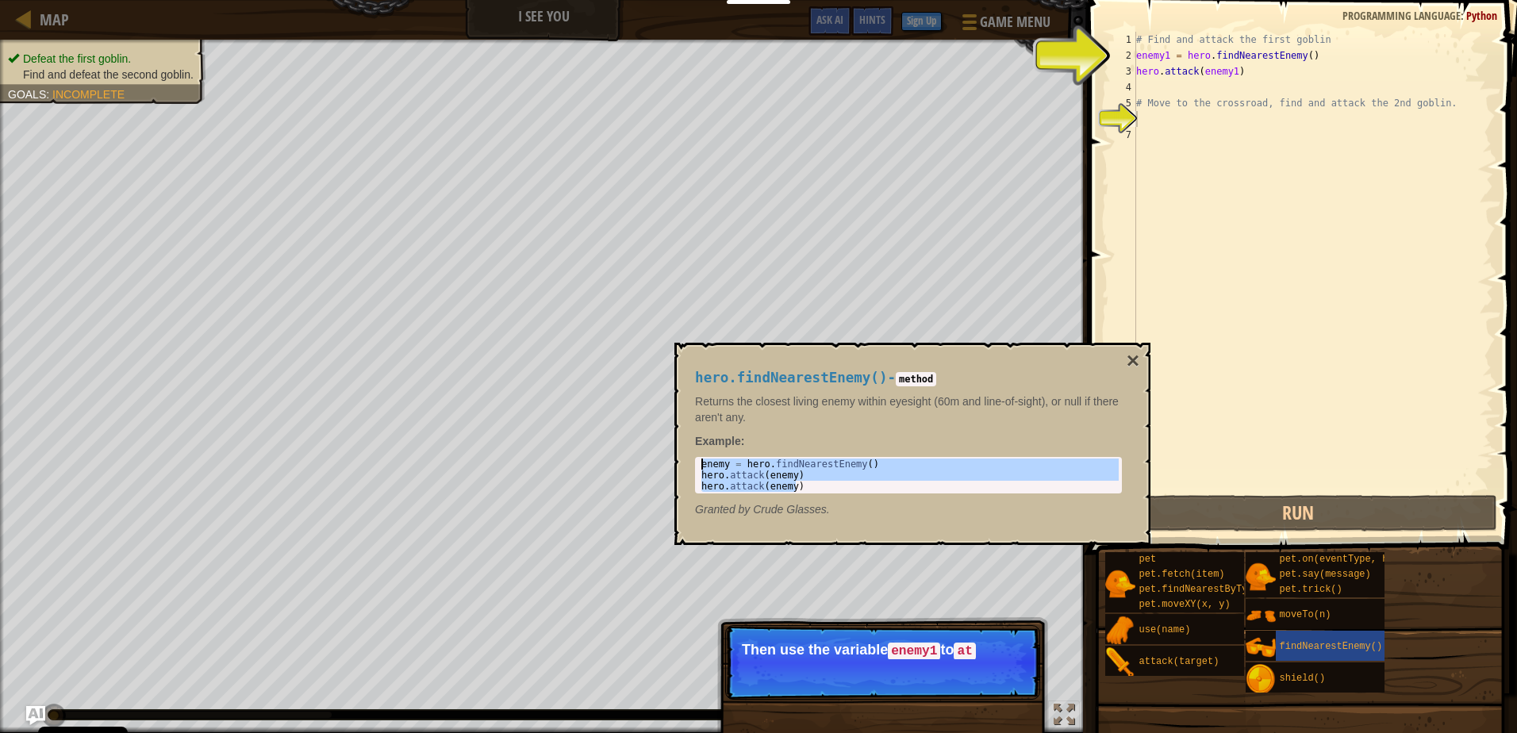
drag, startPoint x: 815, startPoint y: 490, endPoint x: 702, endPoint y: 454, distance: 119.2
click at [702, 454] on div "hero.findNearestEnemy() - method Returns the closest living enemy within eyesig…" at bounding box center [908, 443] width 449 height 177
type textarea "enemy = hero.findNearestEnemy() hero.attack(enemy)"
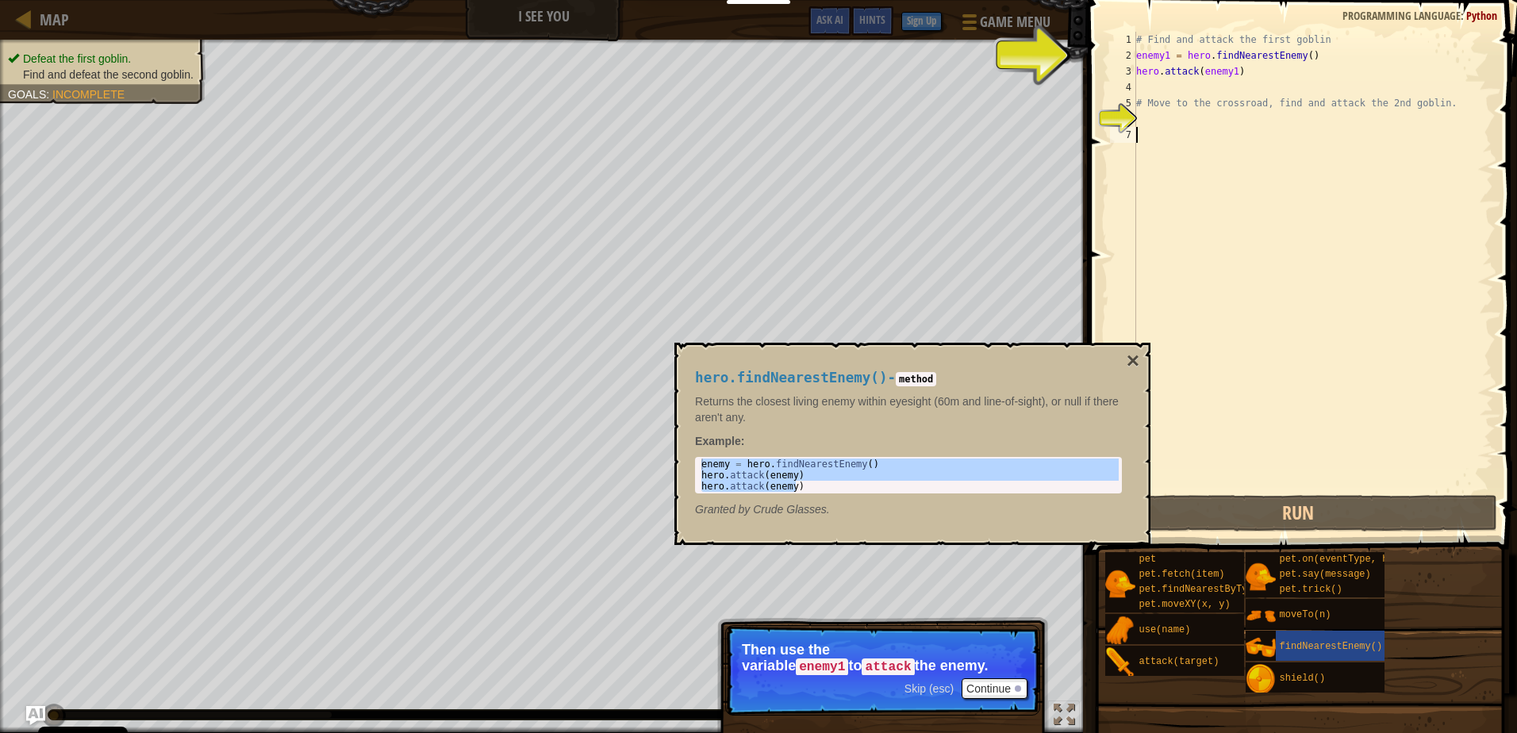
click at [1149, 135] on div "# Find and attack the first goblin enemy1 = hero . findNearestEnemy ( ) hero . …" at bounding box center [1313, 278] width 360 height 492
click at [1139, 117] on div "# Find and attack the first goblin enemy1 = hero . findNearestEnemy ( ) hero . …" at bounding box center [1313, 278] width 360 height 492
paste textarea "hero.attack(enemy)"
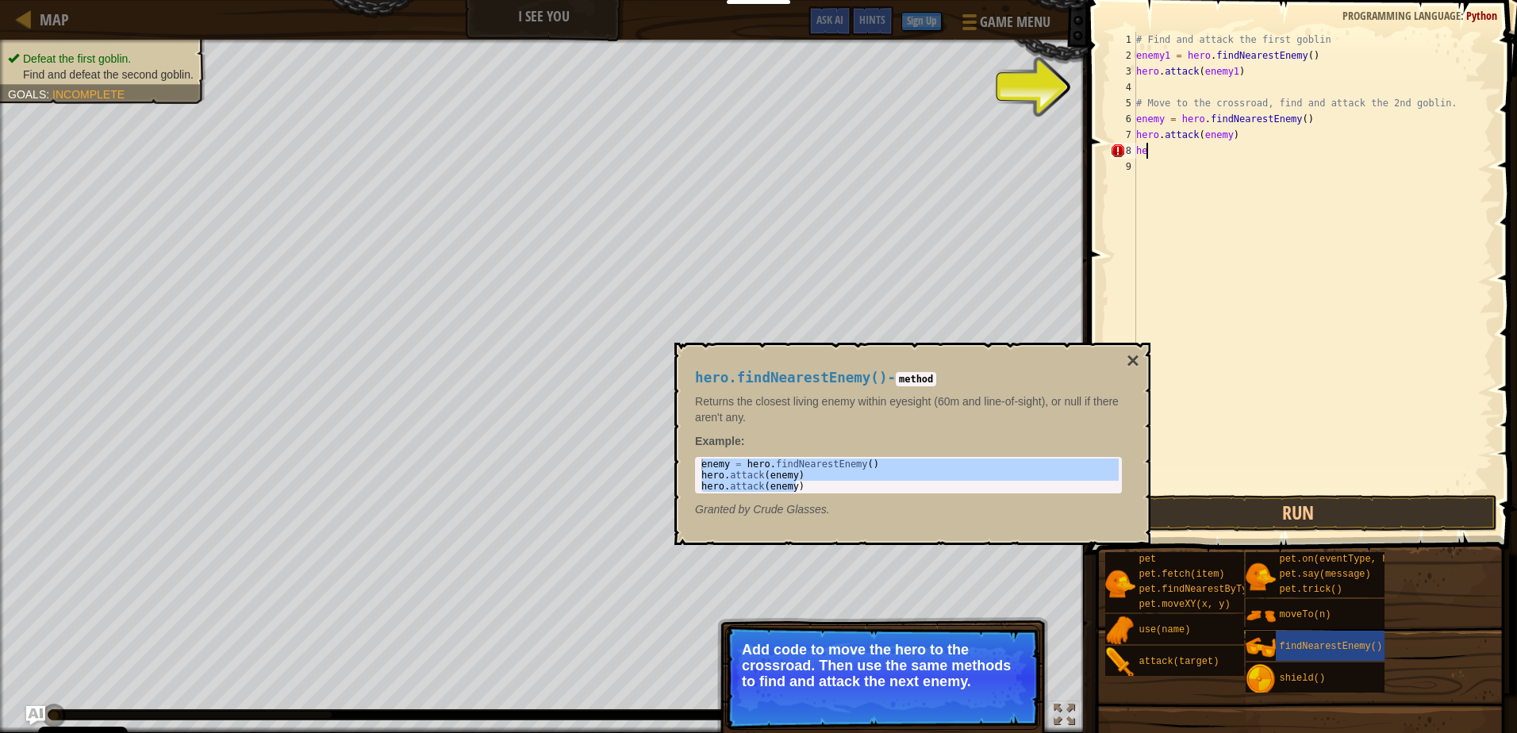
type textarea "h"
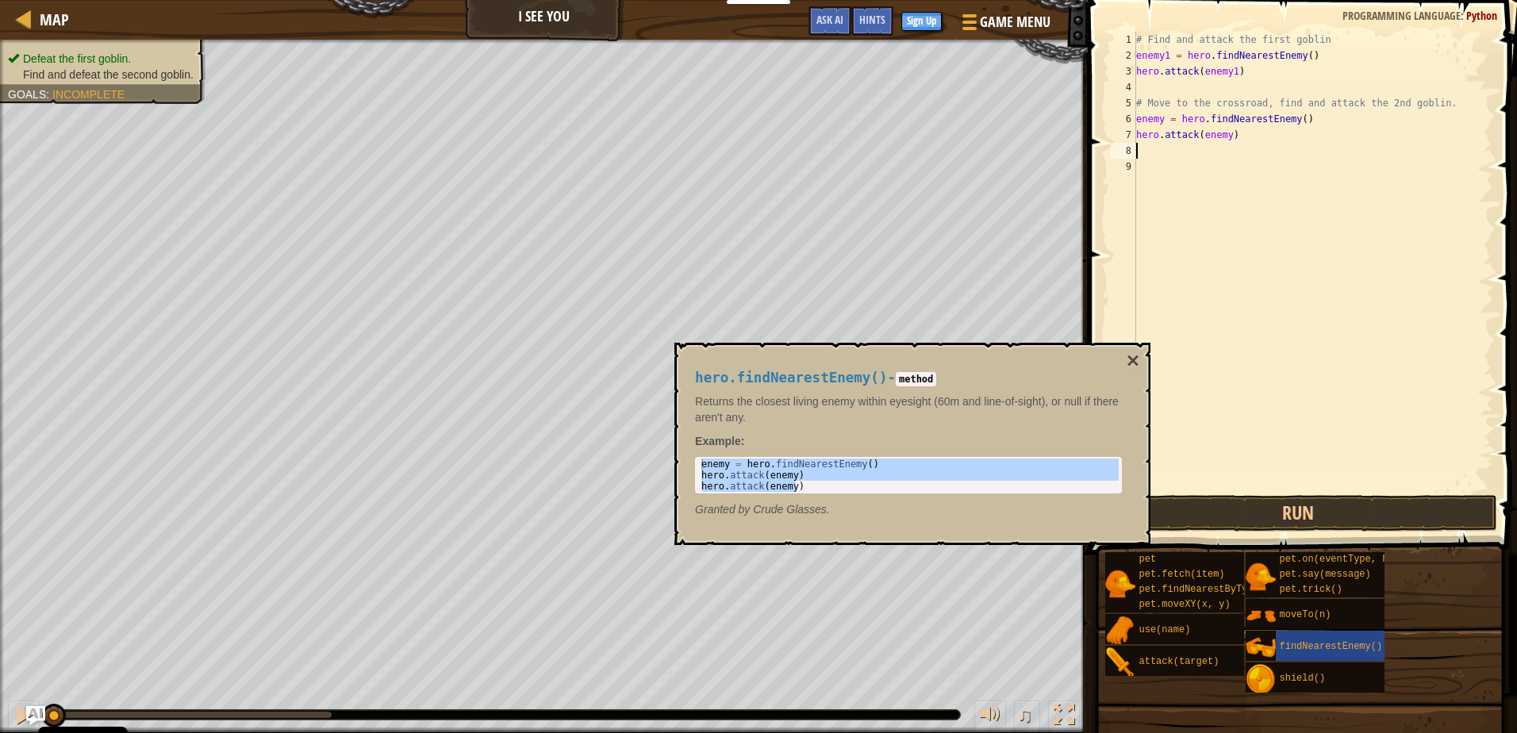
click at [1241, 75] on div "# Find and attack the first goblin enemy1 = hero . findNearestEnemy ( ) hero . …" at bounding box center [1313, 278] width 360 height 492
drag, startPoint x: 1134, startPoint y: 85, endPoint x: 1144, endPoint y: 87, distance: 9.8
click at [1139, 86] on div "hero.attack(enemy1) 1 2 3 4 5 6 7 8 9 # Find and attack the first goblin enemy1…" at bounding box center [1300, 262] width 386 height 460
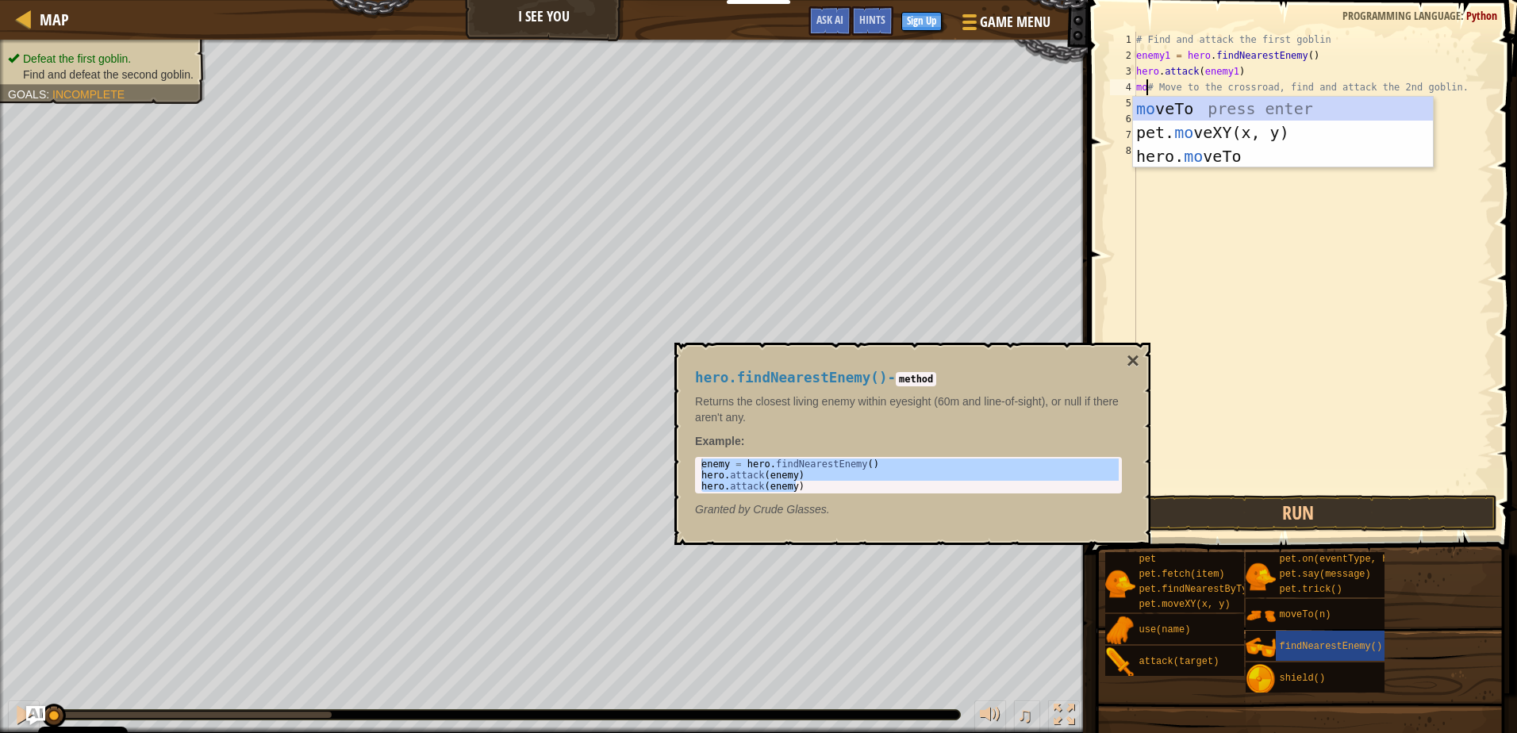
scroll to position [7, 2]
click at [1192, 109] on div "mo veTo press enter pet. mo veXY(x, y) press enter hero. mo veTo press enter" at bounding box center [1283, 156] width 300 height 119
type textarea "hero.moveTo(2)# Move to the crossroad, find and attack the 2nd goblin."
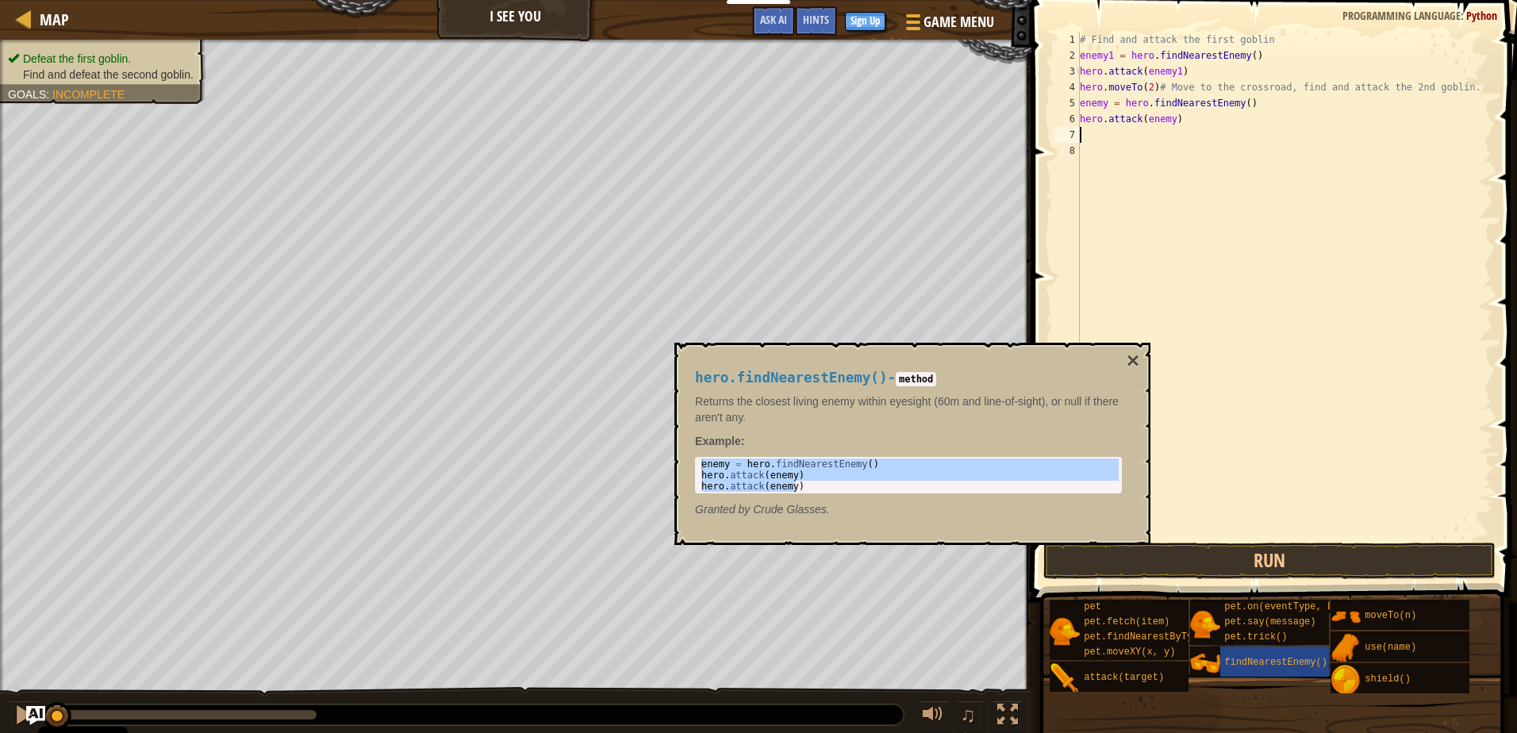
click at [1084, 134] on div "# Find and attack the first goblin enemy1 = hero . findNearestEnemy ( ) hero . …" at bounding box center [1284, 301] width 416 height 539
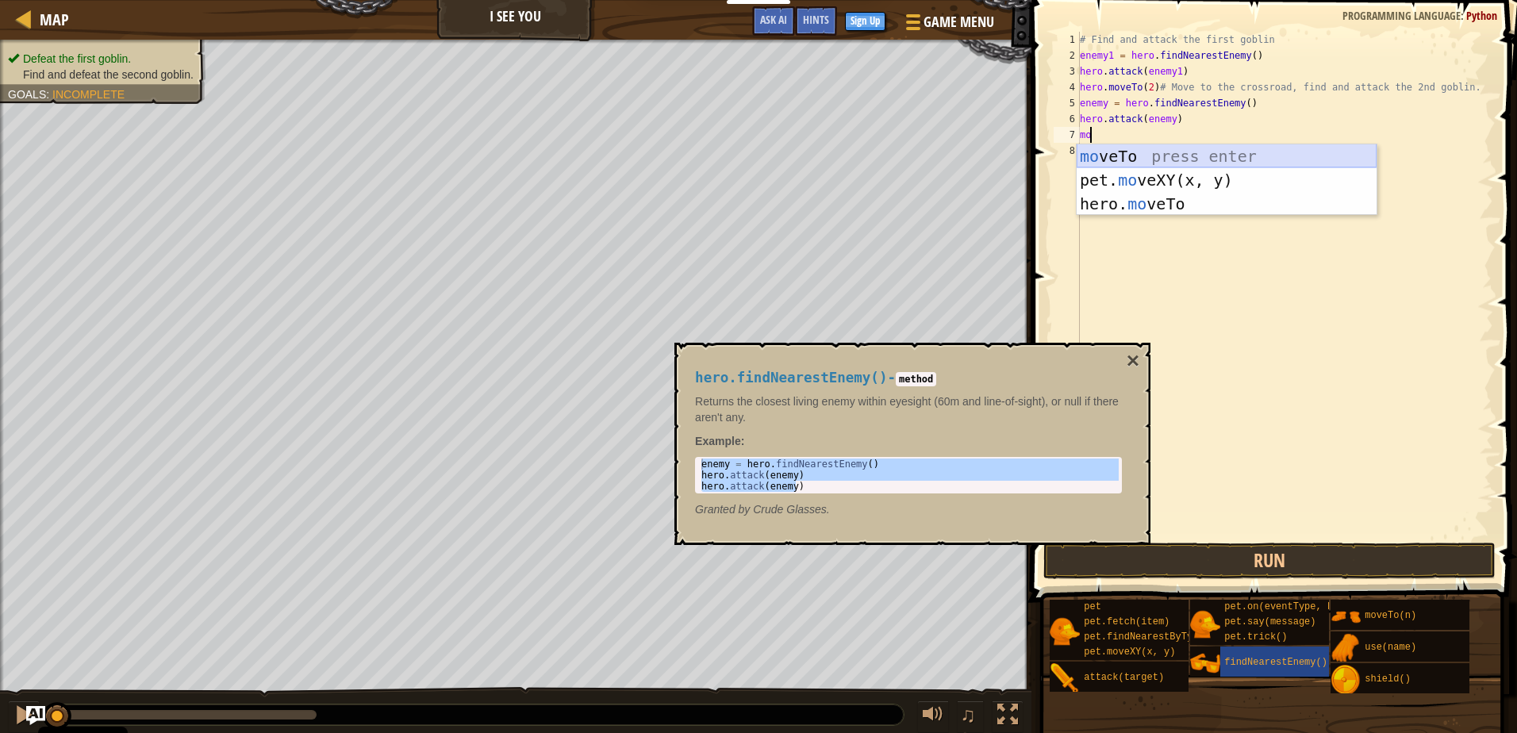
click at [1156, 154] on div "mo veTo press enter pet. mo veXY(x, y) press enter hero. mo veTo press enter" at bounding box center [1226, 203] width 300 height 119
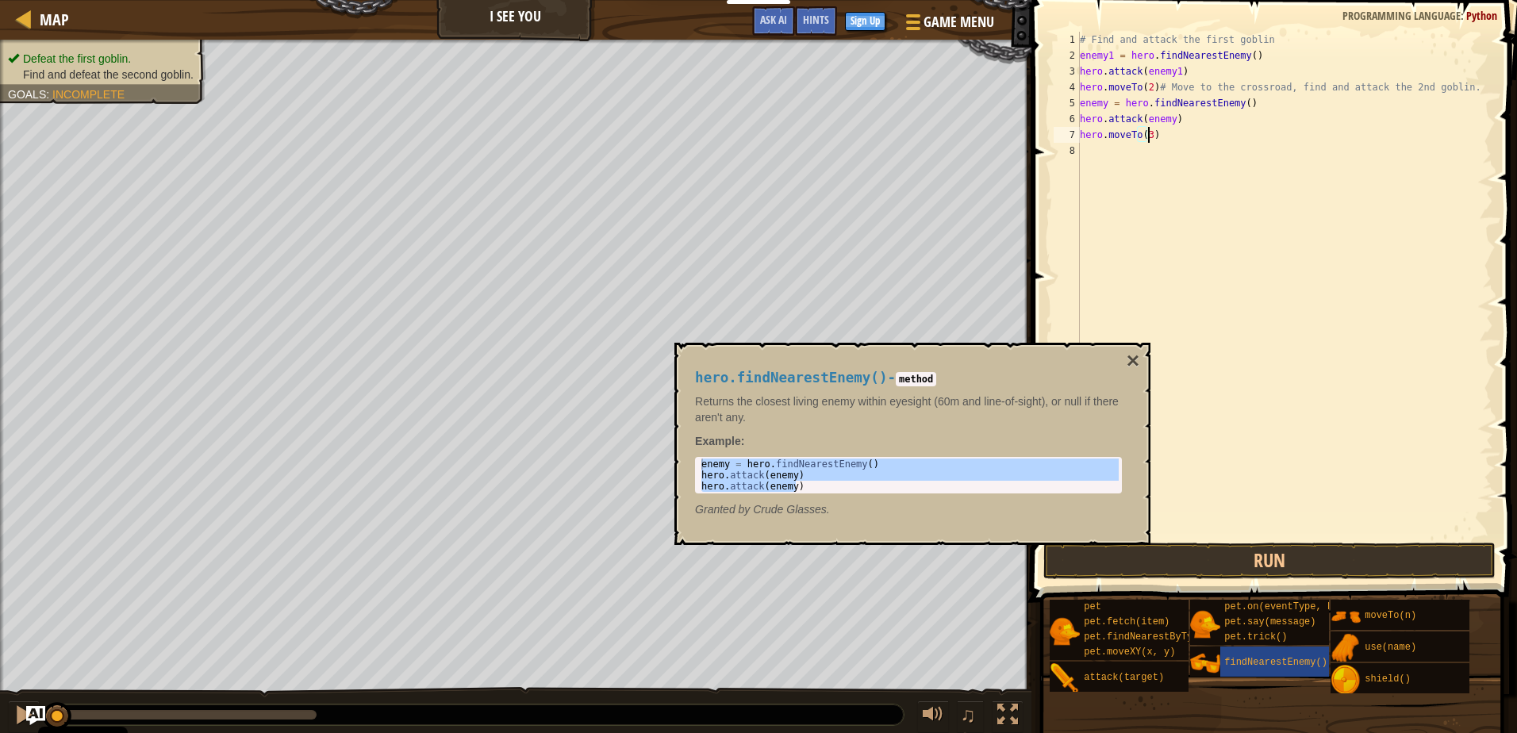
scroll to position [7, 5]
type textarea "hero.moveTo(3)"
click at [1187, 562] on button "Run" at bounding box center [1269, 561] width 453 height 36
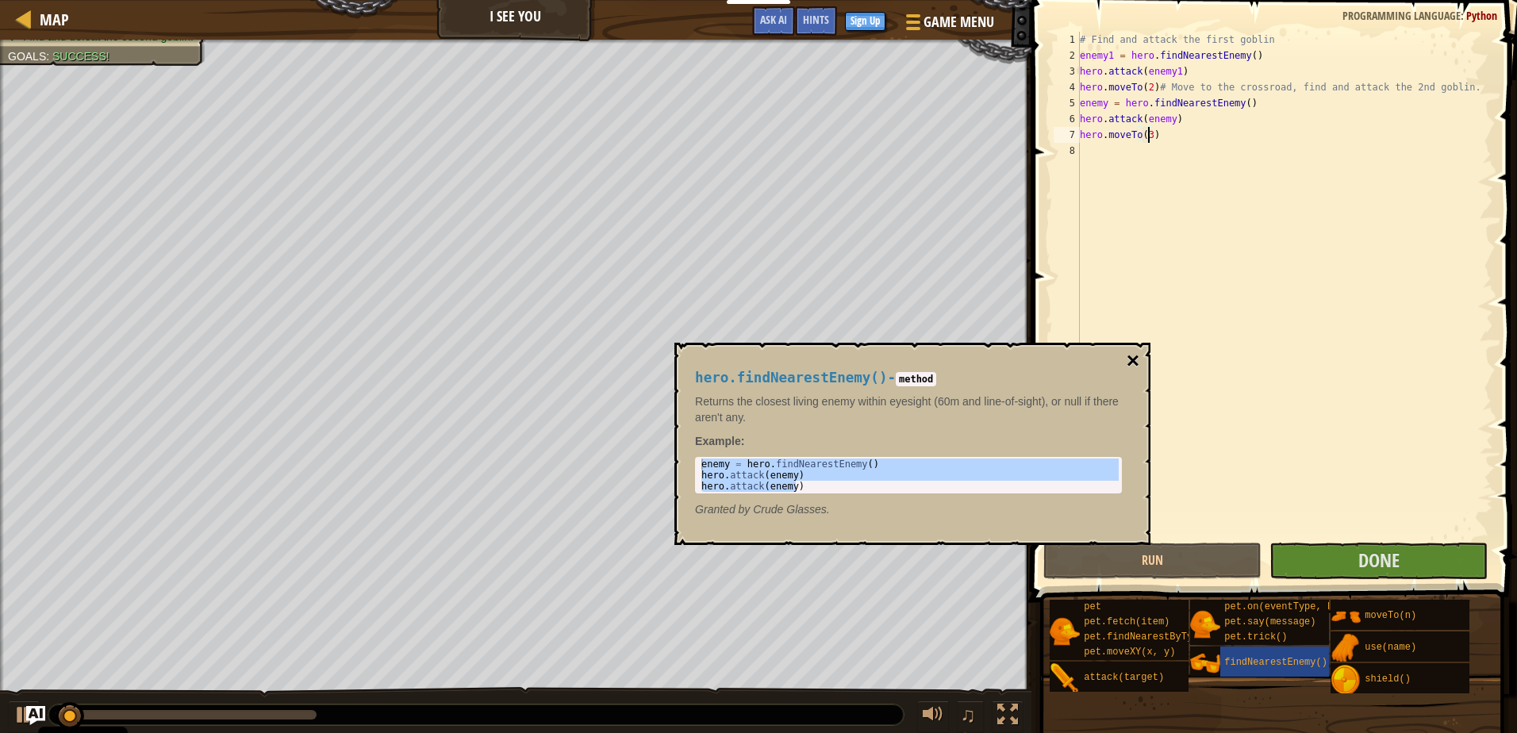
click at [1134, 363] on button "×" at bounding box center [1132, 361] width 13 height 22
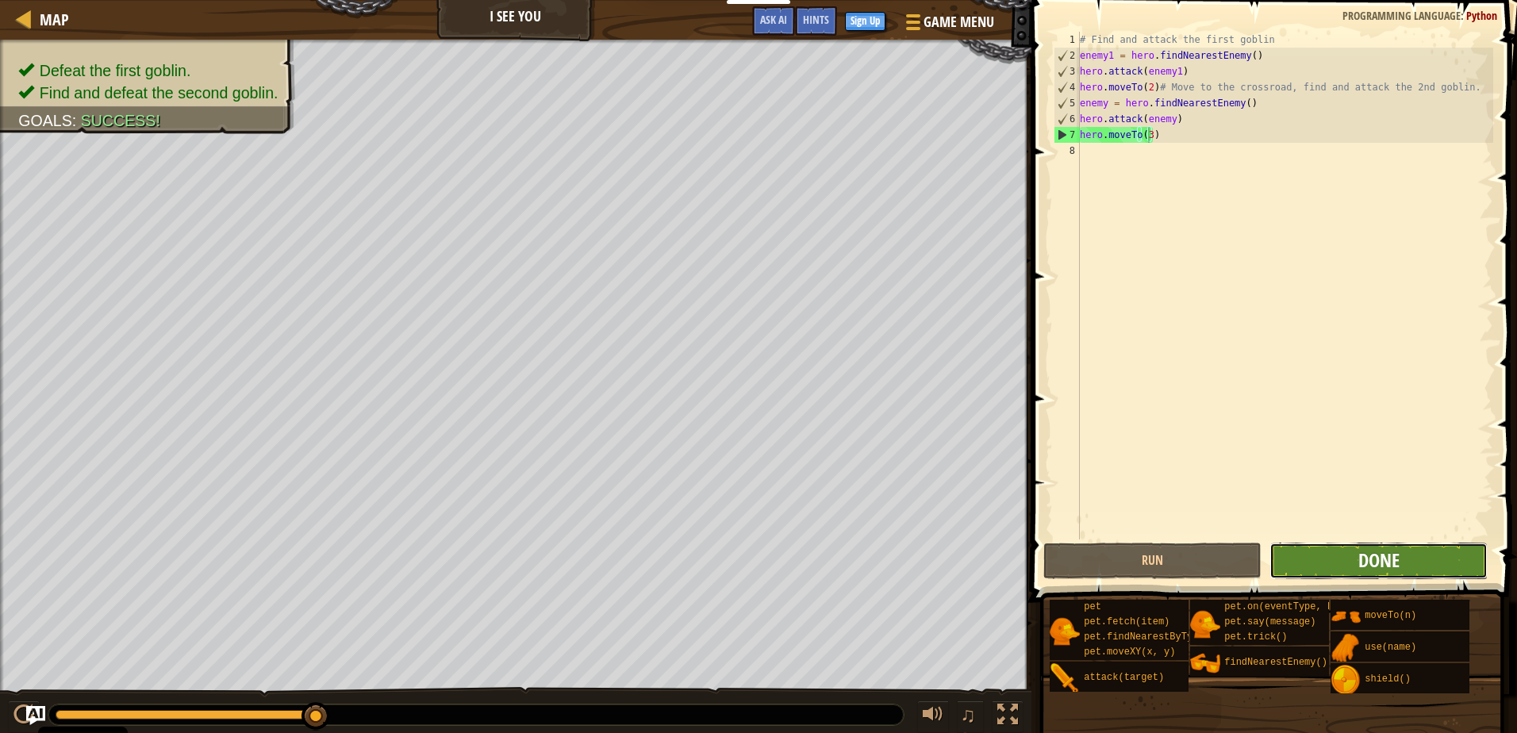
click at [1383, 552] on span "Done" at bounding box center [1378, 559] width 41 height 25
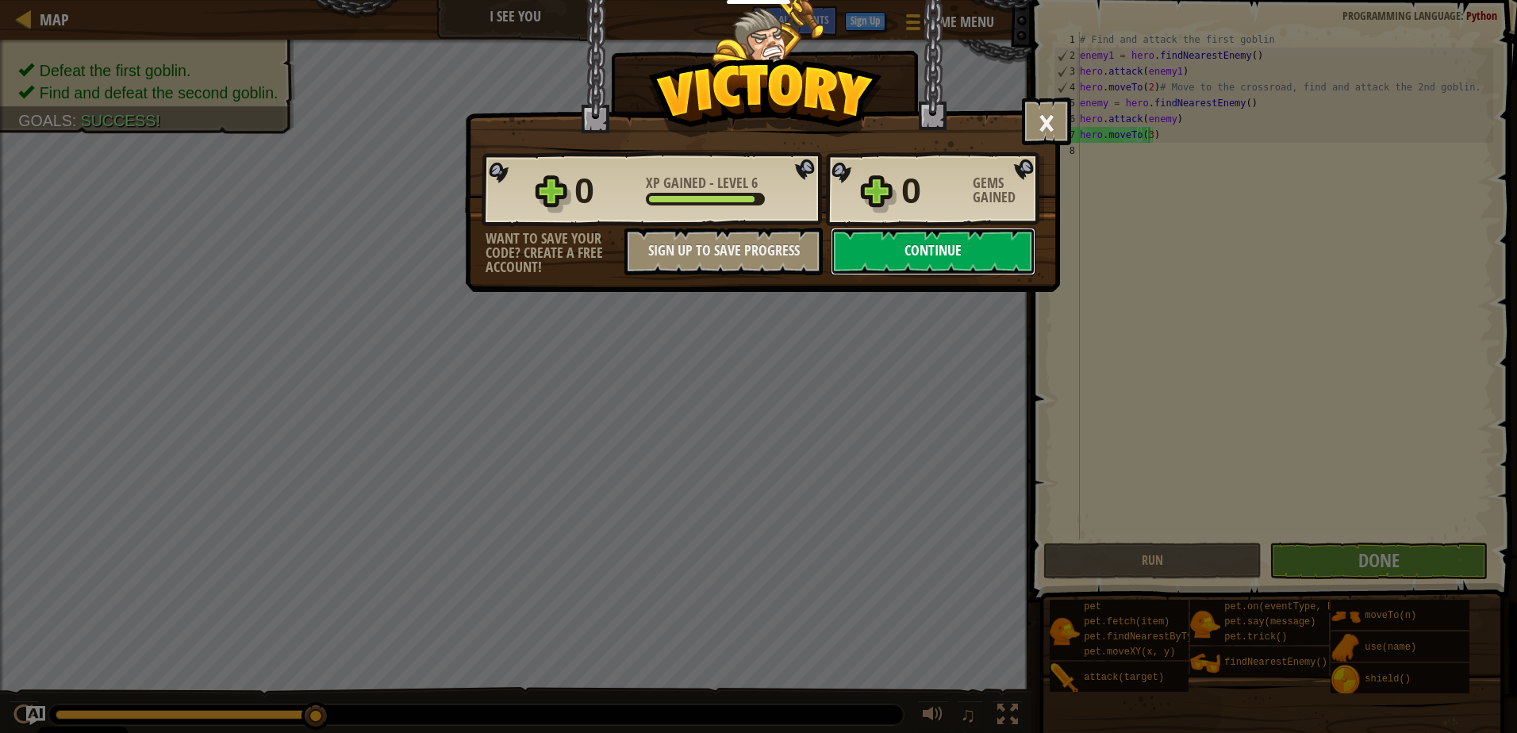
click at [895, 244] on button "Continue" at bounding box center [933, 252] width 205 height 48
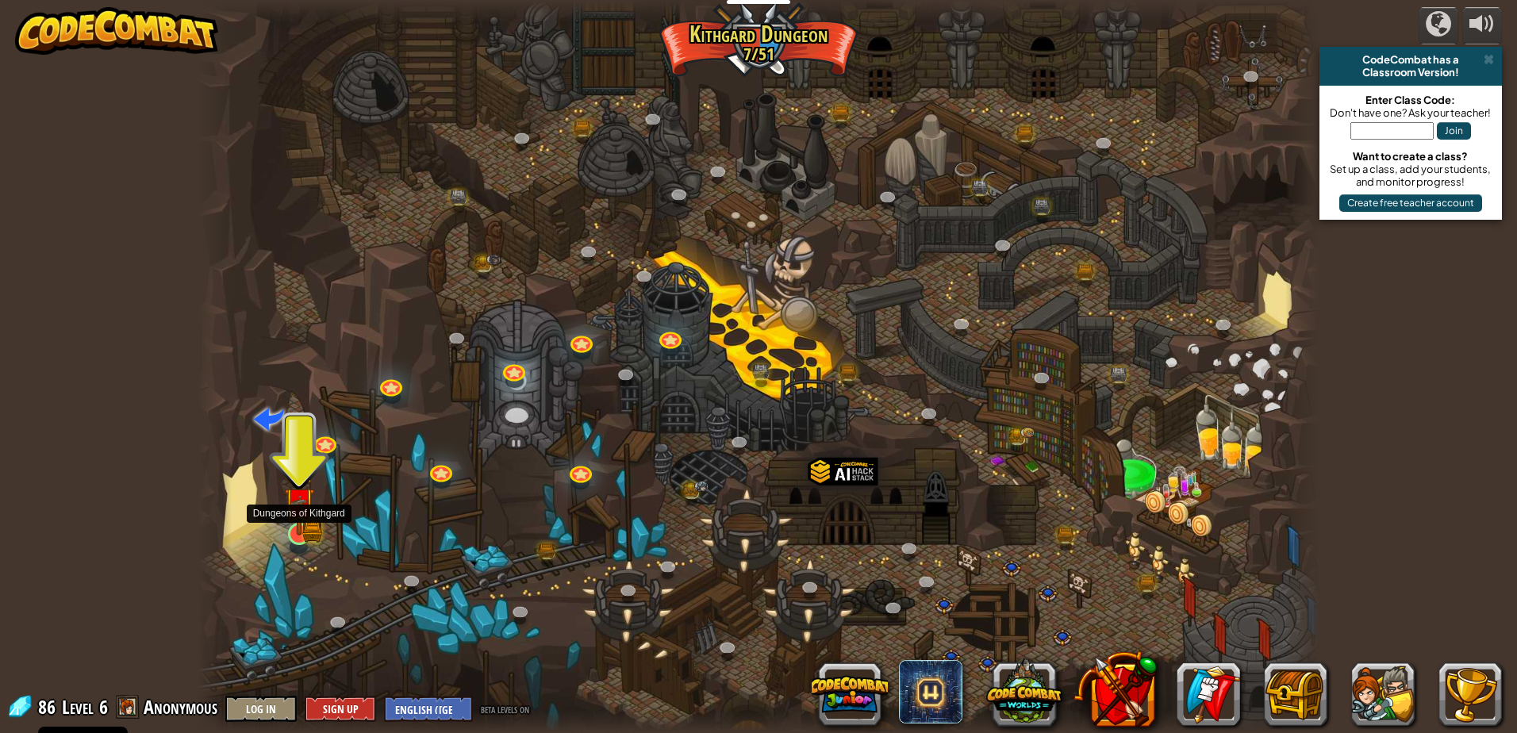
click at [303, 531] on img at bounding box center [299, 503] width 30 height 66
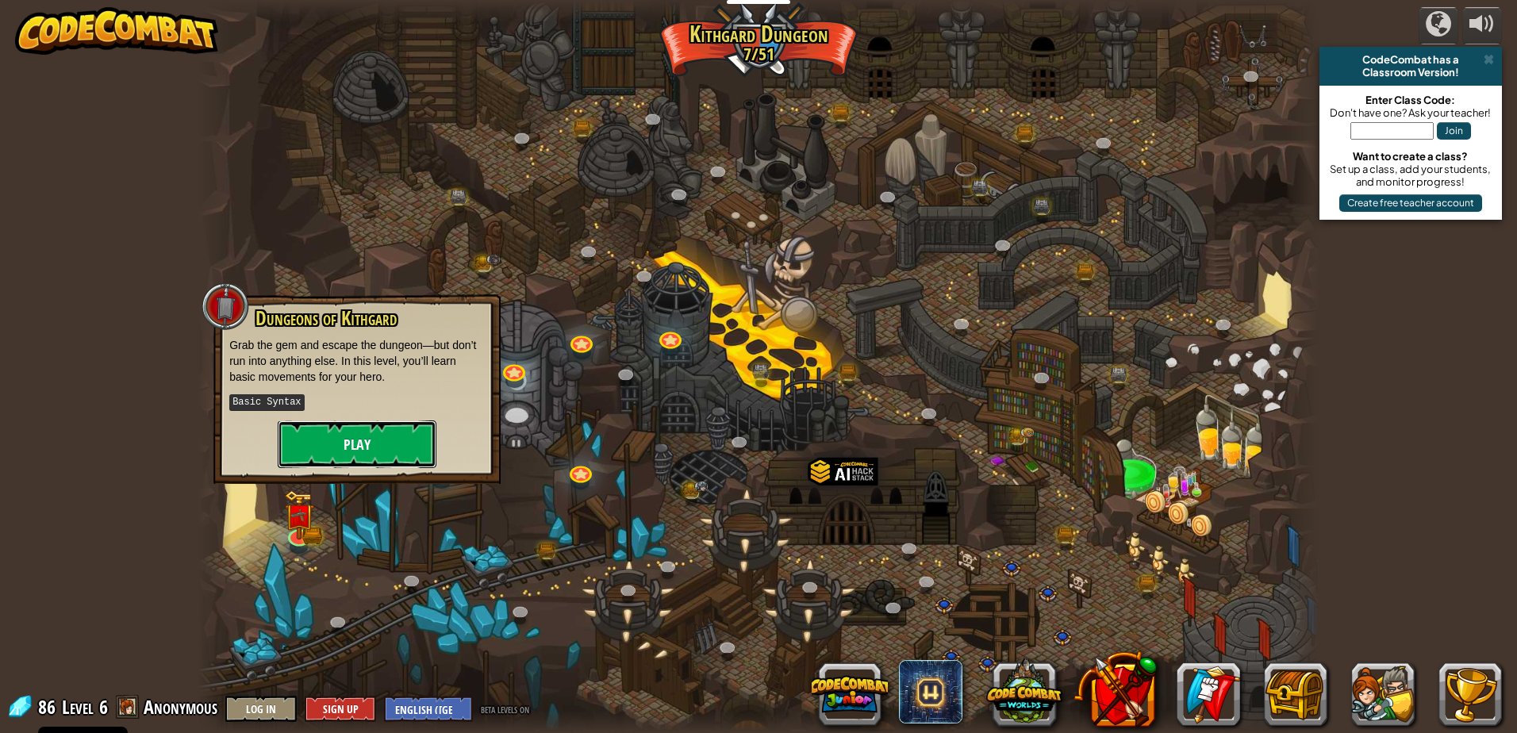
click at [338, 428] on button "Play" at bounding box center [357, 444] width 159 height 48
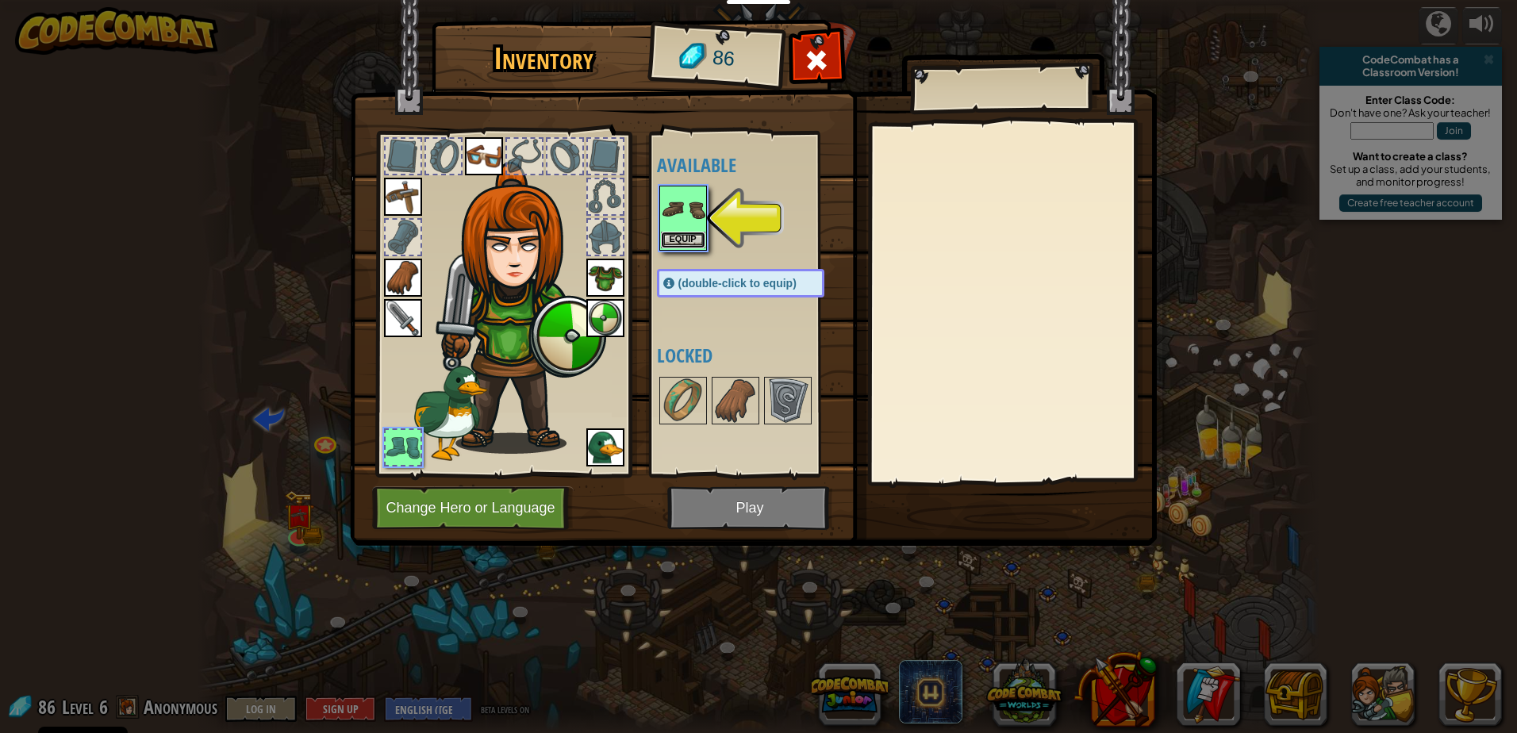
click at [673, 238] on button "Equip" at bounding box center [683, 240] width 44 height 17
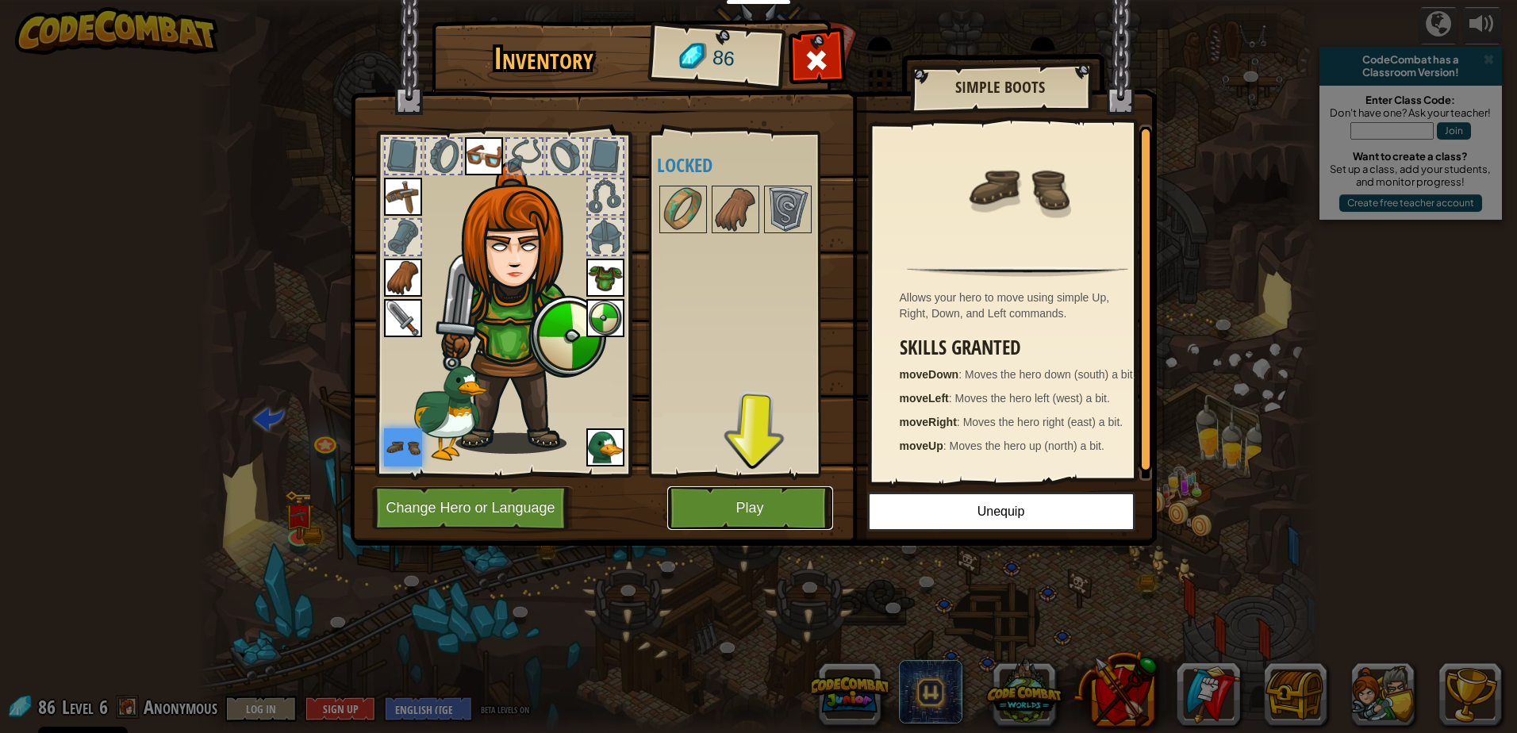
click at [735, 500] on button "Play" at bounding box center [750, 508] width 166 height 44
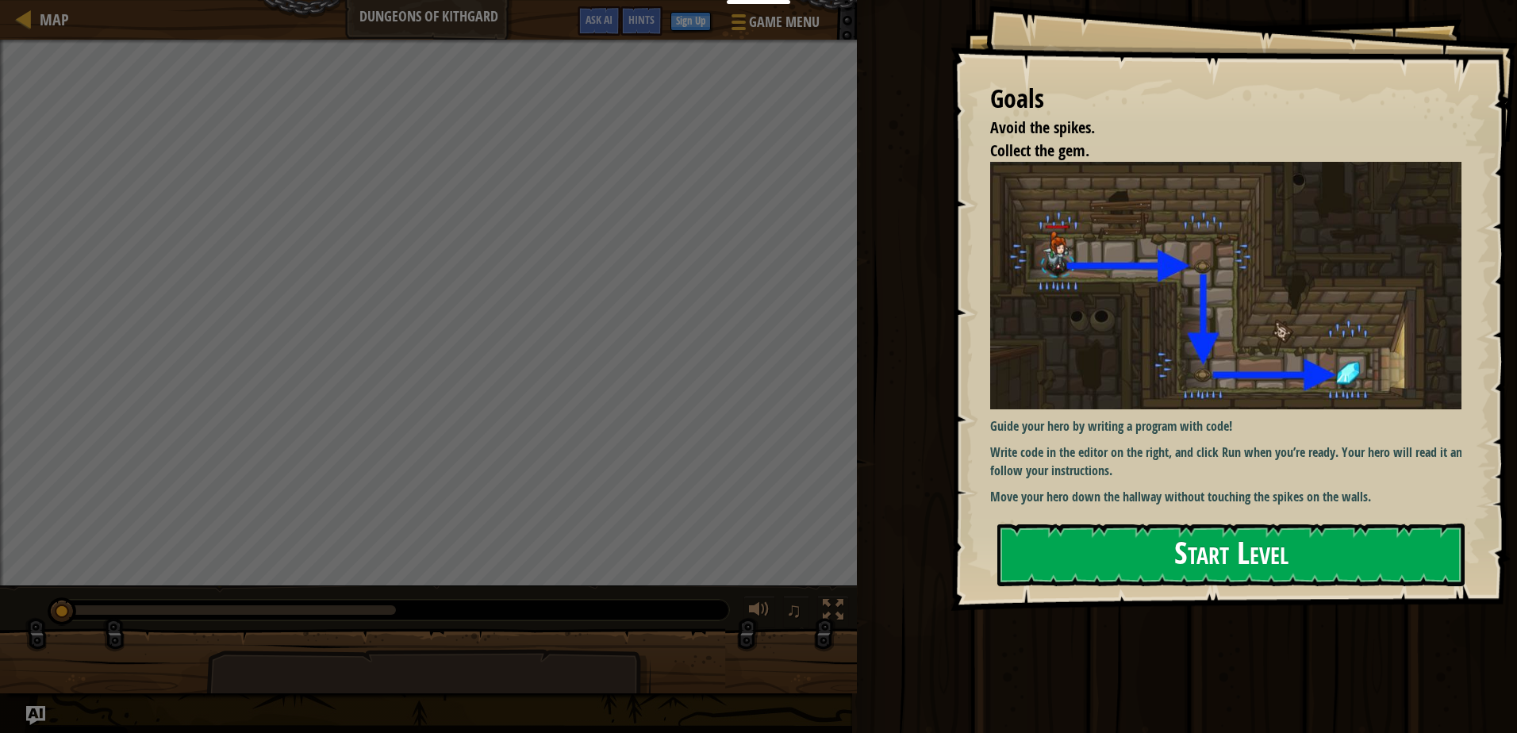
click at [1161, 563] on button "Start Level" at bounding box center [1230, 555] width 467 height 63
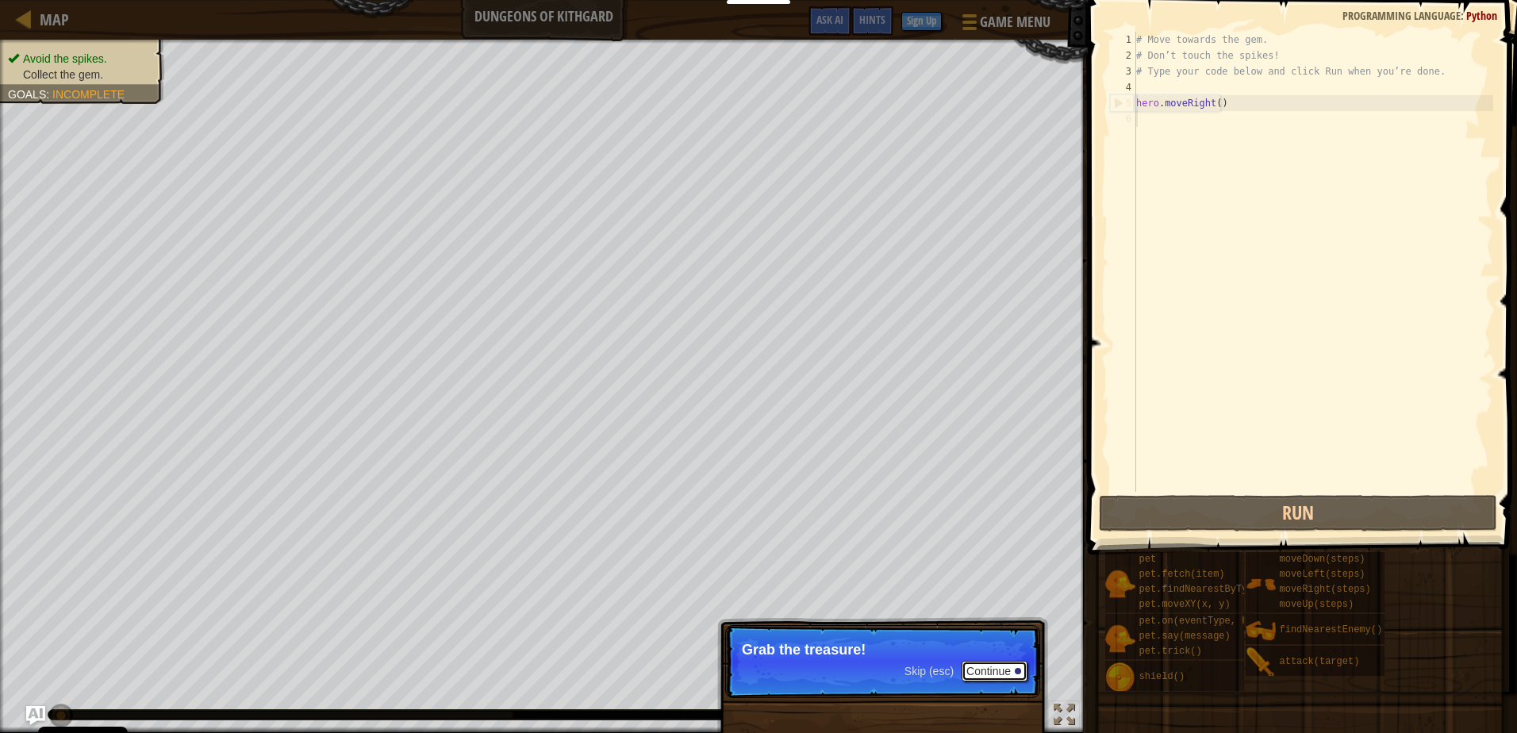
click at [973, 663] on button "Continue" at bounding box center [994, 671] width 66 height 21
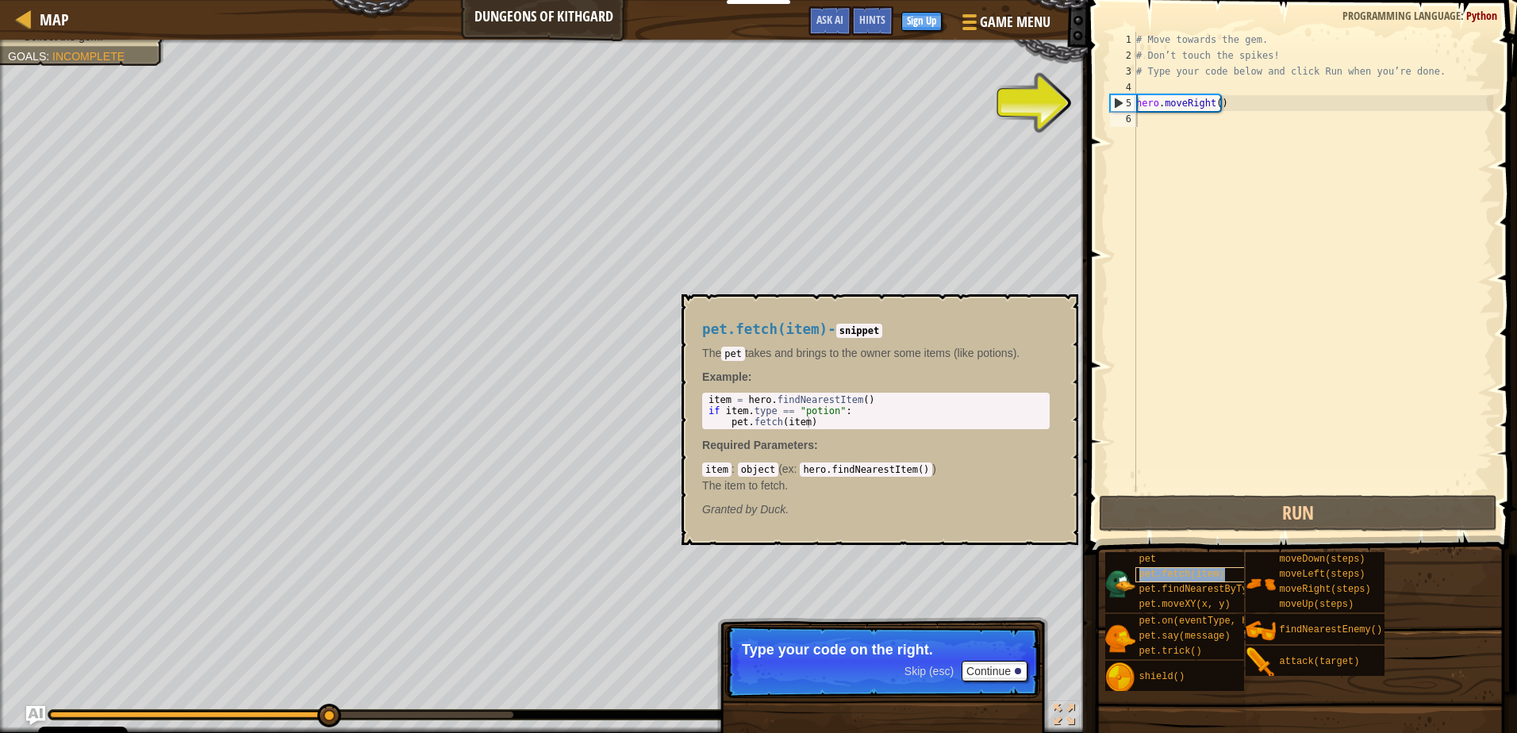
click at [1156, 574] on span "pet.fetch(item)" at bounding box center [1182, 574] width 86 height 11
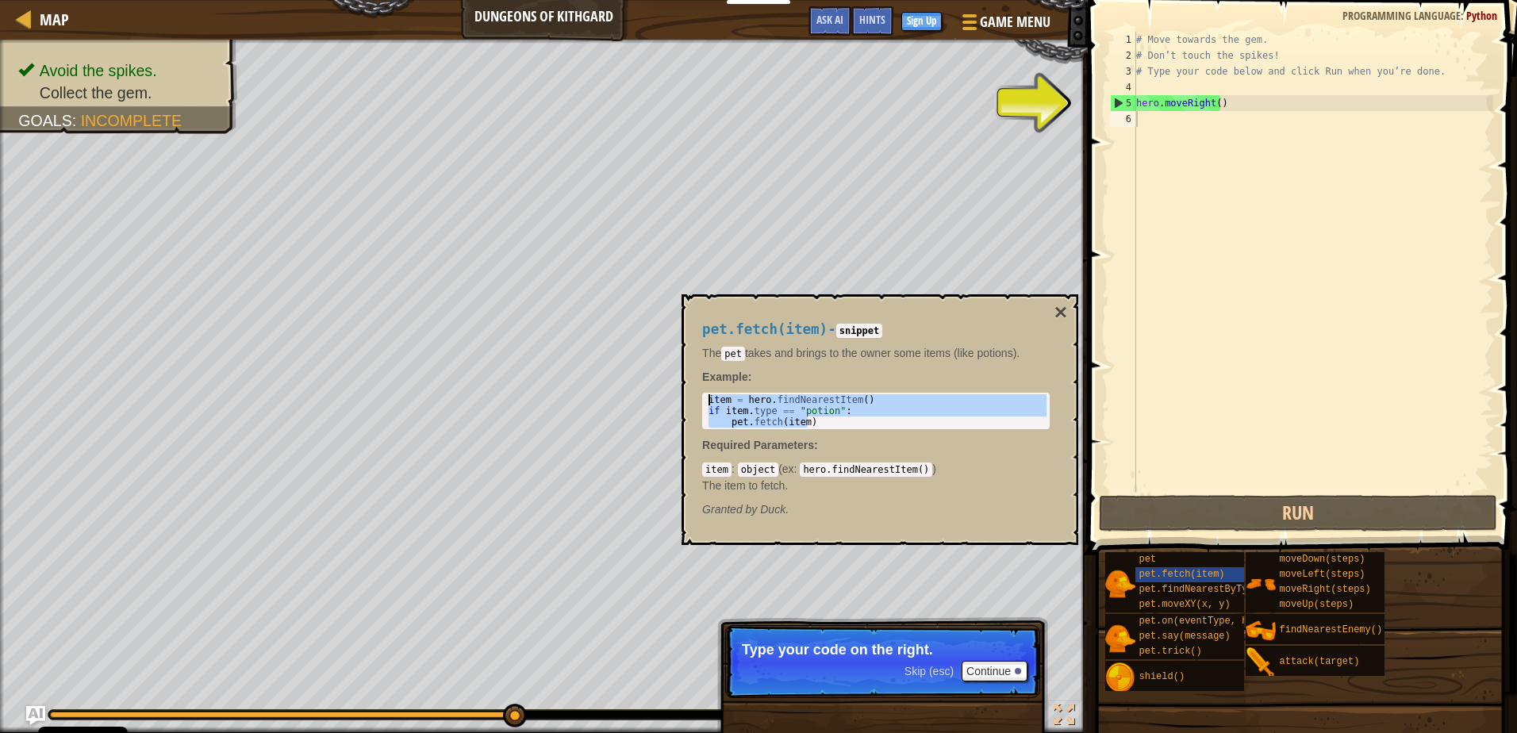
drag, startPoint x: 815, startPoint y: 421, endPoint x: 707, endPoint y: 390, distance: 113.0
click at [707, 390] on div "pet.fetch(item) - snippet The pet takes and brings to the owner some items (lik…" at bounding box center [876, 419] width 370 height 225
type textarea "item = hero.findNearestItem() if item.type == "potion":"
drag, startPoint x: 1143, startPoint y: 159, endPoint x: 1143, endPoint y: 141, distance: 17.5
click at [1143, 148] on div "# Move towards the gem. # Don’t touch the spikes! # Type your code below and cl…" at bounding box center [1313, 278] width 360 height 492
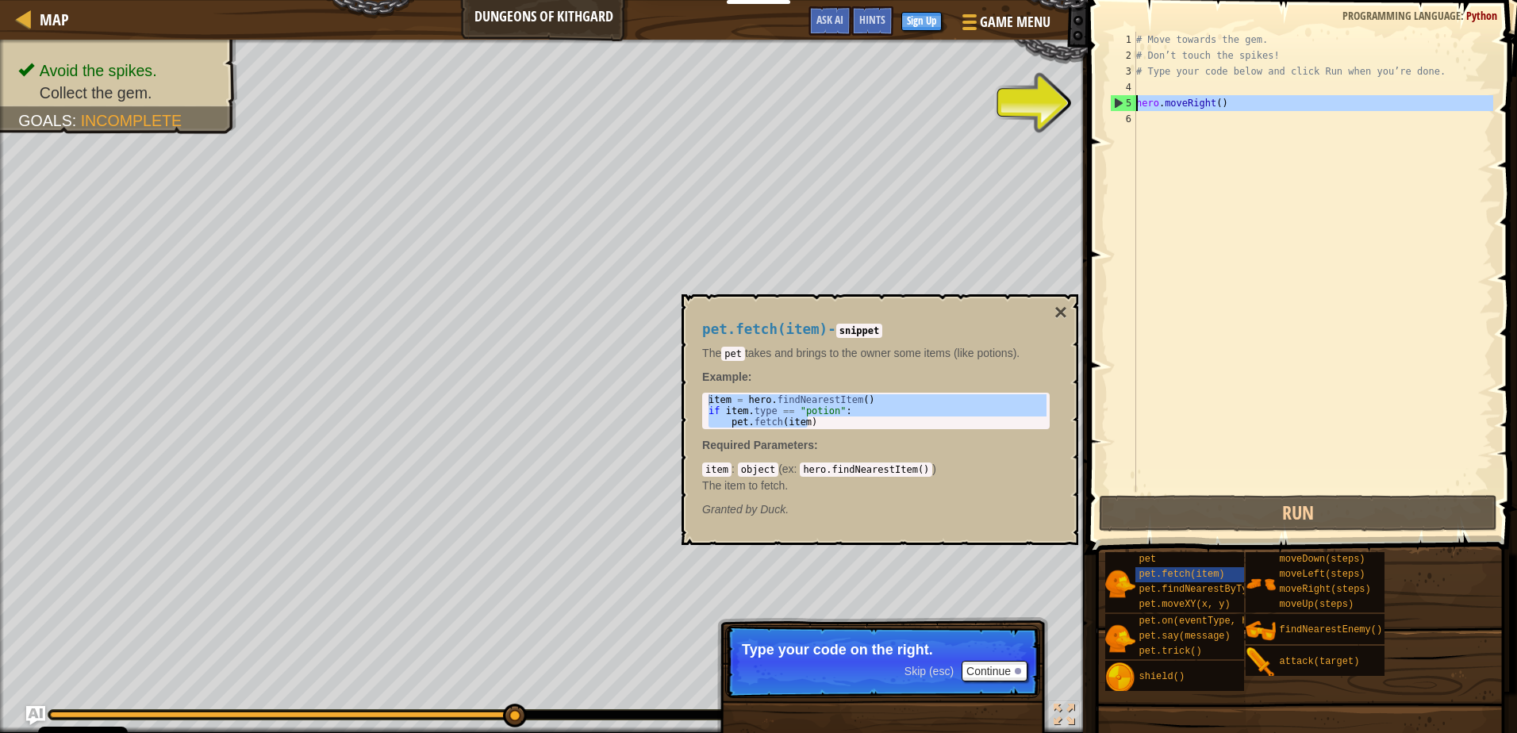
click at [1135, 95] on div "5" at bounding box center [1123, 103] width 25 height 16
type textarea "hero.moveRight()"
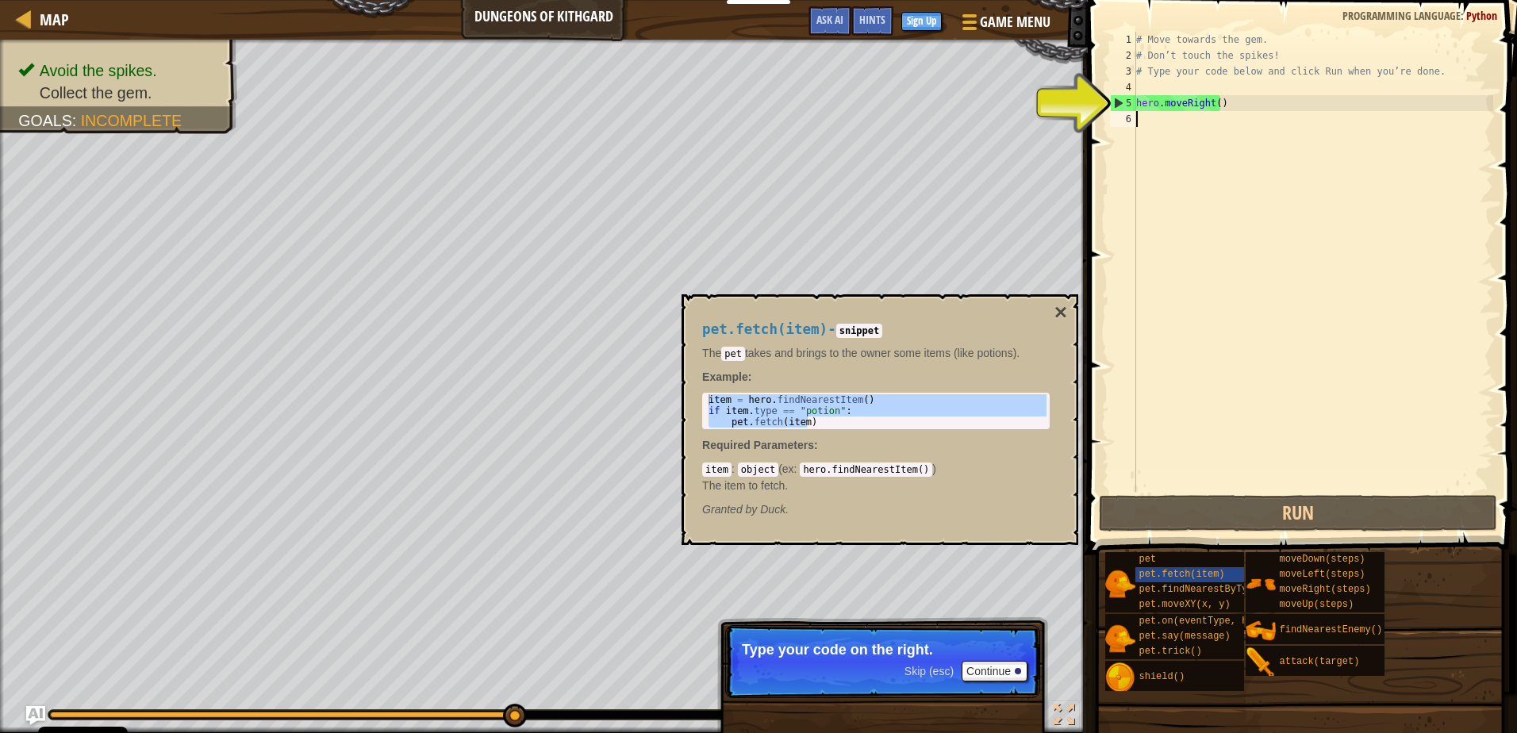
click at [1139, 117] on div "# Move towards the gem. # Don’t touch the spikes! # Type your code below and cl…" at bounding box center [1313, 278] width 360 height 492
click at [1230, 106] on div "# Move towards the gem. # Don’t touch the spikes! # Type your code below and cl…" at bounding box center [1313, 278] width 360 height 492
type textarea "hero.moveRight()"
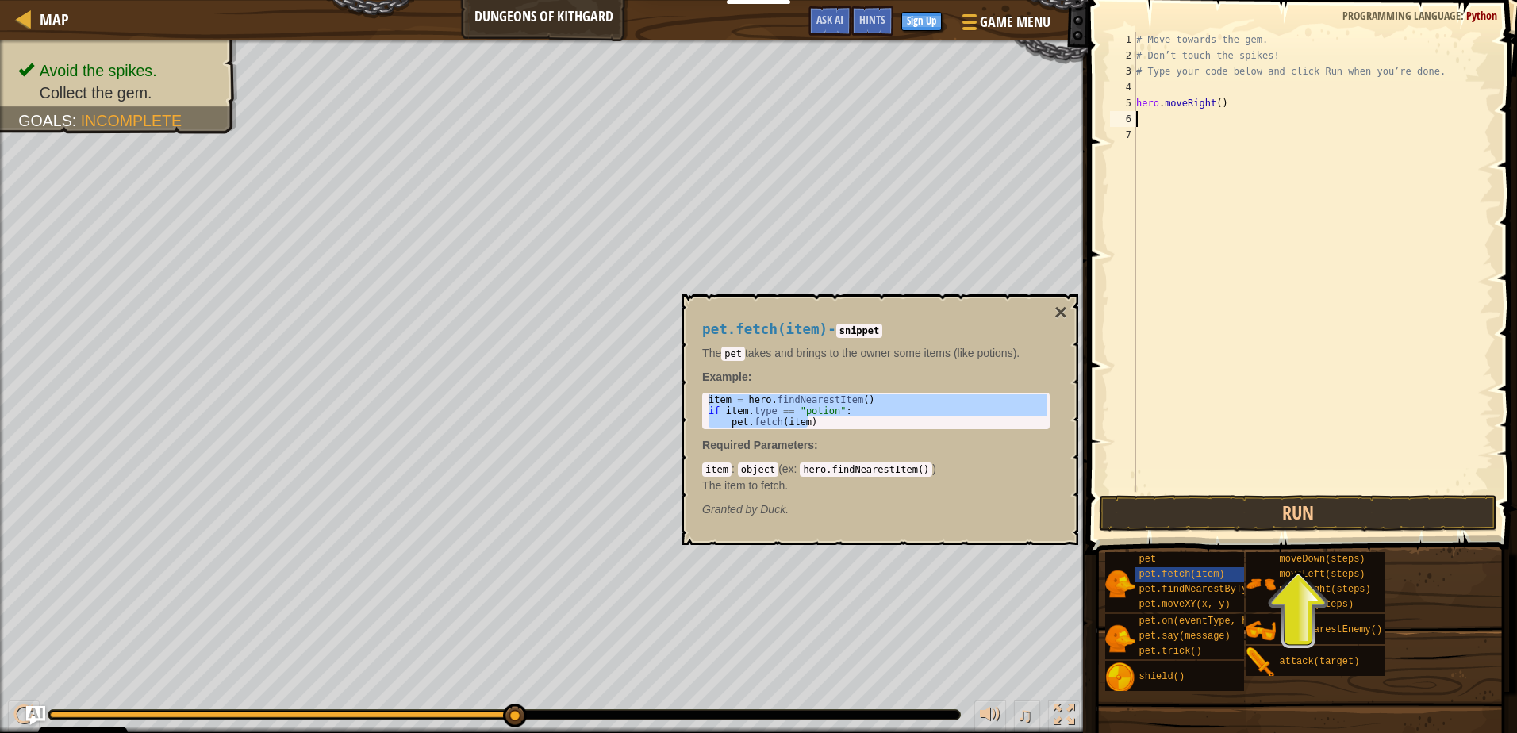
paste textarea "pet.fetch(item)"
type textarea "pet.fetch(item)"
click at [1203, 270] on div "# Move towards the gem. # Don’t touch the spikes! # Type your code below and cl…" at bounding box center [1313, 278] width 360 height 492
click at [1243, 499] on button "Run" at bounding box center [1297, 513] width 397 height 36
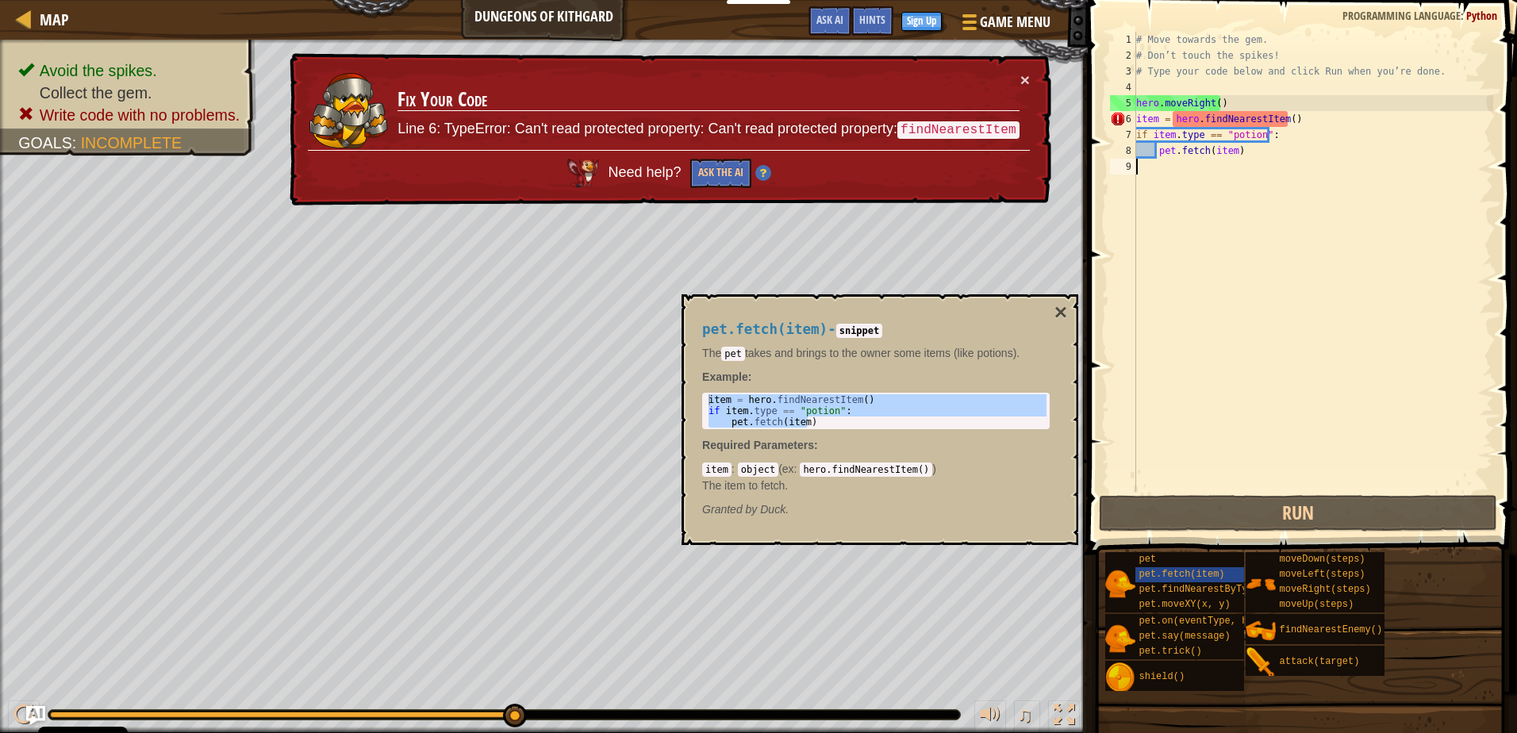
click at [1201, 119] on div "# Move towards the gem. # Don’t touch the spikes! # Type your code below and cl…" at bounding box center [1313, 278] width 360 height 492
type textarea "item = hero.findNearestItem()"
drag, startPoint x: 1291, startPoint y: 116, endPoint x: 1087, endPoint y: 113, distance: 203.9
click at [1087, 113] on div "item = hero.findNearestItem() 1 2 3 4 5 6 7 8 9 # Move towards the gem. # Don’t…" at bounding box center [1300, 308] width 434 height 601
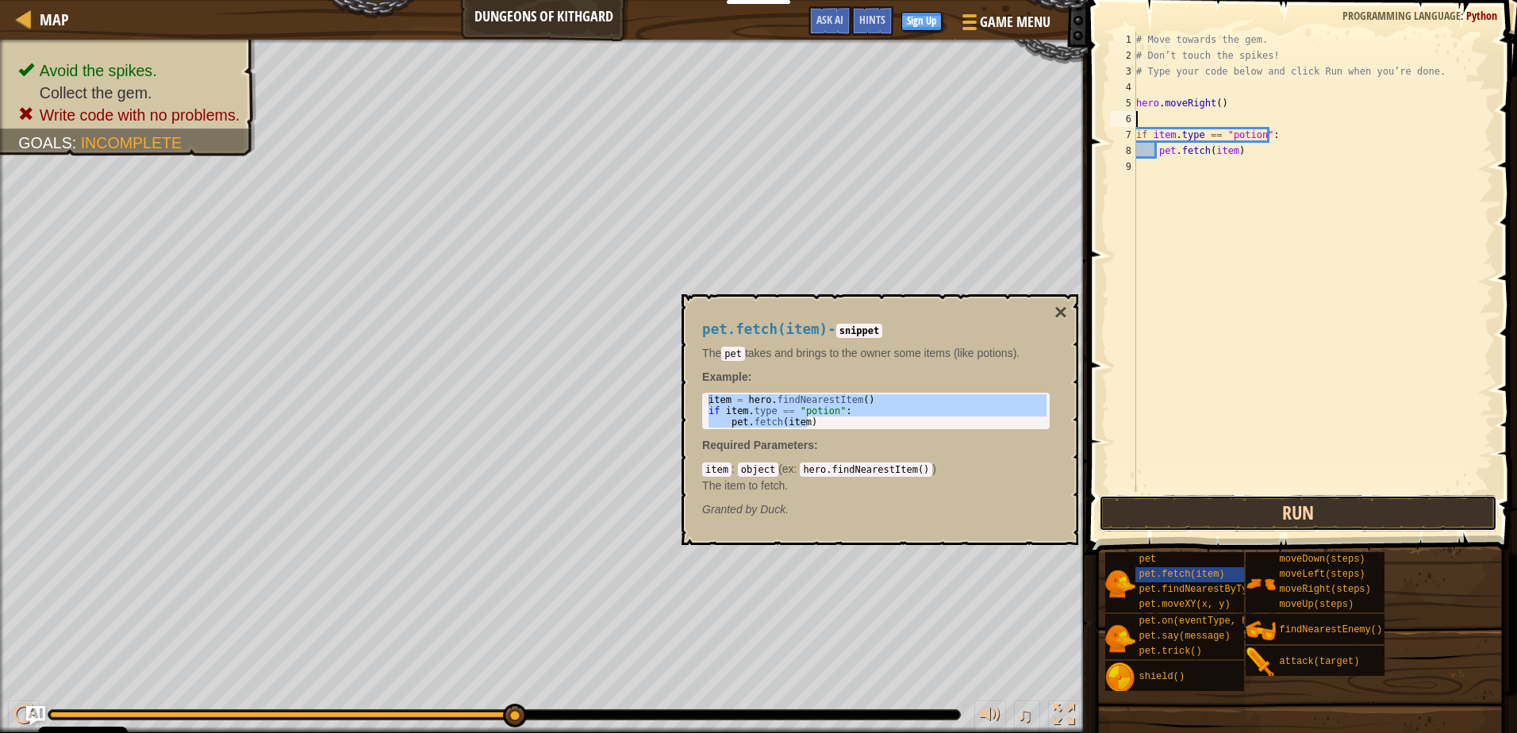
click at [1328, 517] on button "Run" at bounding box center [1297, 513] width 397 height 36
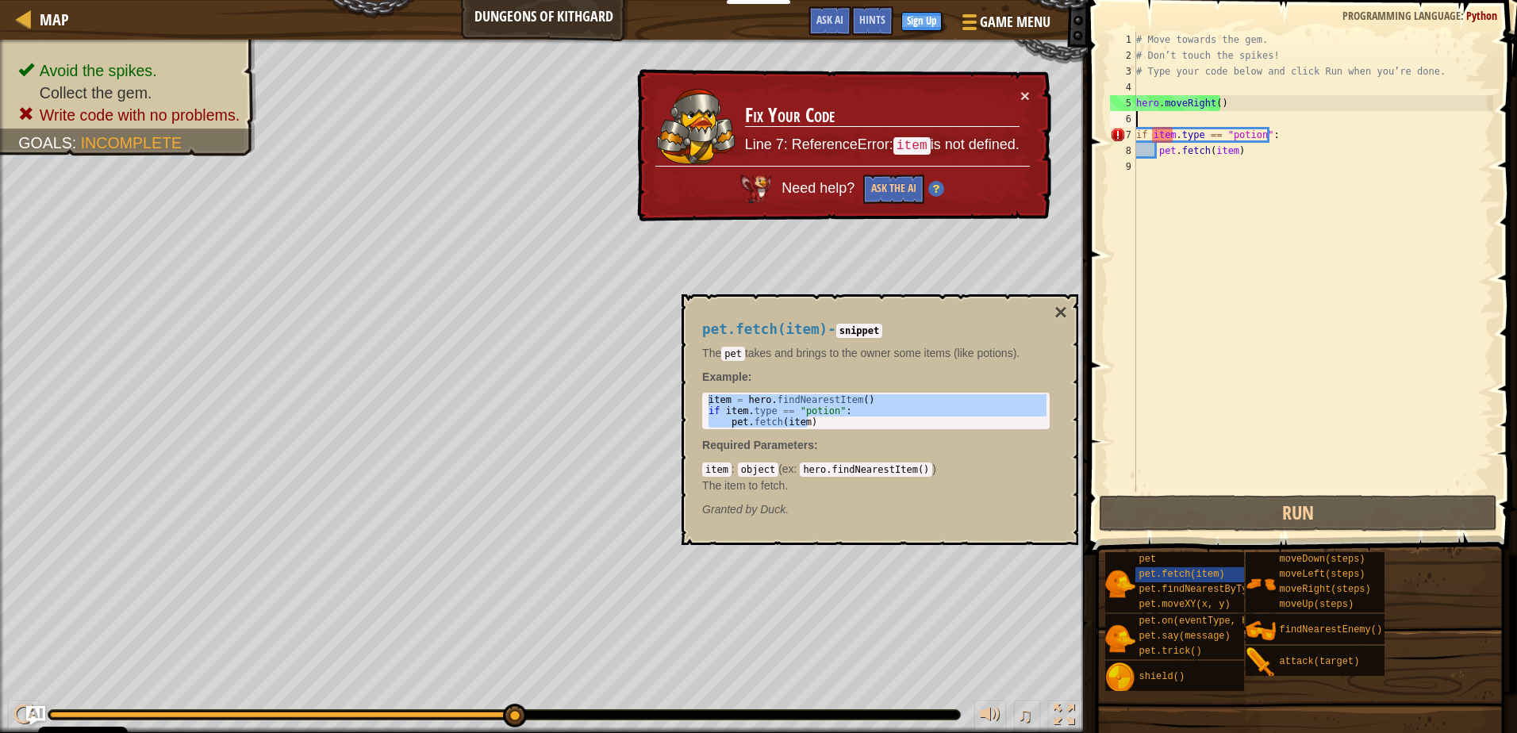
click at [1030, 94] on div "× Fix Your Code Line 7: ReferenceError: item is not defined. Need help? Ask the…" at bounding box center [842, 145] width 417 height 153
click at [1020, 102] on button "×" at bounding box center [1025, 95] width 10 height 17
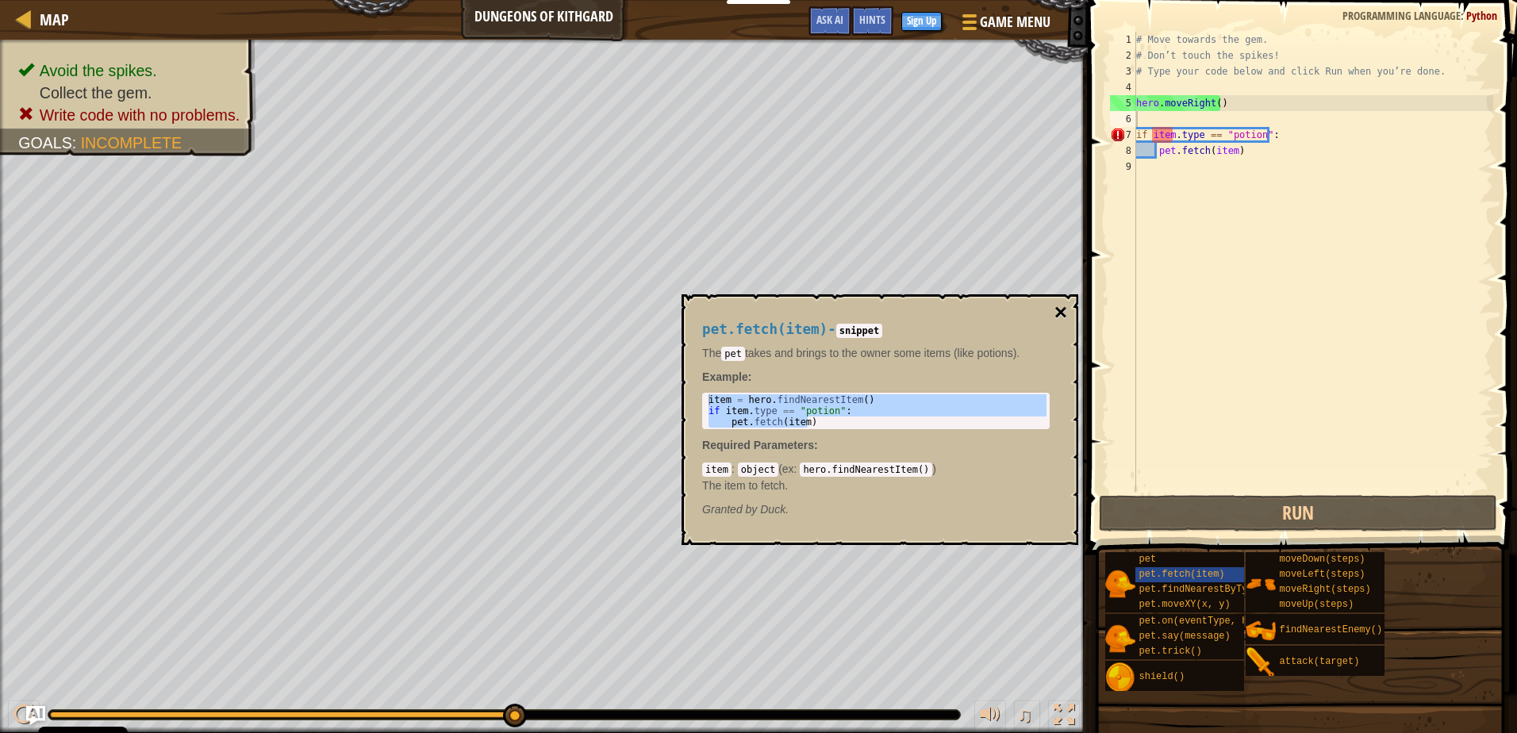
click at [1061, 310] on button "×" at bounding box center [1060, 312] width 13 height 22
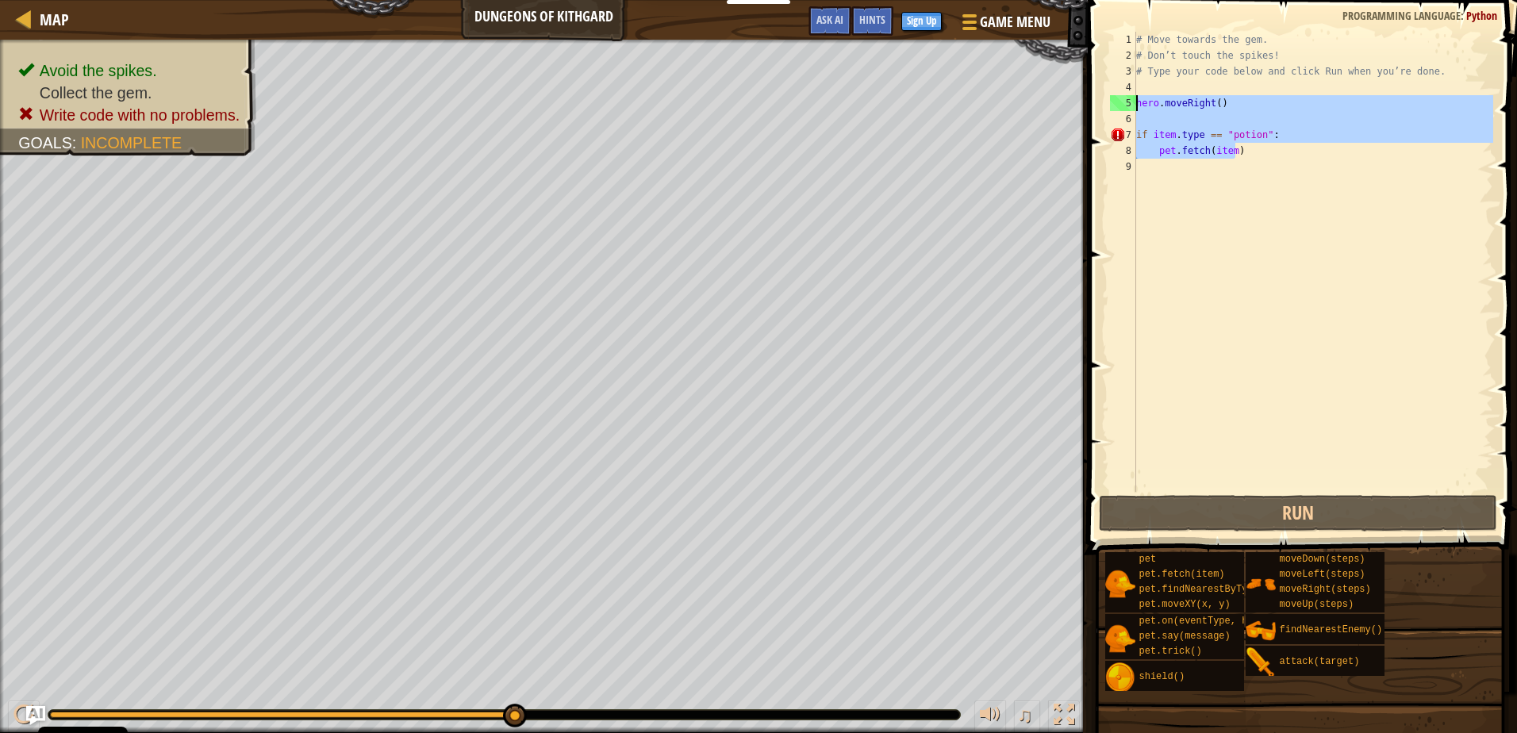
drag, startPoint x: 1243, startPoint y: 152, endPoint x: 1121, endPoint y: 103, distance: 131.4
click at [1121, 103] on div "pet.fetch(item) 1 2 3 4 5 6 7 8 9 # Move towards the gem. # Don’t touch the spi…" at bounding box center [1300, 262] width 386 height 460
type textarea "hero.moveRight()"
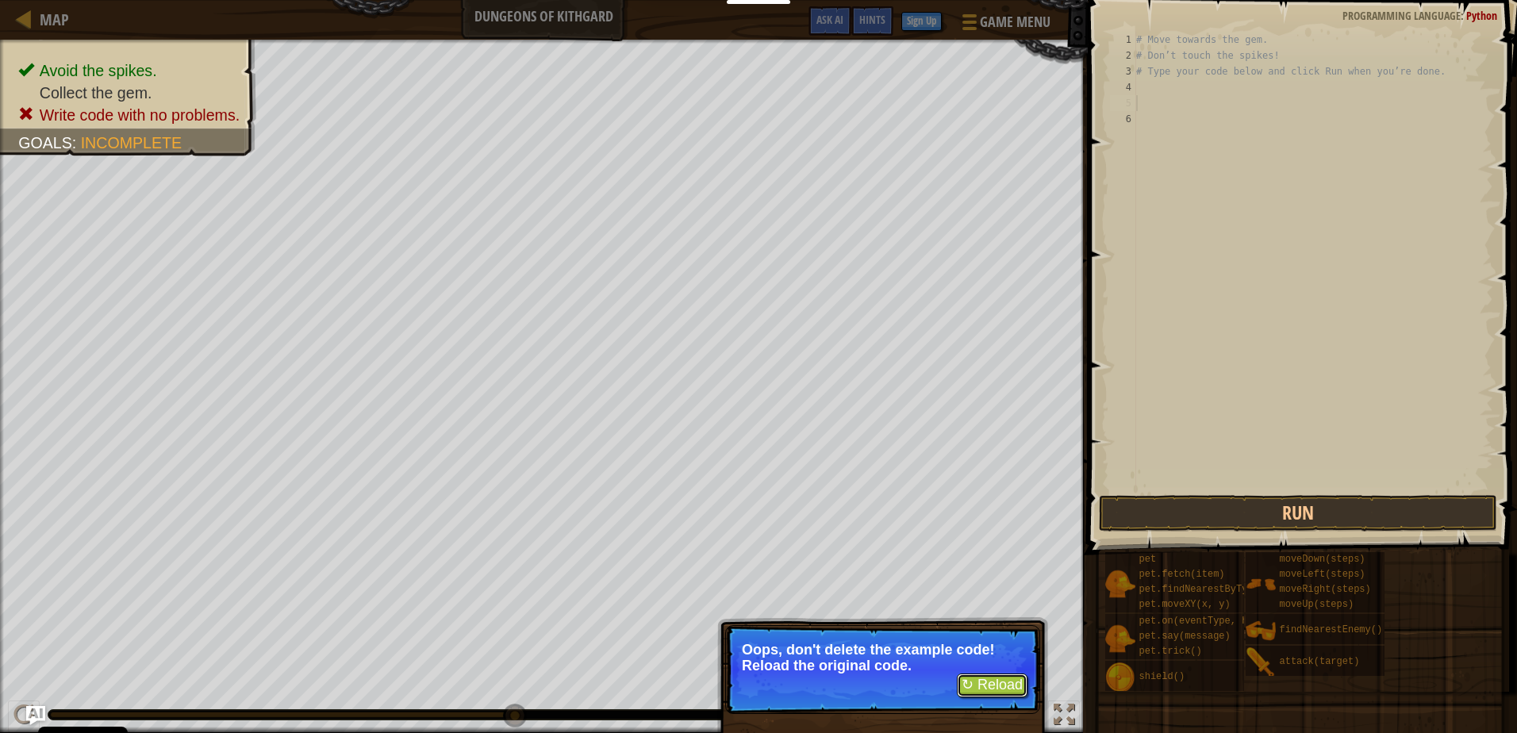
click at [977, 687] on button "↻ Reload" at bounding box center [992, 685] width 71 height 24
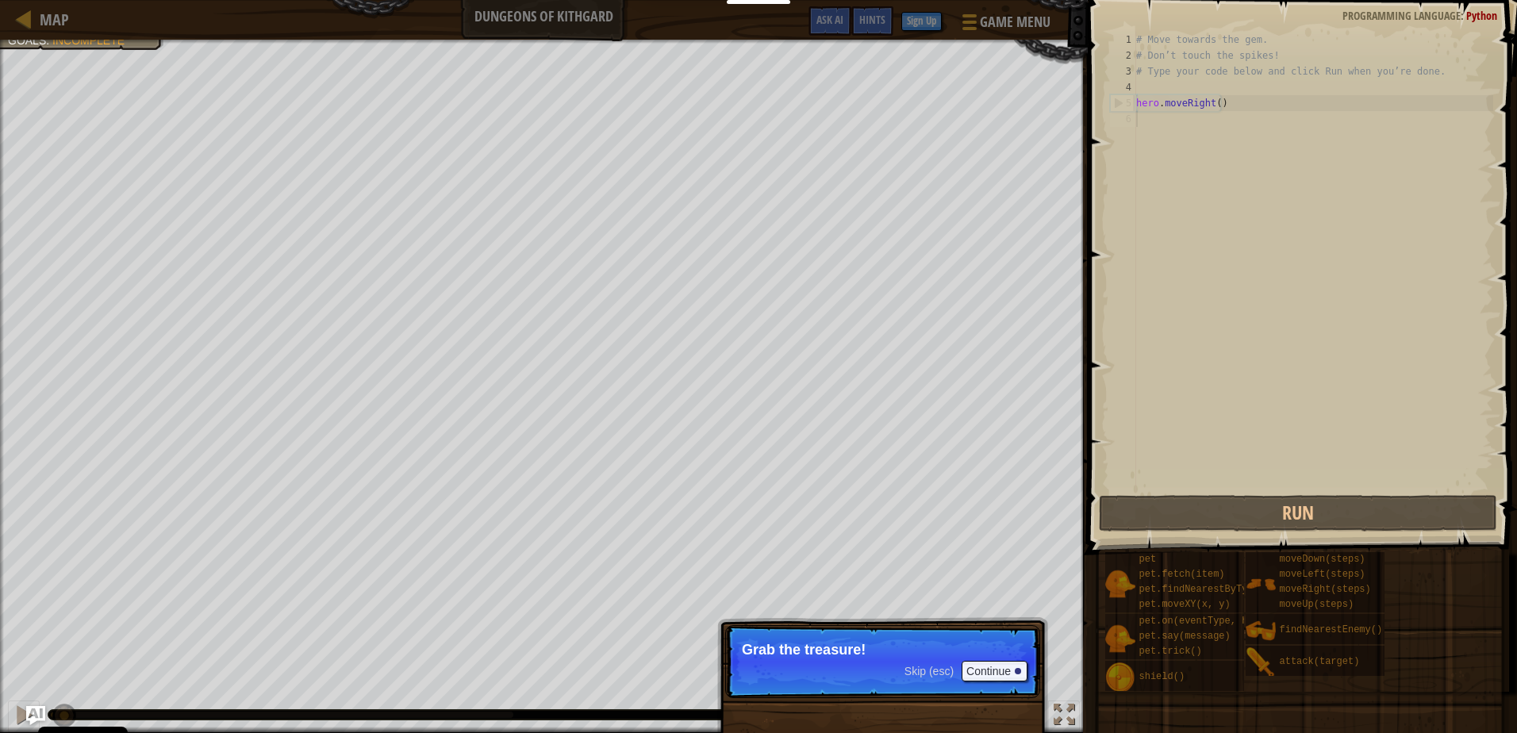
drag, startPoint x: 981, startPoint y: 625, endPoint x: 993, endPoint y: 666, distance: 42.9
click at [981, 630] on p "Skip (esc) Continue Grab the treasure!" at bounding box center [882, 661] width 315 height 73
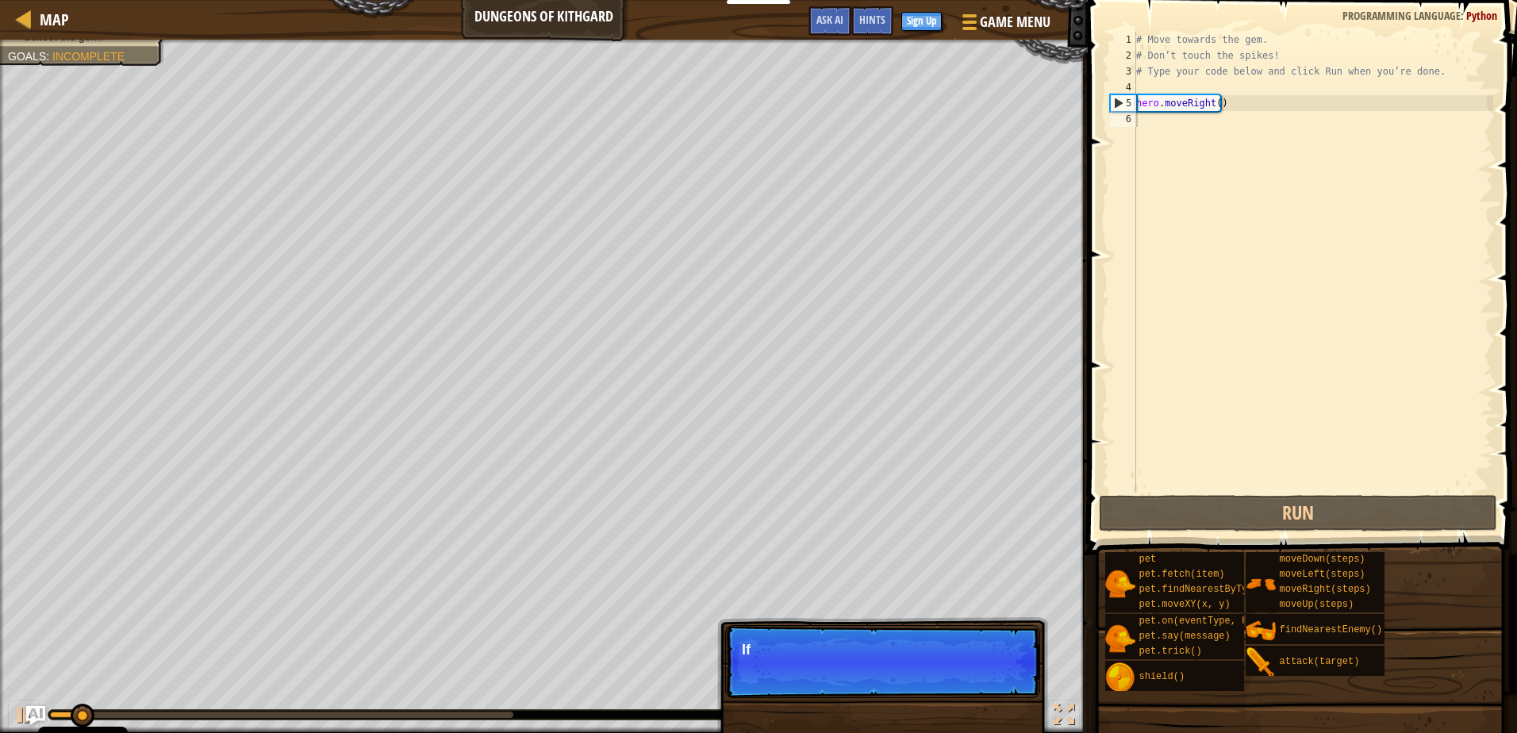
click at [1000, 673] on p "Skip (esc) Continue If" at bounding box center [882, 661] width 315 height 73
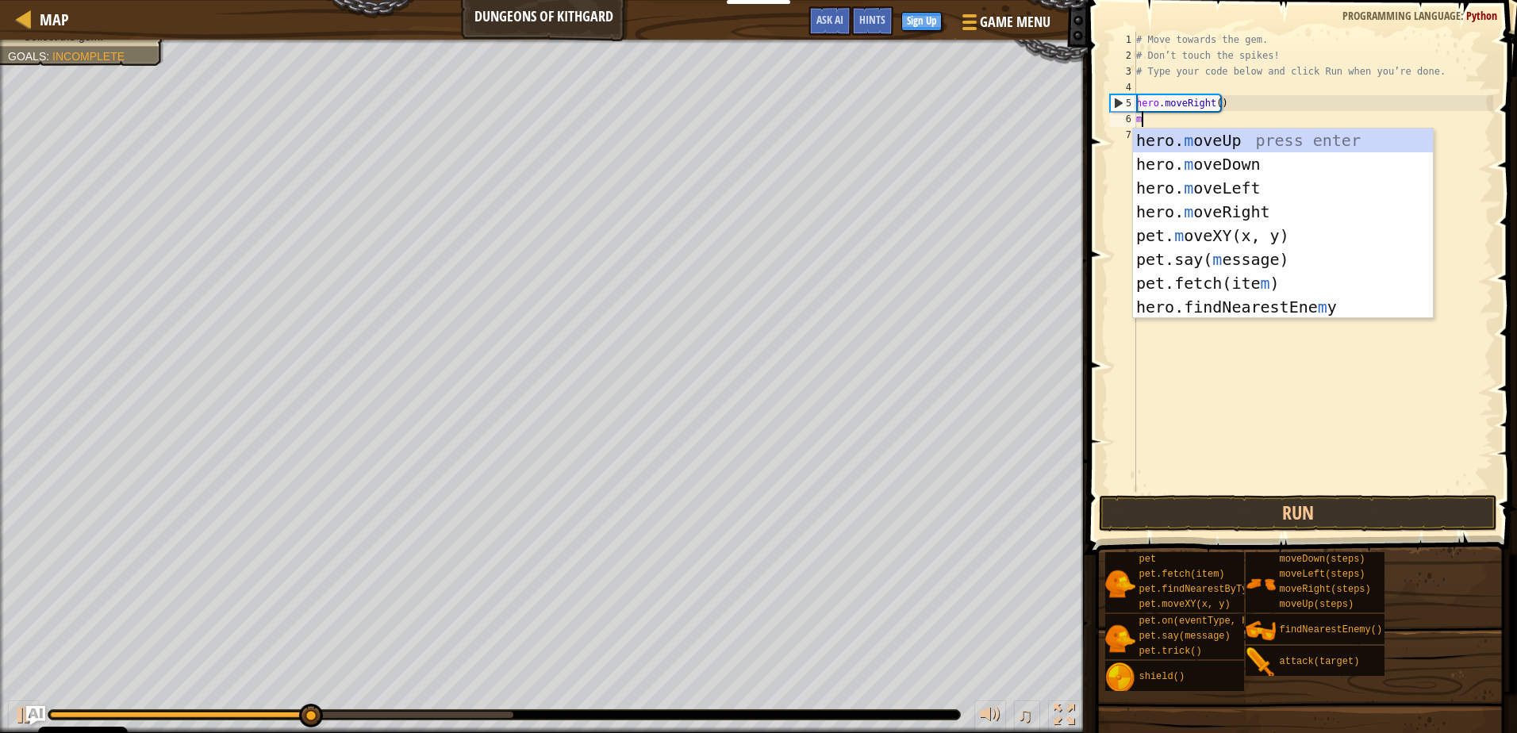
type textarea "mo"
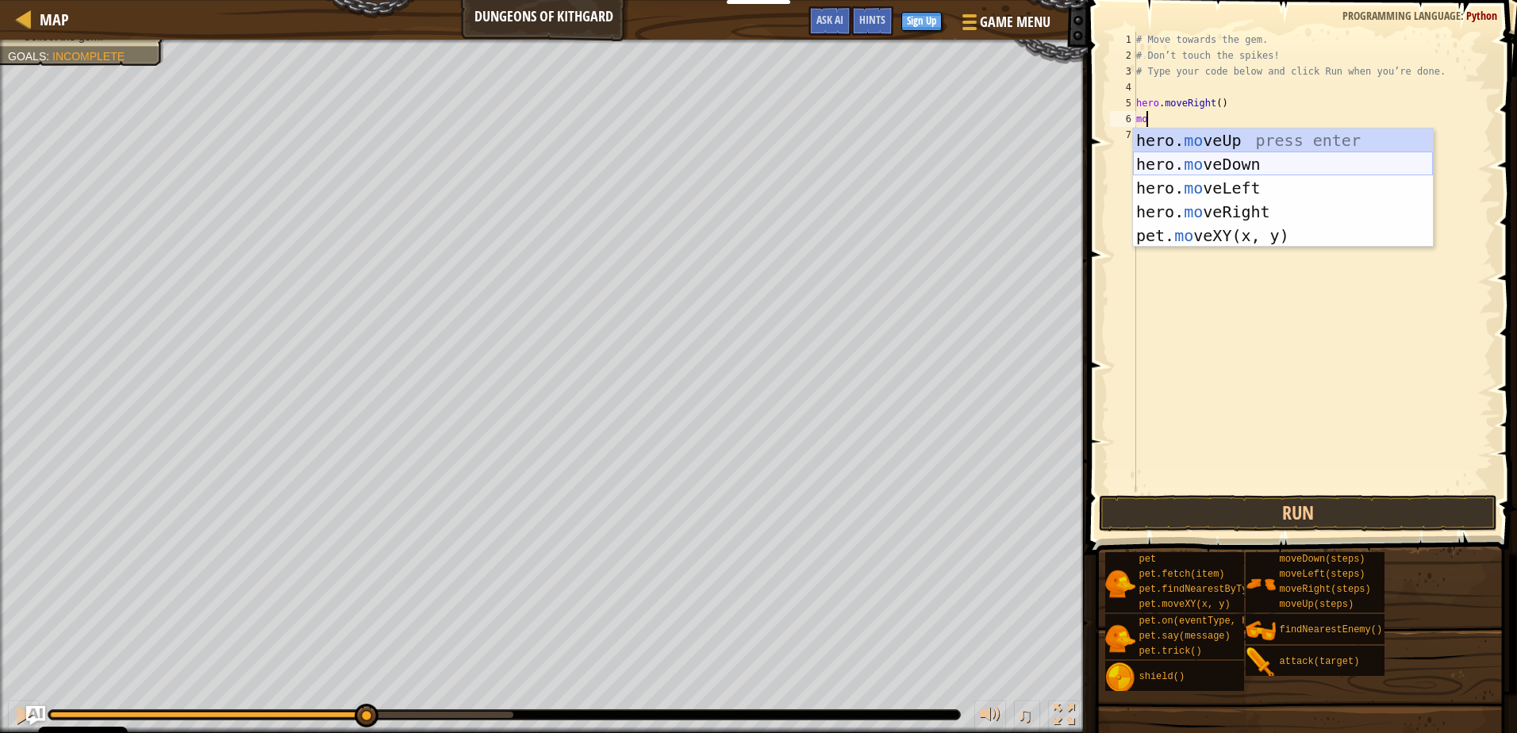
click at [1245, 158] on div "hero. mo veUp press enter hero. mo veDown press enter hero. mo veLeft press ent…" at bounding box center [1283, 212] width 300 height 167
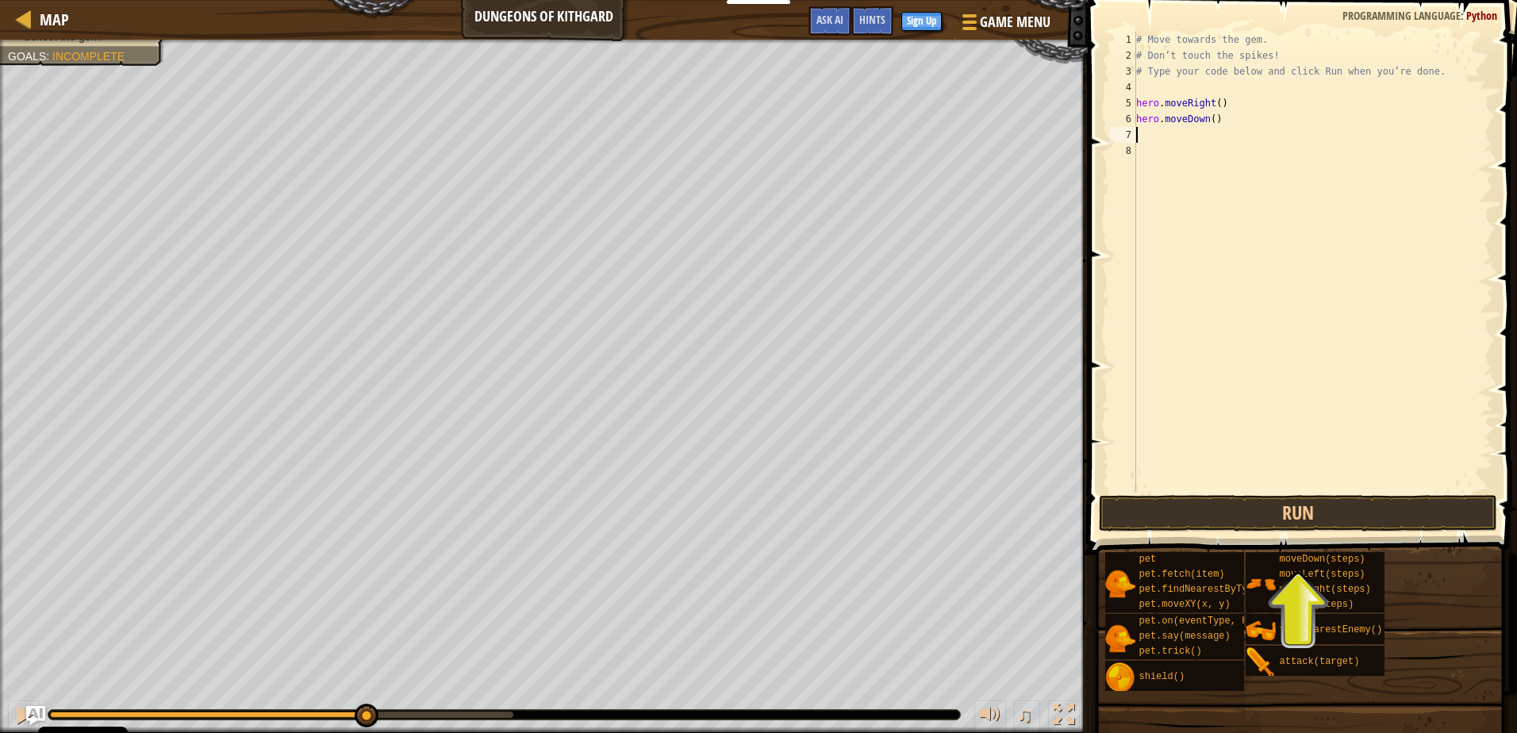
type textarea "h"
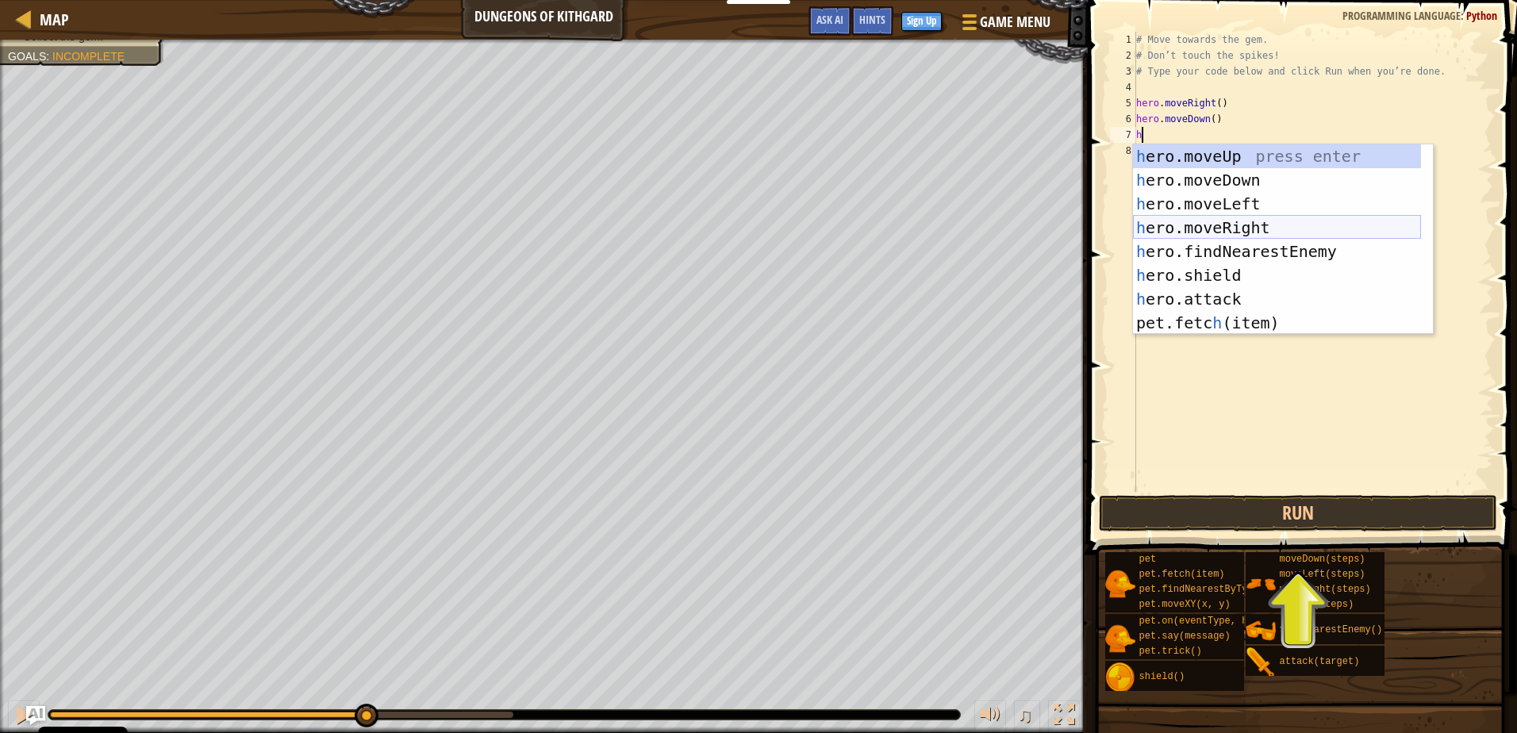
click at [1281, 218] on div "h ero.moveUp press enter h ero.moveDown press enter h ero.moveLeft press enter …" at bounding box center [1277, 263] width 288 height 238
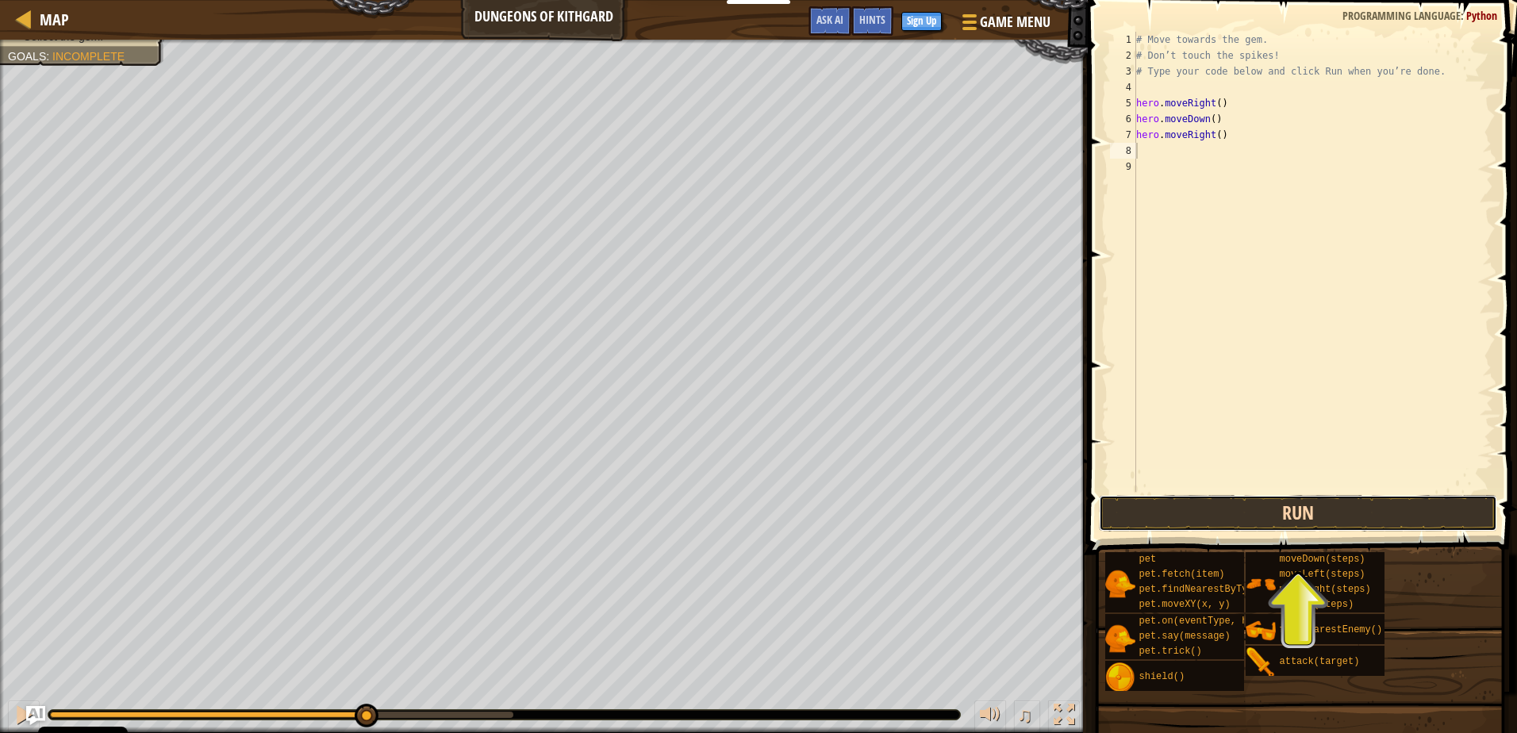
click at [1285, 519] on button "Run" at bounding box center [1297, 513] width 397 height 36
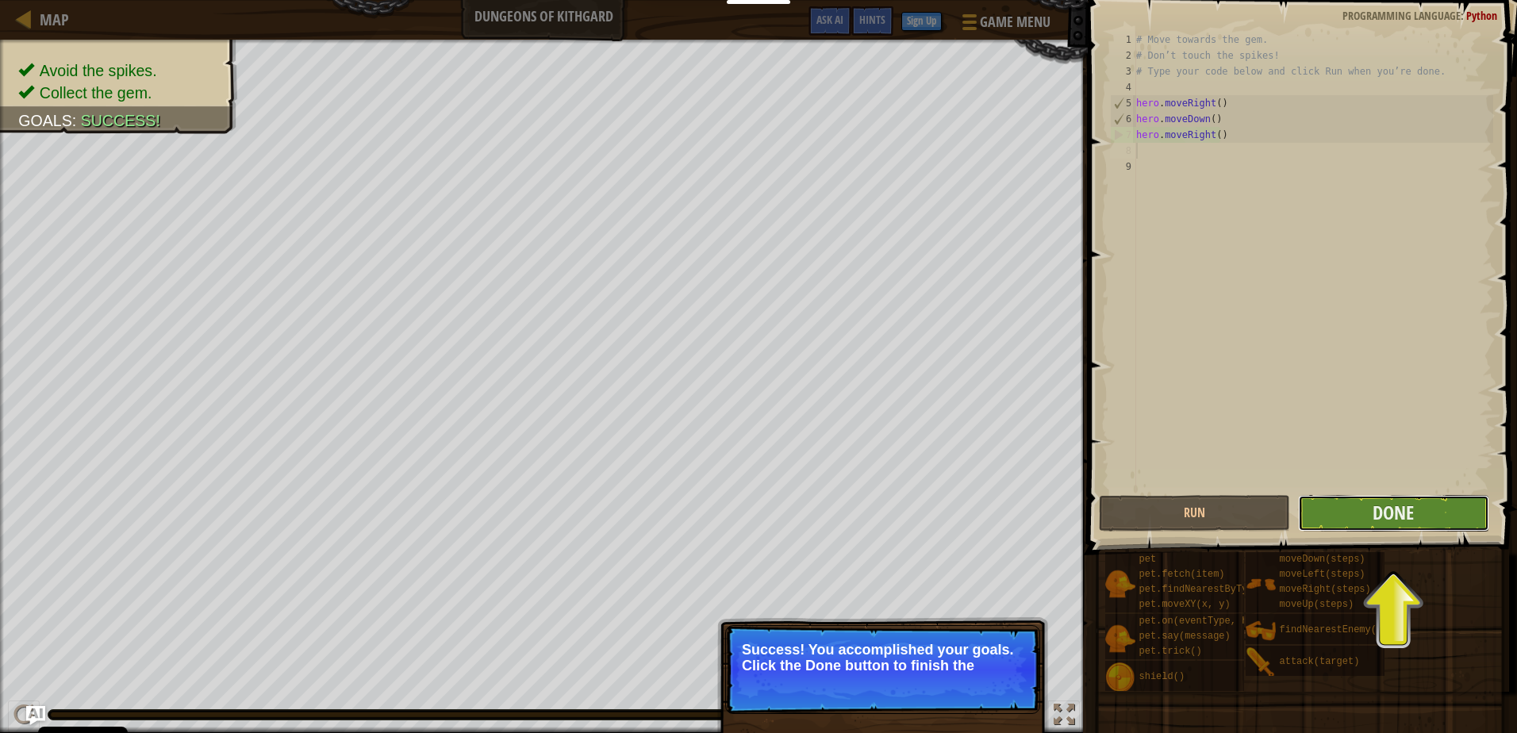
click at [1427, 506] on button "Done" at bounding box center [1393, 513] width 191 height 36
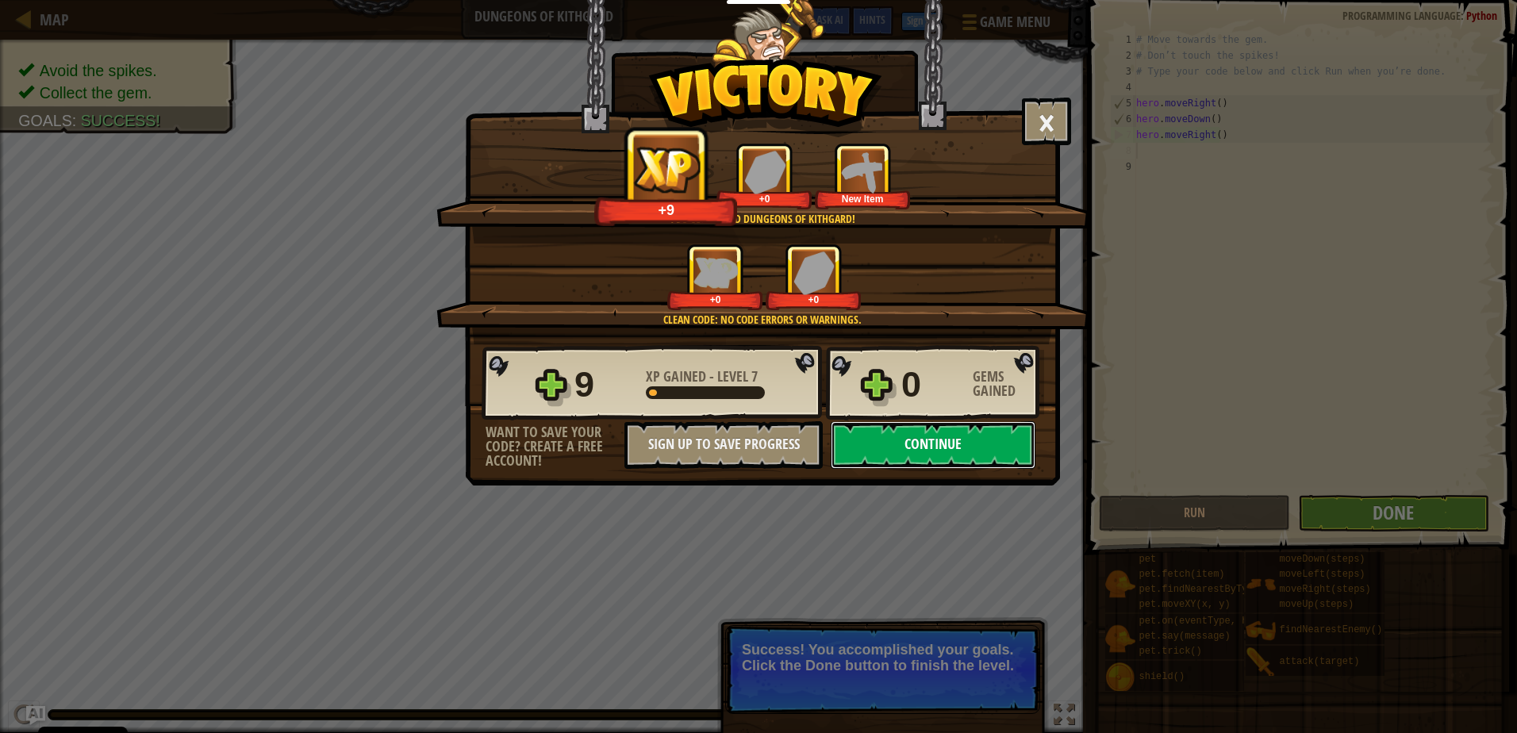
click at [939, 456] on button "Continue" at bounding box center [933, 445] width 205 height 48
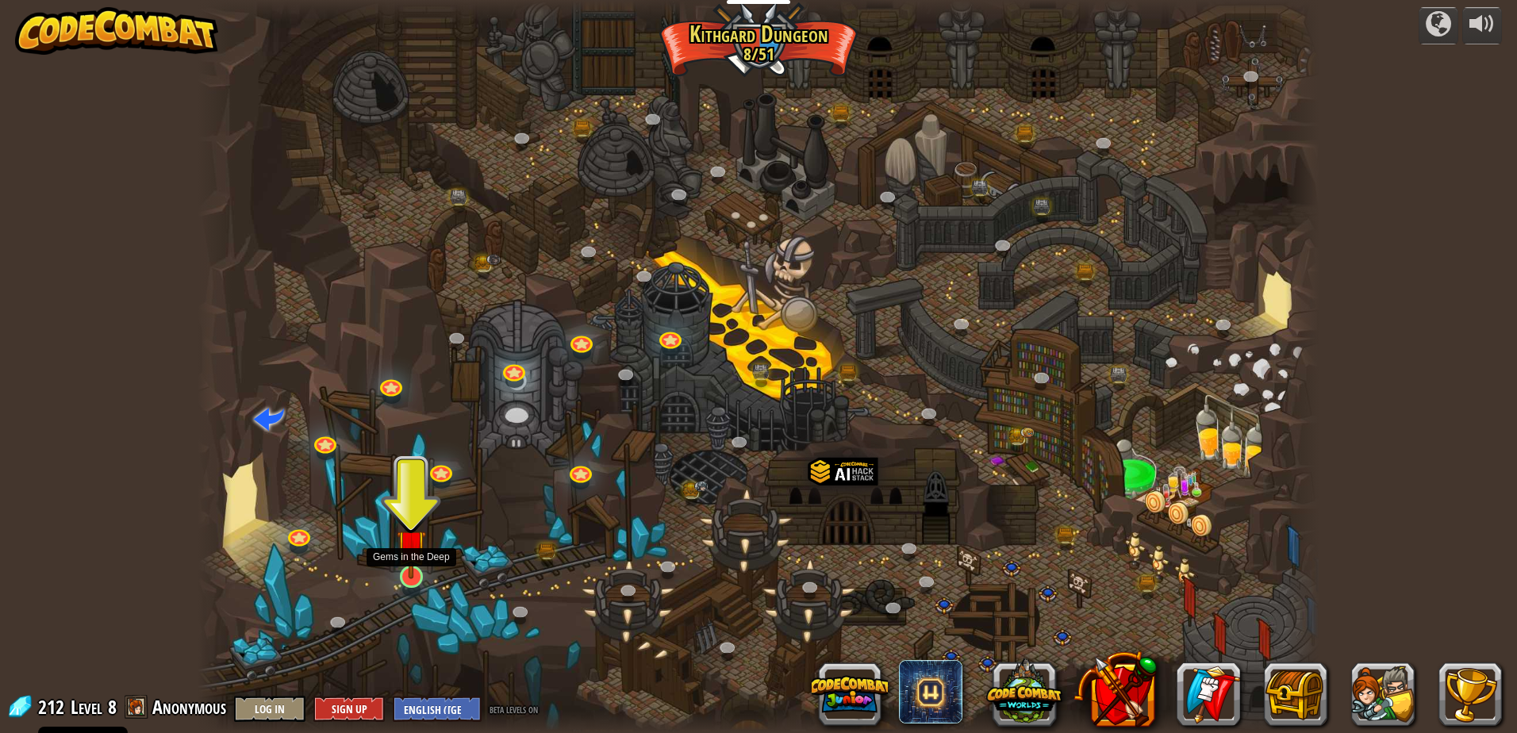
click at [407, 571] on img at bounding box center [412, 544] width 30 height 69
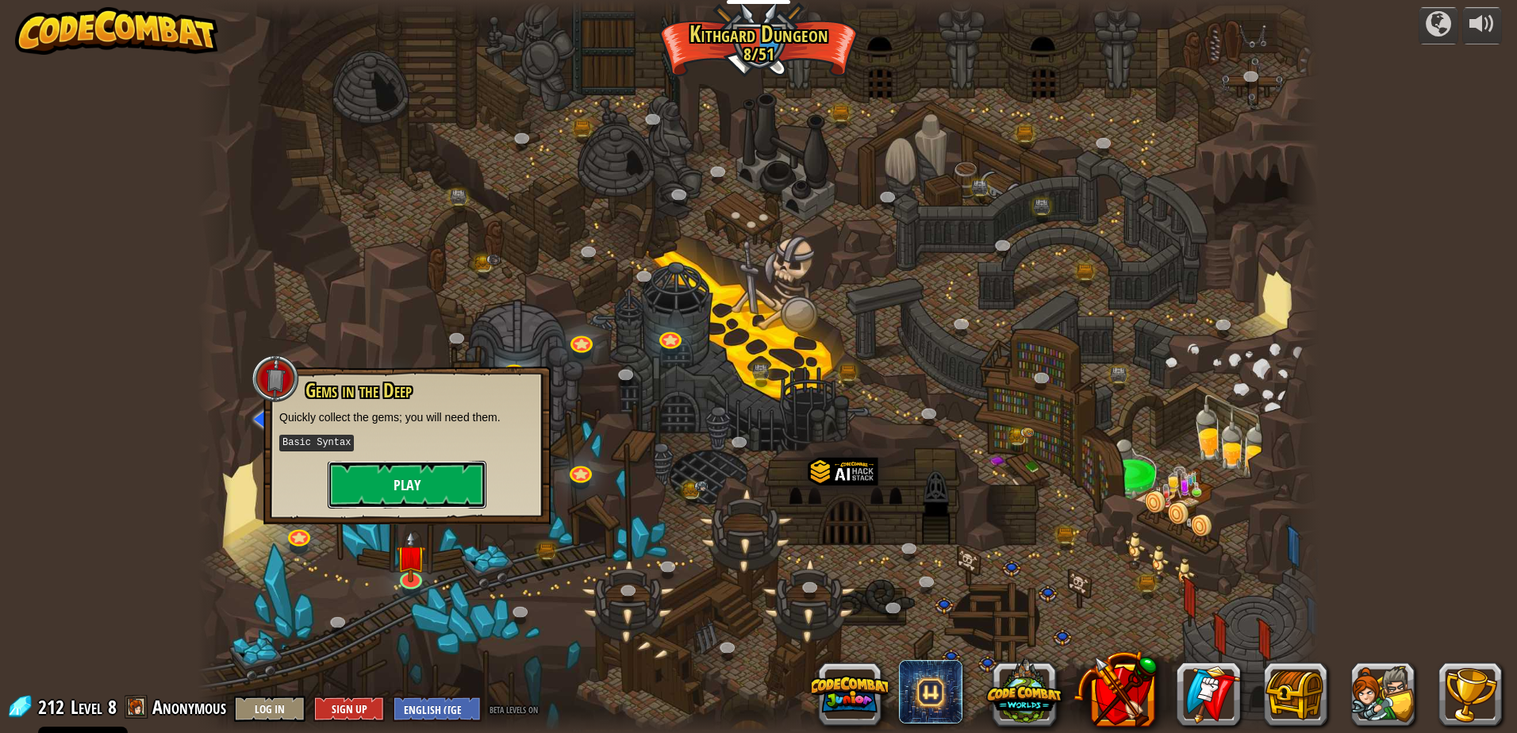
click at [391, 474] on button "Play" at bounding box center [407, 485] width 159 height 48
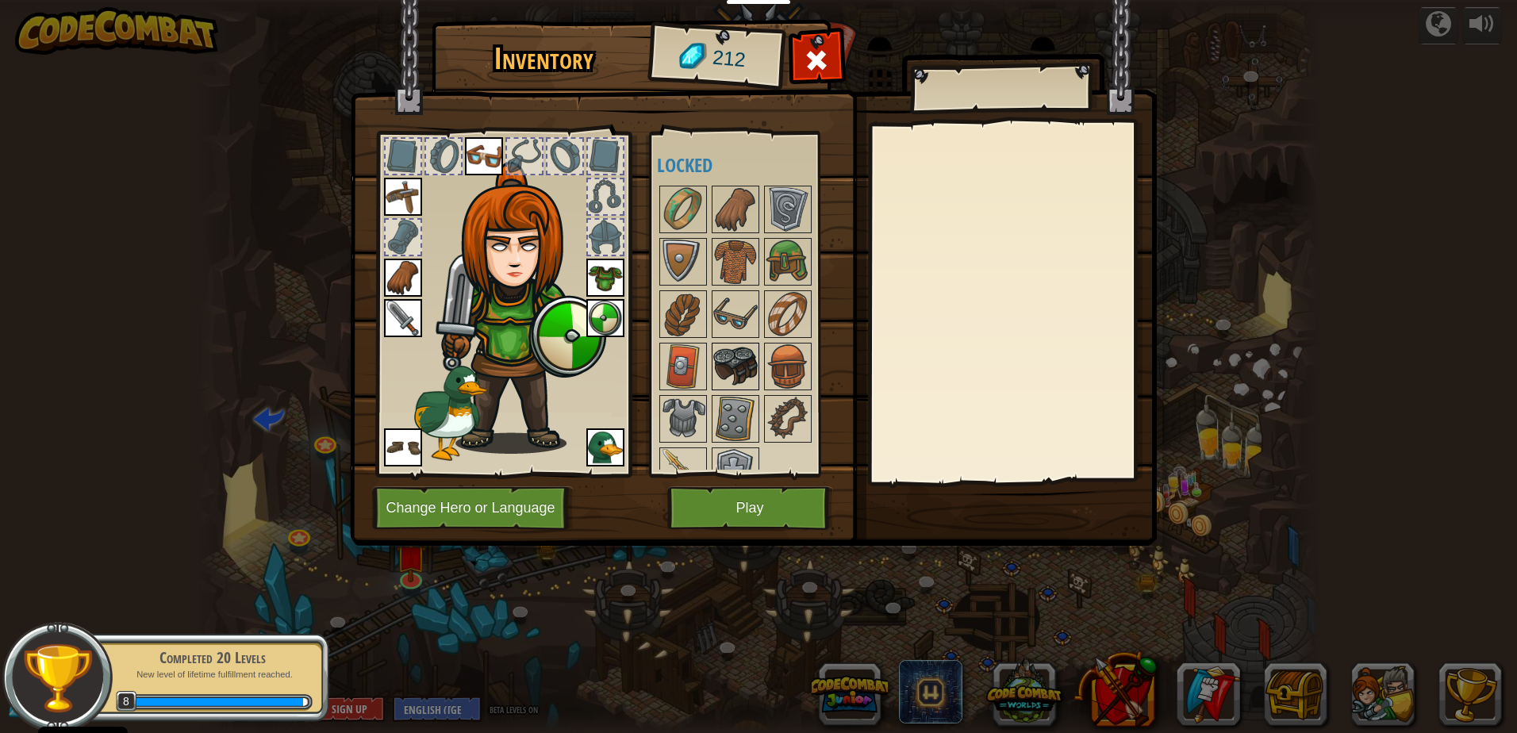
scroll to position [28, 0]
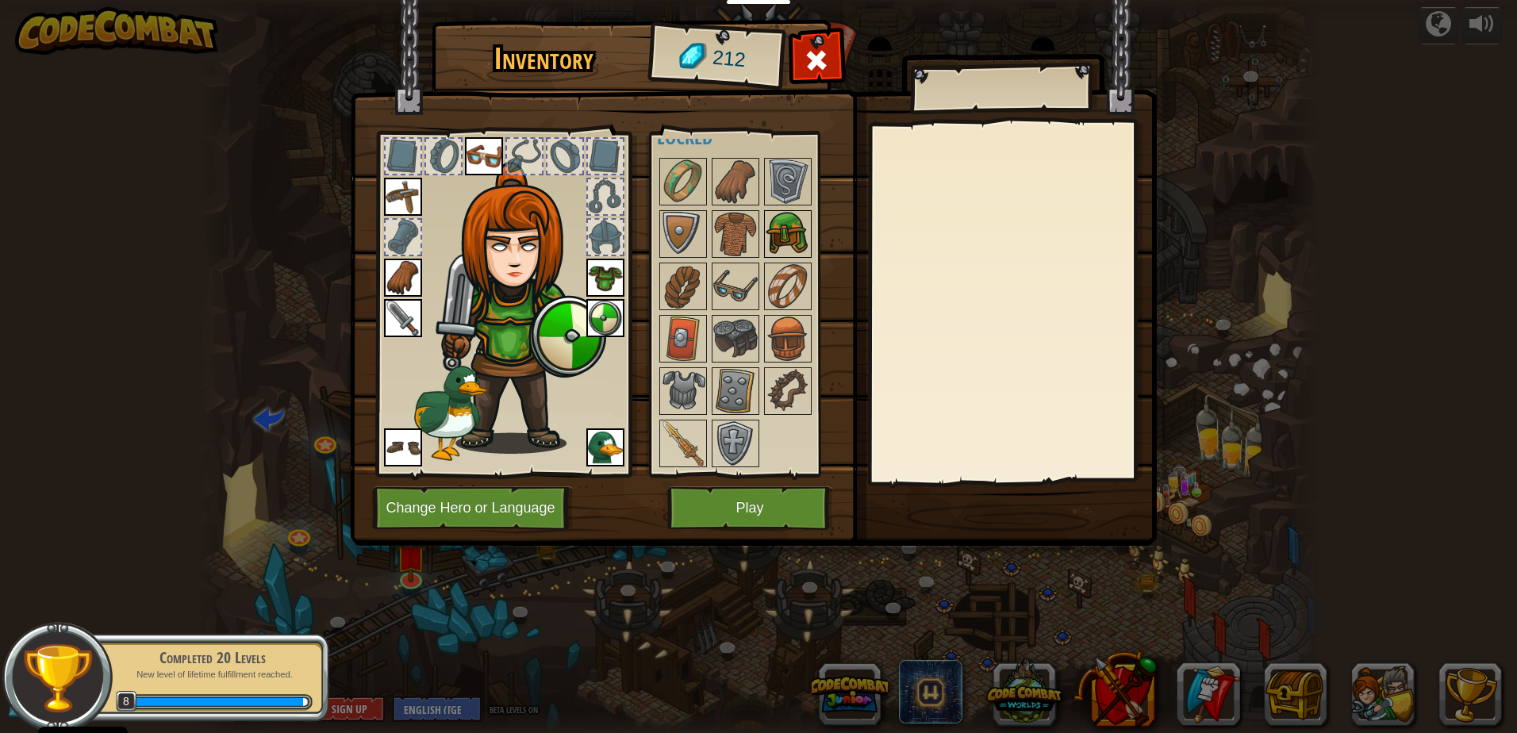
click at [792, 217] on img at bounding box center [787, 234] width 44 height 44
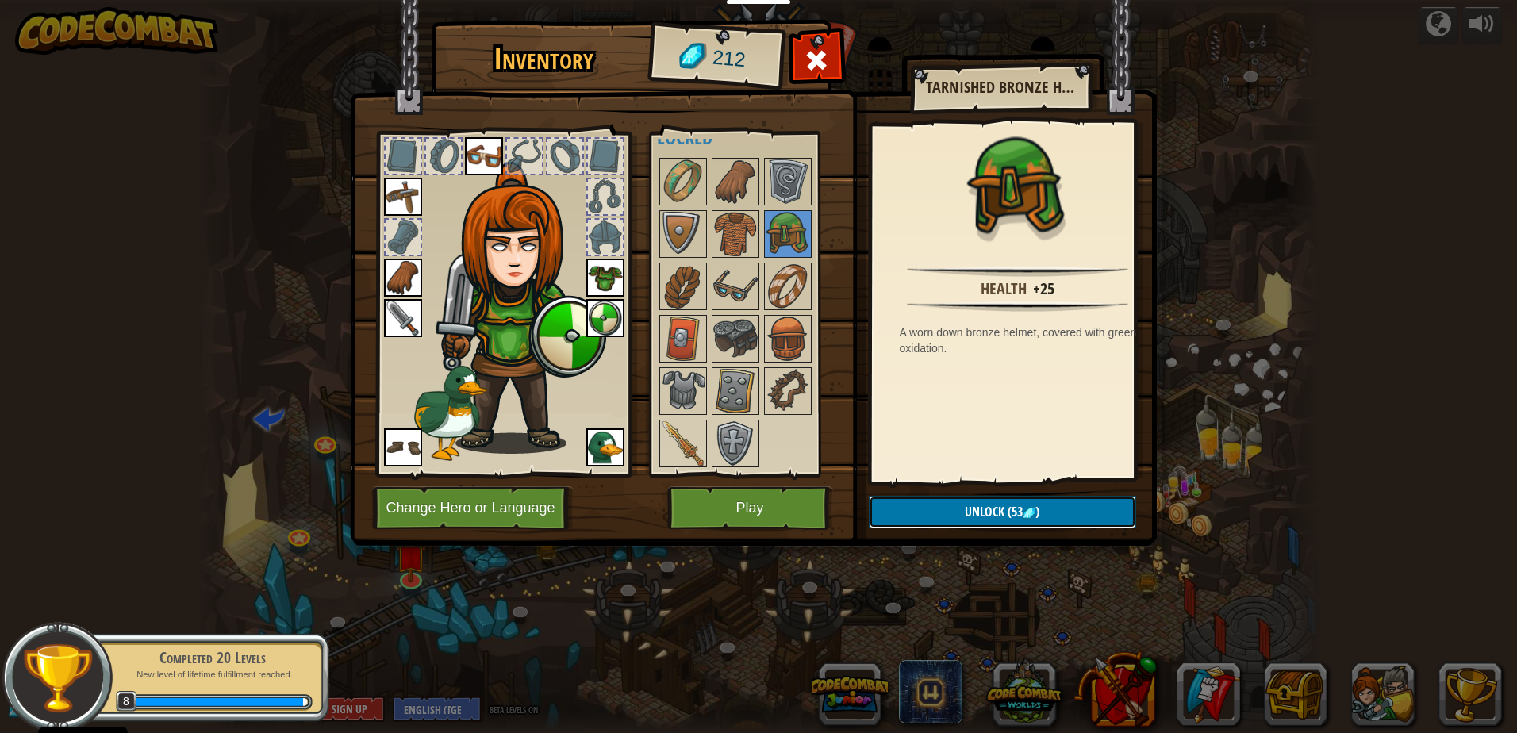
click at [913, 516] on button "Unlock (53 )" at bounding box center [1002, 512] width 267 height 33
click at [1022, 505] on button "Confirm" at bounding box center [1002, 512] width 267 height 33
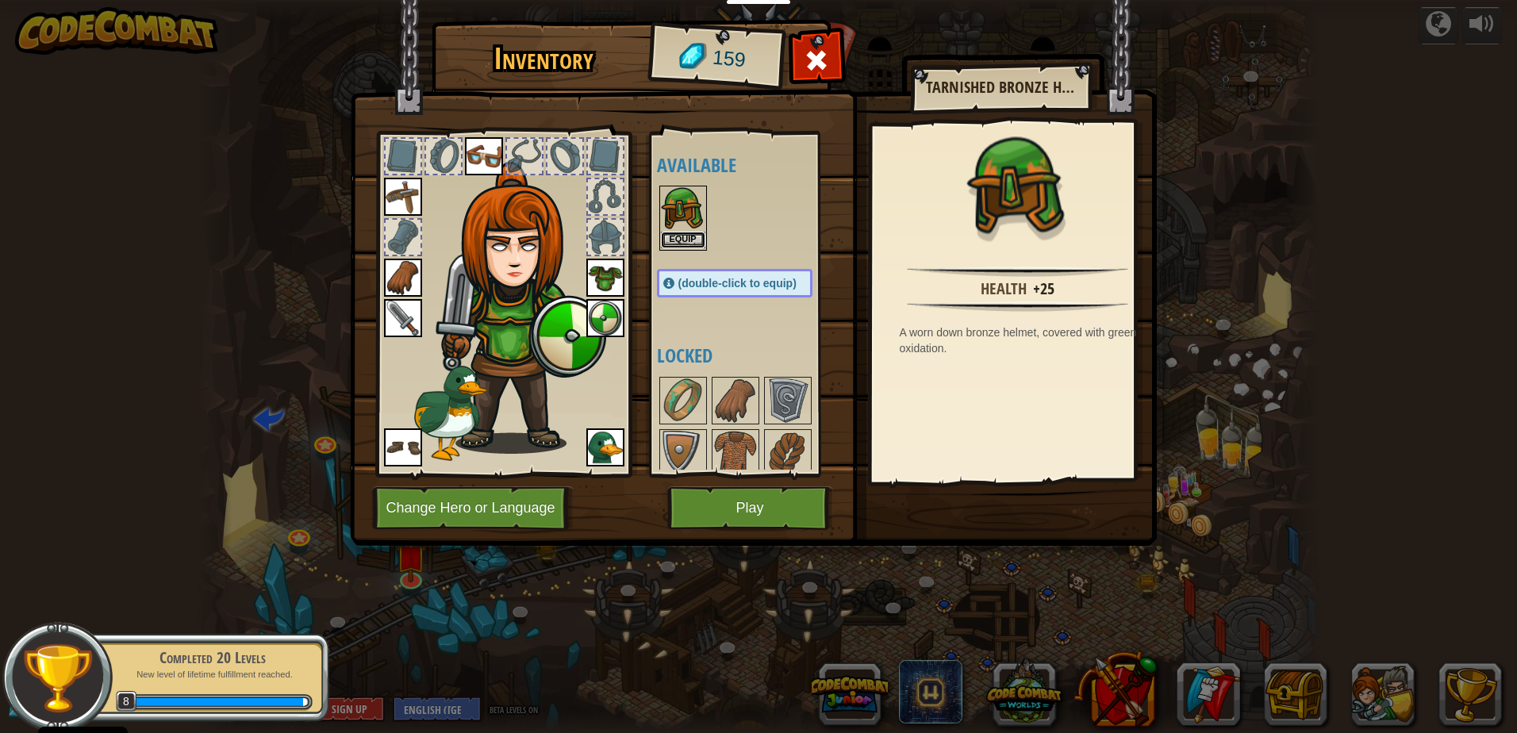
click at [680, 241] on button "Equip" at bounding box center [683, 240] width 44 height 17
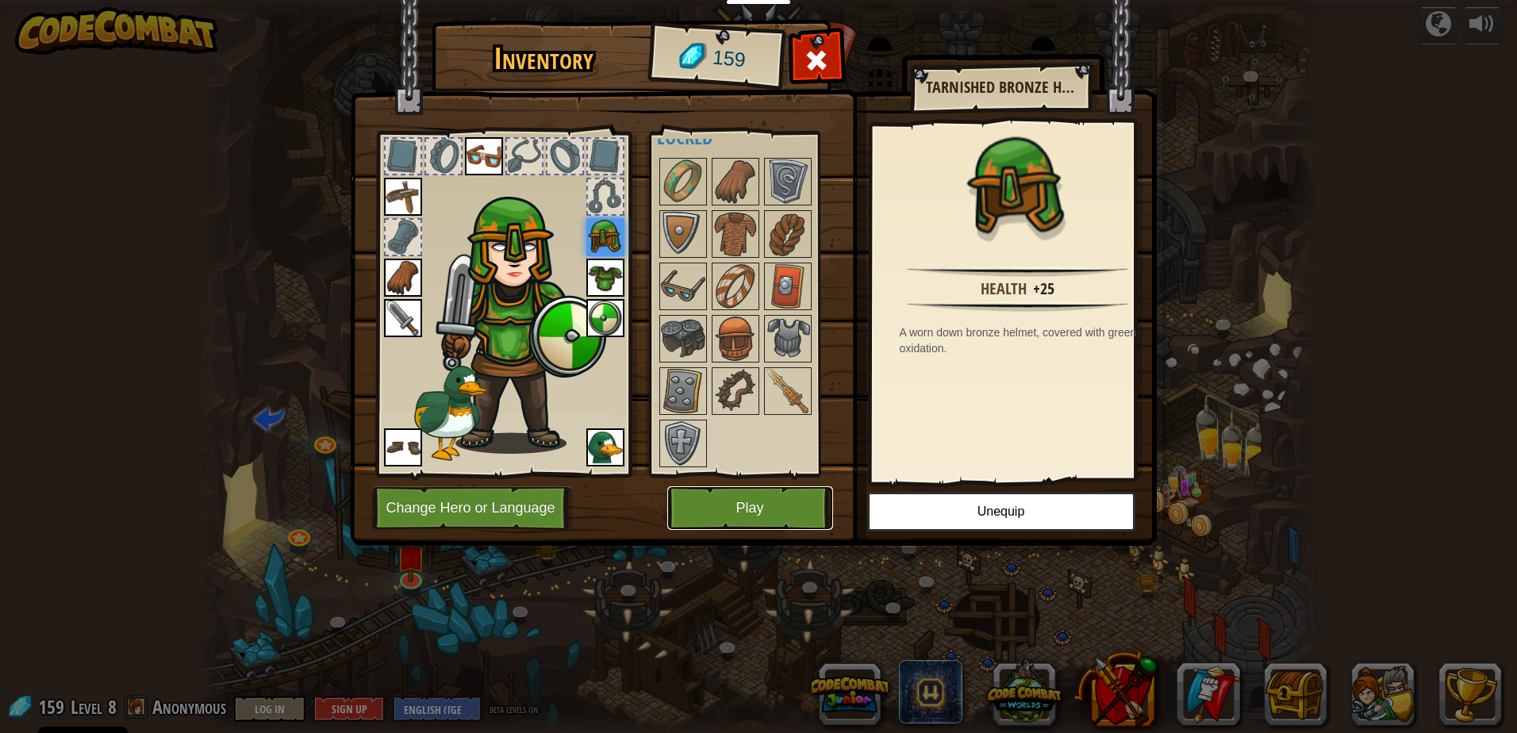
click at [757, 522] on button "Play" at bounding box center [750, 508] width 166 height 44
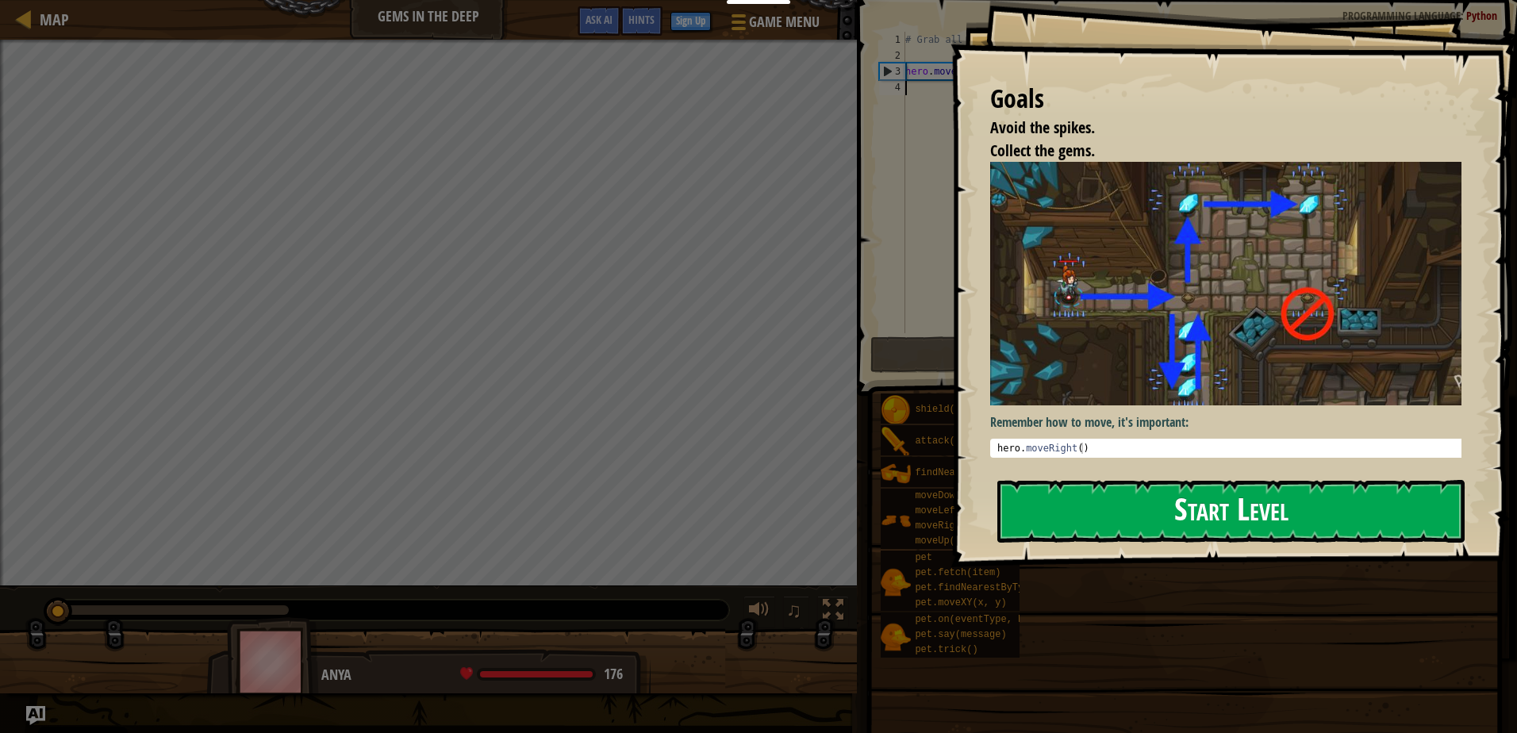
click at [1195, 511] on button "Start Level" at bounding box center [1230, 511] width 467 height 63
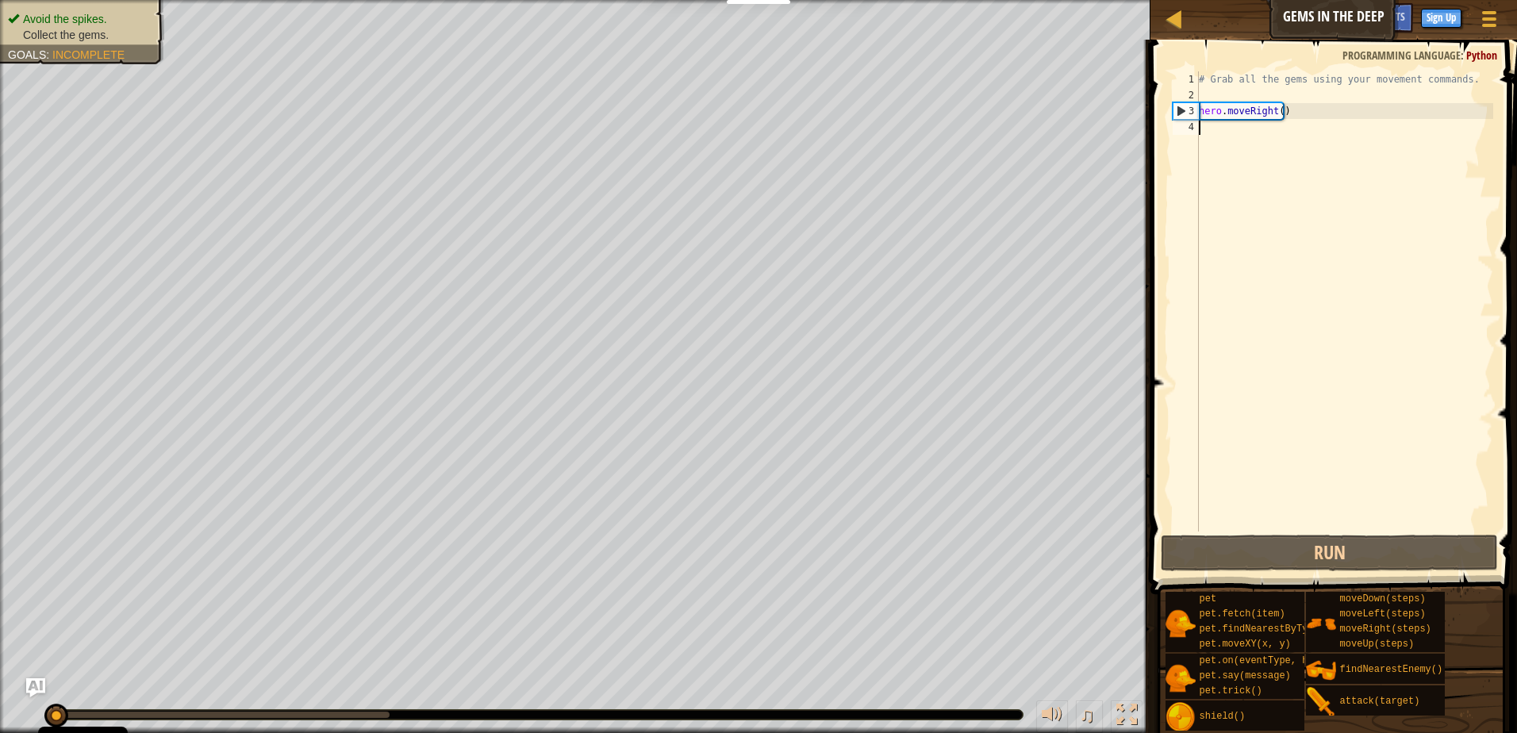
scroll to position [7, 0]
type textarea "hr"
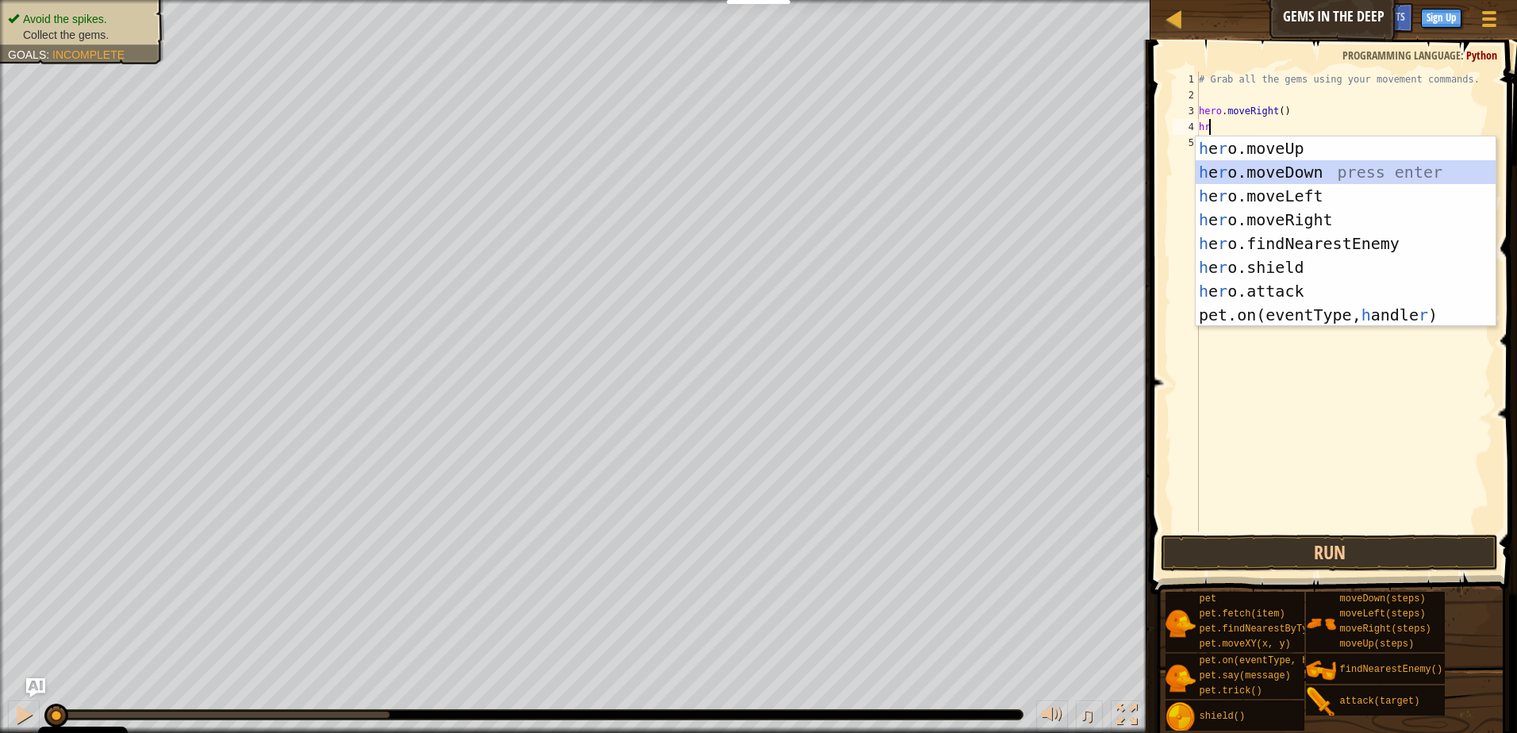
click at [1303, 170] on div "h e r o.moveUp press enter h e r o.moveDown press enter h e r o.moveLeft press …" at bounding box center [1345, 255] width 300 height 238
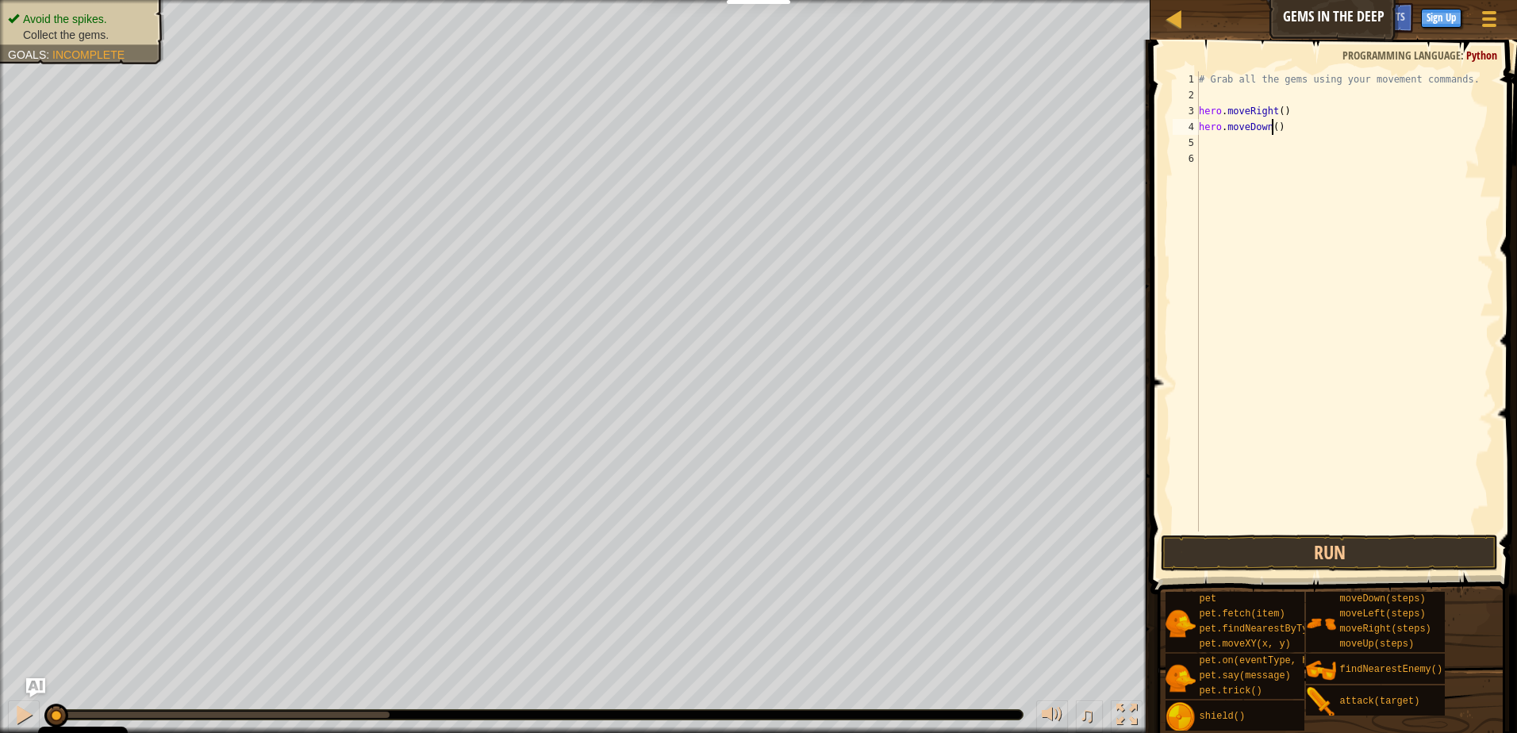
click at [1271, 125] on div "# Grab all the gems using your movement commands. hero . moveRight ( ) hero . m…" at bounding box center [1343, 317] width 297 height 492
type textarea "hero.moveDown(3)"
click at [1287, 128] on div "# Grab all the gems using your movement commands. hero . moveRight ( ) hero . m…" at bounding box center [1343, 317] width 297 height 492
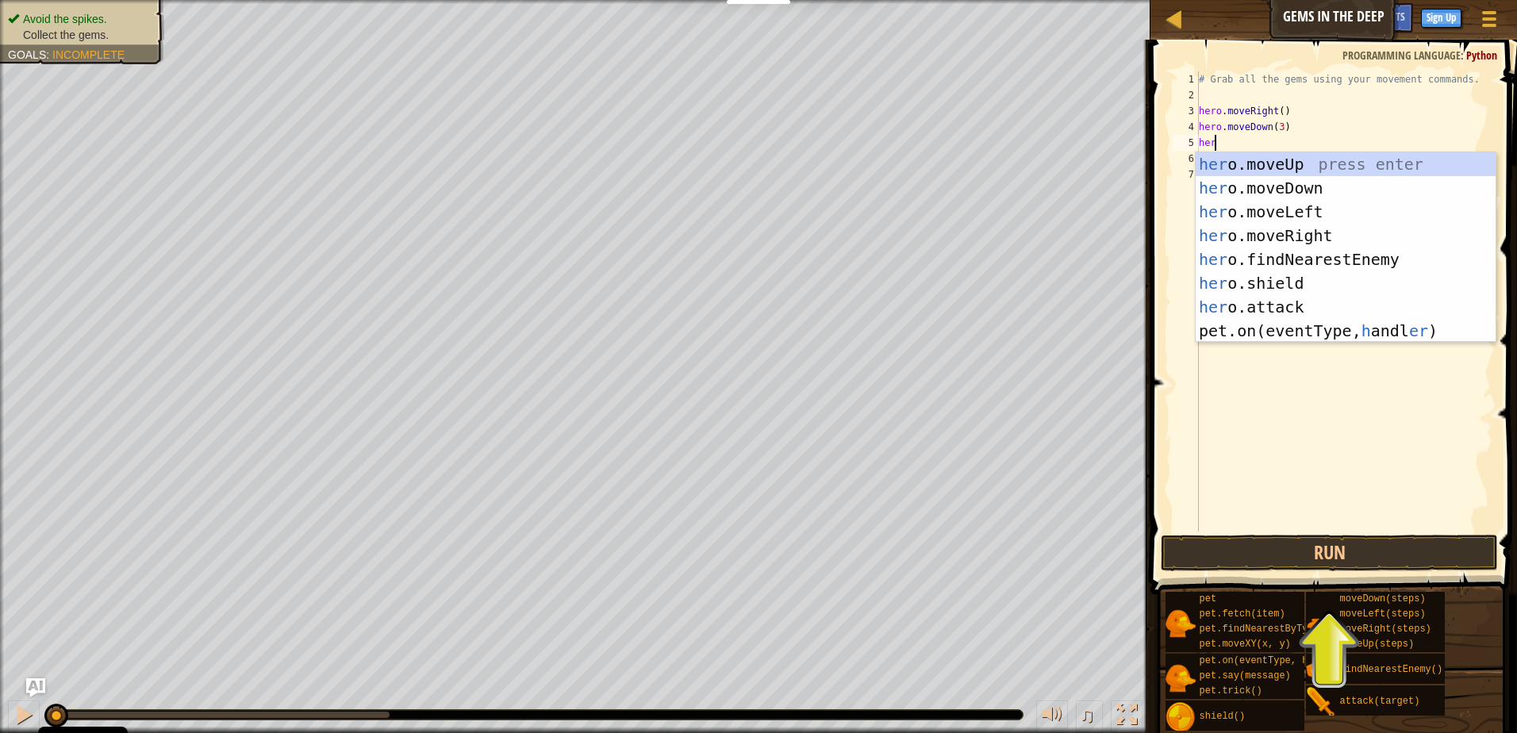
type textarea "hero"
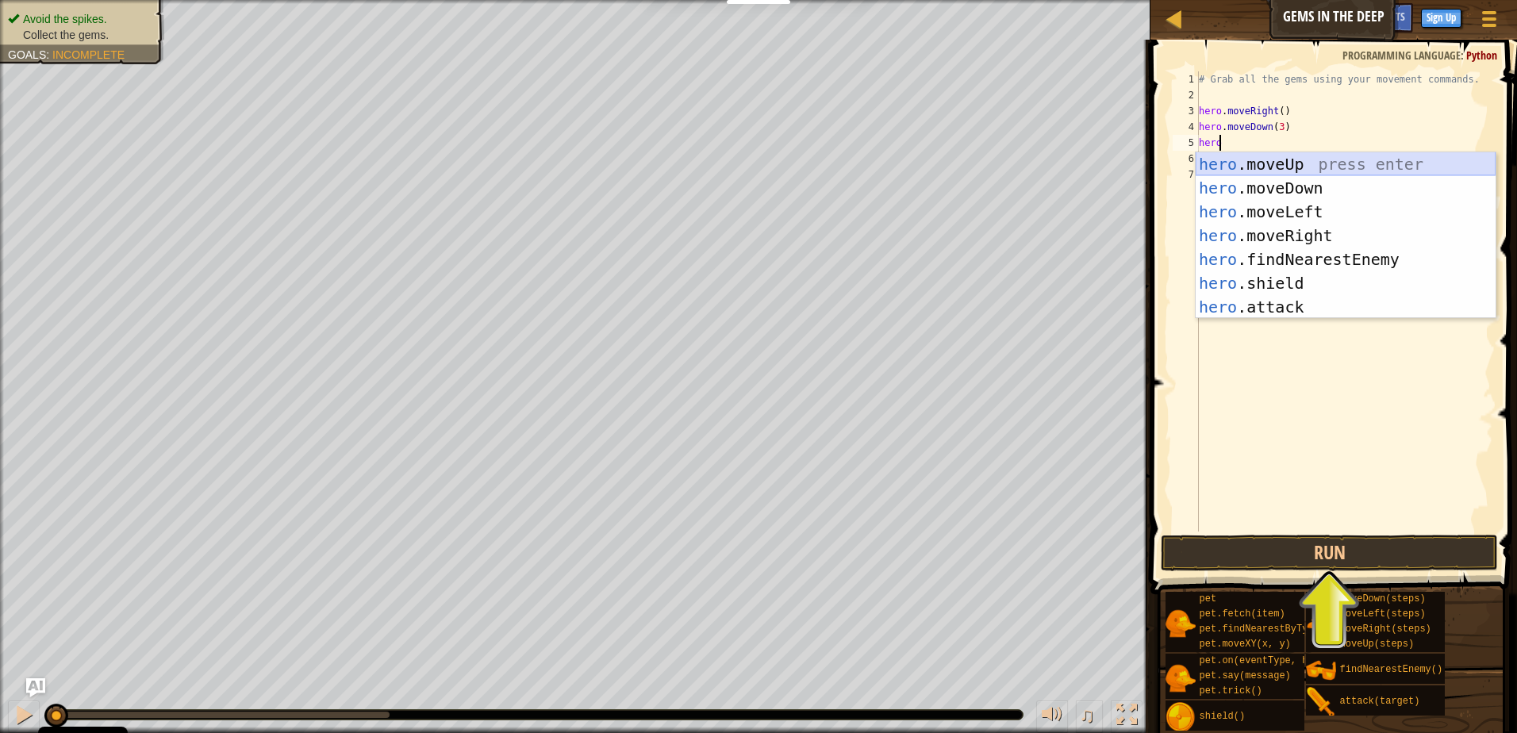
click at [1322, 164] on div "hero .moveUp press enter hero .moveDown press enter hero .moveLeft press enter …" at bounding box center [1345, 259] width 300 height 214
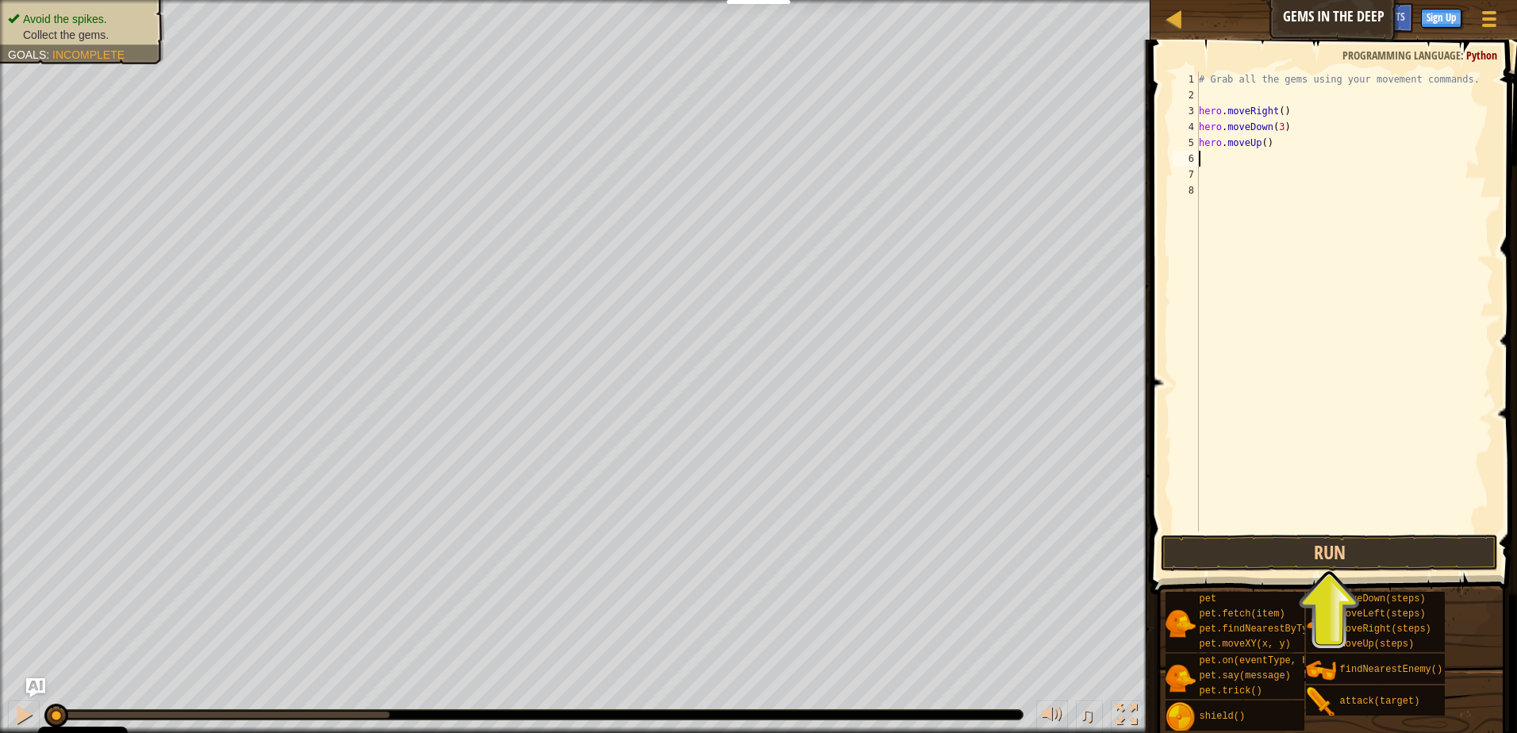
scroll to position [7, 0]
click at [1258, 142] on div "# Grab all the gems using your movement commands. hero . moveRight ( ) hero . m…" at bounding box center [1343, 317] width 297 height 492
click at [1260, 143] on div "# Grab all the gems using your movement commands. hero . moveRight ( ) hero . m…" at bounding box center [1343, 317] width 297 height 492
type textarea "hero.moveUp(7)"
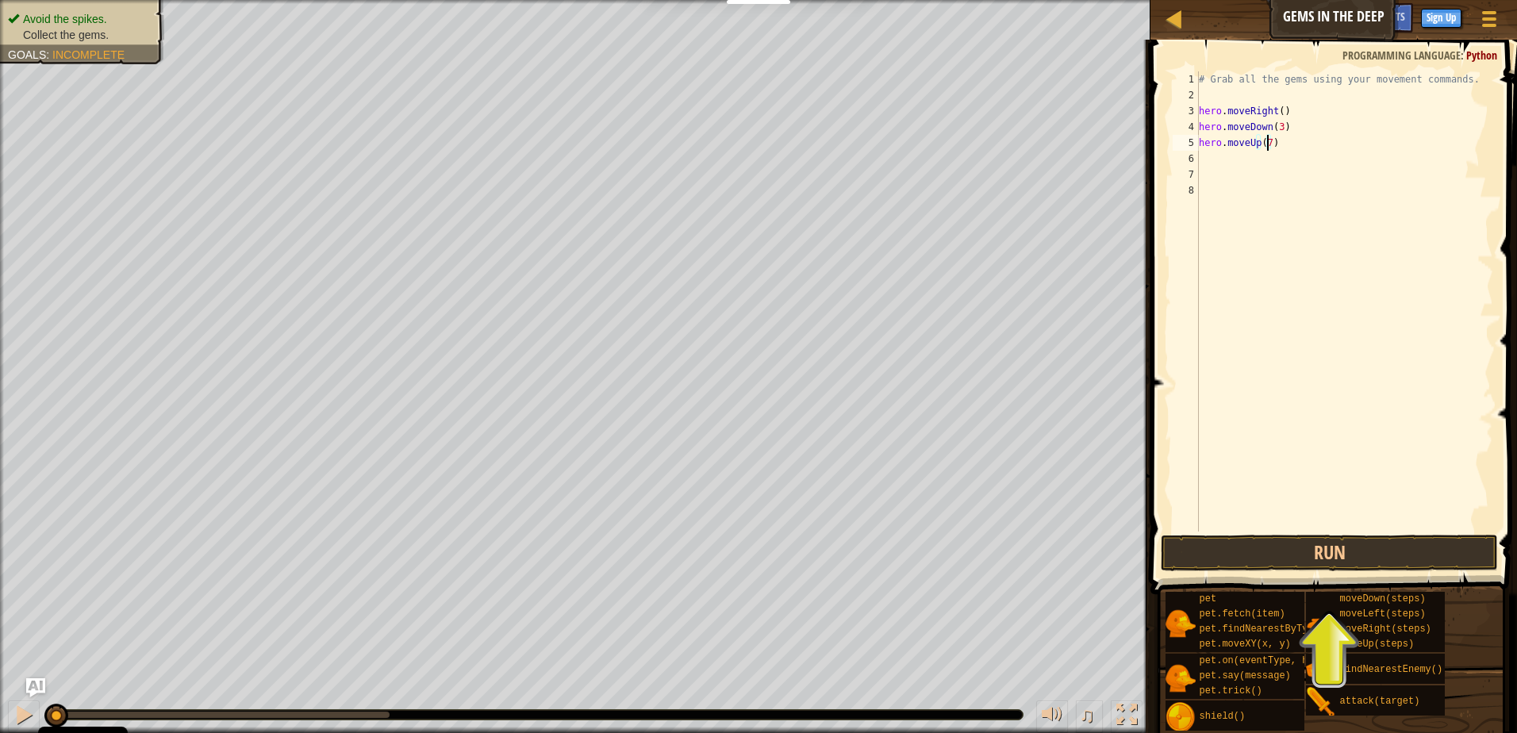
click at [1282, 140] on div "# Grab all the gems using your movement commands. hero . moveRight ( ) hero . m…" at bounding box center [1343, 317] width 297 height 492
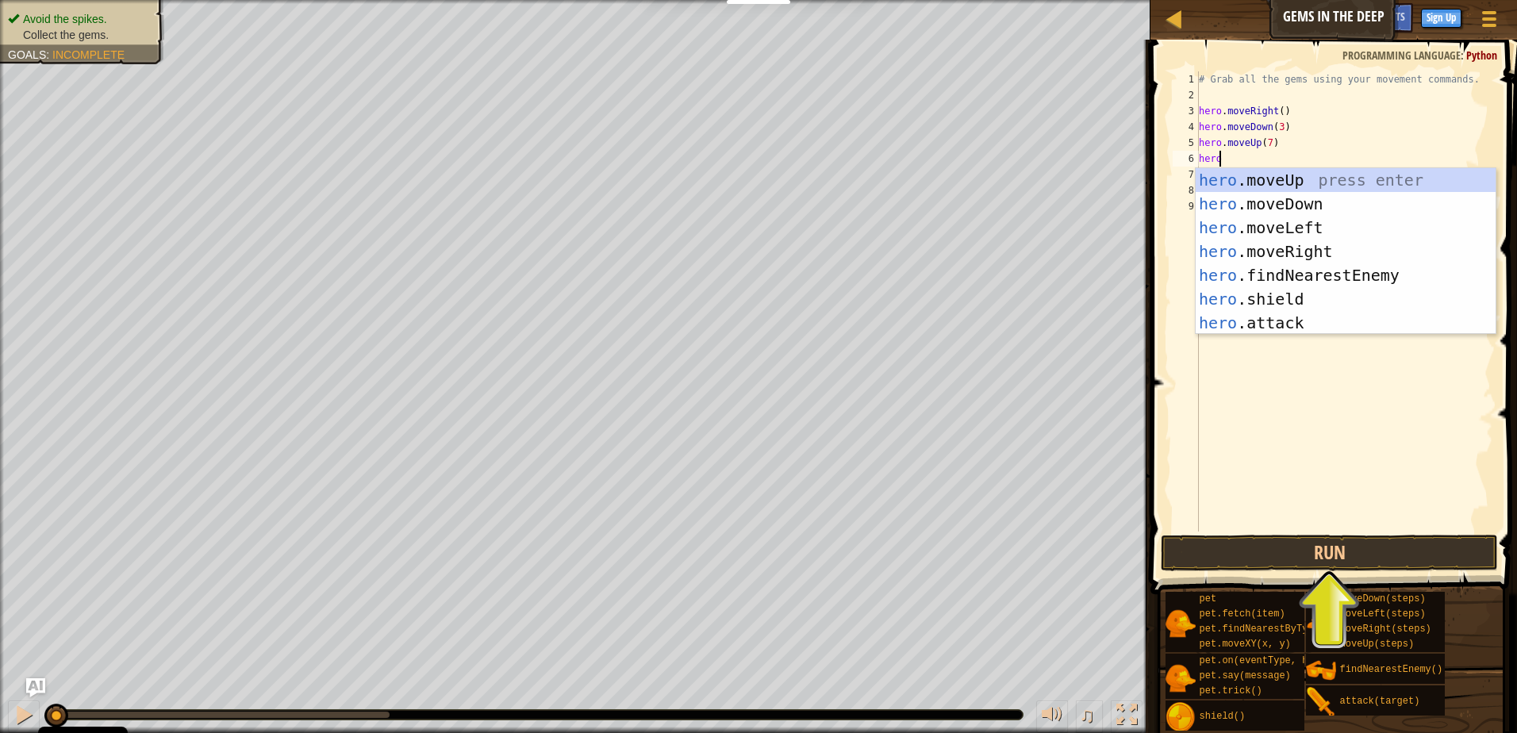
type textarea "hero"
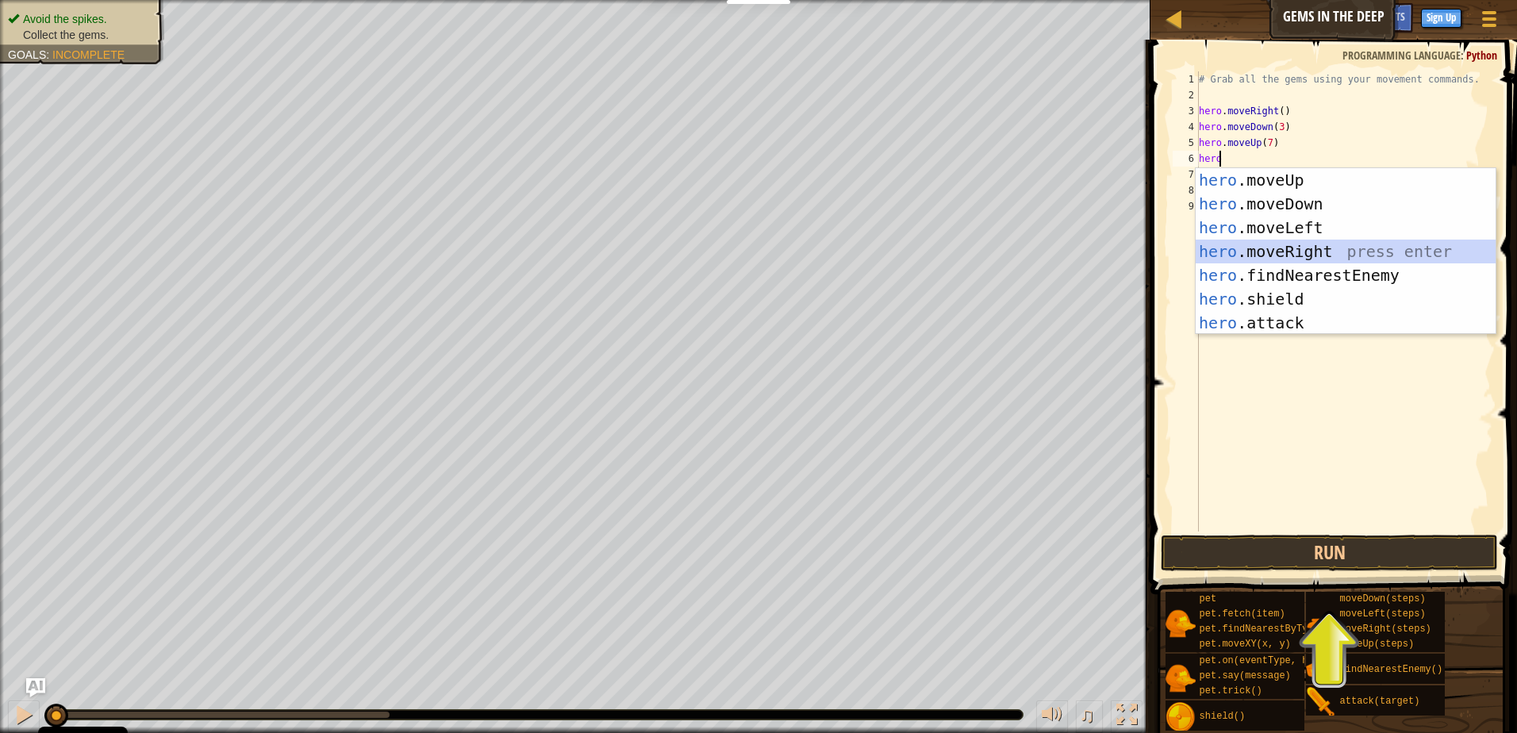
click at [1330, 255] on div "hero .moveUp press enter hero .moveDown press enter hero .moveLeft press enter …" at bounding box center [1345, 275] width 300 height 214
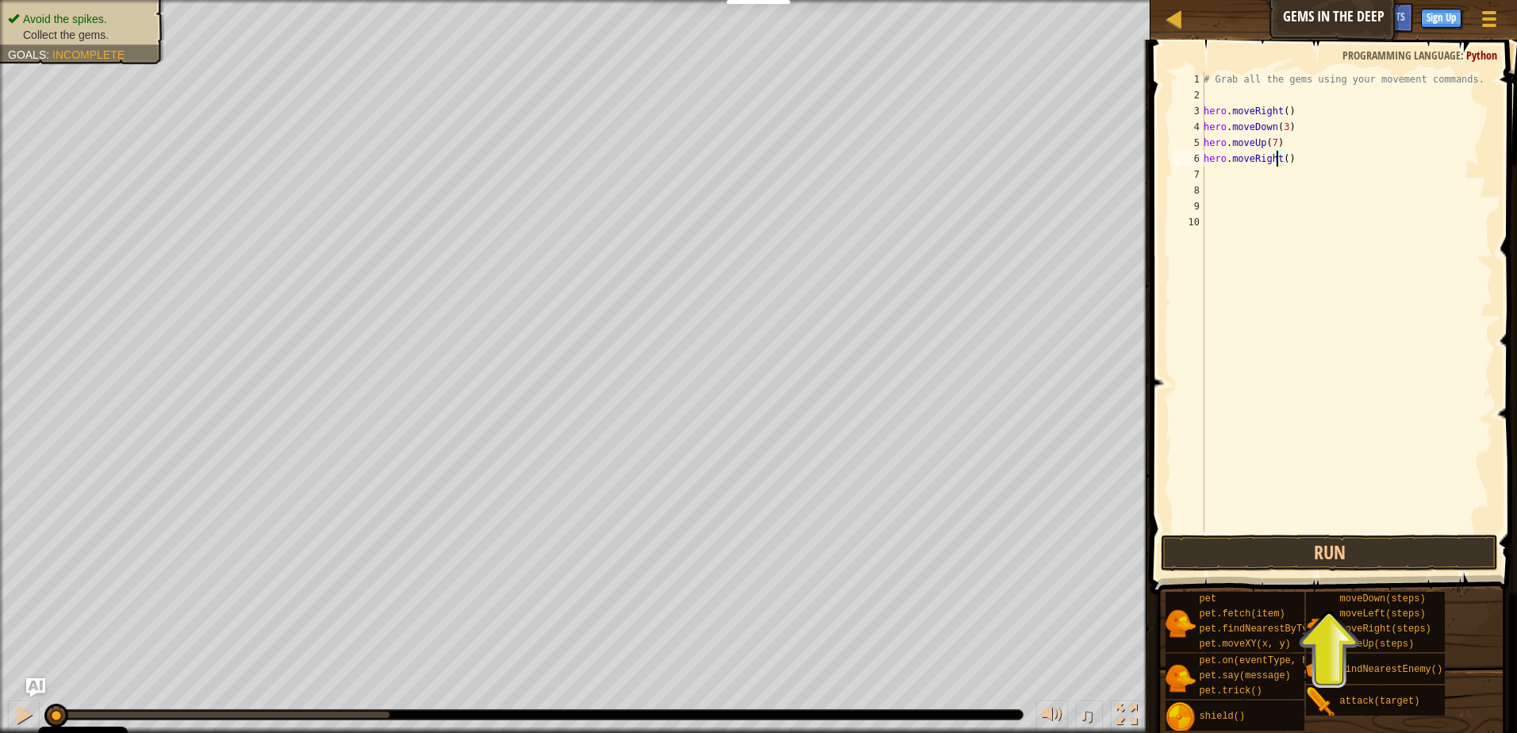
drag, startPoint x: 1279, startPoint y: 159, endPoint x: 1292, endPoint y: 159, distance: 13.5
click at [1279, 158] on div "# Grab all the gems using your movement commands. hero . moveRight ( ) hero . m…" at bounding box center [1346, 317] width 293 height 492
click at [1283, 162] on div "# Grab all the gems using your movement commands. hero . moveRight ( ) hero . m…" at bounding box center [1346, 317] width 293 height 492
click at [1352, 549] on button "Run" at bounding box center [1329, 553] width 337 height 36
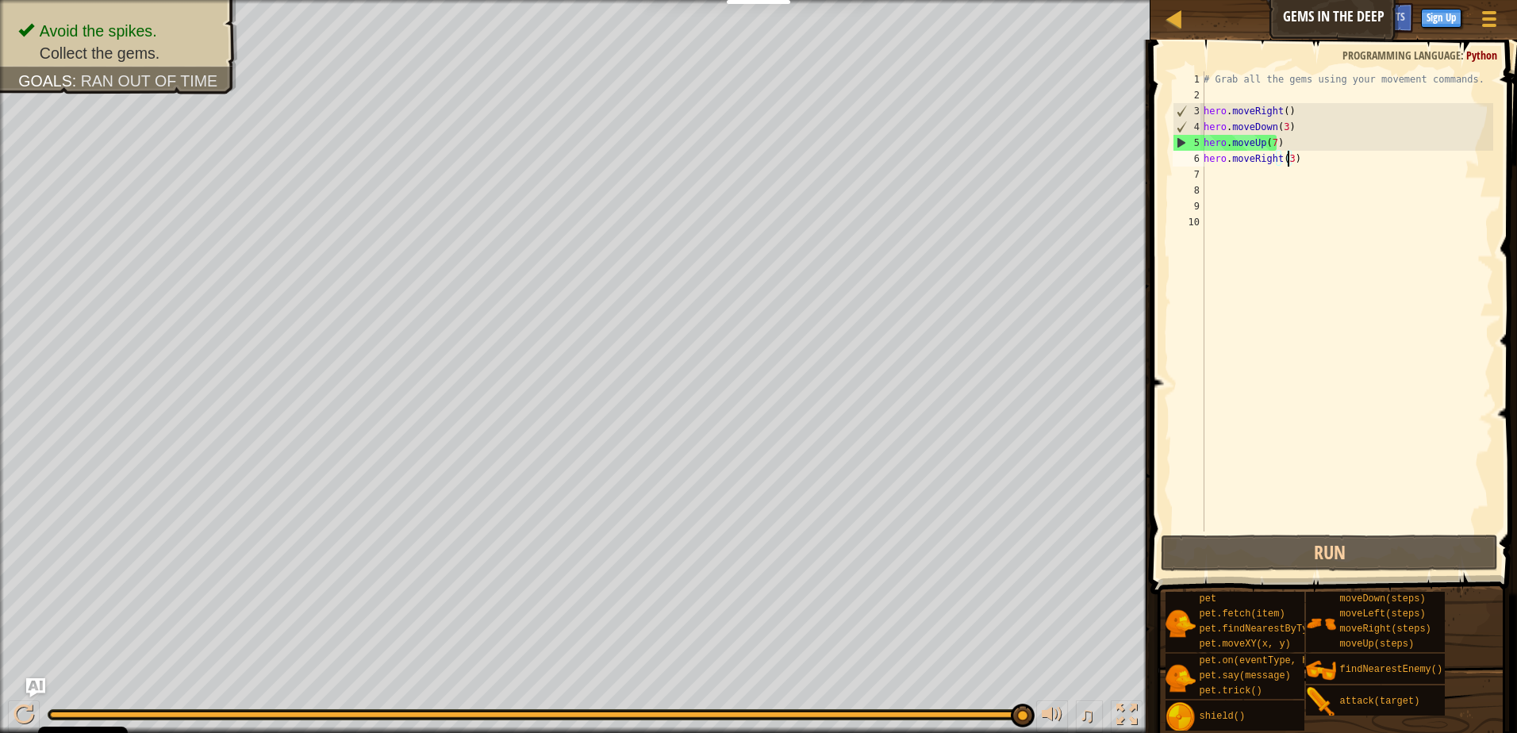
click at [1279, 124] on div "# Grab all the gems using your movement commands. hero . moveRight ( ) hero . m…" at bounding box center [1346, 317] width 293 height 492
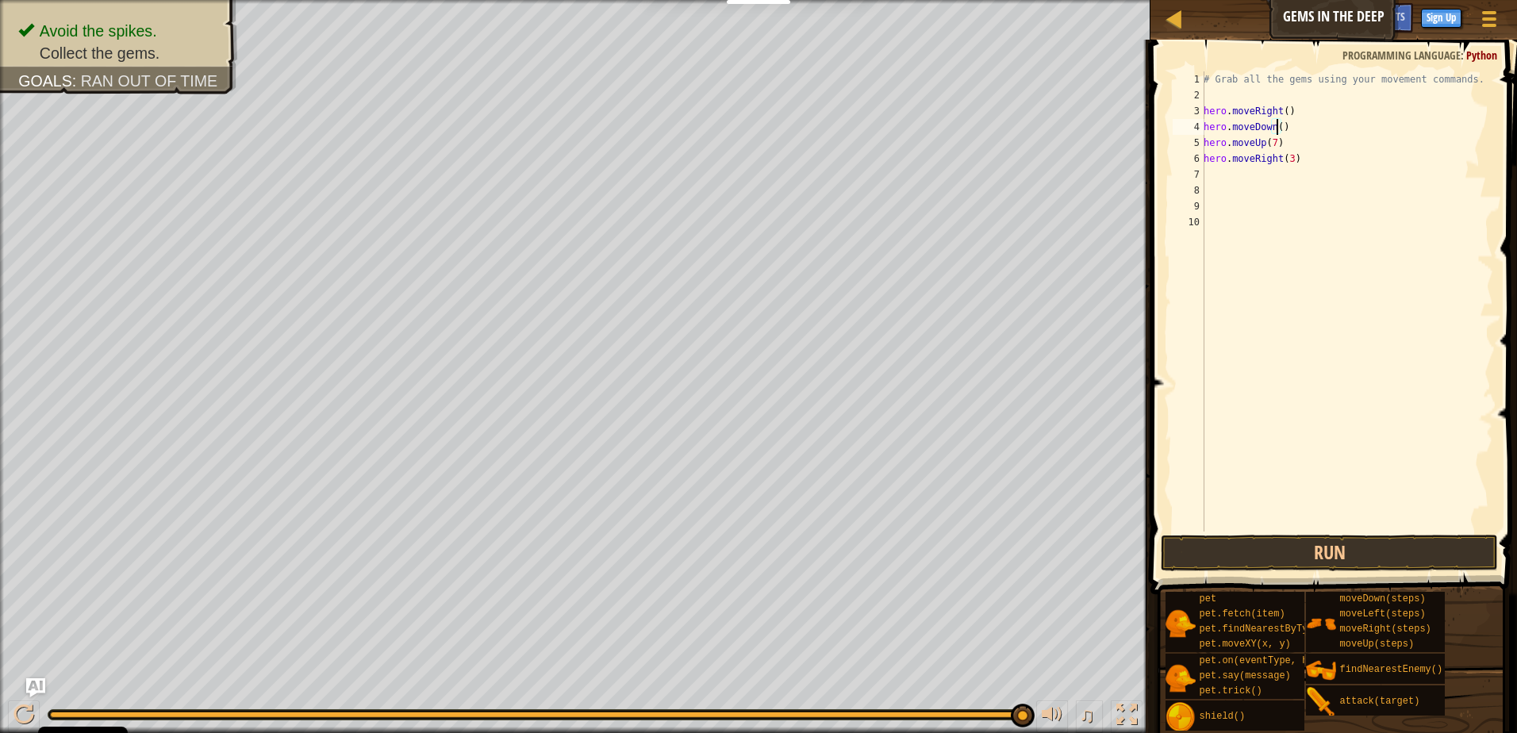
click at [1271, 144] on div "# Grab all the gems using your movement commands. hero . moveRight ( ) hero . m…" at bounding box center [1346, 317] width 293 height 492
click at [1285, 156] on div "# Grab all the gems using your movement commands. hero . moveRight ( ) hero . m…" at bounding box center [1346, 317] width 293 height 492
click at [1327, 573] on span at bounding box center [1334, 294] width 379 height 601
click at [1333, 550] on button "Run" at bounding box center [1329, 553] width 337 height 36
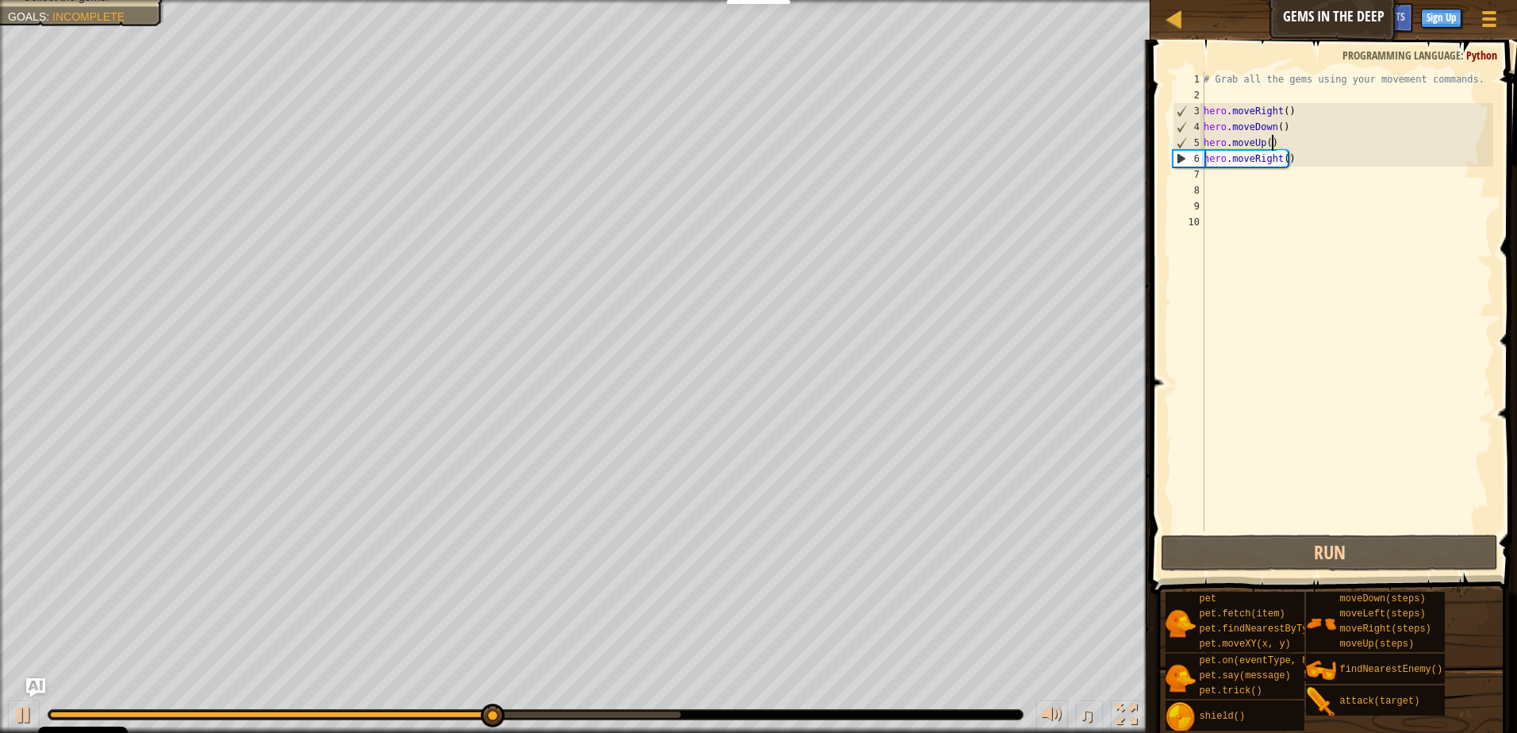
click at [1273, 143] on div "# Grab all the gems using your movement commands. hero . moveRight ( ) hero . m…" at bounding box center [1346, 317] width 293 height 492
type textarea "hero.moveUp()"
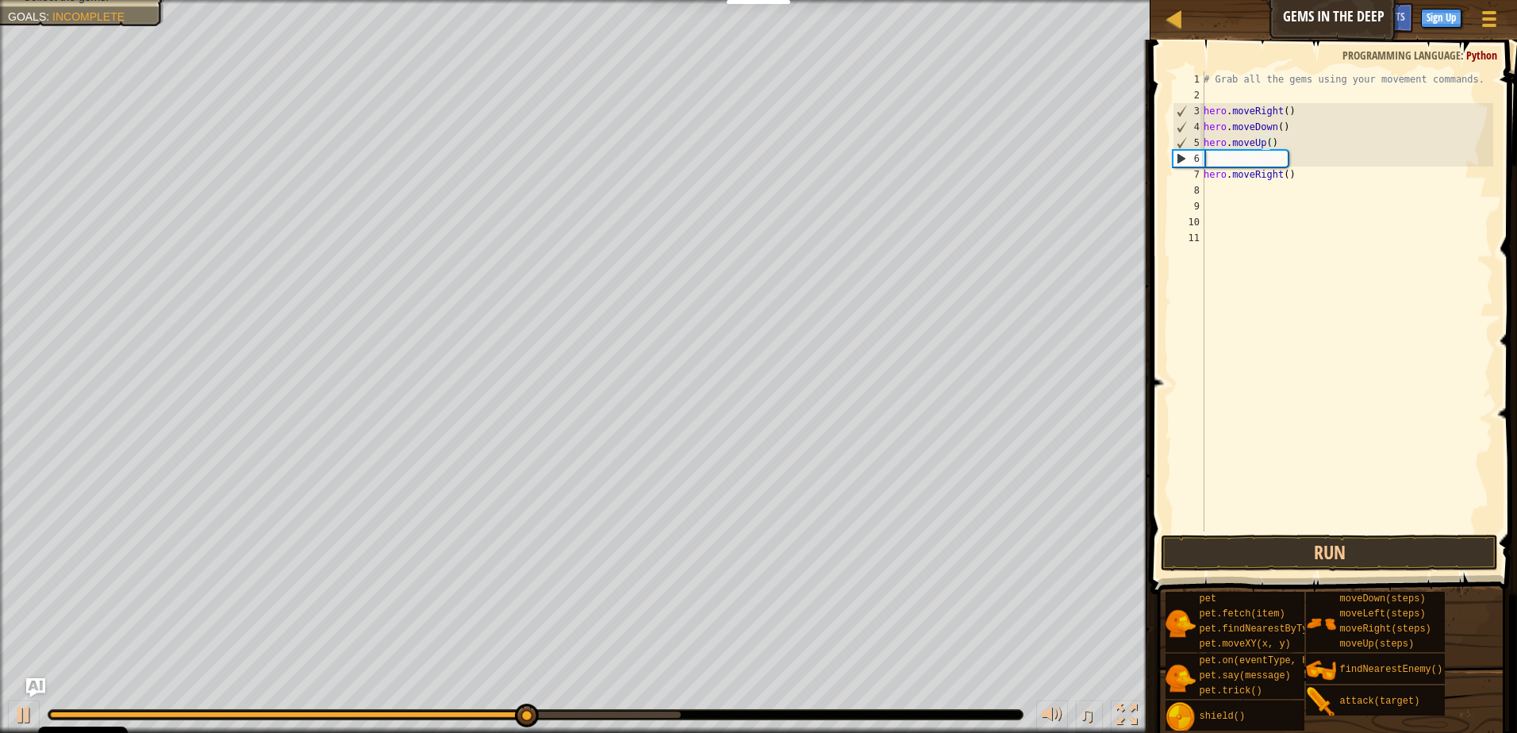
scroll to position [7, 0]
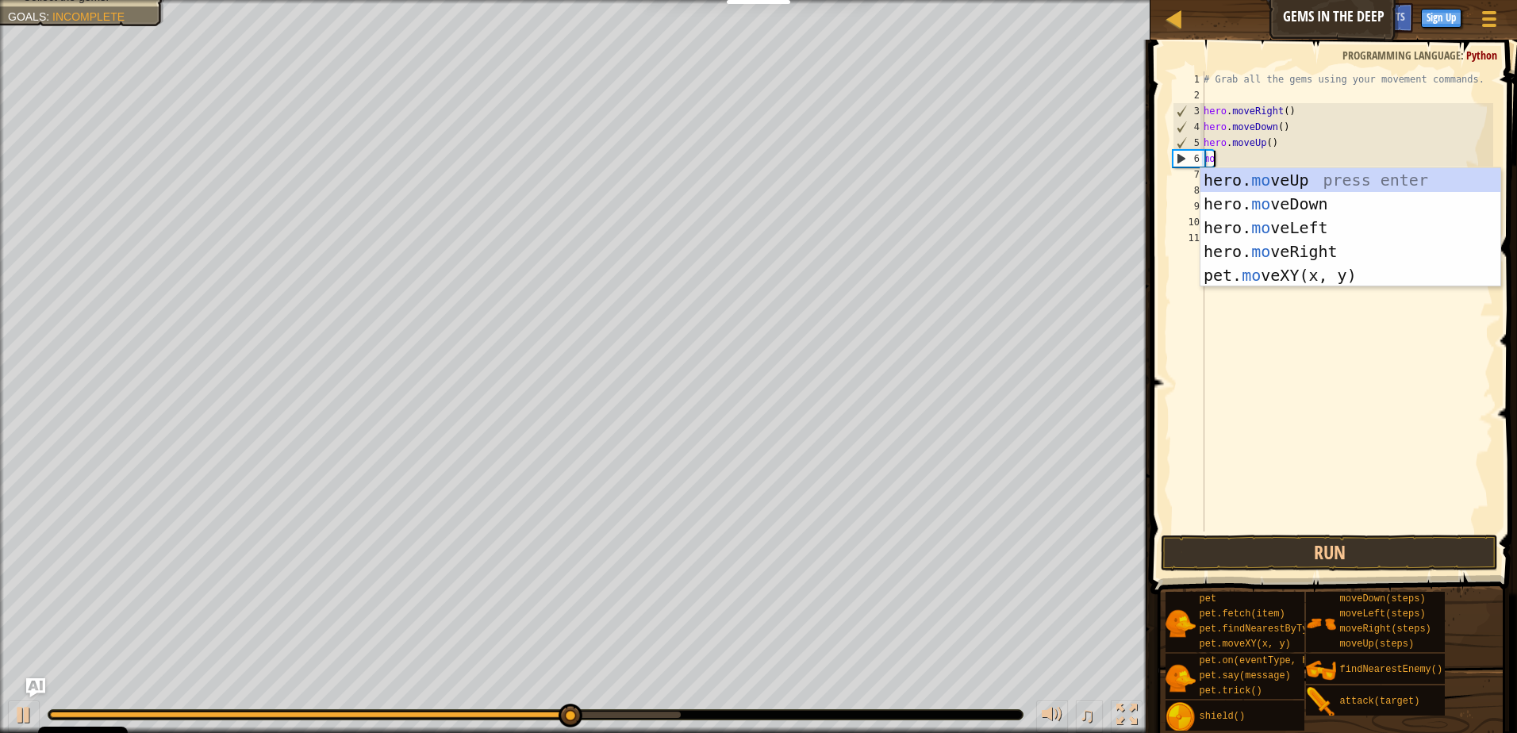
type textarea "mov"
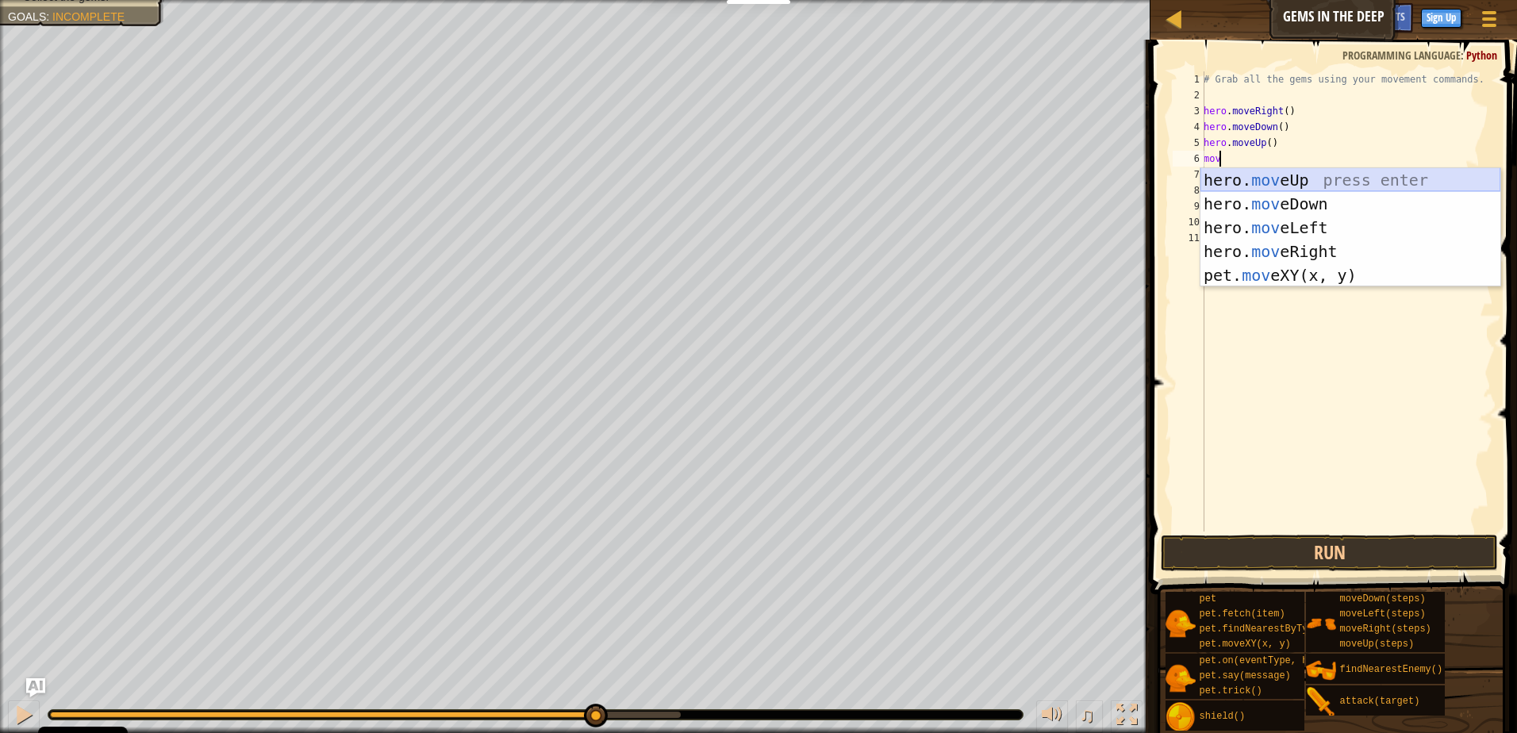
click at [1308, 177] on div "hero. mov eUp press enter hero. mov eDown press enter hero. mov eLeft press ent…" at bounding box center [1350, 251] width 300 height 167
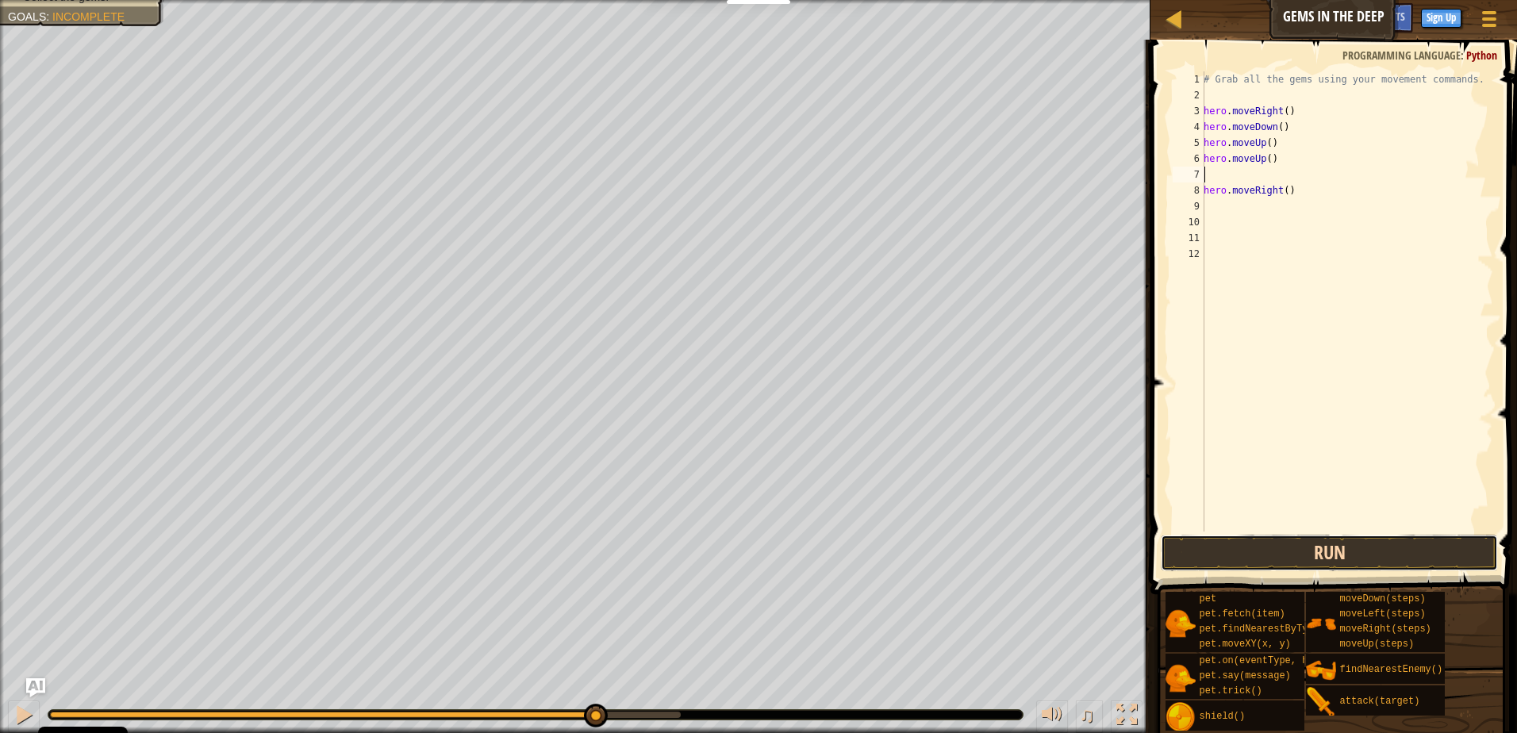
click at [1222, 560] on button "Run" at bounding box center [1329, 553] width 337 height 36
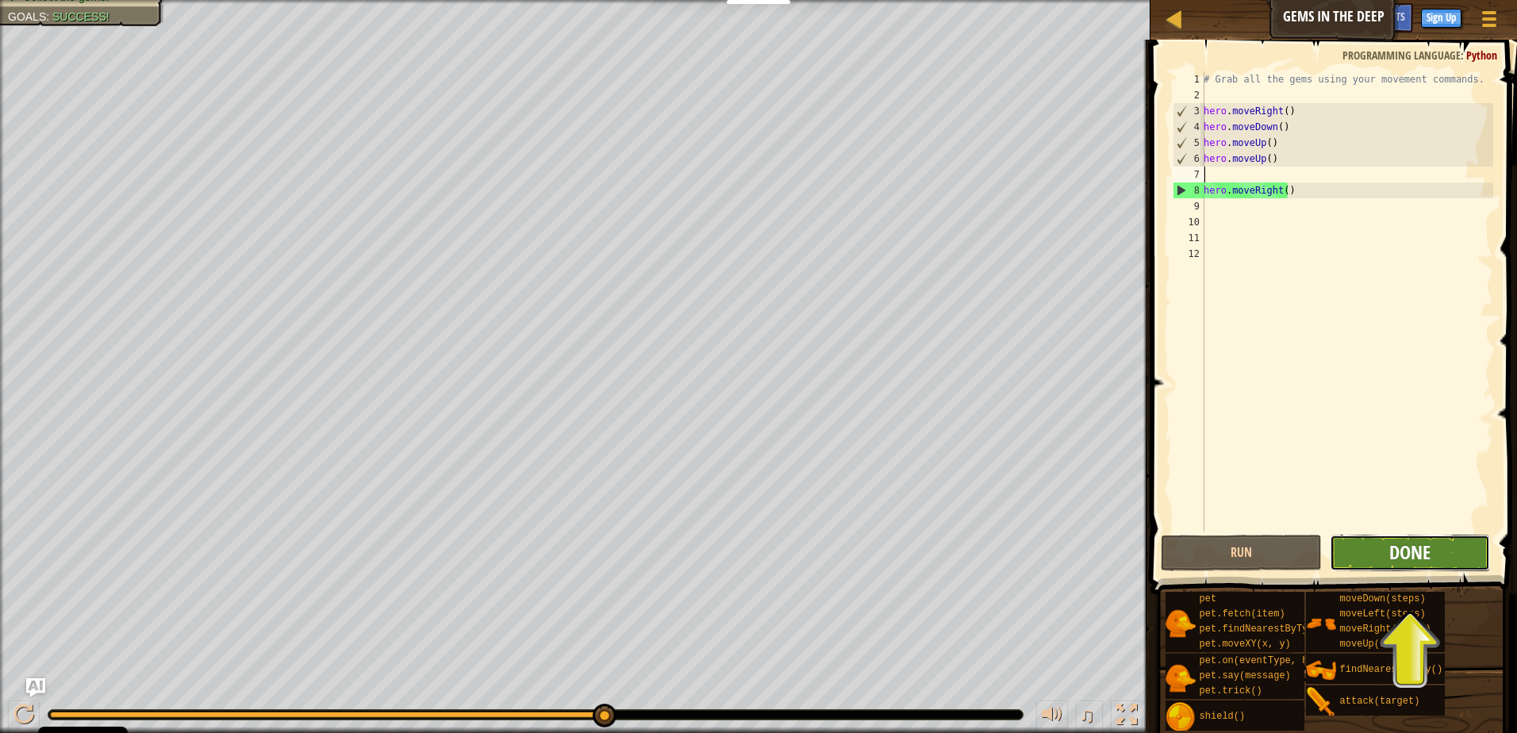
click at [1408, 554] on span "Done" at bounding box center [1409, 551] width 41 height 25
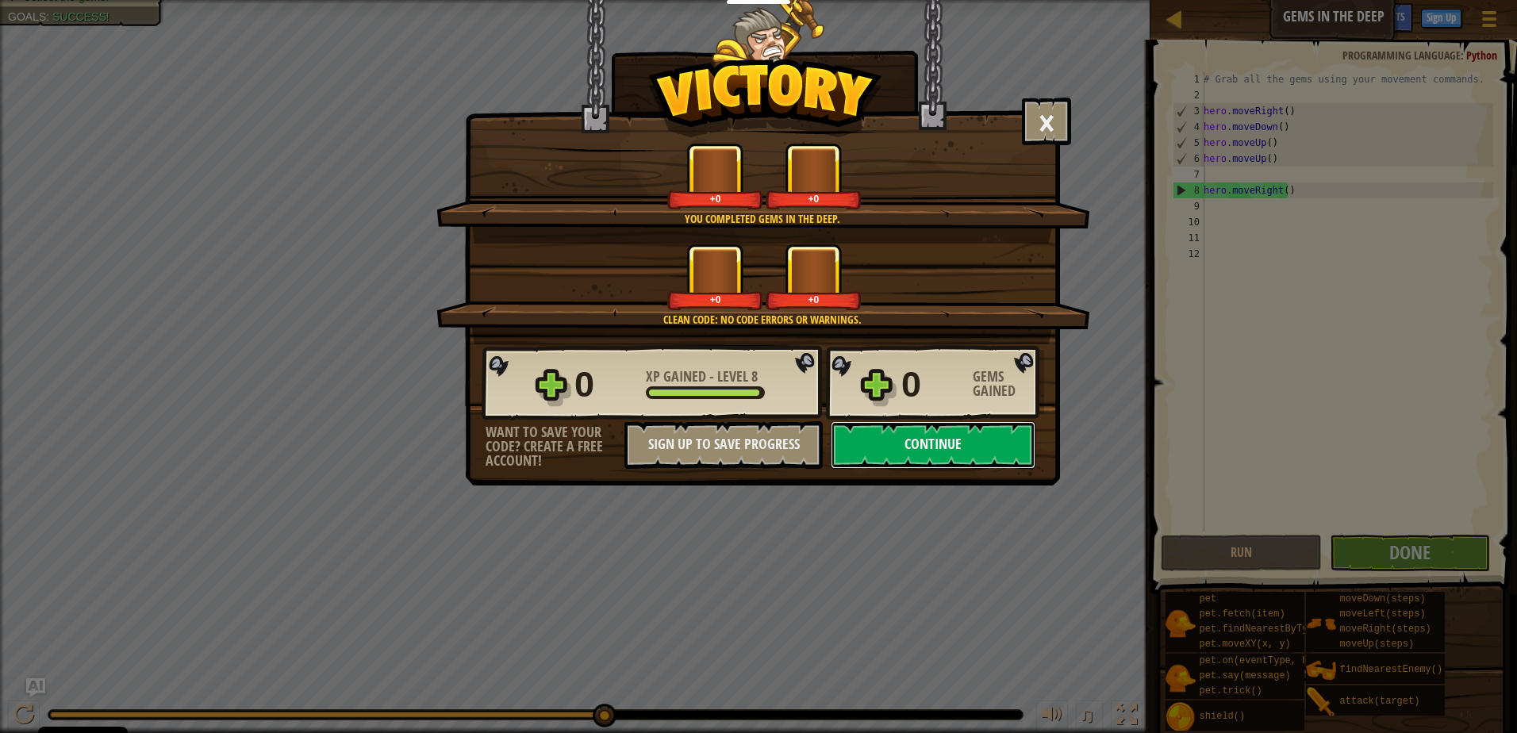
click at [997, 458] on button "Continue" at bounding box center [933, 445] width 205 height 48
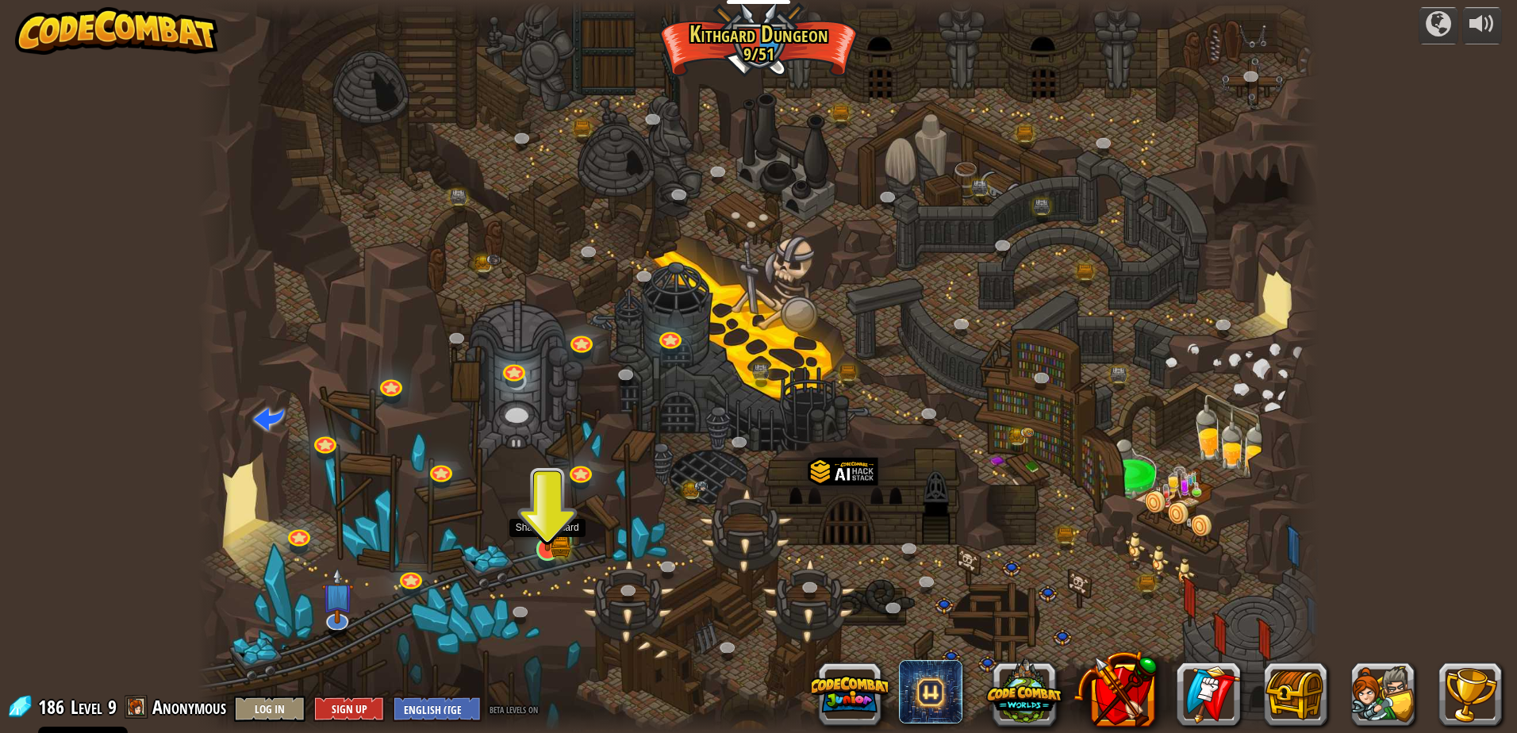
click at [559, 550] on img at bounding box center [547, 518] width 30 height 66
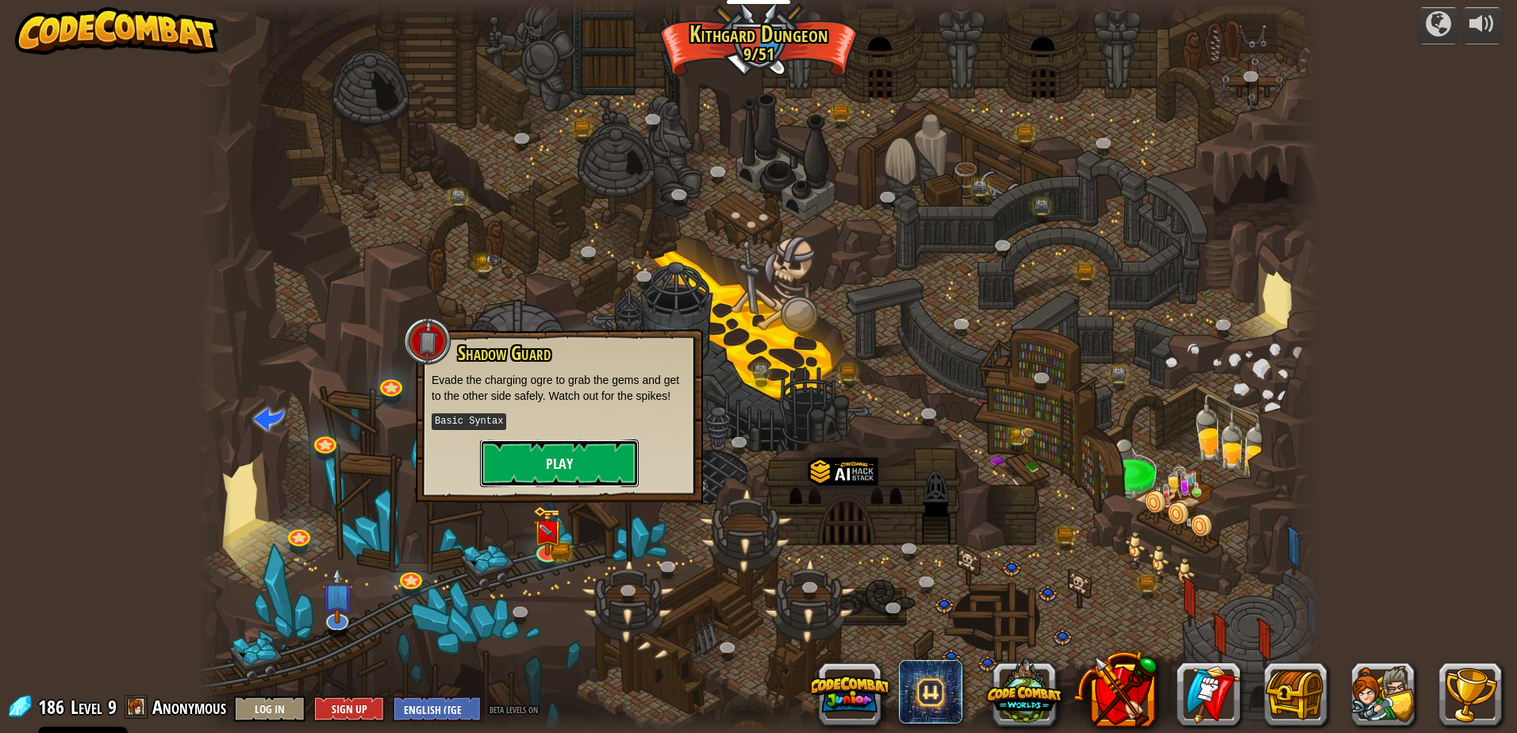
click at [561, 459] on button "Play" at bounding box center [559, 463] width 159 height 48
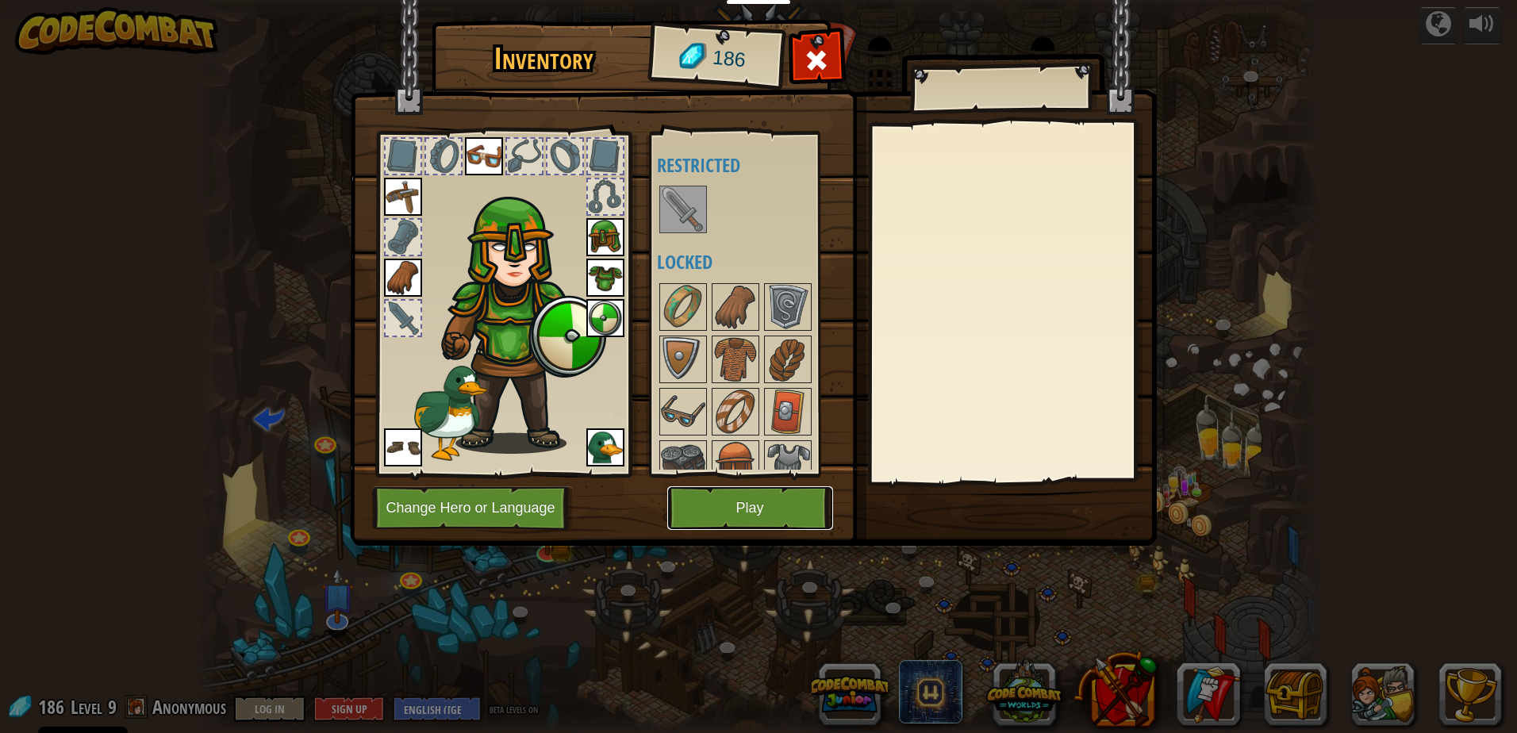
click at [780, 520] on button "Play" at bounding box center [750, 508] width 166 height 44
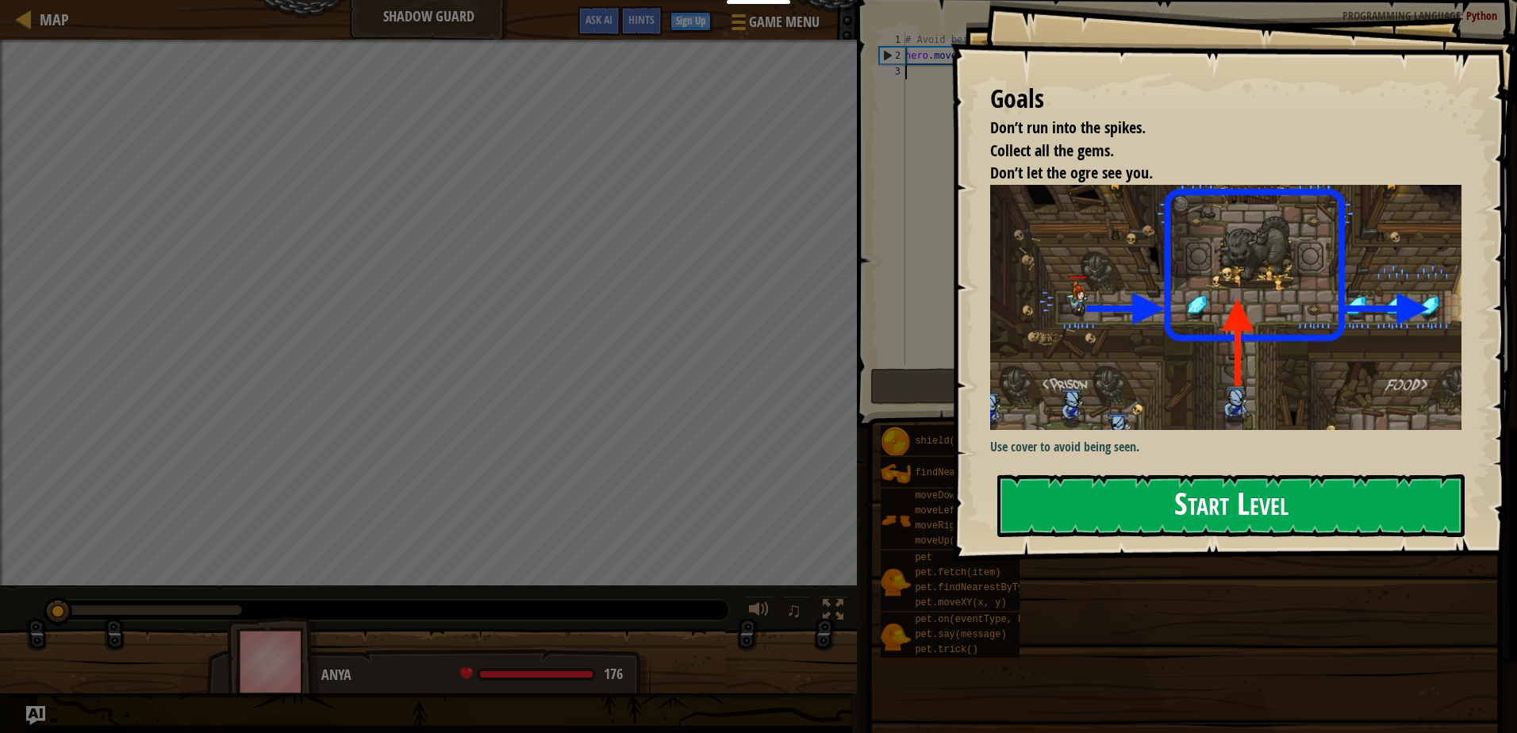
click at [1185, 474] on button "Start Level" at bounding box center [1230, 505] width 467 height 63
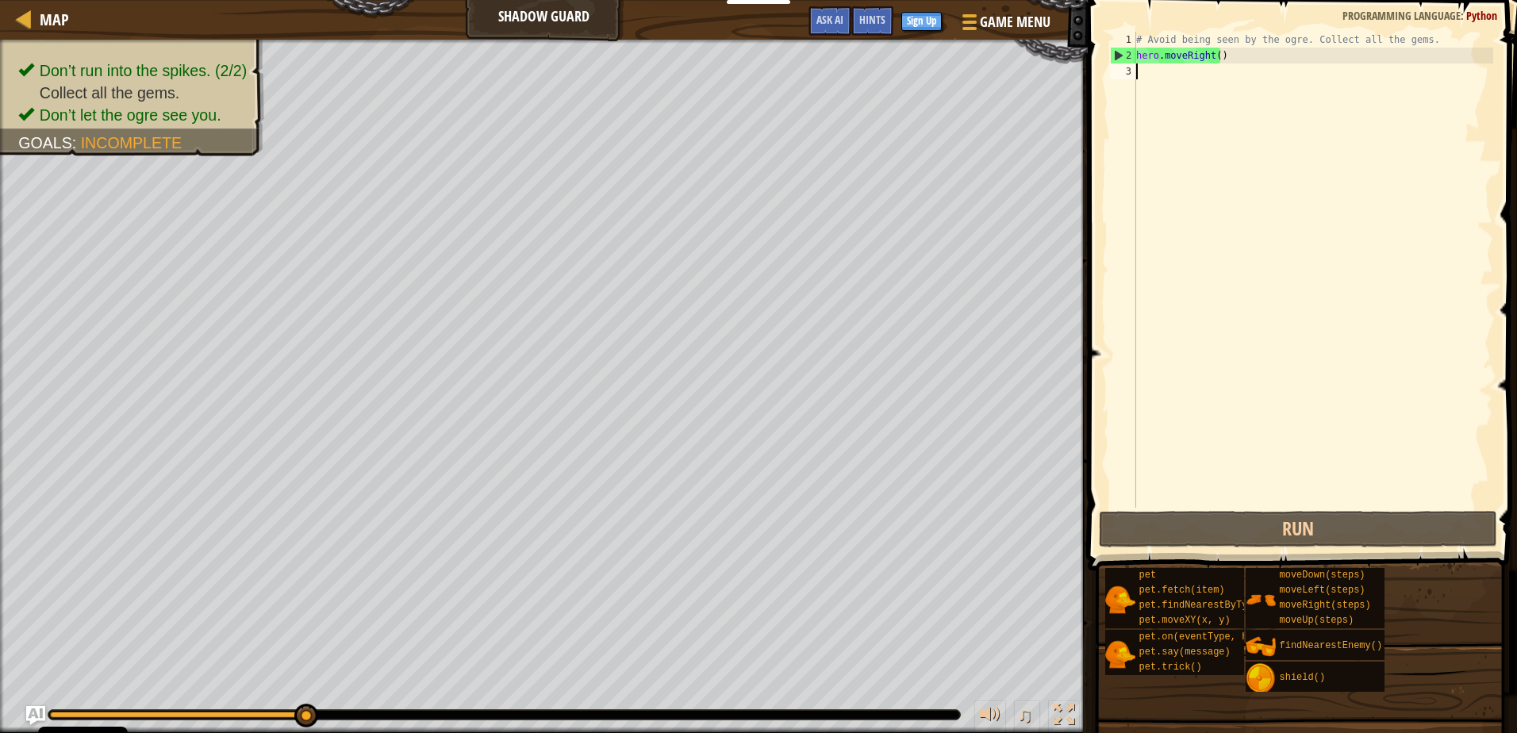
scroll to position [7, 0]
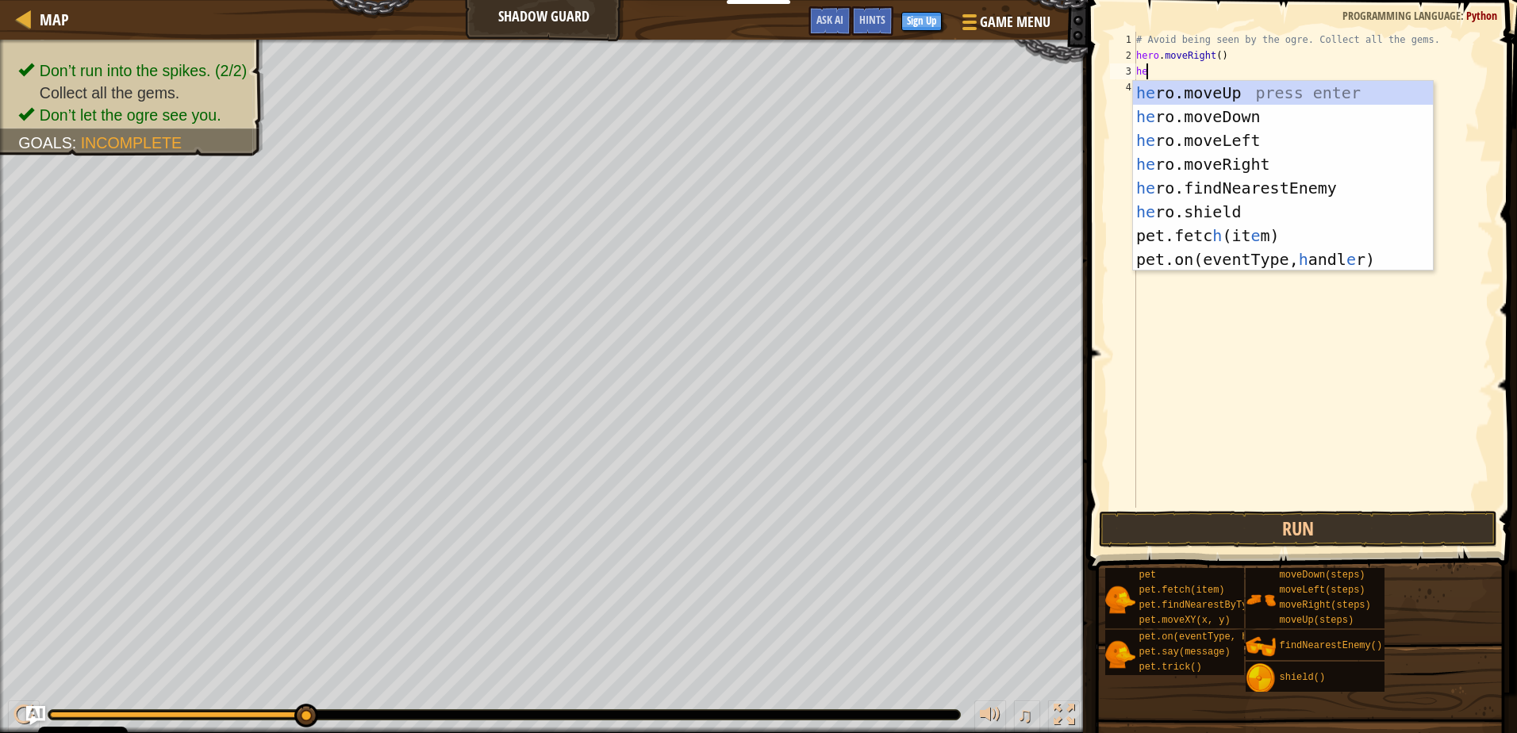
type textarea "her"
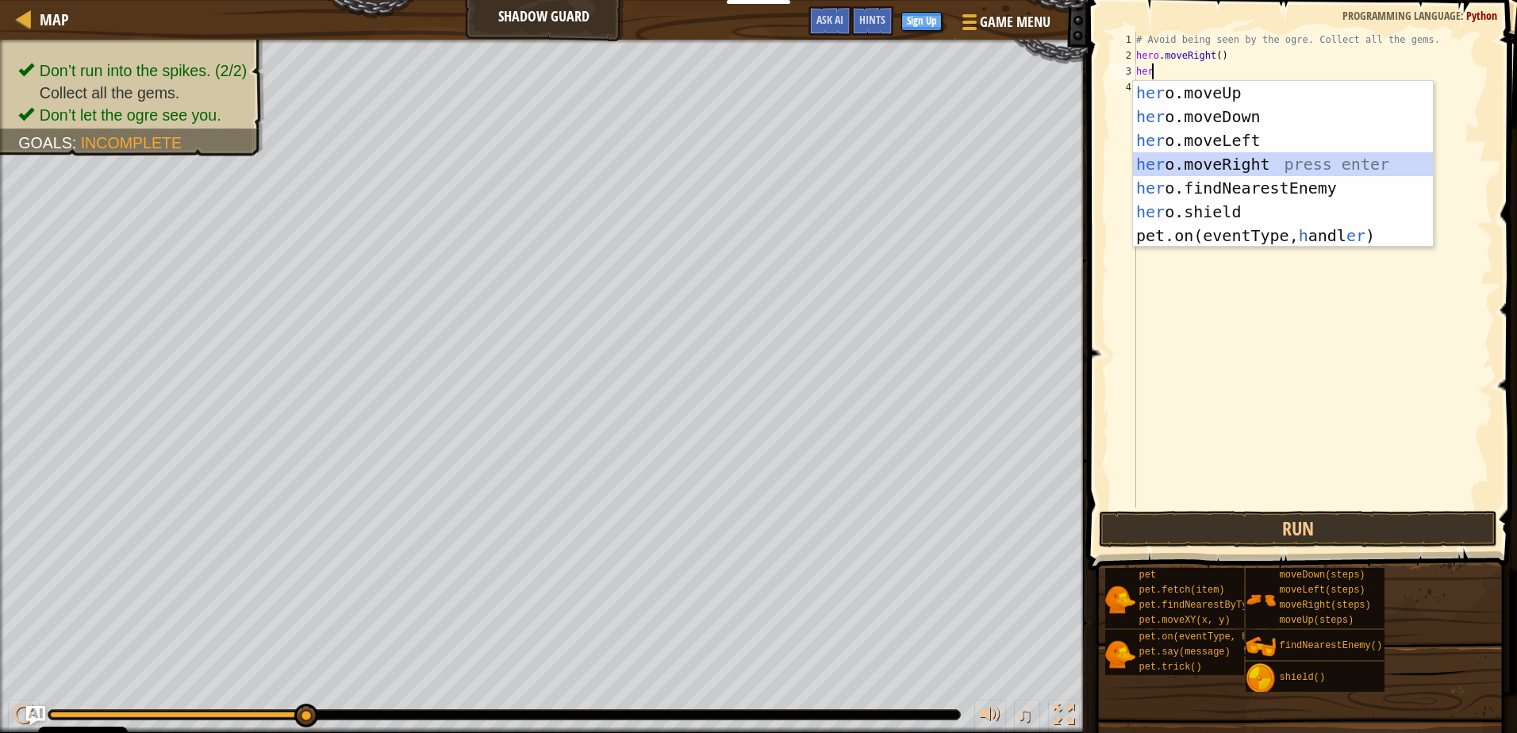
click at [1249, 159] on div "her o.moveUp press enter her o.moveDown press enter her o.moveLeft press enter …" at bounding box center [1283, 188] width 300 height 214
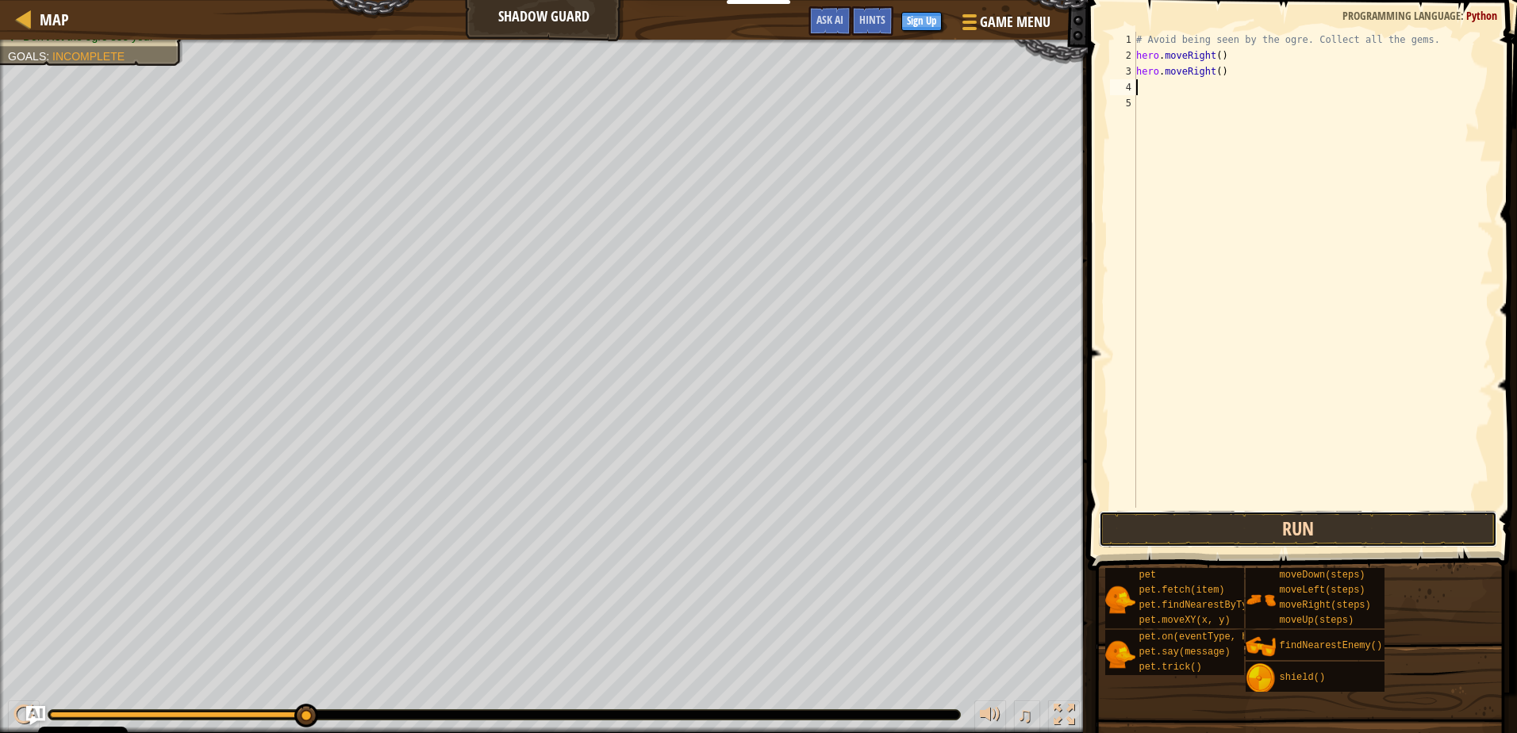
click at [1231, 517] on button "Run" at bounding box center [1297, 529] width 397 height 36
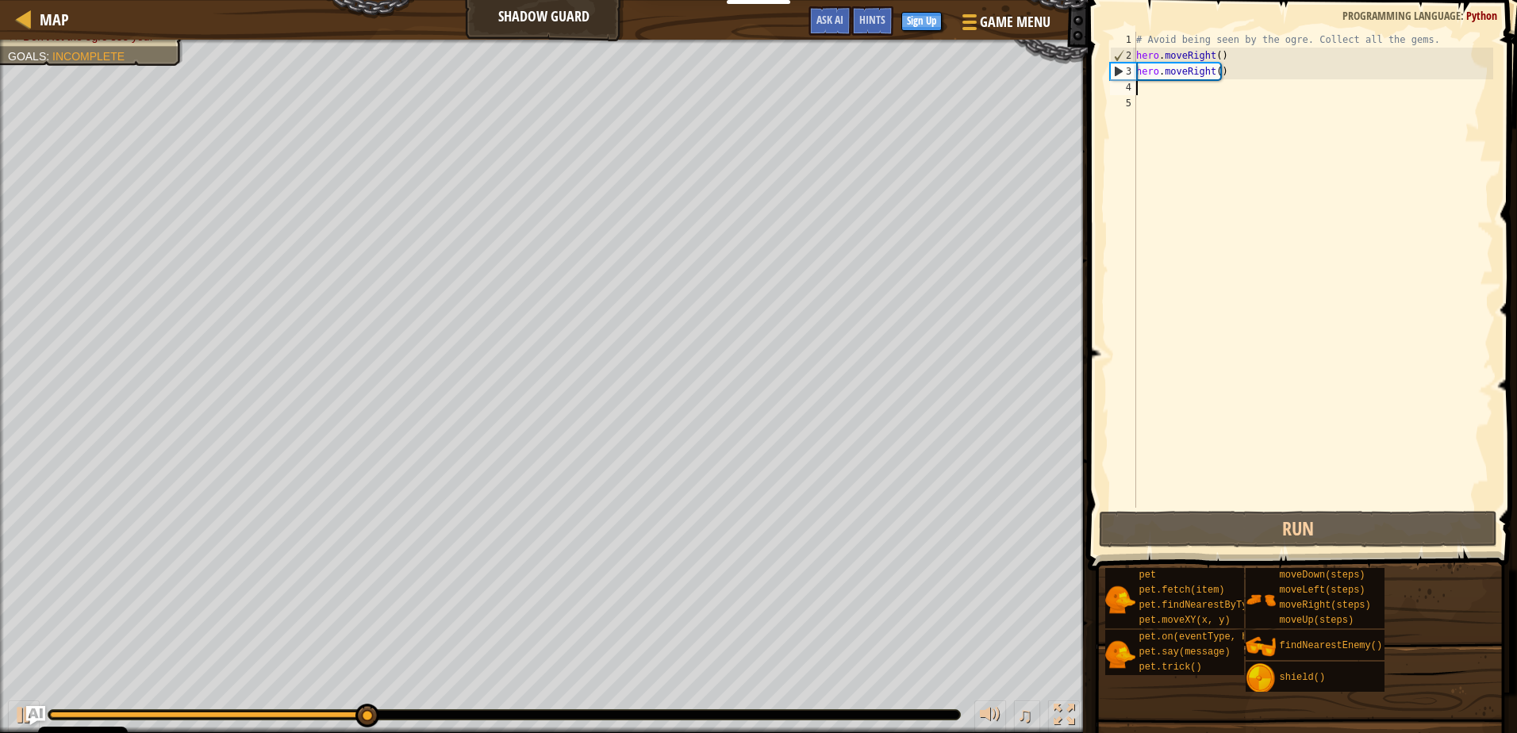
click at [1224, 70] on div "# Avoid being seen by the ogre. Collect all the gems. hero . moveRight ( ) hero…" at bounding box center [1313, 286] width 360 height 508
type textarea "hero.moveRight()"
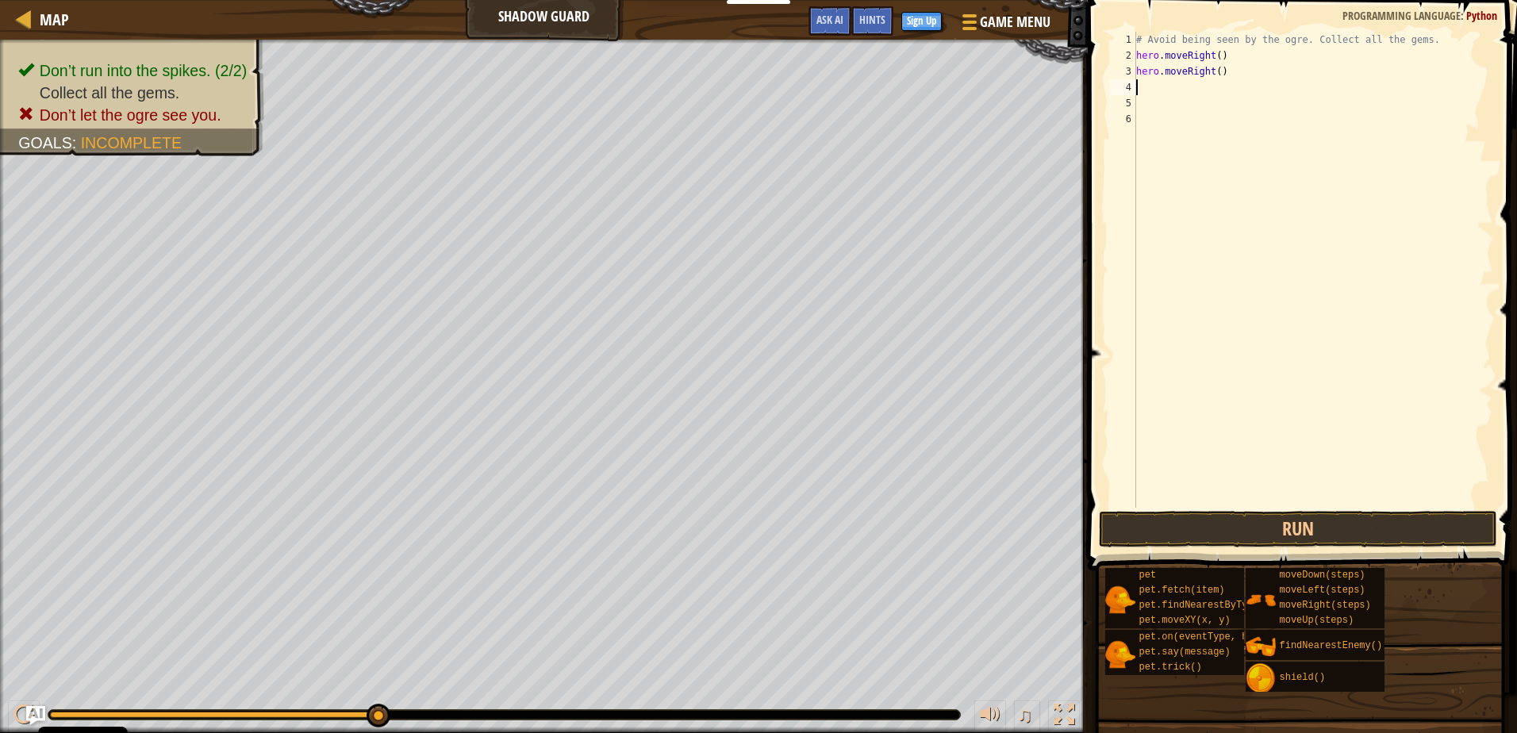
type textarea "hr"
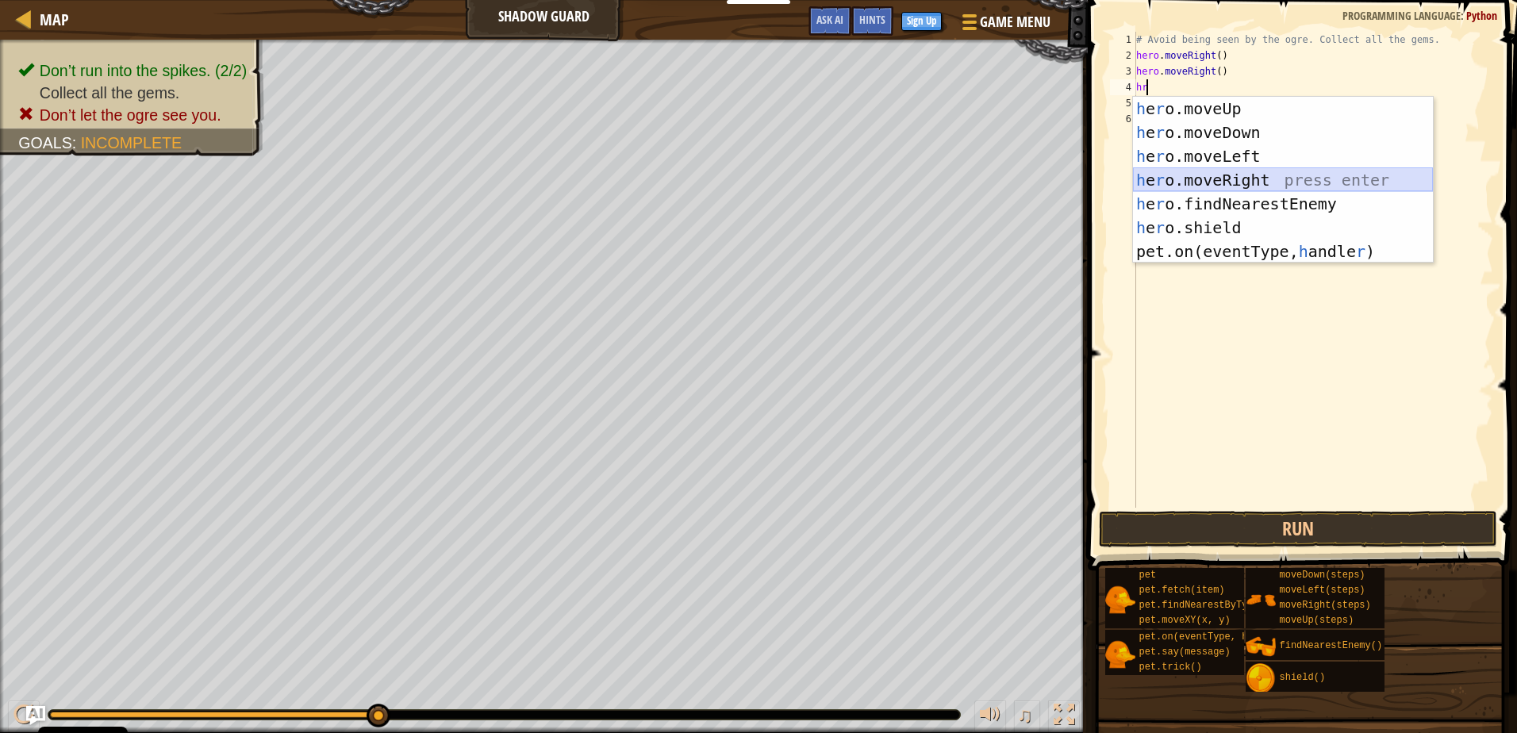
click at [1272, 180] on div "h e r o.moveUp press enter h e r o.moveDown press enter h e r o.moveLeft press …" at bounding box center [1283, 204] width 300 height 214
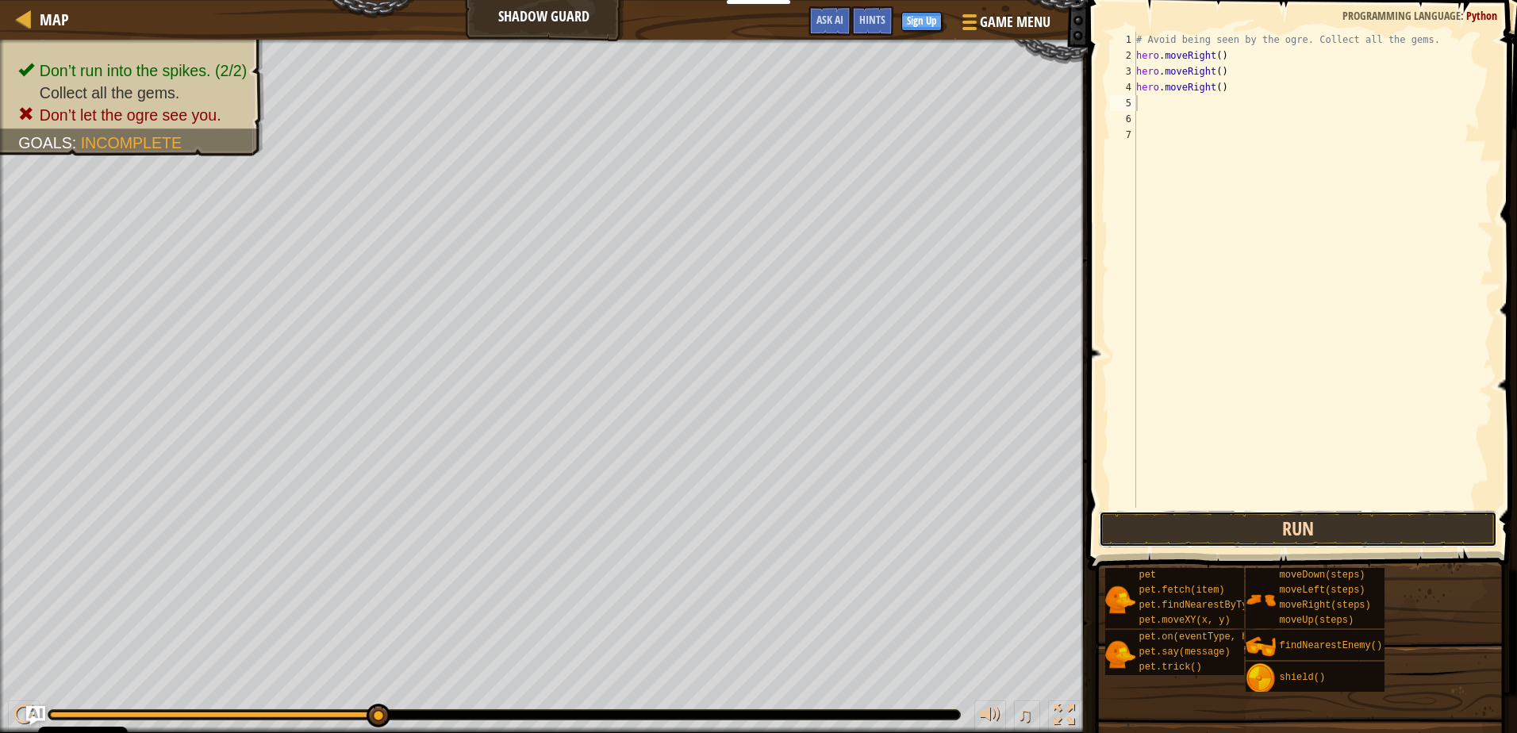
click at [1186, 529] on button "Run" at bounding box center [1297, 529] width 397 height 36
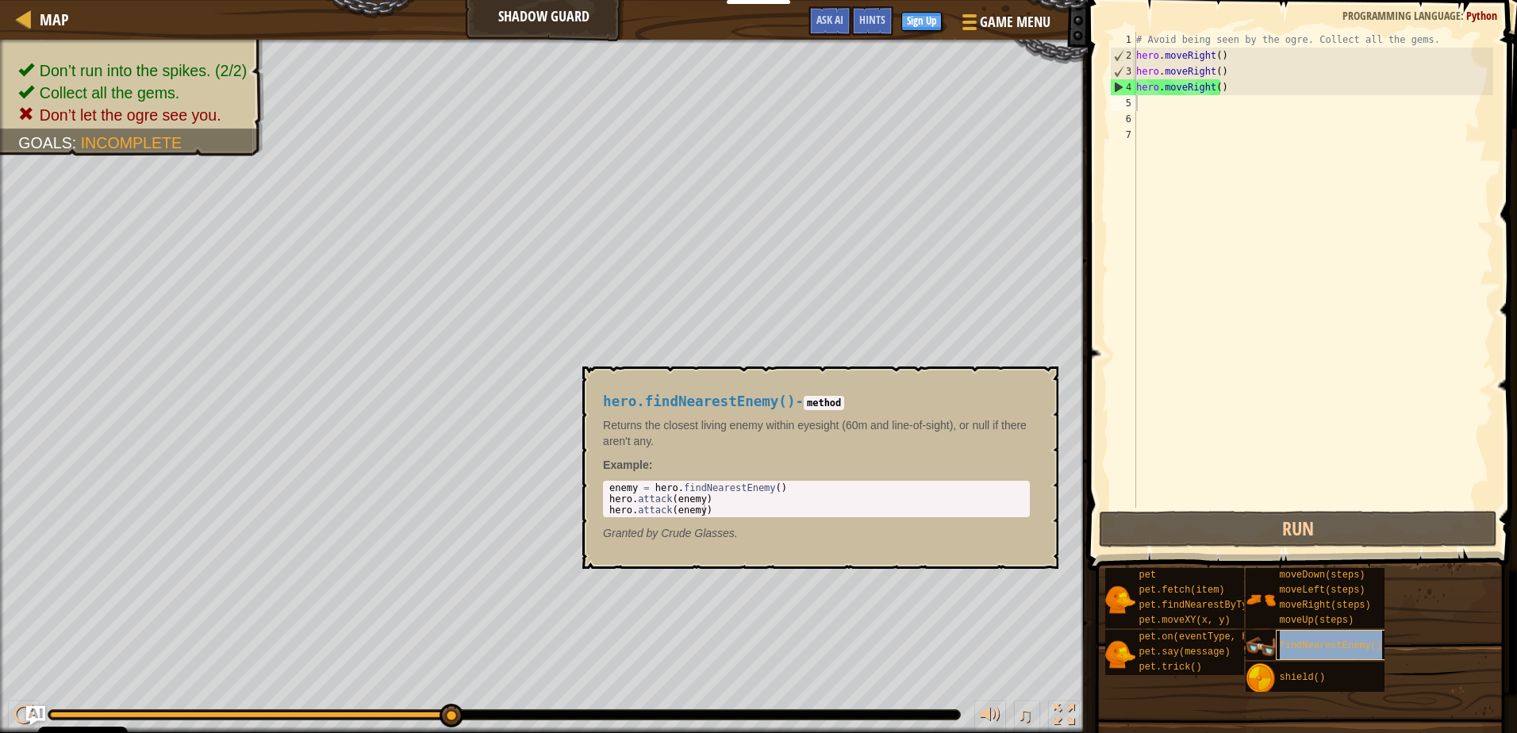
click at [1333, 646] on span "findNearestEnemy()" at bounding box center [1330, 645] width 103 height 11
click at [558, 0] on body "Cookie Policy CodeCombat uses a few essential and non-essential cookies. Privac…" at bounding box center [758, 0] width 1517 height 0
type textarea "enemy = hero.findNearestEnemy() hero.attack(enemy)"
type textarea "hero.moveRight()"
click at [1223, 53] on div "# Avoid being seen by the ogre. Collect all the gems. hero . moveRight ( ) hero…" at bounding box center [1313, 286] width 360 height 508
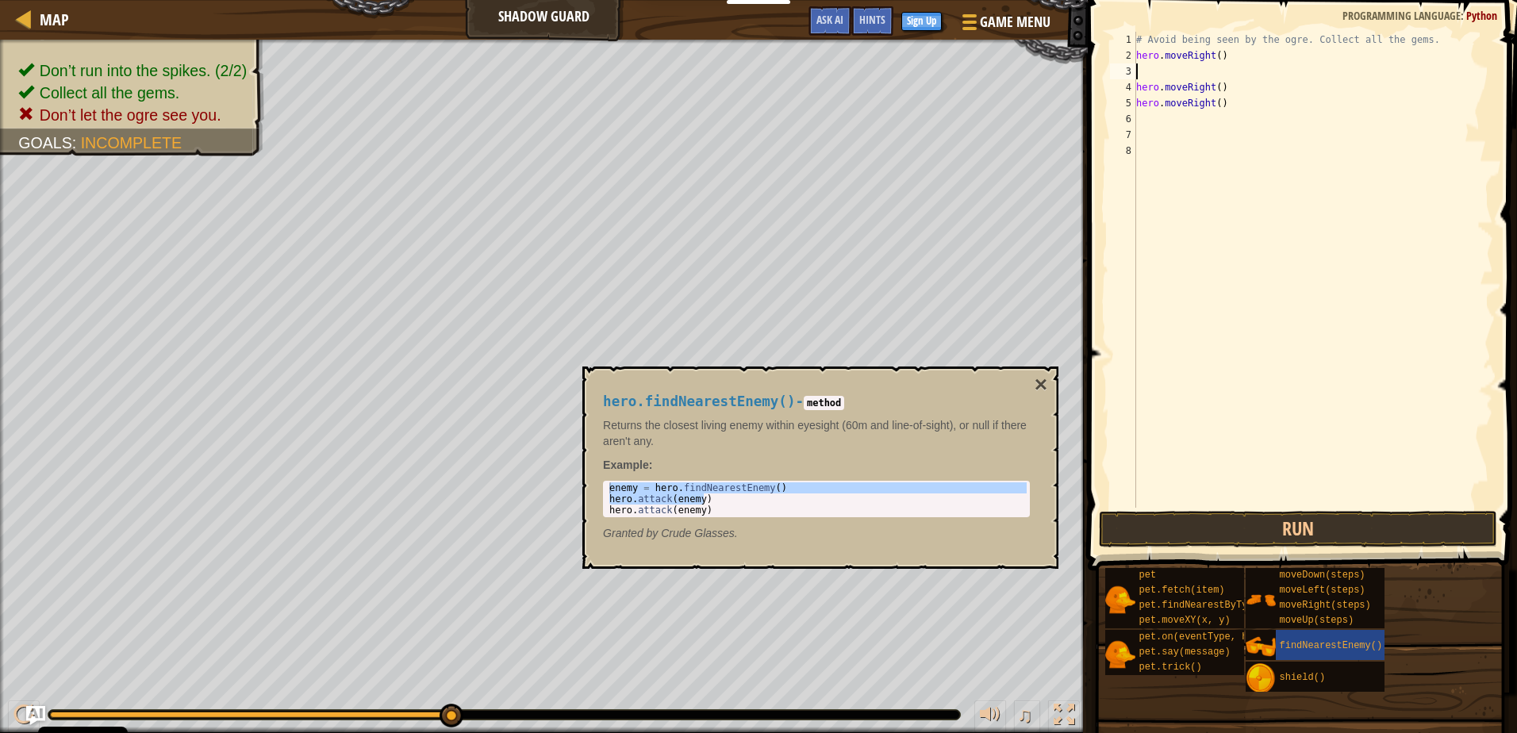
paste textarea "hero.attack(enemy)"
click at [1253, 517] on button "Run" at bounding box center [1297, 529] width 397 height 36
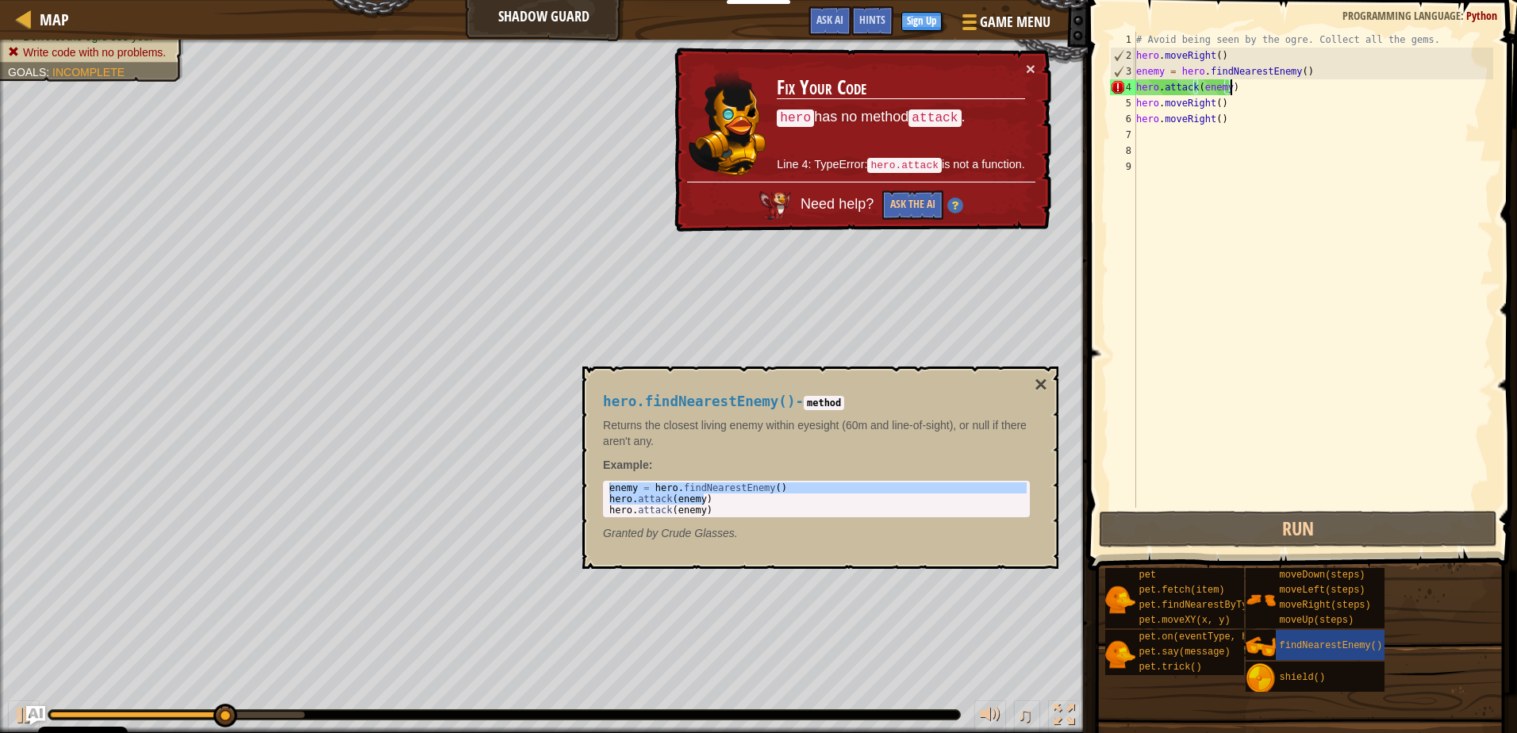
click at [1199, 86] on div "# Avoid being seen by the ogre. Collect all the gems. hero . moveRight ( ) enem…" at bounding box center [1313, 286] width 360 height 508
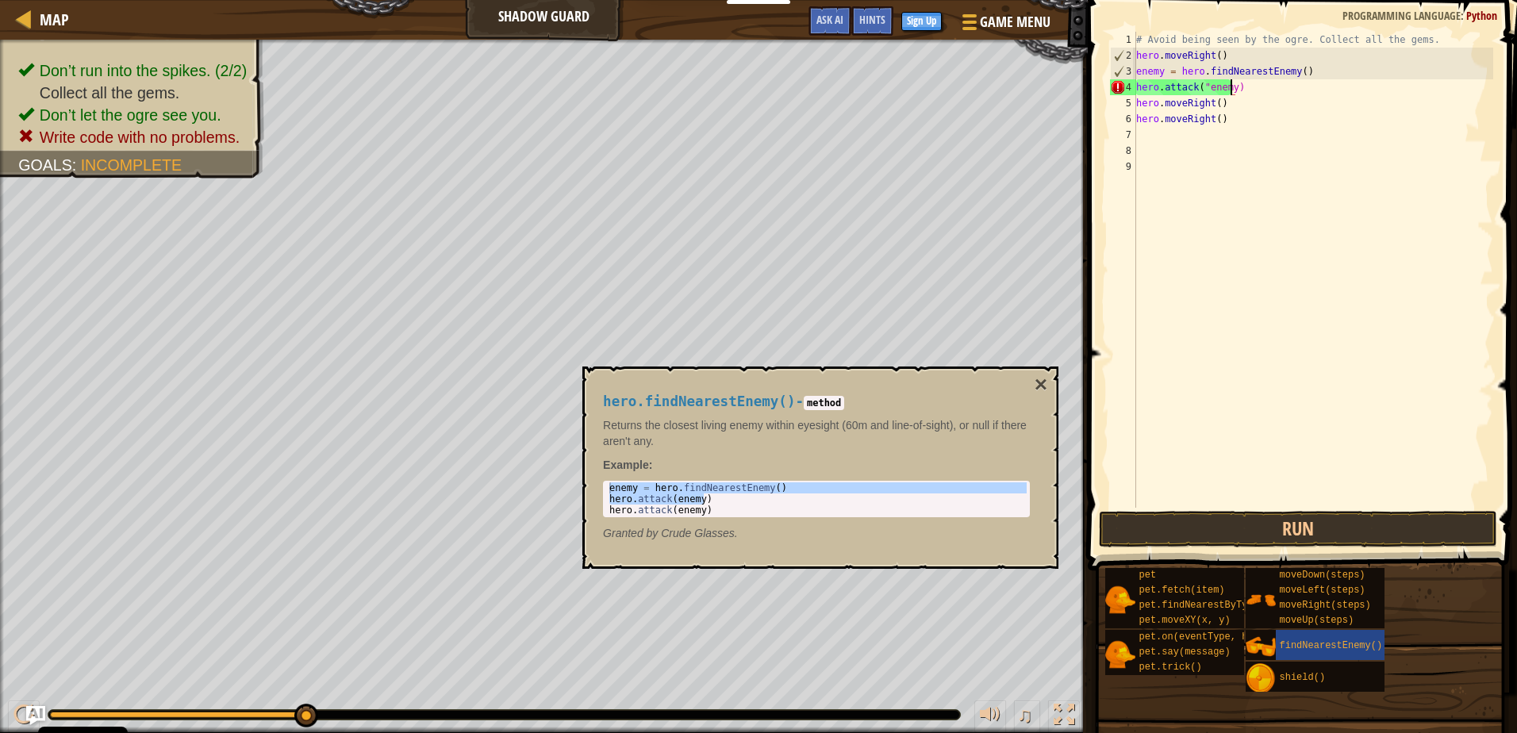
click at [1228, 89] on div "# Avoid being seen by the ogre. Collect all the gems. hero . moveRight ( ) enem…" at bounding box center [1313, 286] width 360 height 508
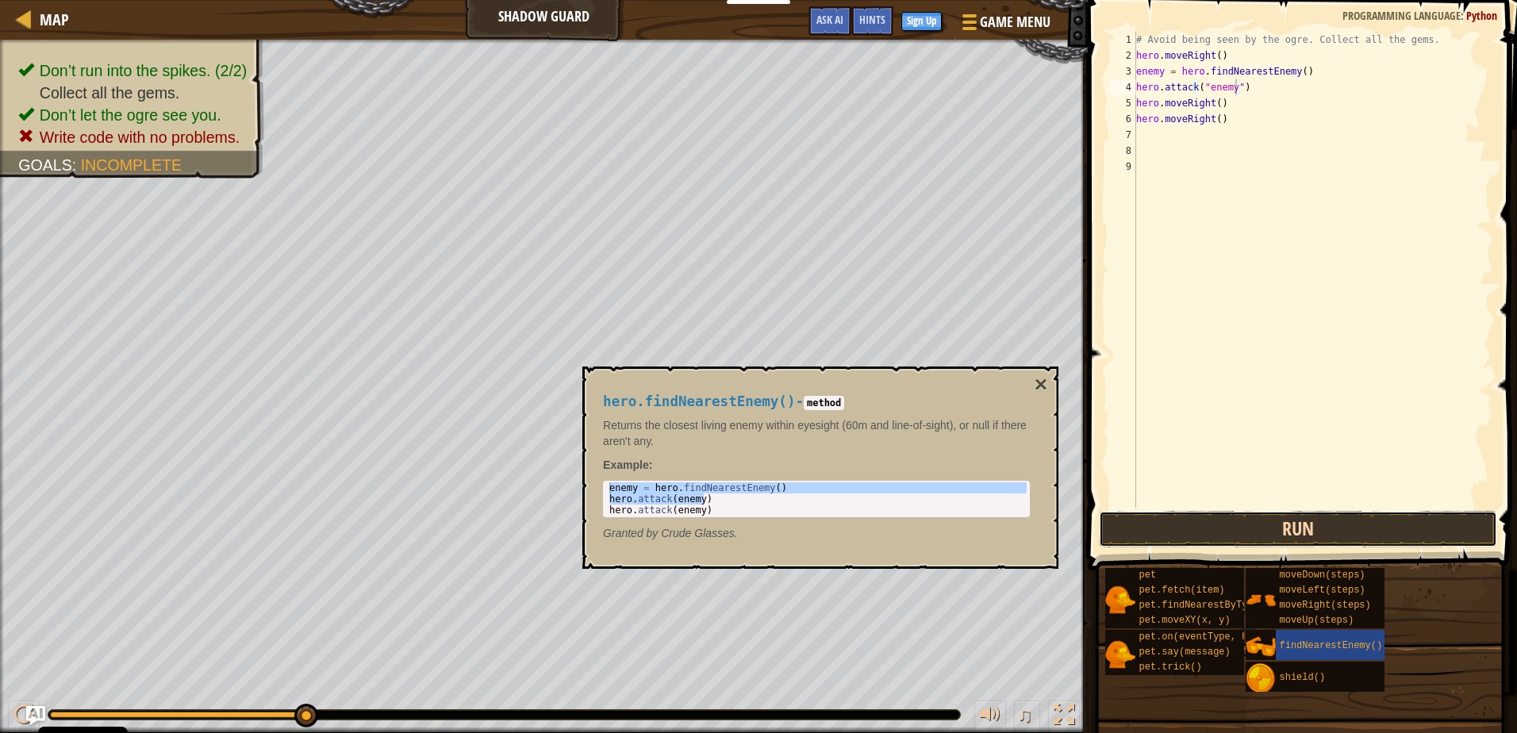
click at [1313, 532] on button "Run" at bounding box center [1297, 529] width 397 height 36
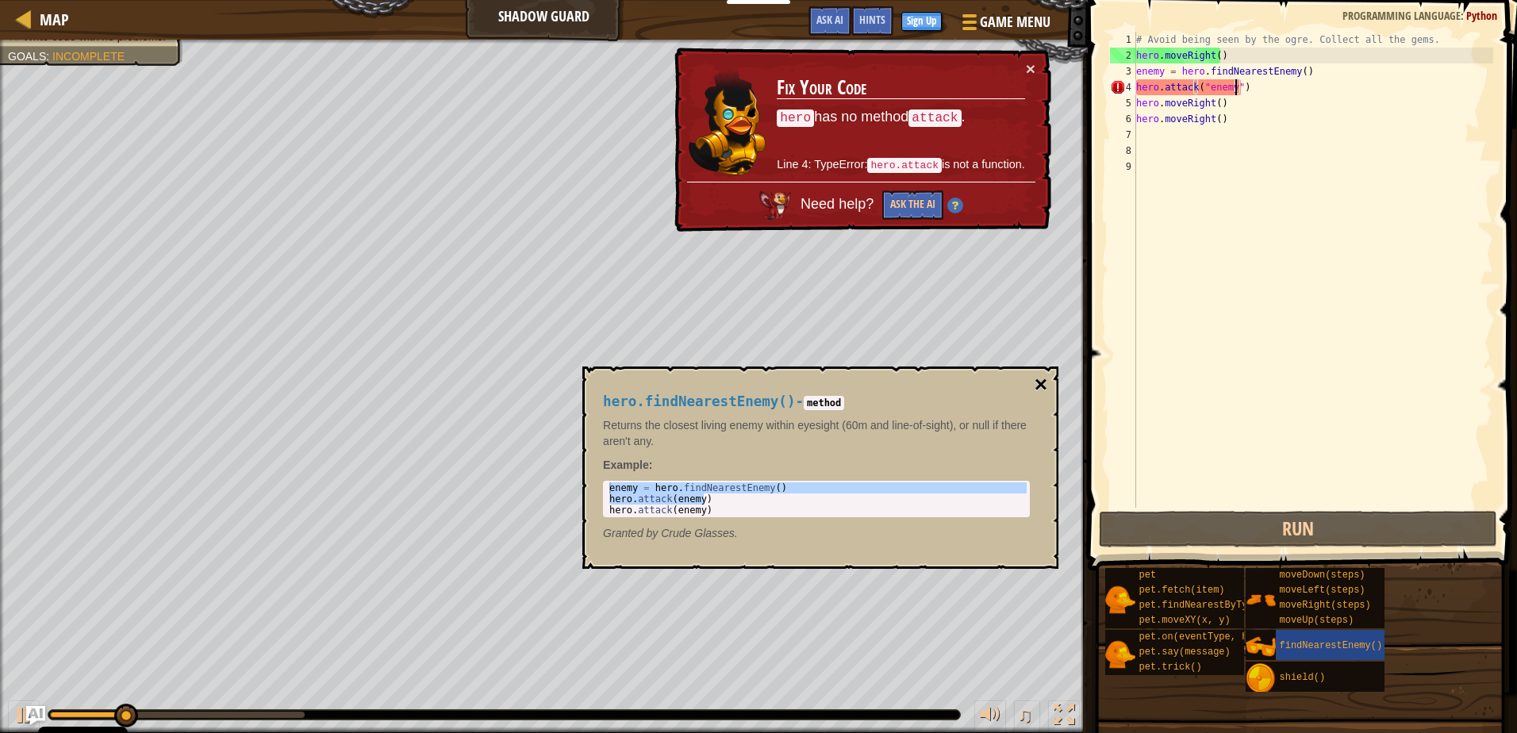
click at [1043, 380] on button "×" at bounding box center [1040, 385] width 13 height 22
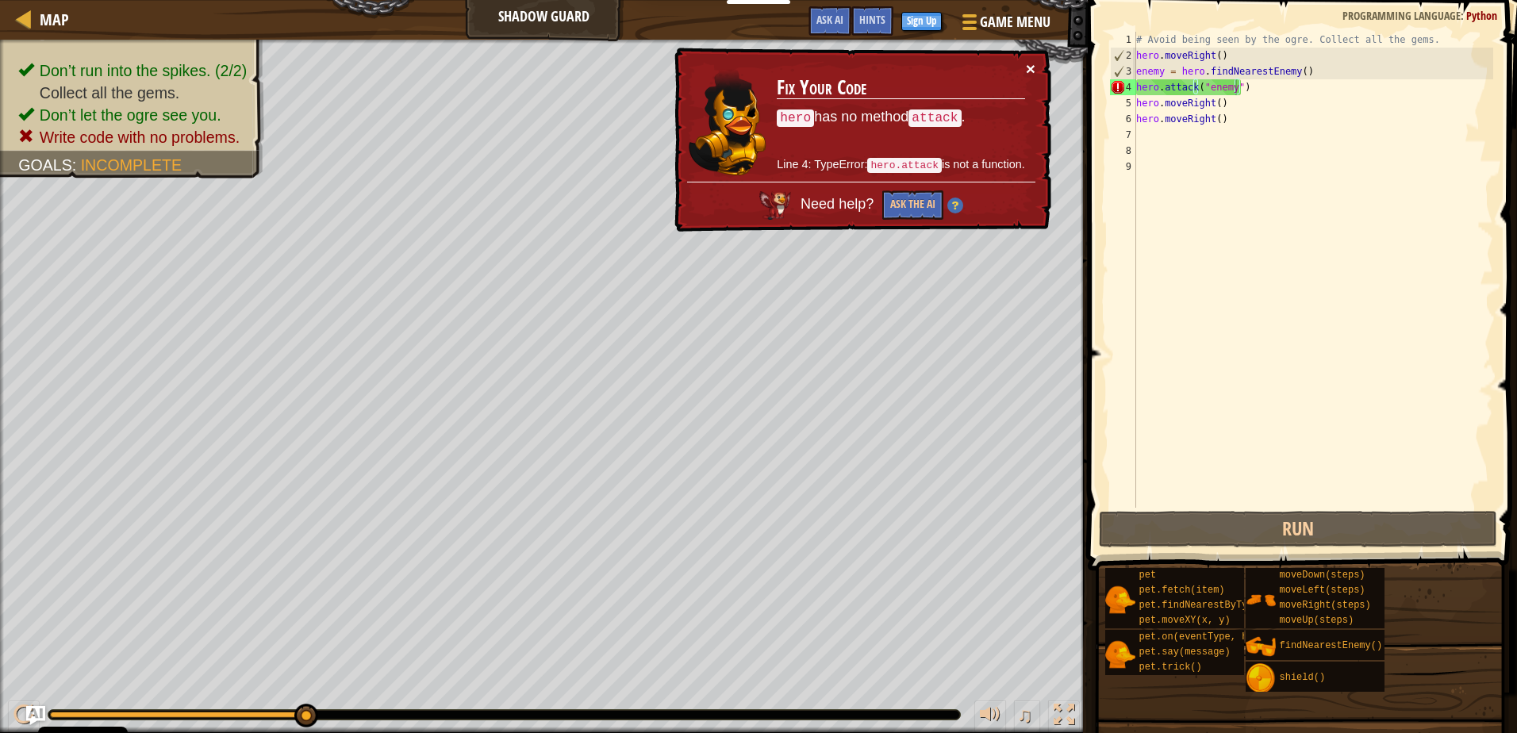
click at [1029, 63] on button "×" at bounding box center [1031, 68] width 10 height 17
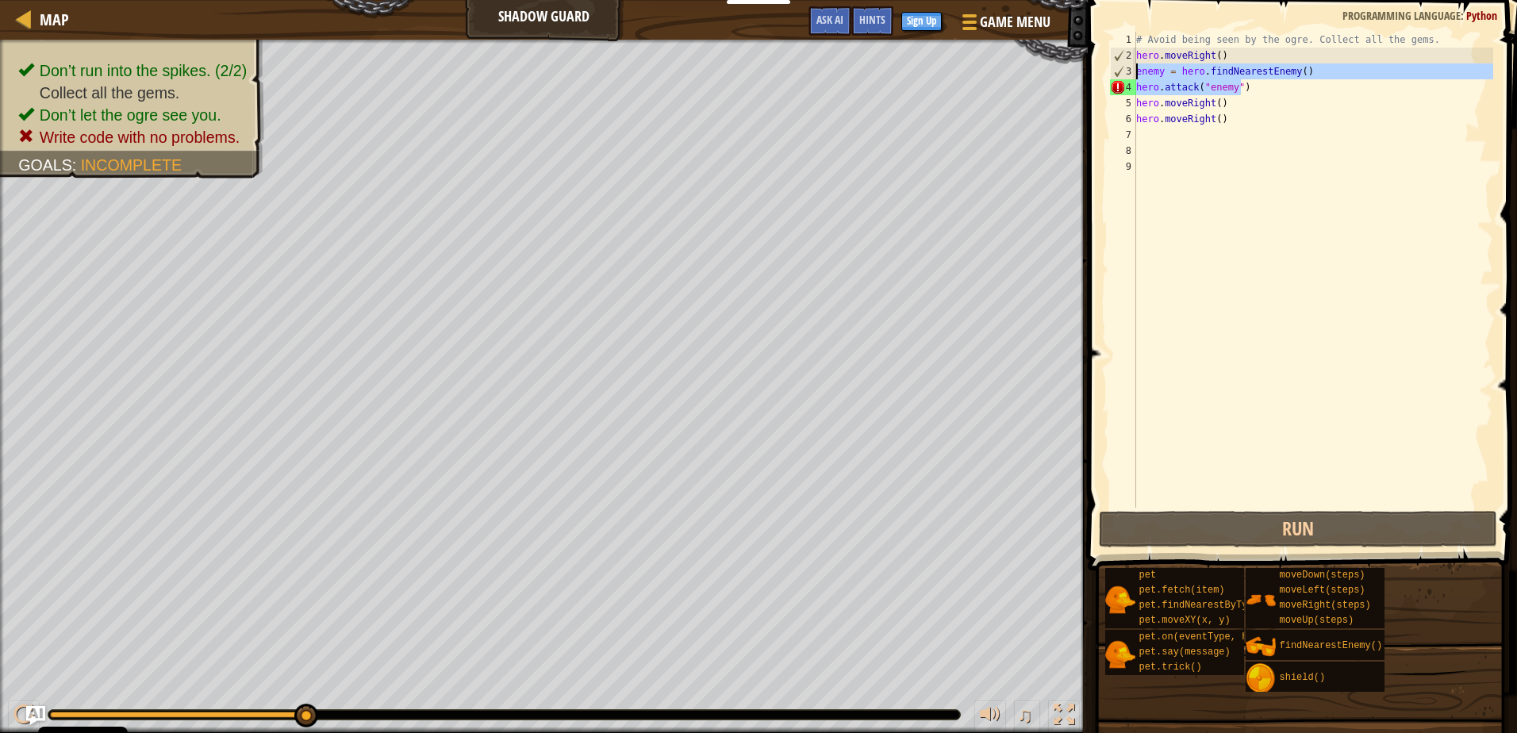
drag, startPoint x: 1251, startPoint y: 89, endPoint x: 1120, endPoint y: 63, distance: 133.3
click at [1120, 63] on div "hero.attack("enemy") 1 2 3 4 5 6 7 8 9 # Avoid being seen by the ogre. Collect …" at bounding box center [1300, 270] width 386 height 476
type textarea "enemy = hero.findNearestEnemy() hero.attack("enemy")"
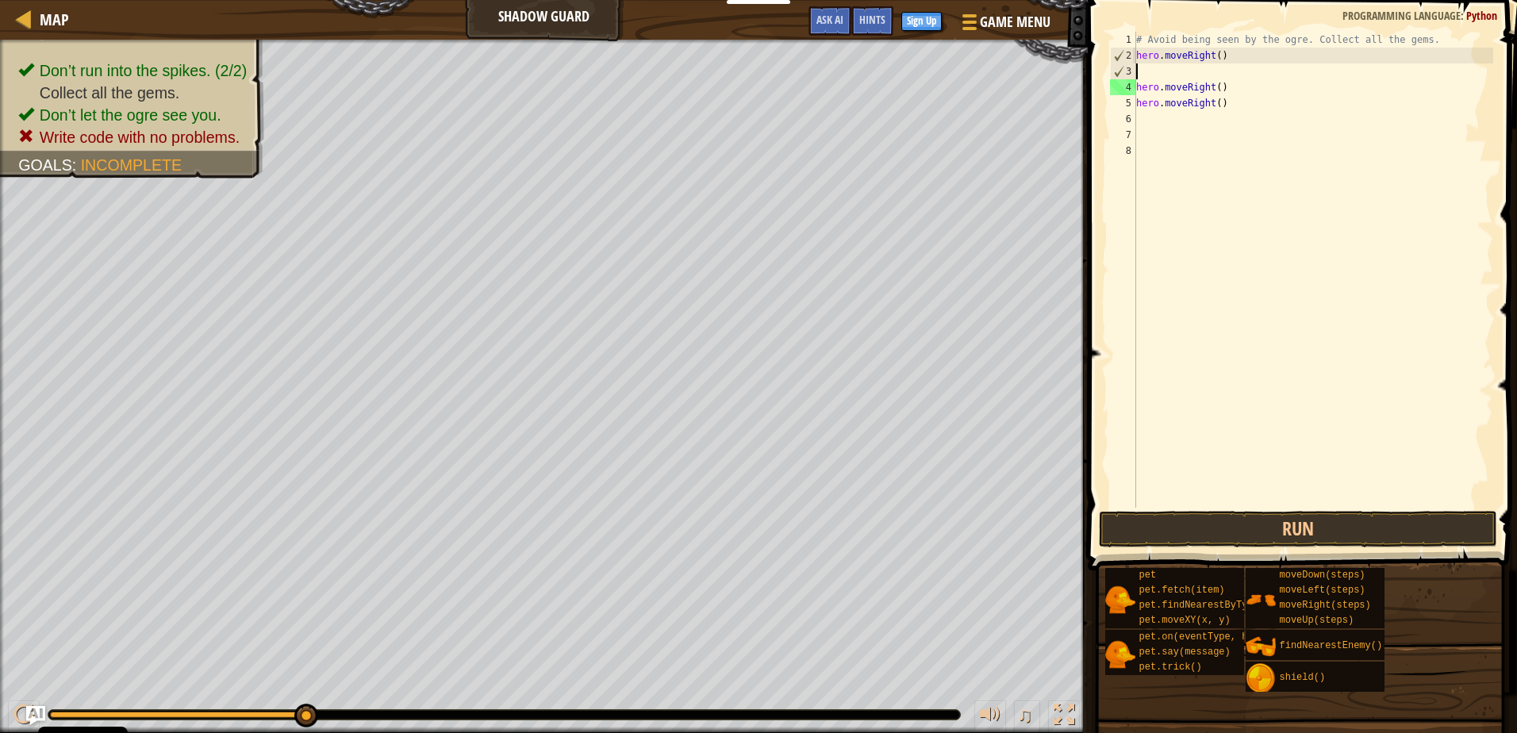
type textarea "hero.moveRight()"
click at [1222, 79] on div "# Avoid being seen by the ogre. Collect all the gems. hero . moveRight ( ) hero…" at bounding box center [1313, 286] width 360 height 508
paste textarea "hero.attack("enemy")"
click at [1272, 517] on button "Run" at bounding box center [1297, 529] width 397 height 36
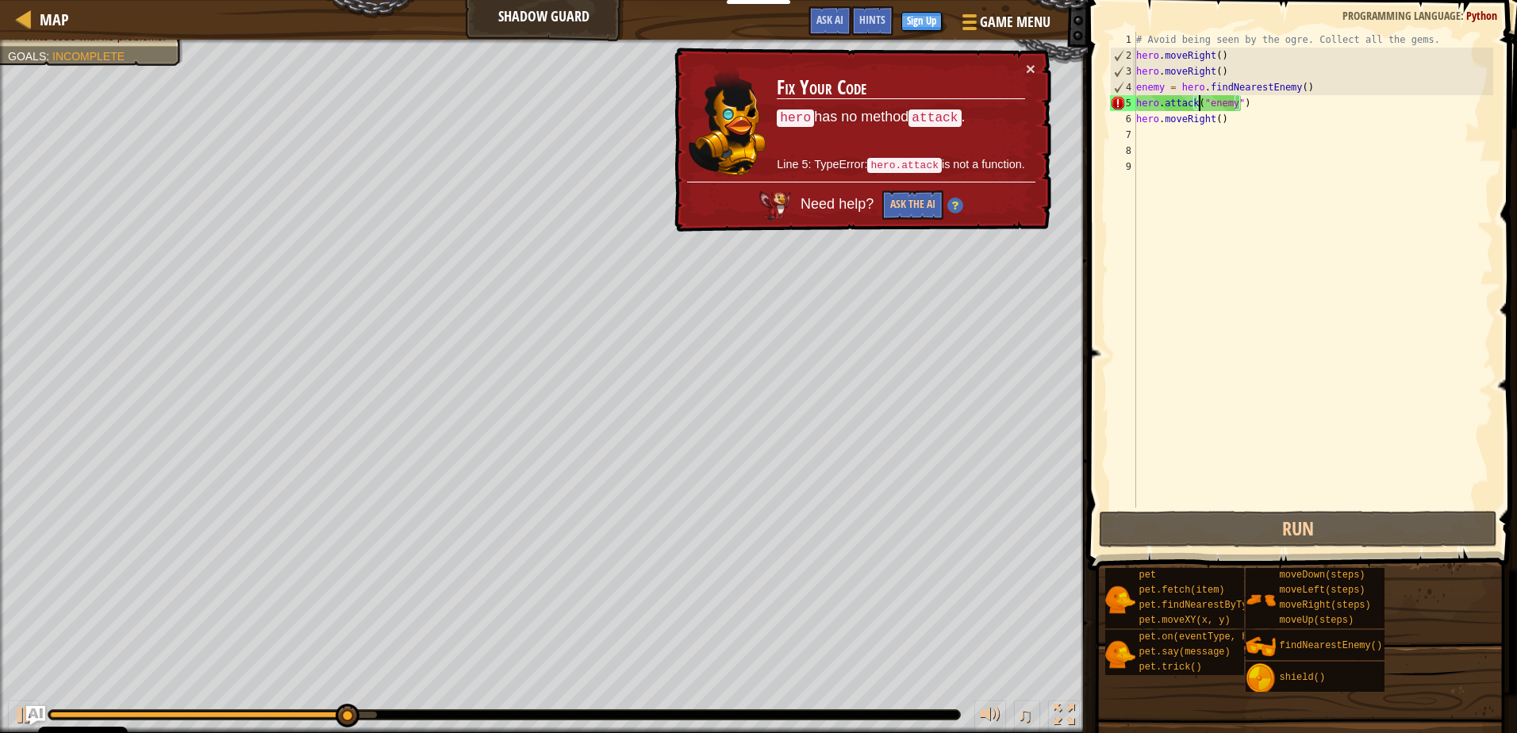
click at [1201, 103] on div "# Avoid being seen by the ogre. Collect all the gems. hero . moveRight ( ) hero…" at bounding box center [1313, 286] width 360 height 508
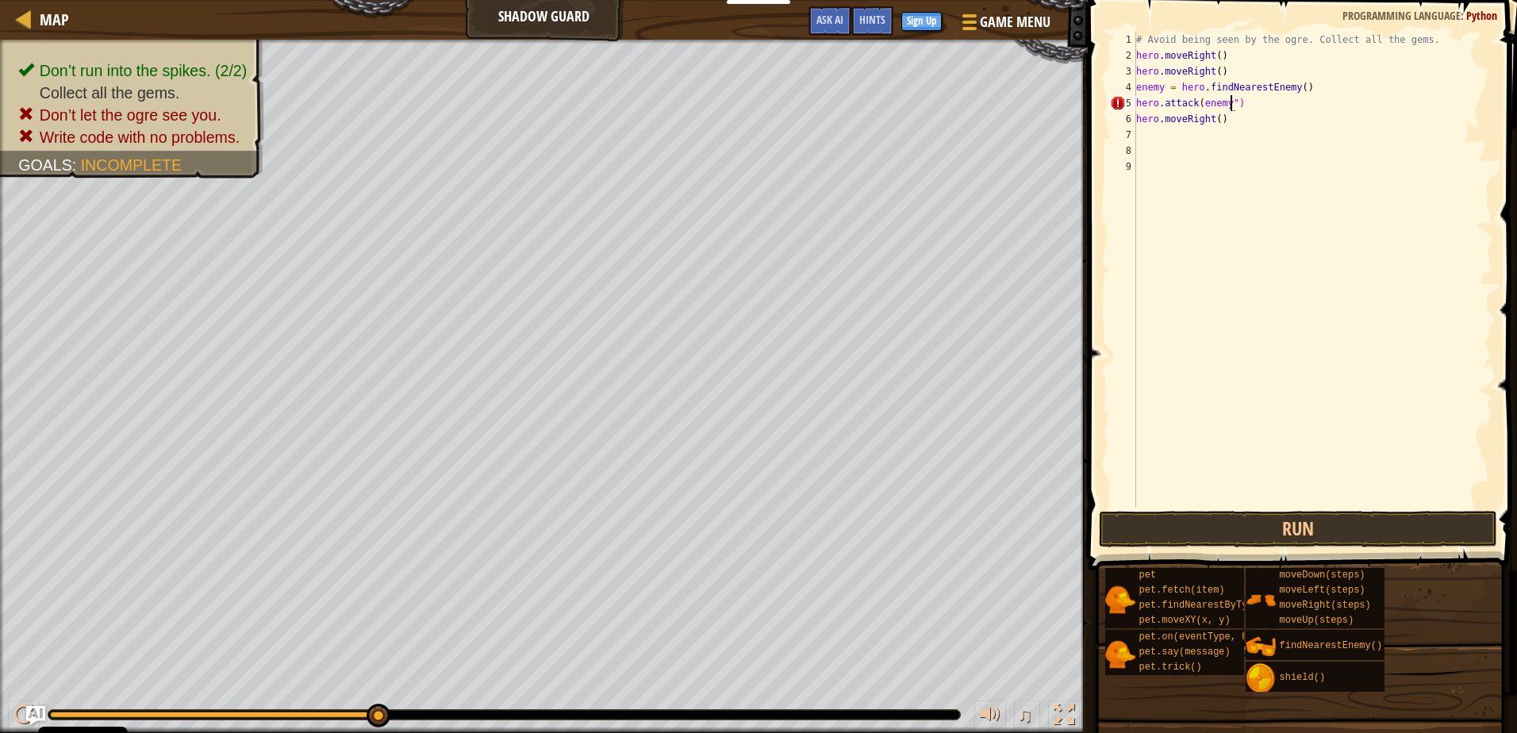
click at [1229, 101] on div "# Avoid being seen by the ogre. Collect all the gems. hero . moveRight ( ) hero…" at bounding box center [1313, 286] width 360 height 508
type textarea "hero.attack(enemy)"
click at [1246, 524] on button "Run" at bounding box center [1297, 529] width 397 height 36
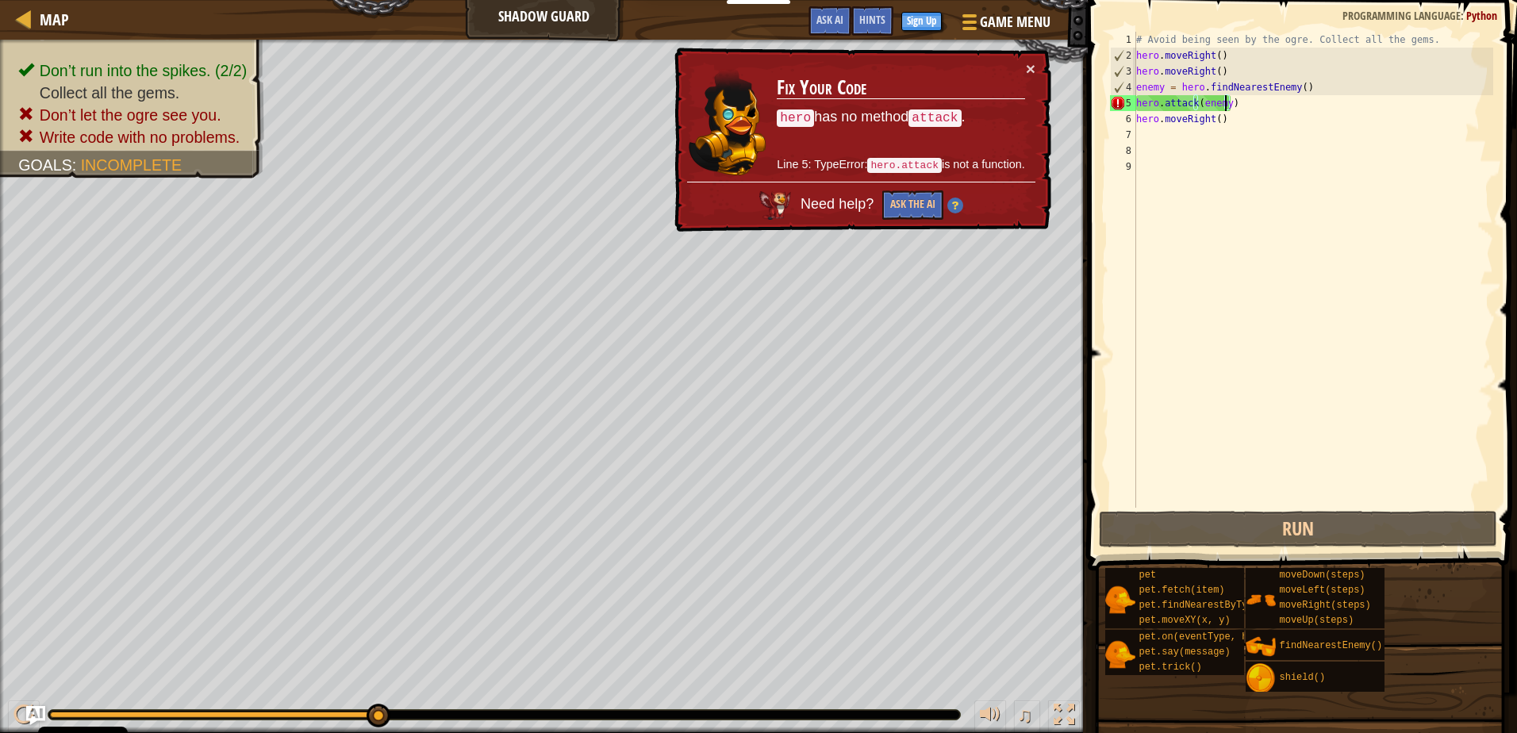
click at [1256, 255] on div "# Avoid being seen by the ogre. Collect all the gems. hero . moveRight ( ) hero…" at bounding box center [1313, 286] width 360 height 508
drag, startPoint x: 1230, startPoint y: 106, endPoint x: 1194, endPoint y: 106, distance: 36.5
click at [1194, 106] on div "# Avoid being seen by the ogre. Collect all the gems. hero . moveRight ( ) hero…" at bounding box center [1313, 286] width 360 height 508
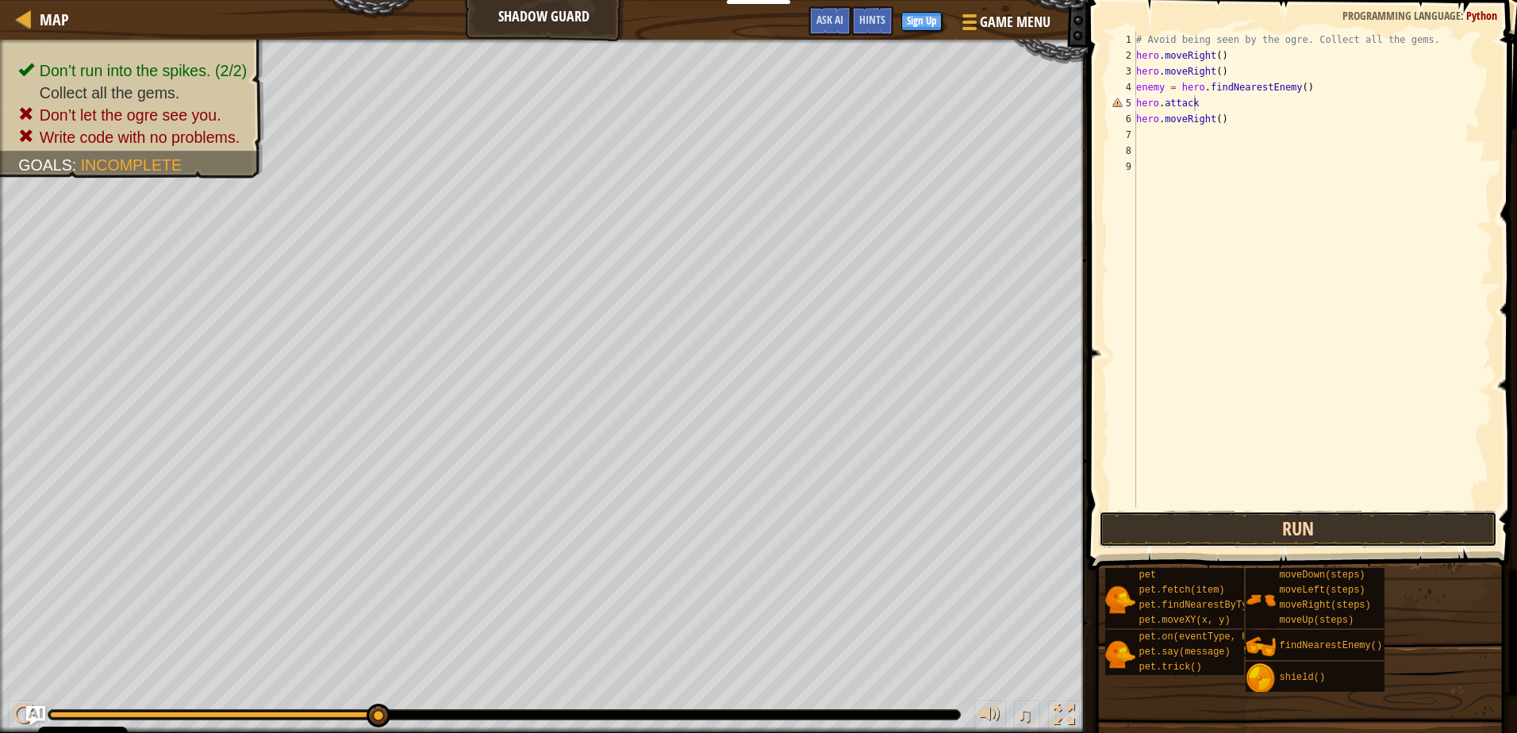
click at [1349, 539] on button "Run" at bounding box center [1297, 529] width 397 height 36
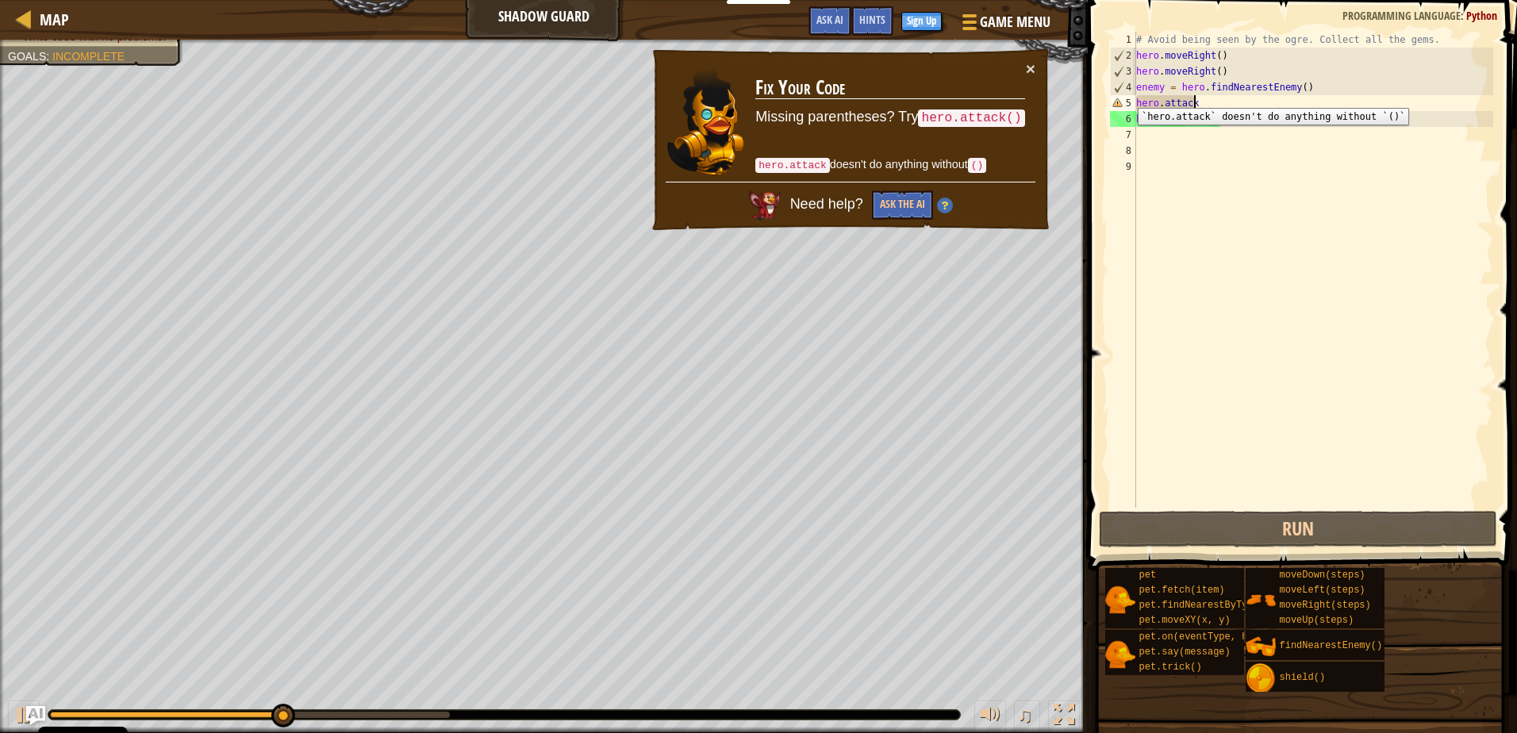
scroll to position [7, 5]
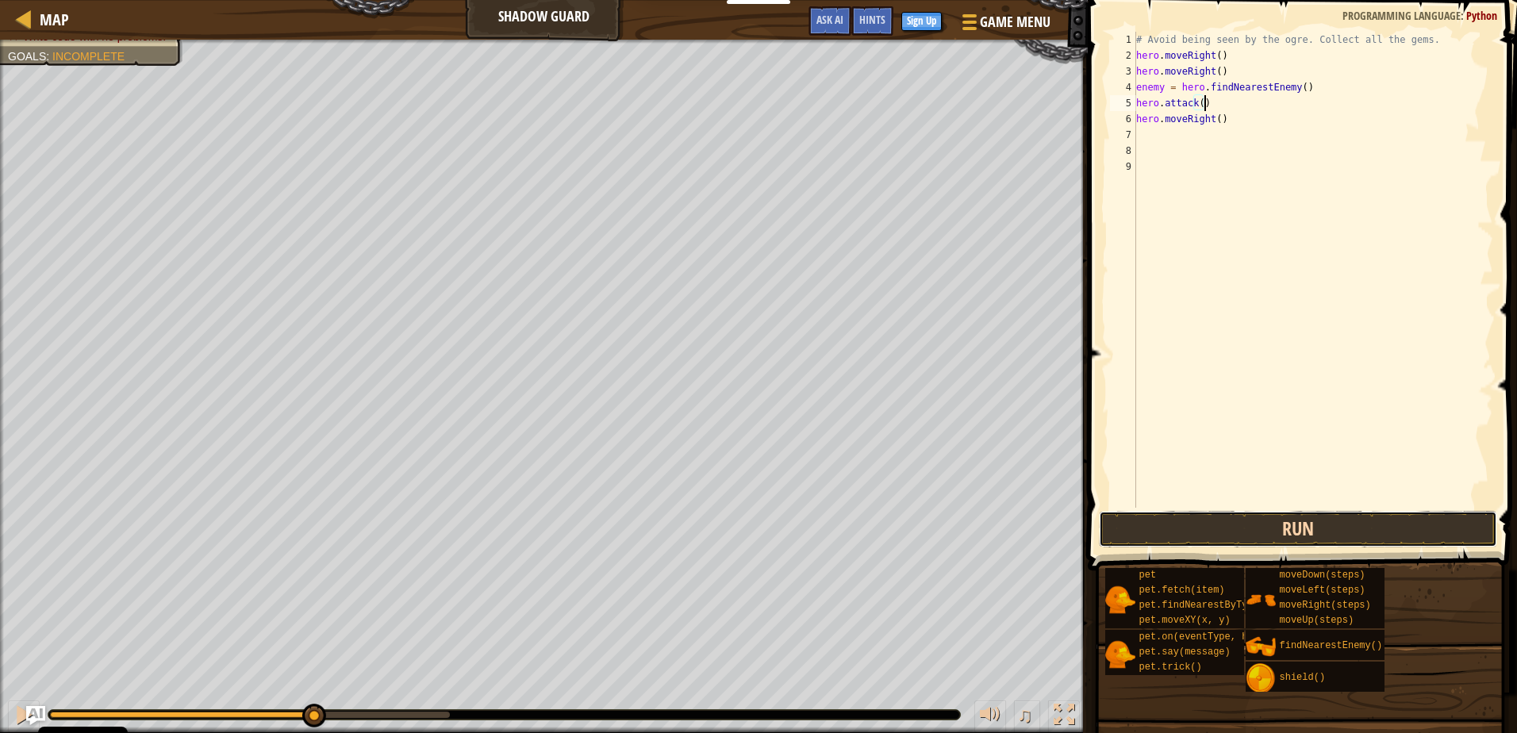
click at [1306, 531] on button "Run" at bounding box center [1297, 529] width 397 height 36
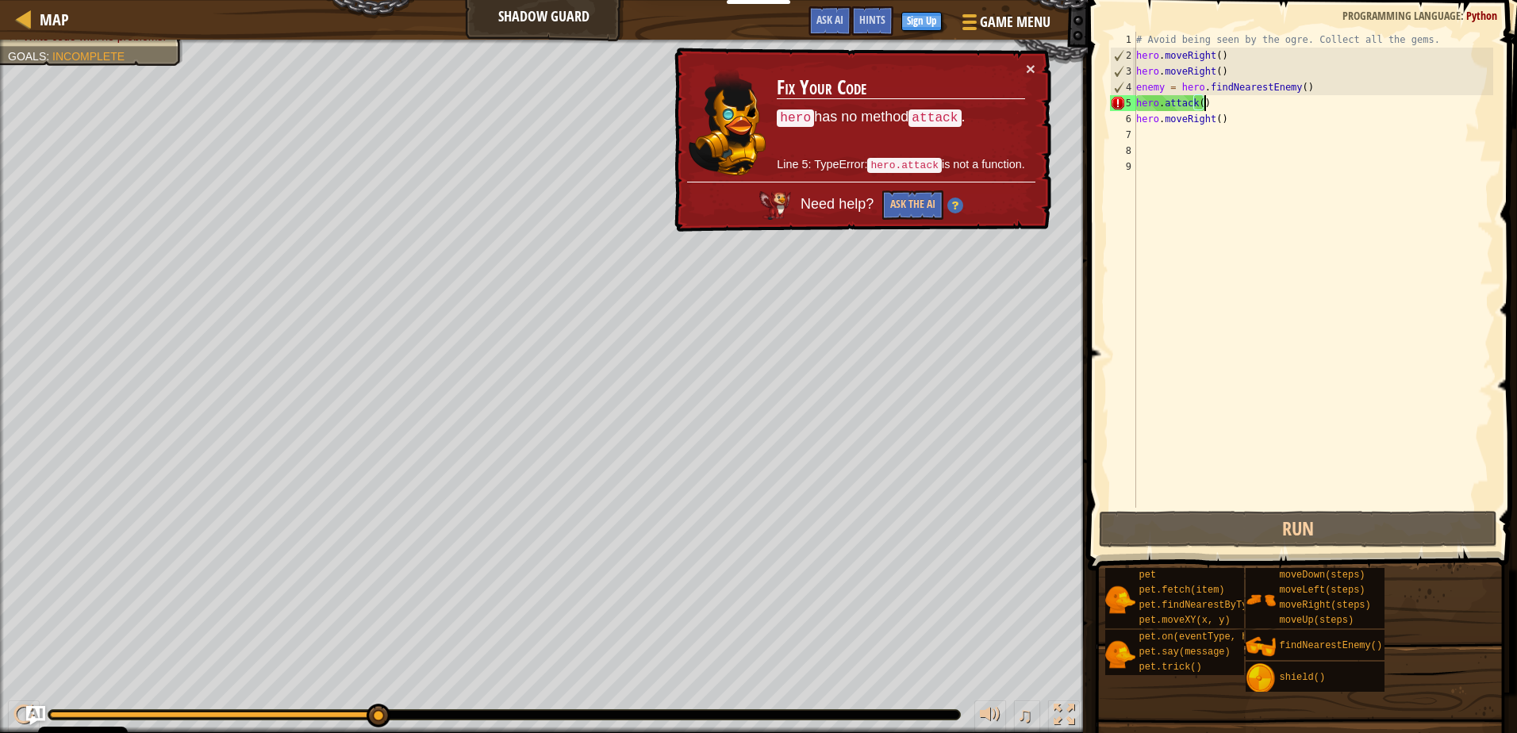
click at [71, 44] on div "Don’t run into the spikes. (2/2) Collect all the gems. Don’t let the ogre see y…" at bounding box center [91, 12] width 167 height 63
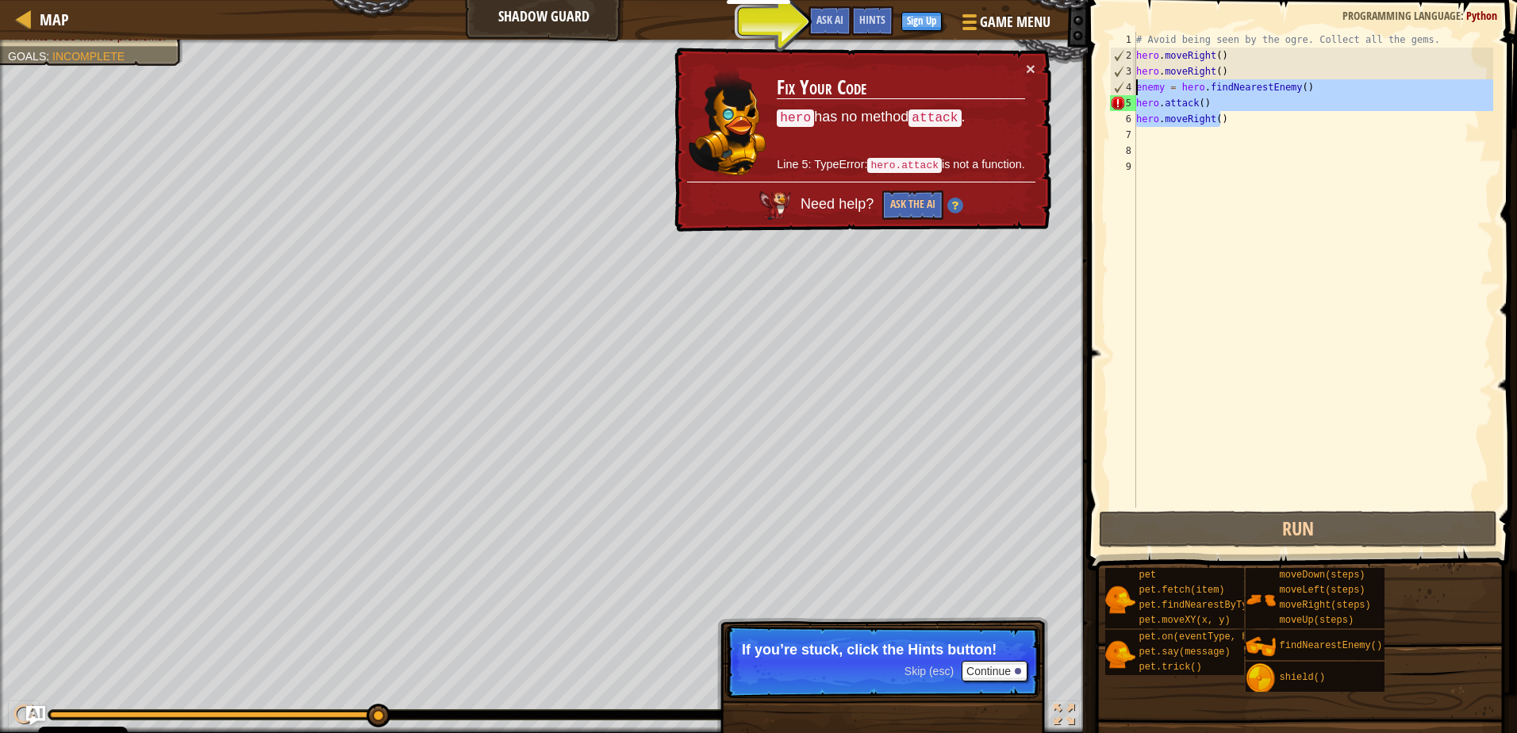
drag, startPoint x: 1219, startPoint y: 119, endPoint x: 1126, endPoint y: 83, distance: 99.4
click at [1126, 83] on div "hero.moveRight() 1 2 3 4 5 6 7 8 9 # Avoid being seen by the ogre. Collect all …" at bounding box center [1300, 270] width 386 height 476
type textarea "enemy = hero.findNearestEnemy() hero.attack()"
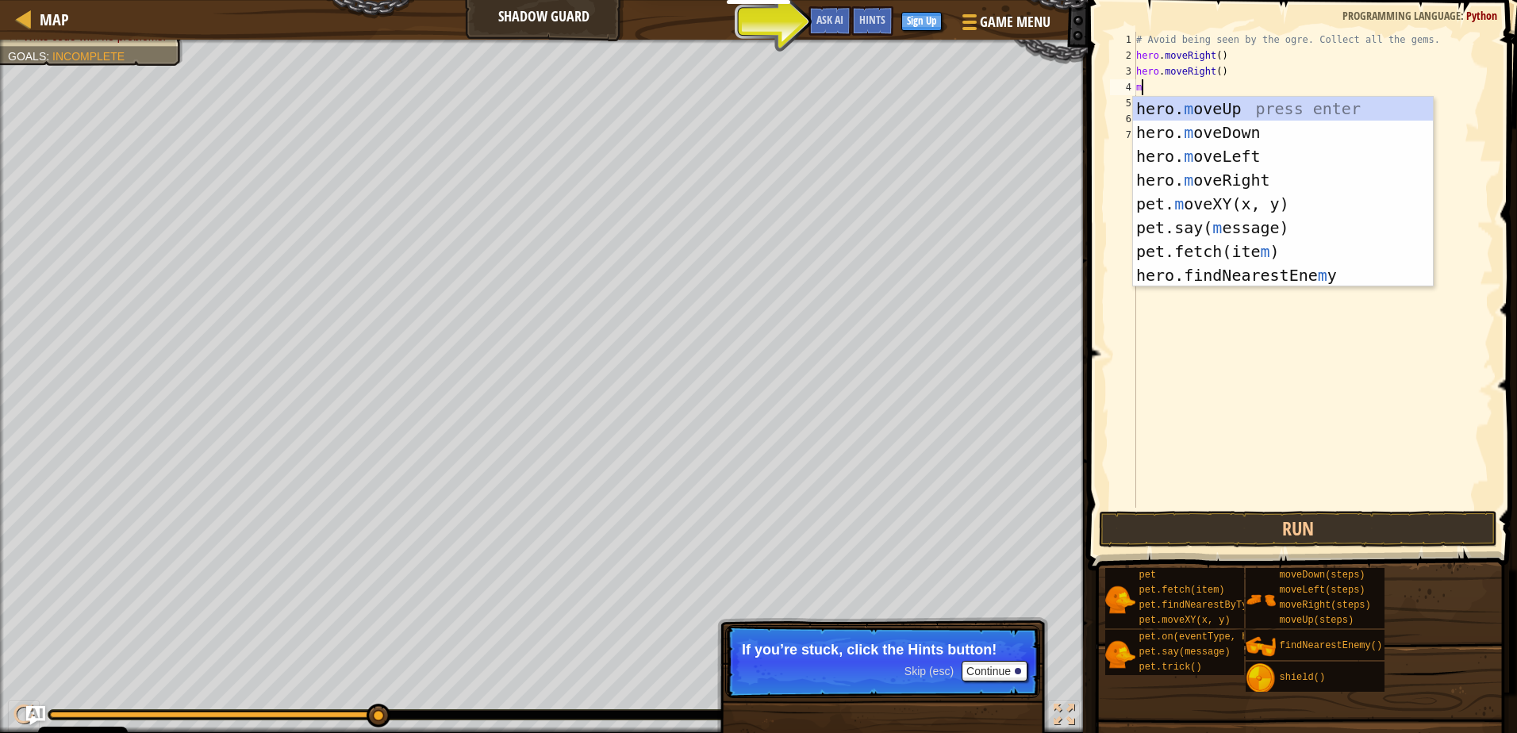
type textarea "mo"
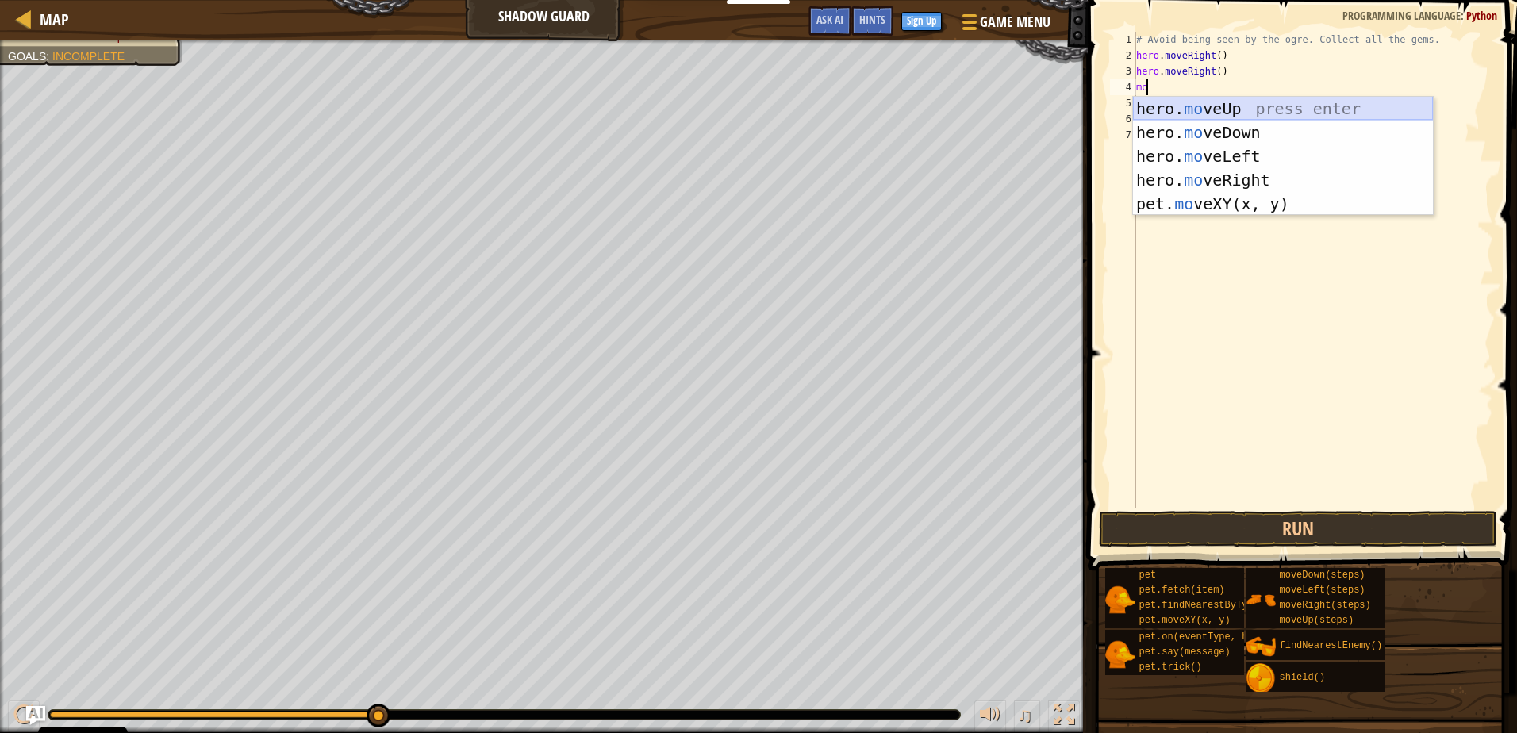
click at [1275, 106] on div "hero. mo veUp press enter hero. mo veDown press enter hero. mo veLeft press ent…" at bounding box center [1283, 180] width 300 height 167
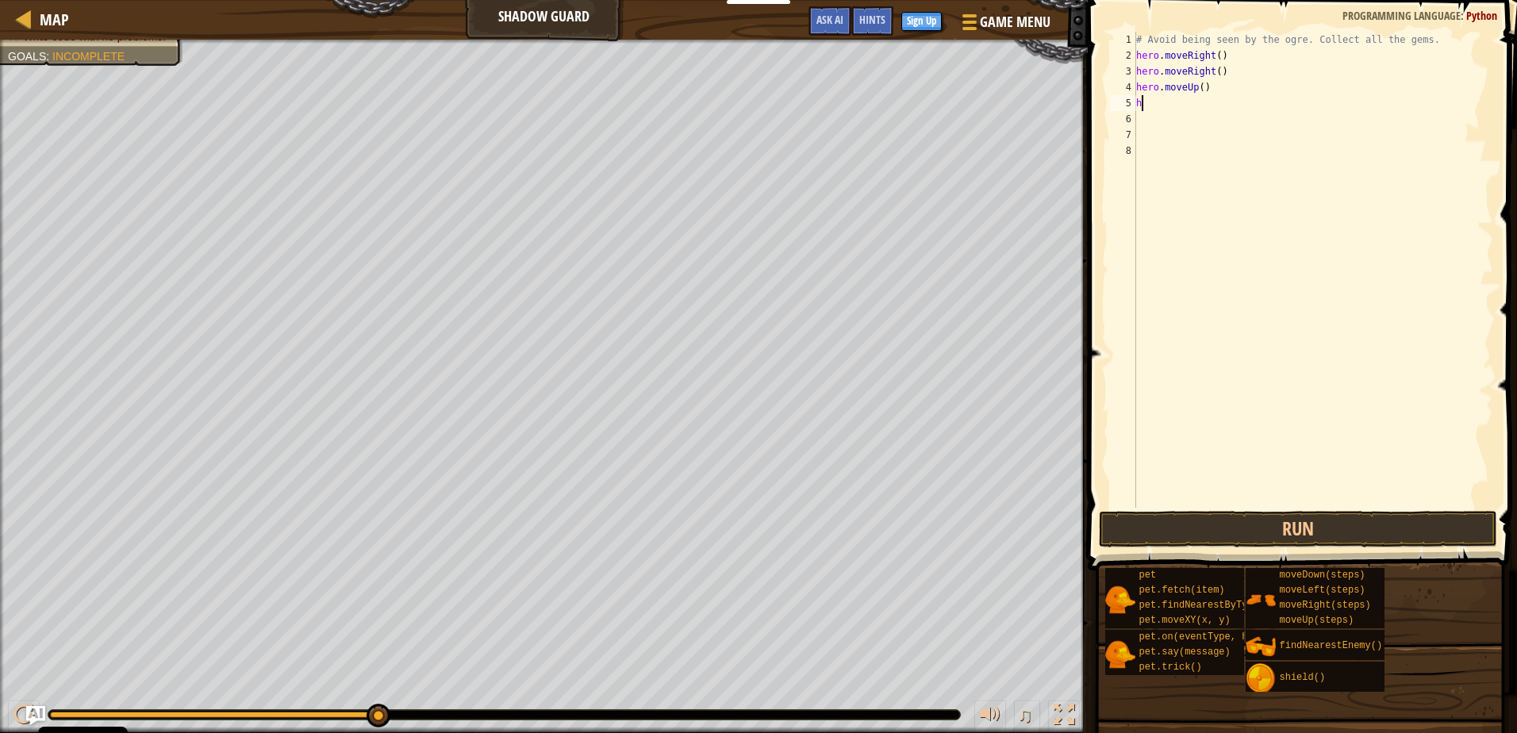
type textarea "he"
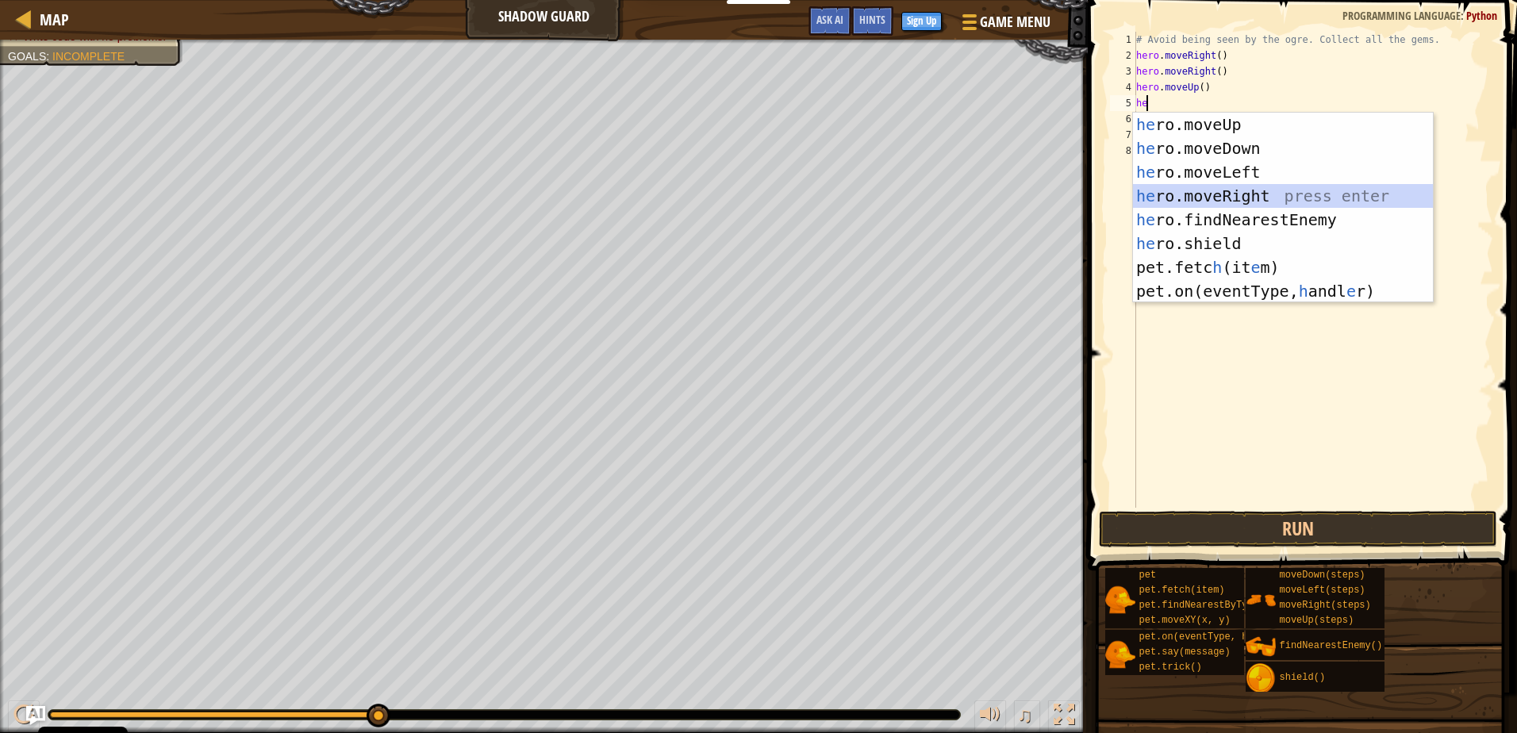
click at [1227, 192] on div "he ro.moveUp press enter he ro.moveDown press enter he ro.moveLeft press enter …" at bounding box center [1283, 232] width 300 height 238
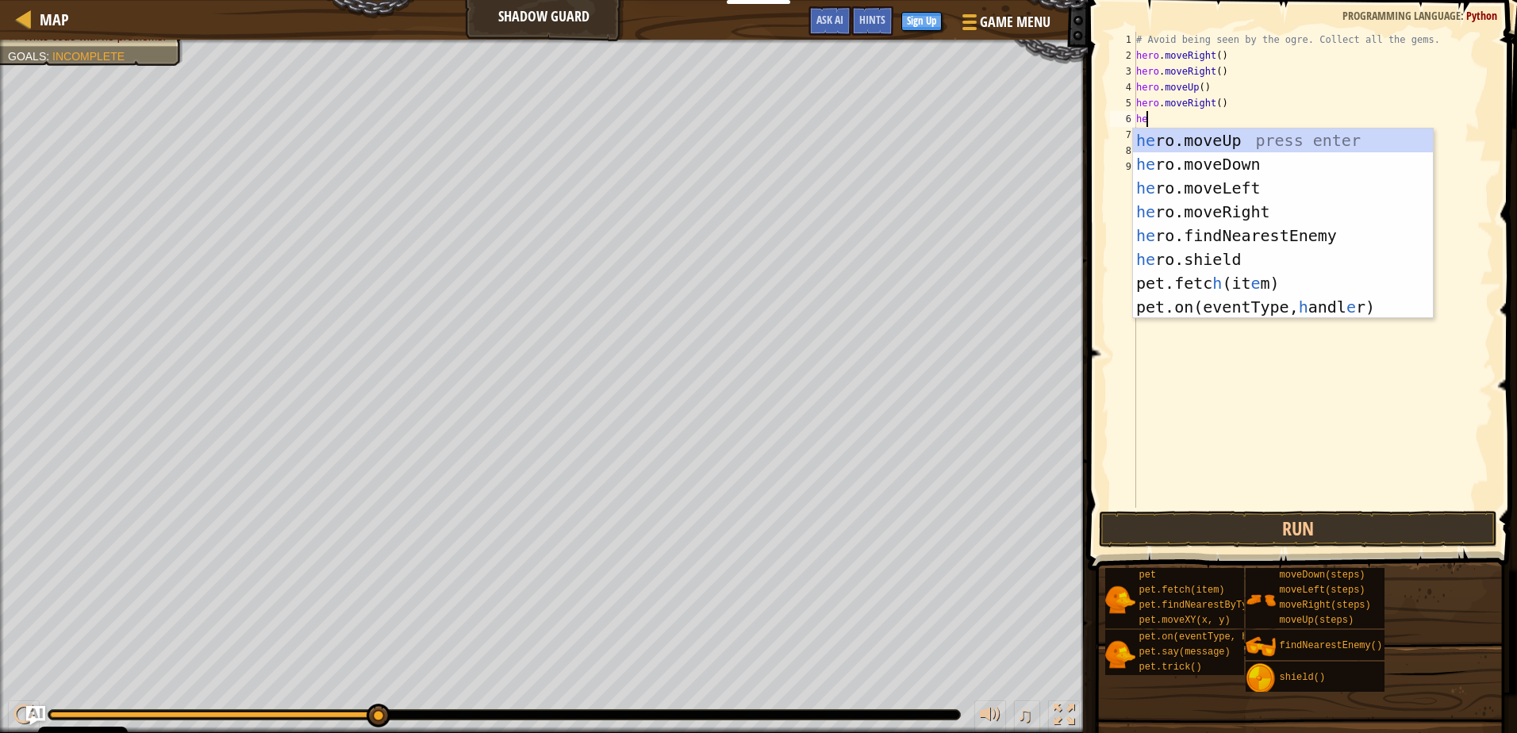
type textarea "her"
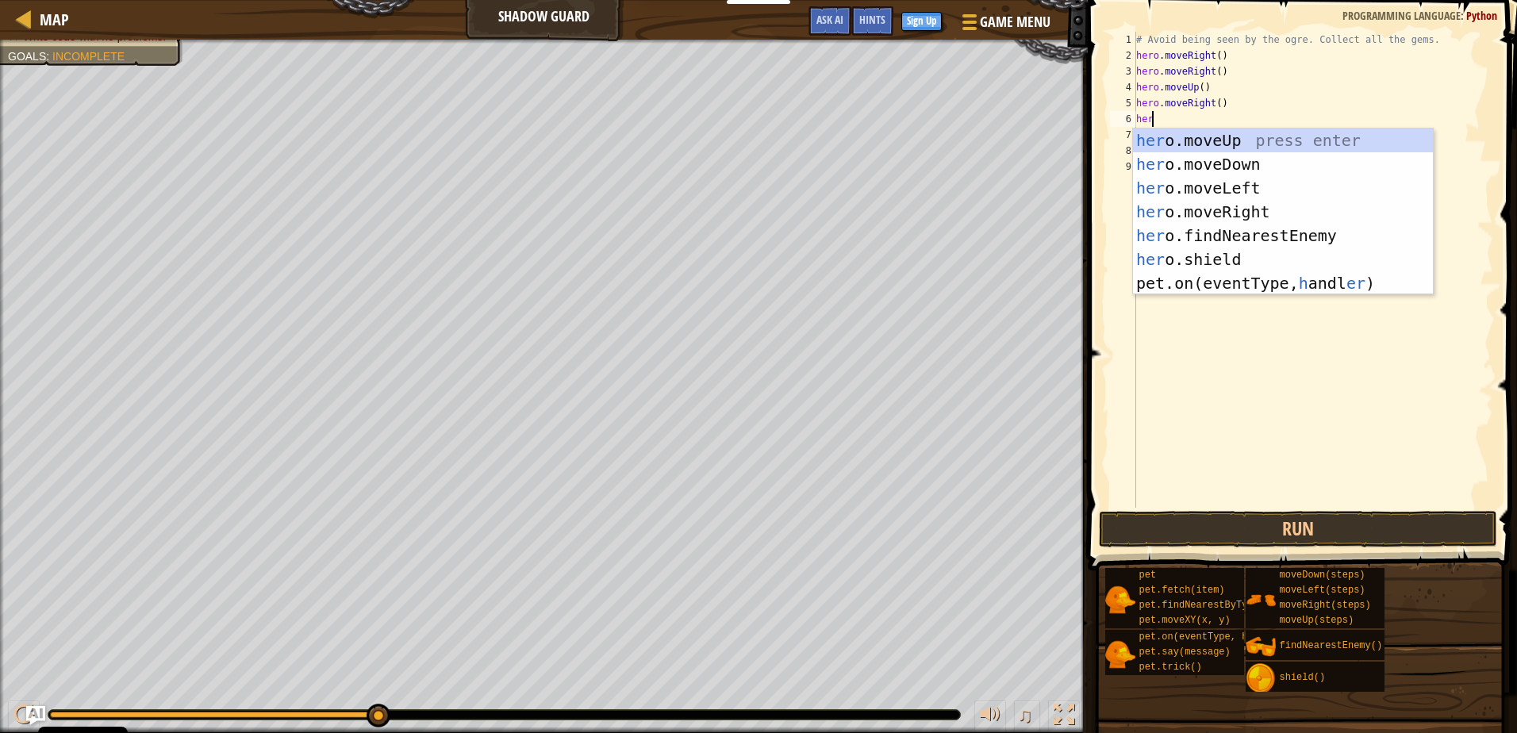
scroll to position [7, 1]
click at [1247, 157] on div "her o.moveUp press enter her o.moveDown press enter her o.moveLeft press enter …" at bounding box center [1283, 236] width 300 height 214
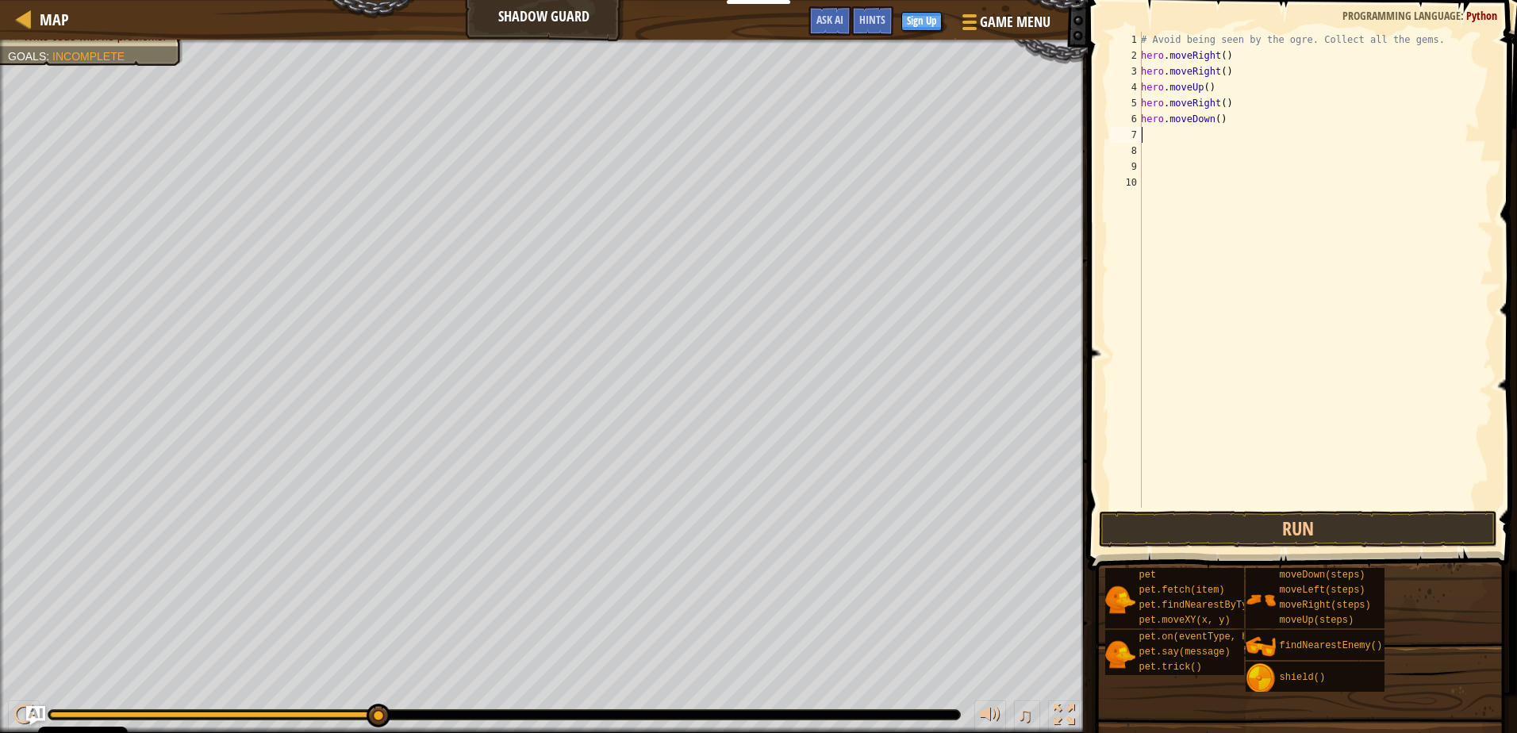
scroll to position [7, 0]
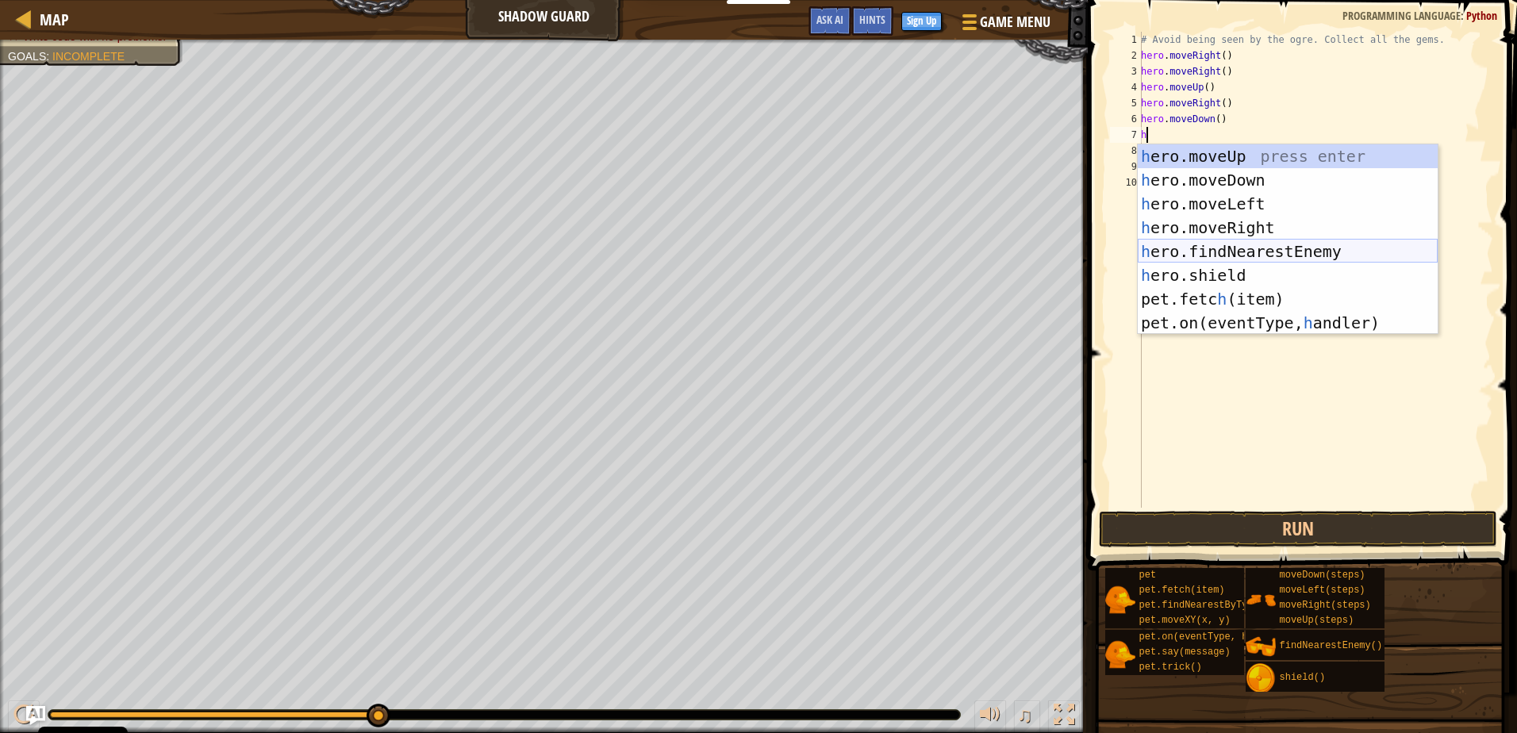
type textarea "he"
click at [1260, 224] on div "he ro.moveUp press enter he ro.moveDown press enter he ro.moveLeft press enter …" at bounding box center [1288, 263] width 300 height 238
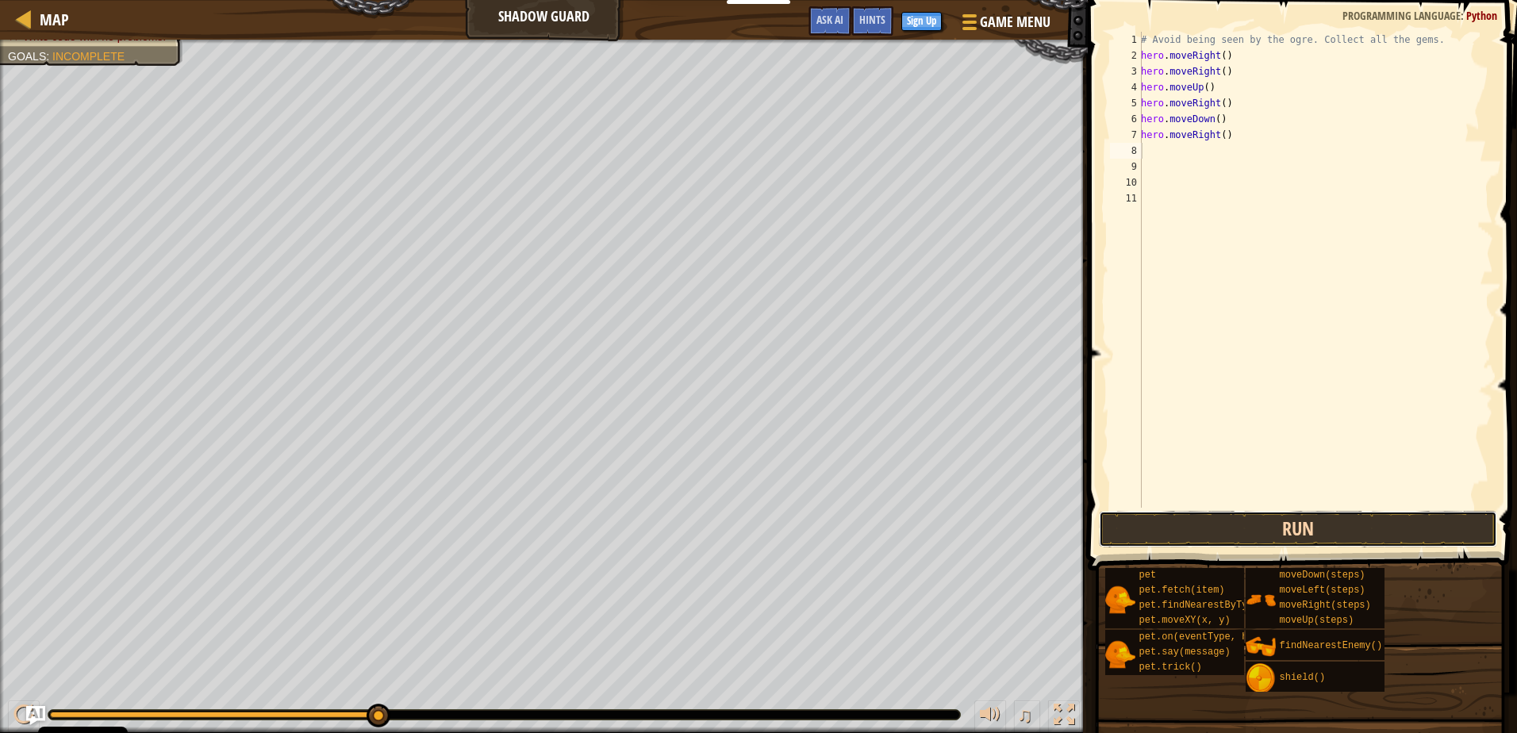
click at [1216, 534] on button "Run" at bounding box center [1297, 529] width 397 height 36
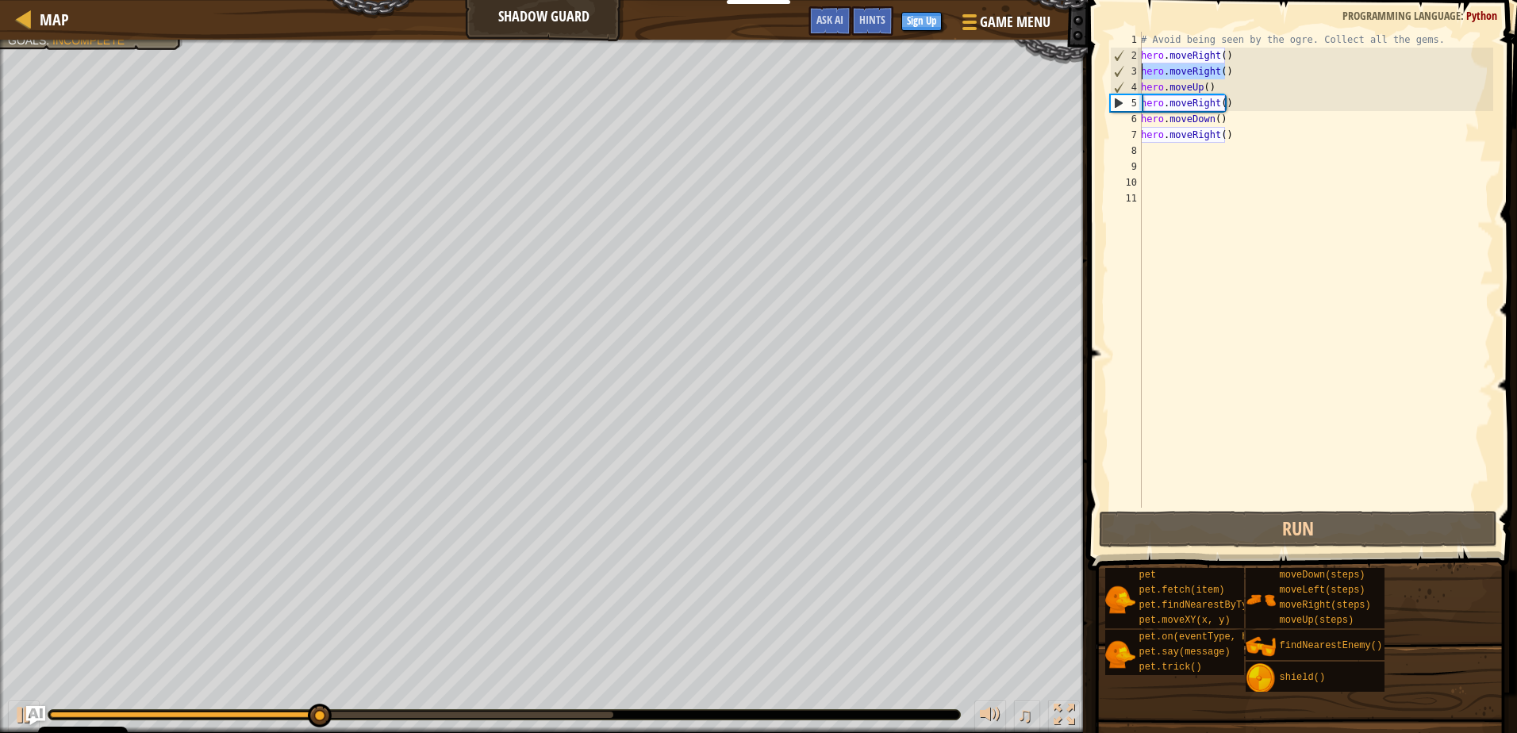
drag, startPoint x: 1223, startPoint y: 69, endPoint x: 1107, endPoint y: 71, distance: 115.8
click at [1107, 71] on div "1 2 3 4 5 6 7 8 9 10 11 # Avoid being seen by the ogre. Collect all the gems. h…" at bounding box center [1300, 270] width 386 height 476
type textarea "hero.moveRight()"
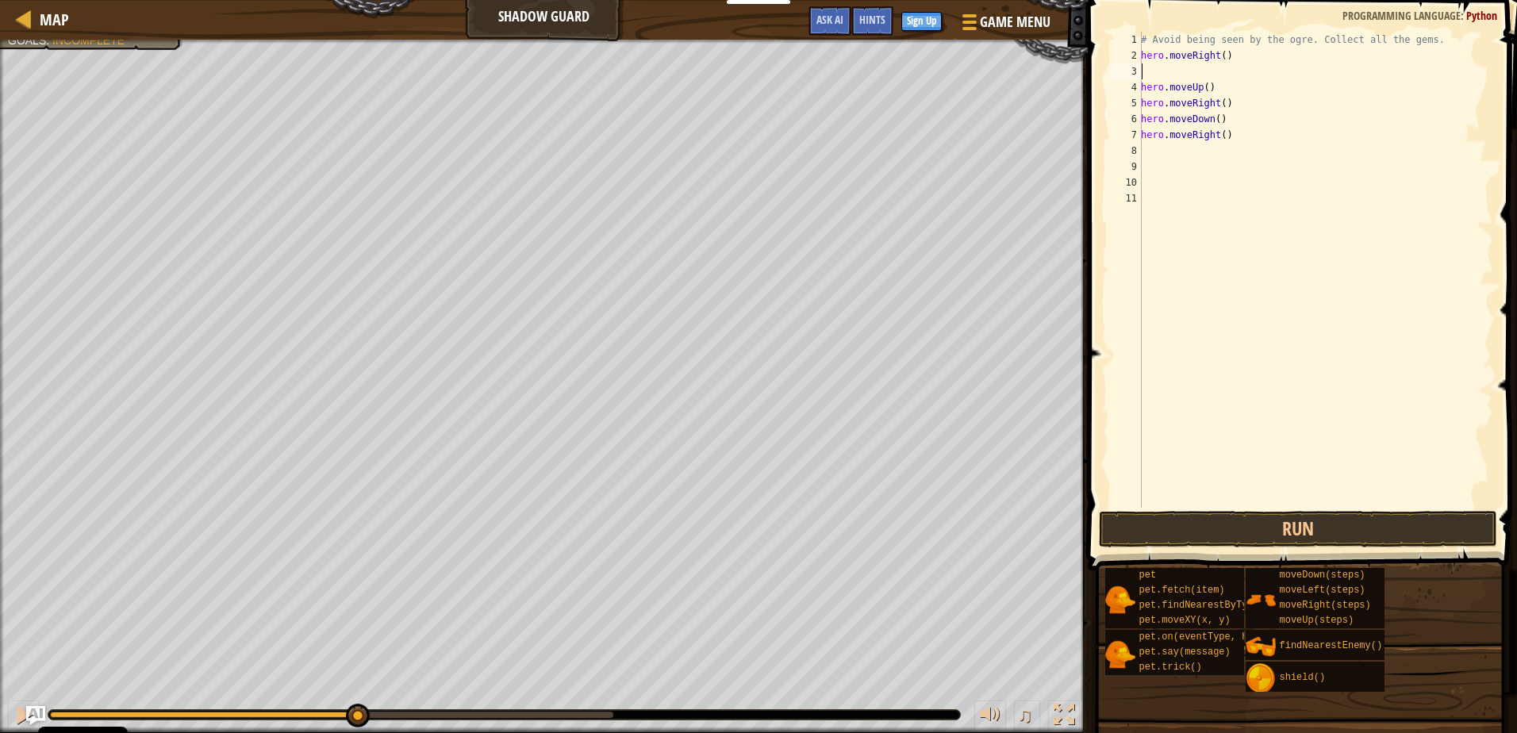
type textarea "hero.moveRight()"
click at [1373, 518] on button "Run" at bounding box center [1297, 529] width 397 height 36
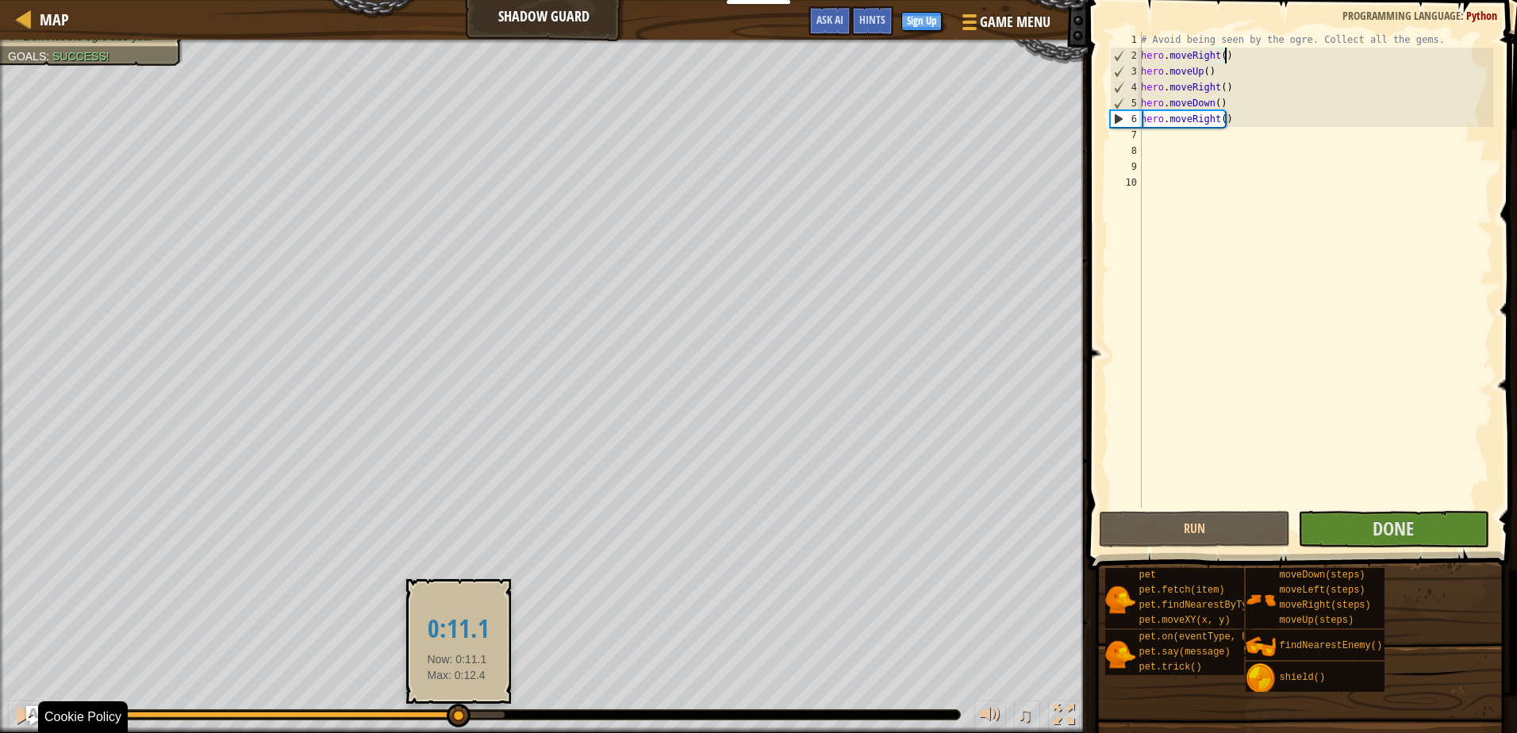
drag, startPoint x: 205, startPoint y: 711, endPoint x: 497, endPoint y: 722, distance: 292.1
click at [470, 722] on div at bounding box center [459, 716] width 24 height 24
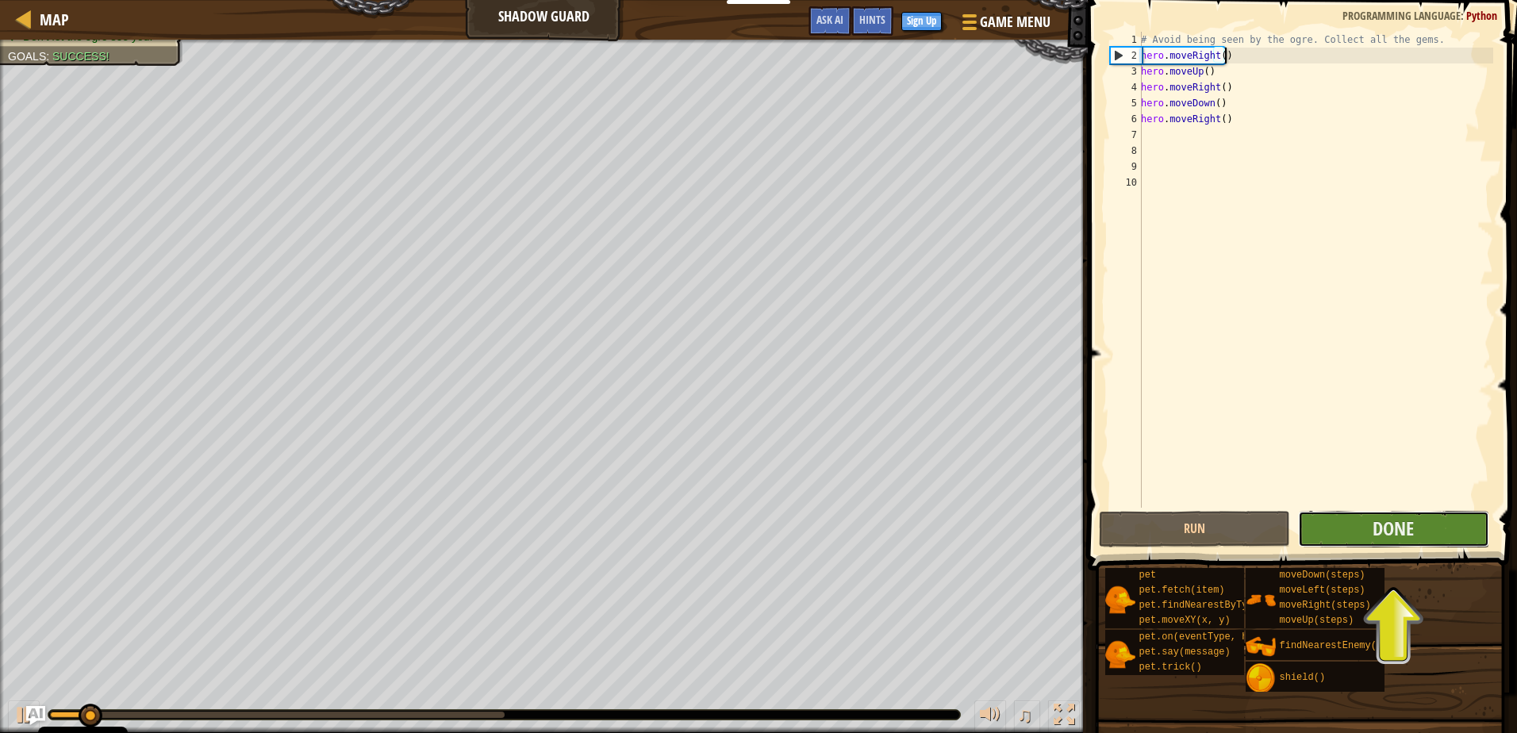
click at [1347, 517] on button "Done" at bounding box center [1393, 529] width 191 height 36
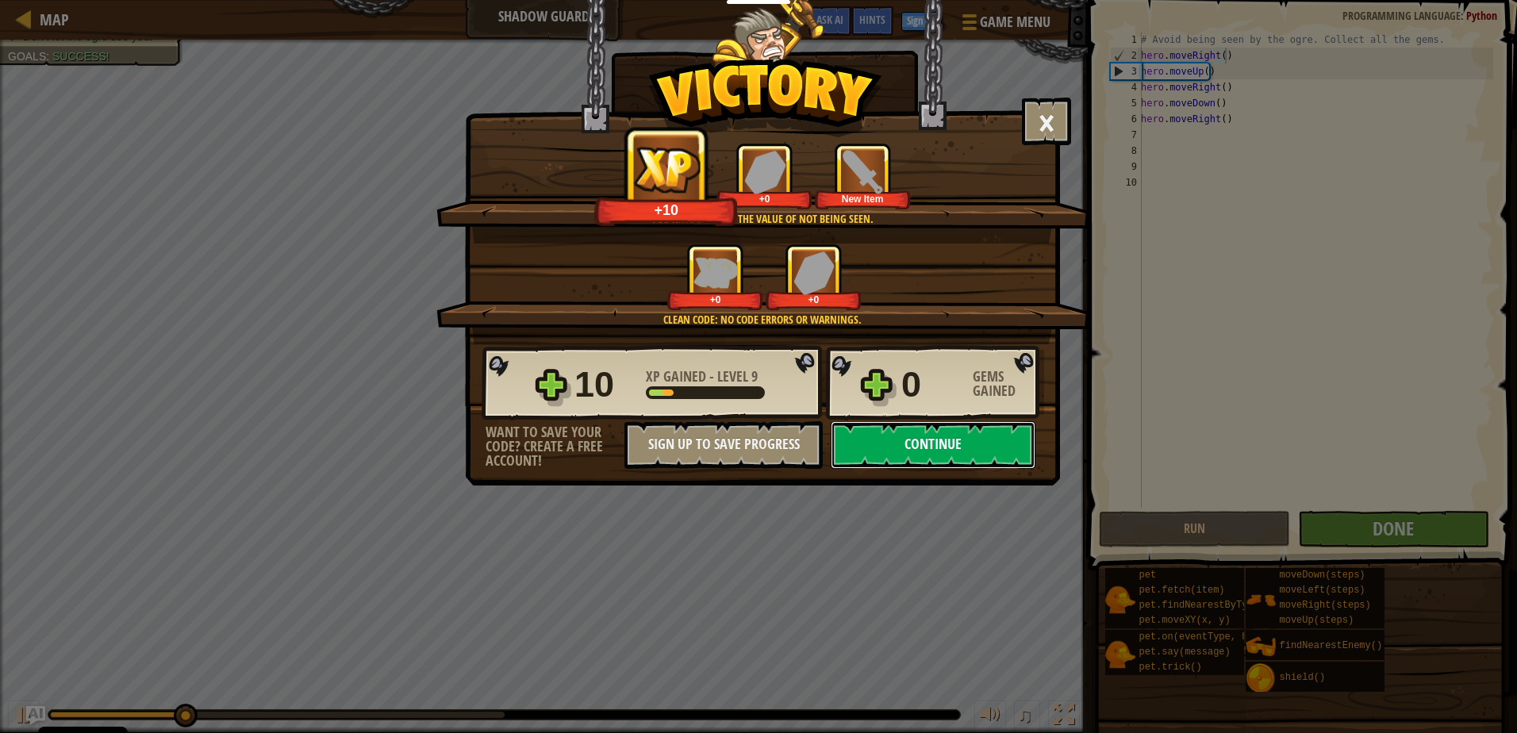
click at [912, 450] on button "Continue" at bounding box center [933, 445] width 205 height 48
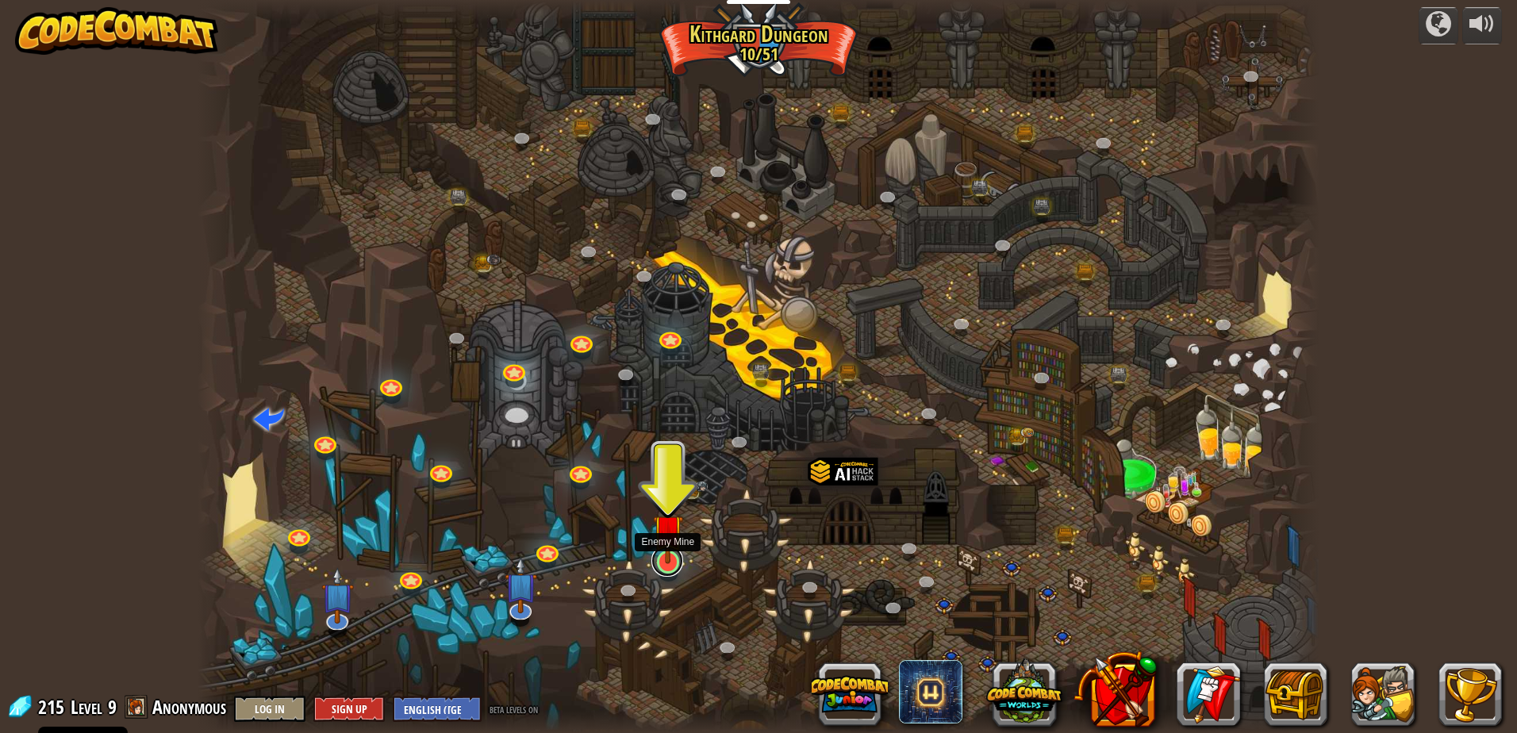
click at [674, 566] on link at bounding box center [667, 561] width 32 height 32
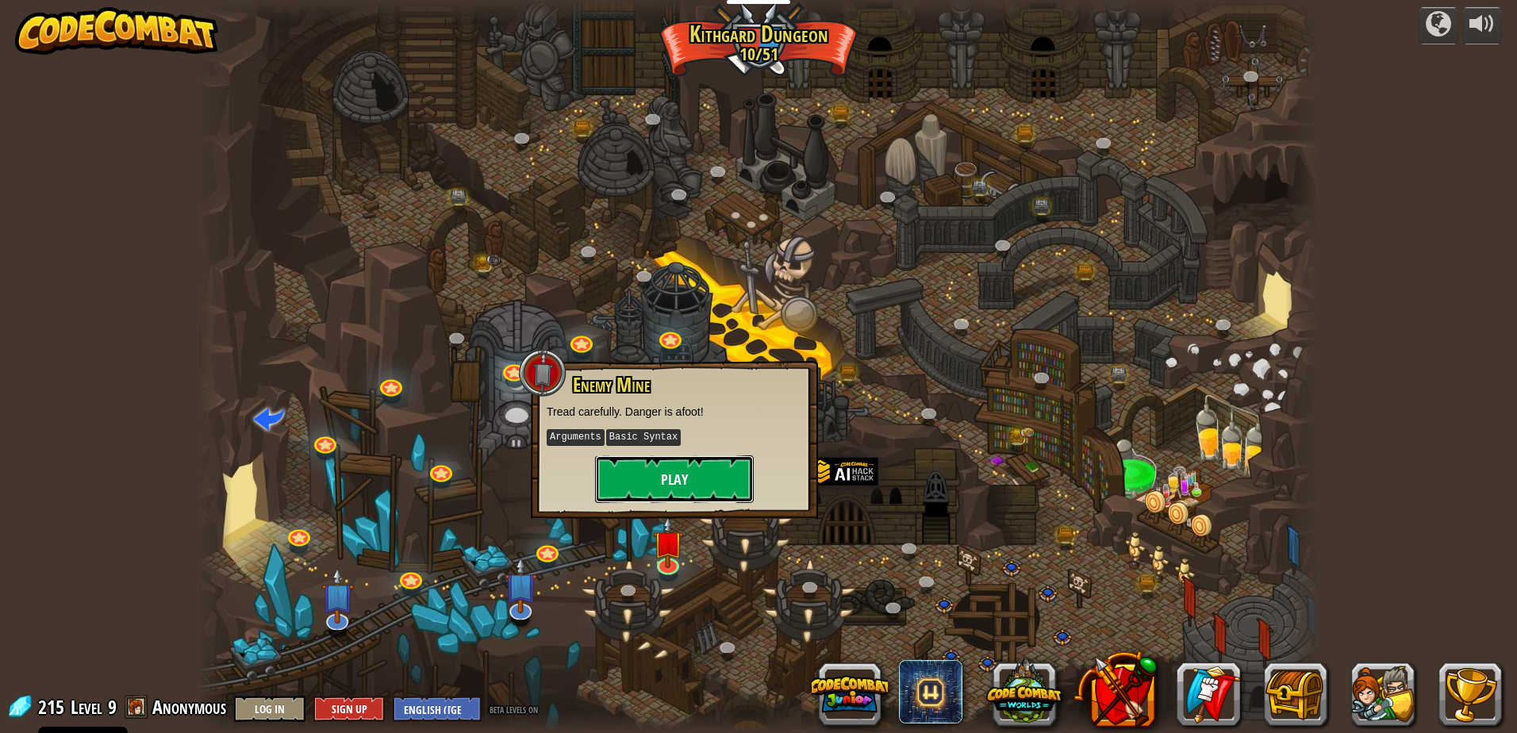
click at [696, 492] on button "Play" at bounding box center [674, 479] width 159 height 48
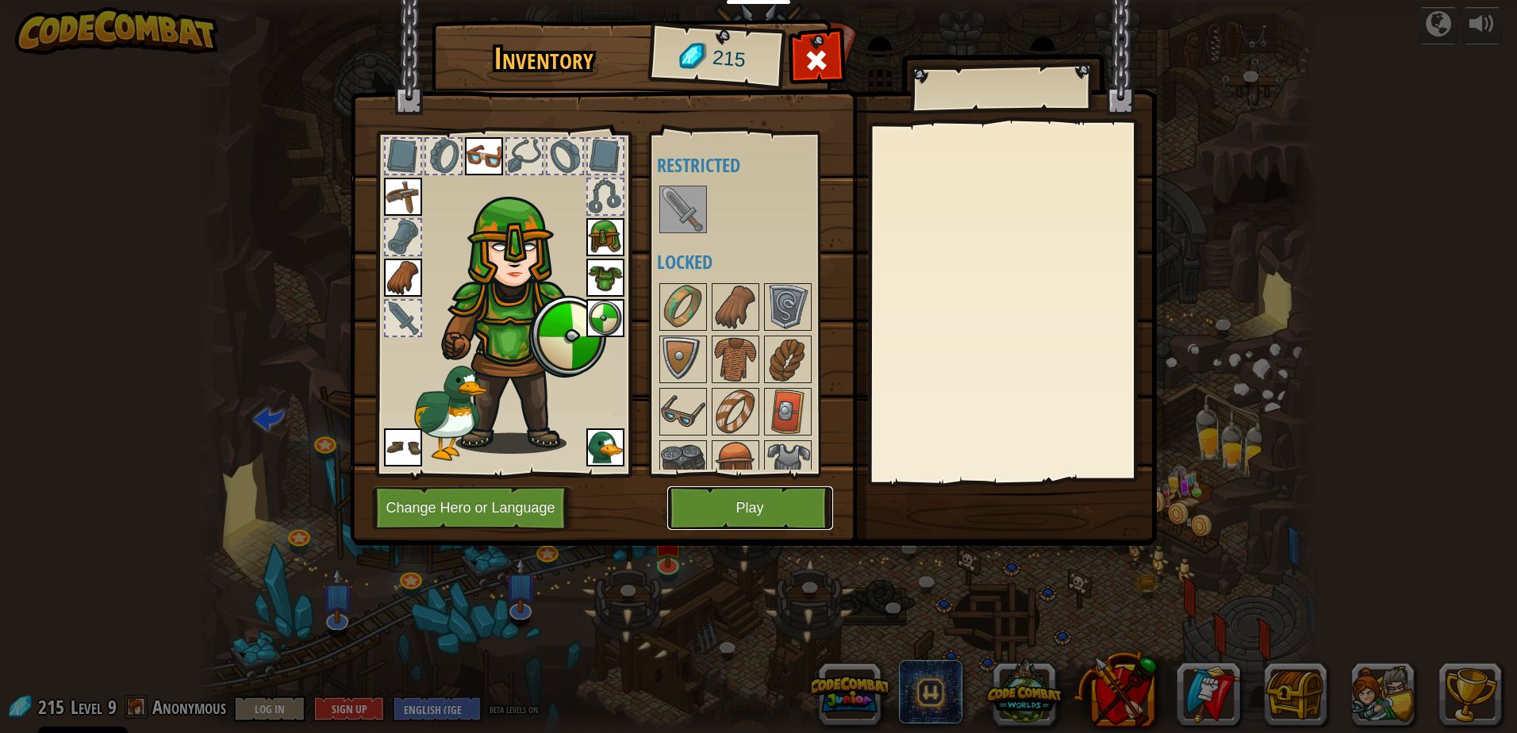
click at [739, 493] on button "Play" at bounding box center [750, 508] width 166 height 44
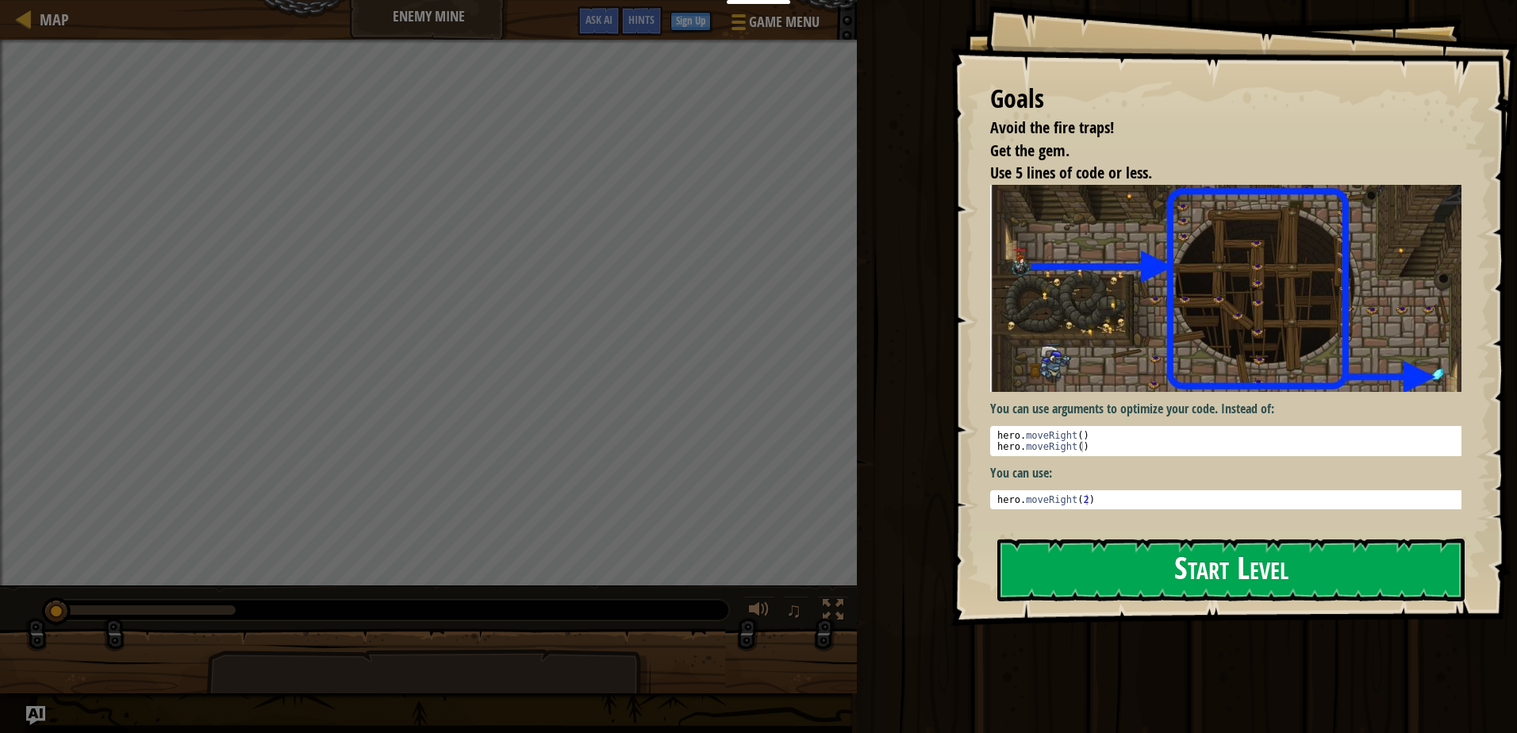
click at [1199, 539] on button "Start Level" at bounding box center [1230, 570] width 467 height 63
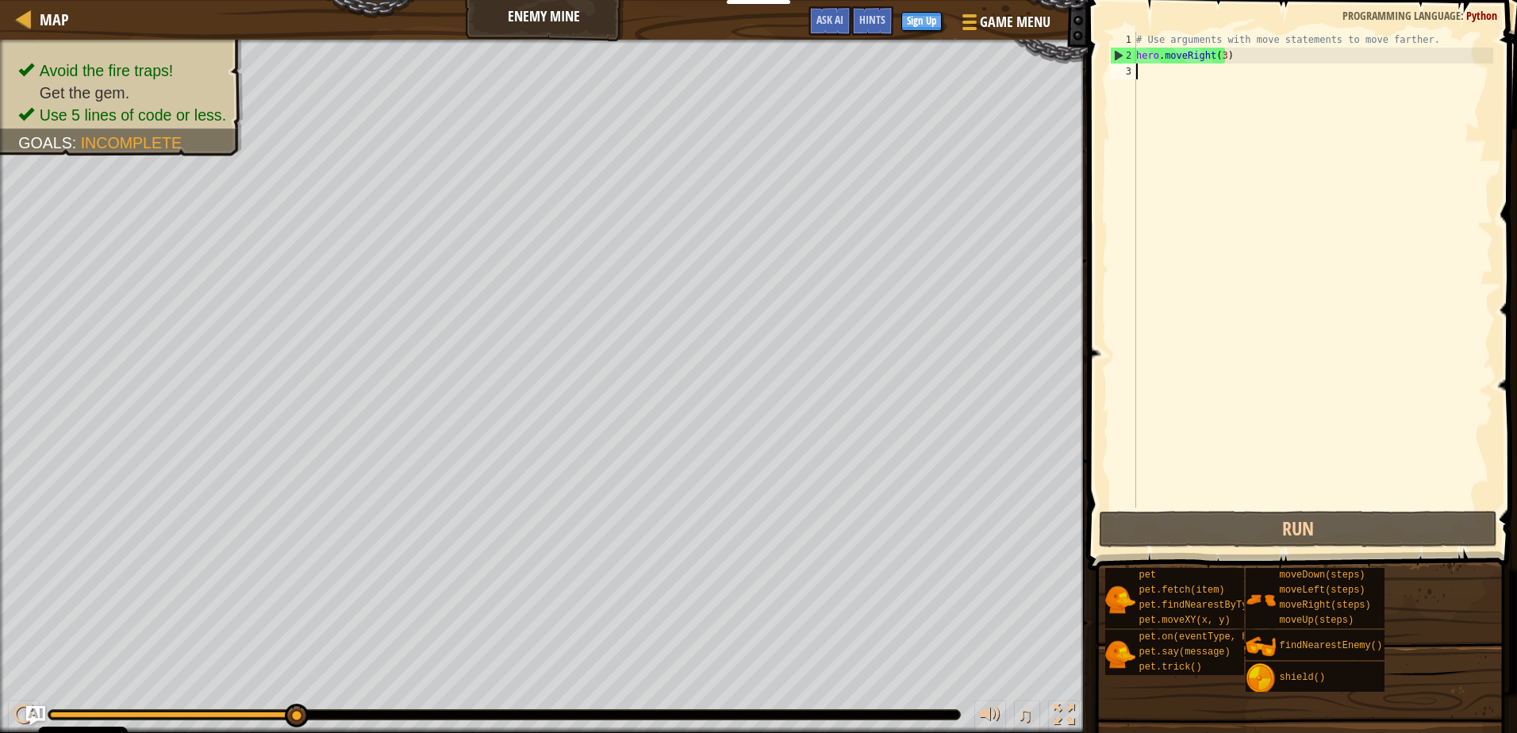
scroll to position [7, 0]
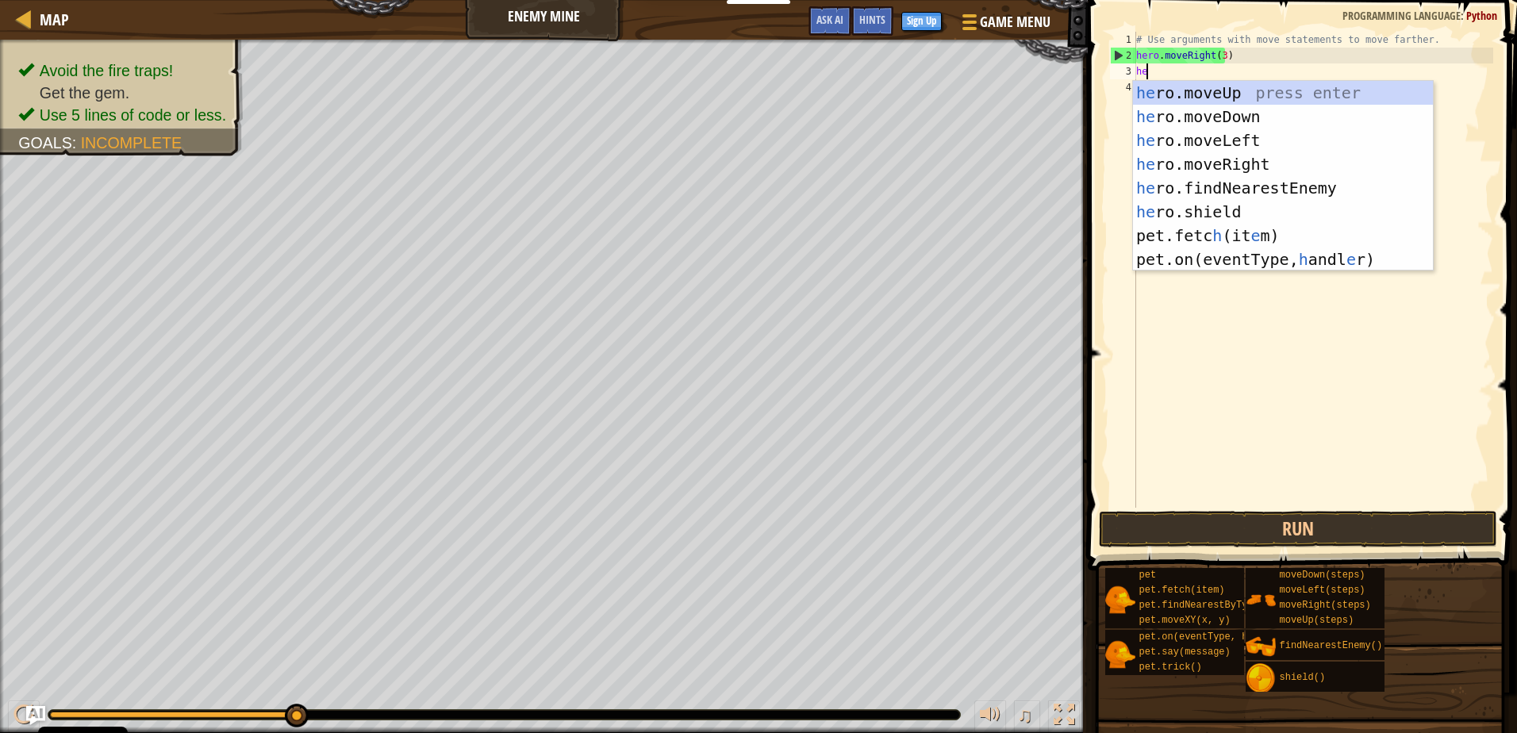
type textarea "her"
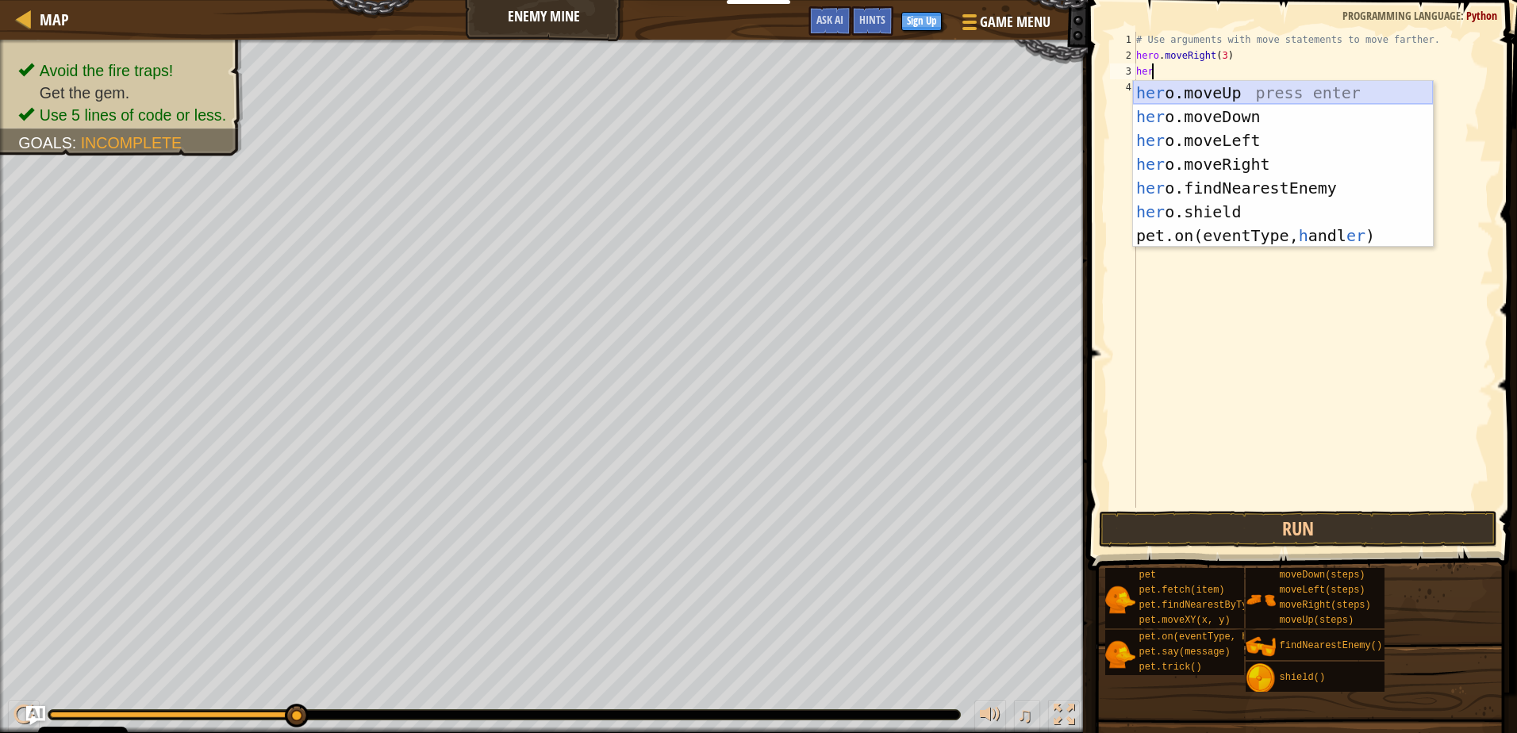
click at [1228, 84] on div "her o.moveUp press enter her o.moveDown press enter her o.moveLeft press enter …" at bounding box center [1283, 188] width 300 height 214
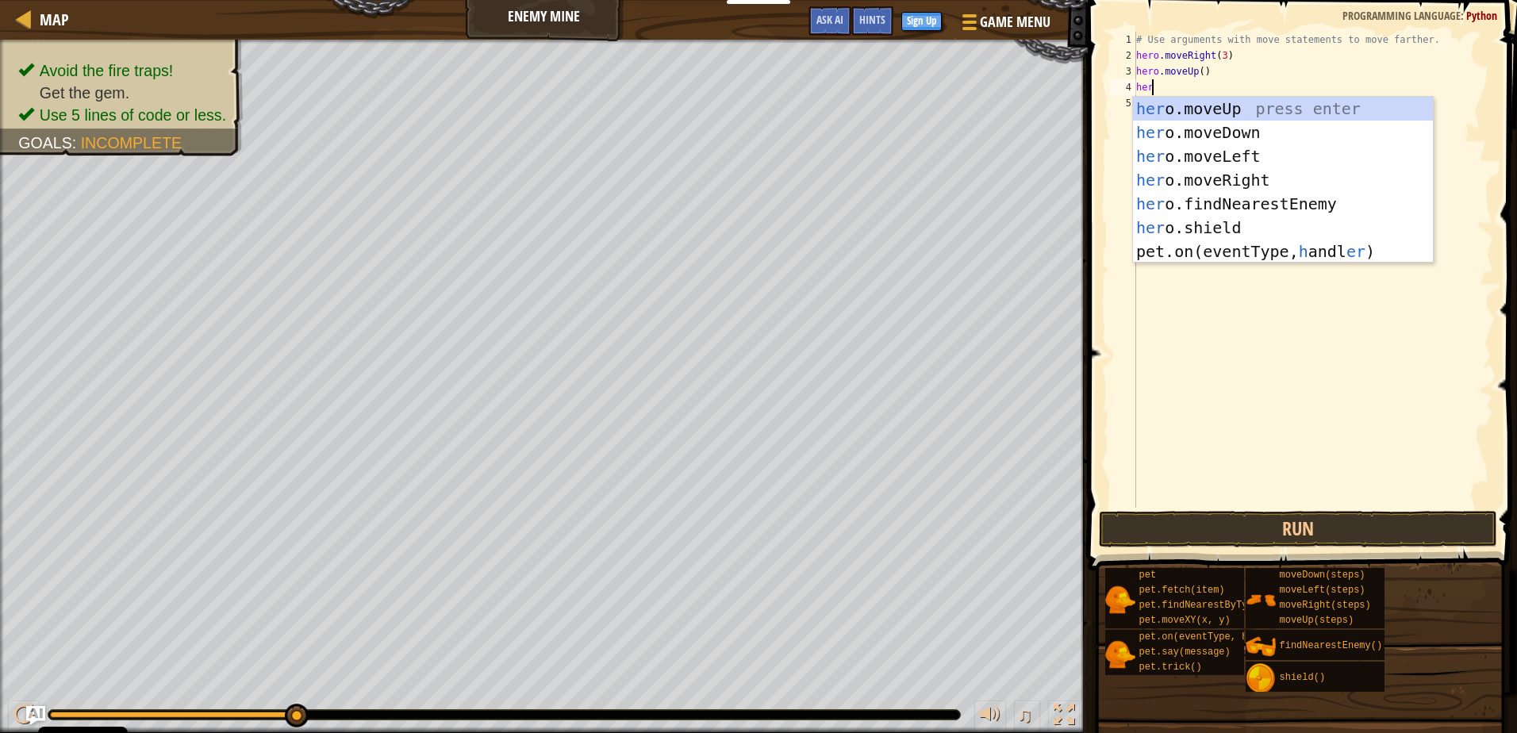
type textarea "hero"
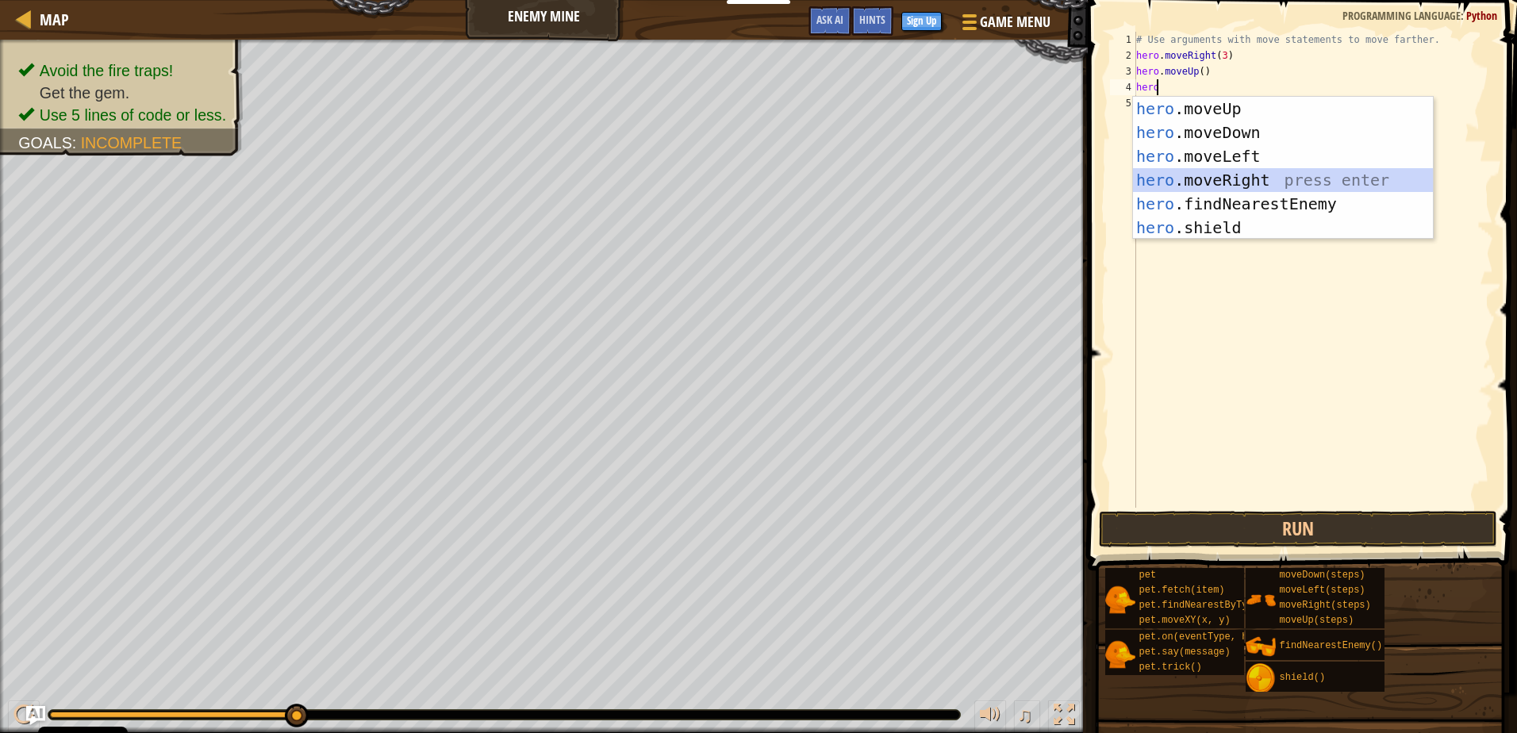
click at [1240, 184] on div "hero .moveUp press enter hero .moveDown press enter hero .moveLeft press enter …" at bounding box center [1283, 192] width 300 height 190
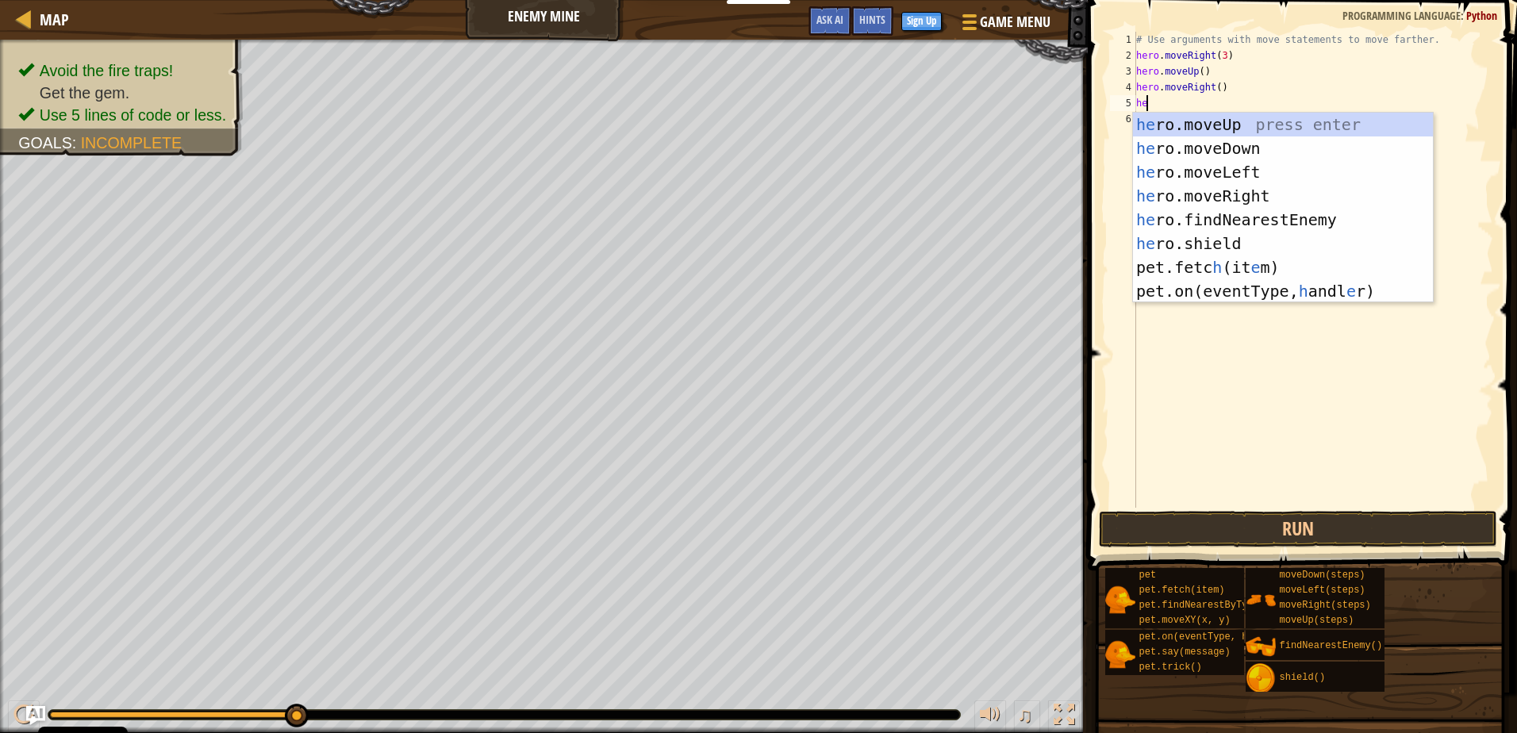
type textarea "her"
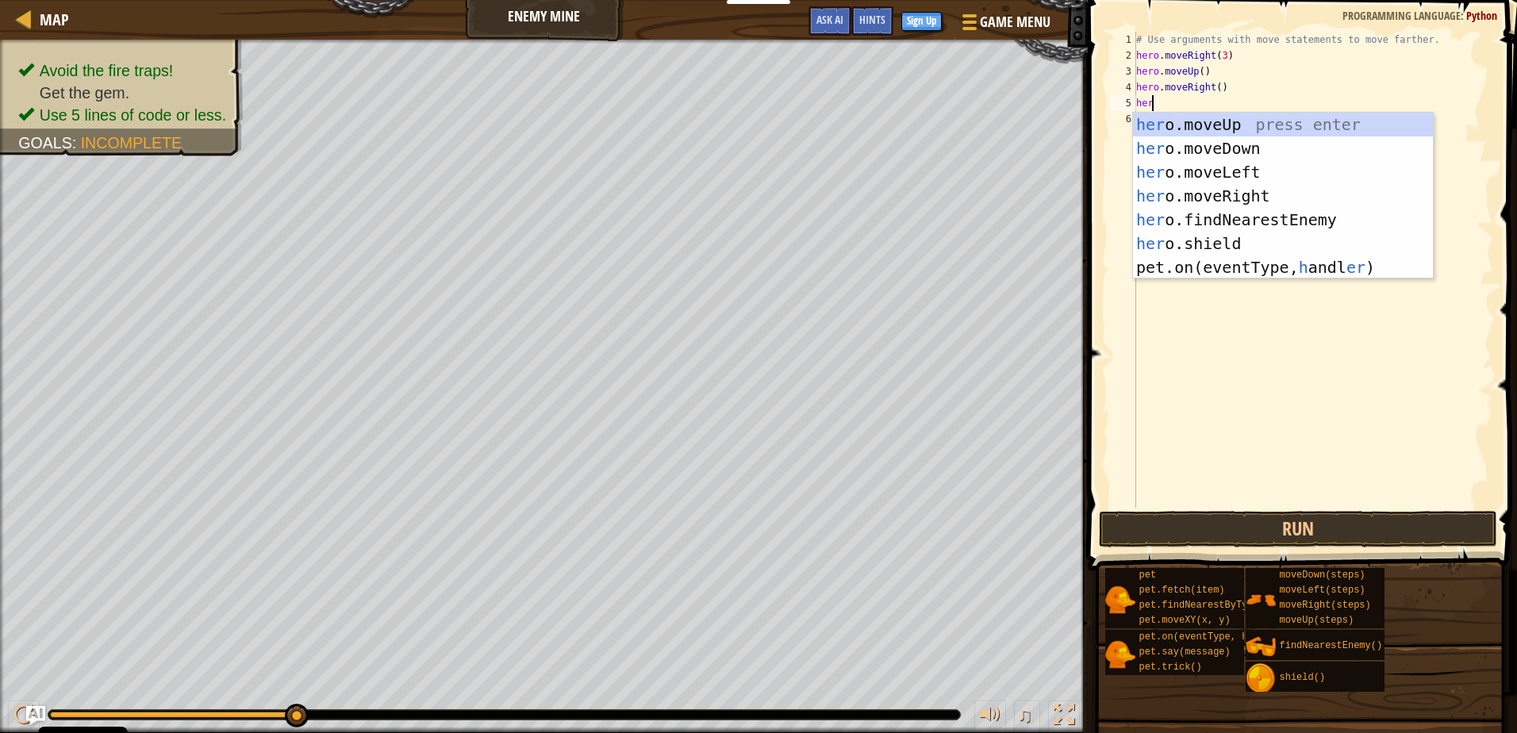
scroll to position [7, 1]
click at [1279, 148] on div "her o.moveUp press enter her o.moveDown press enter her o.moveLeft press enter …" at bounding box center [1283, 220] width 300 height 214
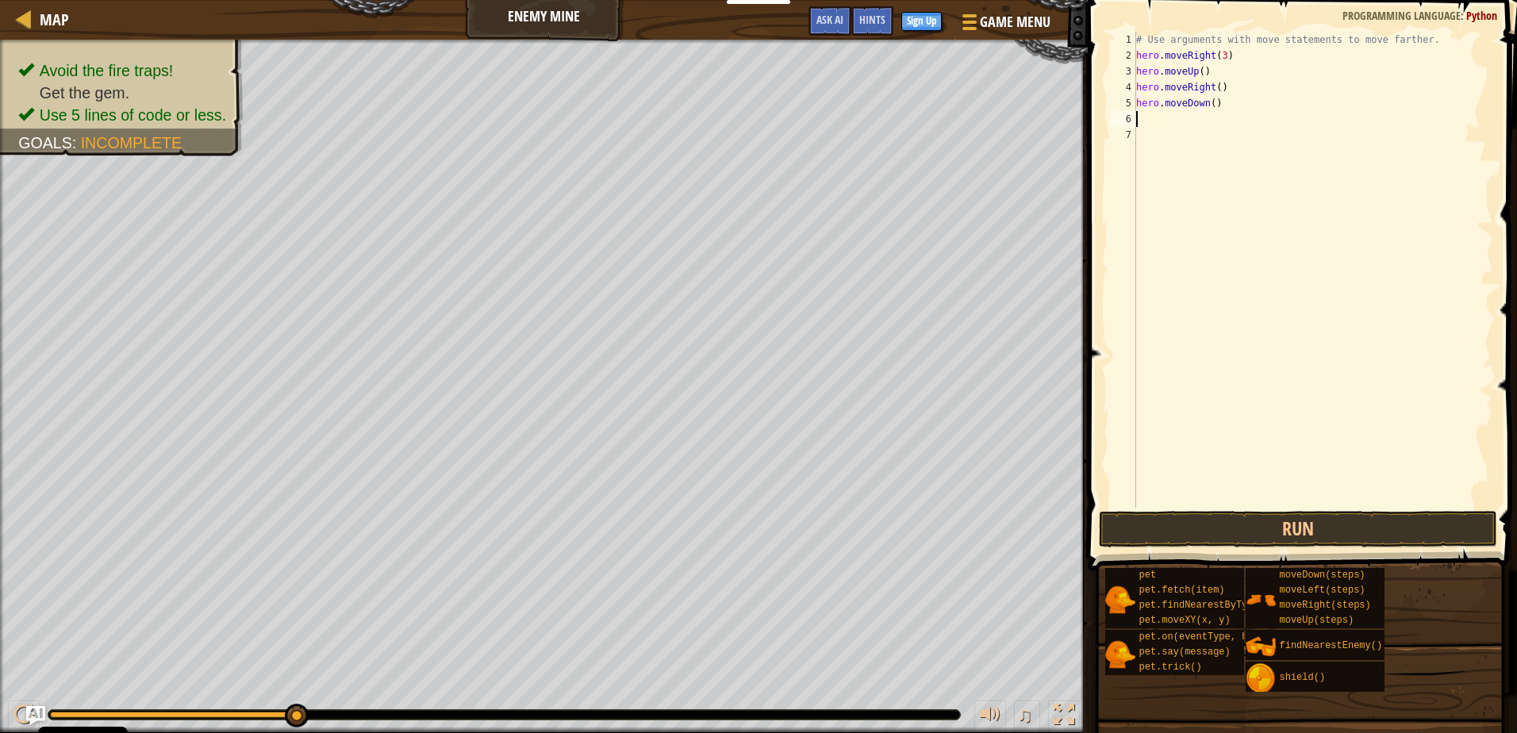
scroll to position [7, 0]
click at [1207, 102] on div "# Use arguments with move statements to move farther. hero . moveRight ( 3 ) he…" at bounding box center [1313, 286] width 360 height 508
type textarea "hero.moveDown(3)"
click at [1224, 104] on div "# Use arguments with move statements to move farther. hero . moveRight ( 3 ) he…" at bounding box center [1313, 286] width 360 height 508
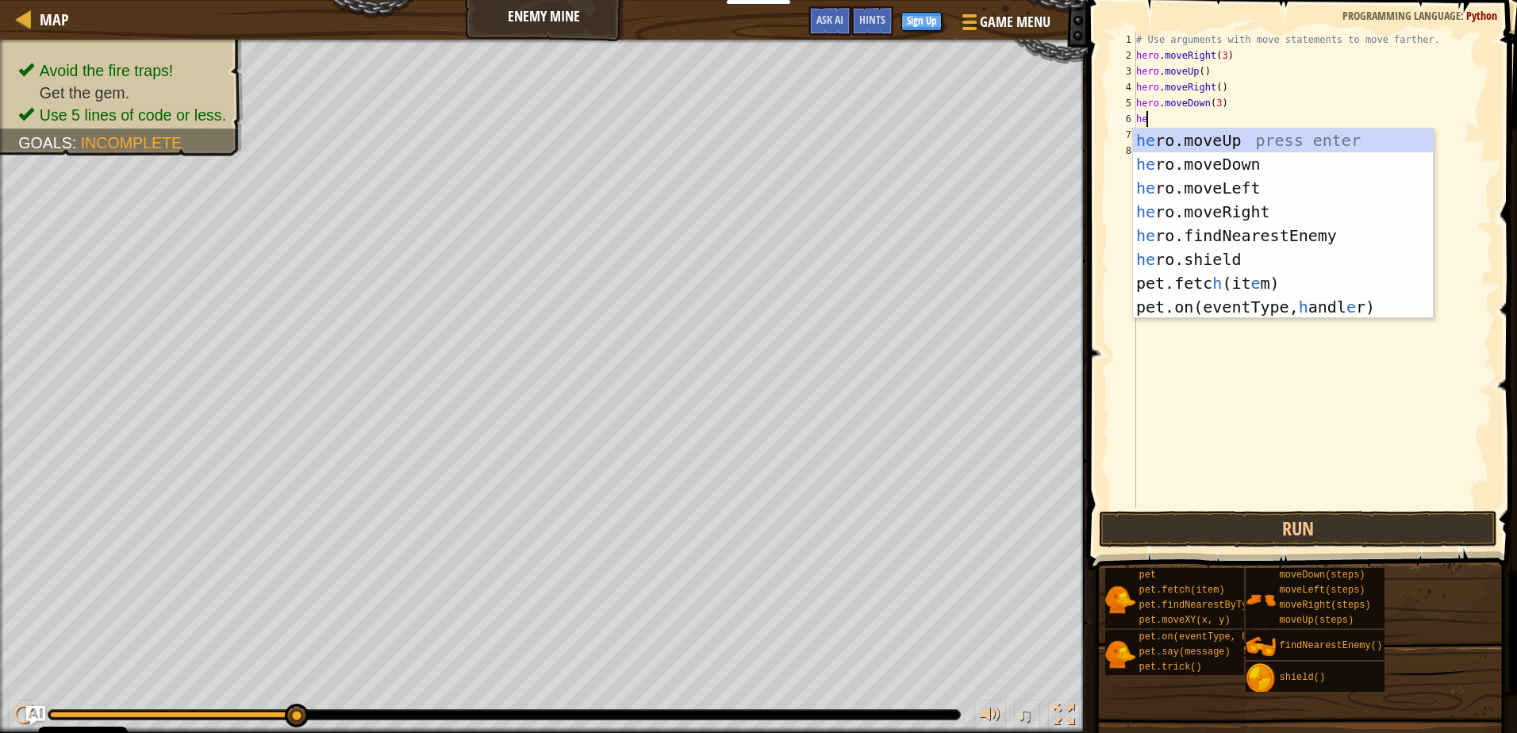
scroll to position [7, 1]
type textarea "hero"
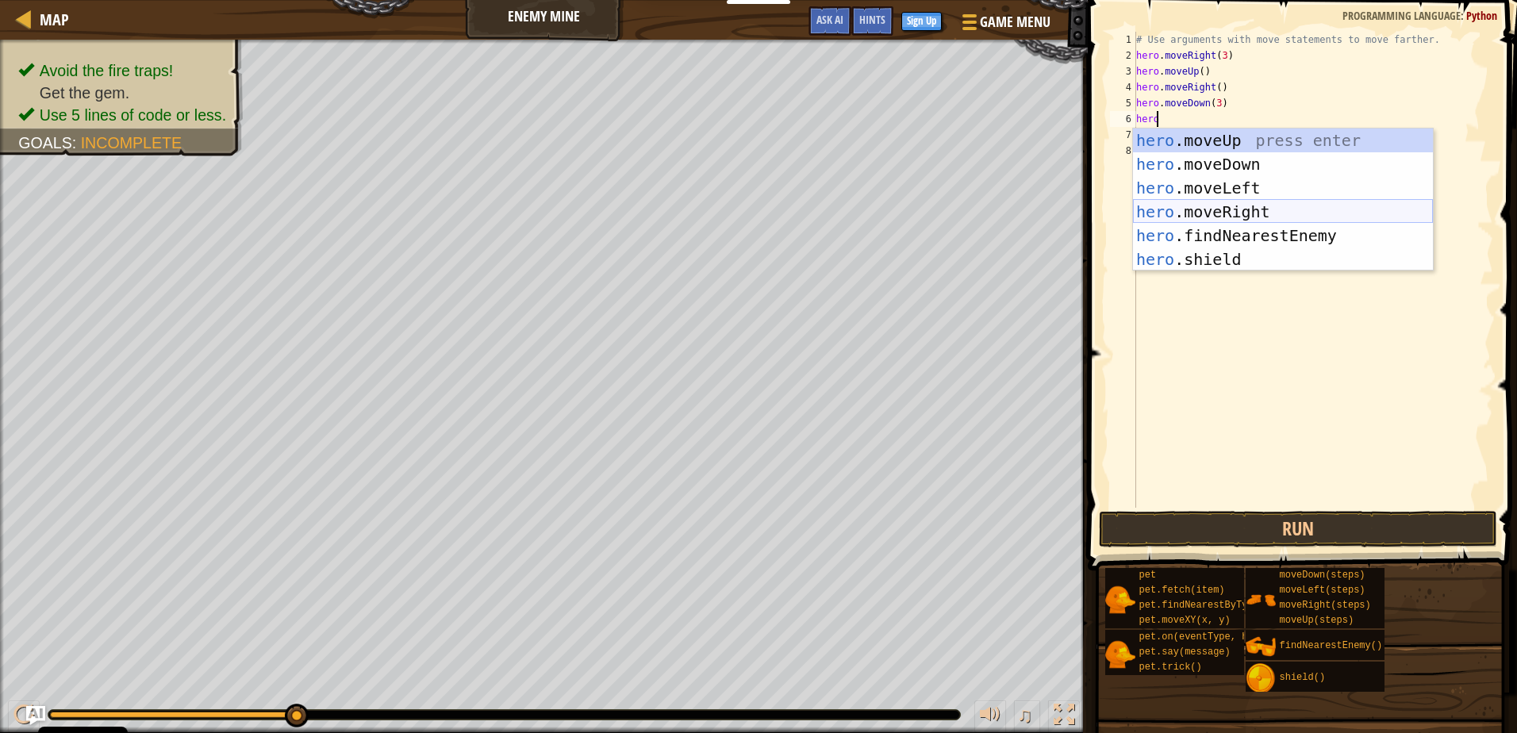
click at [1228, 209] on div "hero .moveUp press enter hero .moveDown press enter hero .moveLeft press enter …" at bounding box center [1283, 224] width 300 height 190
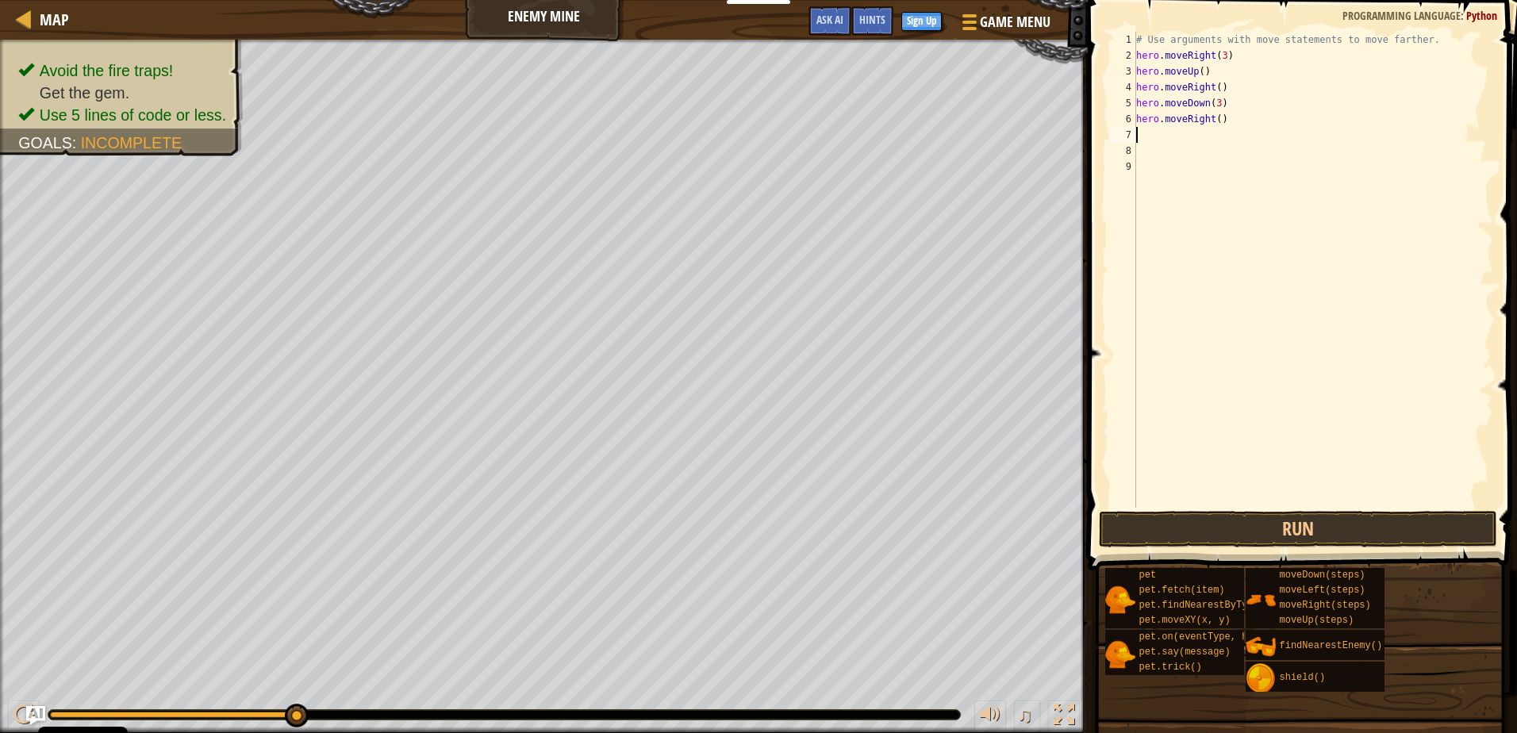
click at [1214, 122] on div "# Use arguments with move statements to move farther. hero . moveRight ( 3 ) he…" at bounding box center [1313, 286] width 360 height 508
type textarea "hero.moveRight(2)"
click at [1265, 532] on button "Run" at bounding box center [1297, 529] width 397 height 36
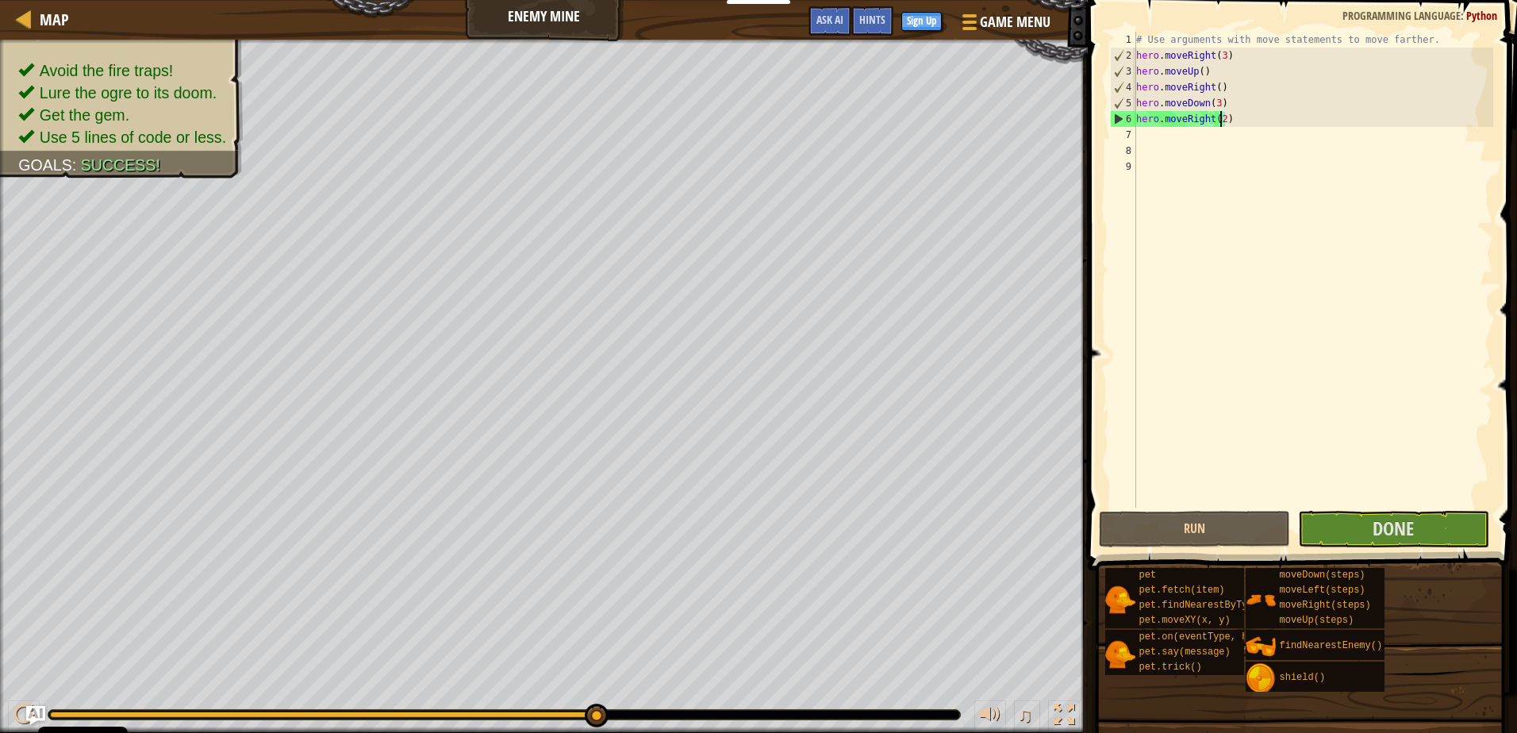
drag, startPoint x: 298, startPoint y: 715, endPoint x: 784, endPoint y: 694, distance: 485.9
click at [784, 694] on div "♫" at bounding box center [544, 711] width 1088 height 48
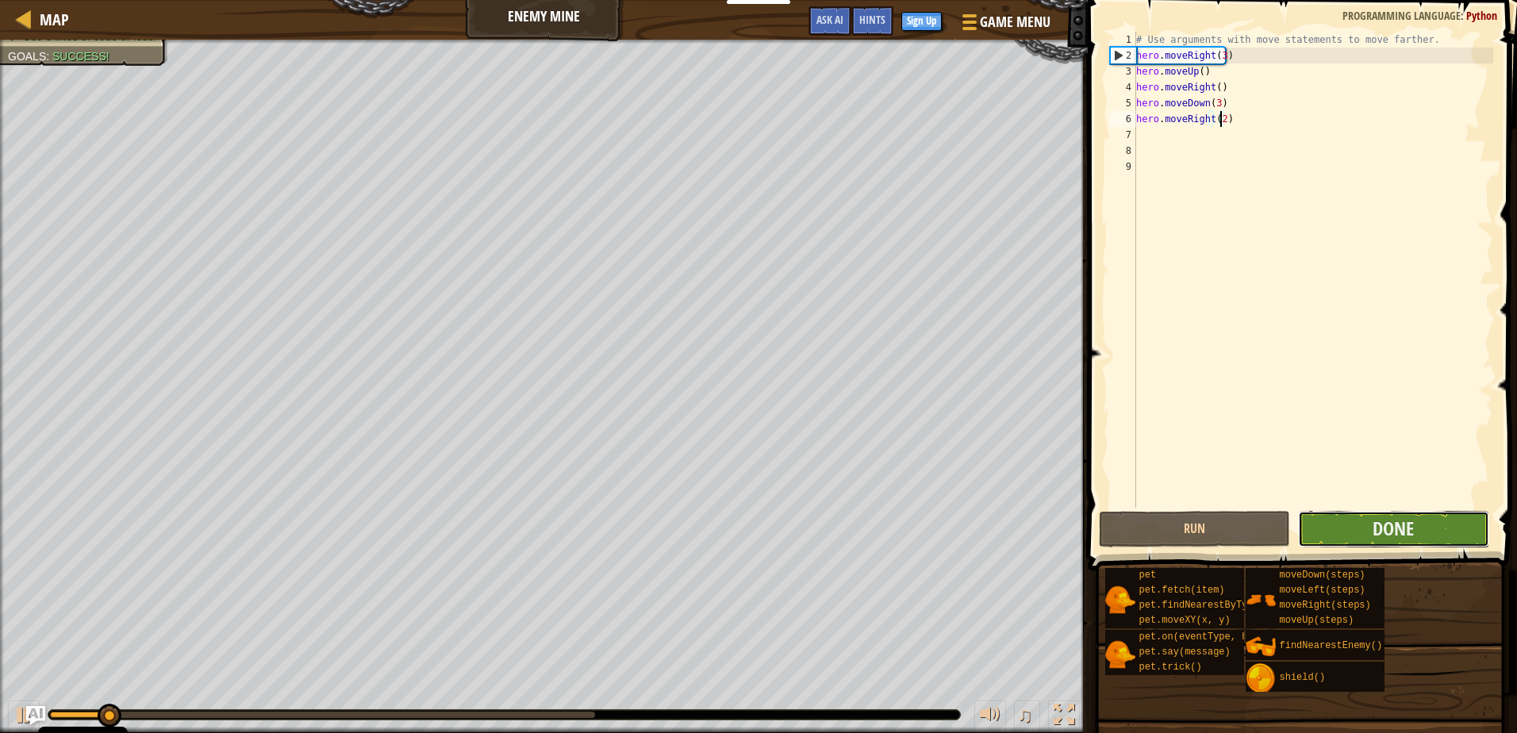
click at [1472, 528] on button "Done" at bounding box center [1393, 529] width 191 height 36
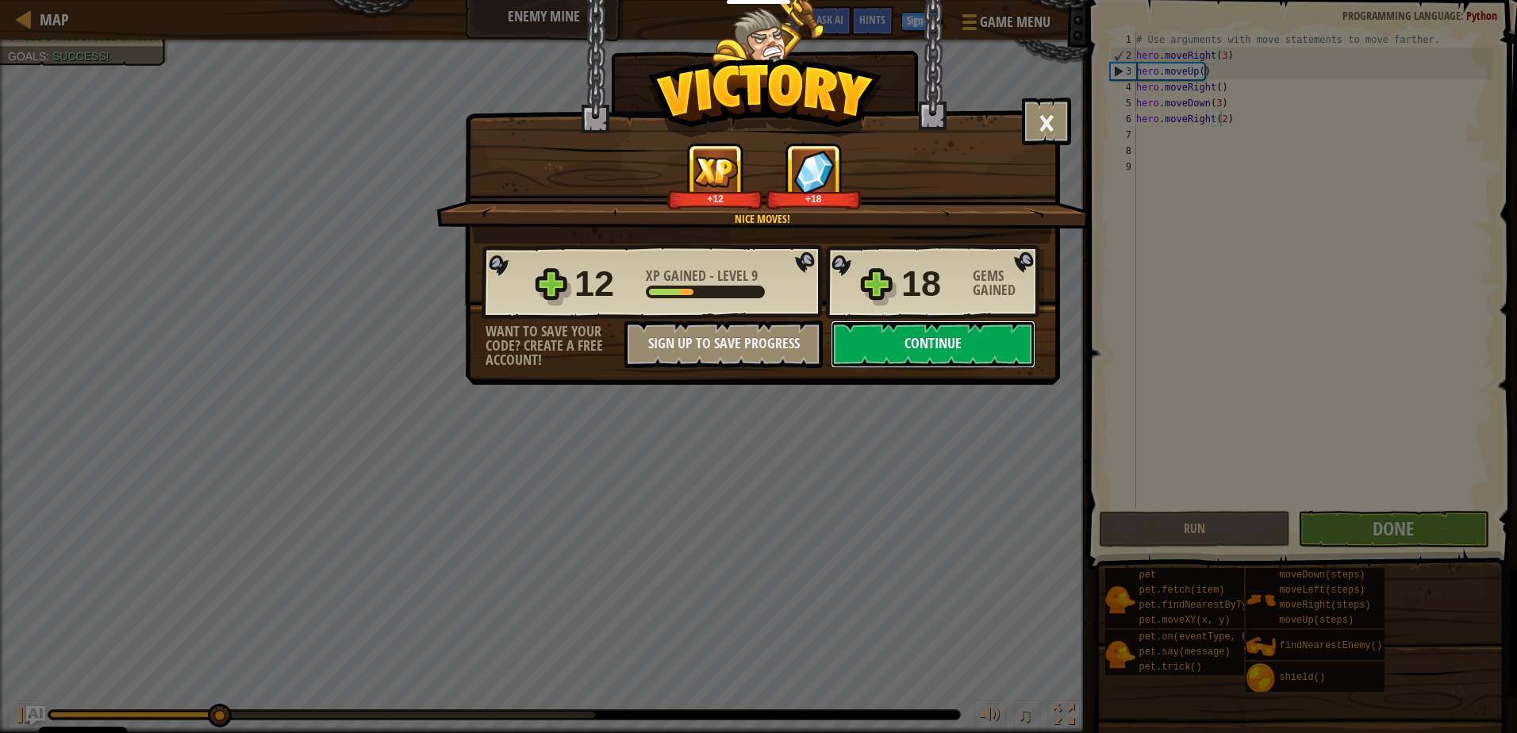
click at [1015, 358] on button "Continue" at bounding box center [933, 344] width 205 height 48
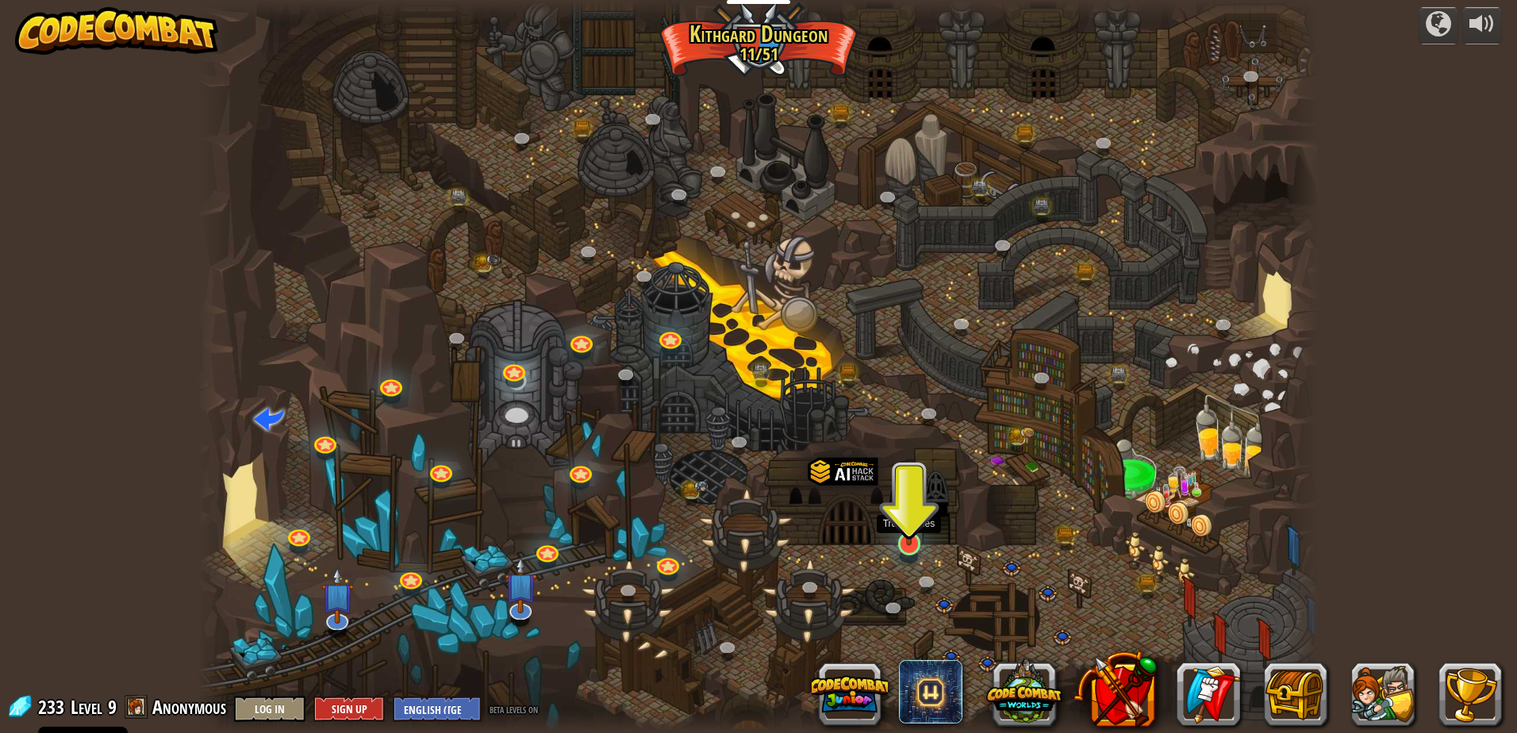
click at [913, 540] on img at bounding box center [909, 511] width 30 height 69
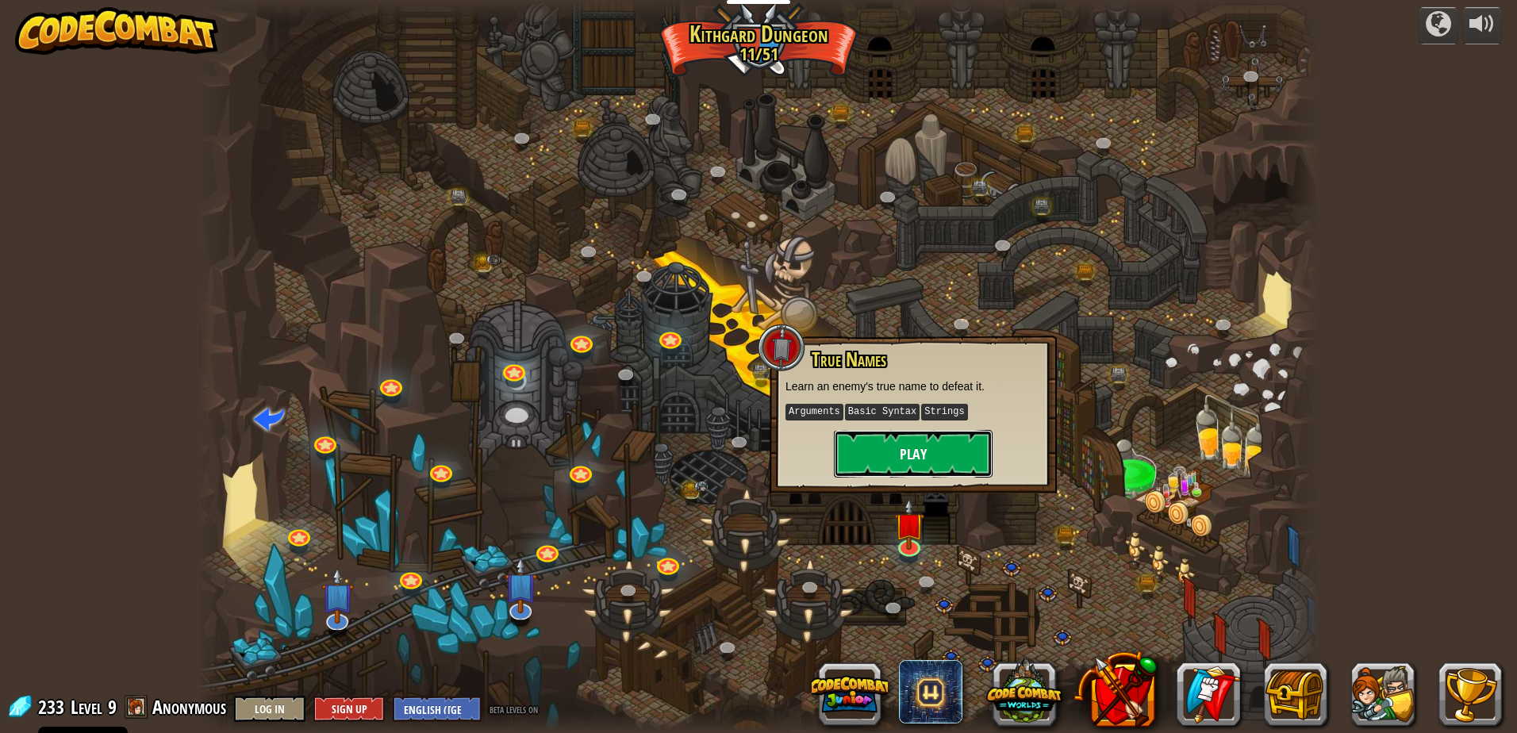
click at [910, 465] on button "Play" at bounding box center [913, 454] width 159 height 48
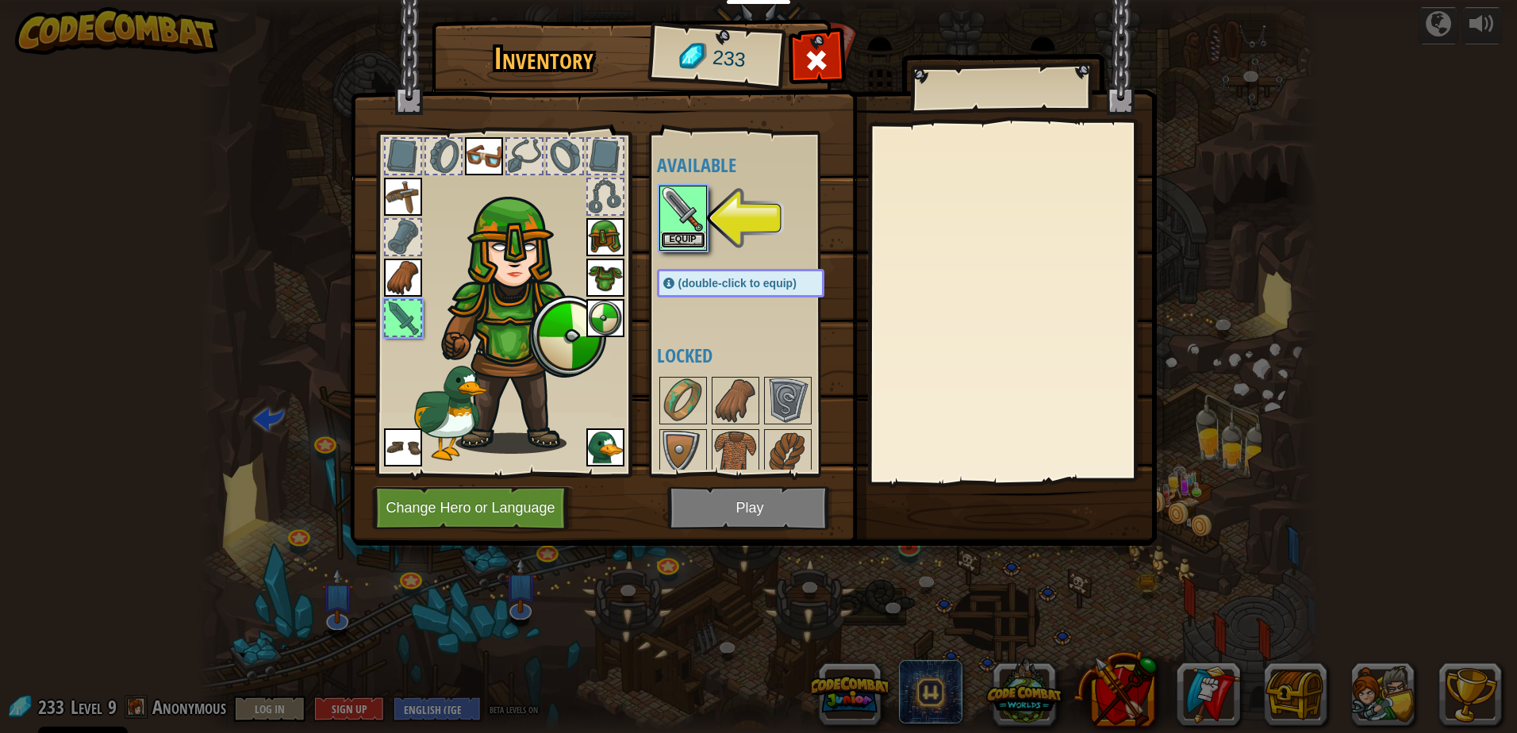
click at [684, 237] on button "Equip" at bounding box center [683, 240] width 44 height 17
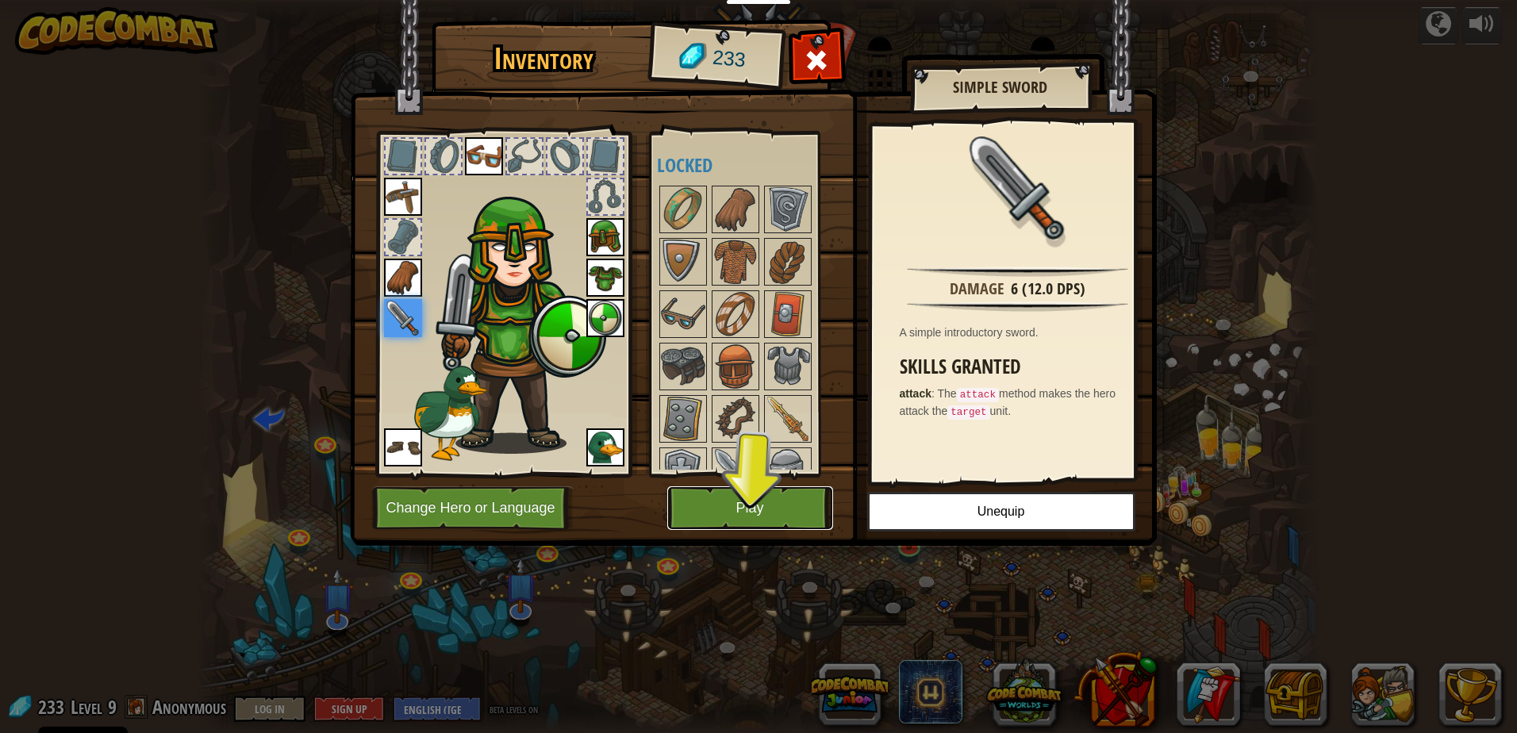
click at [797, 516] on button "Play" at bounding box center [750, 508] width 166 height 44
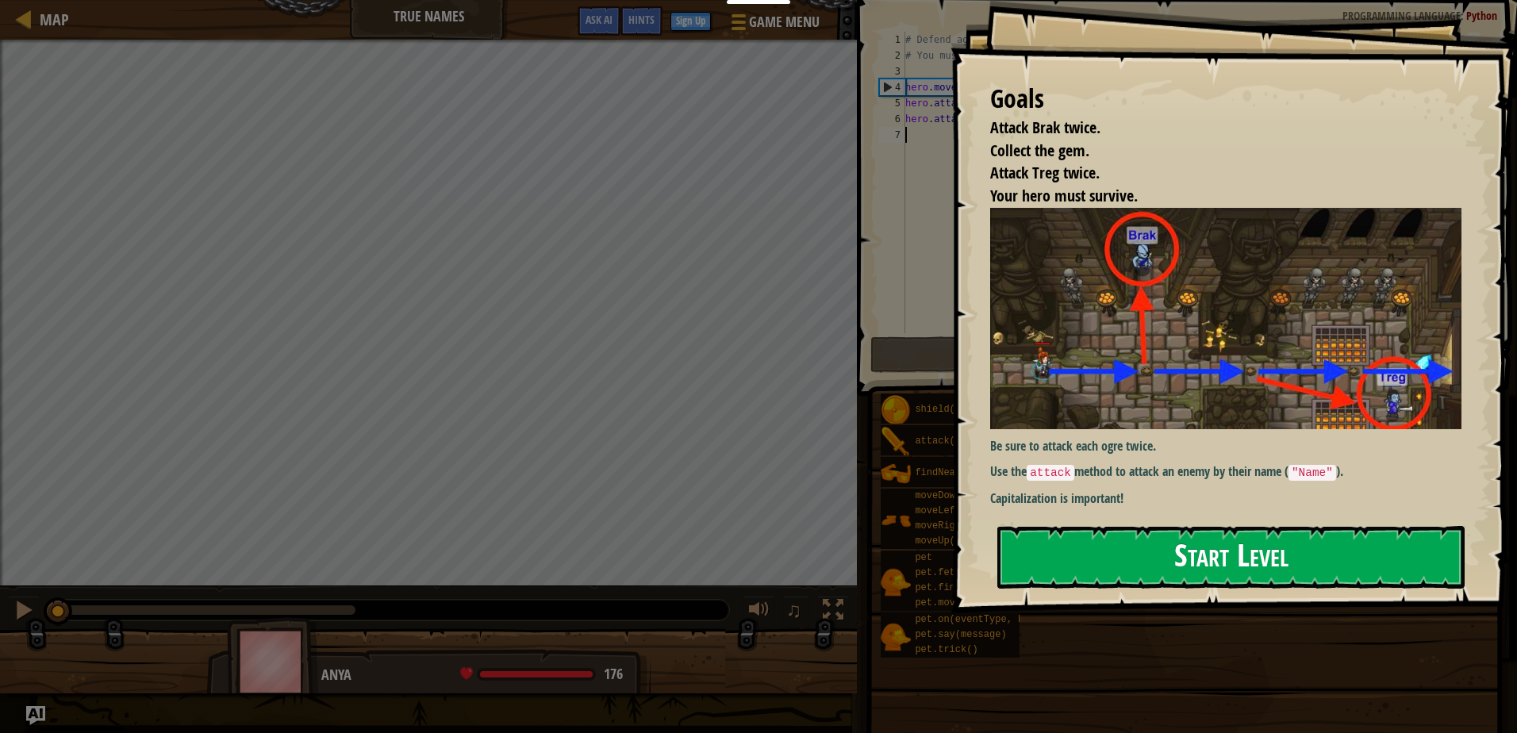
click at [1336, 526] on button "Start Level" at bounding box center [1230, 557] width 467 height 63
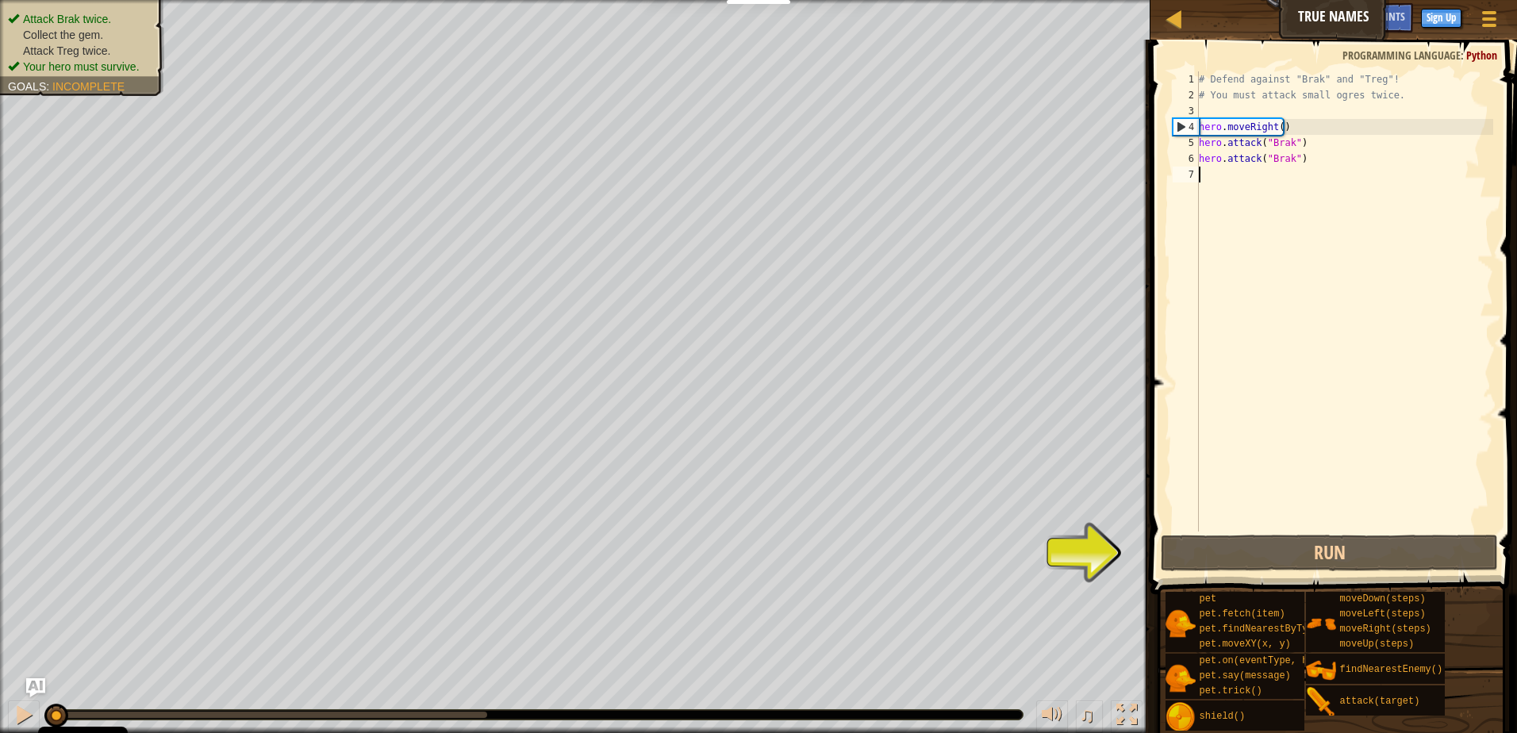
scroll to position [7, 0]
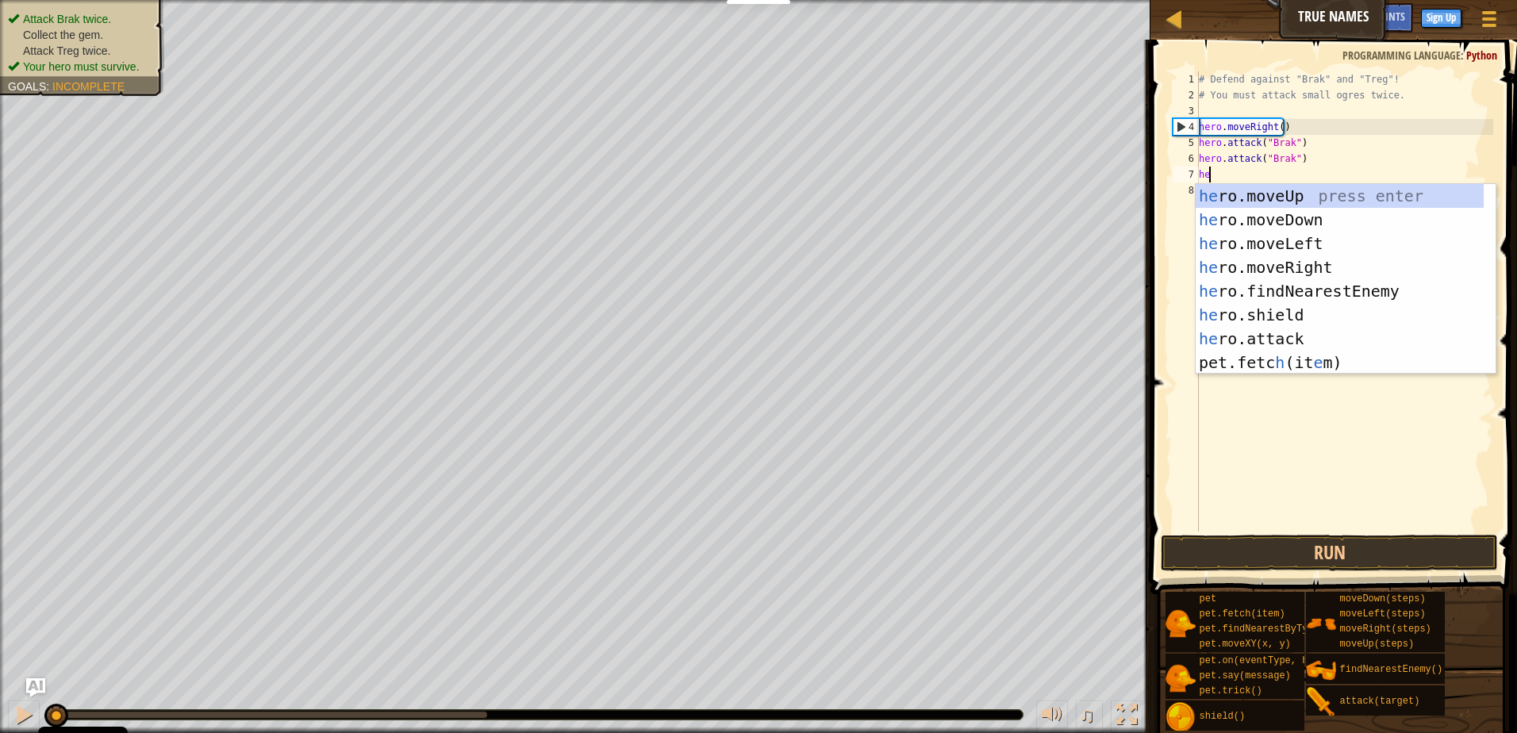
type textarea "her"
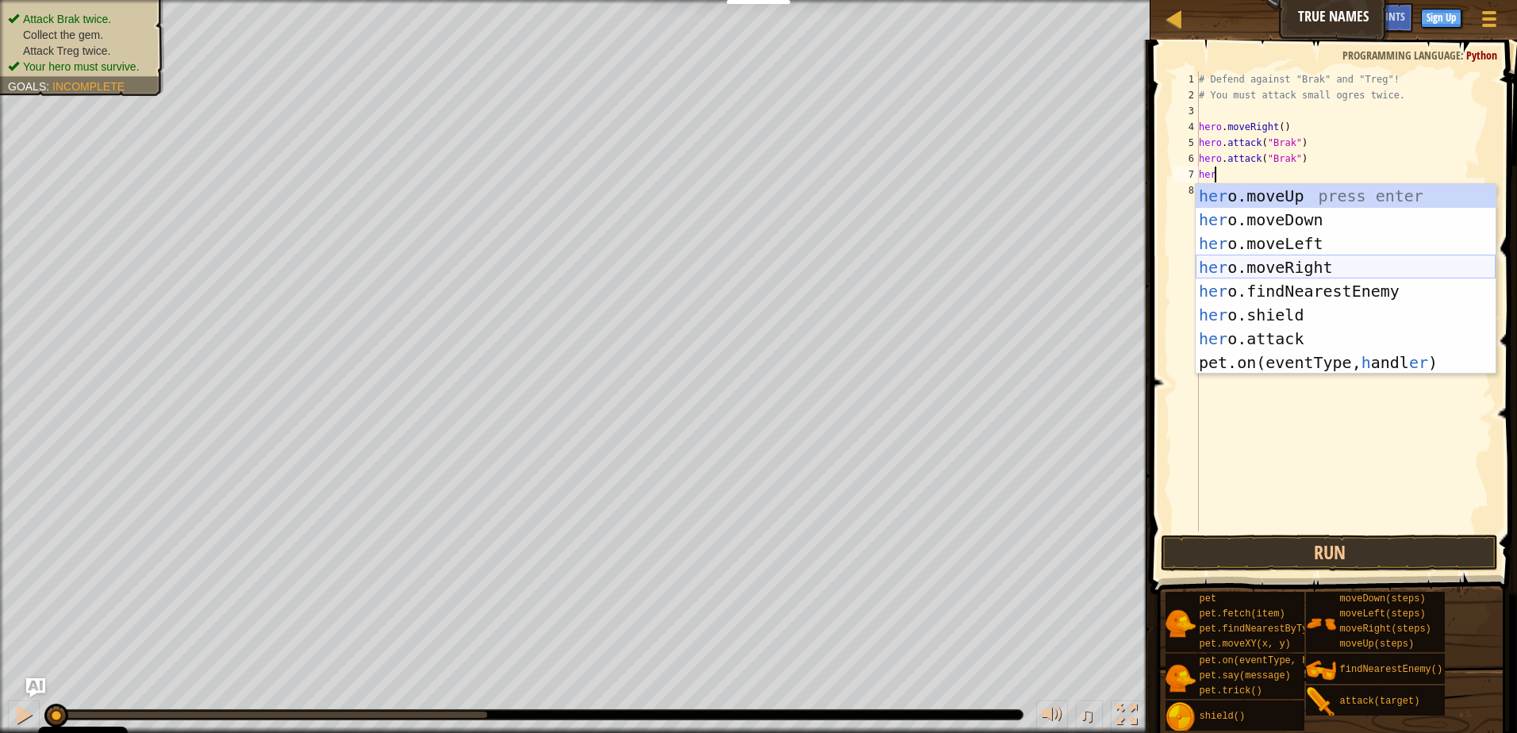
click at [1318, 270] on div "her o.moveUp press enter her o.moveDown press enter her o.moveLeft press enter …" at bounding box center [1345, 303] width 300 height 238
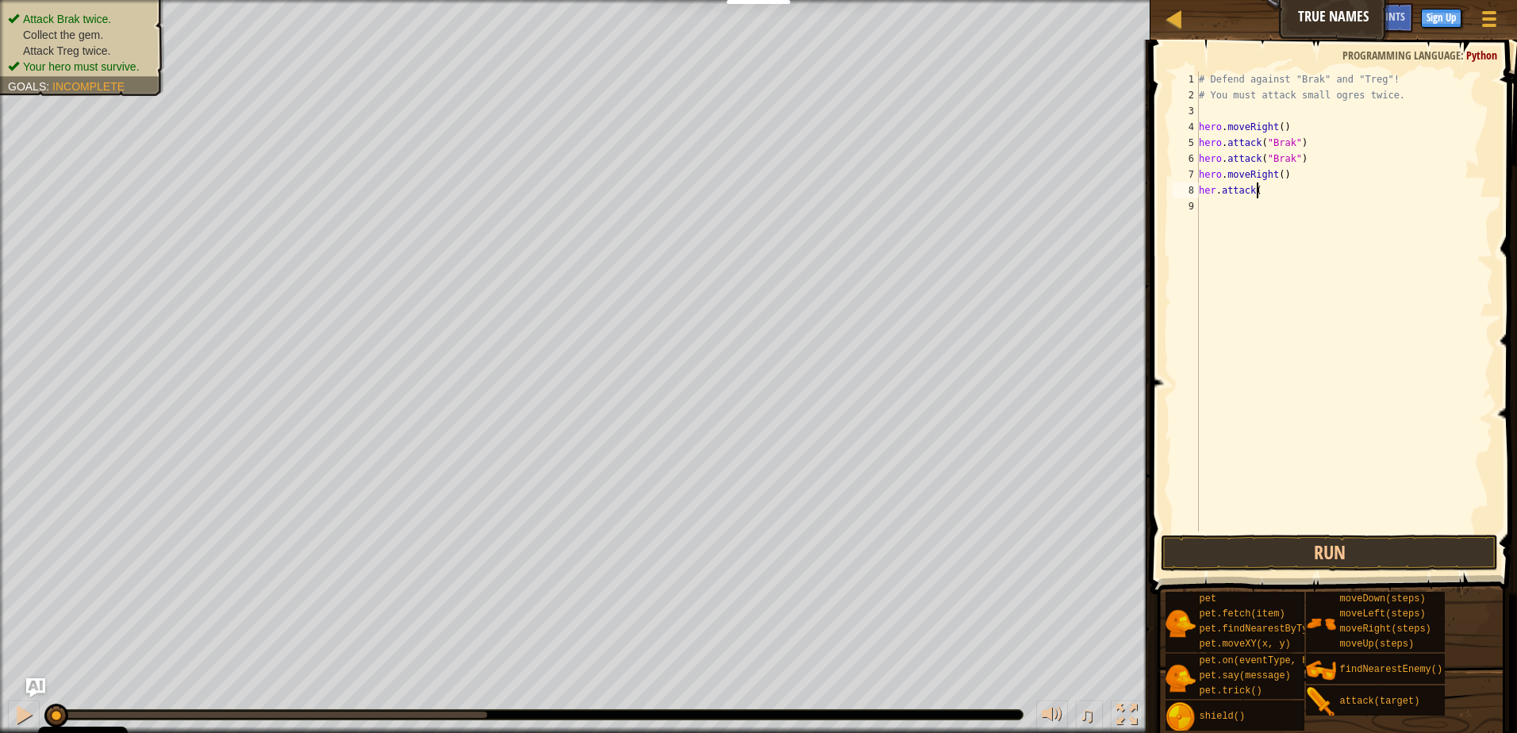
scroll to position [7, 4]
click at [1210, 192] on div "# Defend against "Brak" and "Treg"! # You must attack small ogres twice. hero .…" at bounding box center [1343, 317] width 297 height 492
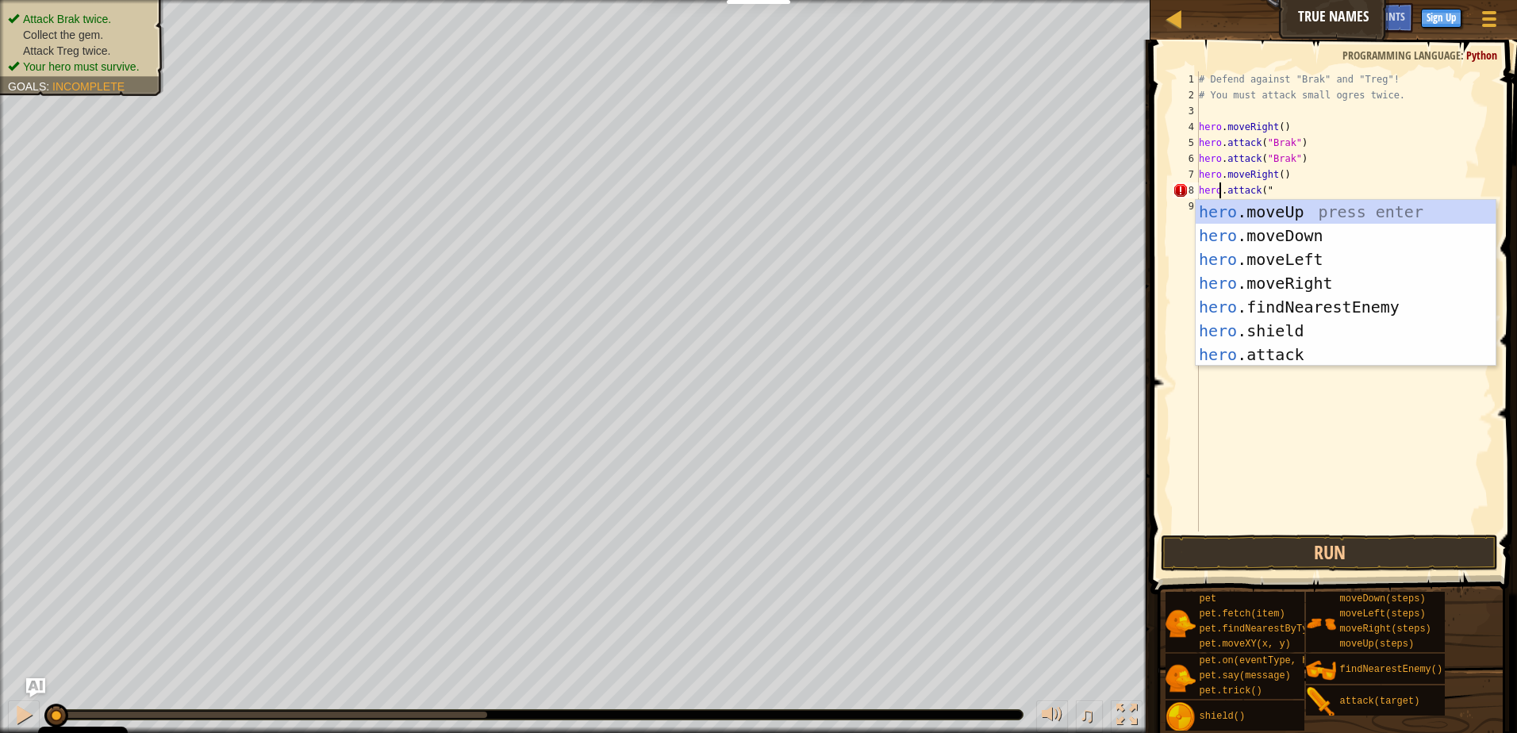
scroll to position [7, 2]
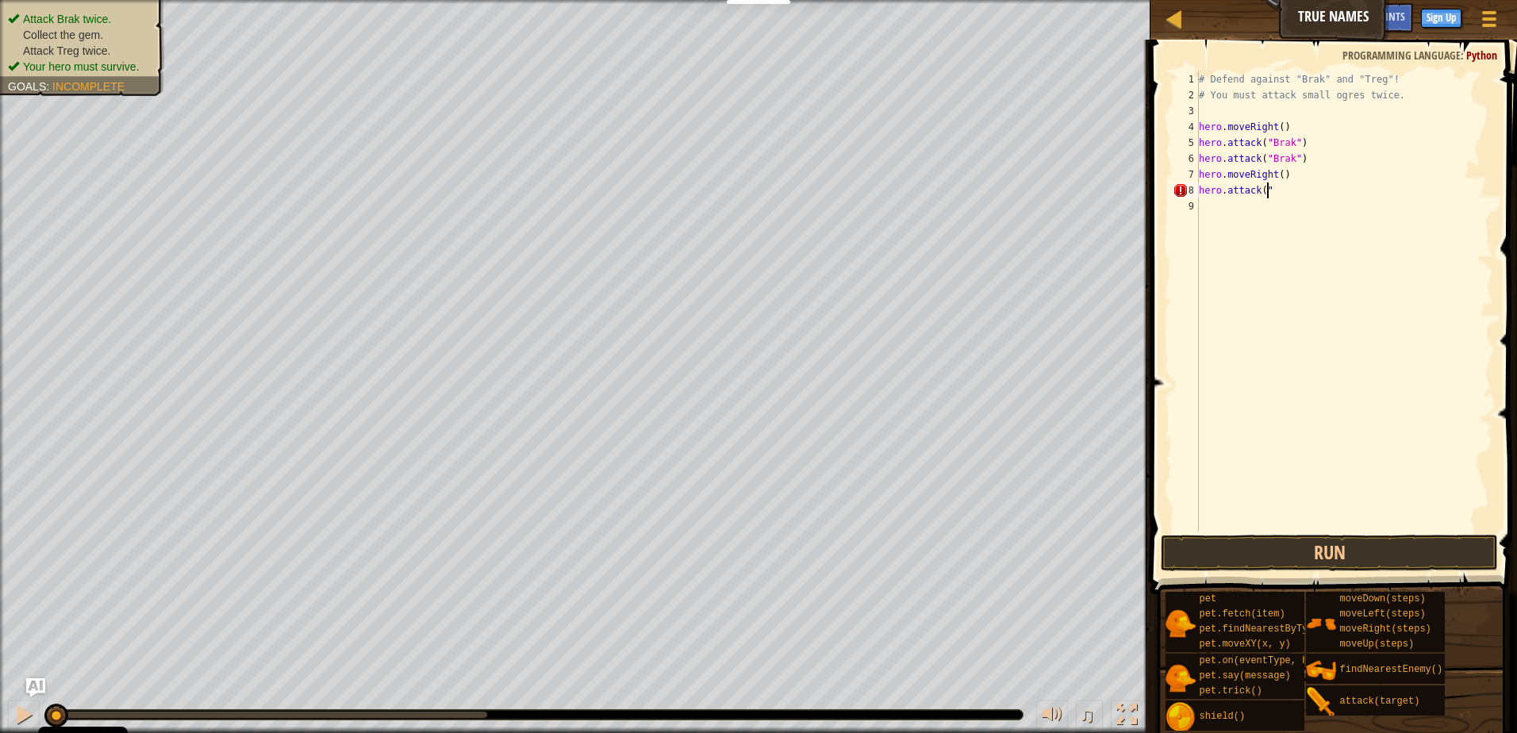
click at [1272, 197] on div "# Defend against "Brak" and "Treg"! # You must attack small ogres twice. hero .…" at bounding box center [1343, 317] width 297 height 492
click at [1270, 190] on div "# Defend against "Brak" and "Treg"! # You must attack small ogres twice. hero .…" at bounding box center [1343, 317] width 297 height 492
type textarea "hero.attack("Treg")"
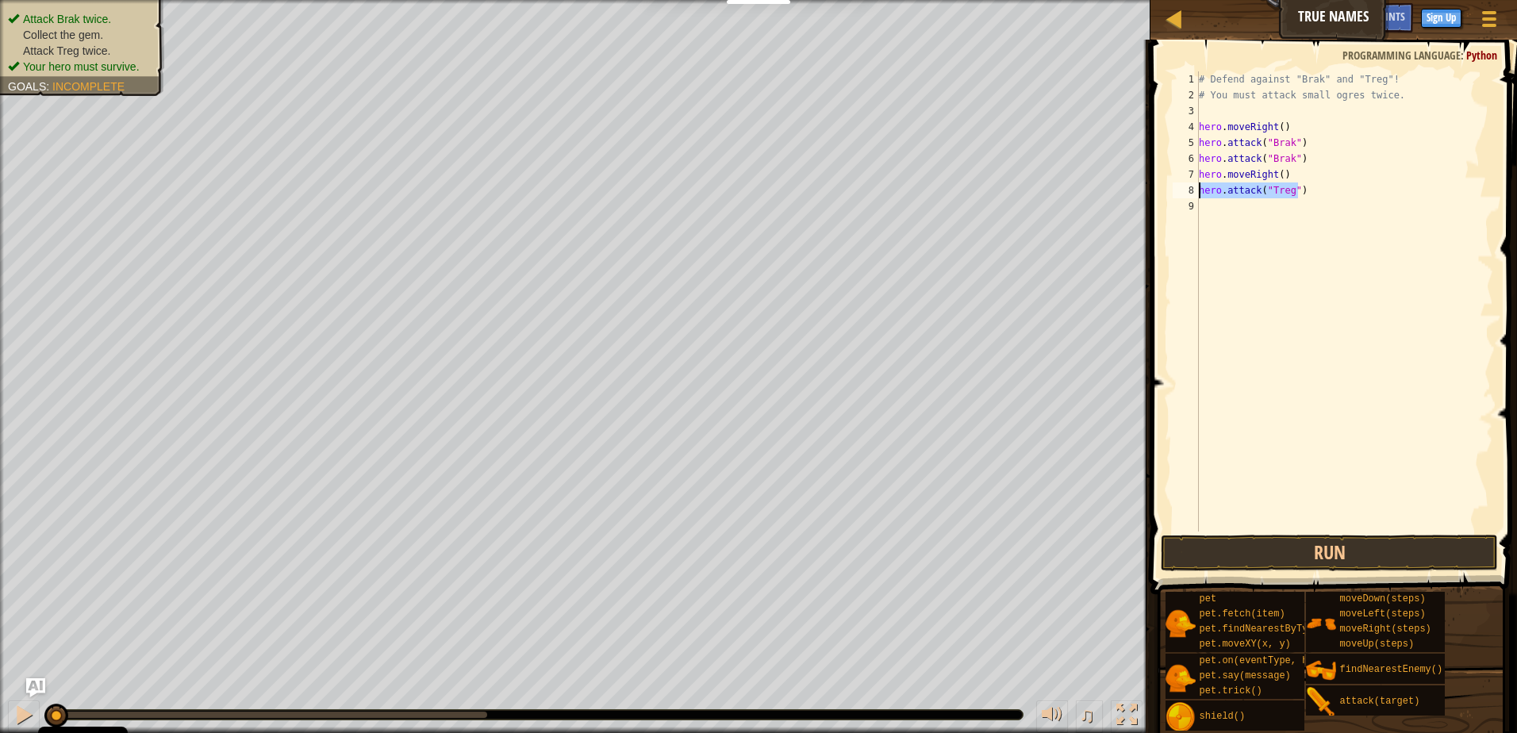
drag, startPoint x: 1302, startPoint y: 192, endPoint x: 1196, endPoint y: 196, distance: 105.6
click at [1196, 196] on div "hero.attack("Treg") 1 2 3 4 5 6 7 8 9 # Defend against "Brak" and "Treg"! # You…" at bounding box center [1331, 301] width 324 height 460
click at [1199, 209] on div "# Defend against "Brak" and "Treg"! # You must attack small ogres twice. hero .…" at bounding box center [1343, 317] width 297 height 492
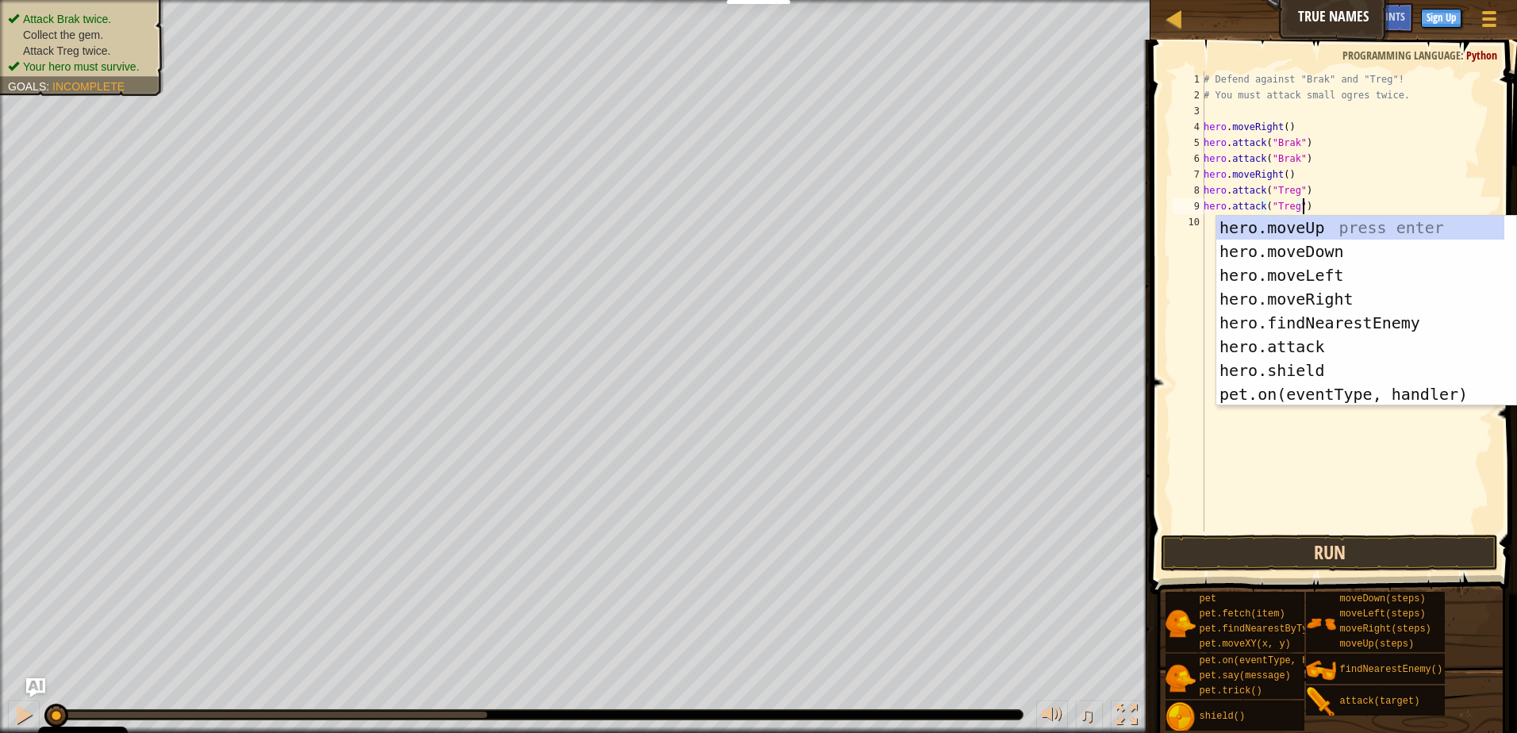
type textarea "hero.attack("Treg")"
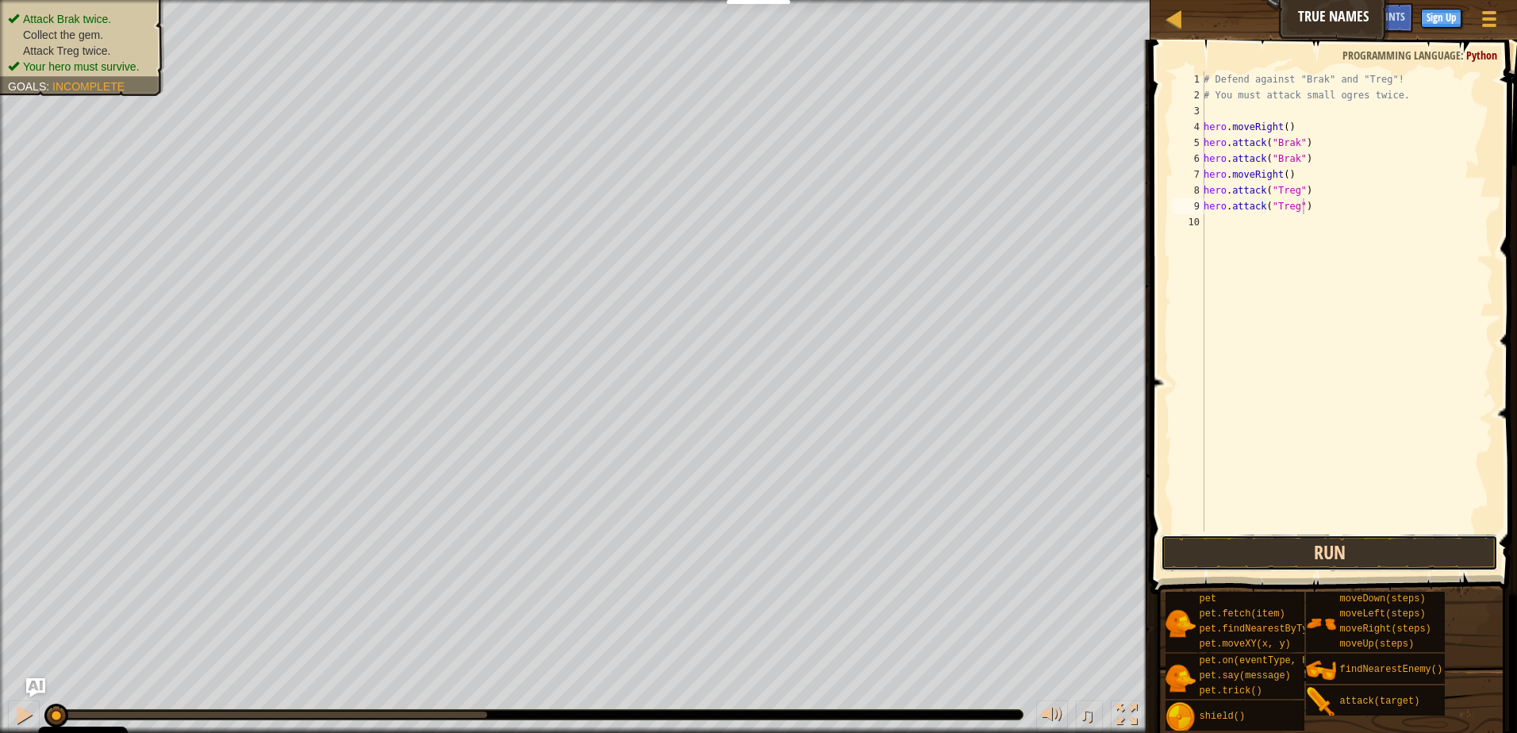
click at [1257, 553] on button "Run" at bounding box center [1329, 553] width 337 height 36
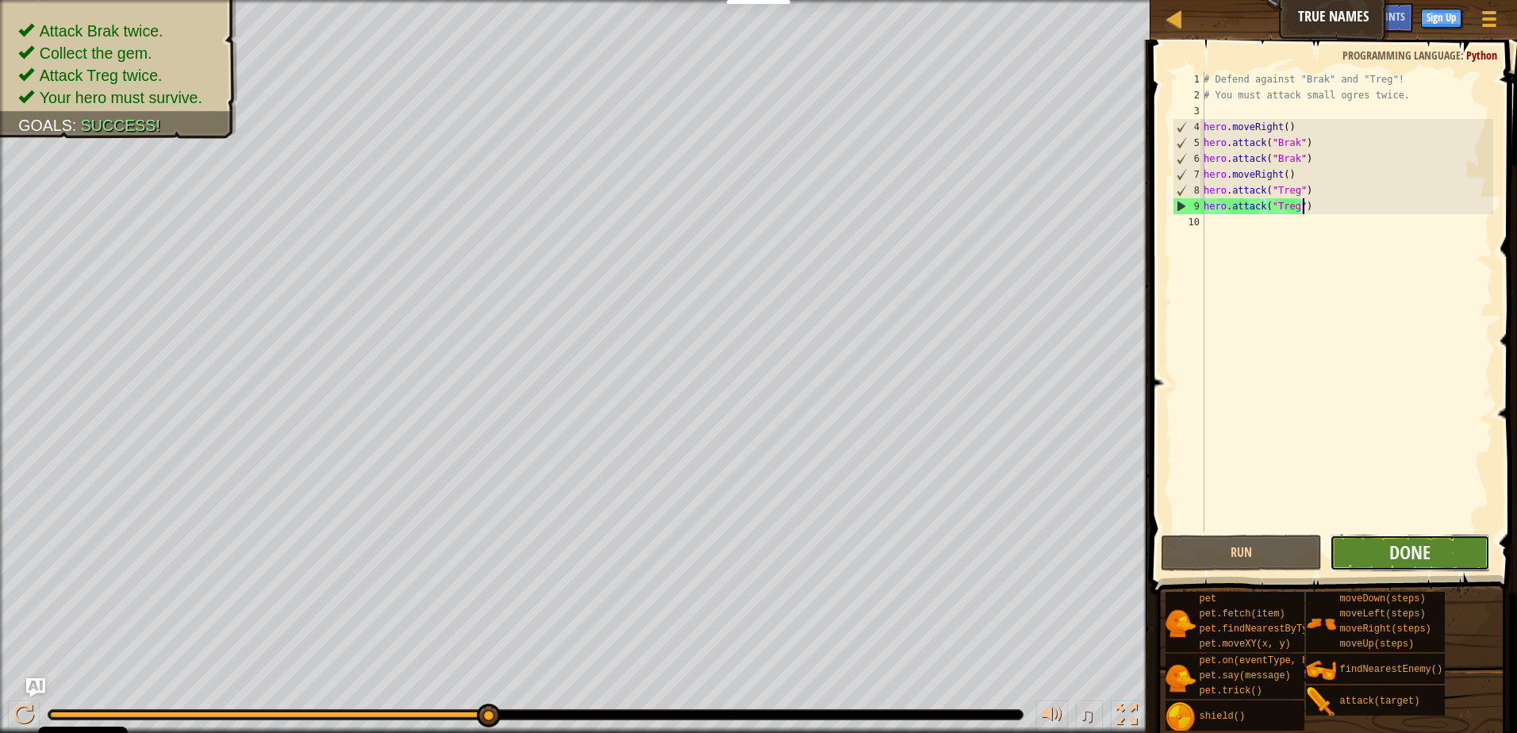
click at [1430, 558] on button "Done" at bounding box center [1409, 553] width 161 height 36
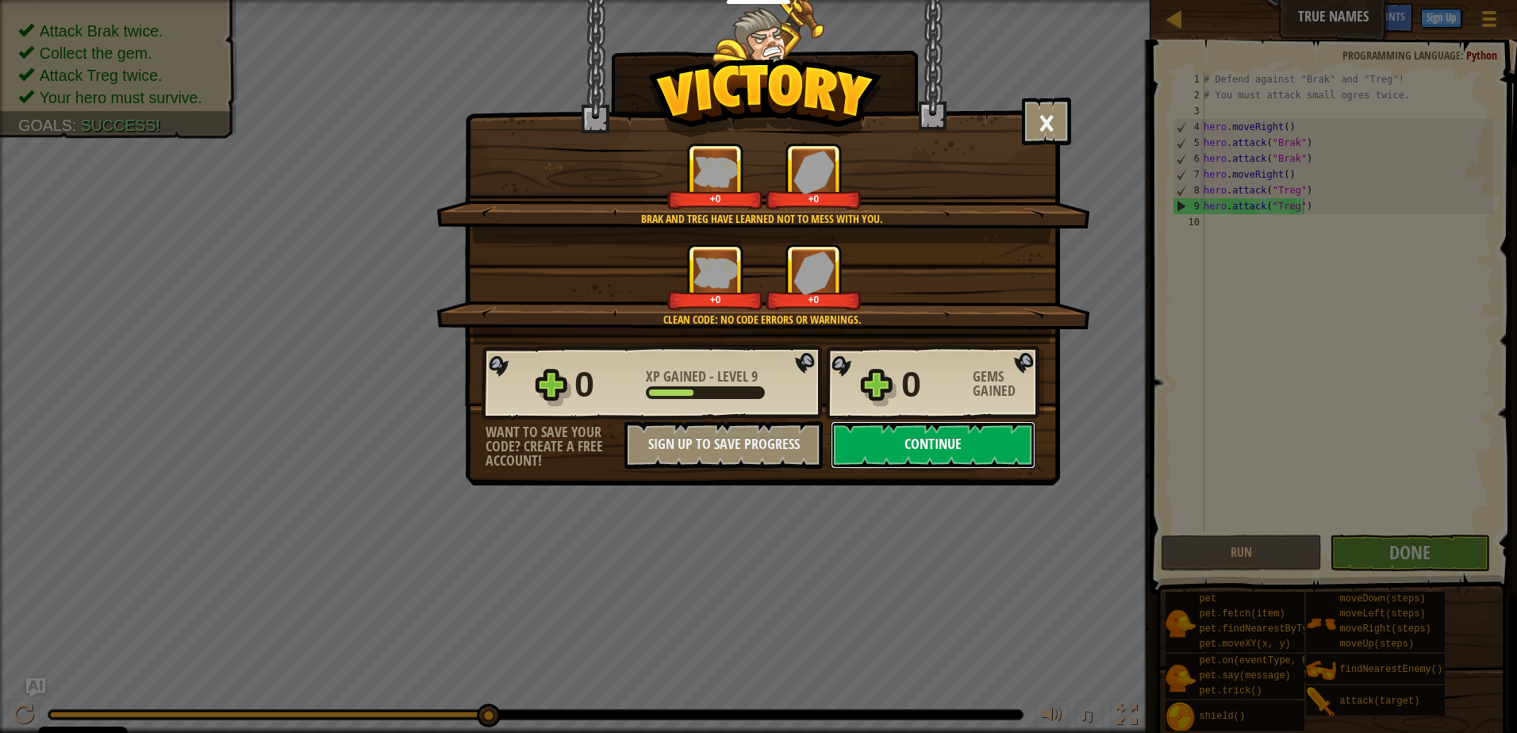
click at [896, 440] on button "Continue" at bounding box center [933, 445] width 205 height 48
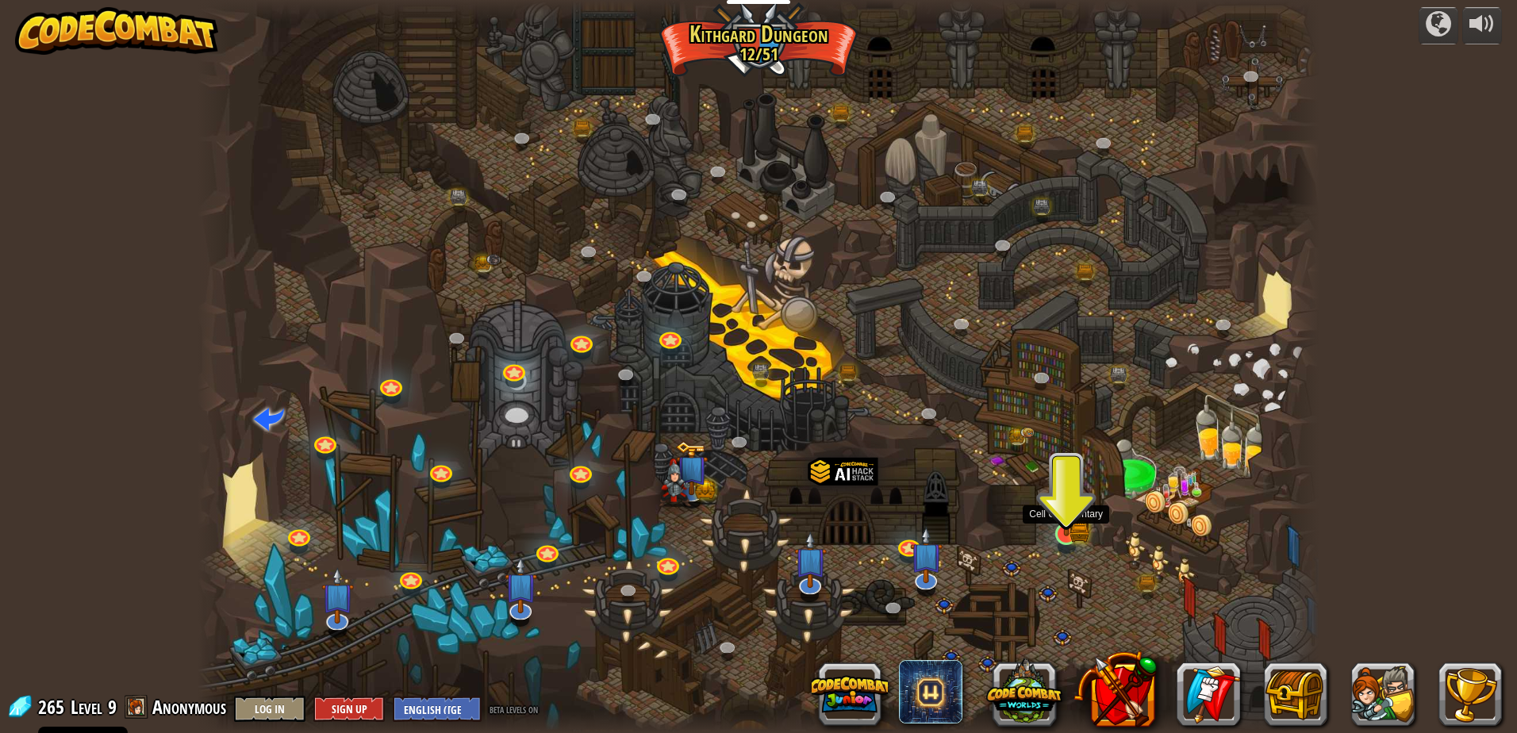
click at [1069, 524] on img at bounding box center [1066, 503] width 30 height 66
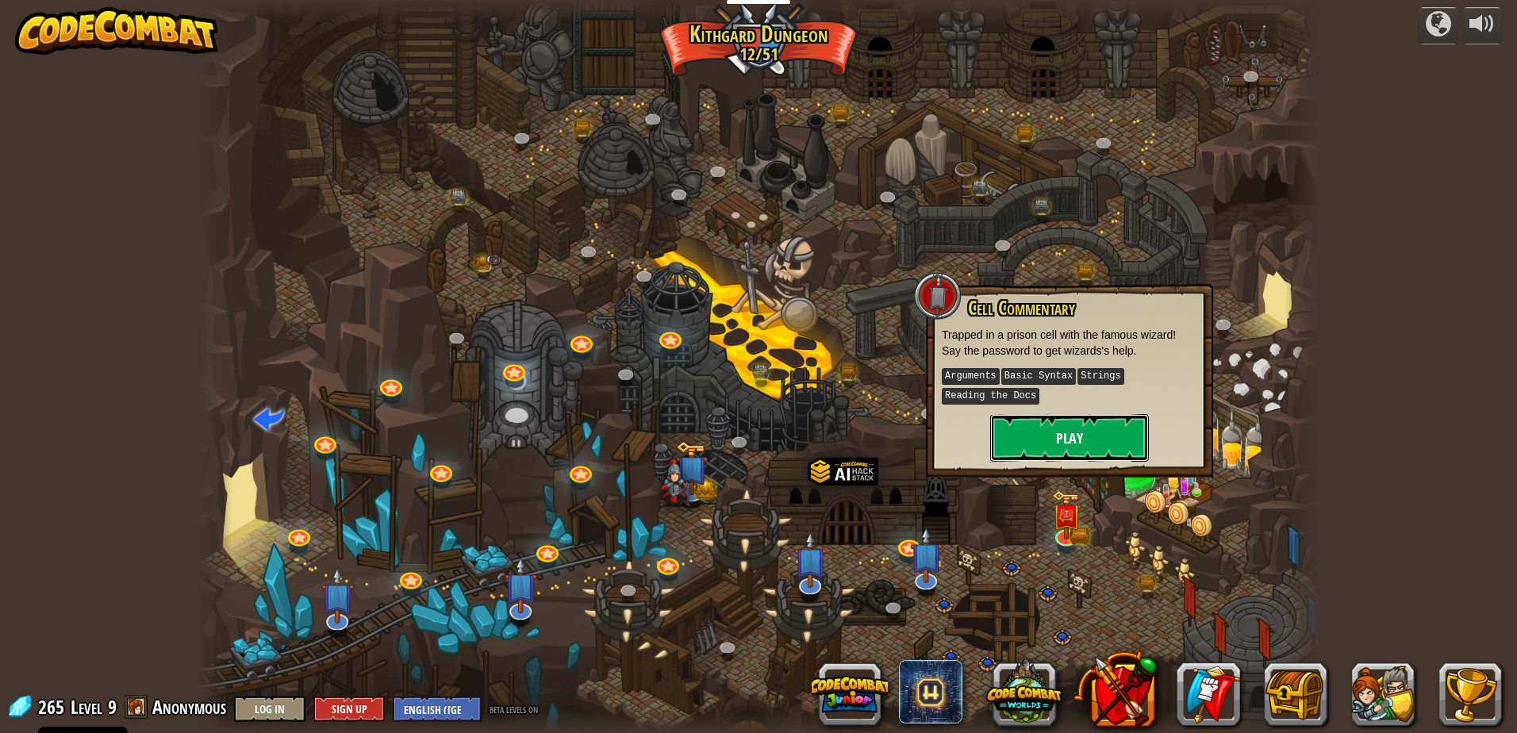
click at [1081, 437] on button "Play" at bounding box center [1069, 438] width 159 height 48
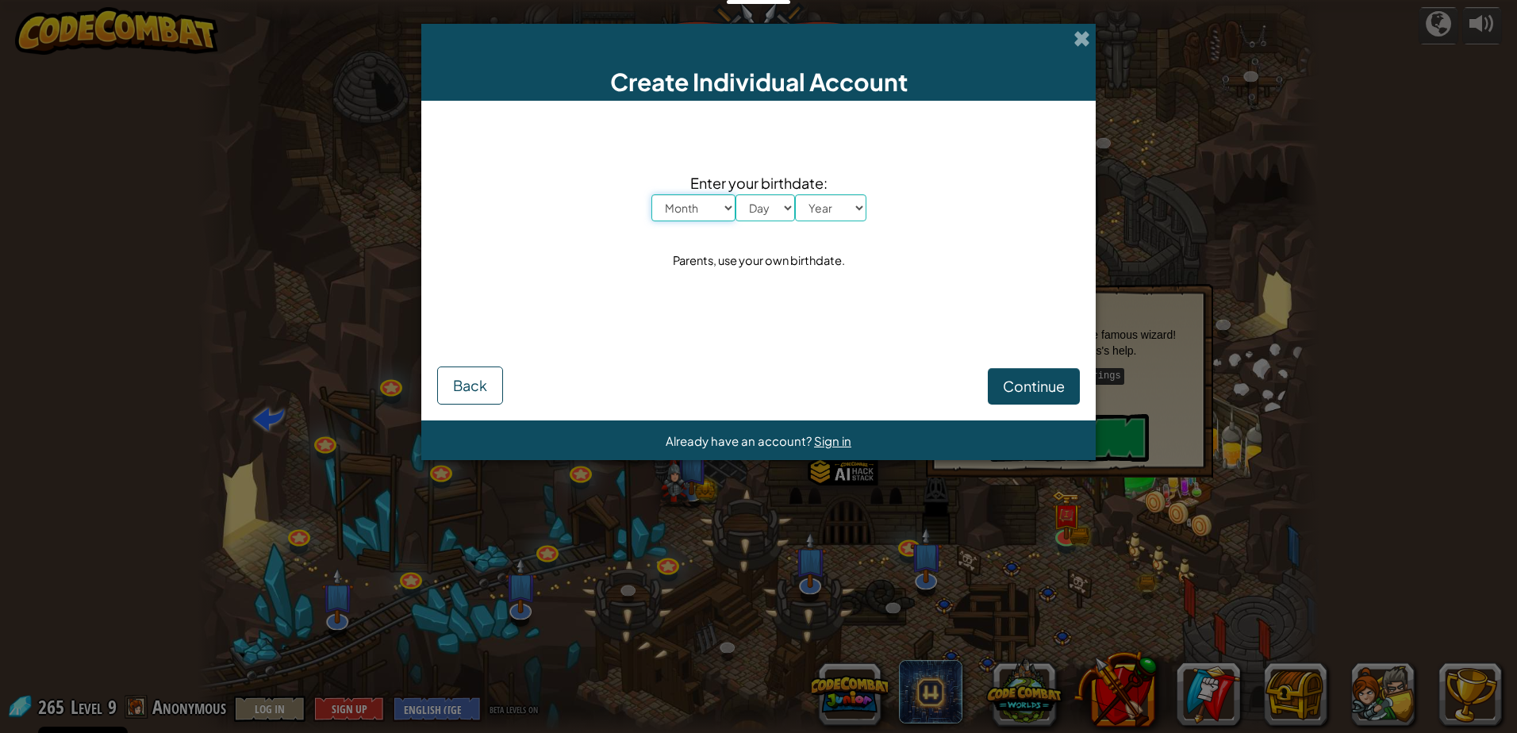
click at [696, 210] on select "Month January February March April May June July August September October Novem…" at bounding box center [693, 207] width 84 height 27
select select "4"
click at [651, 194] on select "Month January February March April May June July August September October Novem…" at bounding box center [693, 207] width 84 height 27
click at [758, 205] on select "Day 1 2 3 4 5 6 7 8 9 10 11 12 13 14 15 16 17 18 19 20 21 22 23 24 25 26 27 28 …" at bounding box center [764, 207] width 59 height 27
select select "22"
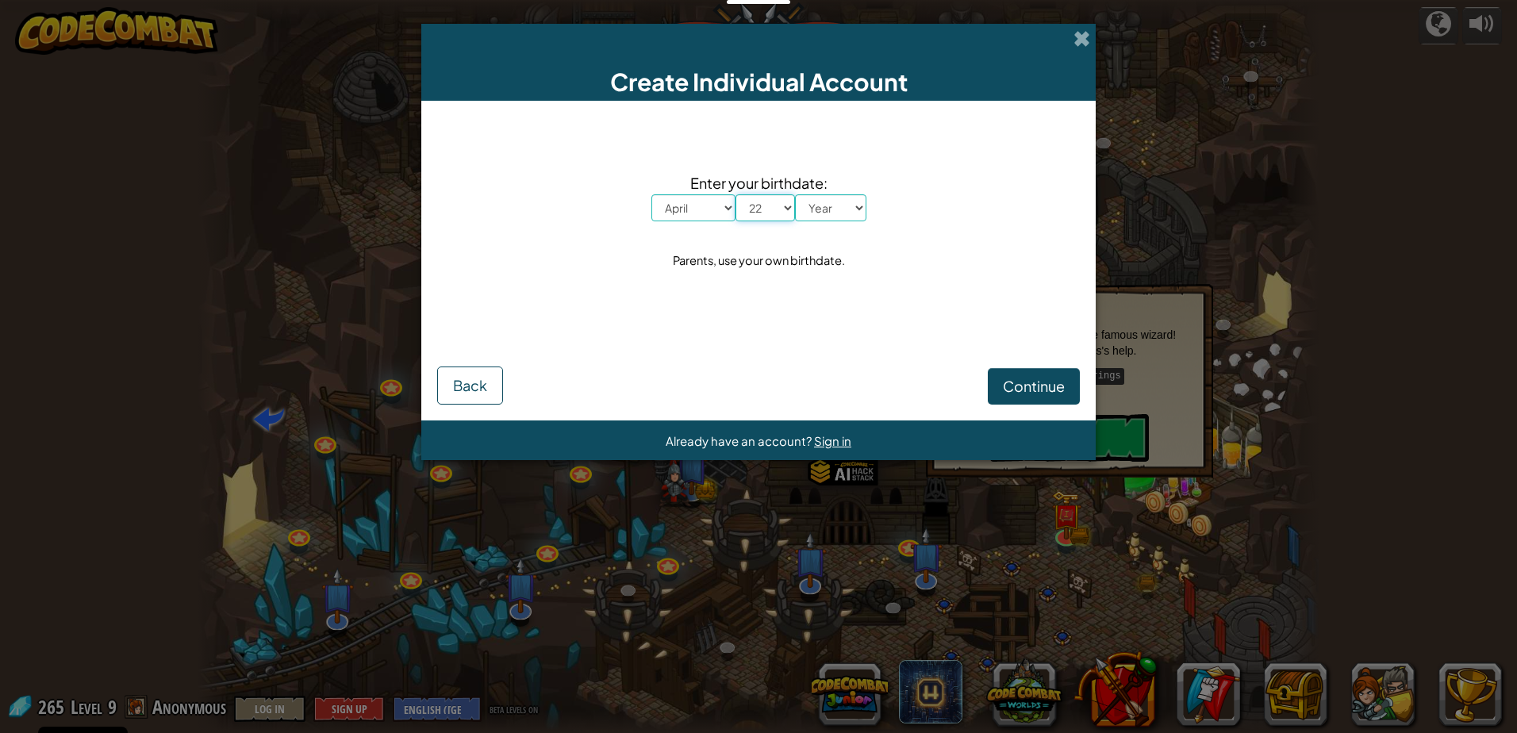
click at [735, 194] on select "Day 1 2 3 4 5 6 7 8 9 10 11 12 13 14 15 16 17 18 19 20 21 22 23 24 25 26 27 28 …" at bounding box center [764, 207] width 59 height 27
click at [841, 210] on select "Year [DATE] 2024 2023 2022 2021 2020 2019 2018 2017 2016 2015 2014 2013 2012 20…" at bounding box center [830, 207] width 71 height 27
select select "2011"
click at [795, 194] on select "Year [DATE] 2024 2023 2022 2021 2020 2019 2018 2017 2016 2015 2014 2013 2012 20…" at bounding box center [830, 207] width 71 height 27
click at [996, 386] on button "Continue" at bounding box center [1034, 386] width 92 height 36
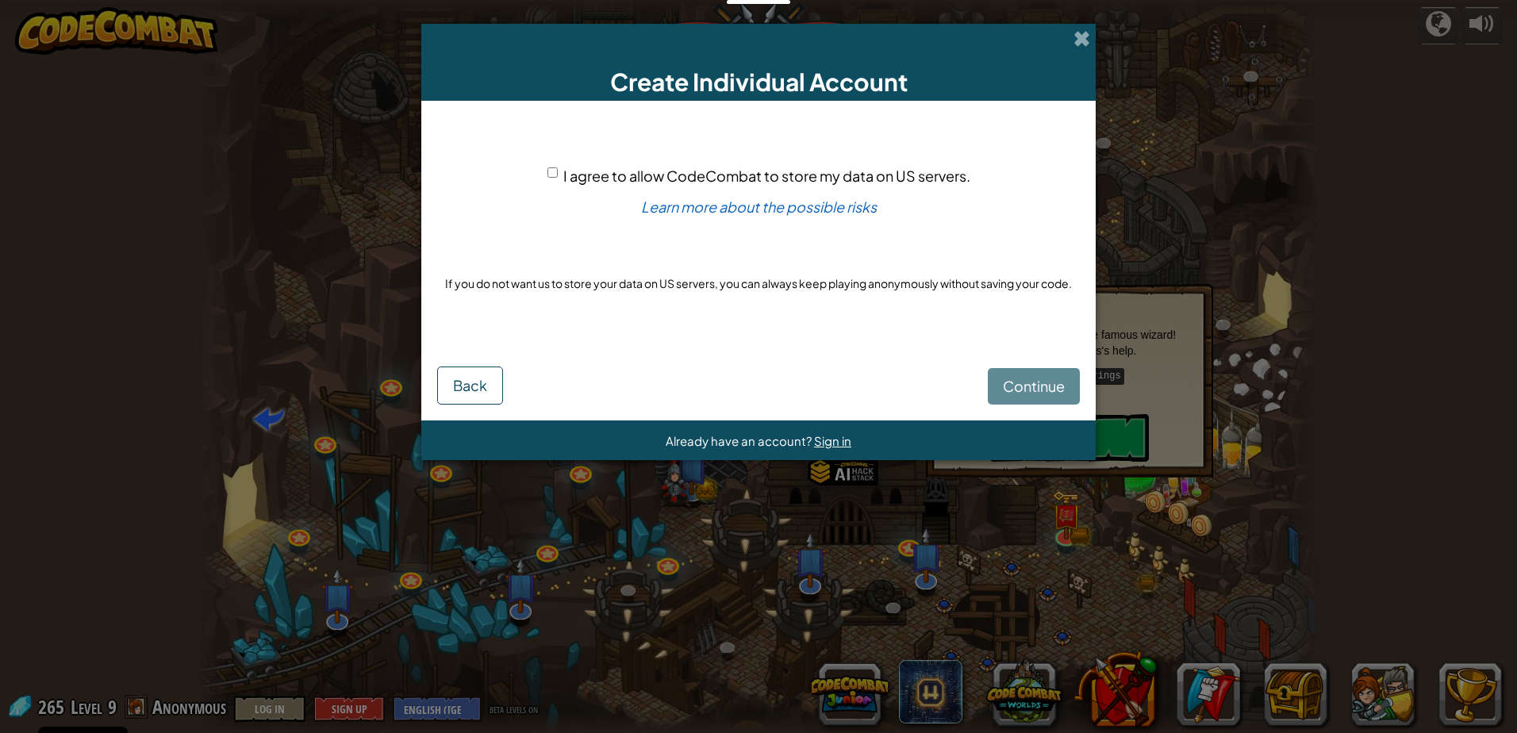
click at [555, 173] on input "I agree to allow CodeCombat to store my data on US servers." at bounding box center [552, 172] width 10 height 10
checkbox input "true"
click at [991, 370] on button "Continue" at bounding box center [1034, 386] width 92 height 36
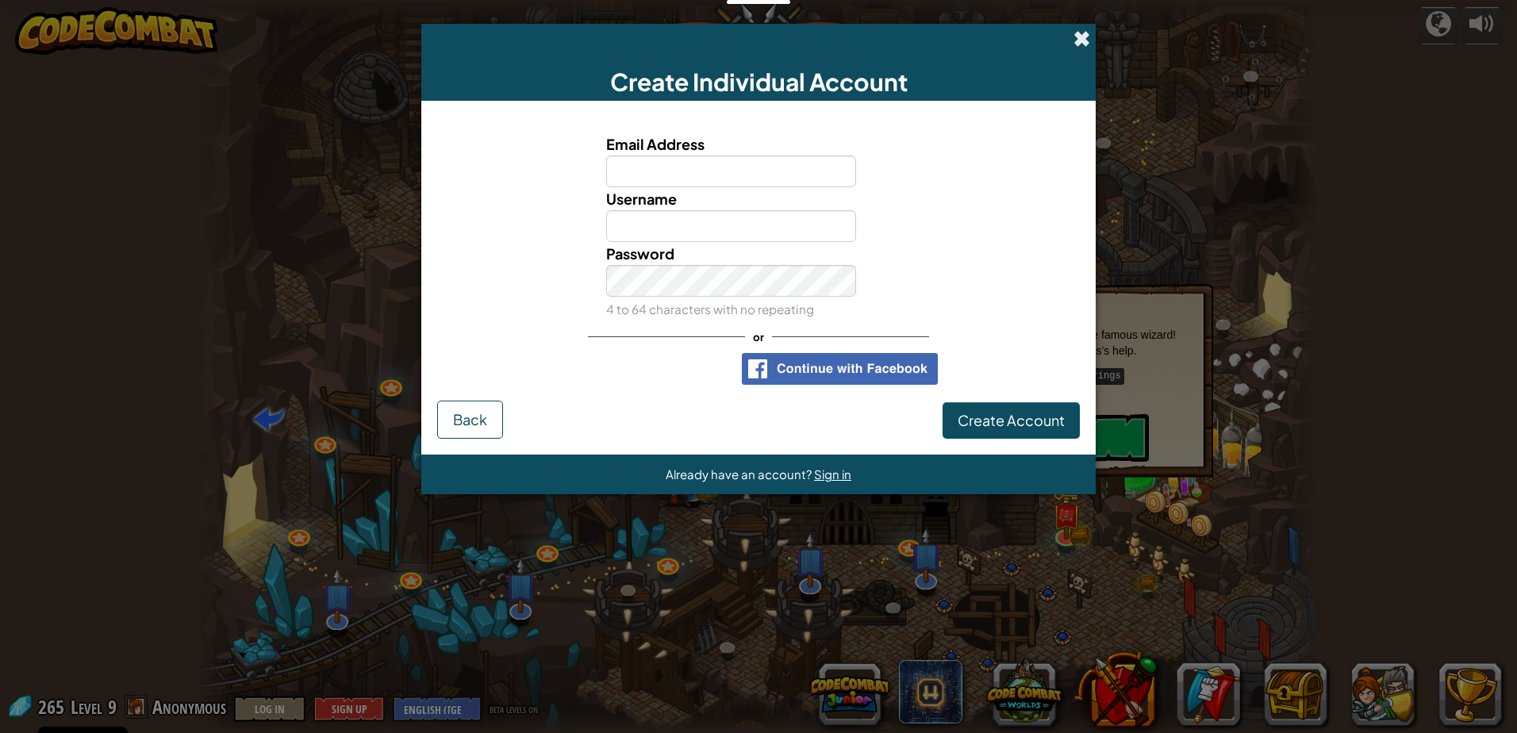
click at [1075, 43] on span at bounding box center [1081, 38] width 17 height 17
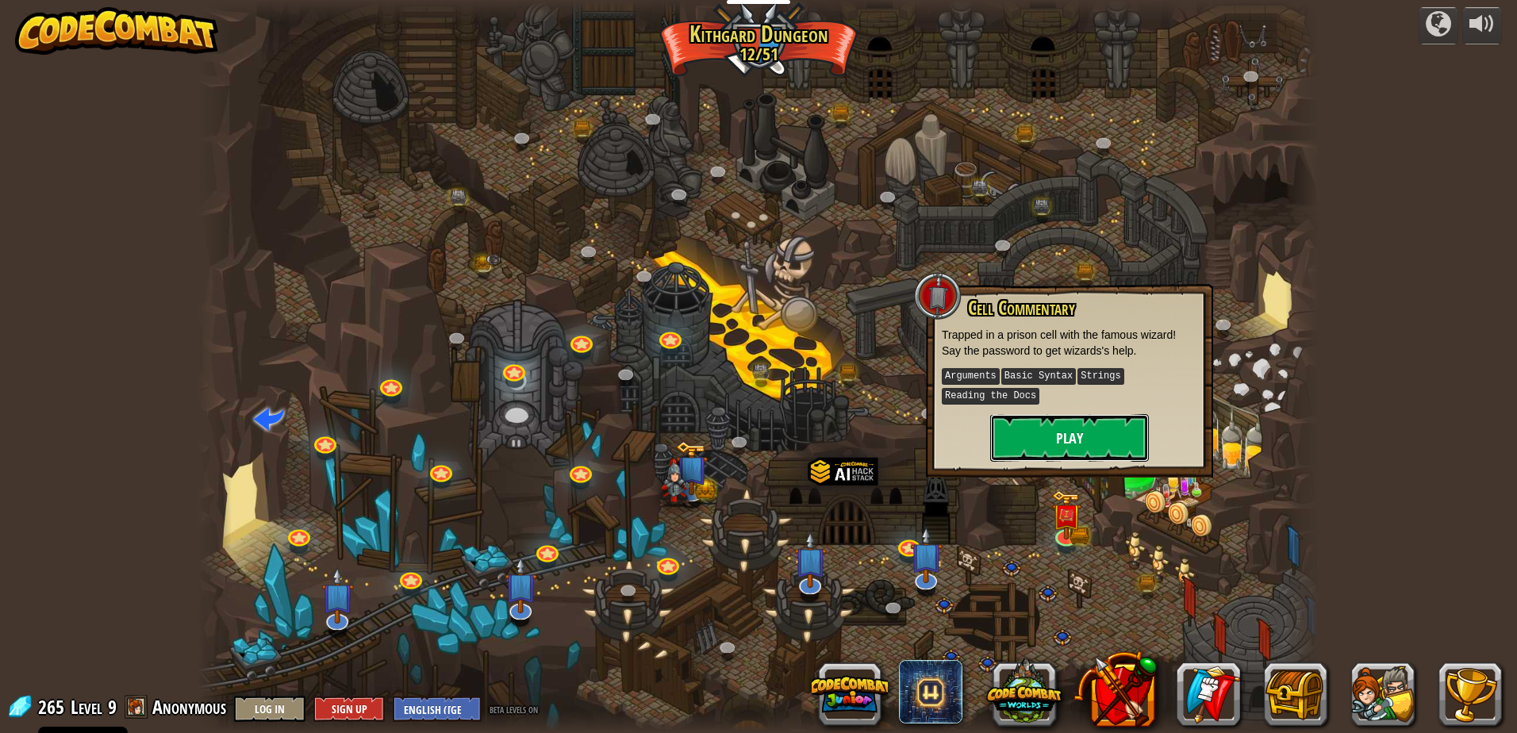
click at [1051, 443] on button "Play" at bounding box center [1069, 438] width 159 height 48
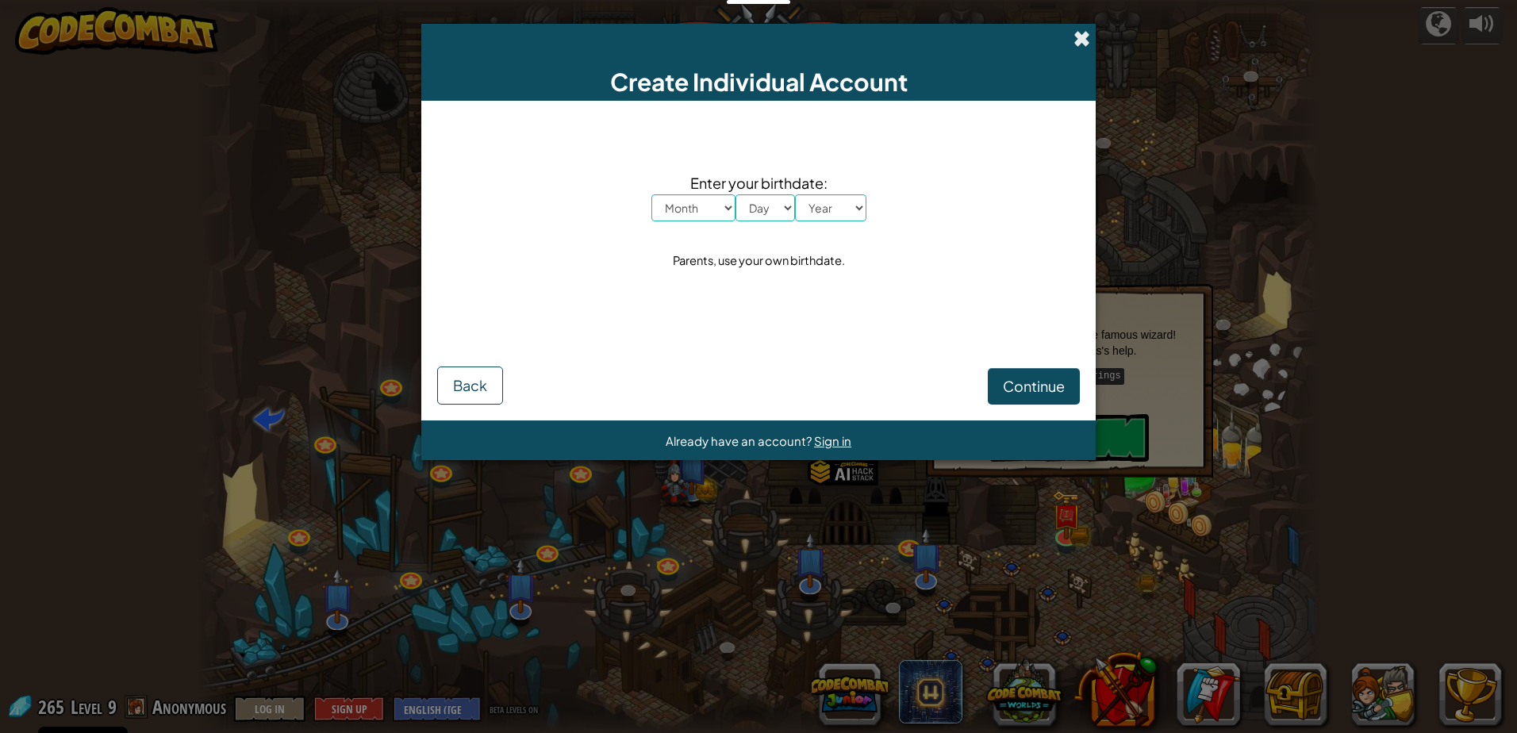
click at [1083, 42] on span at bounding box center [1081, 38] width 17 height 17
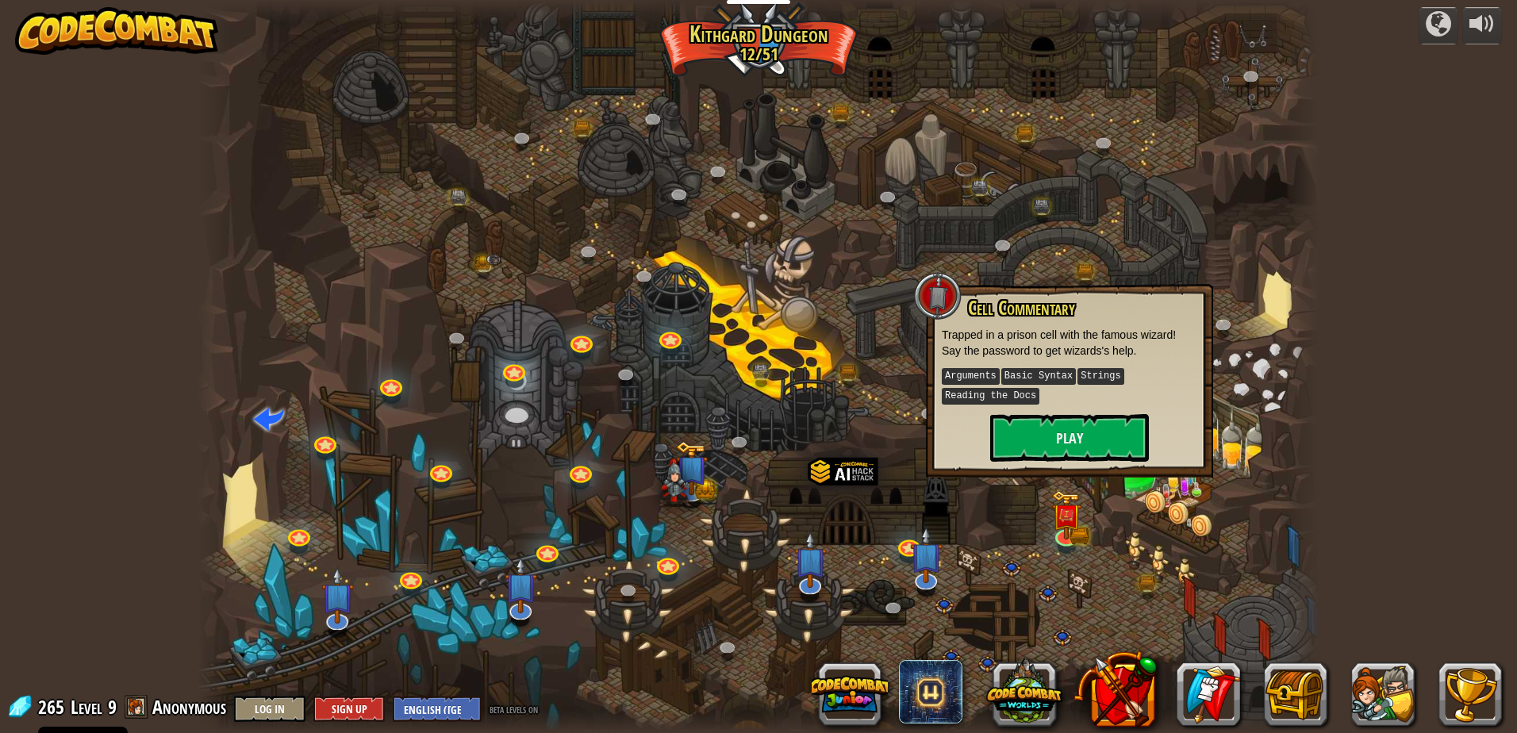
click at [1110, 212] on div at bounding box center [759, 366] width 1122 height 733
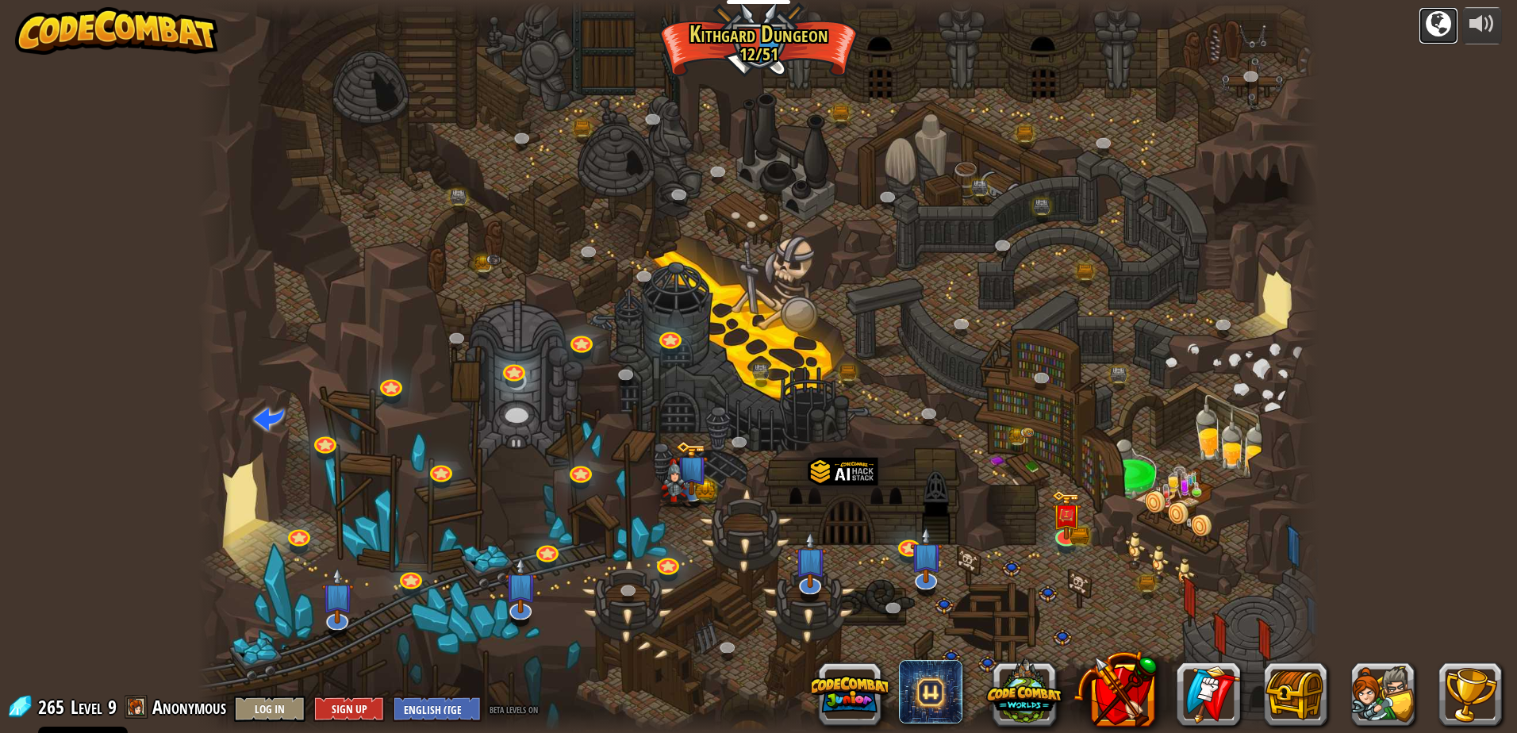
click at [1450, 31] on div at bounding box center [1437, 23] width 25 height 25
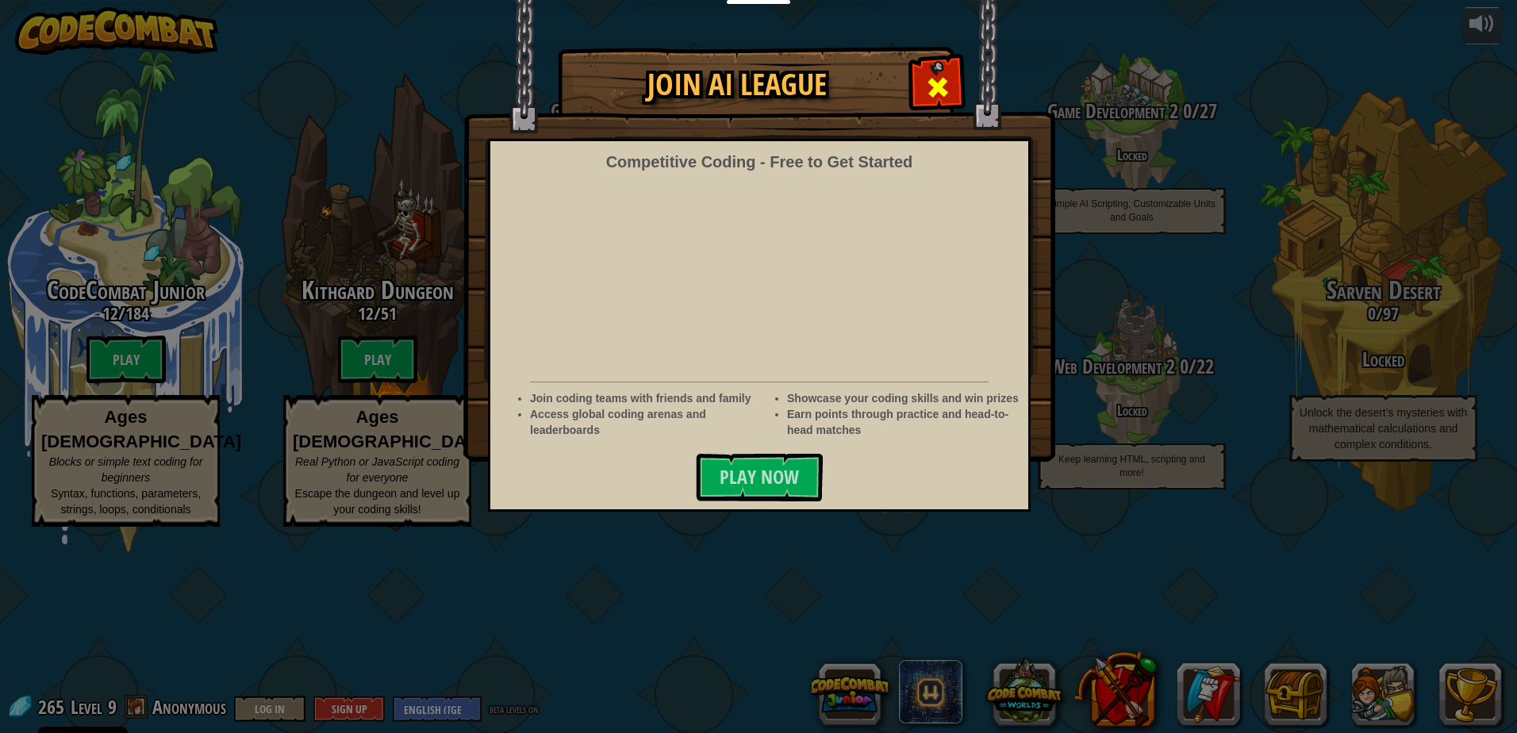
click at [923, 86] on div at bounding box center [937, 85] width 50 height 50
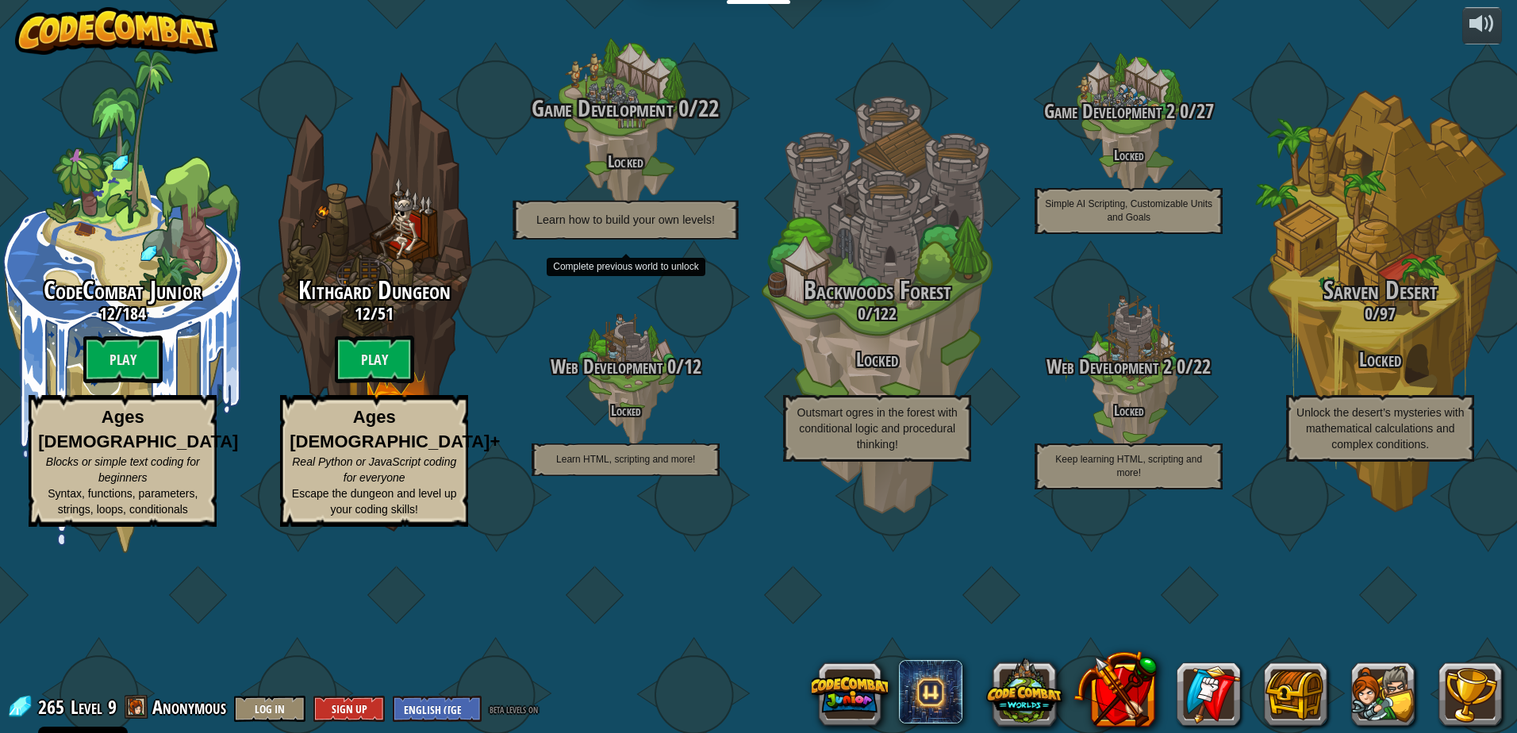
click at [604, 125] on span "Game Development" at bounding box center [602, 108] width 141 height 33
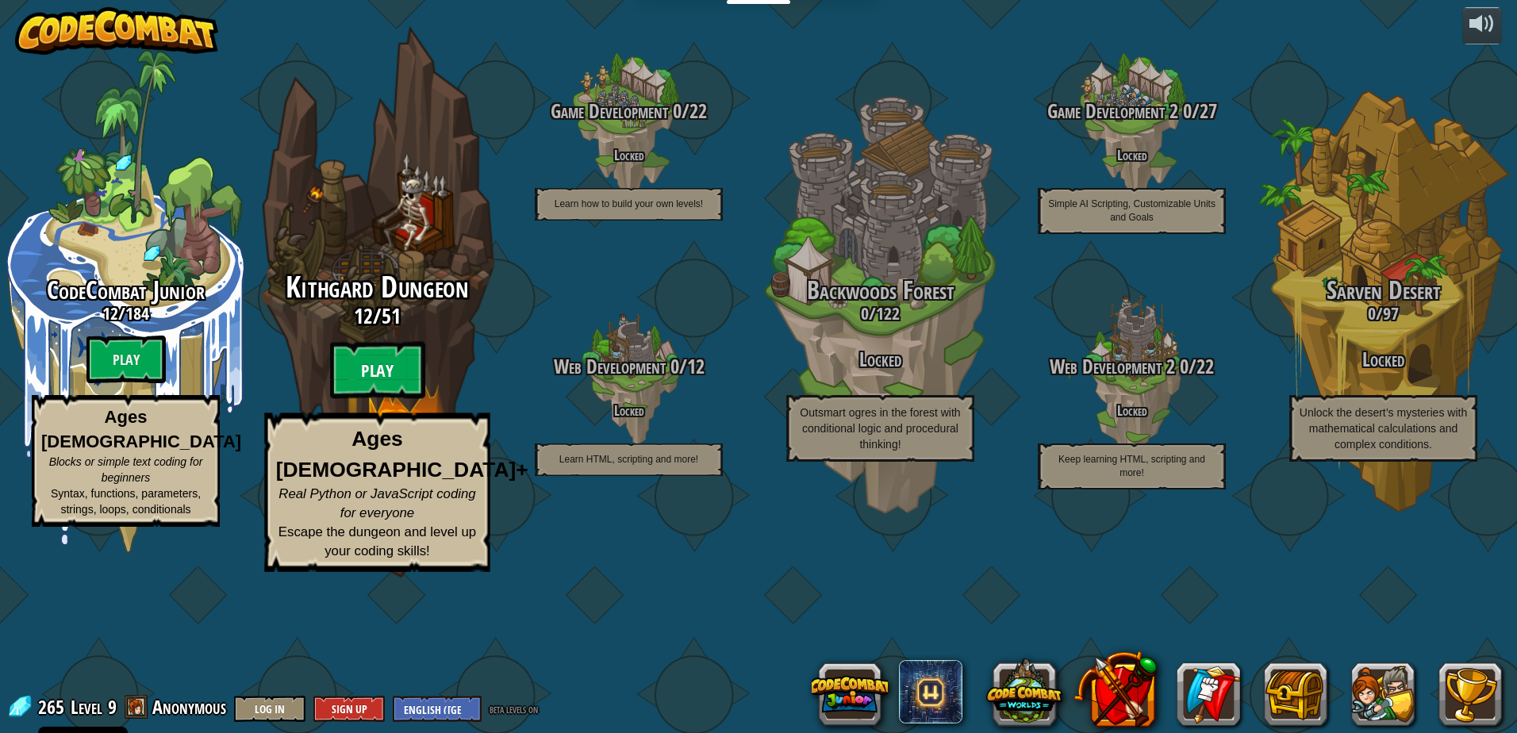
drag, startPoint x: 347, startPoint y: 439, endPoint x: 360, endPoint y: 435, distance: 13.6
click at [360, 399] on btn "Play" at bounding box center [377, 370] width 95 height 57
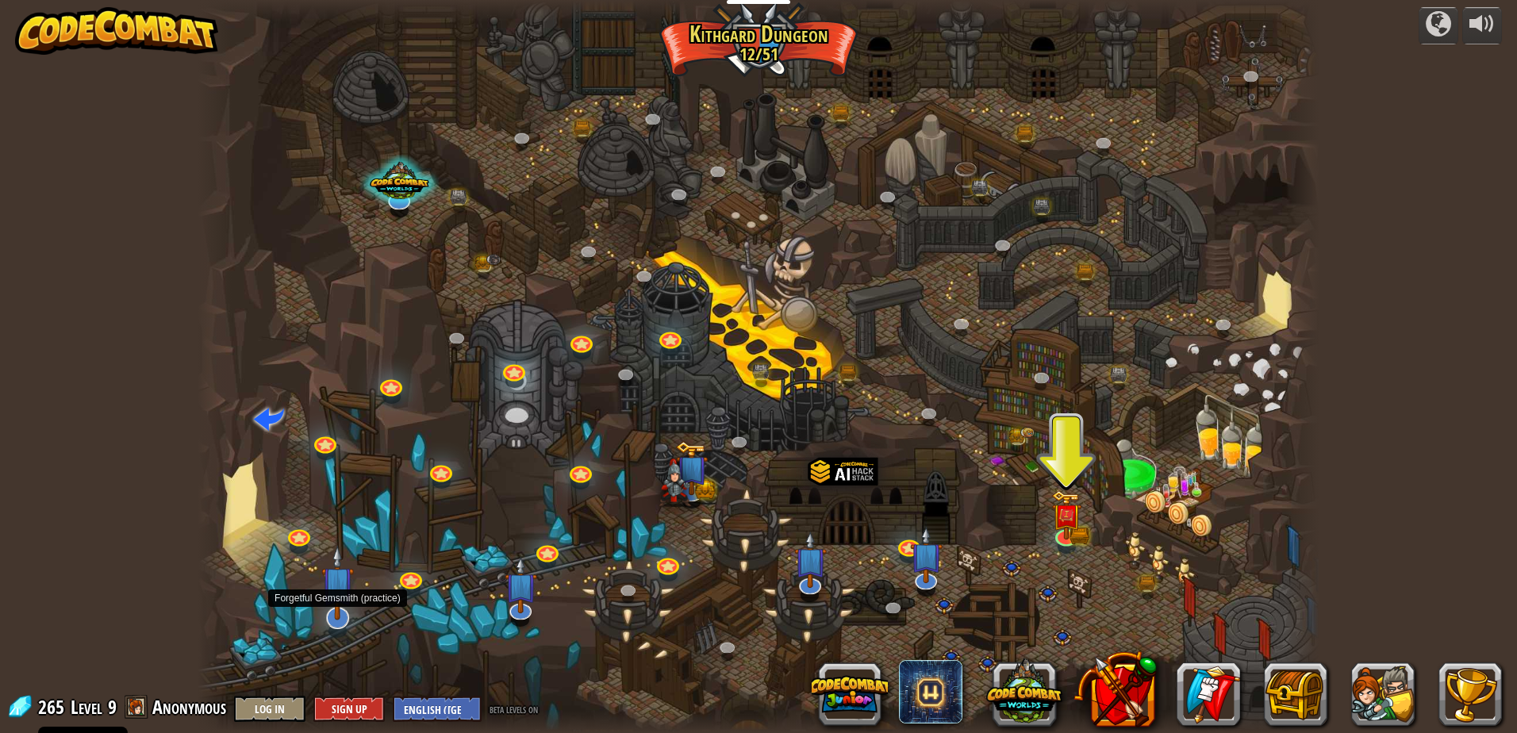
click at [332, 602] on img at bounding box center [337, 582] width 33 height 75
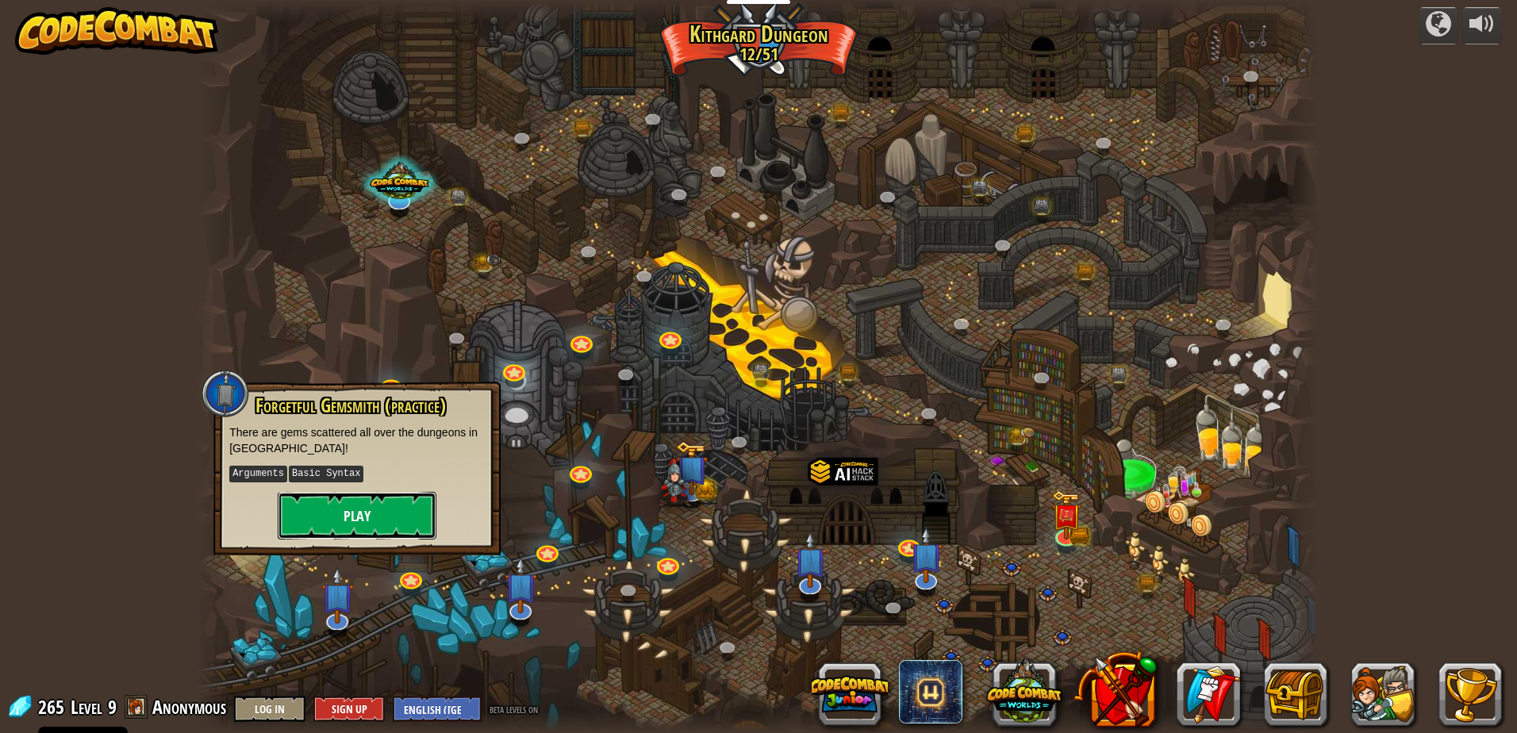
click at [382, 497] on button "Play" at bounding box center [357, 516] width 159 height 48
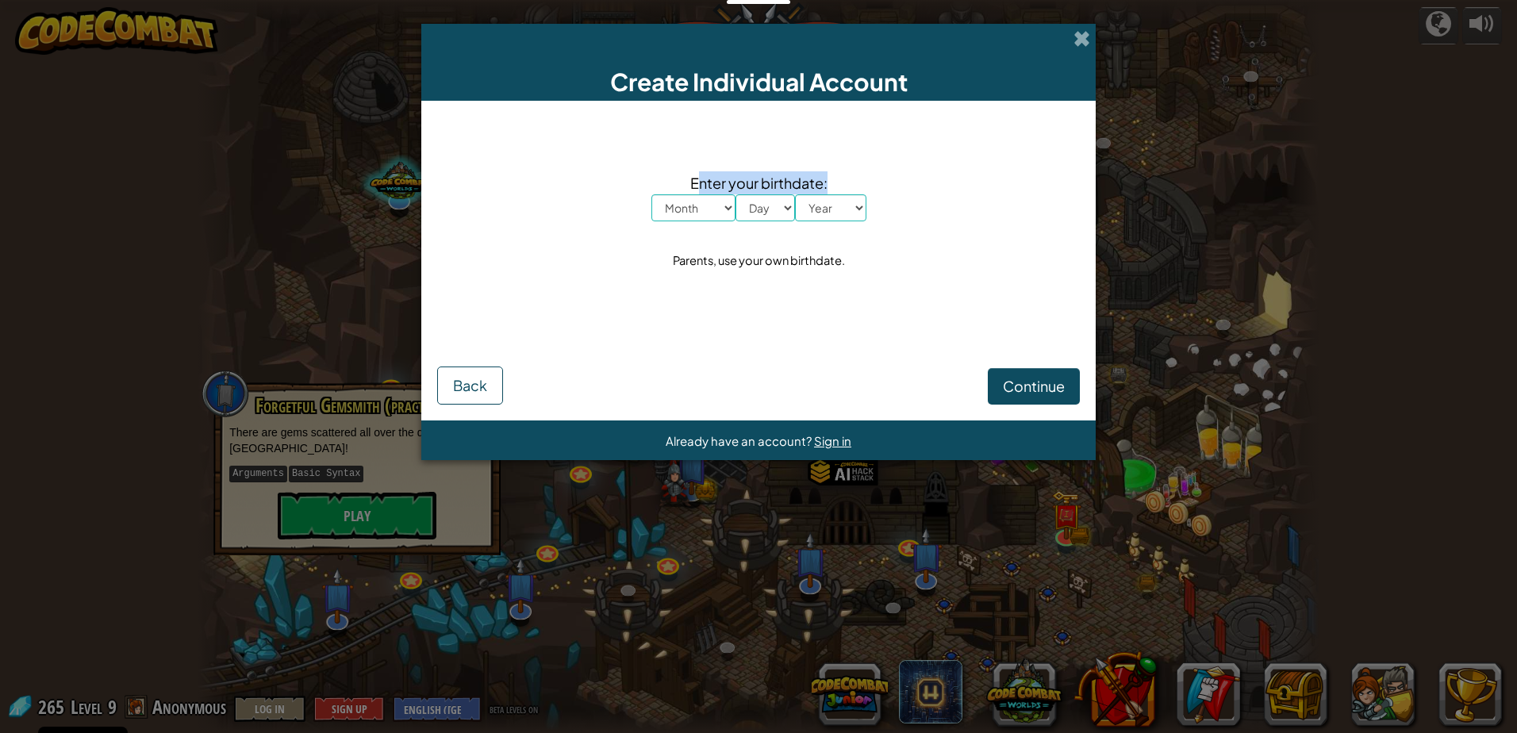
click at [695, 198] on div "Enter your birthdate: Month January February March April May June July August S…" at bounding box center [758, 196] width 215 height 50
click at [717, 209] on select "Month January February March April May June July August September October Novem…" at bounding box center [693, 207] width 84 height 27
select select "4"
click at [651, 194] on select "Month January February March April May June July August September October Novem…" at bounding box center [693, 207] width 84 height 27
click at [781, 211] on select "Day 1 2 3 4 5 6 7 8 9 10 11 12 13 14 15 16 17 18 19 20 21 22 23 24 25 26 27 28 …" at bounding box center [764, 207] width 59 height 27
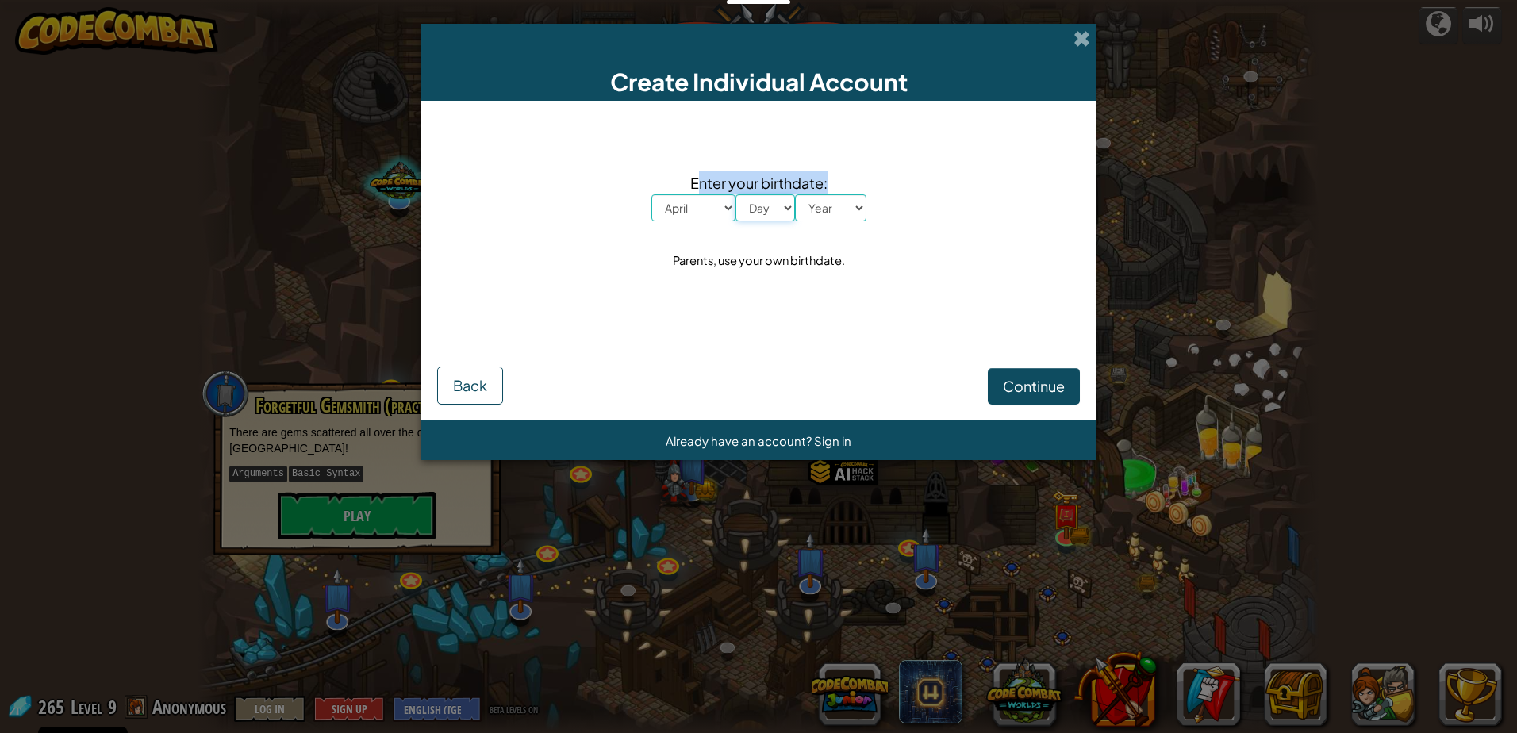
select select "22"
click at [735, 194] on select "Day 1 2 3 4 5 6 7 8 9 10 11 12 13 14 15 16 17 18 19 20 21 22 23 24 25 26 27 28 …" at bounding box center [764, 207] width 59 height 27
click at [808, 204] on select "Year [DATE] 2024 2023 2022 2021 2020 2019 2018 2017 2016 2015 2014 2013 2012 20…" at bounding box center [830, 207] width 71 height 27
select select "2011"
click at [795, 194] on select "Year [DATE] 2024 2023 2022 2021 2020 2019 2018 2017 2016 2015 2014 2013 2012 20…" at bounding box center [830, 207] width 71 height 27
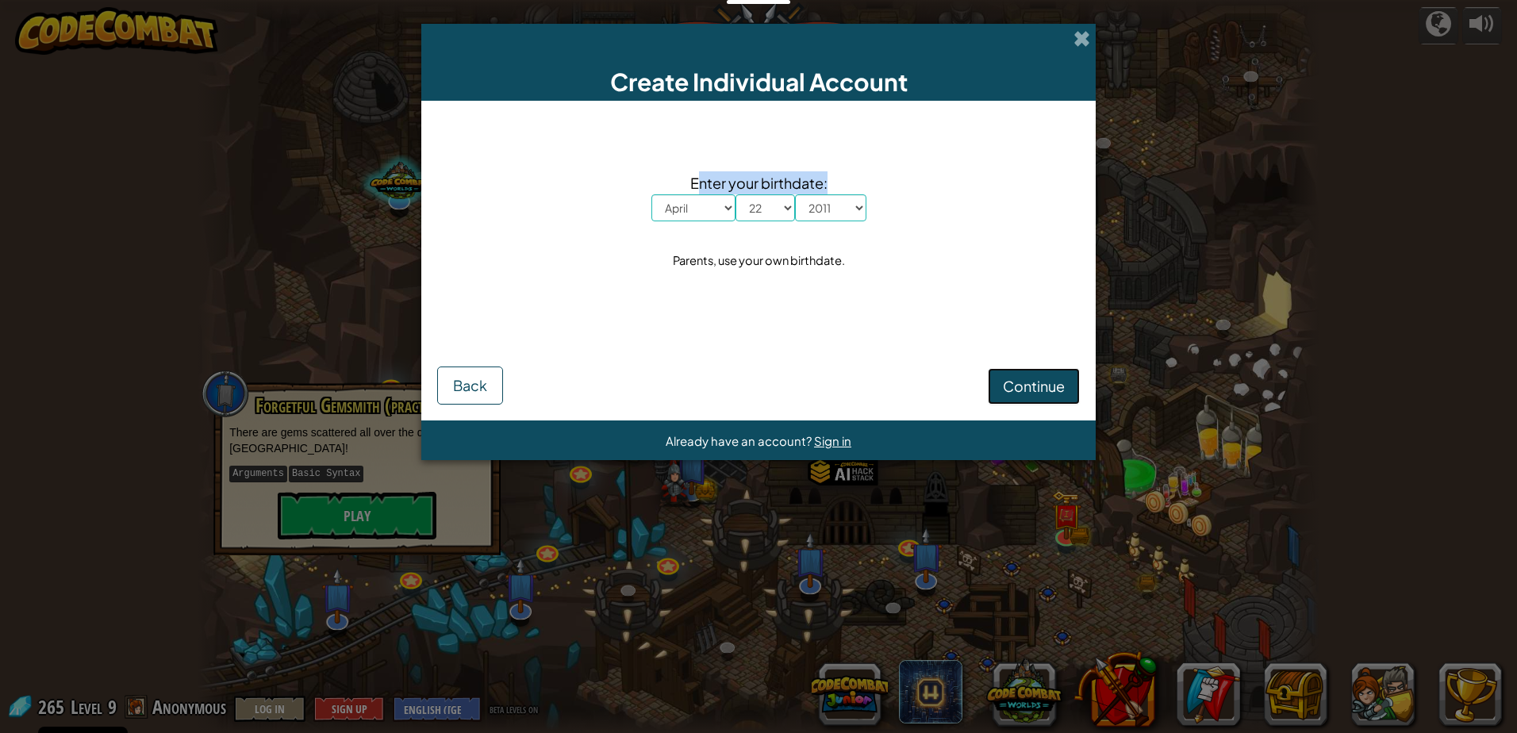
click at [1060, 382] on span "Continue" at bounding box center [1034, 386] width 62 height 18
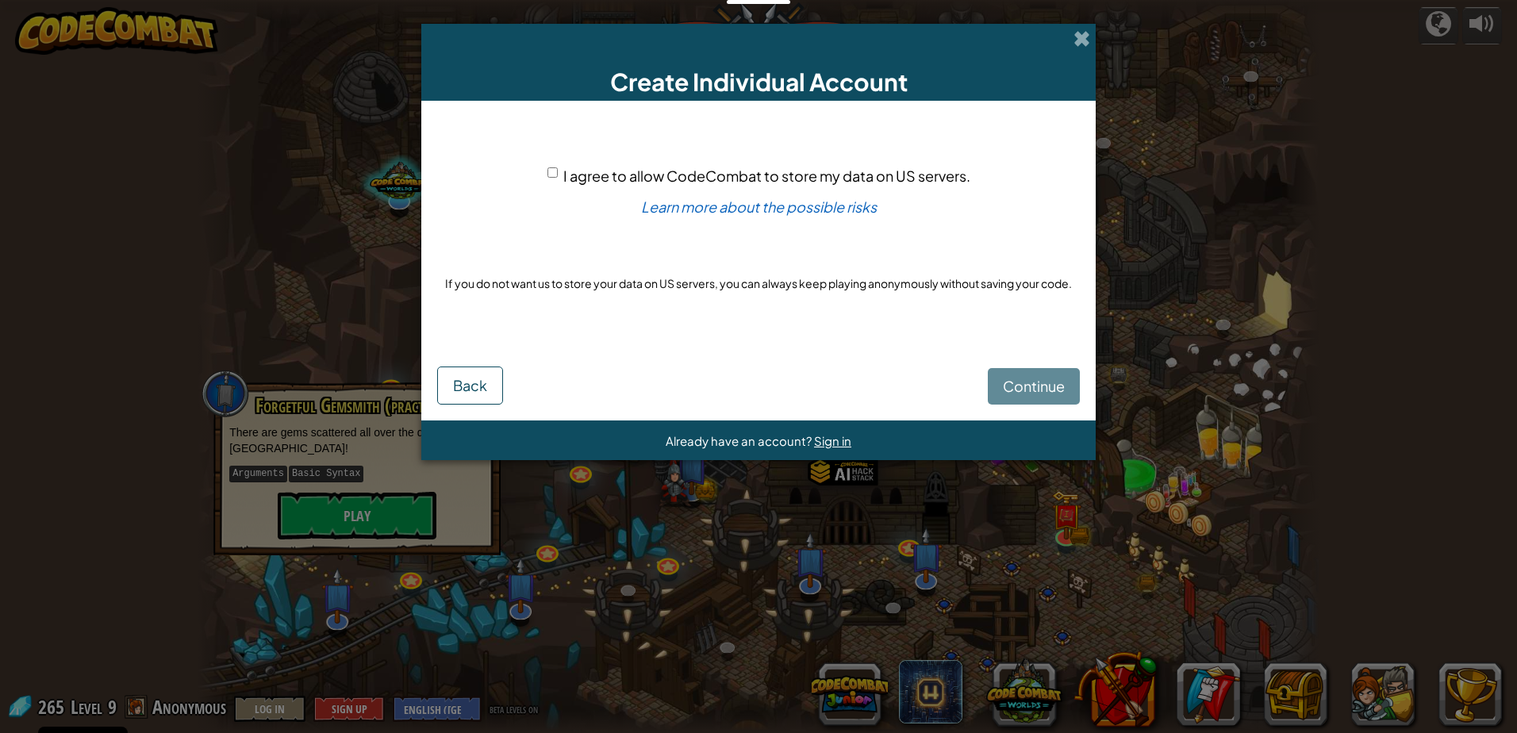
drag, startPoint x: 551, startPoint y: 168, endPoint x: 547, endPoint y: 177, distance: 9.3
click at [548, 176] on input "I agree to allow CodeCombat to store my data on US servers." at bounding box center [552, 172] width 10 height 10
checkbox input "true"
click at [1052, 390] on span "Continue" at bounding box center [1034, 386] width 62 height 18
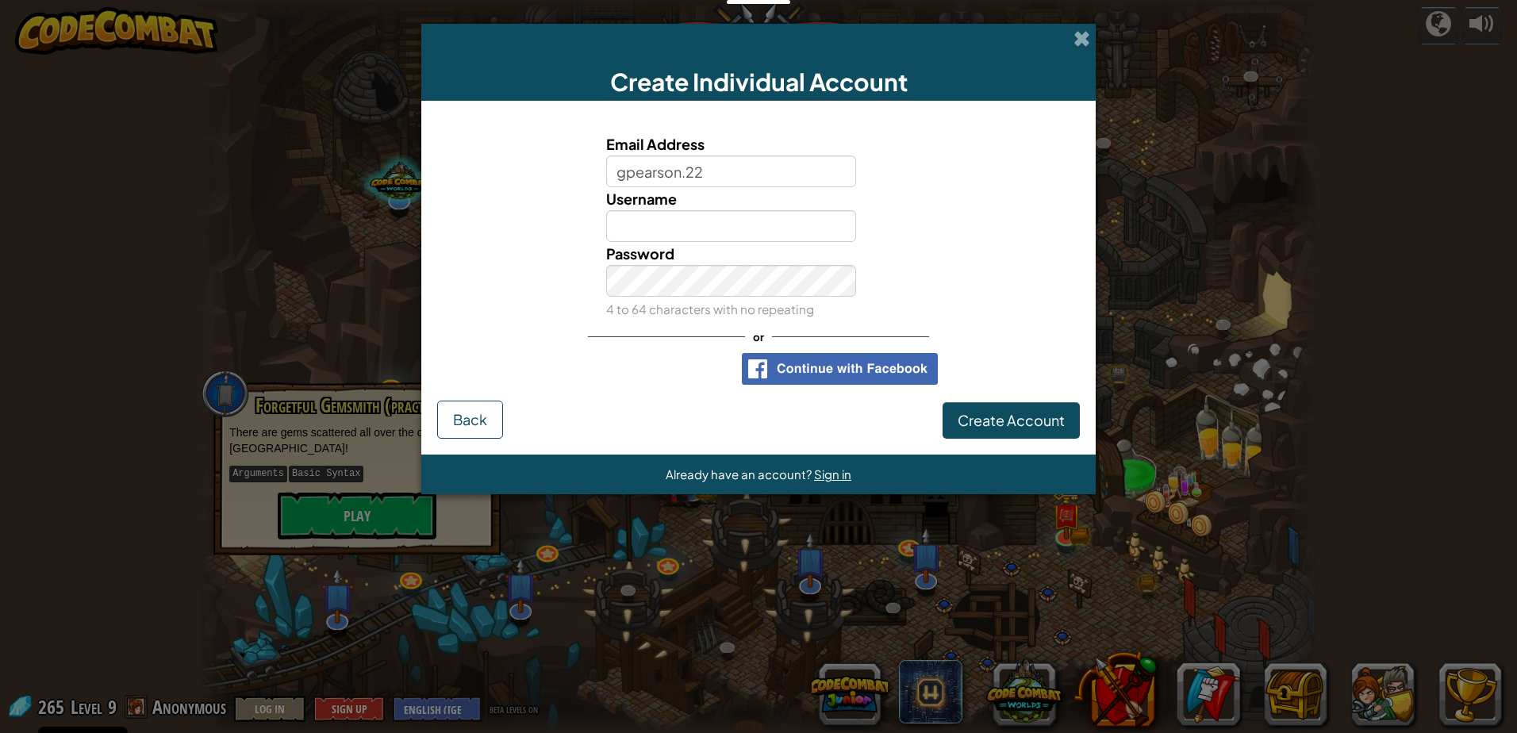
type input "[EMAIL_ADDRESS][DOMAIN_NAME]"
click at [960, 236] on span "Username already taken! Try Grace Pearson24615127?" at bounding box center [977, 226] width 195 height 30
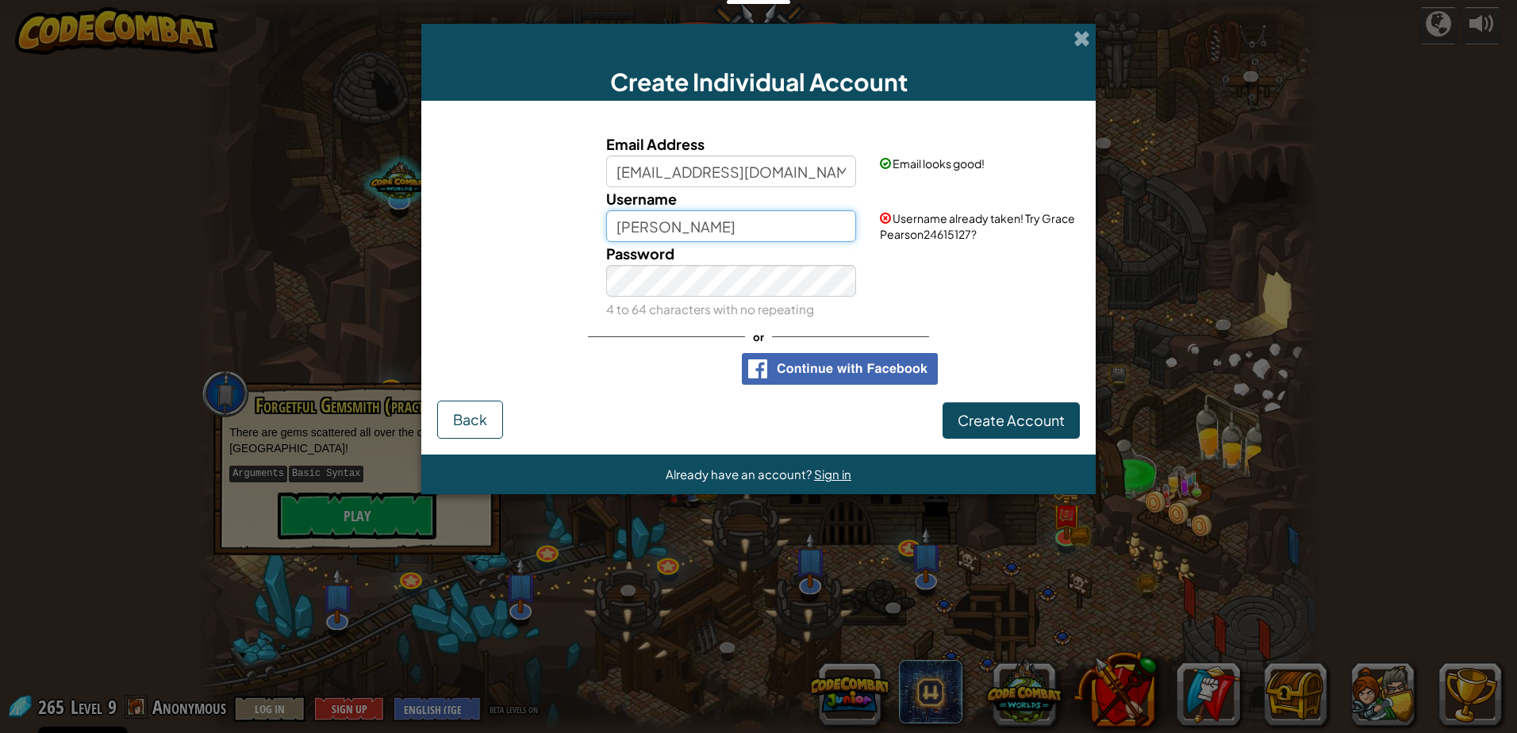
drag, startPoint x: 731, startPoint y: 235, endPoint x: 517, endPoint y: 255, distance: 214.4
click at [517, 255] on div "Email Address [EMAIL_ADDRESS][DOMAIN_NAME] Email looks good! Username [PERSON_N…" at bounding box center [758, 226] width 635 height 188
click at [673, 228] on input "[PERSON_NAME]" at bounding box center [731, 226] width 251 height 32
click at [659, 226] on input "[PERSON_NAME]" at bounding box center [731, 226] width 251 height 32
click at [723, 229] on input "Grace .[PERSON_NAME]" at bounding box center [731, 226] width 251 height 32
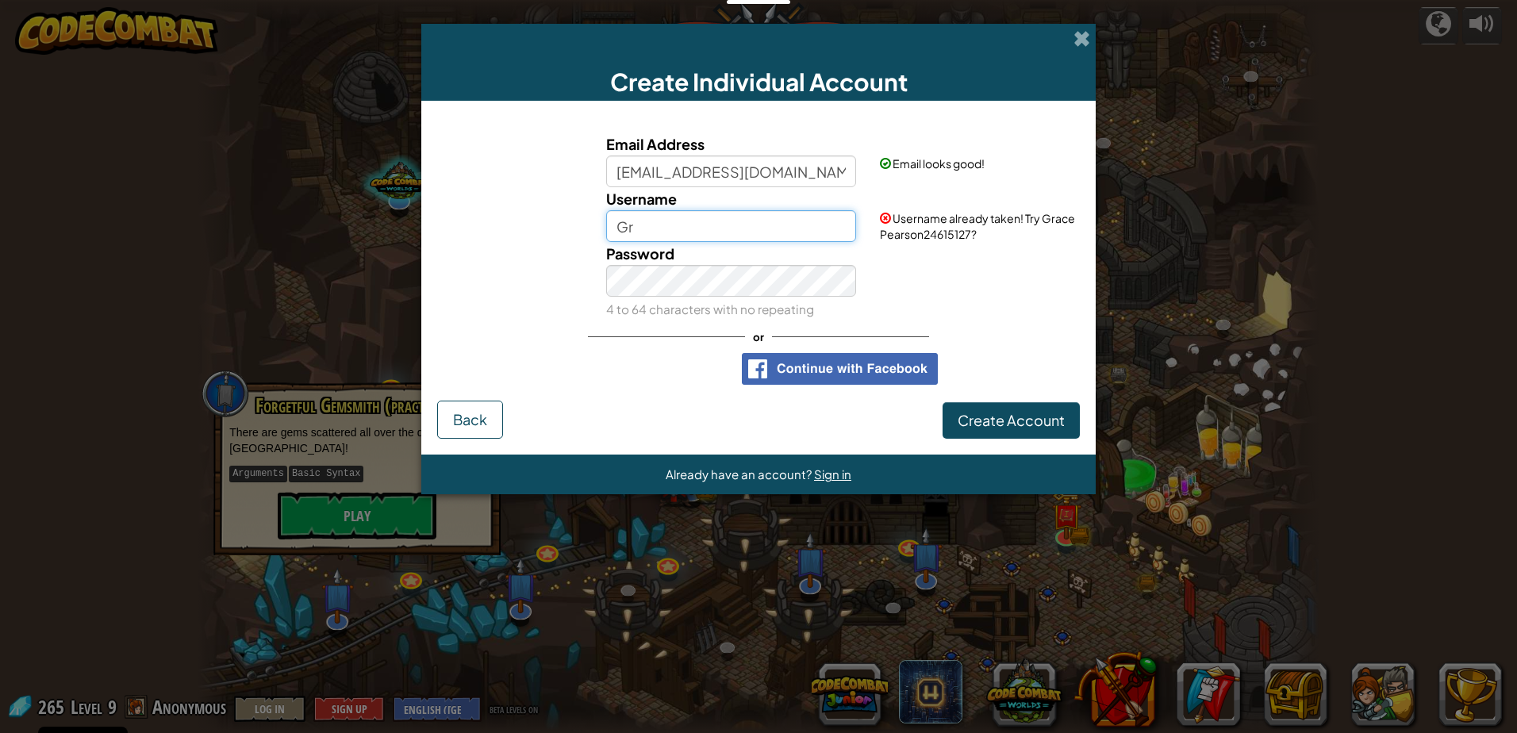
type input "G"
click at [1089, 33] on span at bounding box center [1081, 38] width 17 height 17
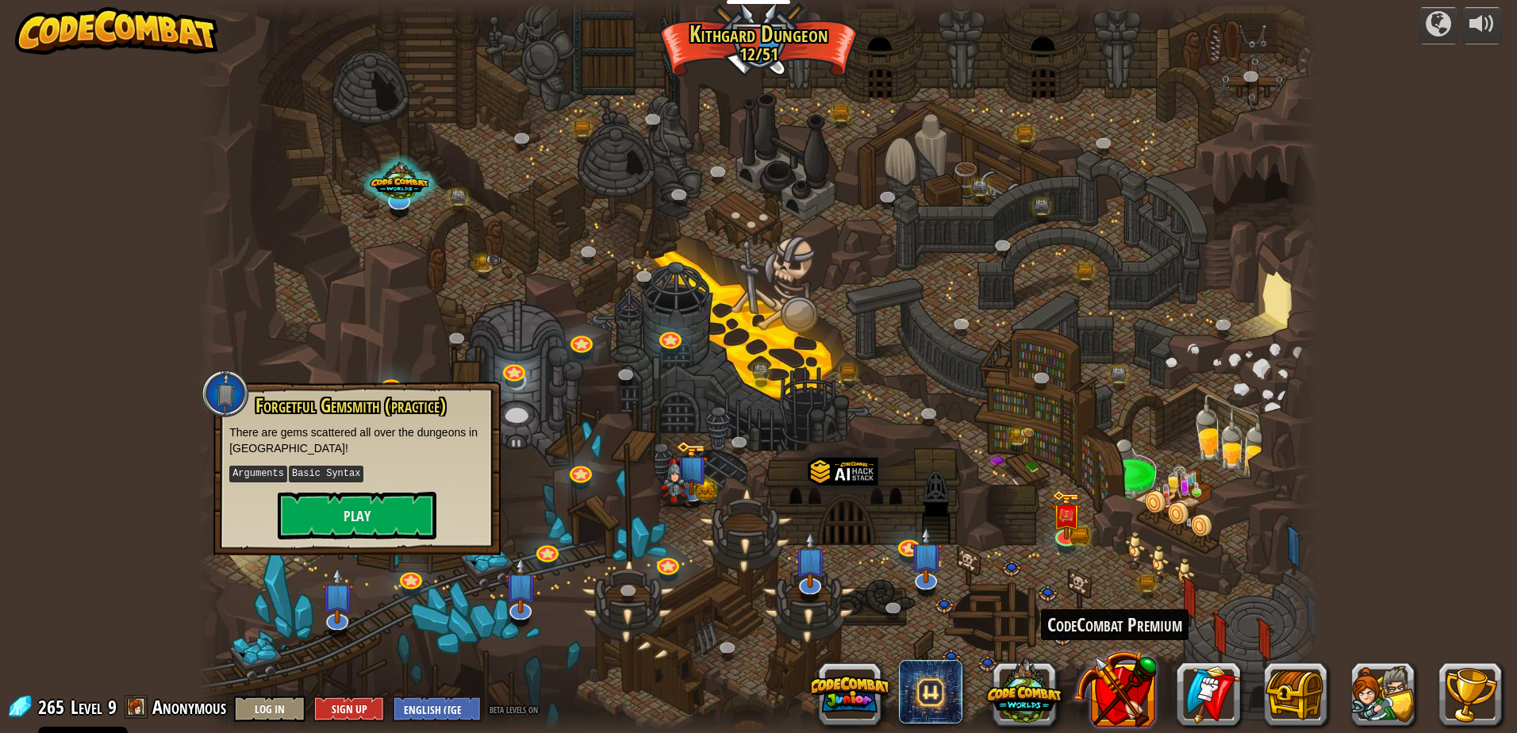
click at [1100, 697] on button at bounding box center [1114, 688] width 83 height 83
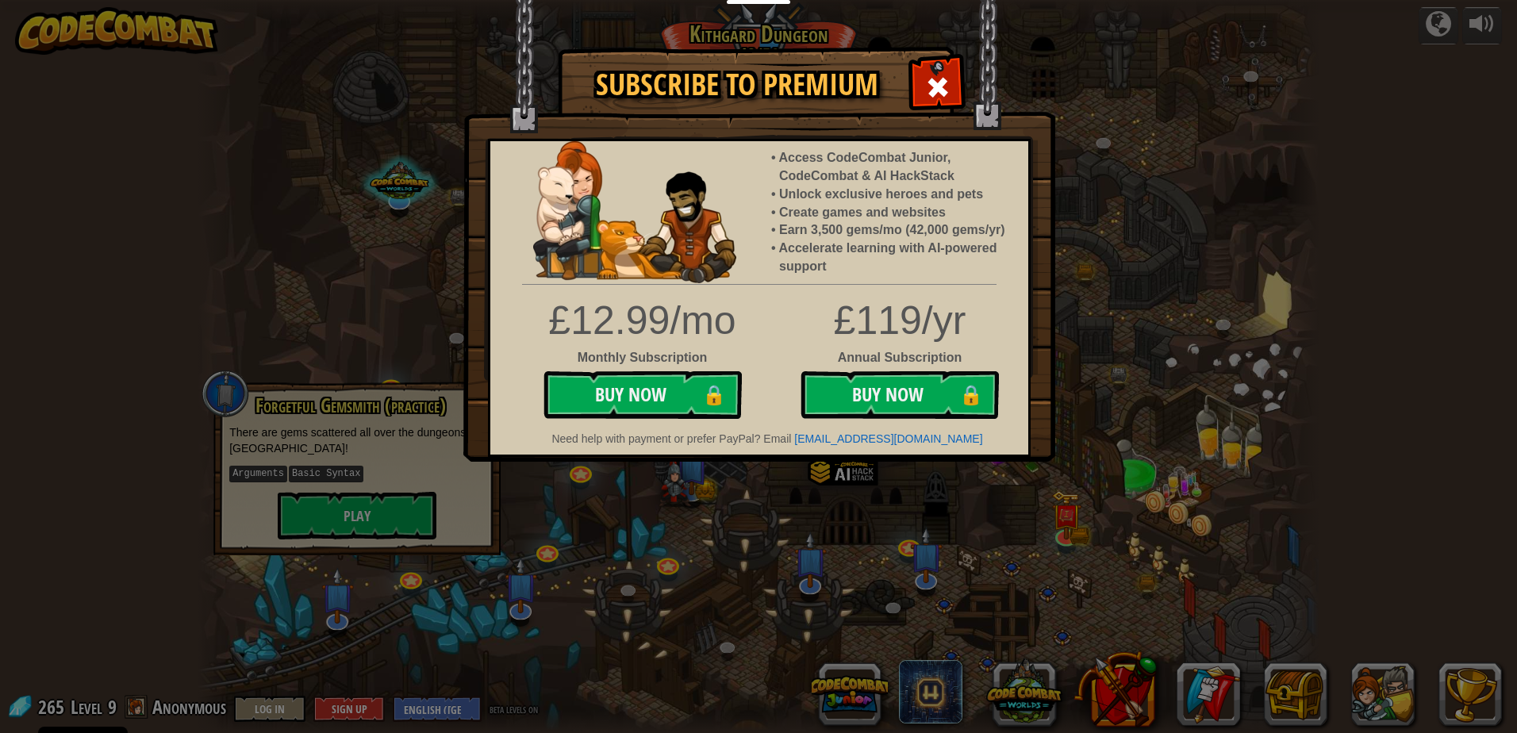
click at [1066, 94] on div "Subscribe to Premium Access CodeCombat Junior, CodeCombat & AI HackStack Unlock…" at bounding box center [758, 366] width 1517 height 733
click at [928, 75] on span at bounding box center [937, 87] width 25 height 25
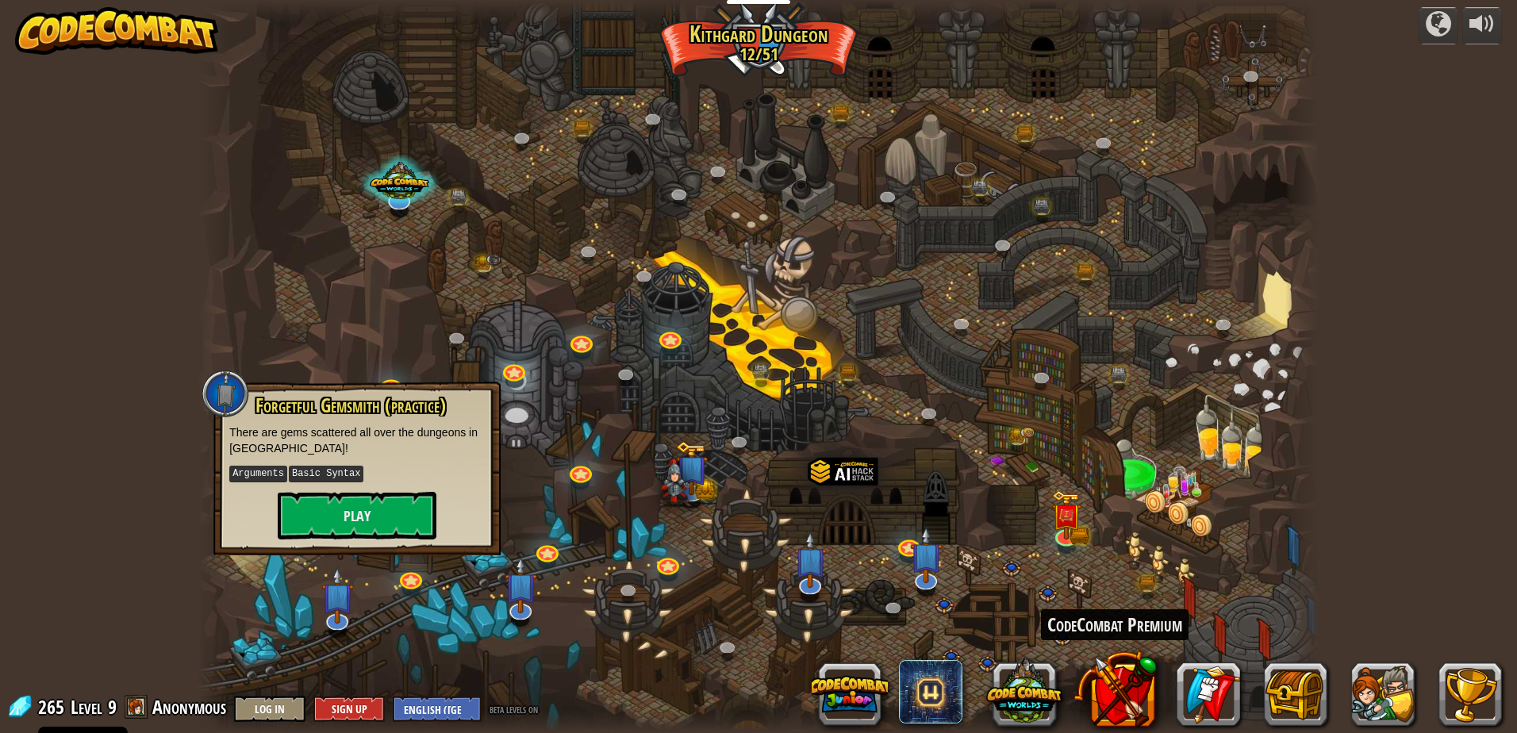
click at [1073, 647] on button at bounding box center [1114, 688] width 83 height 83
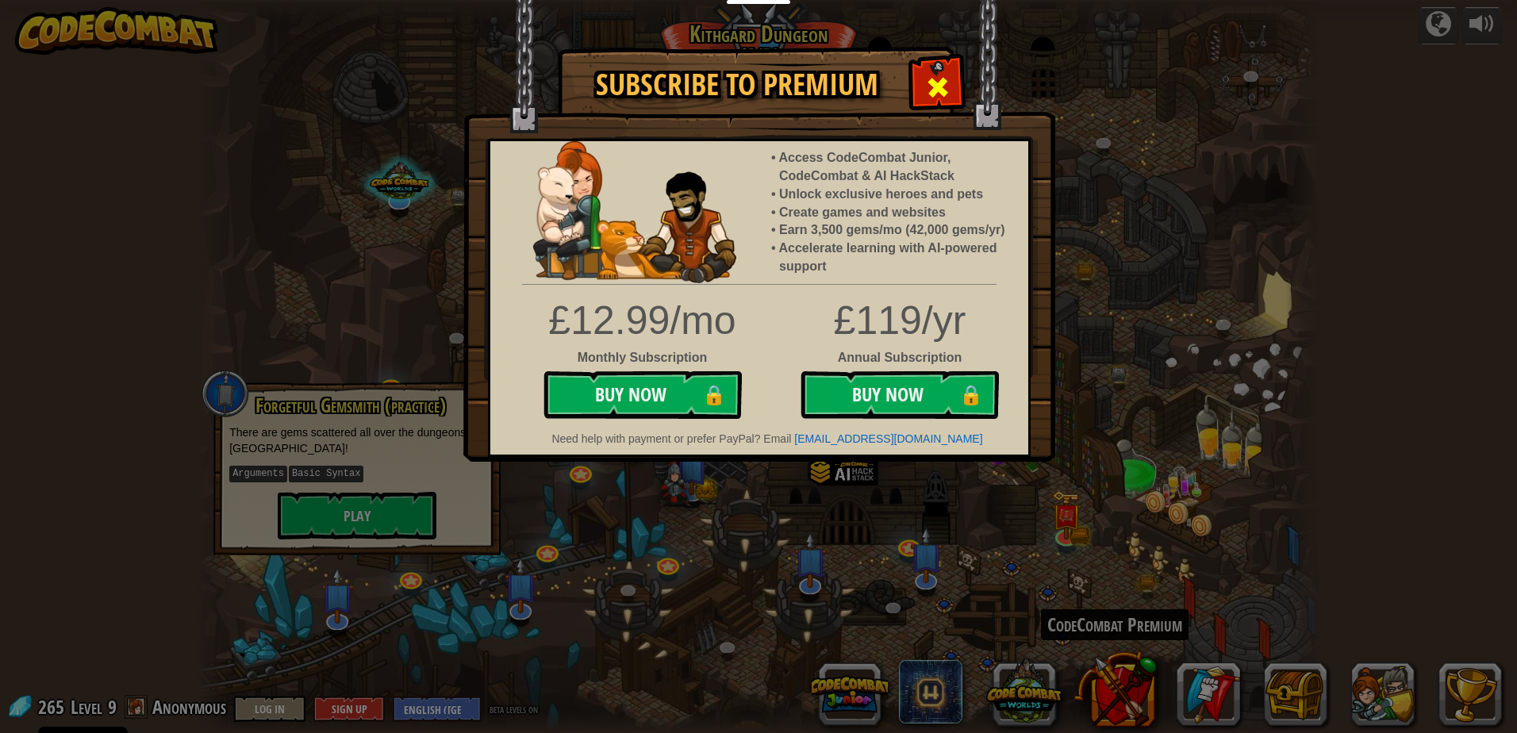
click at [938, 106] on div at bounding box center [937, 85] width 50 height 50
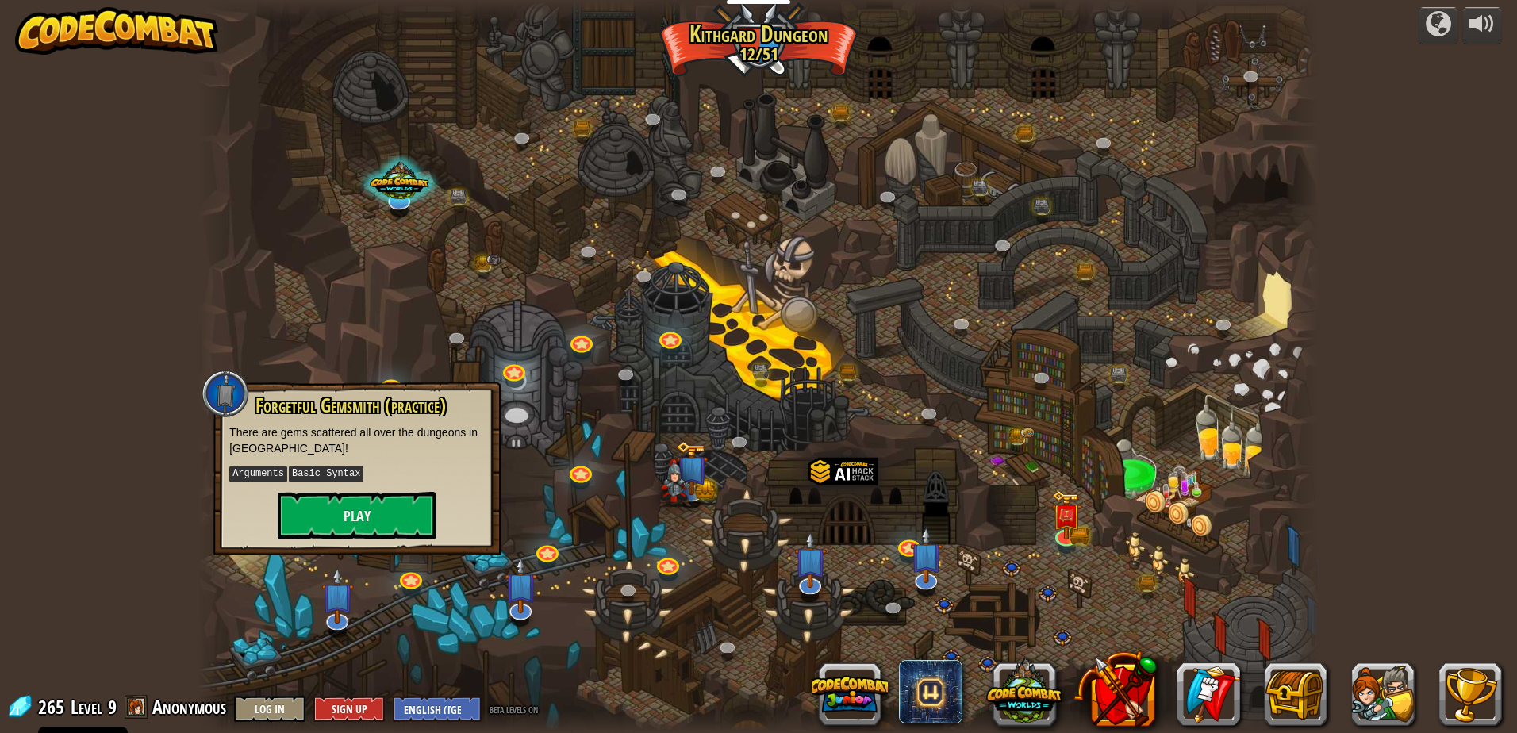
click at [577, 159] on div at bounding box center [759, 366] width 1122 height 733
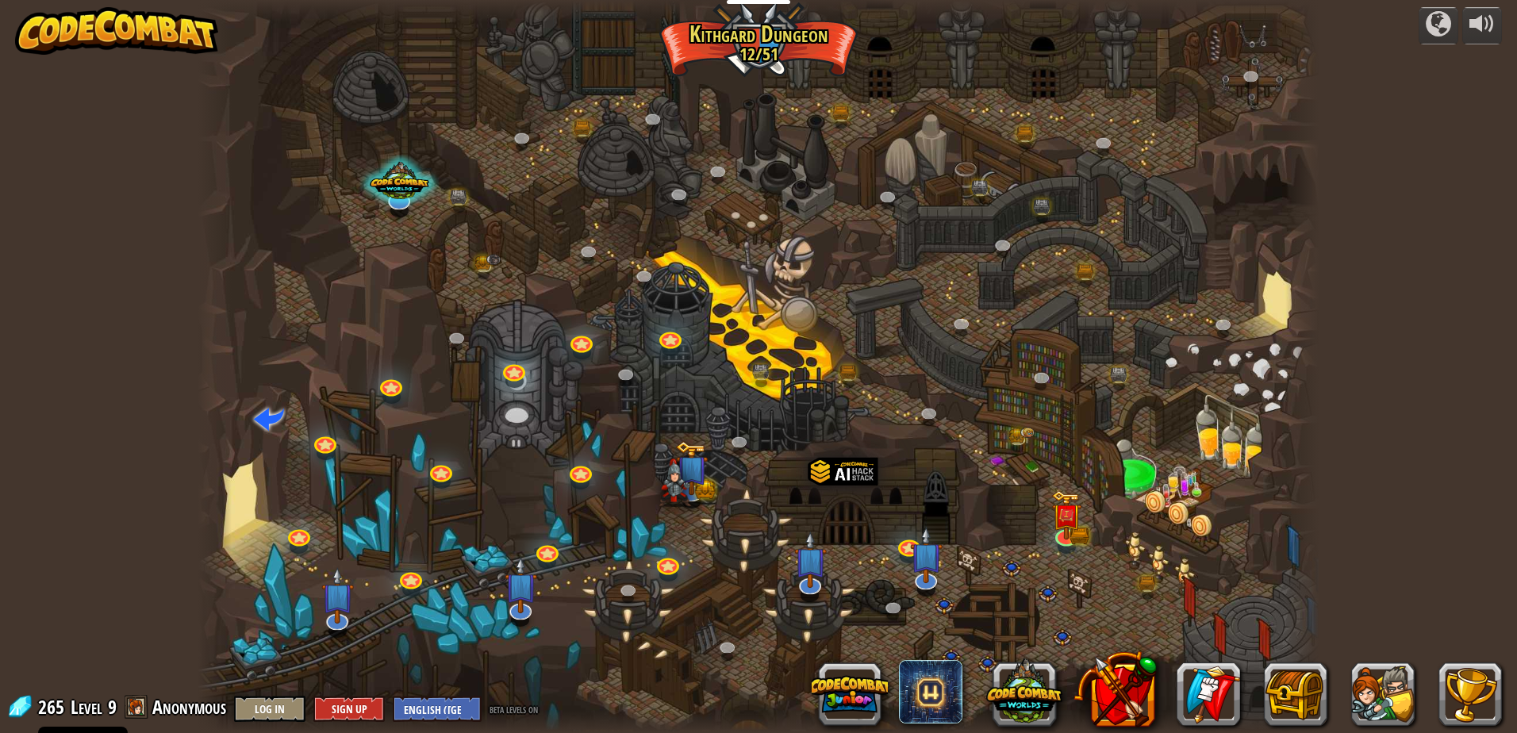
click at [159, 700] on span "Anonymous" at bounding box center [189, 706] width 74 height 25
click at [133, 710] on span at bounding box center [137, 707] width 24 height 24
click at [540, 556] on link at bounding box center [547, 548] width 32 height 32
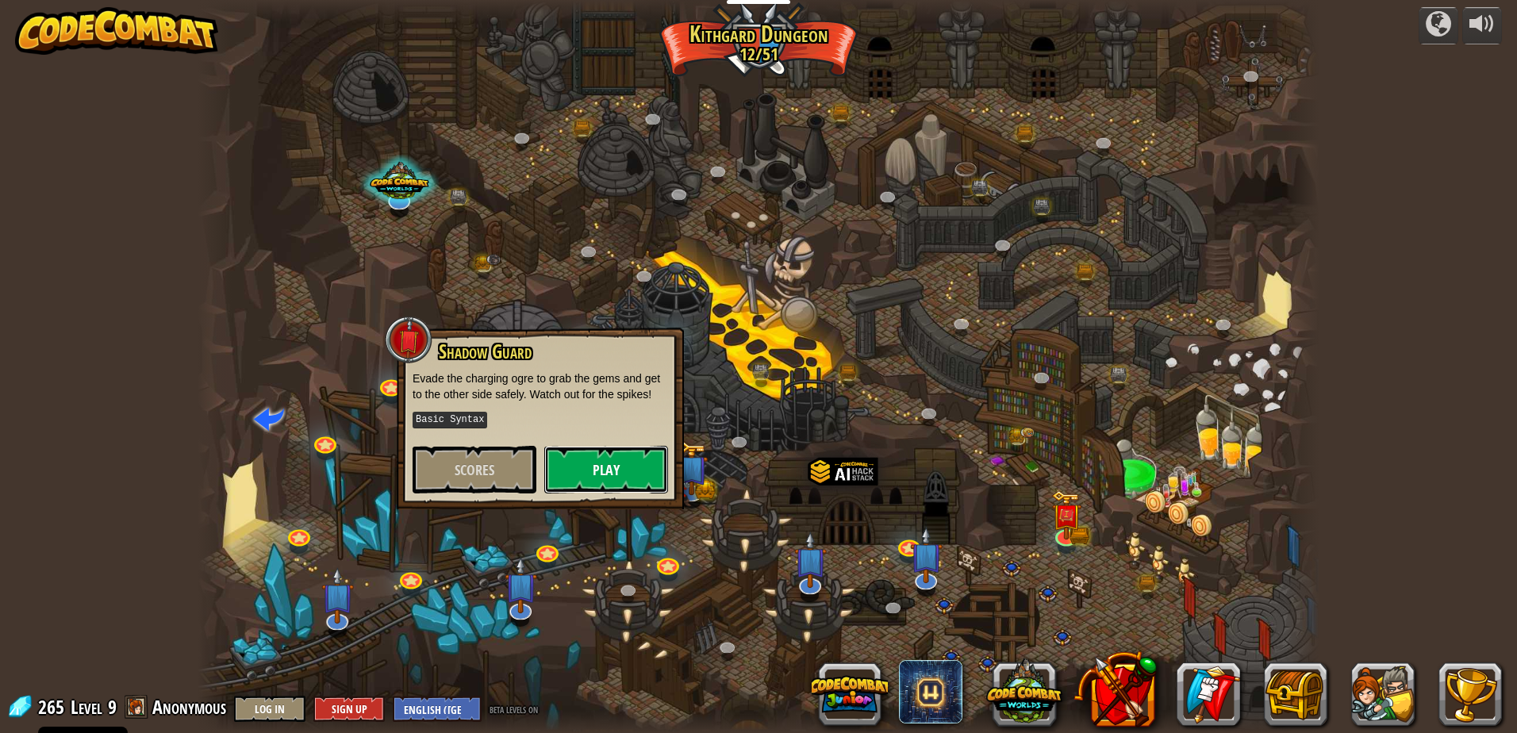
click at [580, 462] on button "Play" at bounding box center [606, 470] width 124 height 48
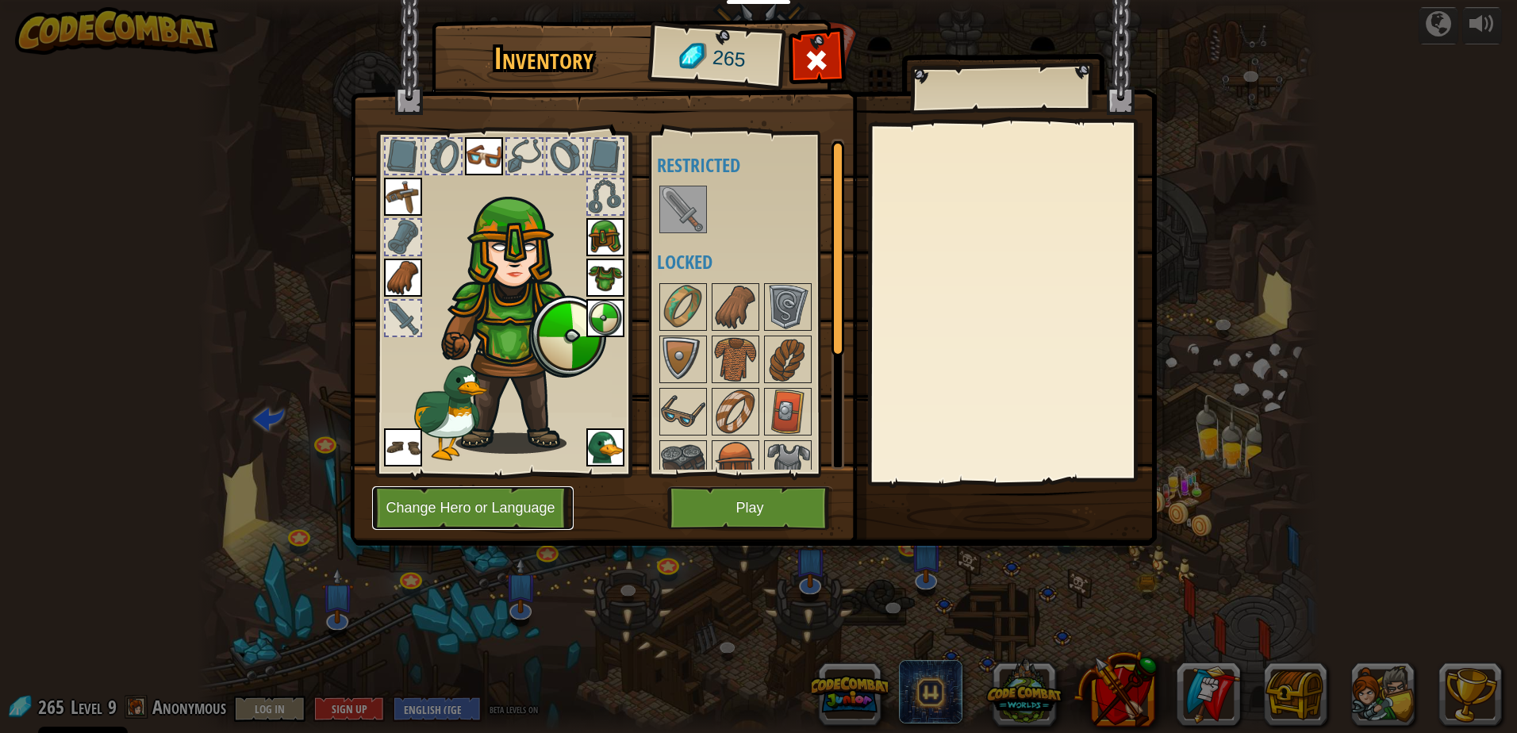
click at [435, 526] on button "Change Hero or Language" at bounding box center [472, 508] width 201 height 44
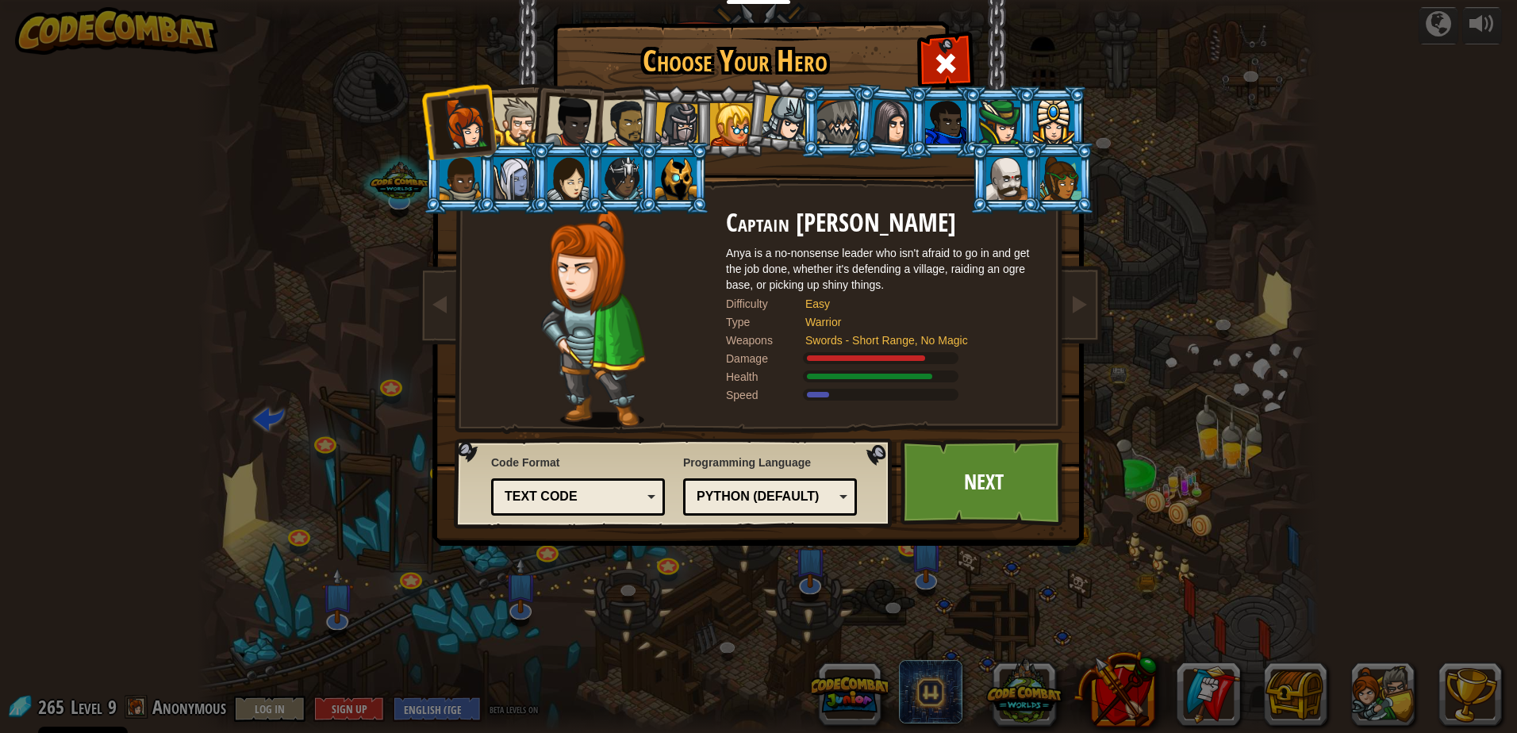
click at [1020, 132] on li at bounding box center [1051, 122] width 71 height 72
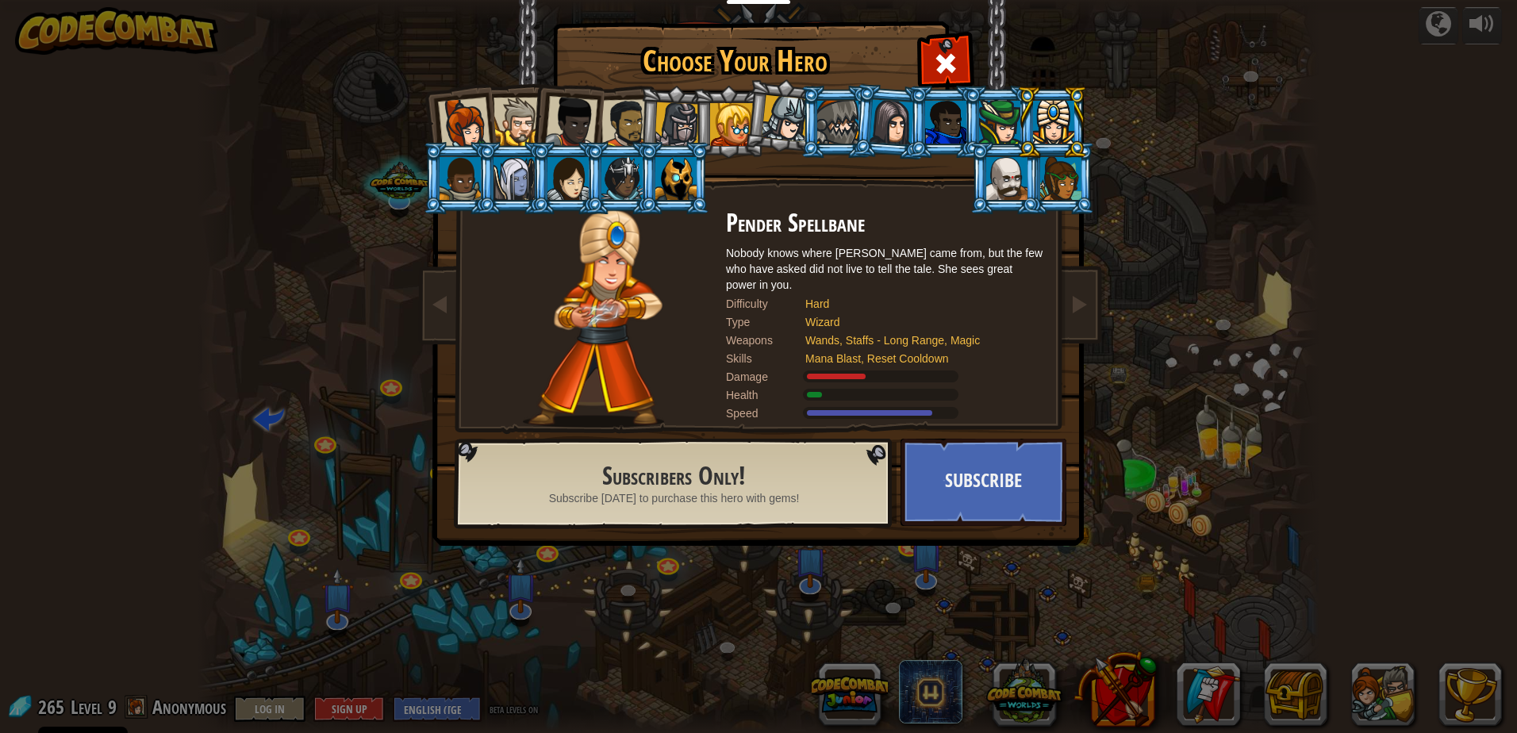
click at [1002, 128] on div at bounding box center [999, 122] width 41 height 43
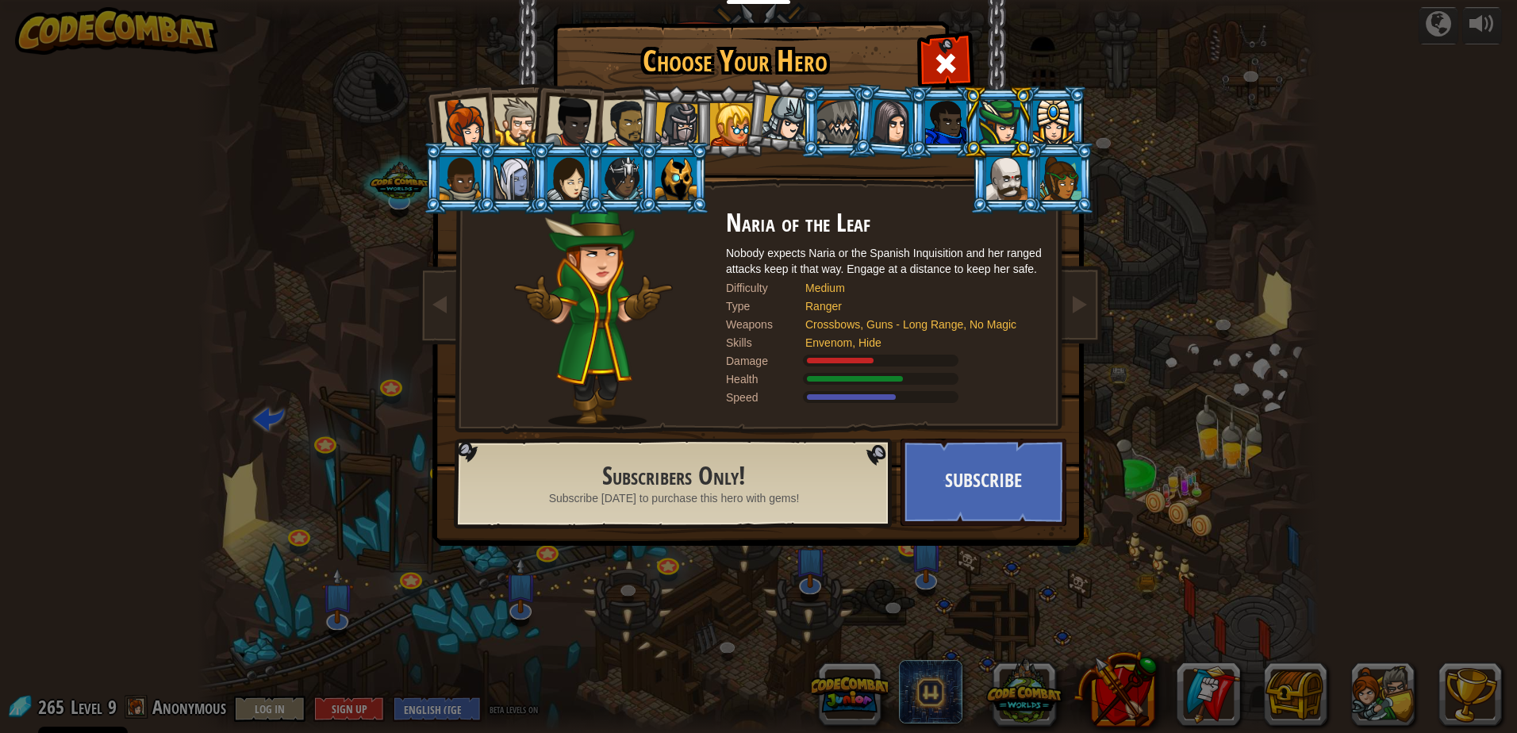
click at [1064, 171] on div at bounding box center [1060, 178] width 41 height 43
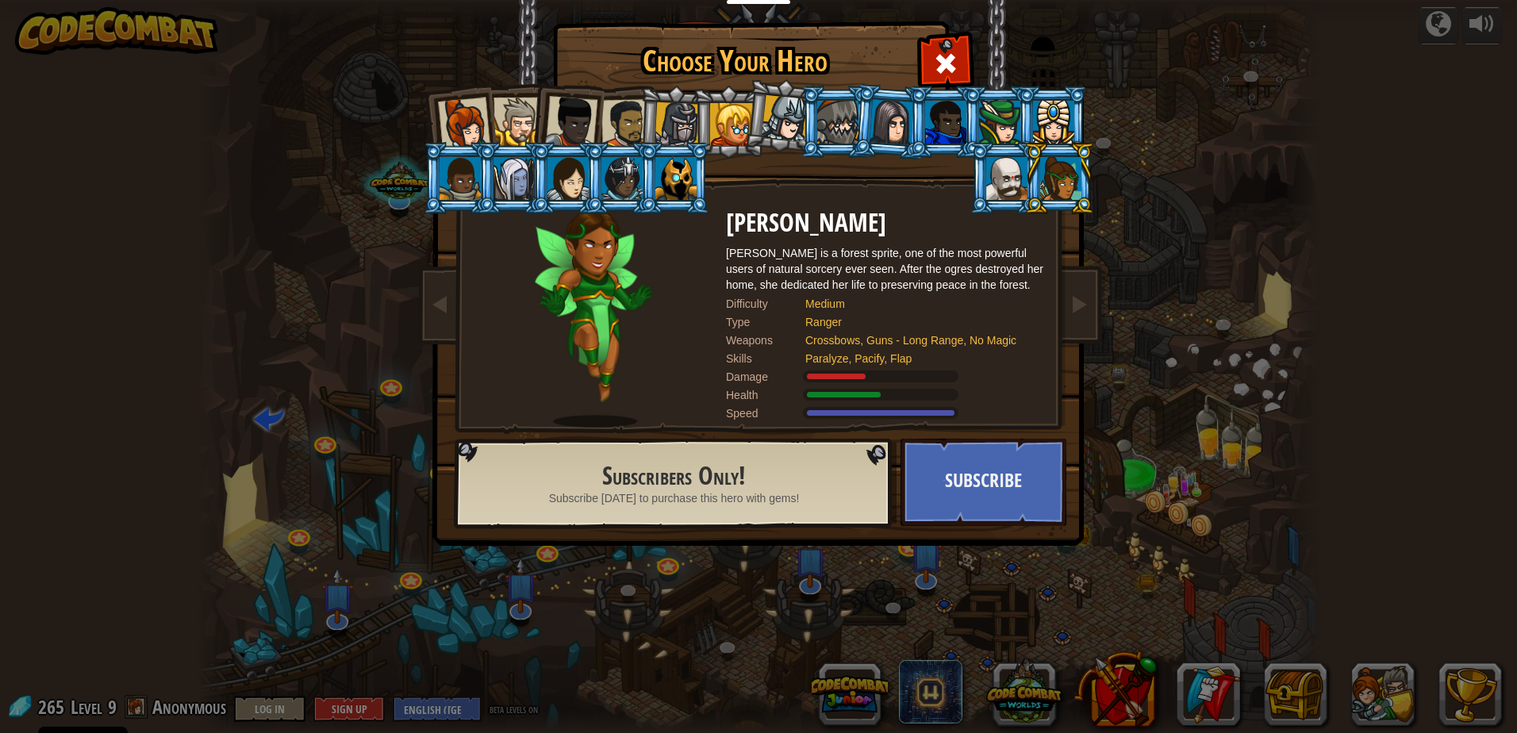
click at [790, 102] on div at bounding box center [785, 118] width 47 height 47
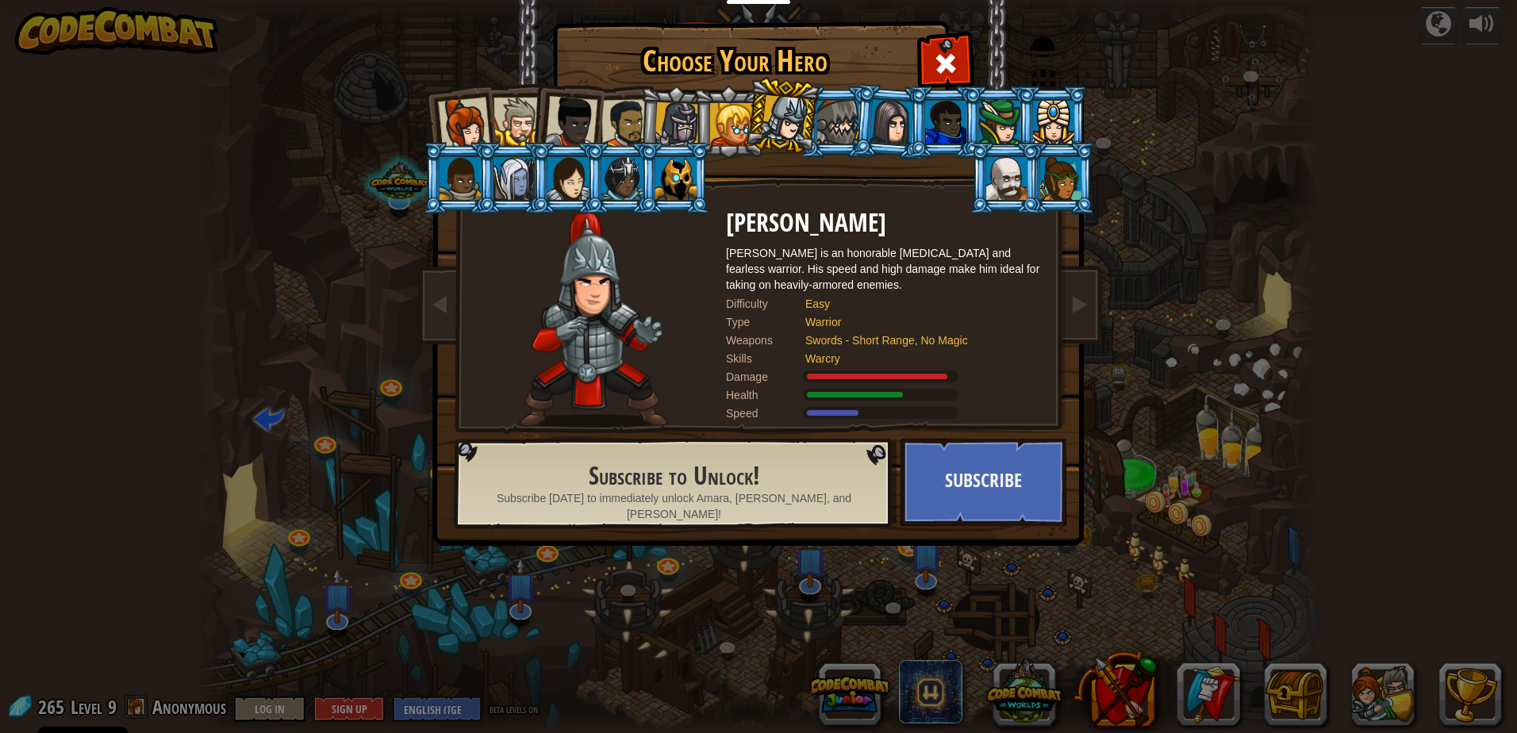
click at [717, 119] on div at bounding box center [731, 124] width 43 height 43
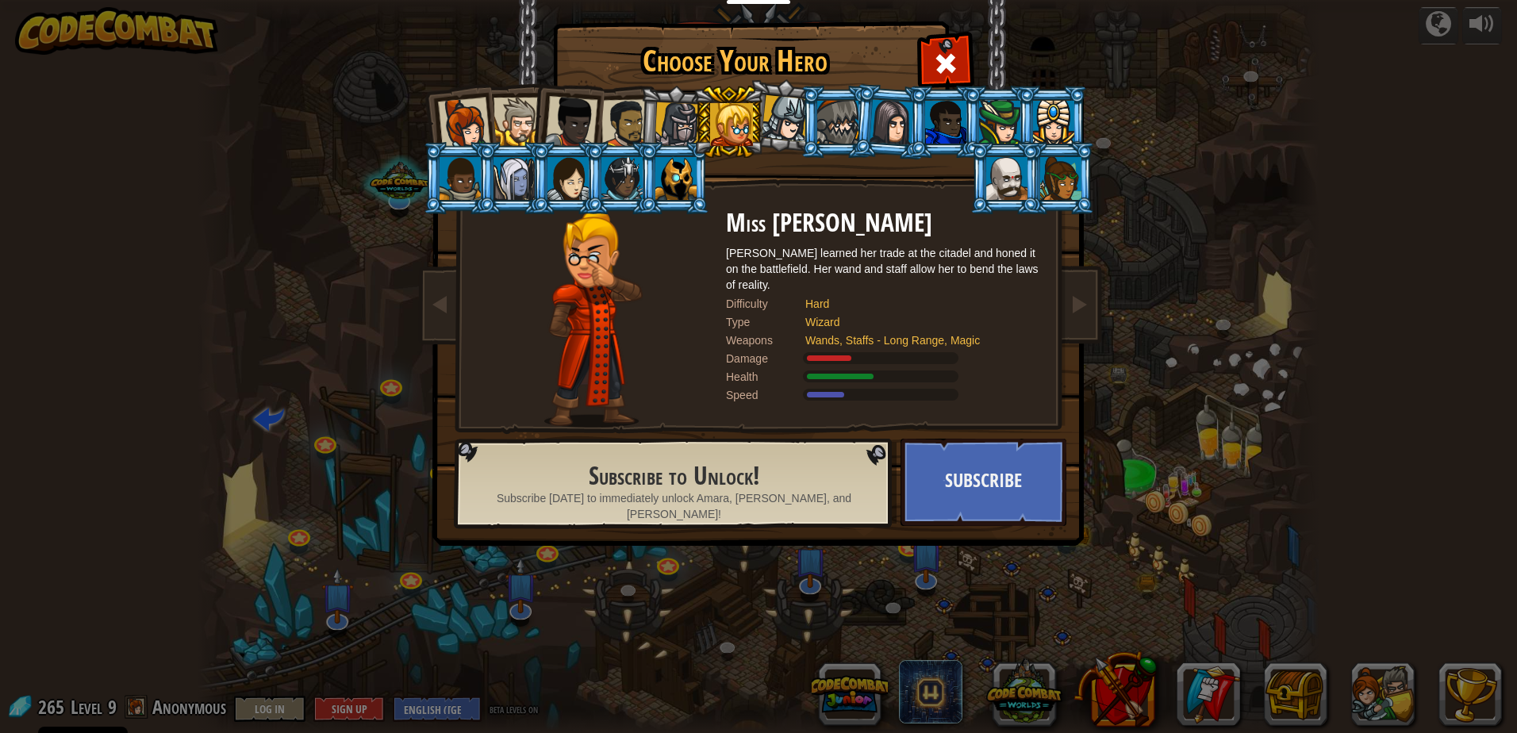
click at [465, 121] on div at bounding box center [464, 124] width 52 height 52
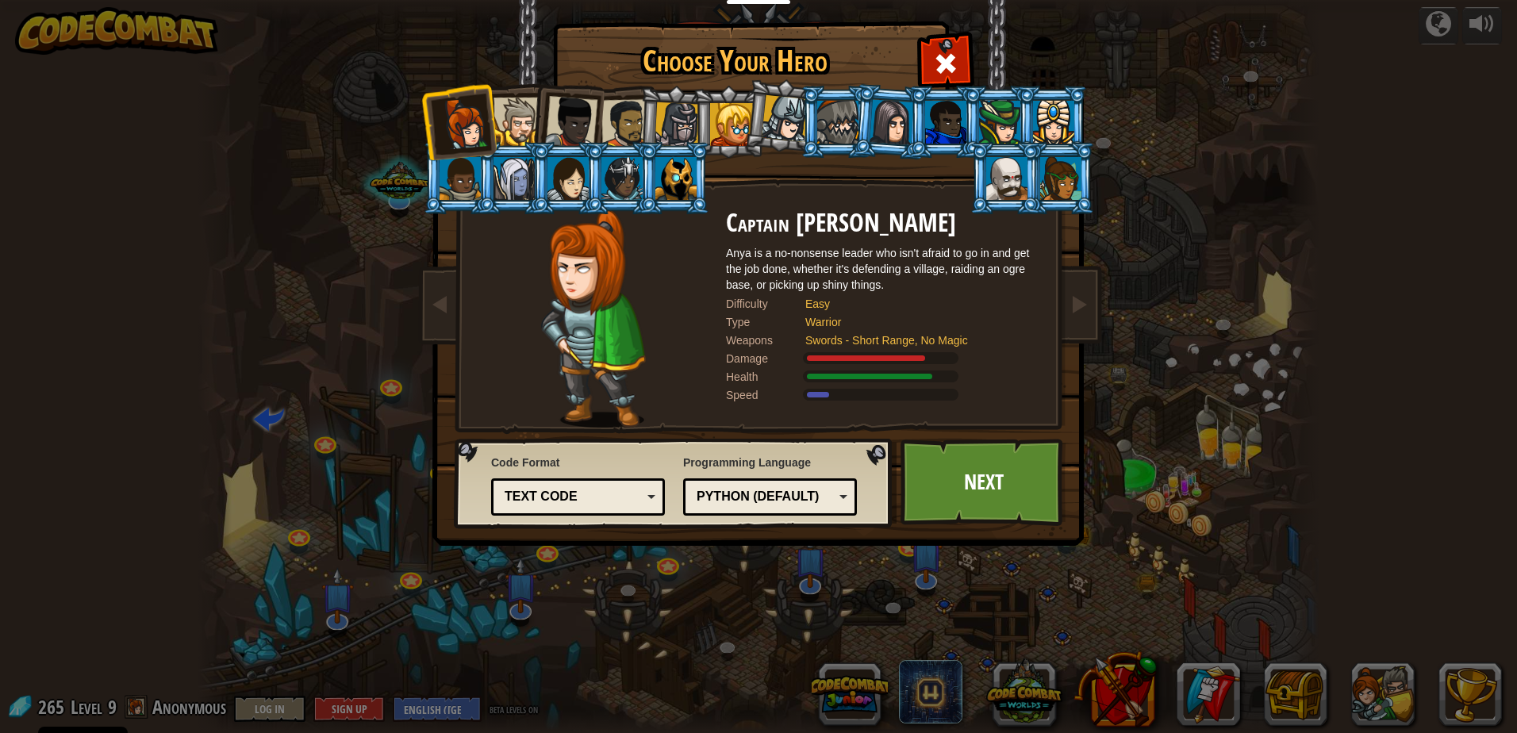
drag, startPoint x: 803, startPoint y: 484, endPoint x: 800, endPoint y: 496, distance: 12.3
click at [801, 489] on div "Python (Default) JavaScript Lua C++ Java (Experimental) Python (Default)" at bounding box center [770, 496] width 174 height 37
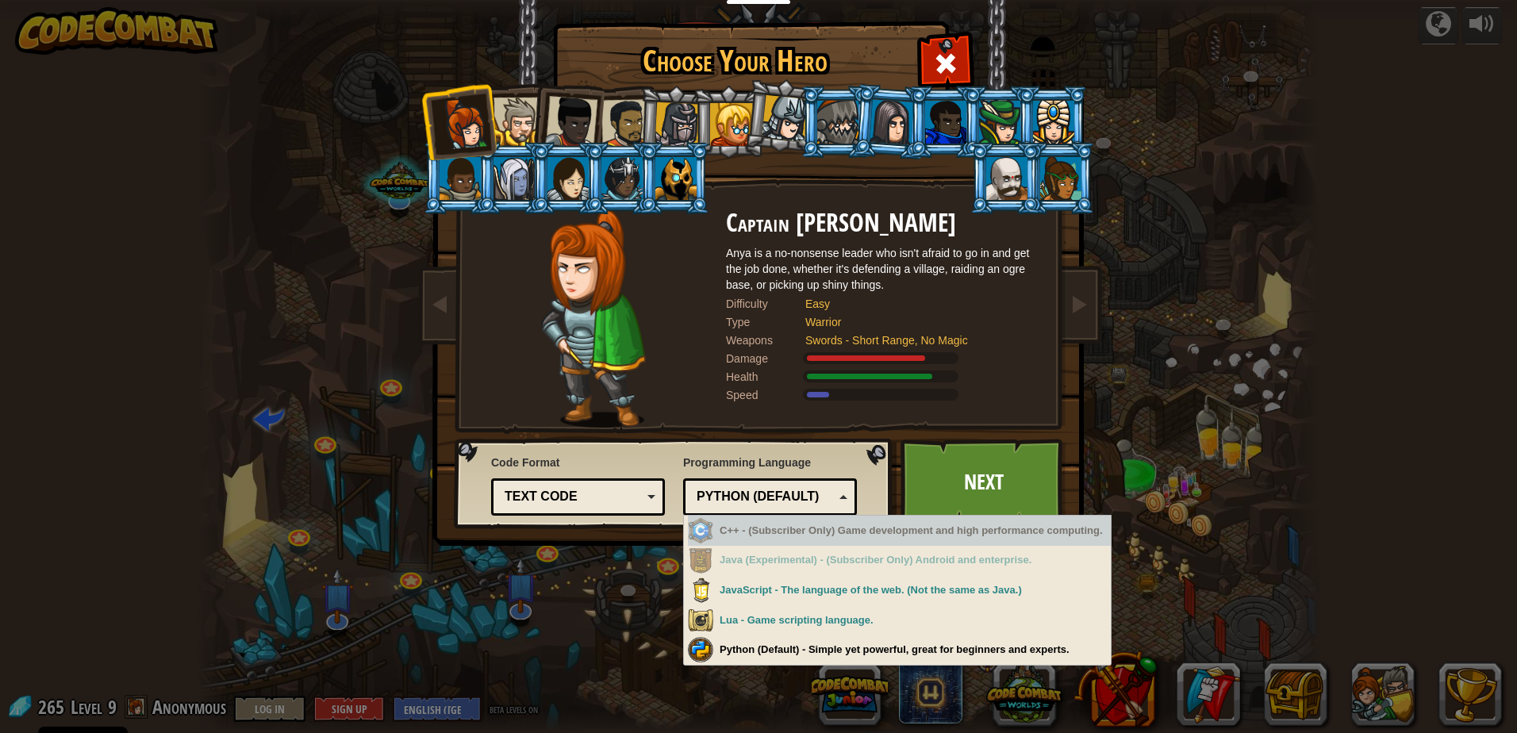
click at [1026, 414] on div "Captain [PERSON_NAME] Anya is a no-nonsense leader who isn't afraid to go in an…" at bounding box center [884, 318] width 317 height 218
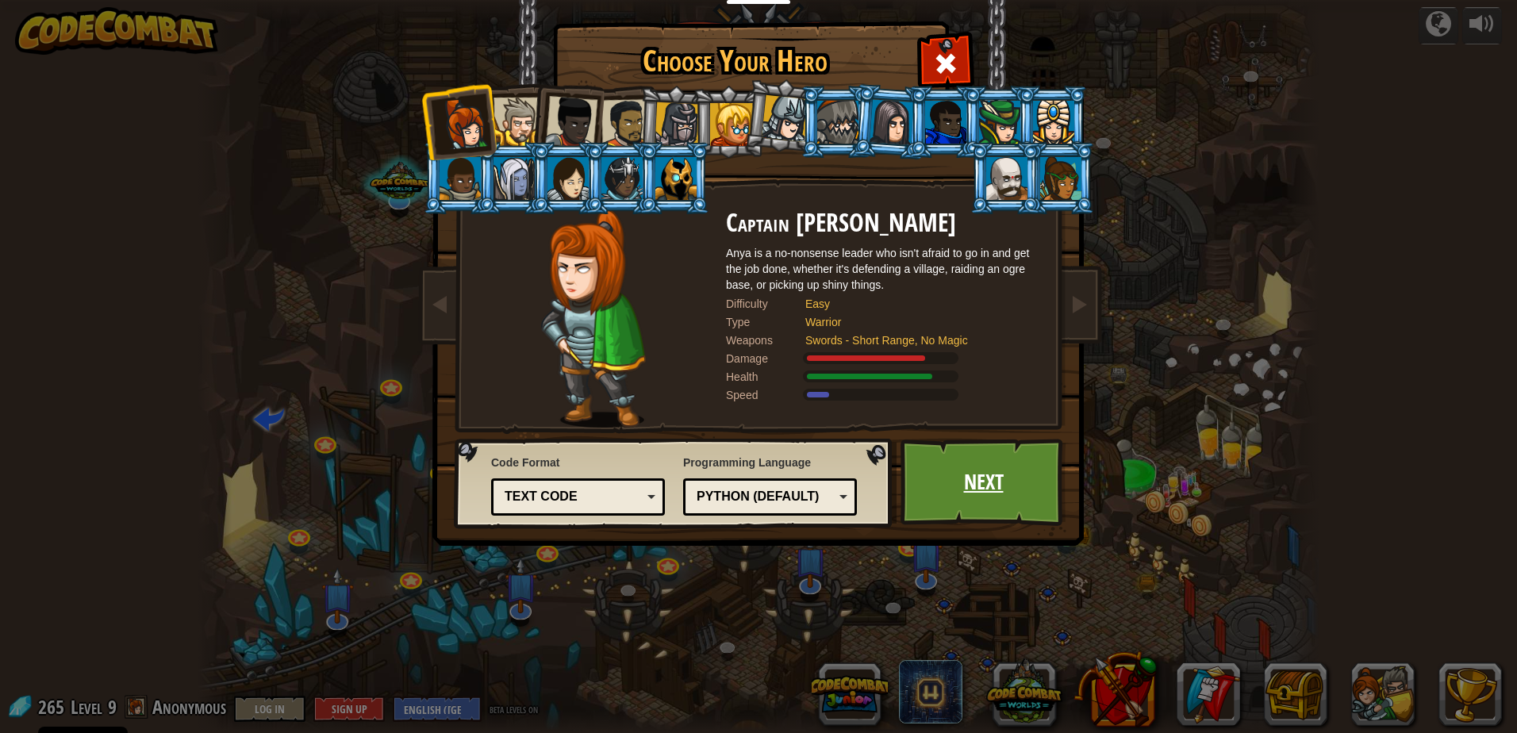
click at [986, 485] on link "Next" at bounding box center [983, 482] width 166 height 87
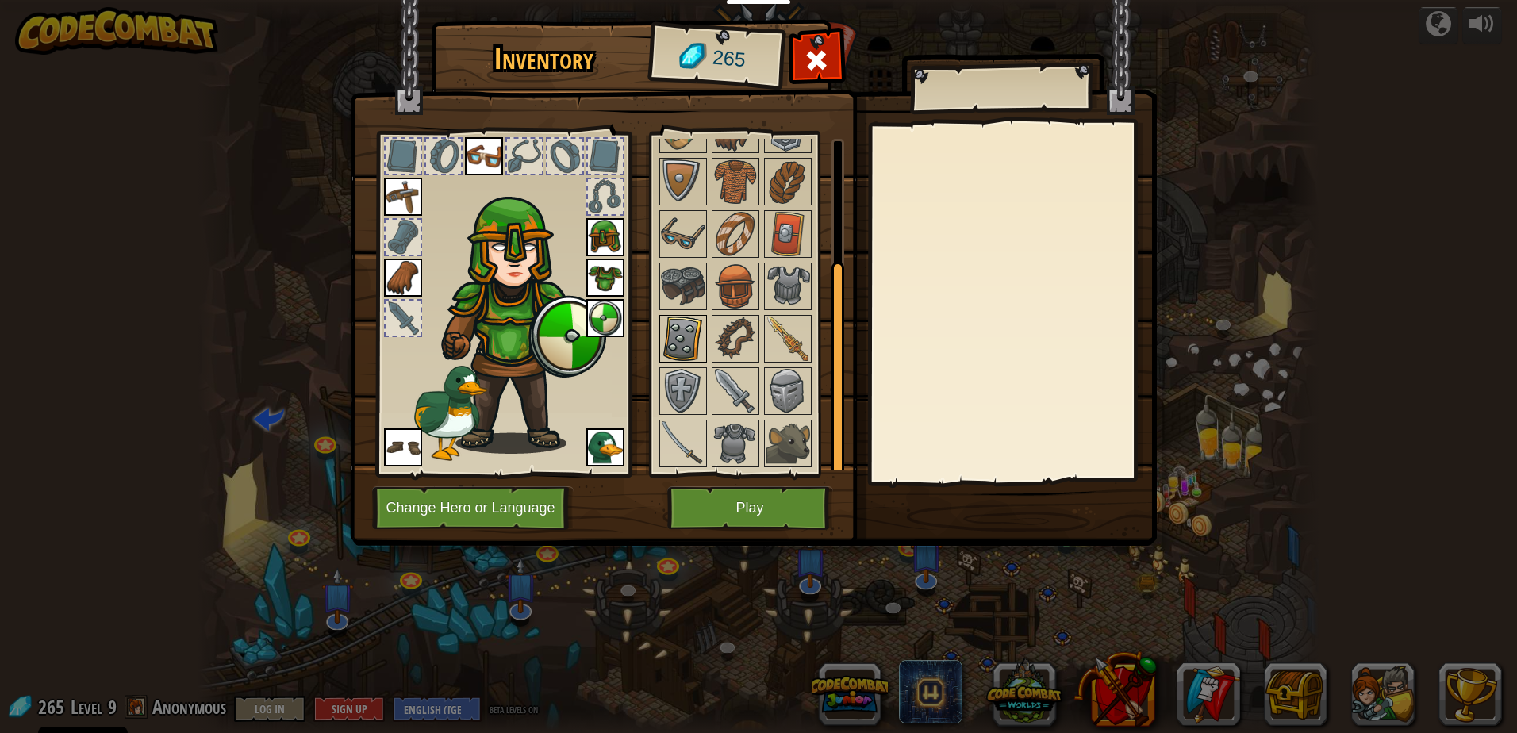
scroll to position [19, 0]
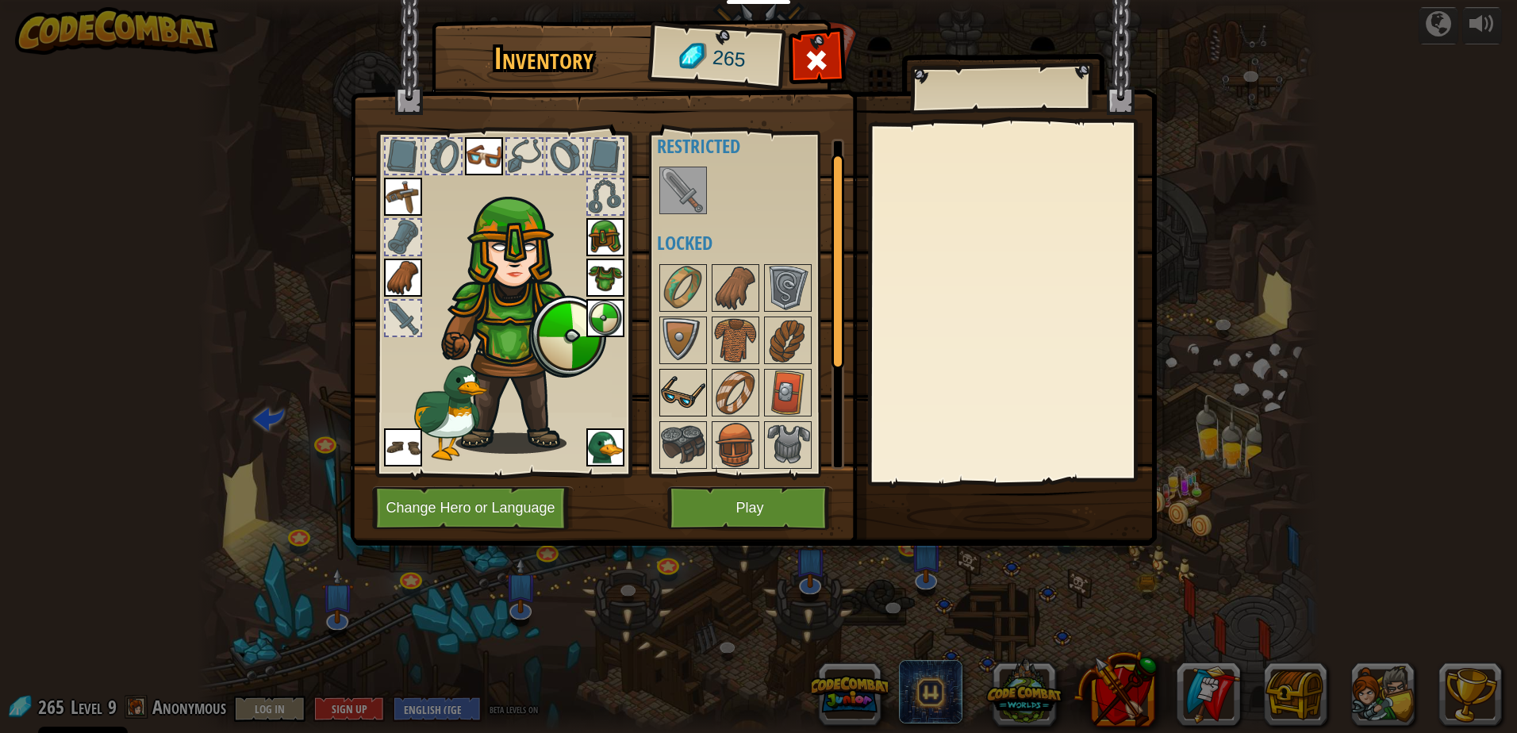
click at [702, 383] on img at bounding box center [683, 392] width 44 height 44
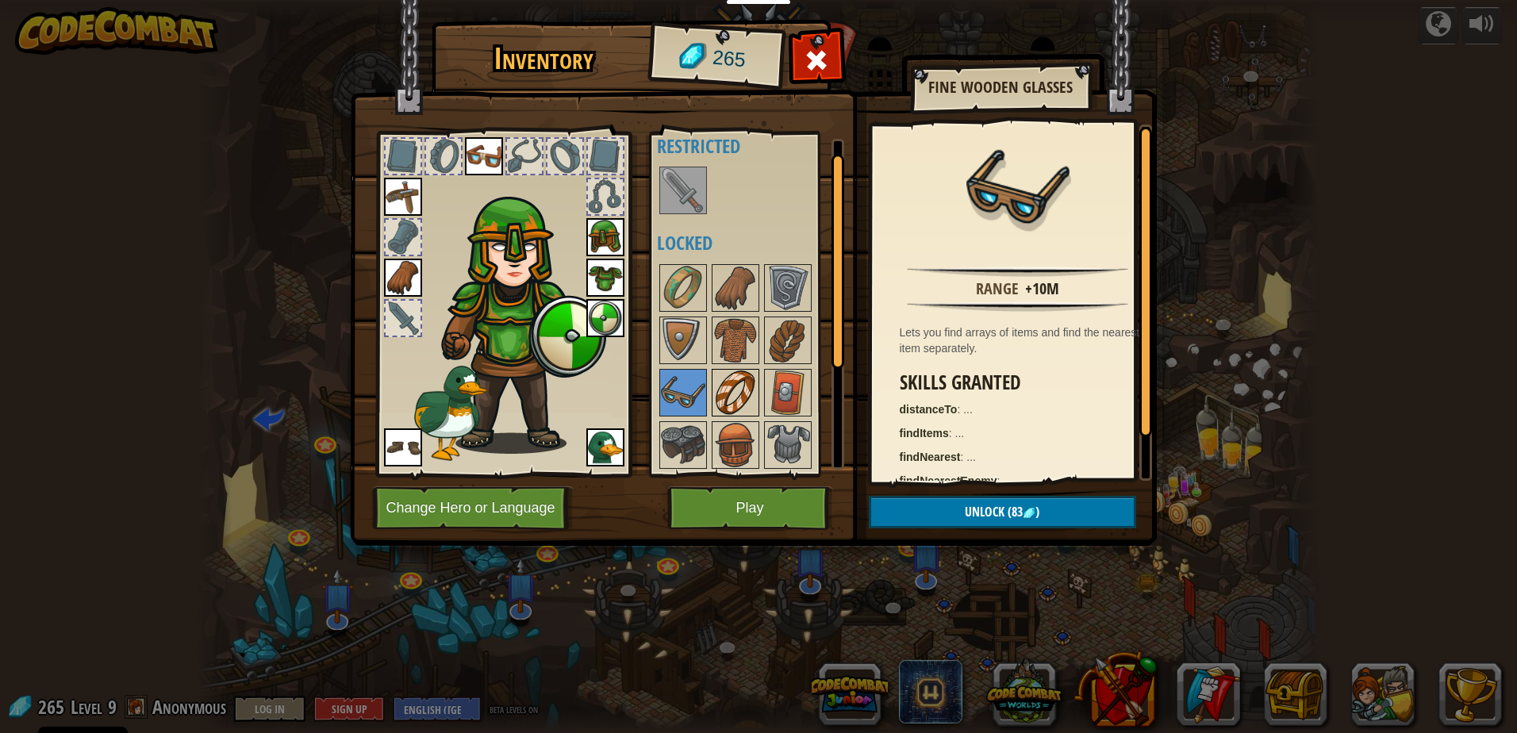
click at [730, 388] on img at bounding box center [735, 392] width 44 height 44
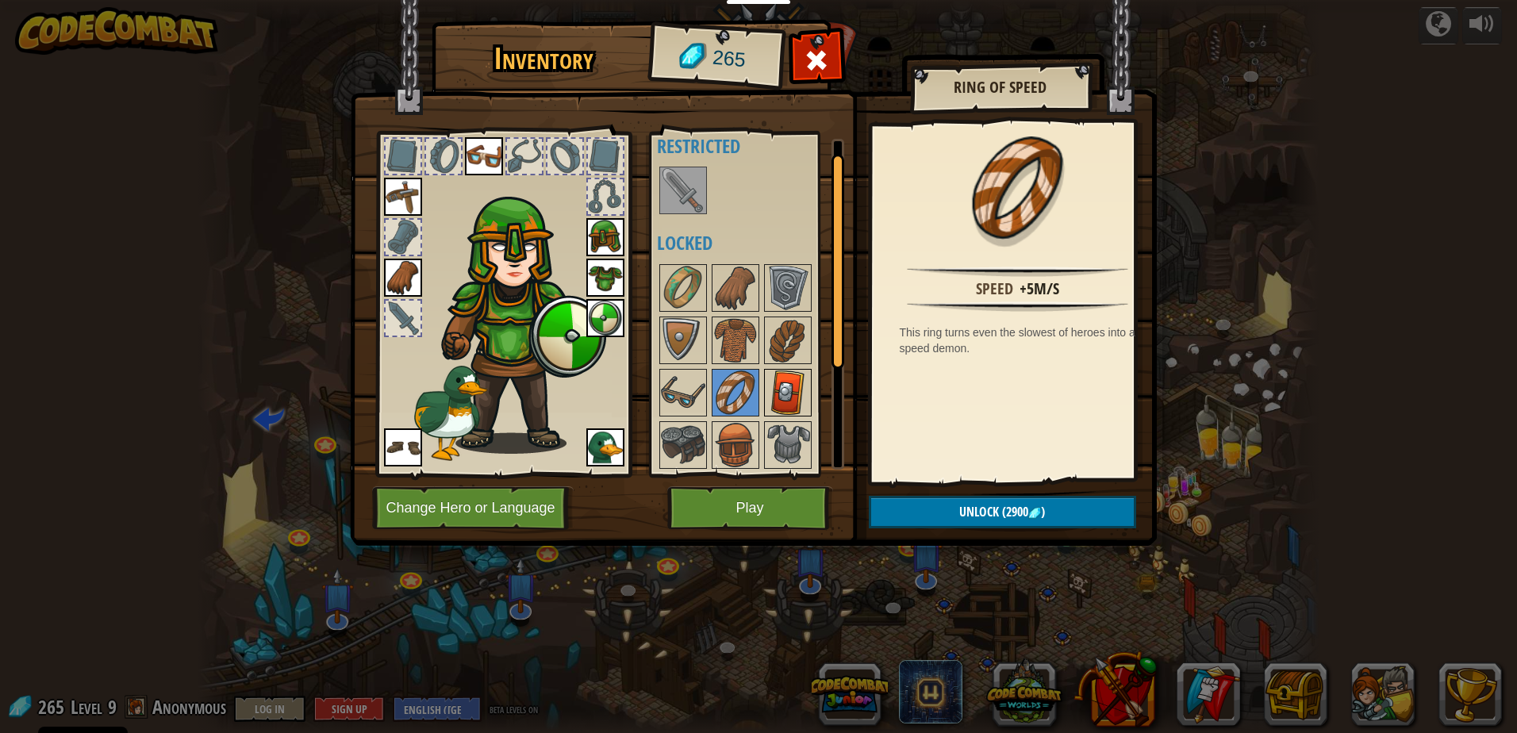
click at [797, 389] on img at bounding box center [787, 392] width 44 height 44
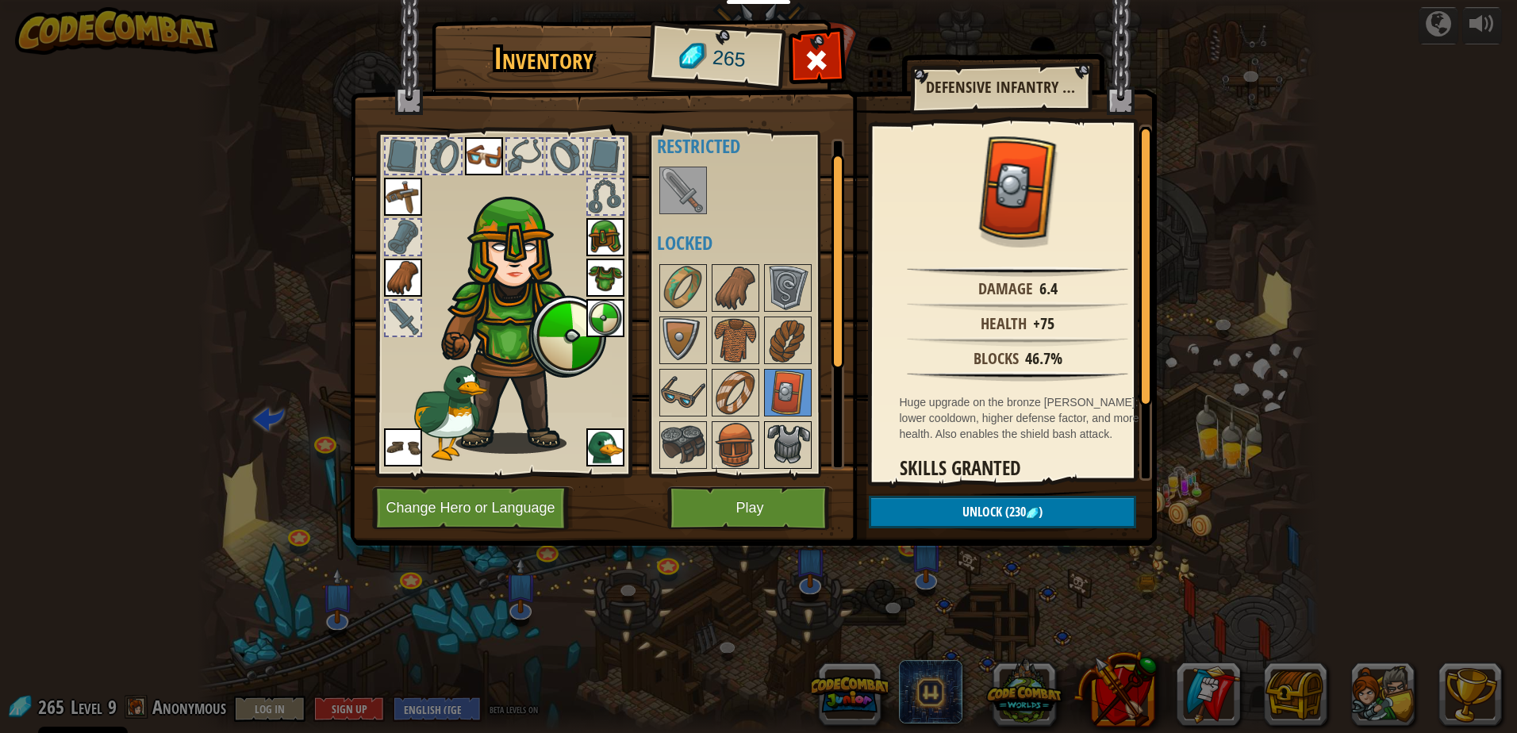
drag, startPoint x: 788, startPoint y: 443, endPoint x: 788, endPoint y: 453, distance: 10.3
click at [788, 453] on img at bounding box center [787, 445] width 44 height 44
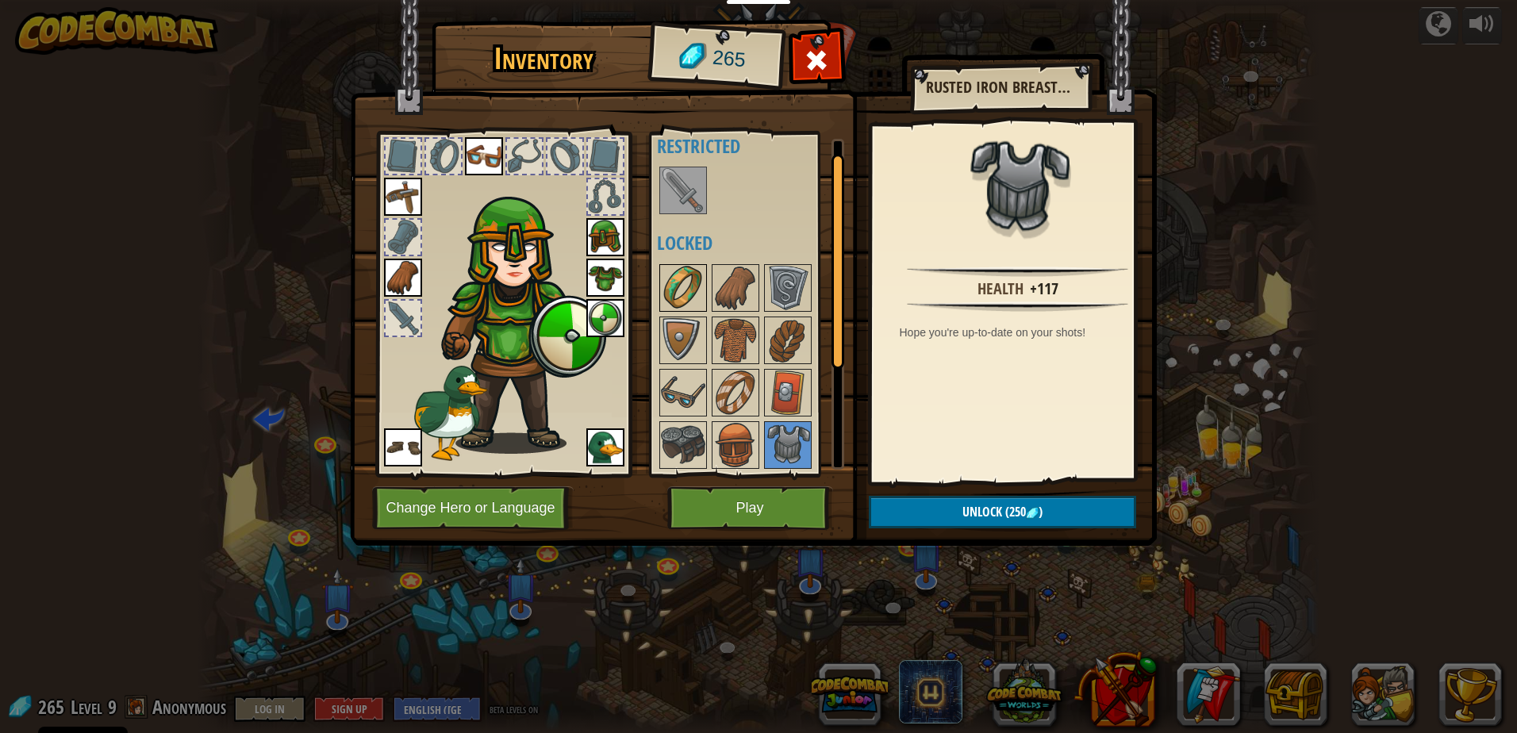
click at [681, 289] on img at bounding box center [683, 288] width 44 height 44
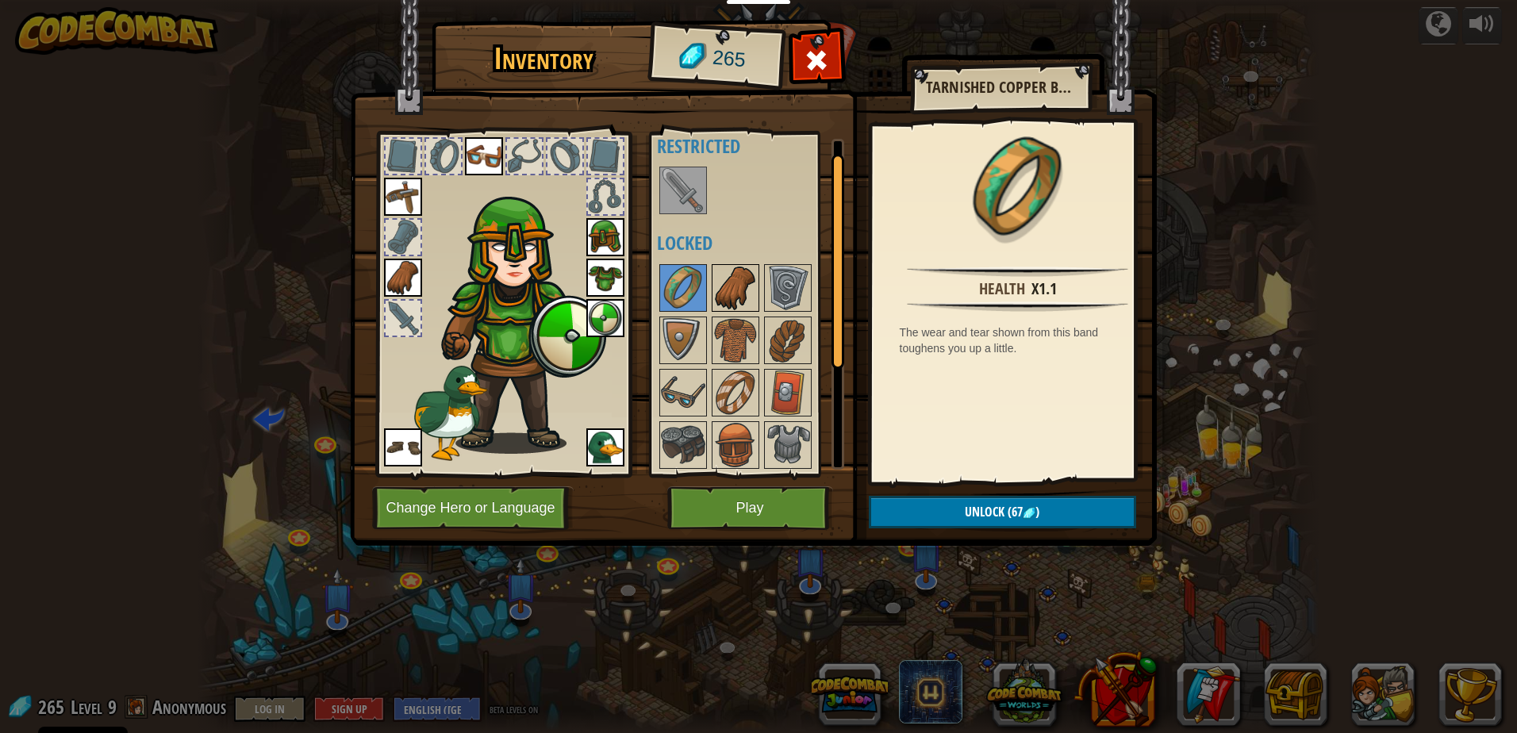
click at [719, 286] on img at bounding box center [735, 288] width 44 height 44
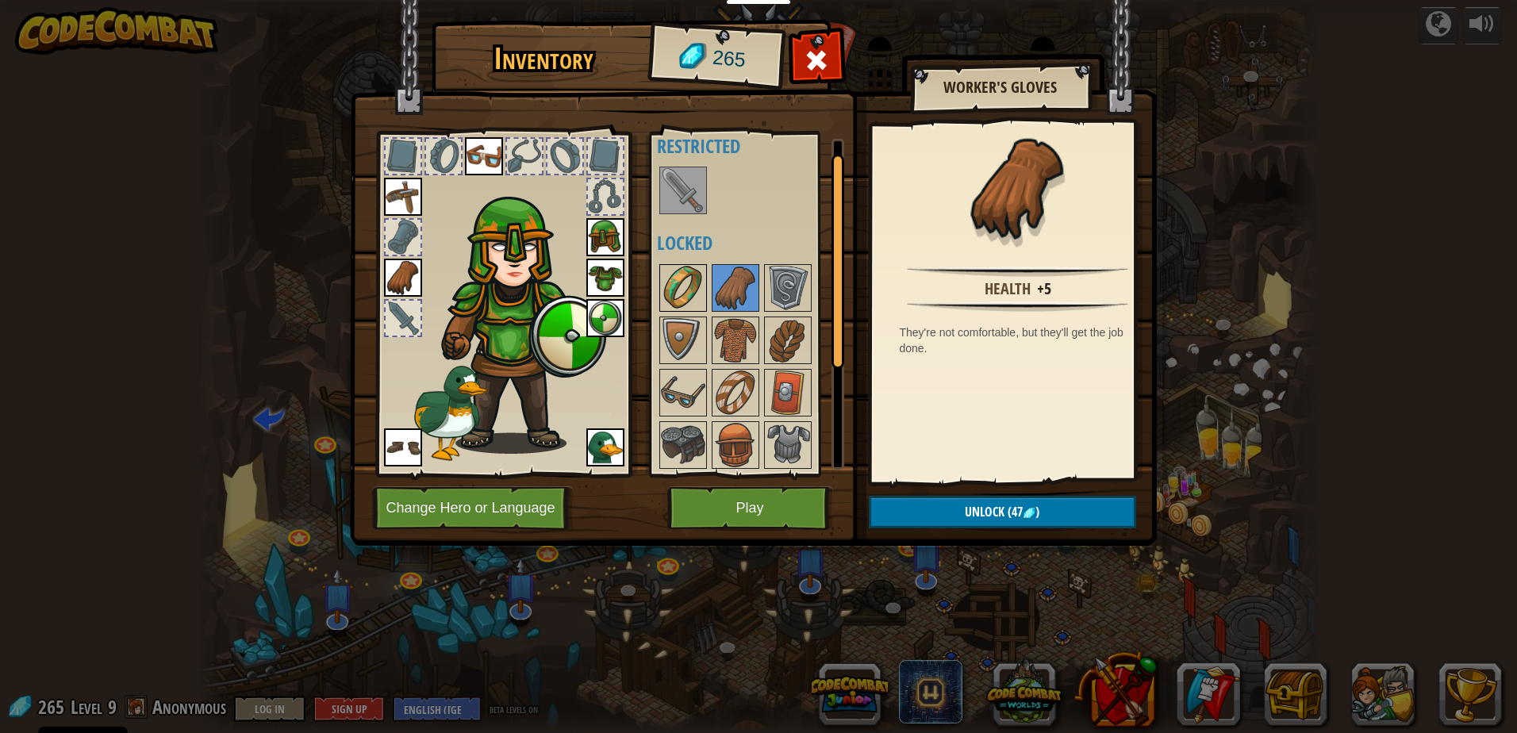
click at [677, 277] on img at bounding box center [683, 288] width 44 height 44
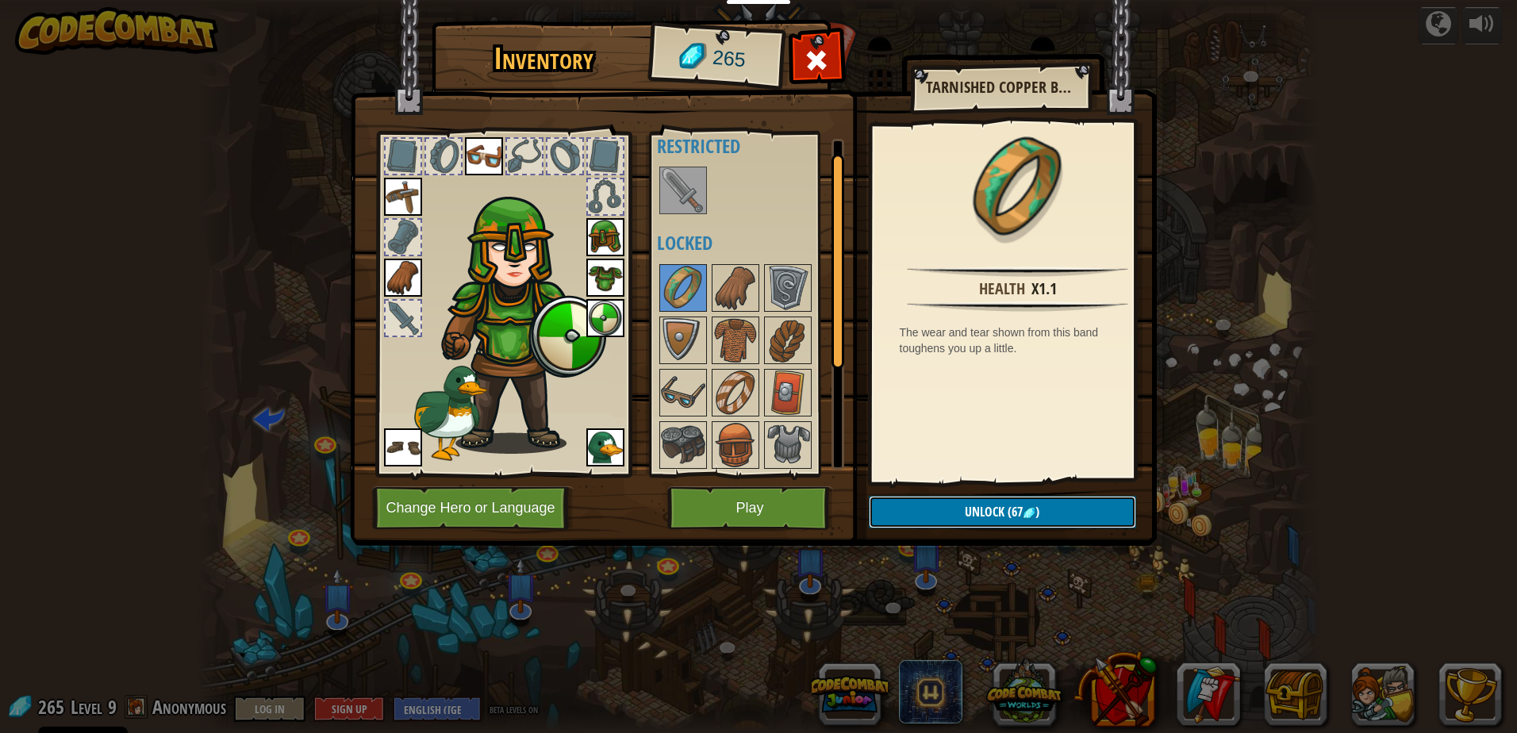
click at [989, 509] on span "Unlock" at bounding box center [985, 511] width 40 height 17
click at [1039, 525] on button "Confirm" at bounding box center [1002, 512] width 267 height 33
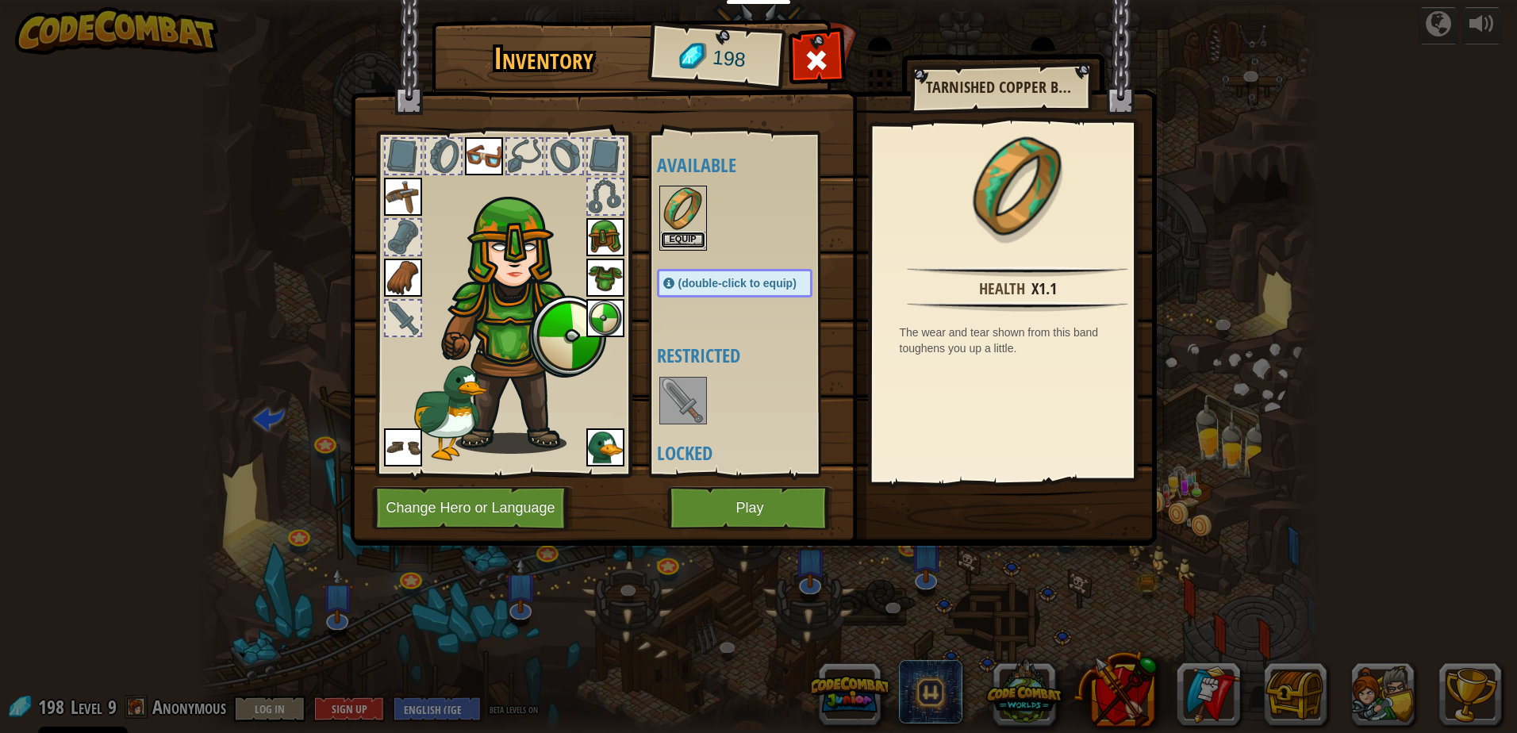
click at [682, 241] on button "Equip" at bounding box center [683, 240] width 44 height 17
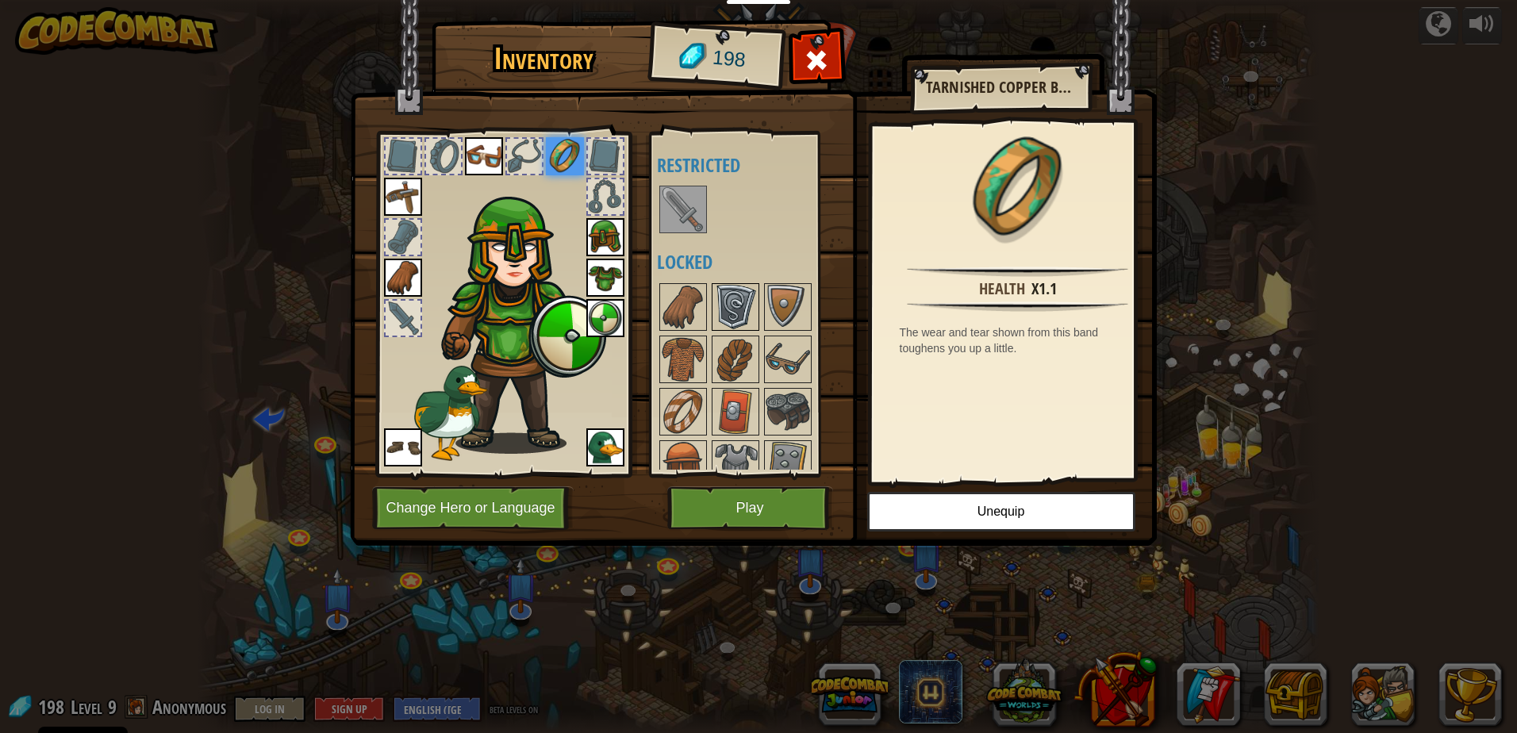
click at [749, 303] on img at bounding box center [735, 307] width 44 height 44
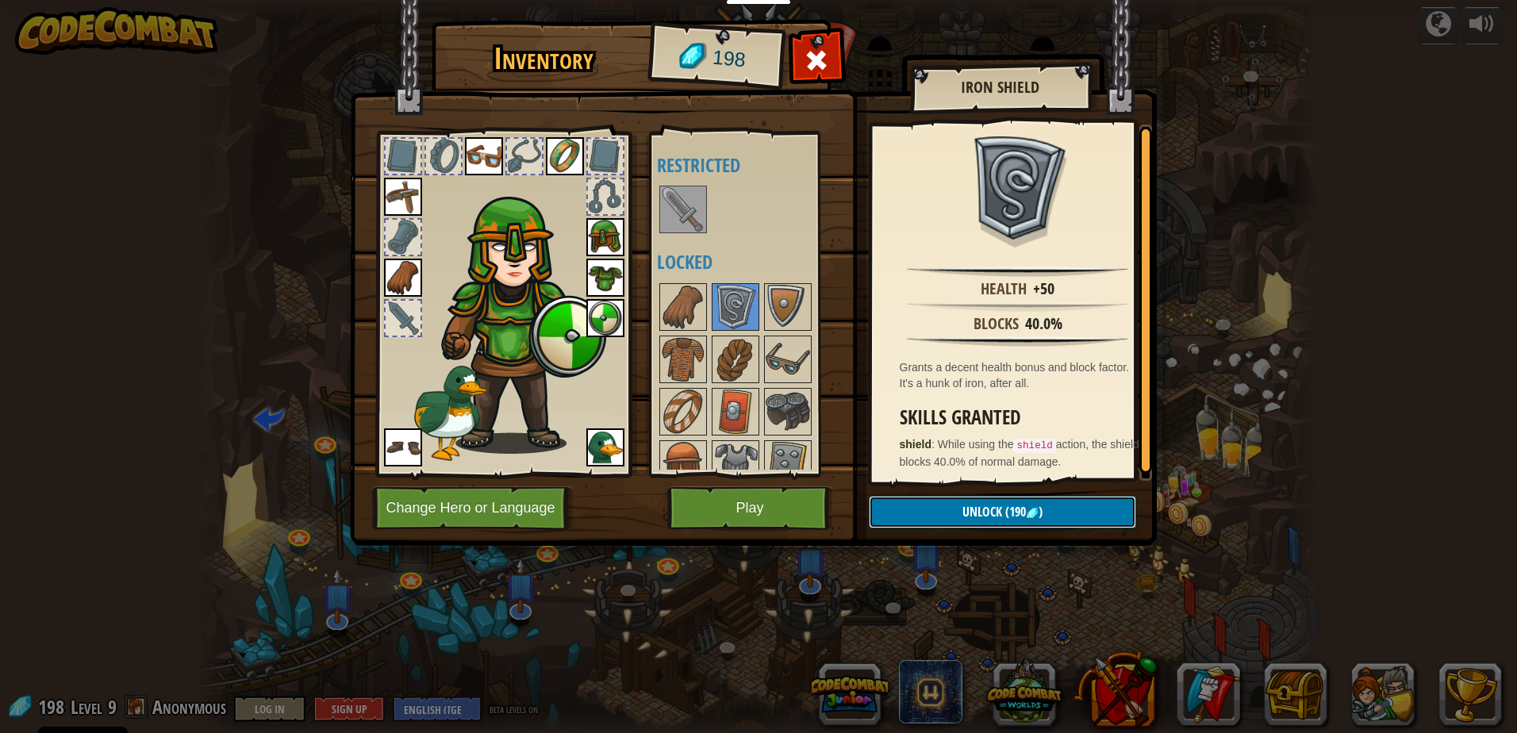
click at [998, 505] on span "Unlock" at bounding box center [982, 511] width 40 height 17
click at [936, 515] on button "Confirm" at bounding box center [1002, 512] width 267 height 33
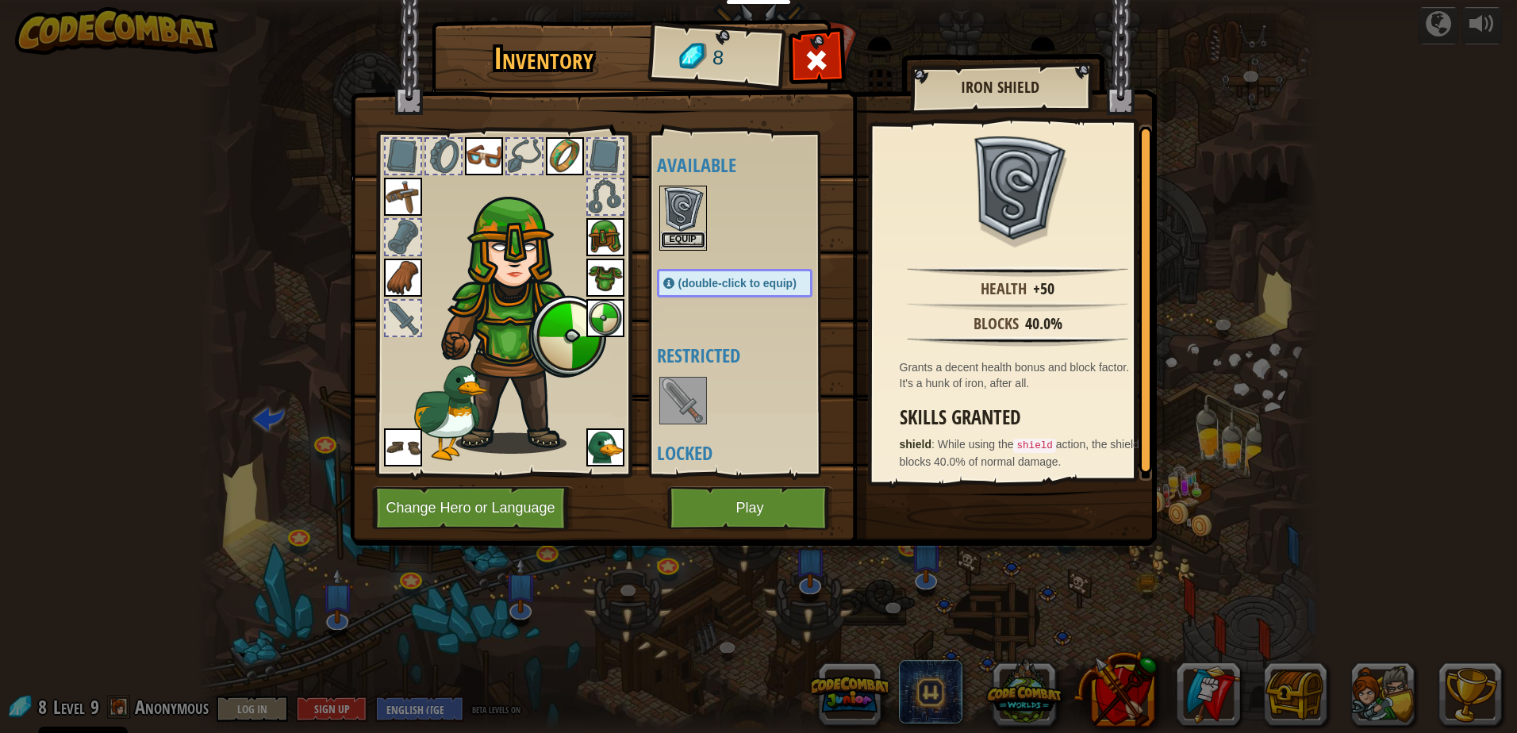
click at [668, 240] on button "Equip" at bounding box center [683, 240] width 44 height 17
